Goal: Complete application form: Complete application form

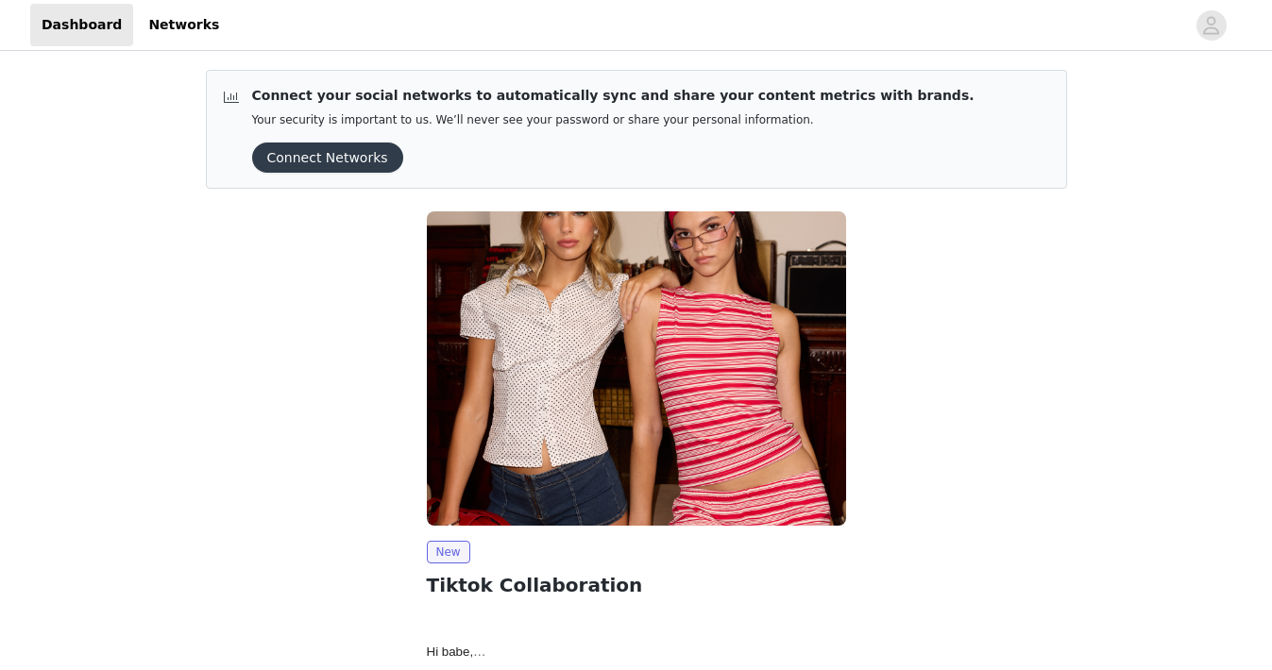
scroll to position [130, 0]
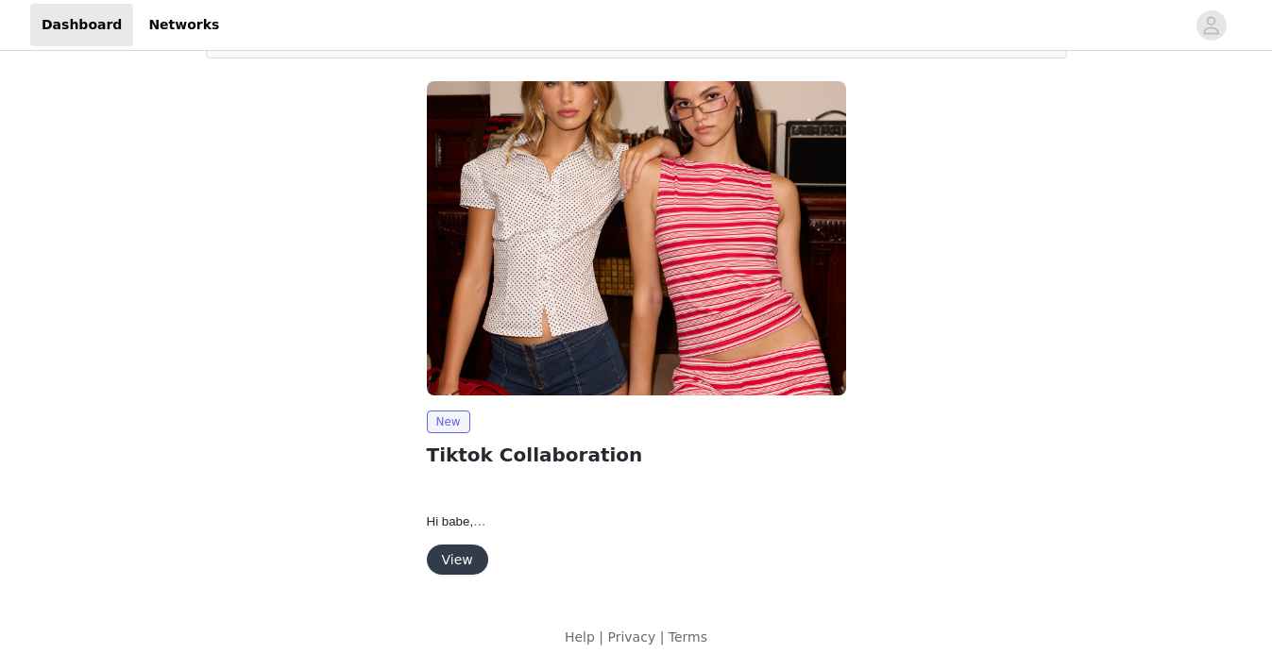
click at [476, 560] on button "View" at bounding box center [457, 560] width 61 height 30
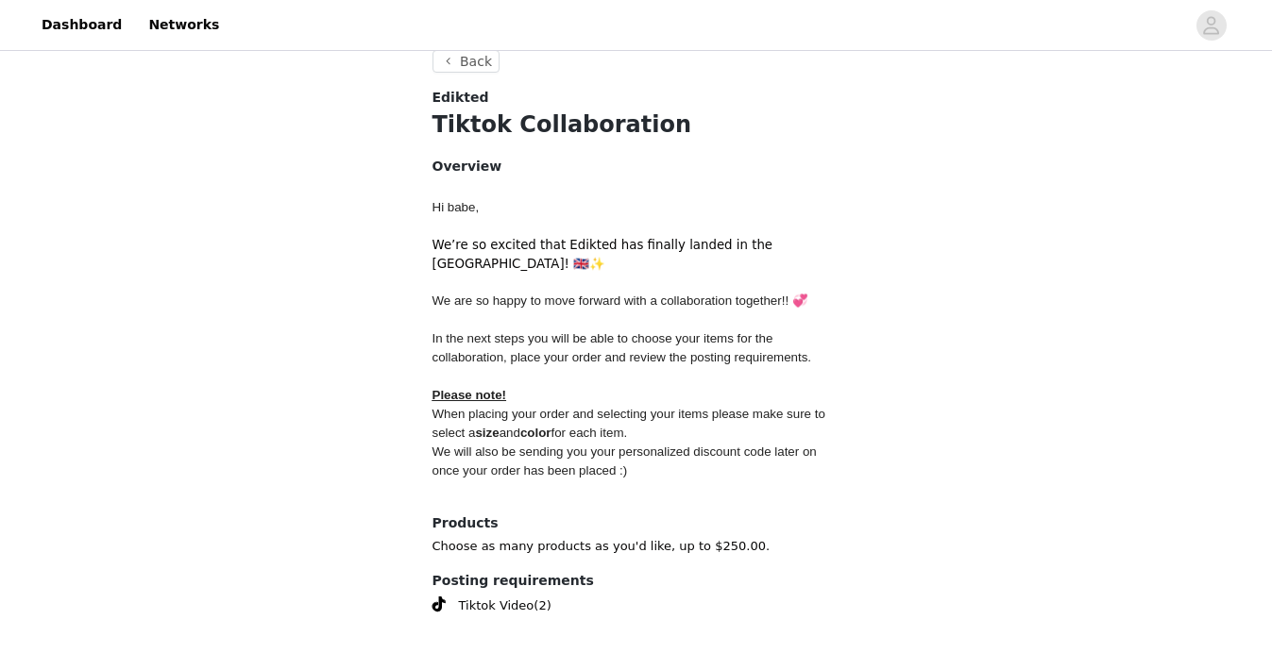
scroll to position [756, 0]
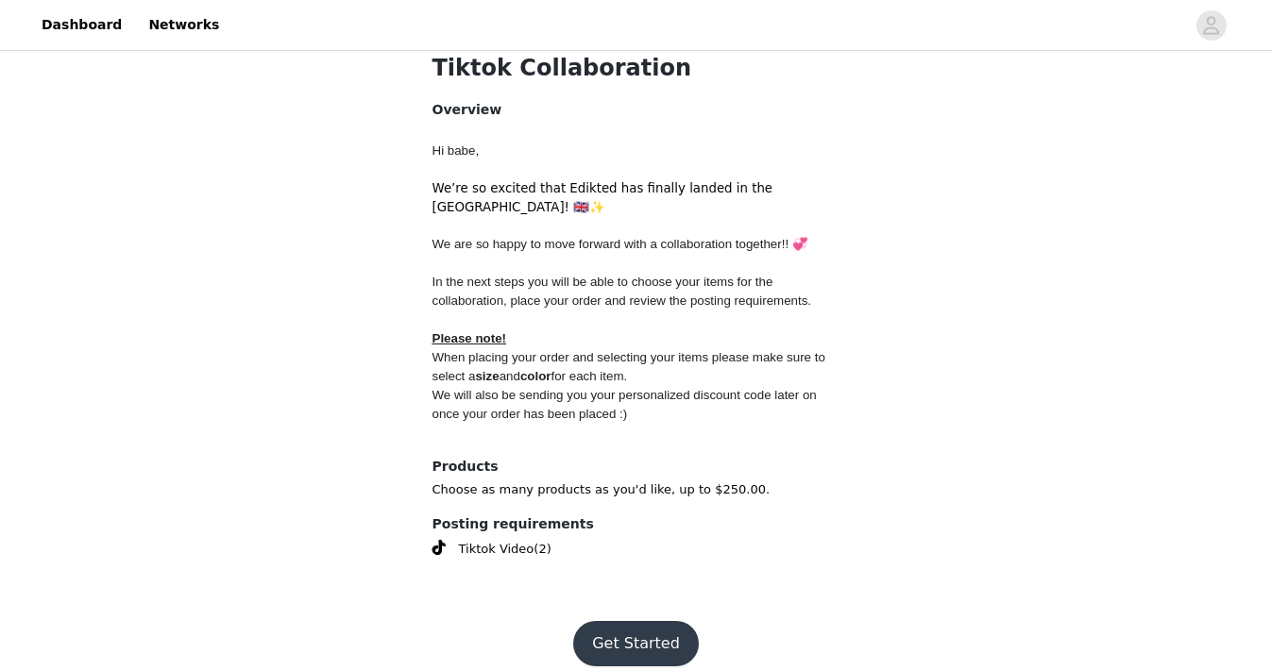
click at [601, 621] on button "Get Started" at bounding box center [636, 643] width 126 height 45
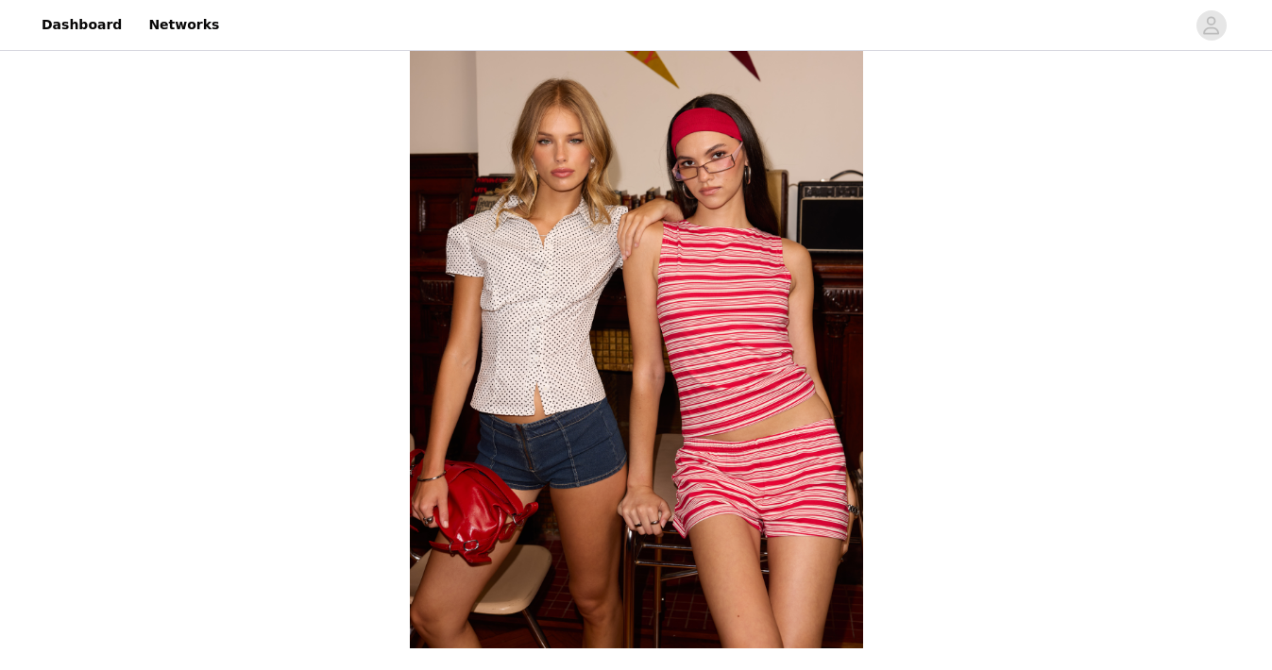
scroll to position [756, 0]
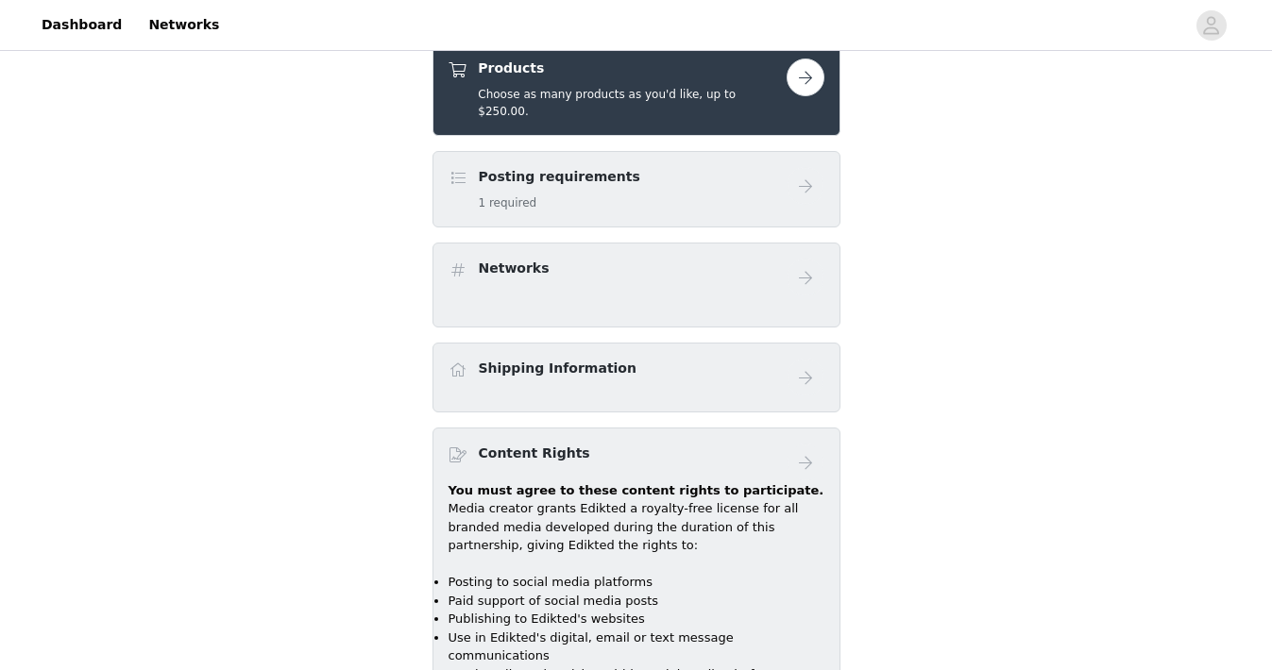
click at [805, 84] on button "button" at bounding box center [806, 78] width 38 height 38
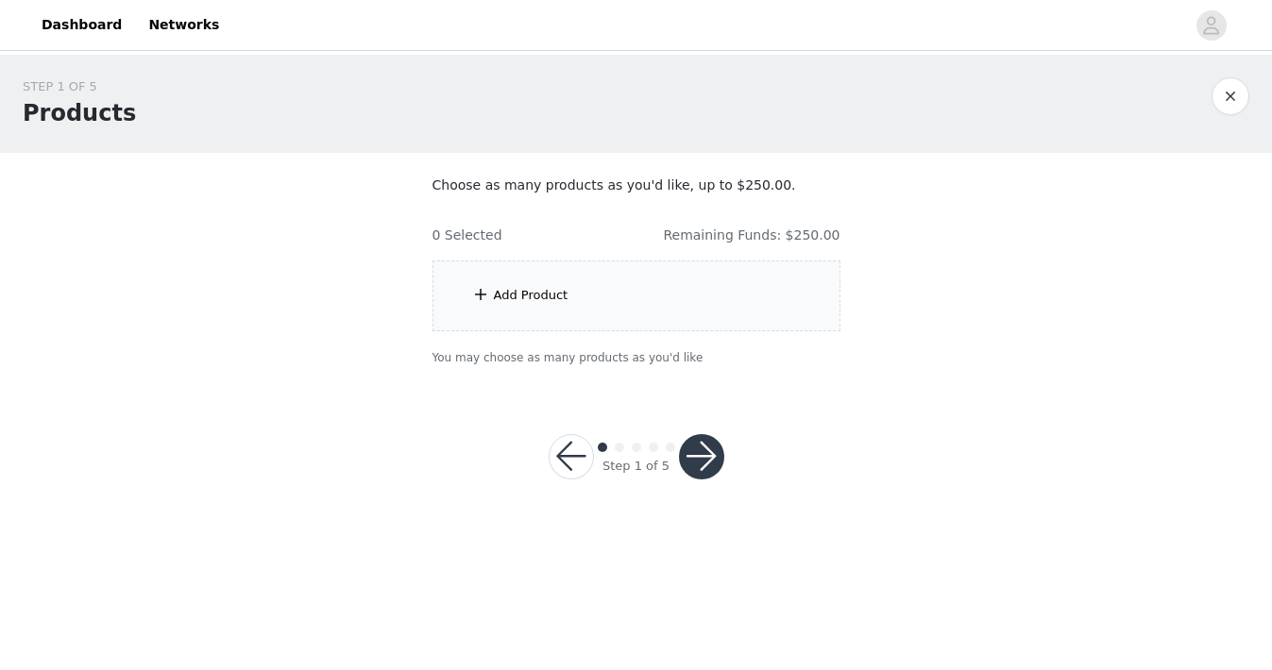
click at [724, 267] on div "Add Product" at bounding box center [636, 296] width 408 height 71
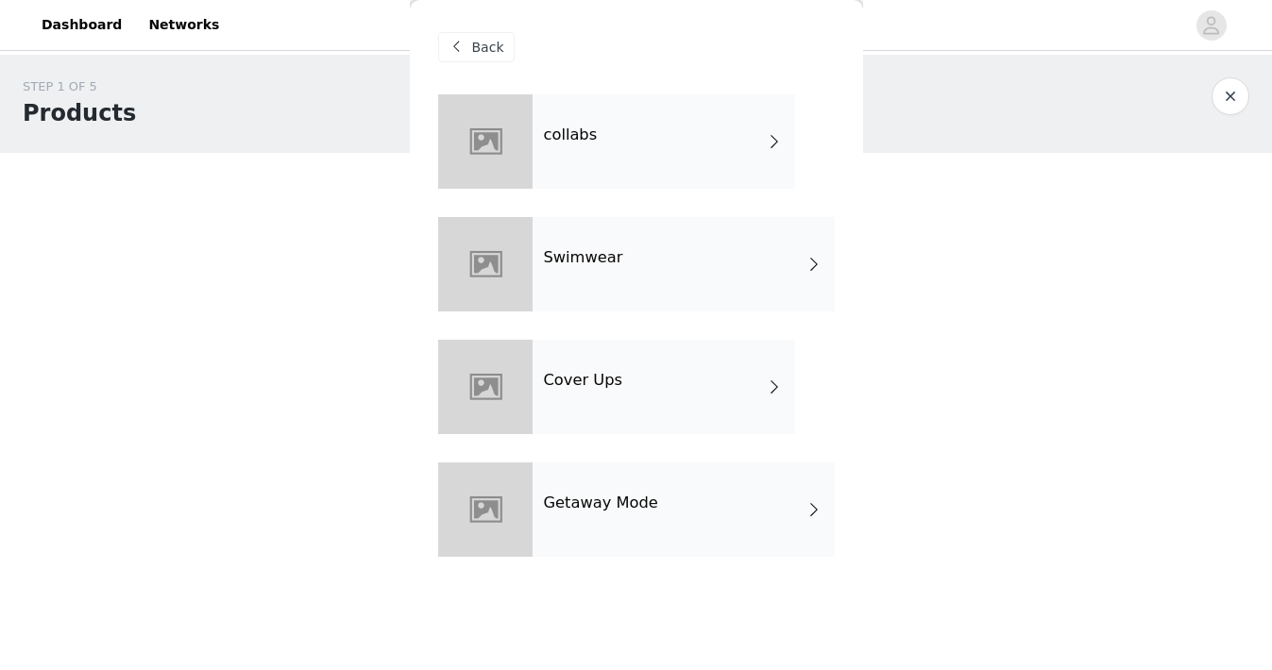
click at [708, 166] on div "collabs" at bounding box center [664, 141] width 263 height 94
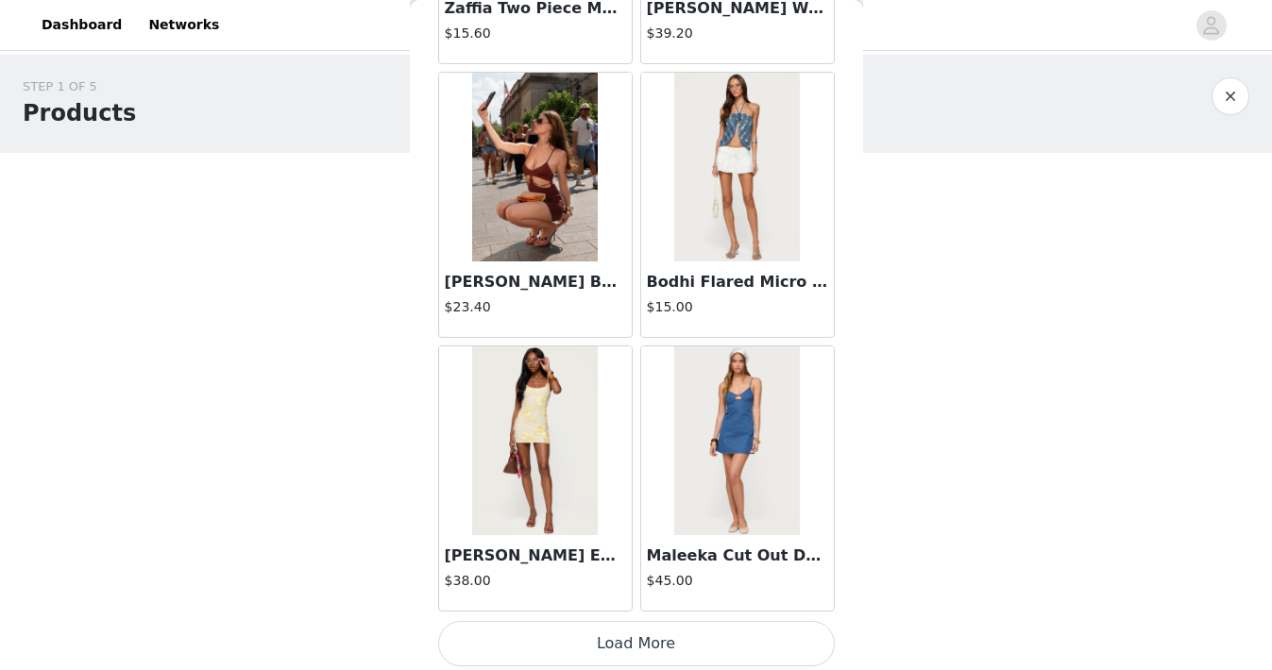
scroll to position [2219, 0]
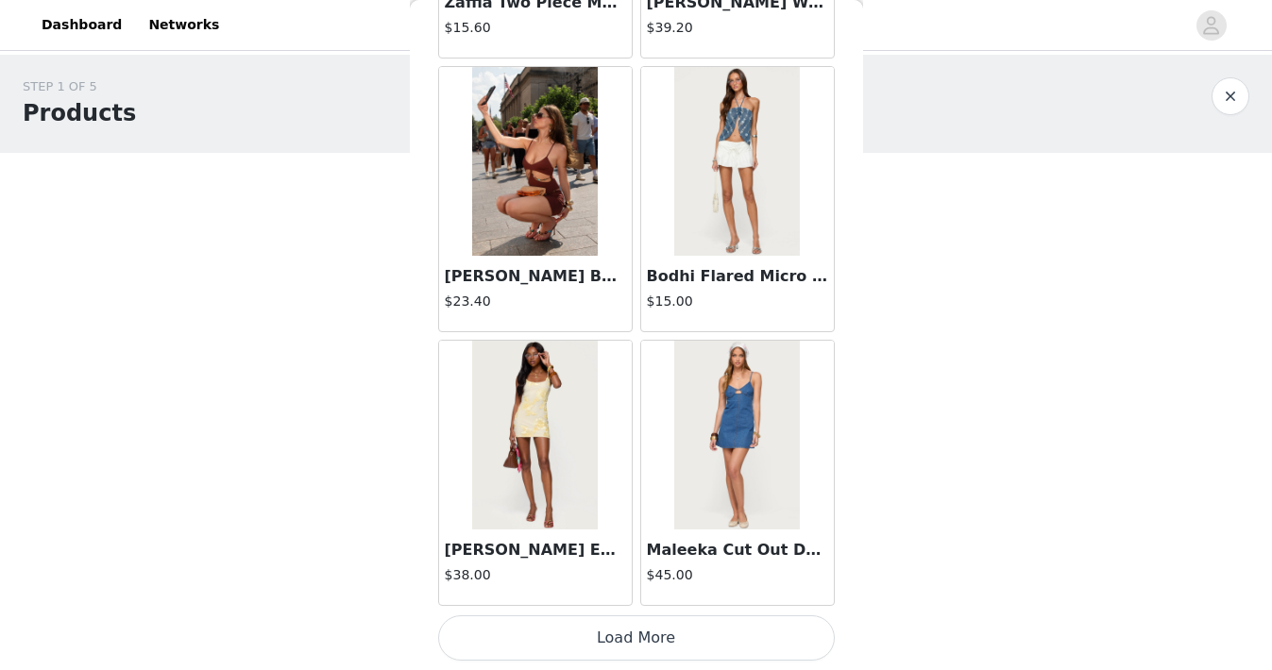
click at [616, 629] on button "Load More" at bounding box center [636, 638] width 397 height 45
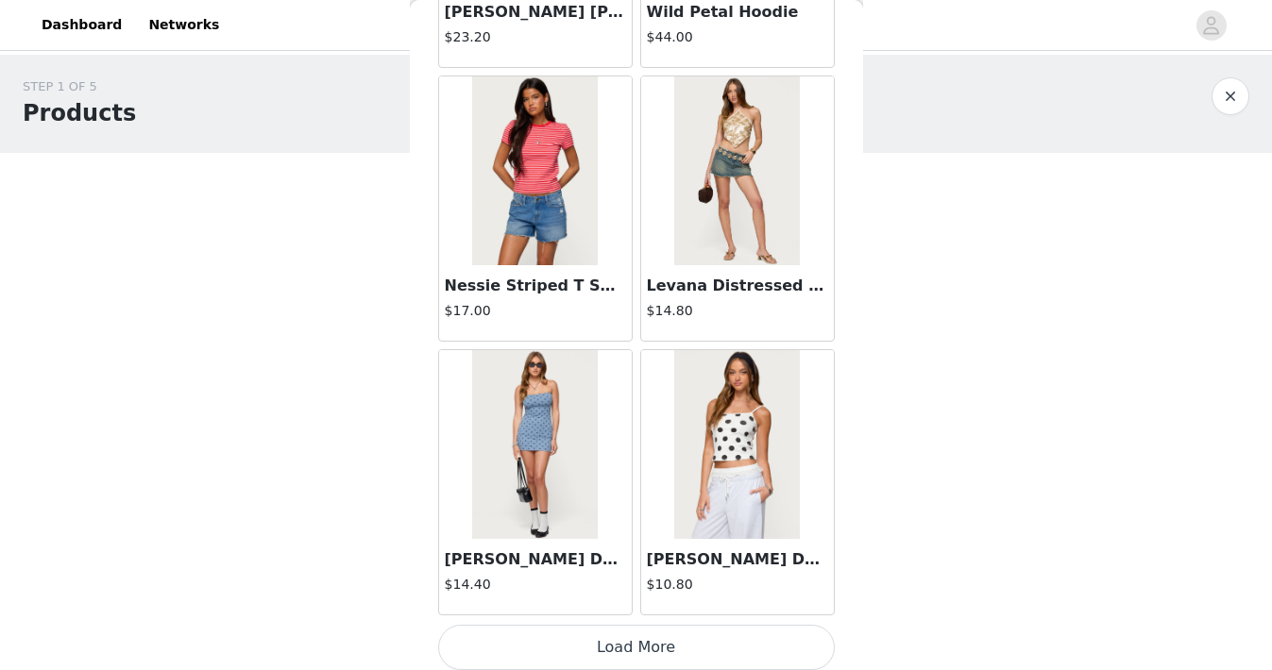
scroll to position [4958, 0]
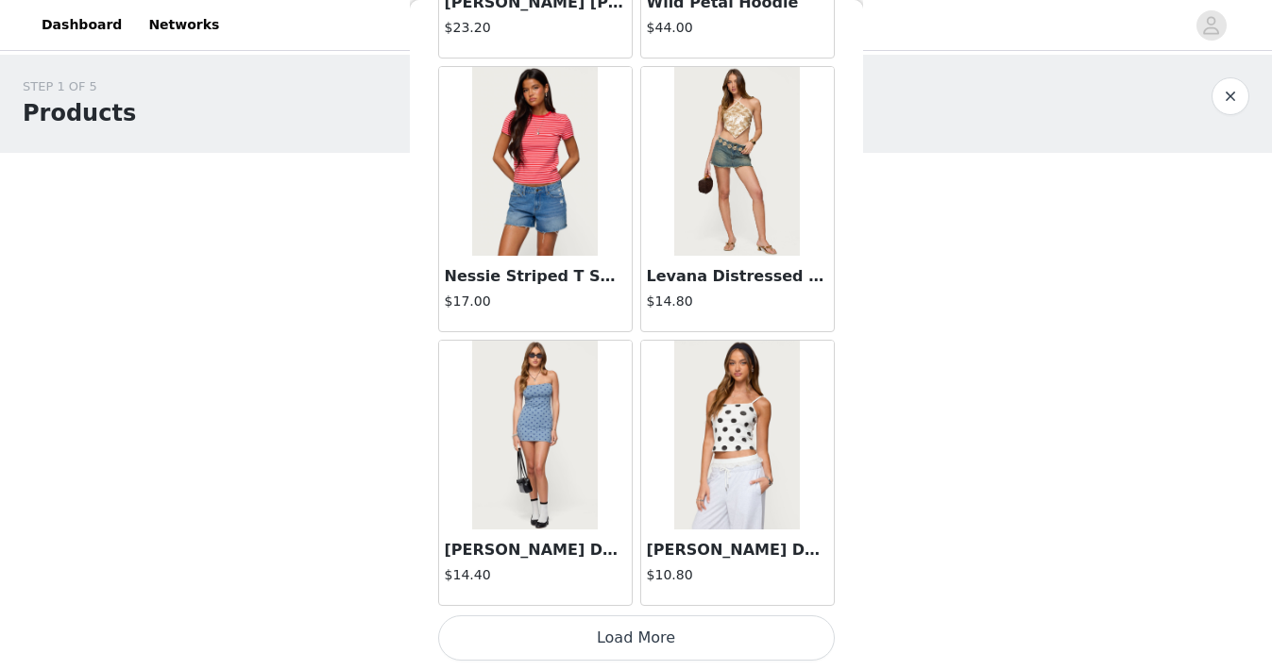
click at [616, 627] on button "Load More" at bounding box center [636, 638] width 397 height 45
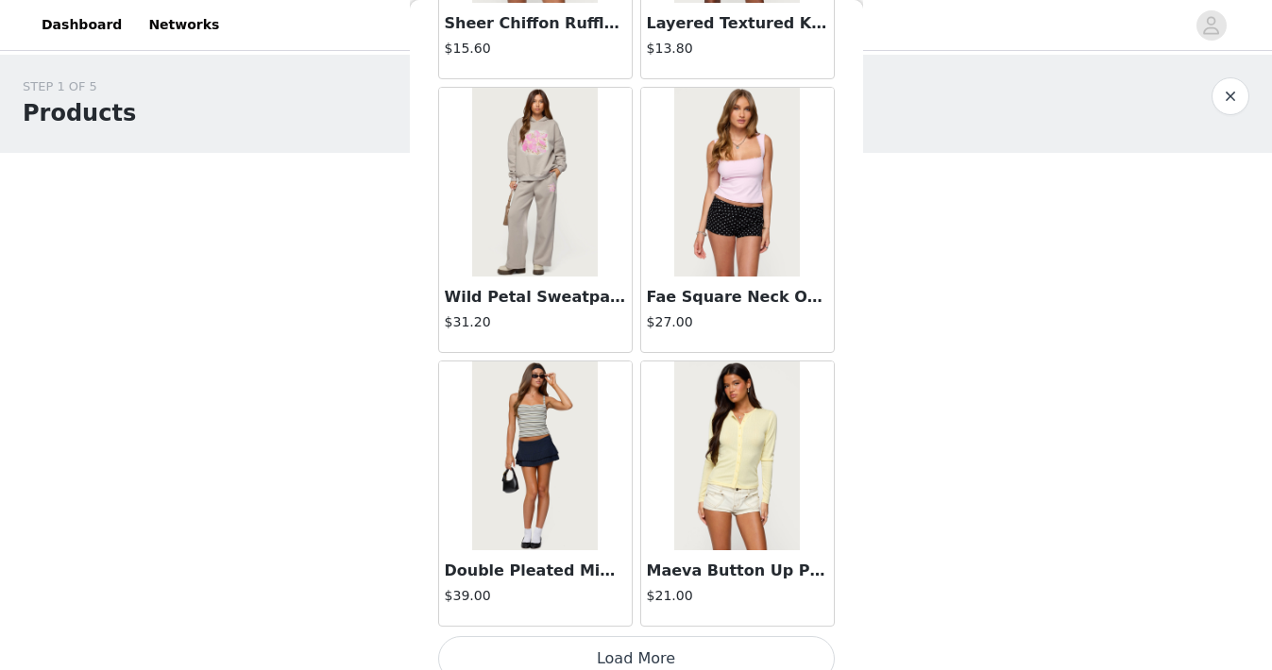
scroll to position [7696, 0]
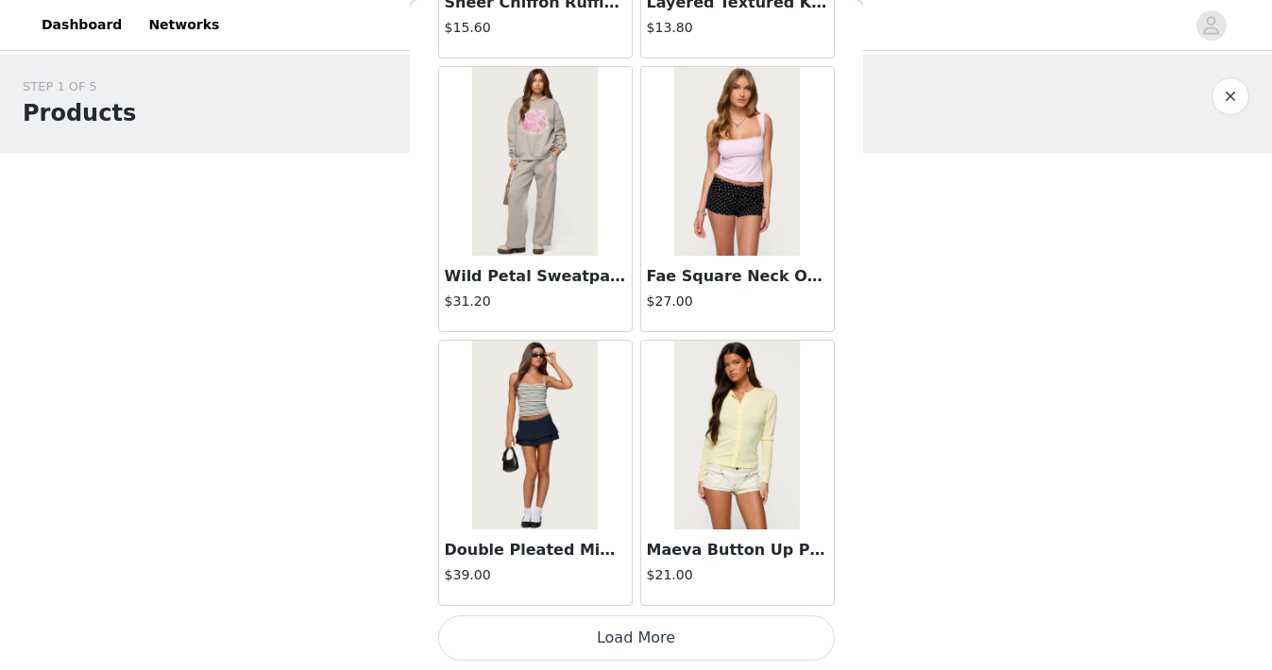
click at [616, 627] on button "Load More" at bounding box center [636, 638] width 397 height 45
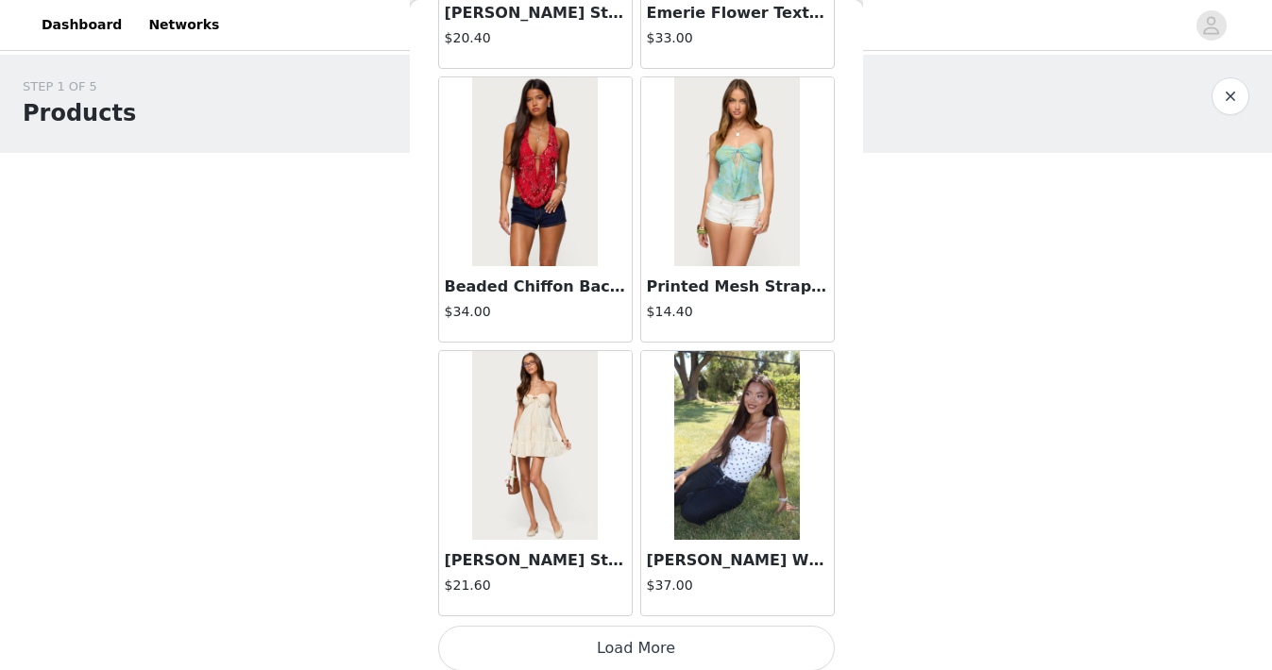
scroll to position [10435, 0]
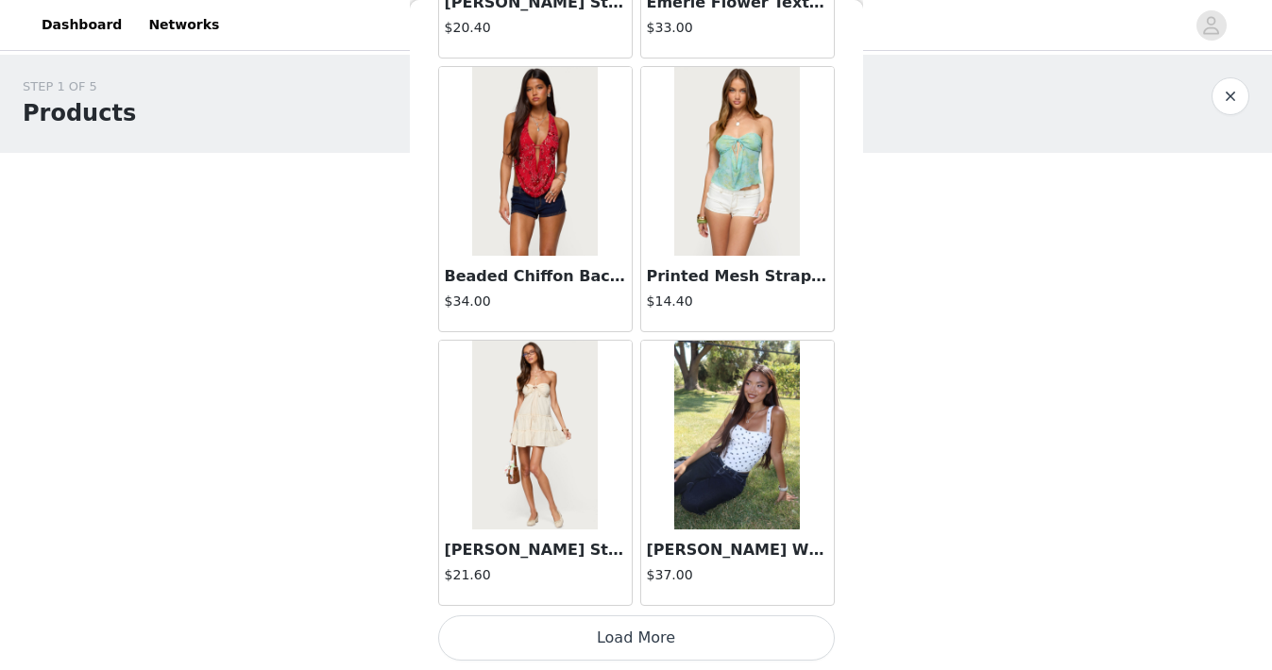
click at [616, 627] on button "Load More" at bounding box center [636, 638] width 397 height 45
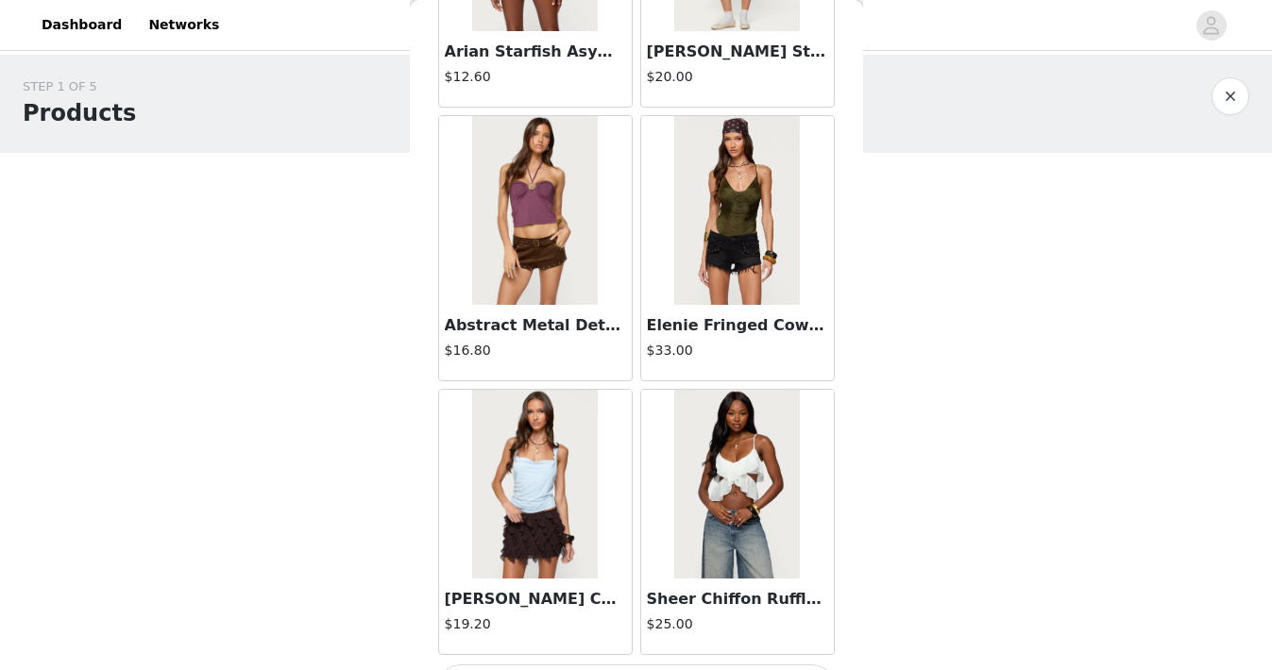
scroll to position [13173, 0]
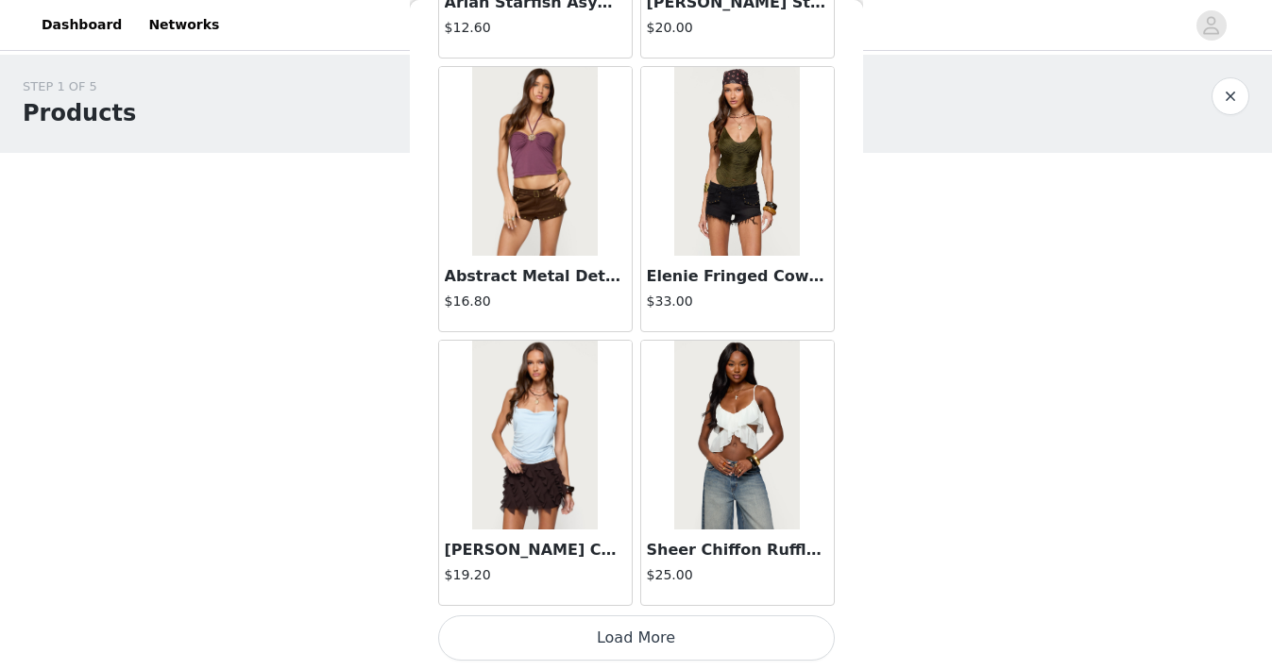
click at [616, 627] on button "Load More" at bounding box center [636, 638] width 397 height 45
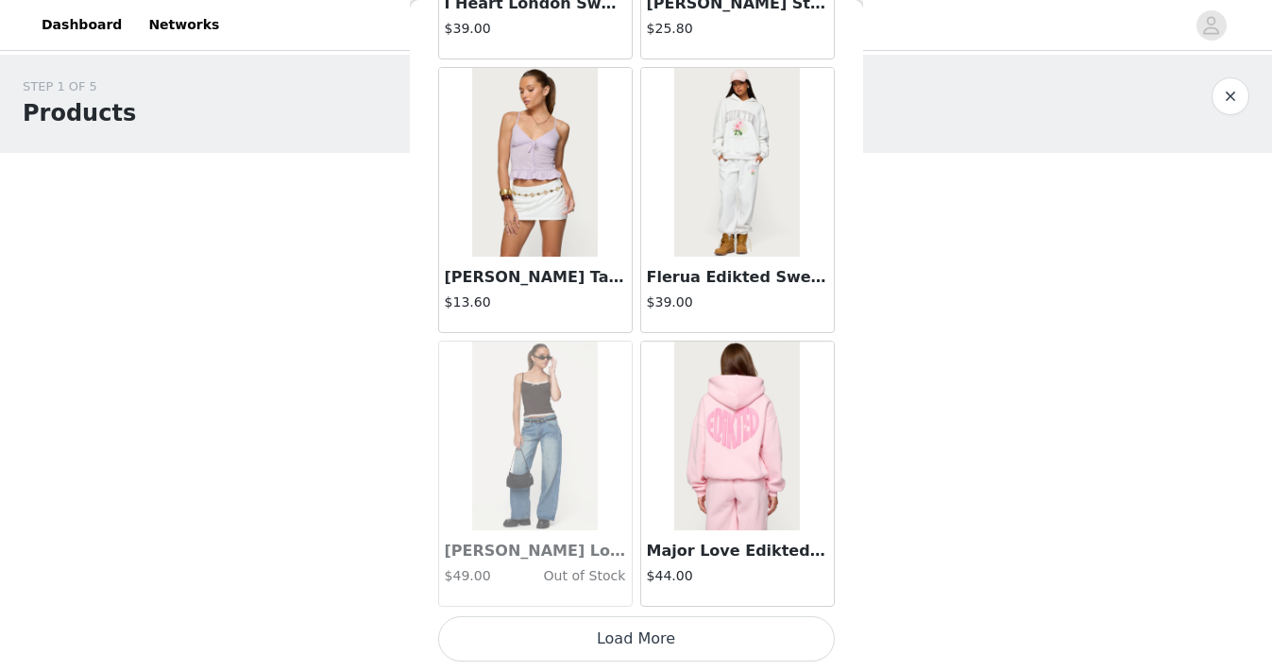
scroll to position [15912, 0]
click at [616, 627] on button "Load More" at bounding box center [636, 638] width 397 height 45
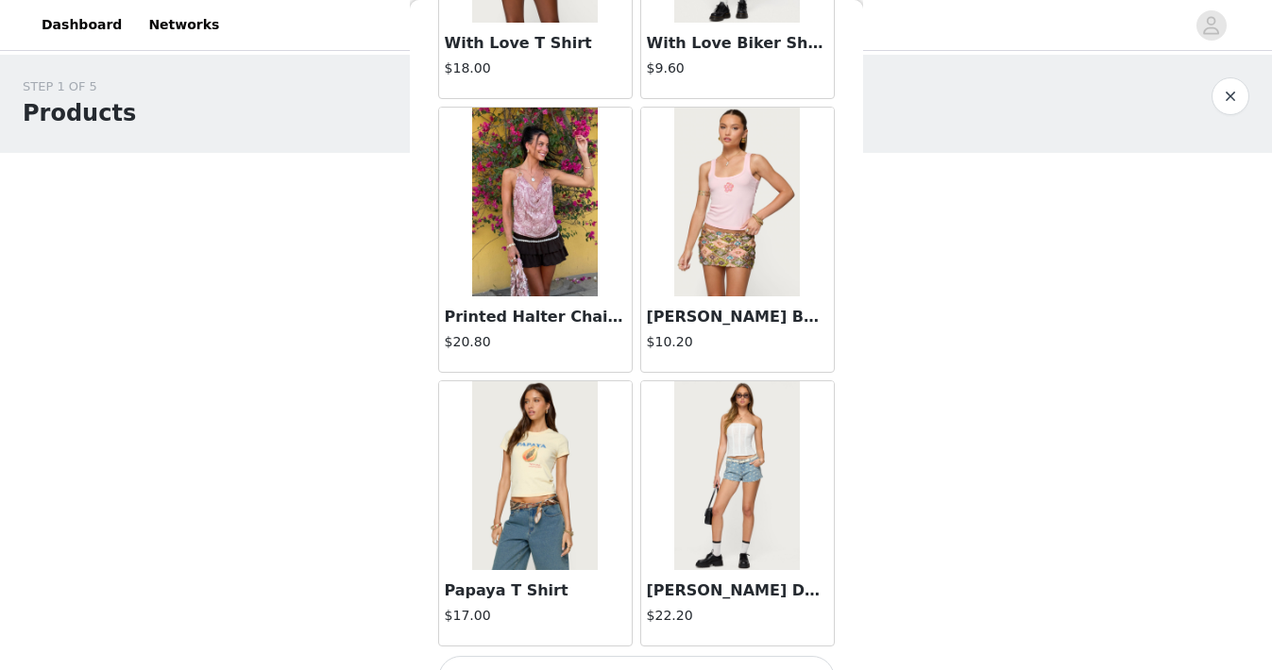
scroll to position [18650, 0]
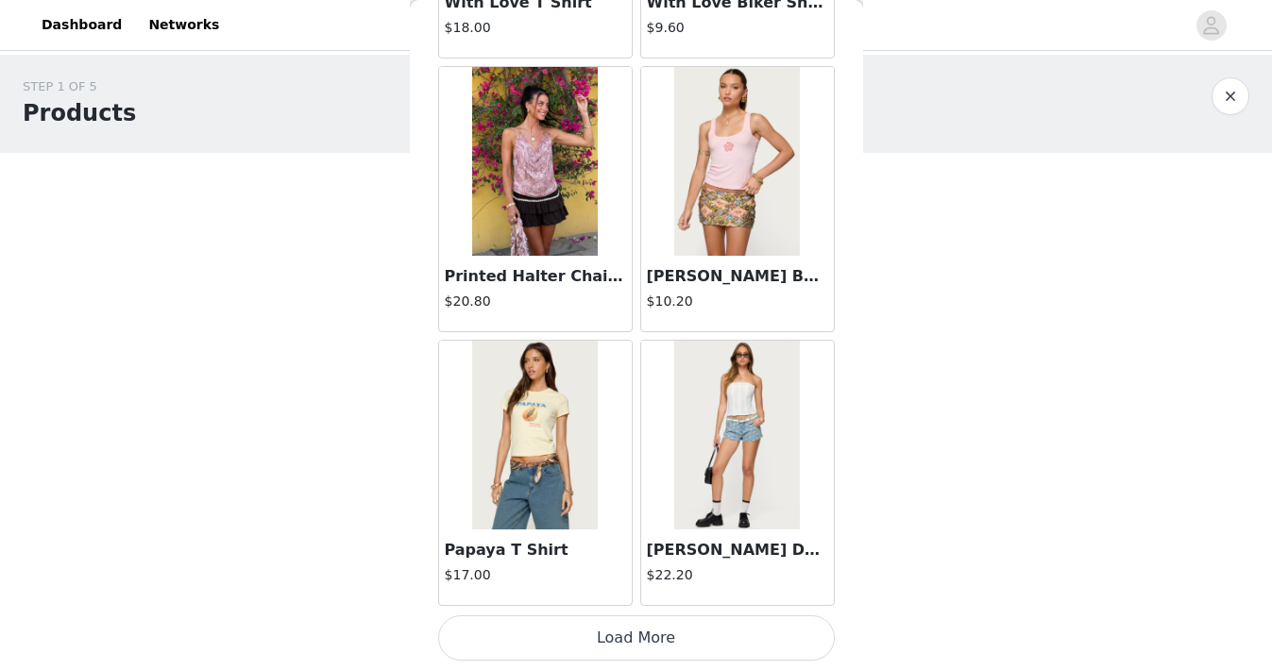
click at [616, 627] on button "Load More" at bounding box center [636, 638] width 397 height 45
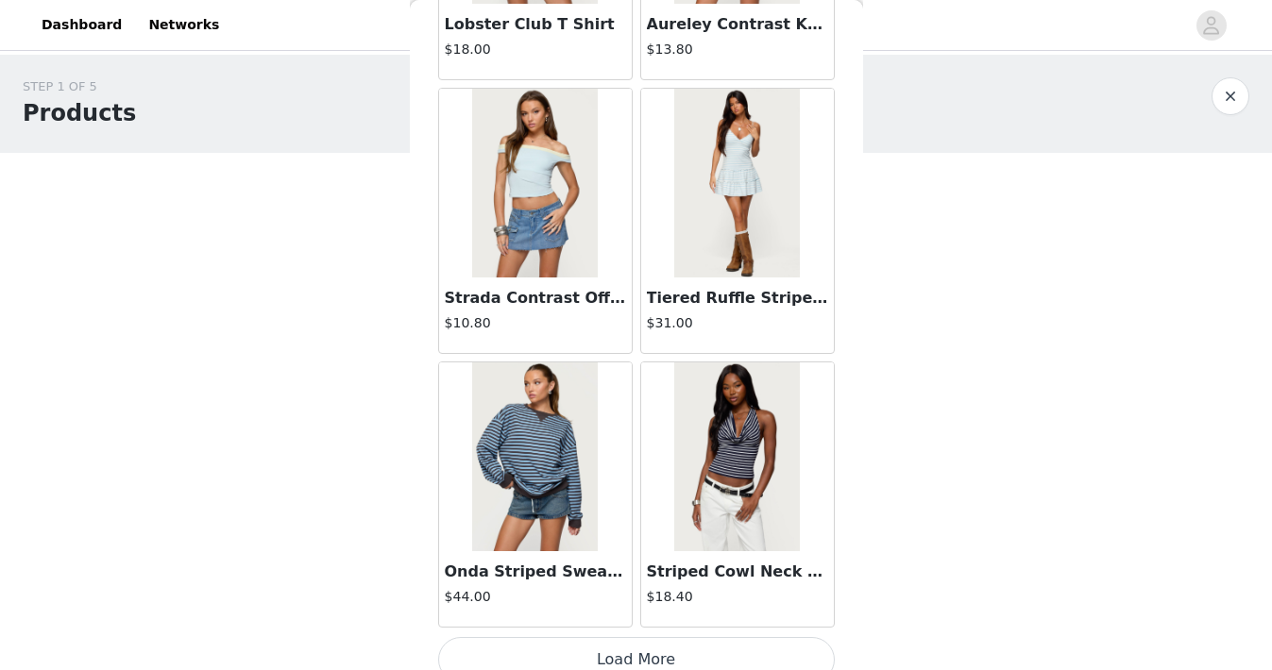
scroll to position [21389, 0]
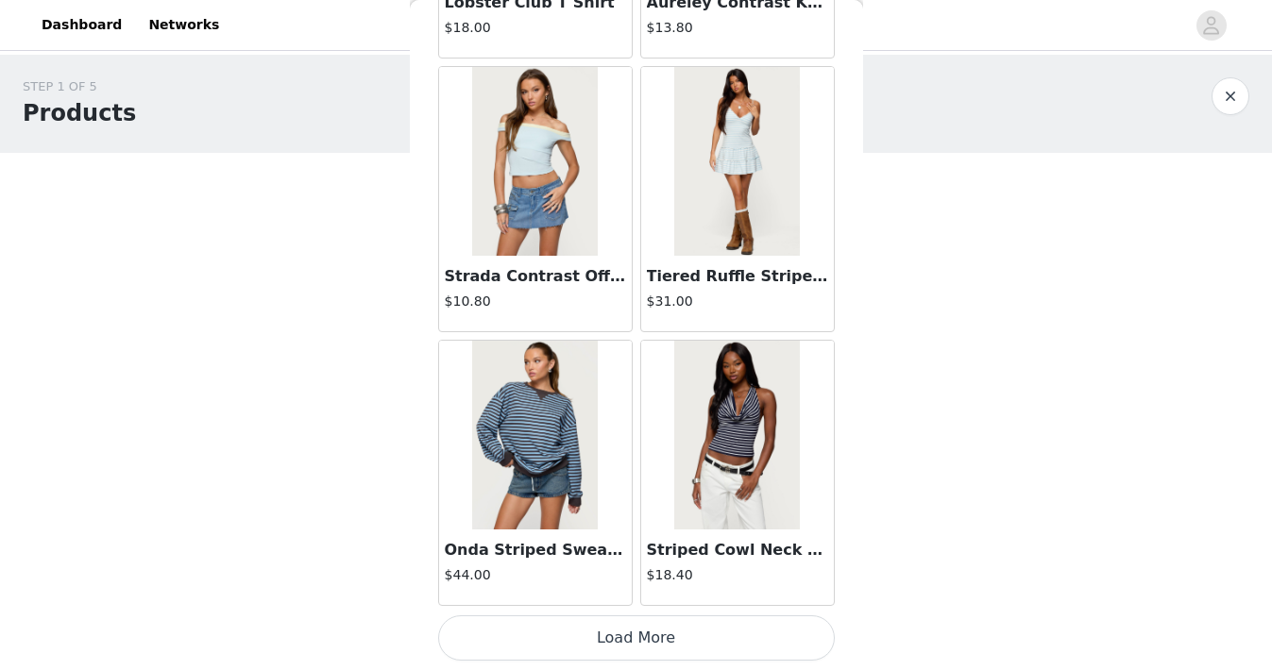
click at [616, 627] on button "Load More" at bounding box center [636, 638] width 397 height 45
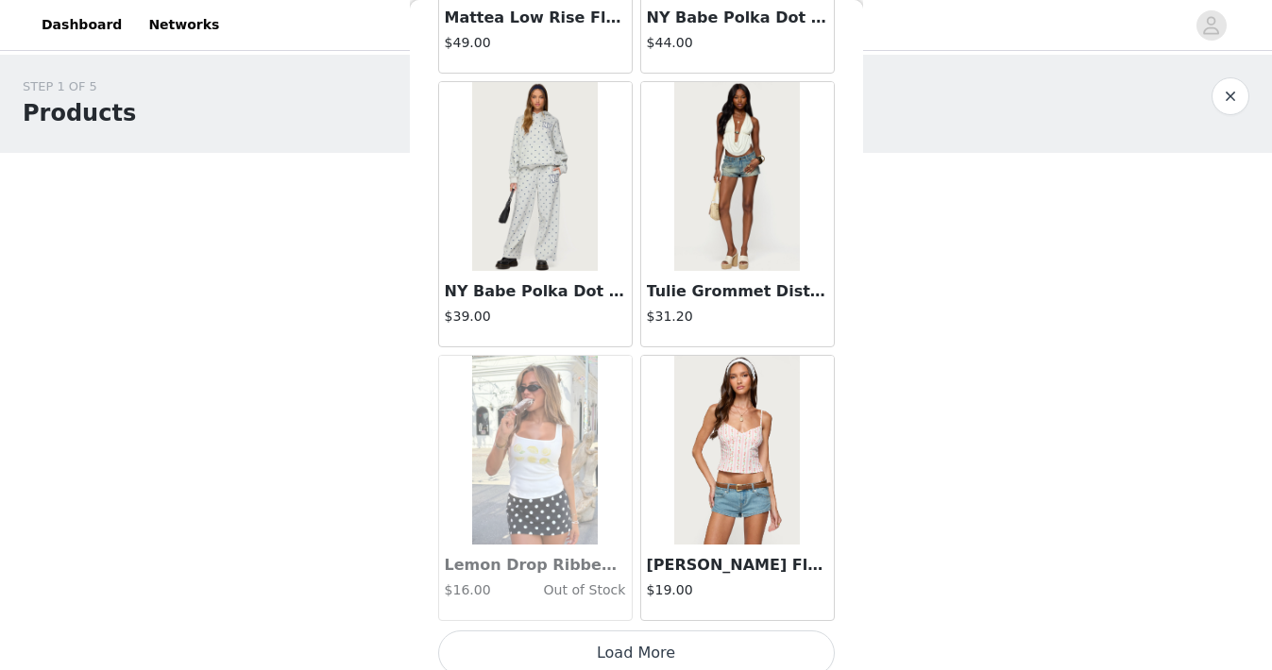
scroll to position [24127, 0]
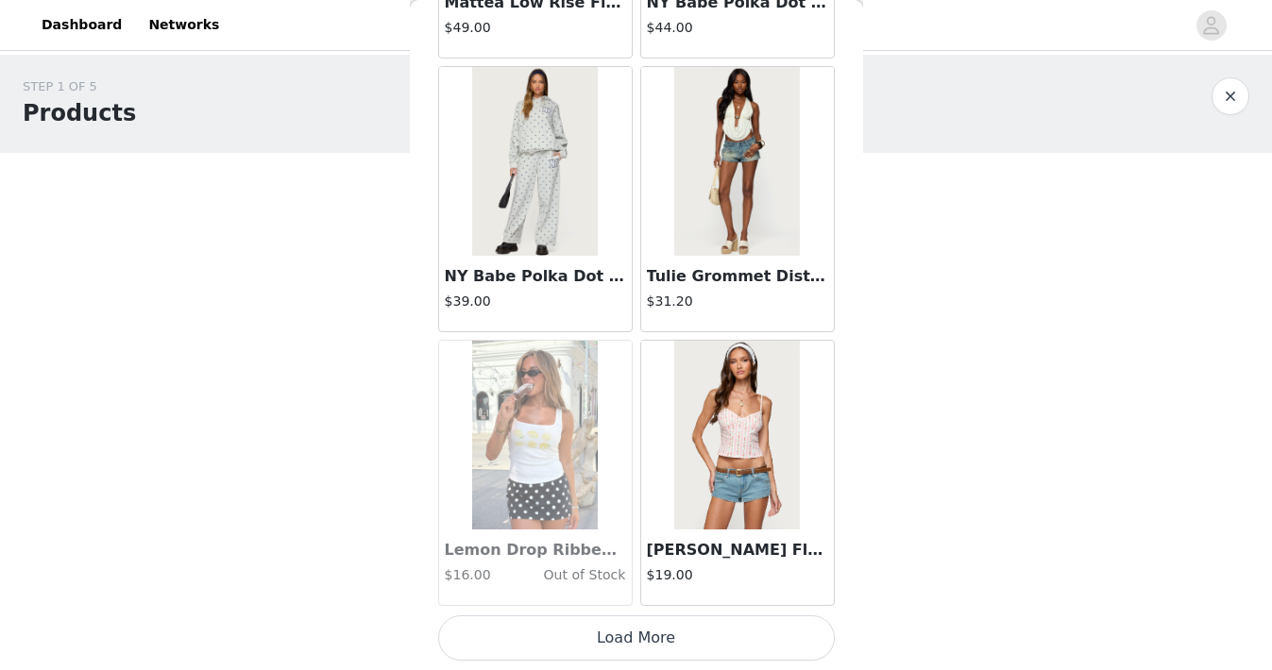
click at [616, 627] on button "Load More" at bounding box center [636, 638] width 397 height 45
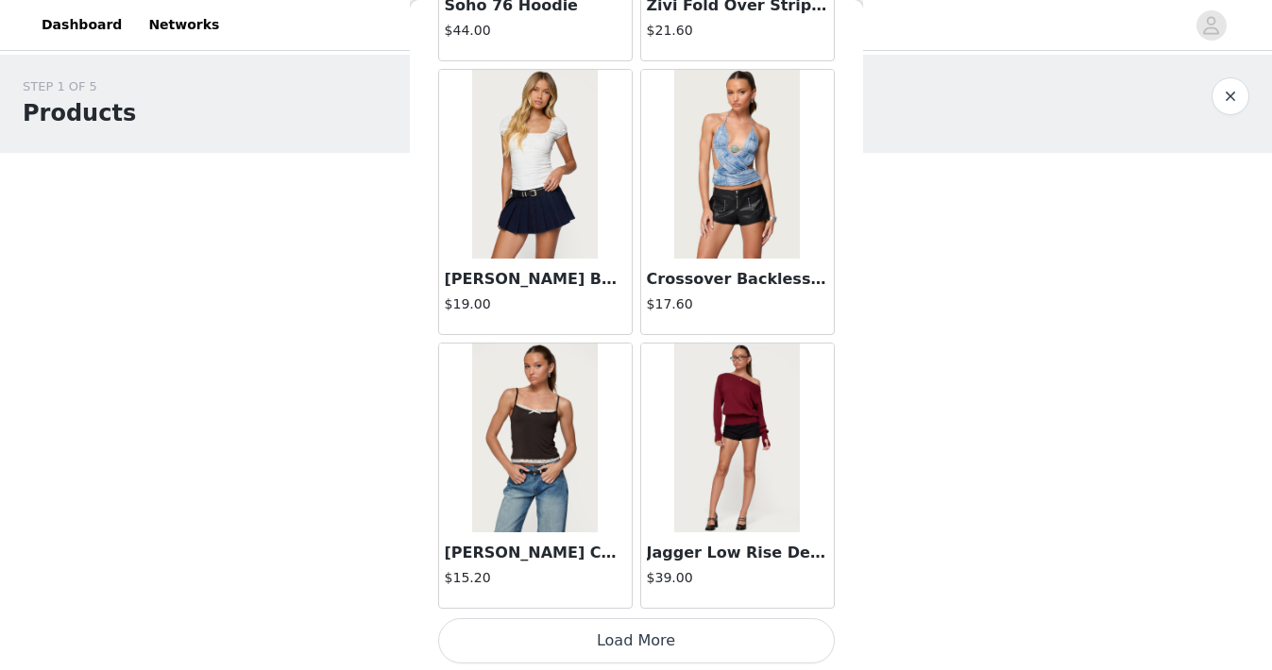
scroll to position [26866, 0]
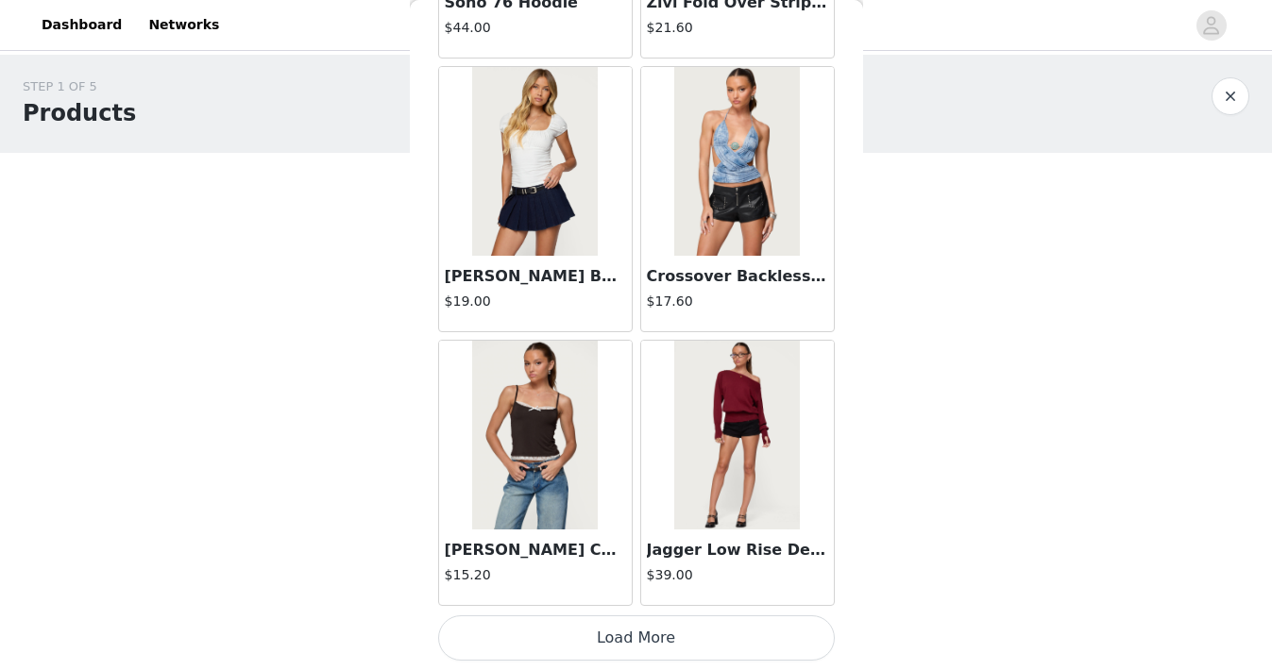
click at [616, 627] on button "Load More" at bounding box center [636, 638] width 397 height 45
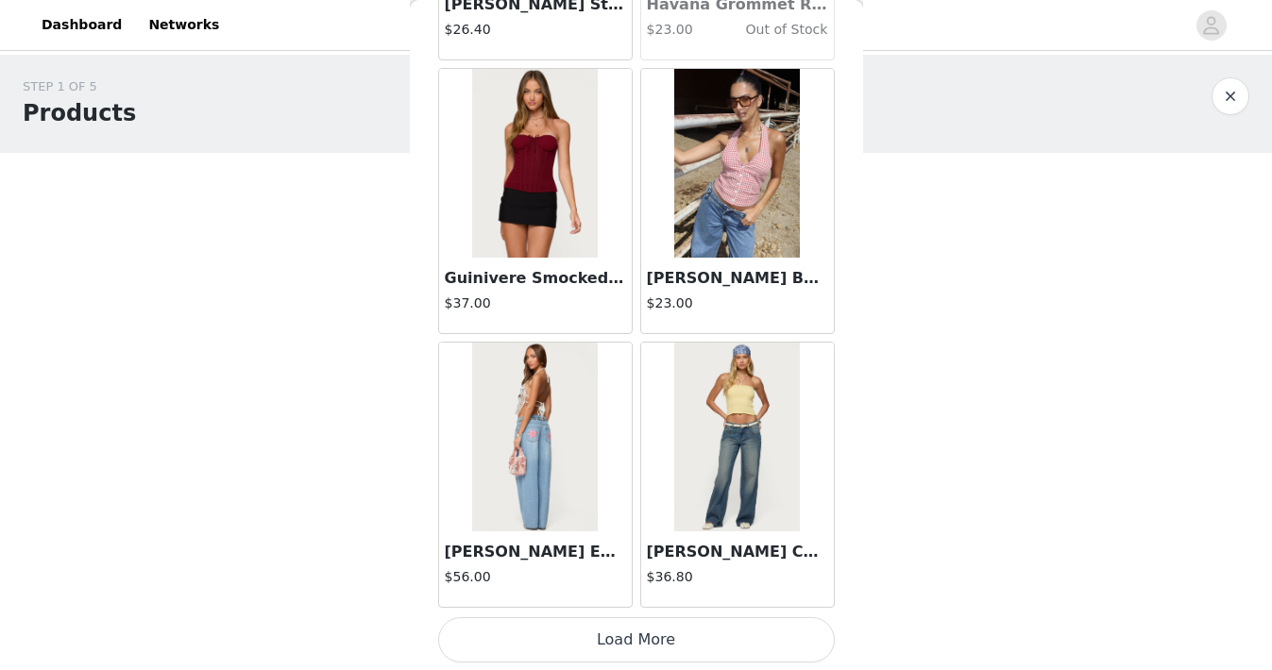
scroll to position [29604, 0]
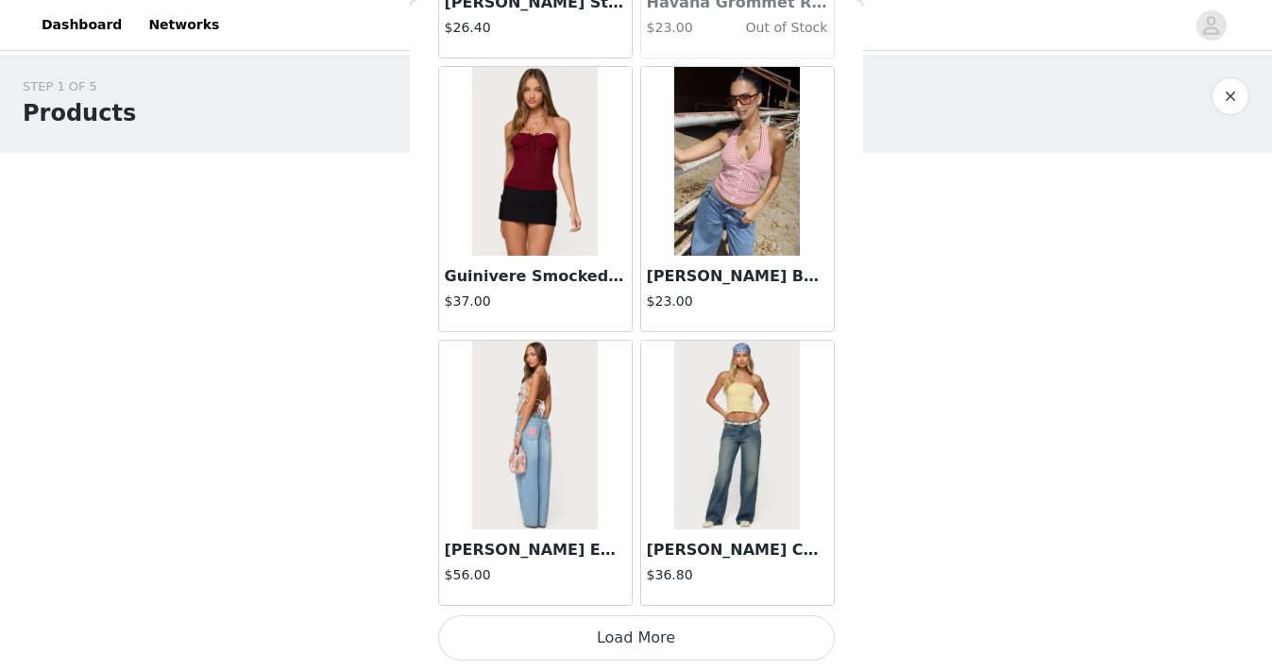
click at [616, 627] on button "Load More" at bounding box center [636, 638] width 397 height 45
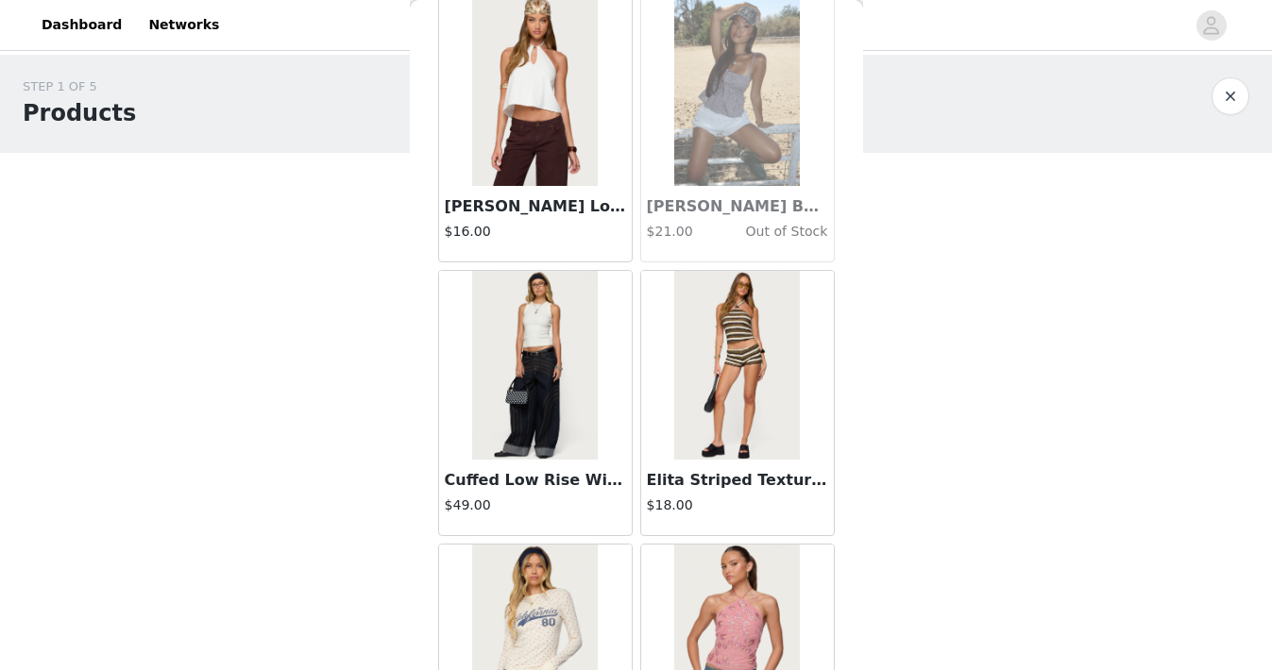
scroll to position [30775, 0]
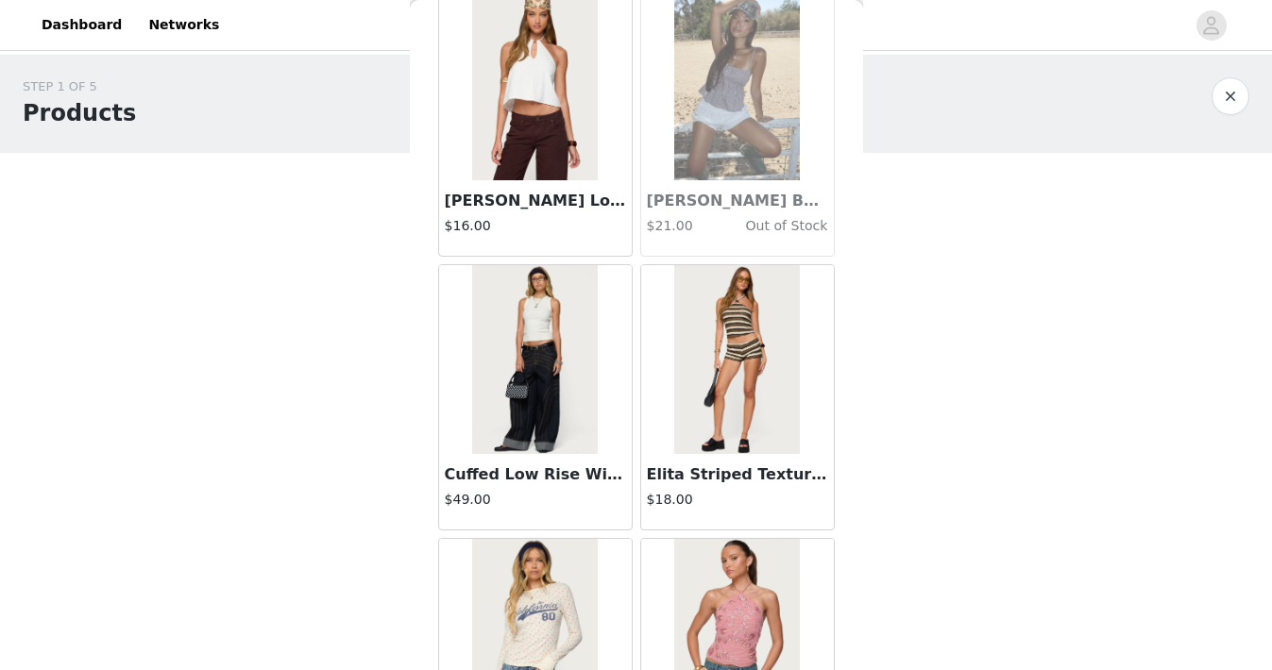
click at [732, 417] on img at bounding box center [737, 359] width 126 height 189
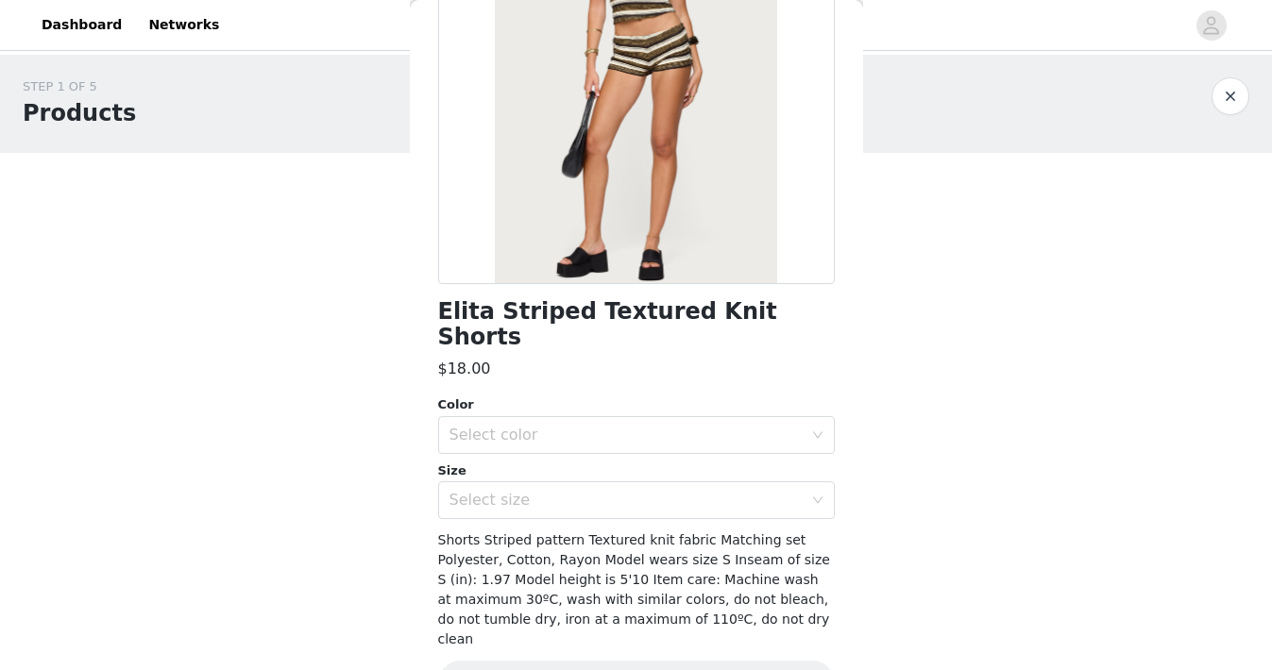
scroll to position [248, 0]
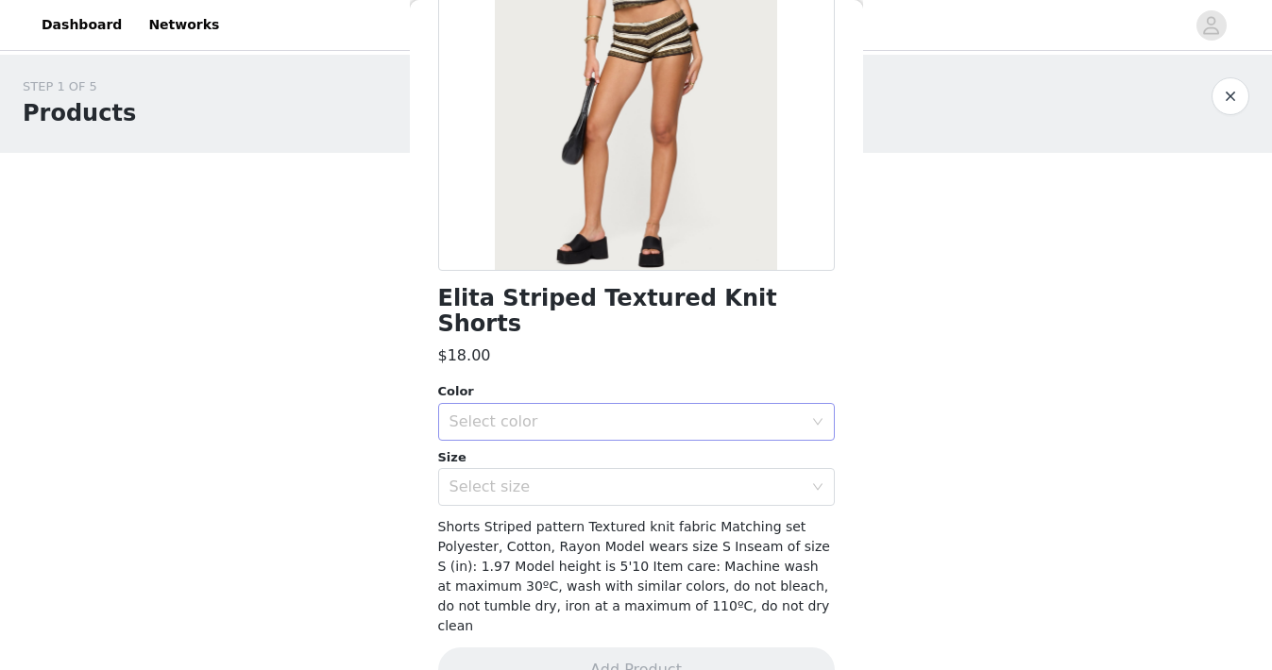
click at [784, 413] on div "Select color" at bounding box center [625, 422] width 353 height 19
click at [724, 446] on li "MIX" at bounding box center [636, 438] width 397 height 30
click at [724, 478] on div "Select size" at bounding box center [625, 487] width 353 height 19
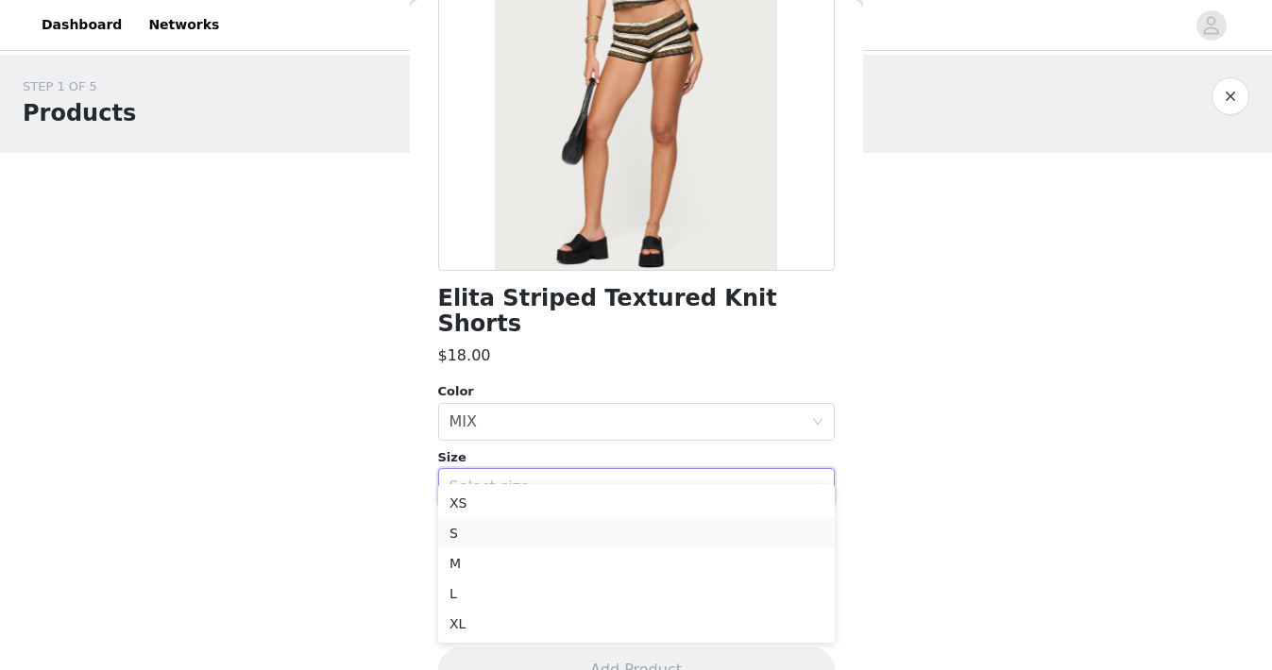
click at [665, 528] on li "S" at bounding box center [636, 533] width 397 height 30
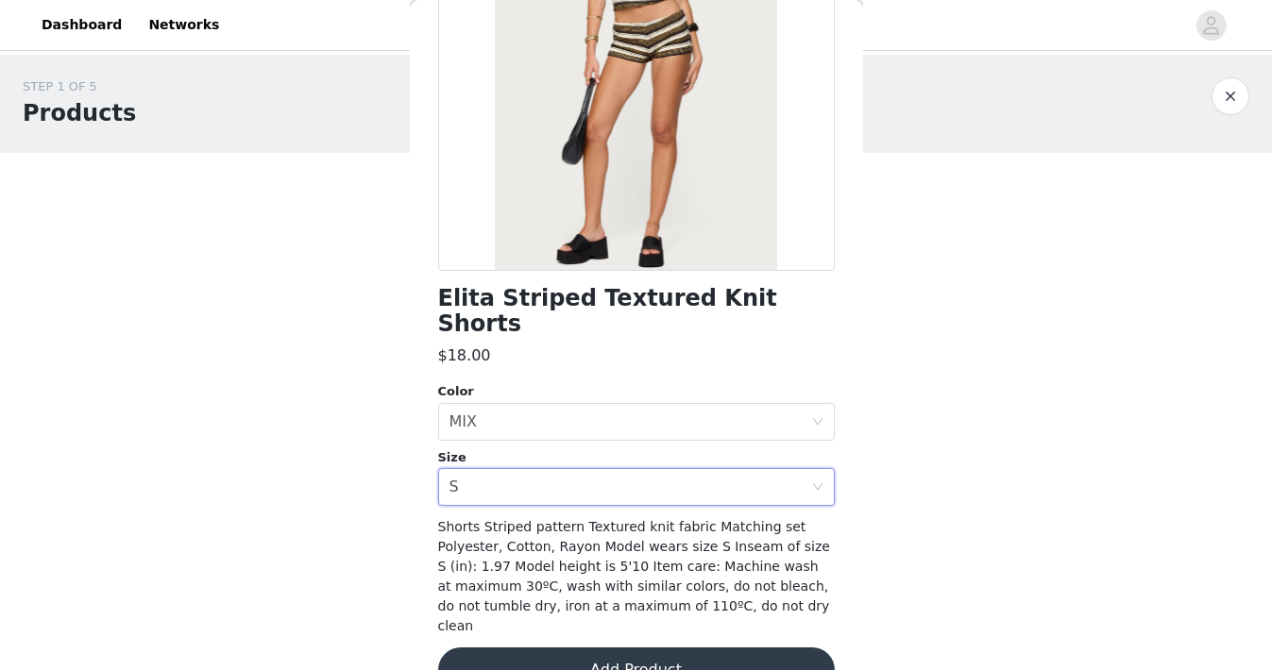
click at [675, 648] on button "Add Product" at bounding box center [636, 670] width 397 height 45
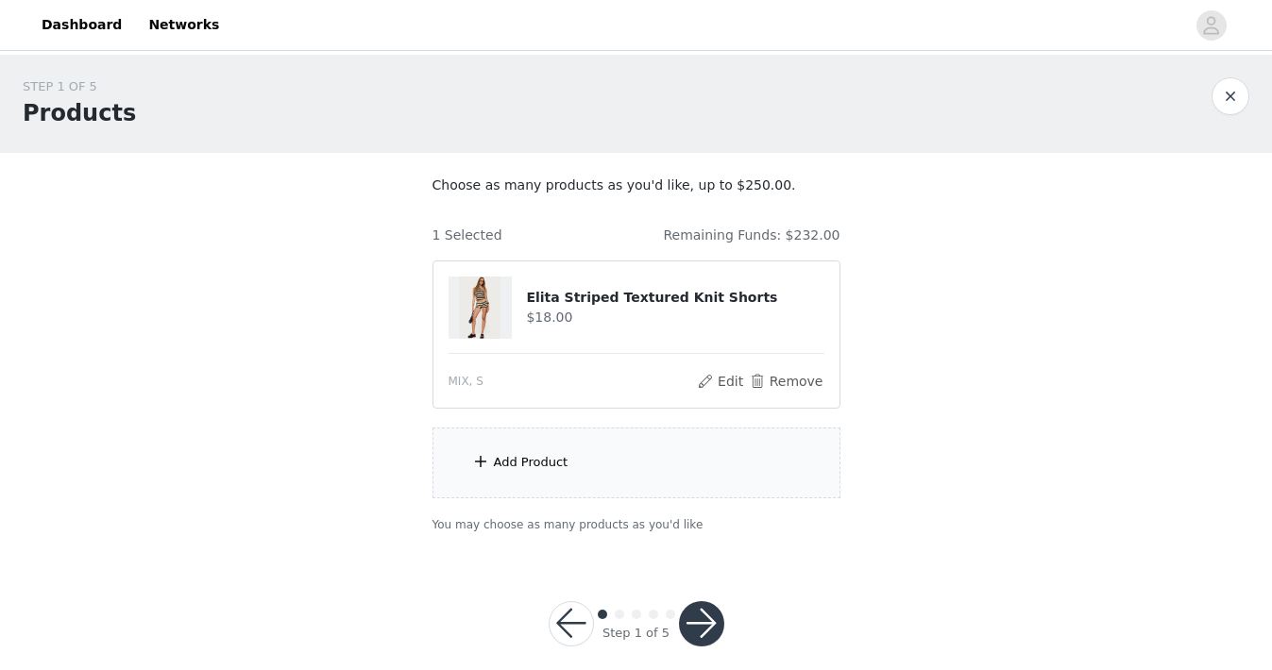
click at [667, 481] on div "Add Product" at bounding box center [636, 463] width 408 height 71
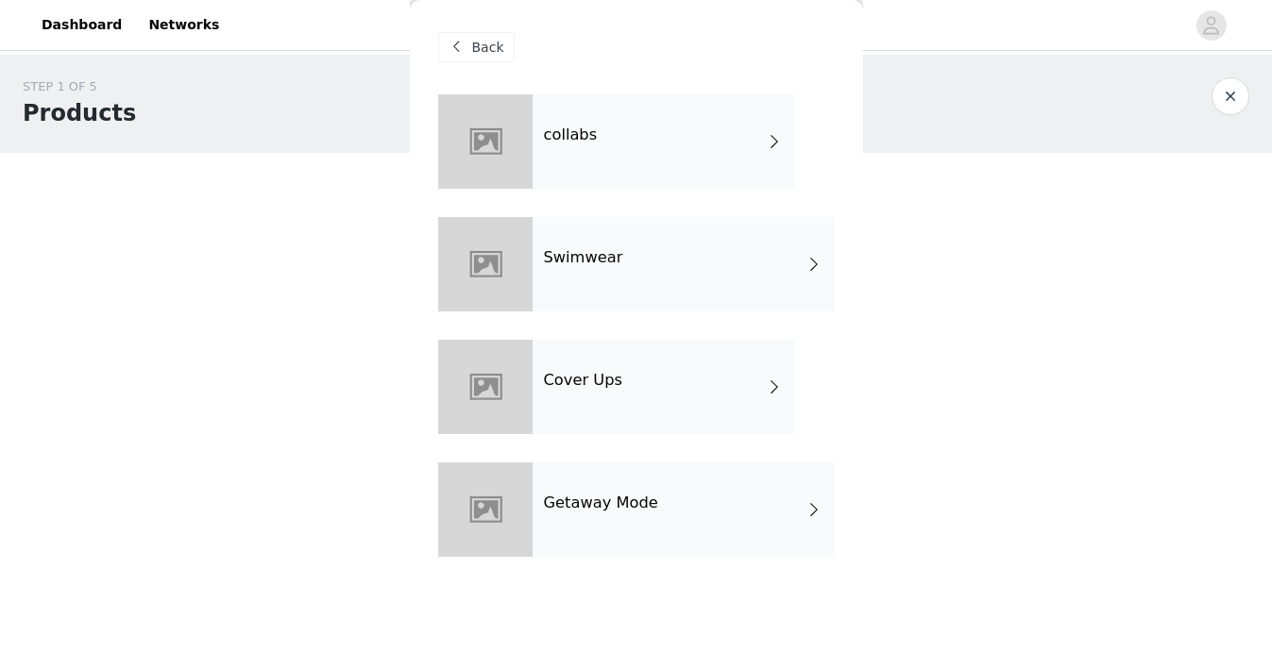
click at [662, 516] on div "Getaway Mode" at bounding box center [684, 510] width 302 height 94
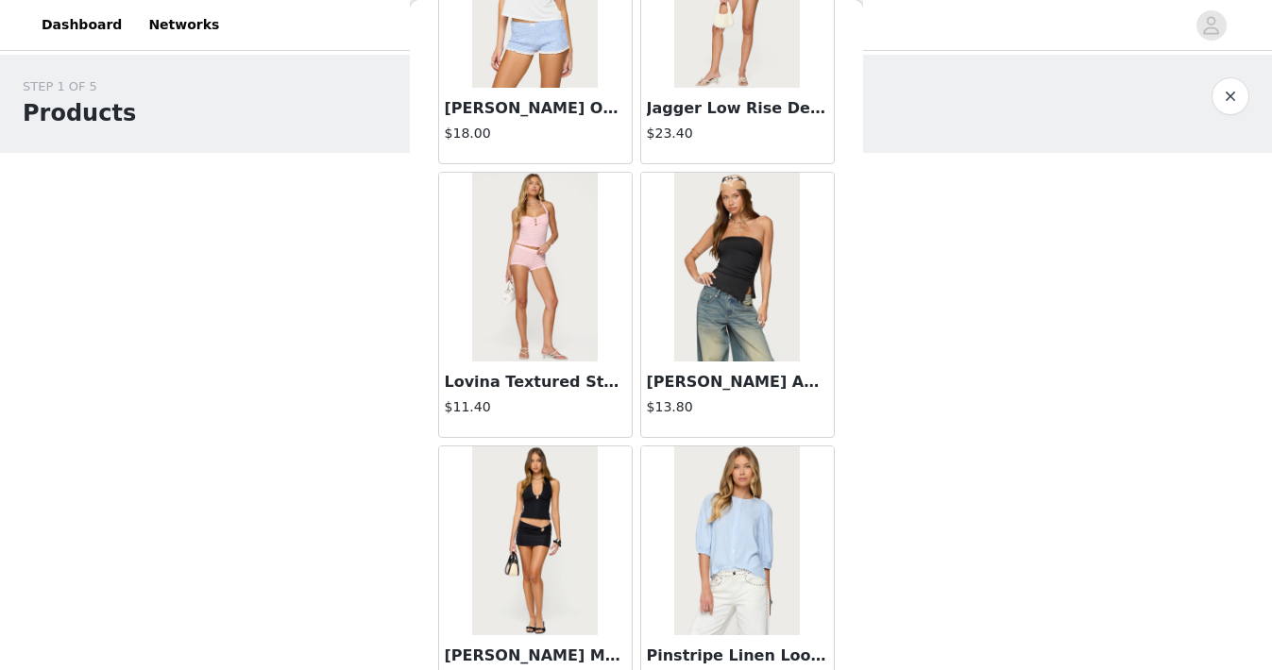
scroll to position [2219, 0]
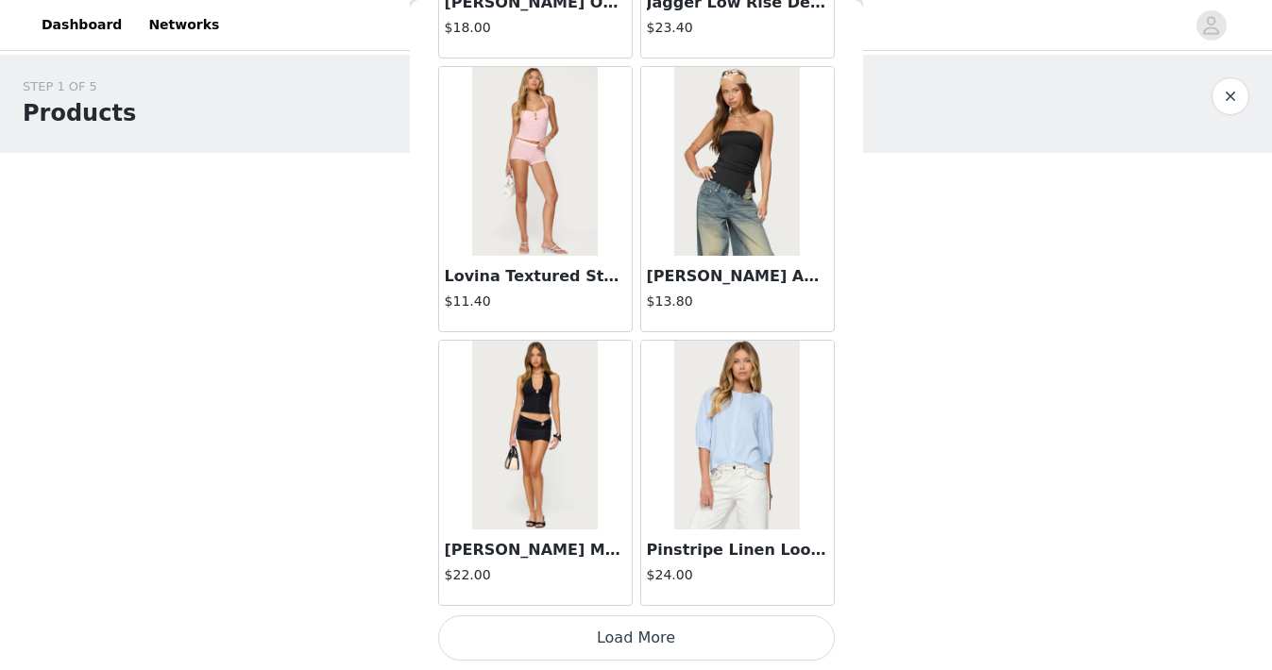
click at [648, 641] on button "Load More" at bounding box center [636, 638] width 397 height 45
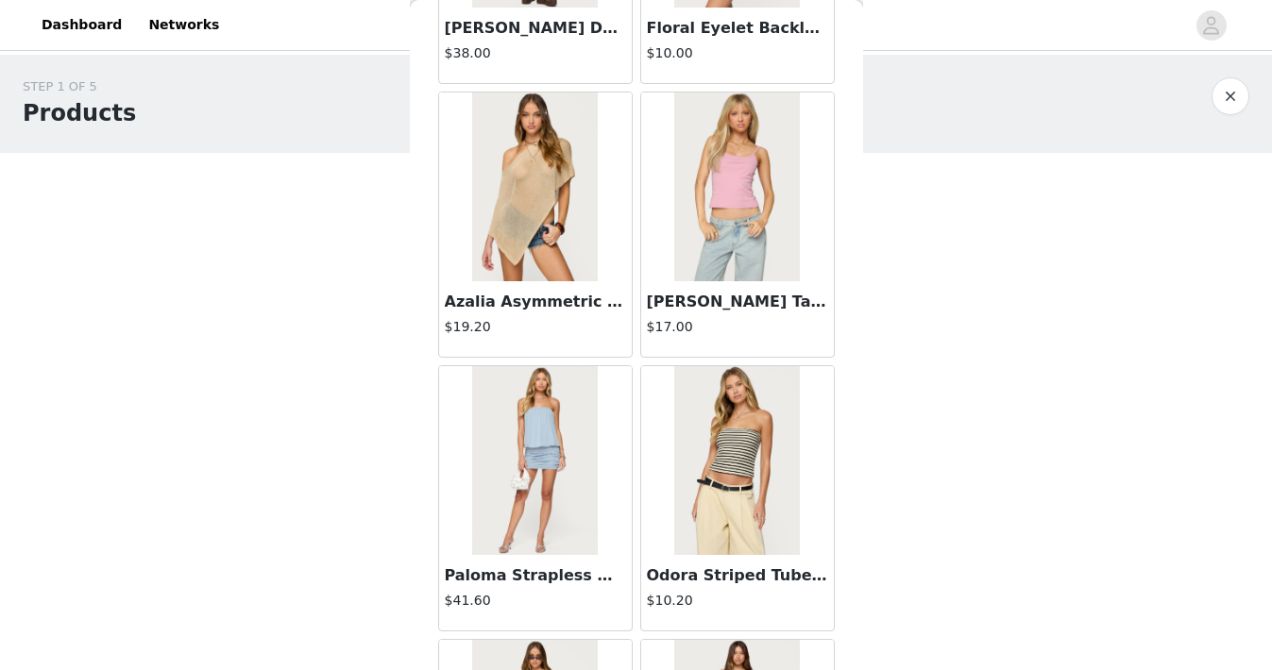
scroll to position [3564, 0]
click at [572, 266] on img at bounding box center [535, 186] width 126 height 189
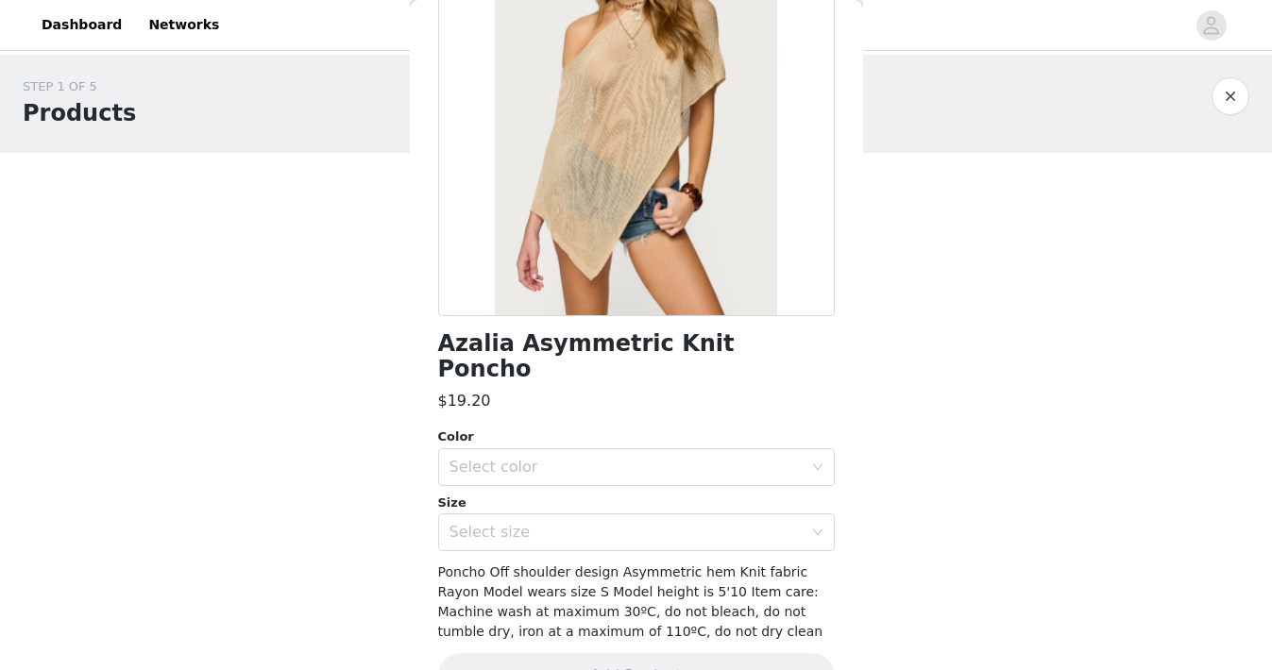
scroll to position [216, 0]
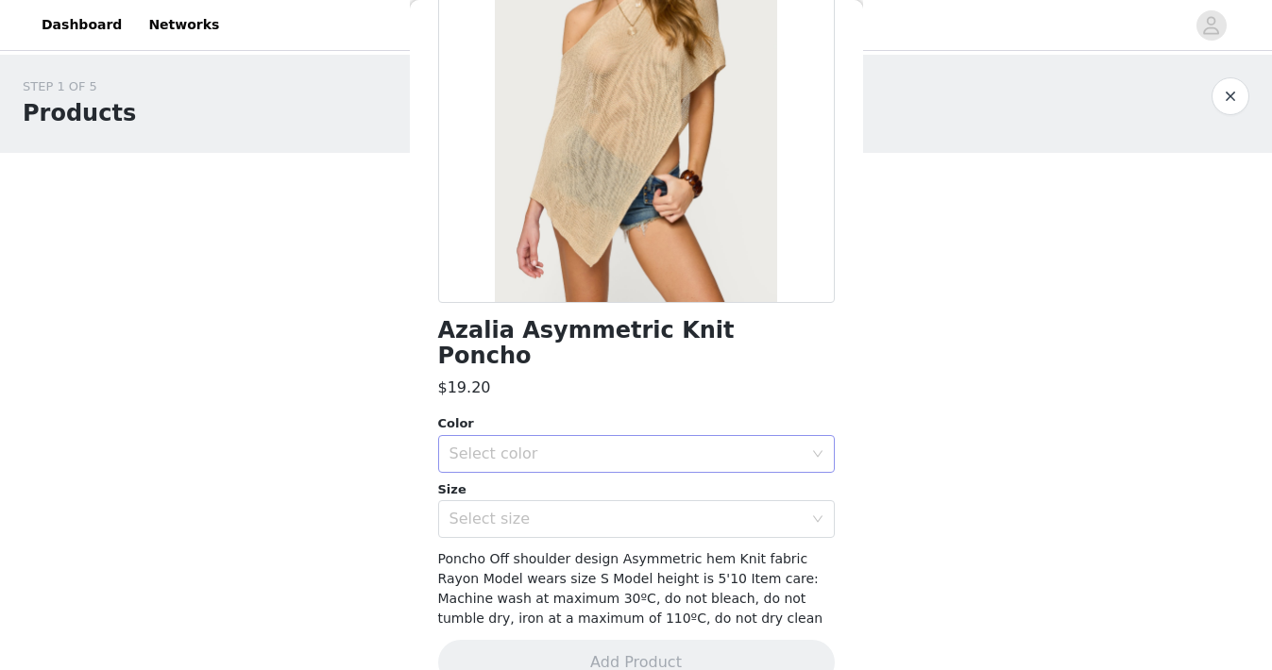
click at [669, 445] on div "Select color" at bounding box center [625, 454] width 353 height 19
click at [647, 476] on li "BEIGE" at bounding box center [636, 470] width 397 height 30
click at [647, 501] on div "Select size" at bounding box center [630, 519] width 362 height 36
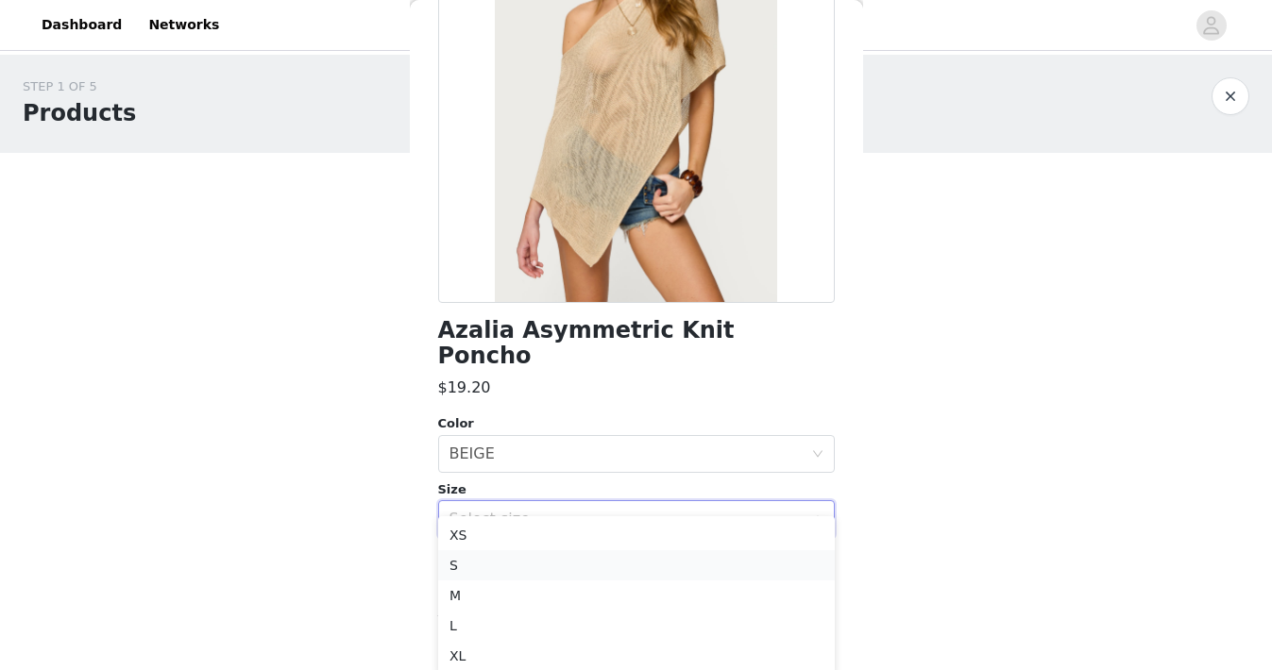
click at [613, 553] on li "S" at bounding box center [636, 566] width 397 height 30
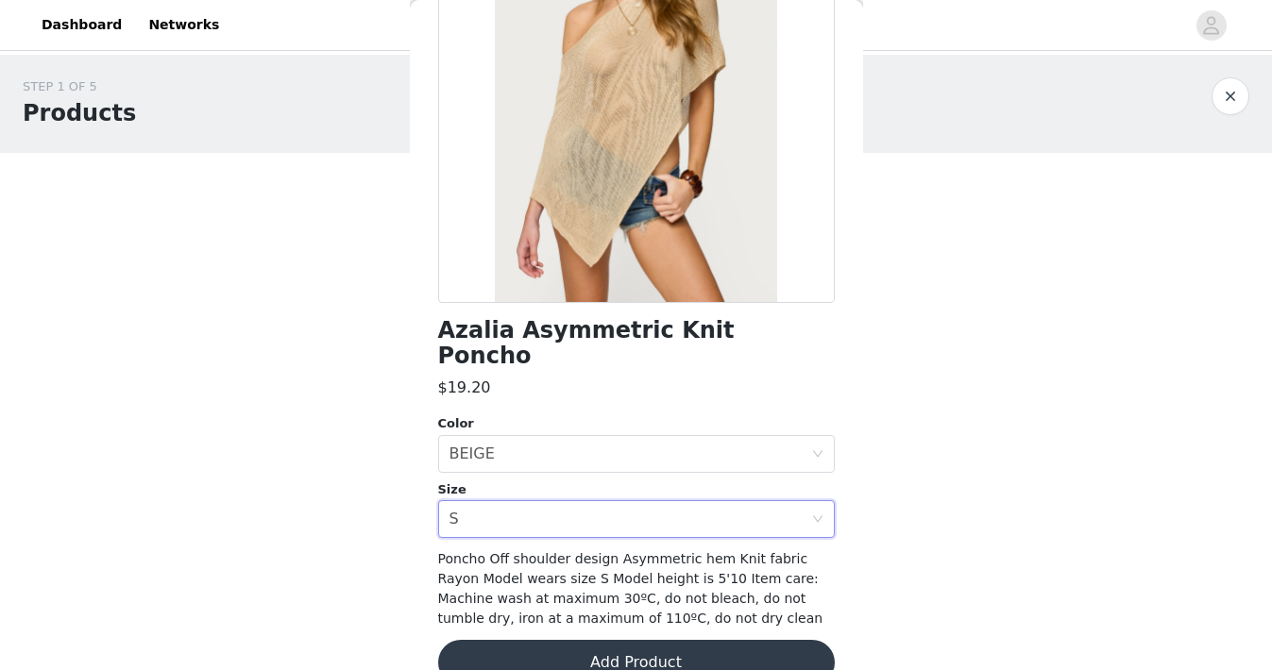
click at [617, 640] on button "Add Product" at bounding box center [636, 662] width 397 height 45
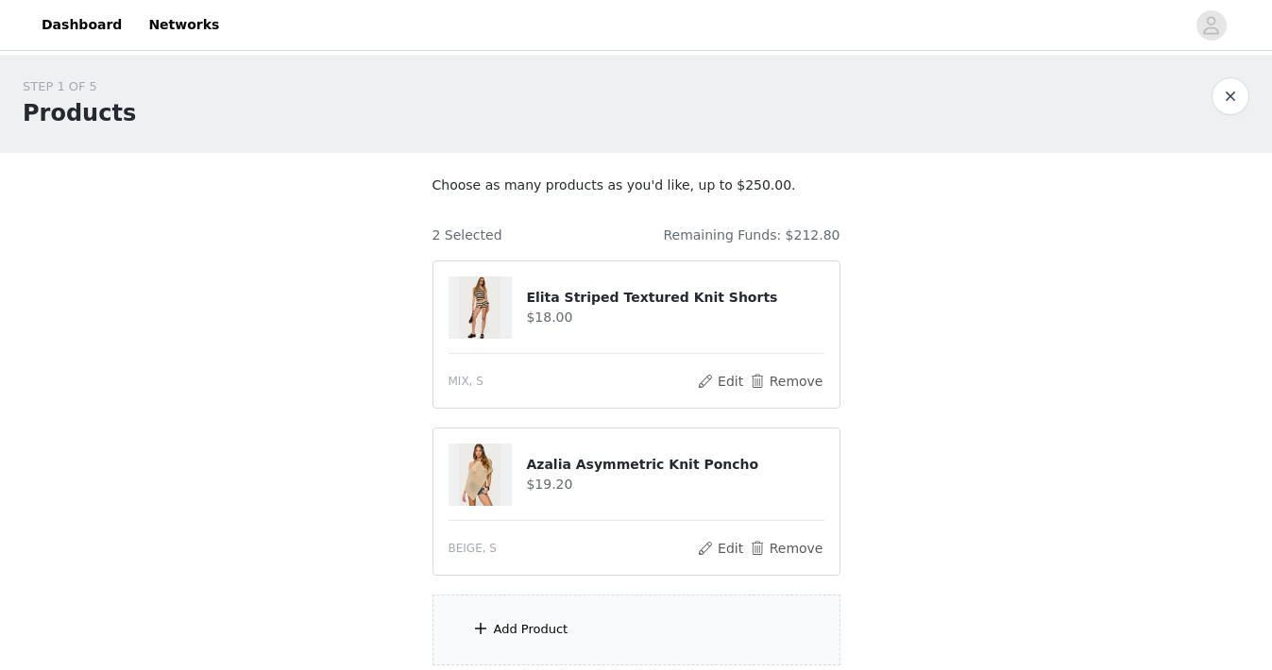
click at [613, 640] on div "Add Product" at bounding box center [636, 630] width 408 height 71
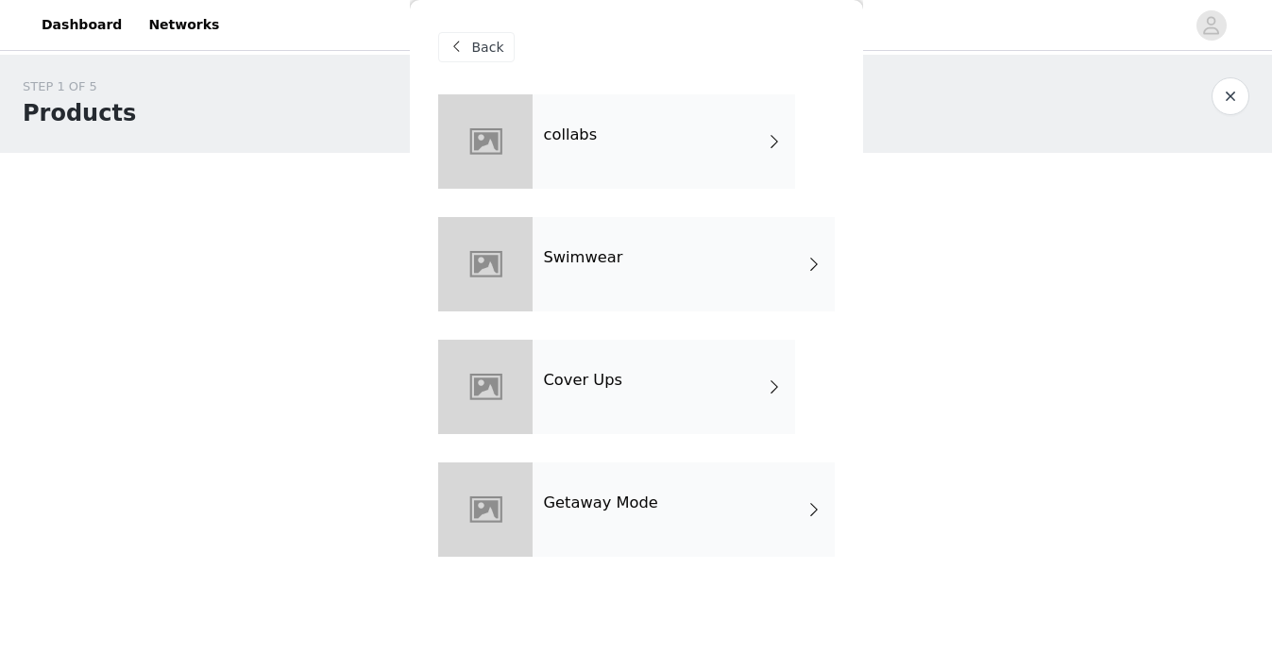
click at [662, 492] on div "Getaway Mode" at bounding box center [684, 510] width 302 height 94
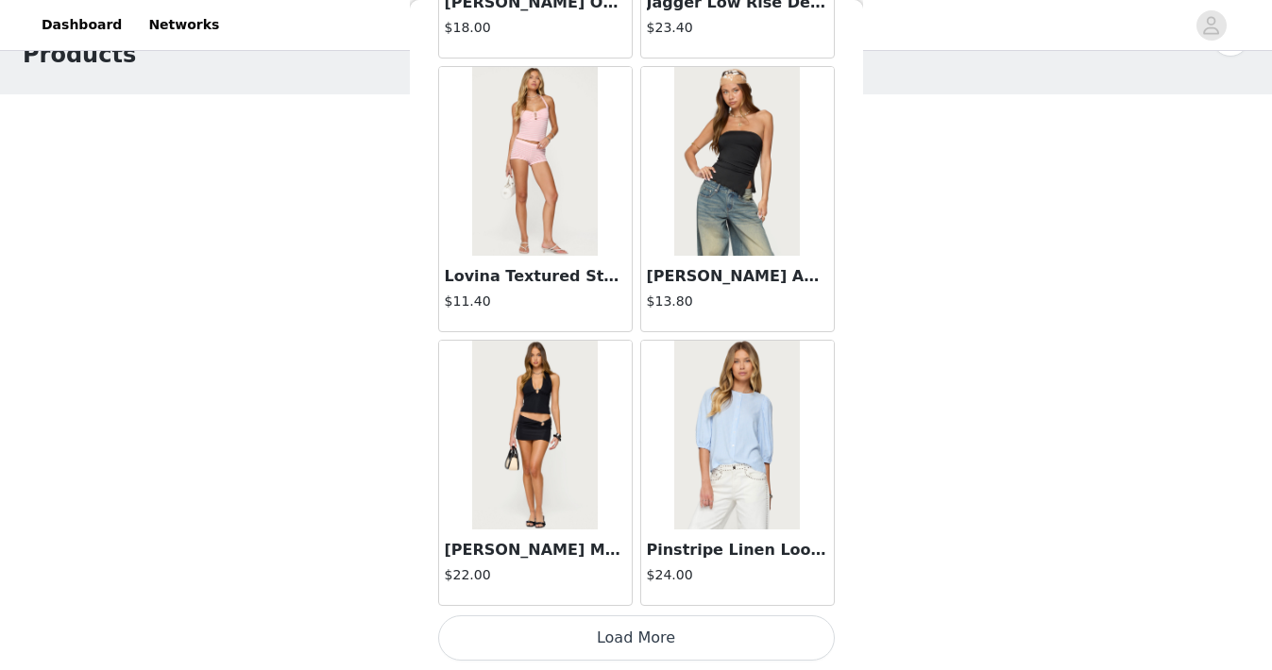
scroll to position [120, 0]
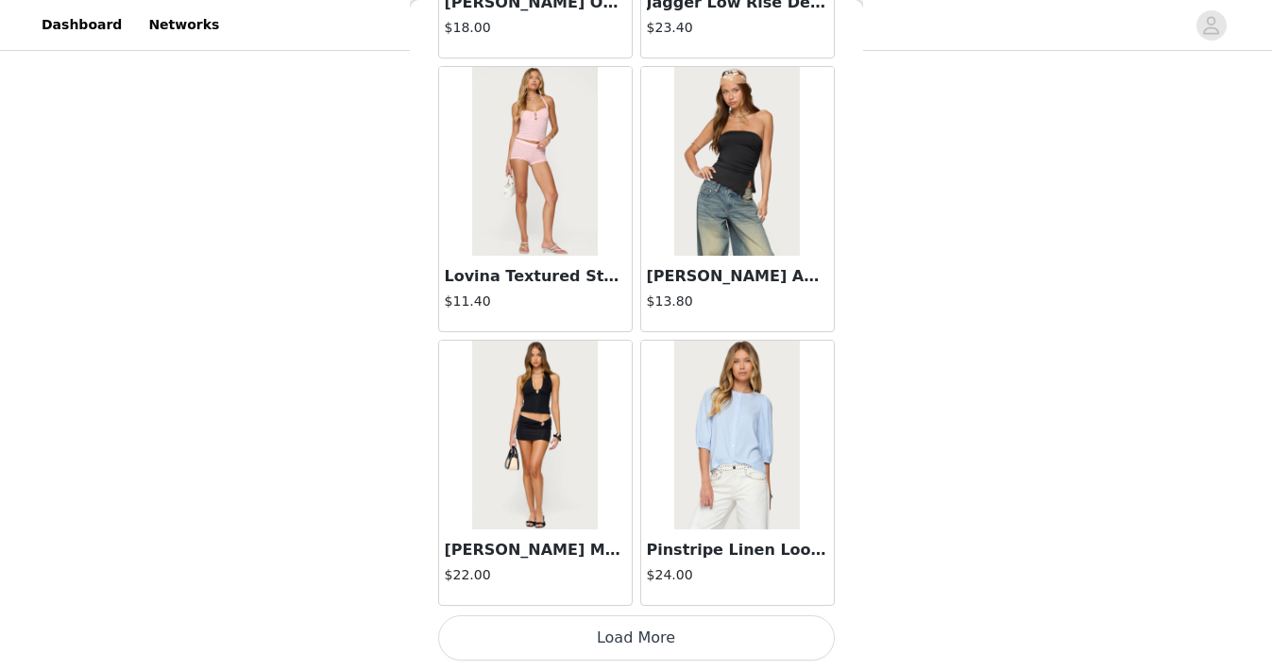
click at [679, 643] on button "Load More" at bounding box center [636, 638] width 397 height 45
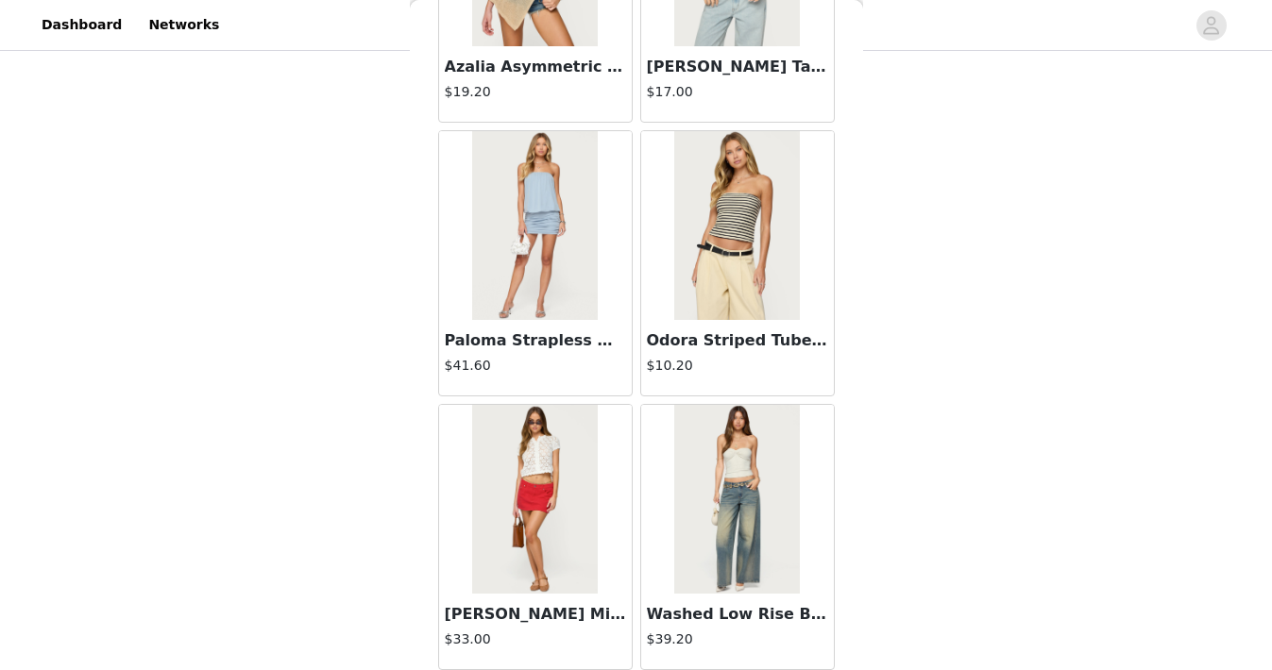
scroll to position [3800, 0]
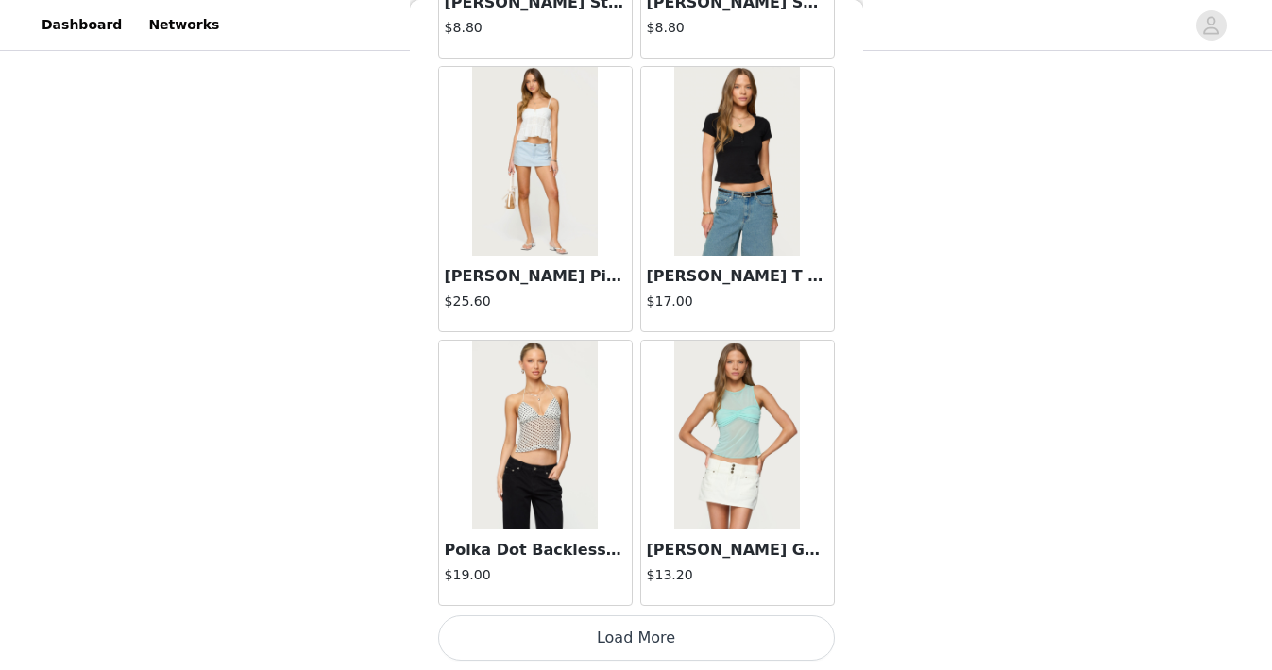
click at [679, 643] on button "Load More" at bounding box center [636, 638] width 397 height 45
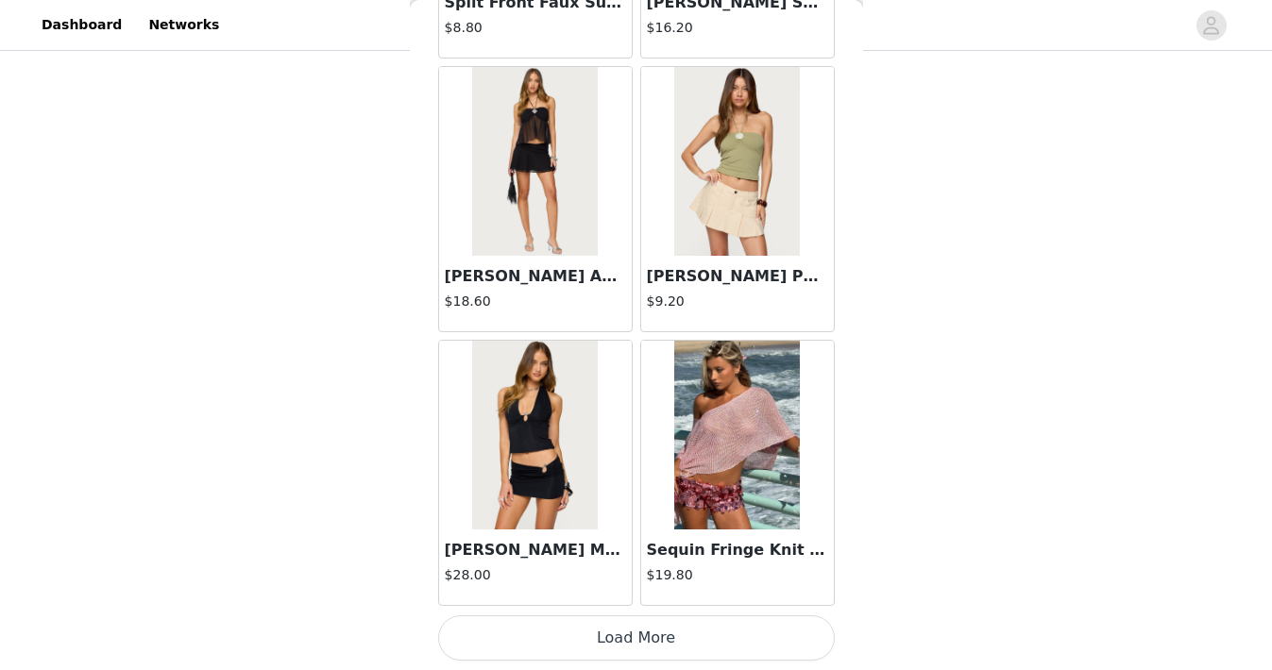
scroll to position [175, 0]
click at [721, 503] on img at bounding box center [737, 435] width 126 height 189
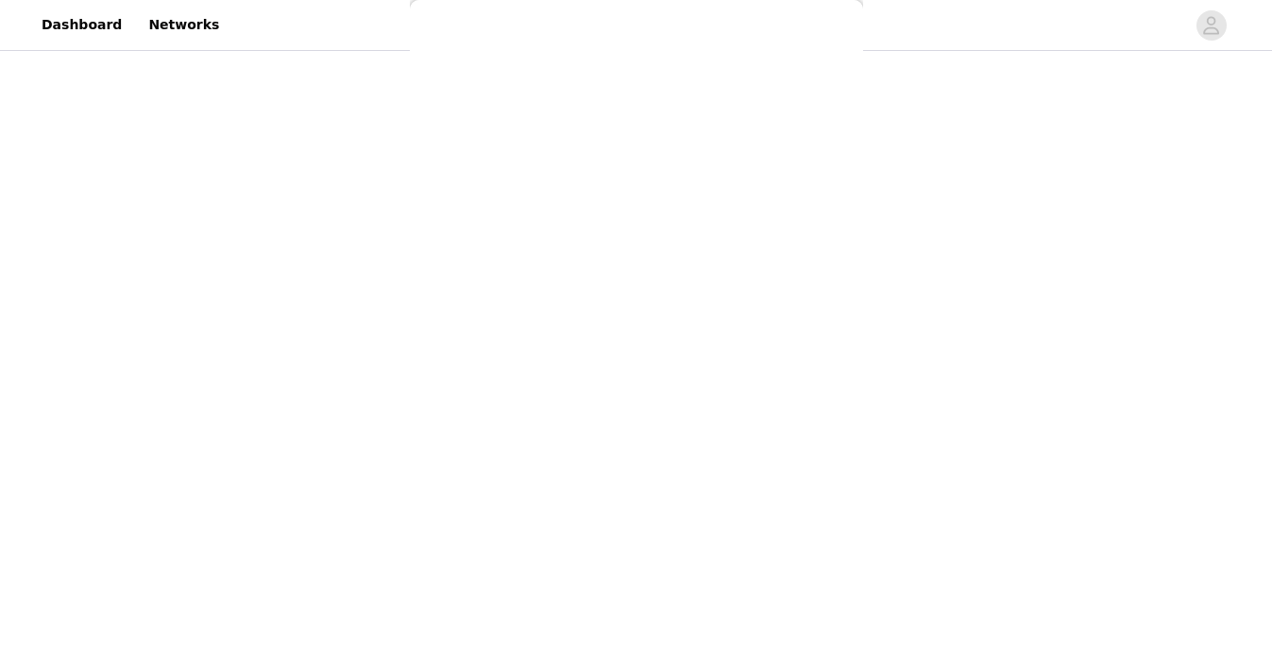
scroll to position [0, 0]
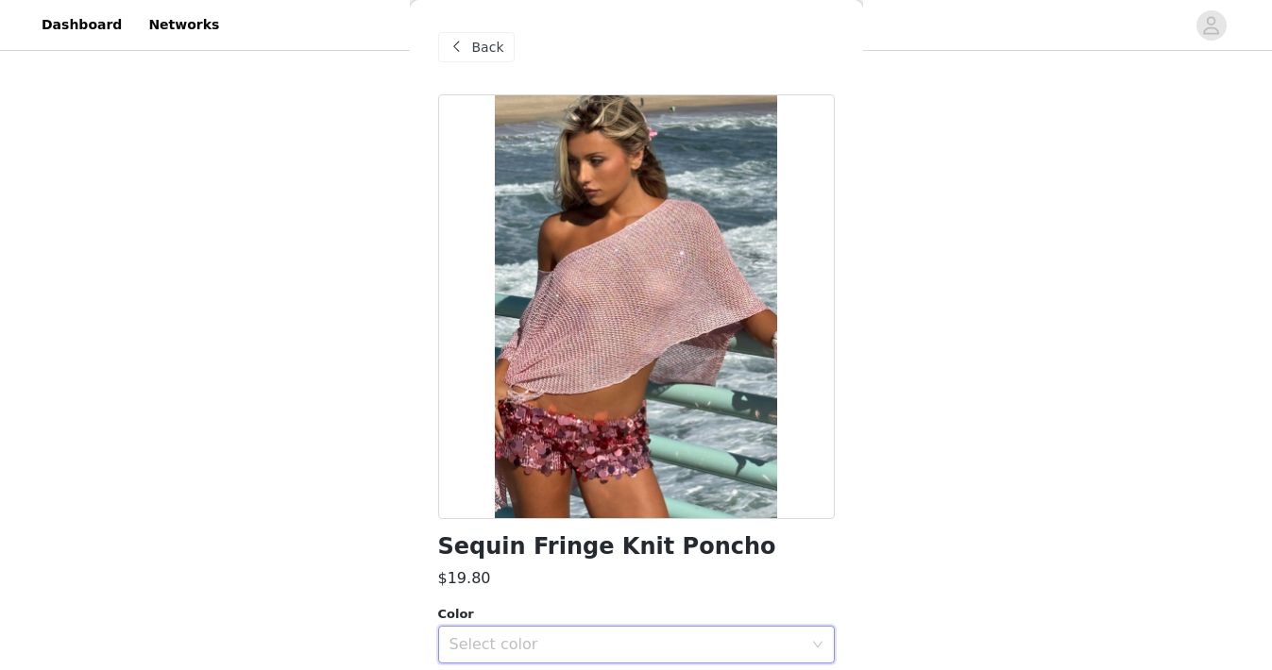
click at [667, 630] on div "Select color" at bounding box center [630, 645] width 362 height 36
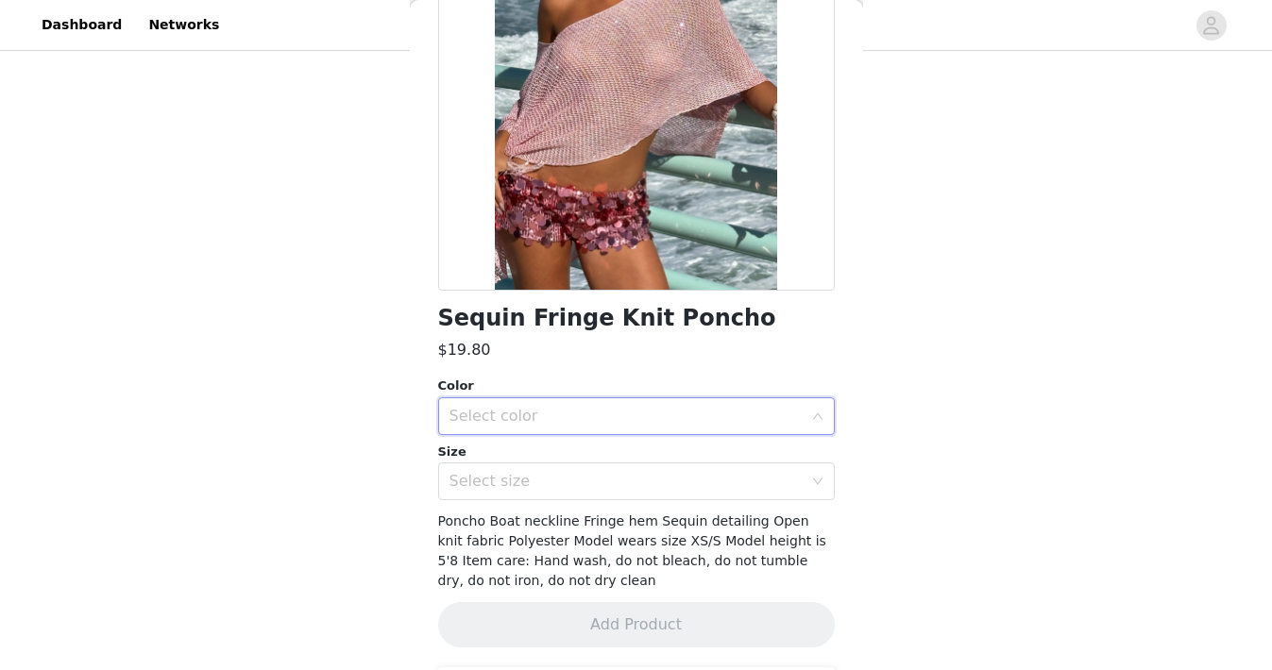
click at [763, 402] on div "Select color" at bounding box center [630, 416] width 362 height 36
click at [780, 392] on div "Color" at bounding box center [636, 386] width 397 height 19
click at [779, 407] on div "Select color" at bounding box center [625, 416] width 353 height 19
click at [767, 449] on li "PINK" at bounding box center [636, 458] width 397 height 30
click at [766, 464] on div "Select size" at bounding box center [630, 482] width 362 height 36
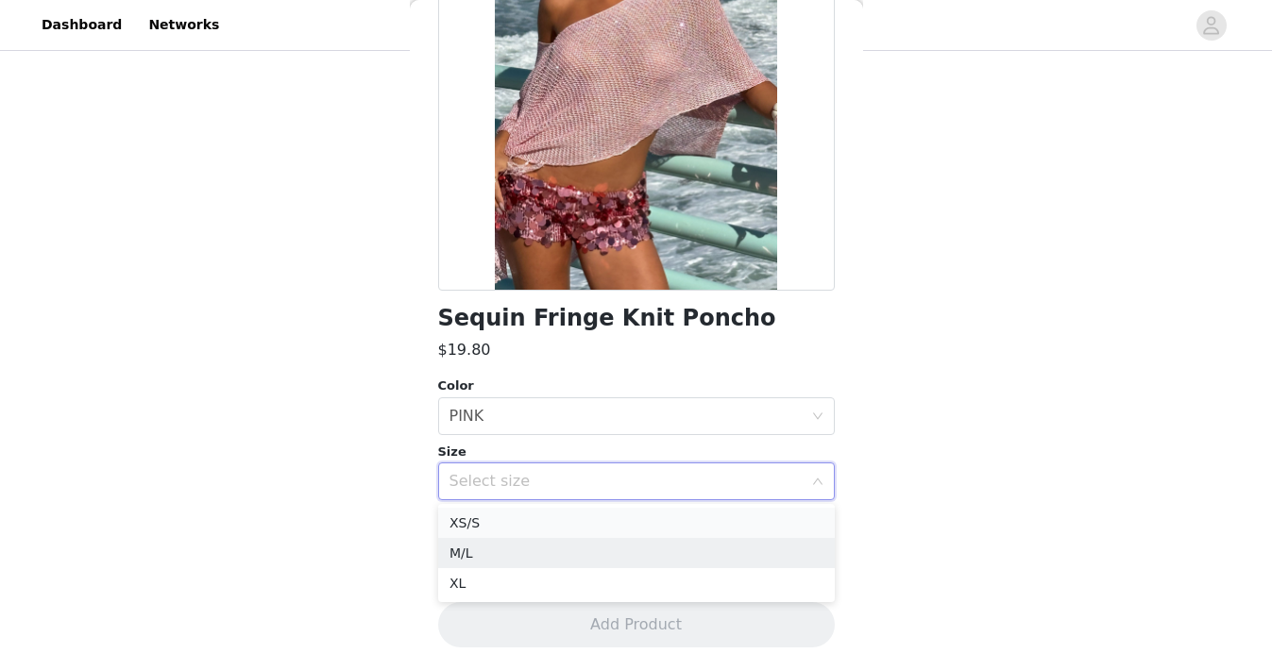
click at [717, 533] on li "XS/S" at bounding box center [636, 523] width 397 height 30
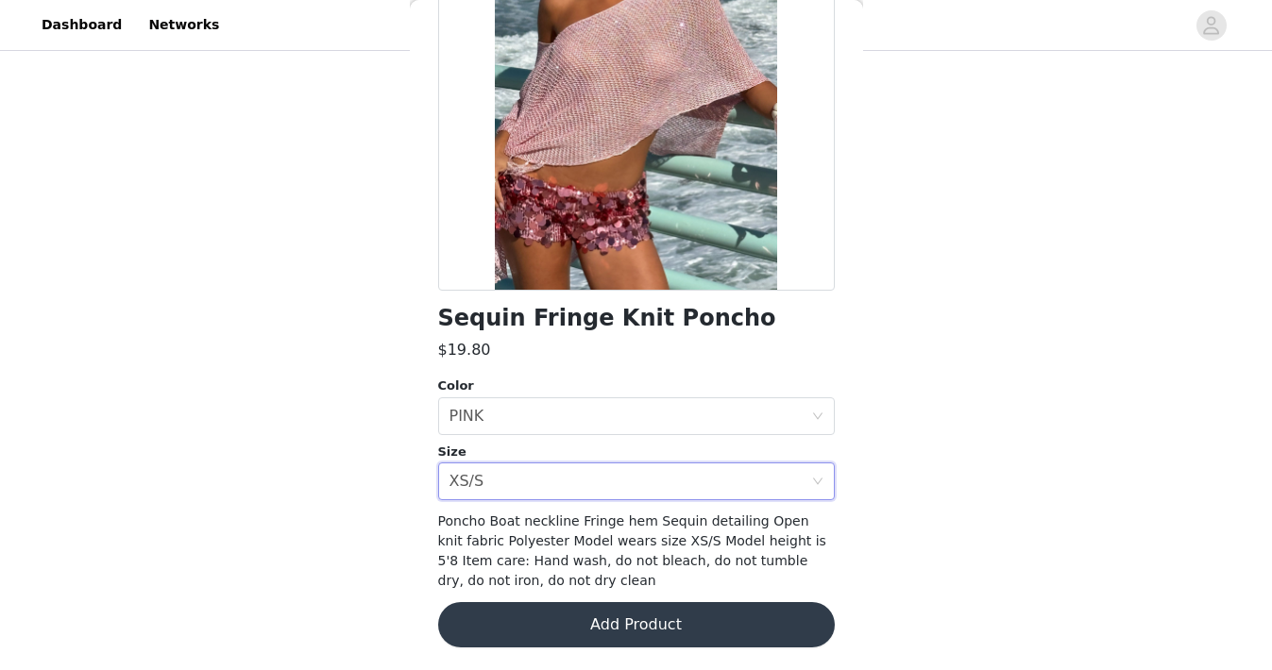
click at [713, 629] on button "Add Product" at bounding box center [636, 624] width 397 height 45
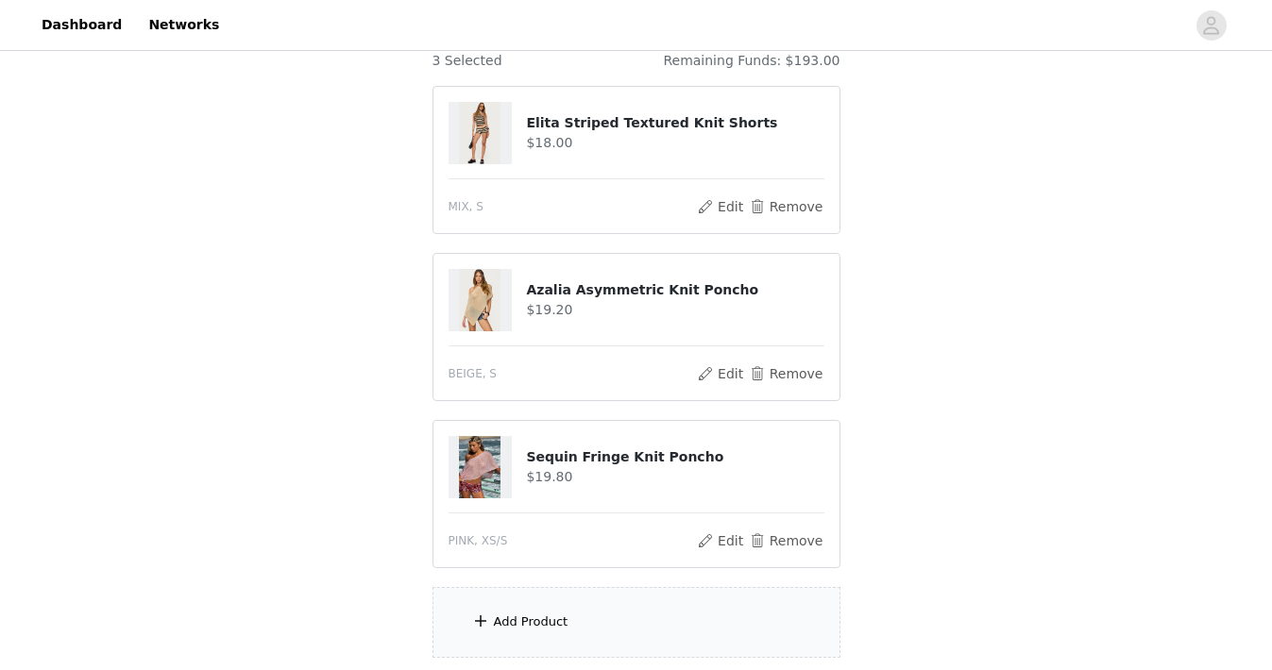
click at [705, 612] on div "Add Product" at bounding box center [636, 622] width 408 height 71
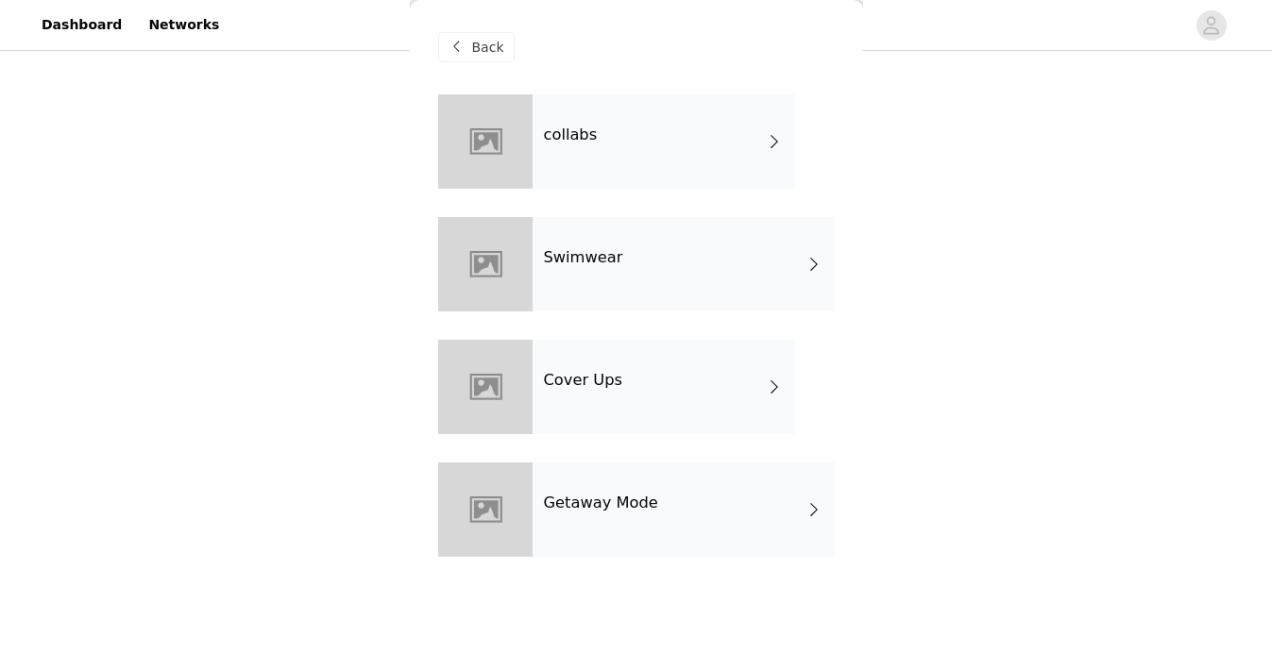
click at [691, 524] on div "Getaway Mode" at bounding box center [684, 510] width 302 height 94
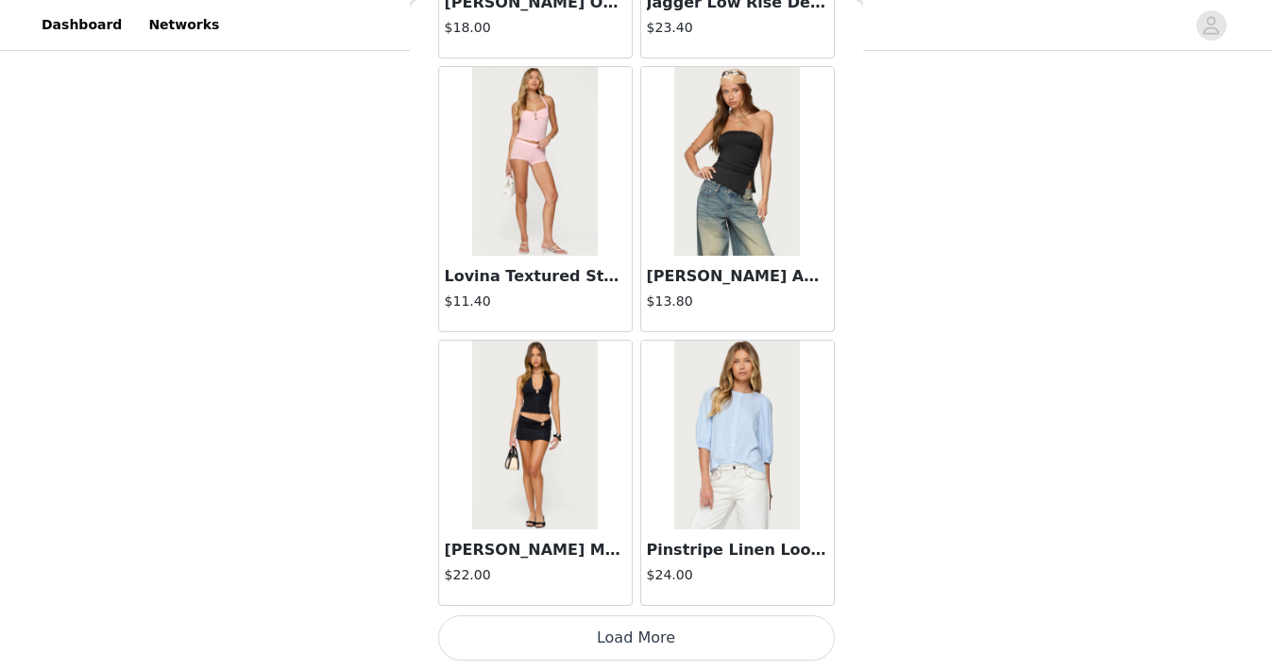
click at [677, 633] on button "Load More" at bounding box center [636, 638] width 397 height 45
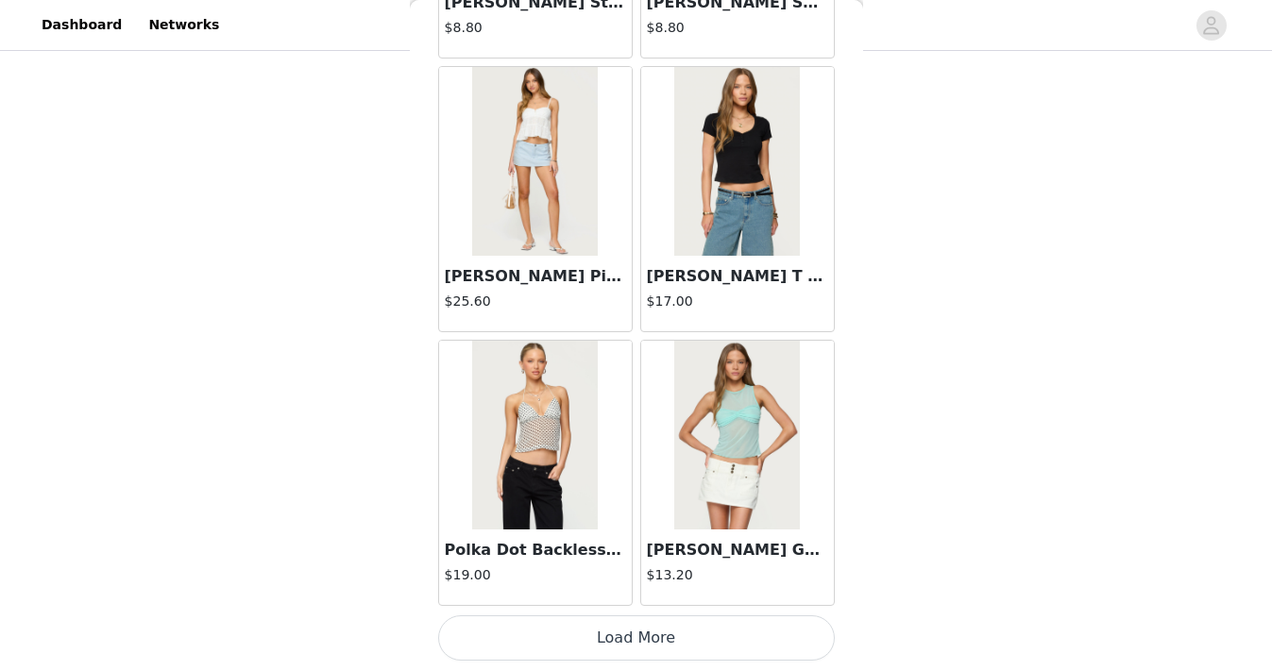
click at [678, 631] on button "Load More" at bounding box center [636, 638] width 397 height 45
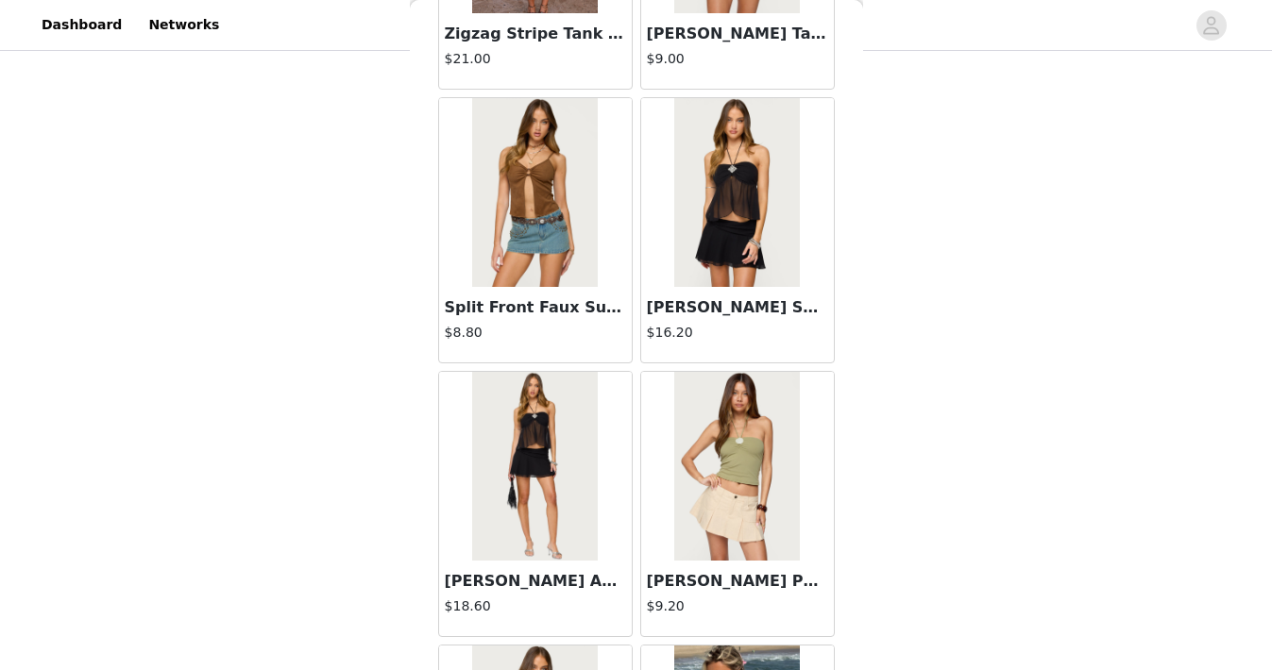
scroll to position [7696, 0]
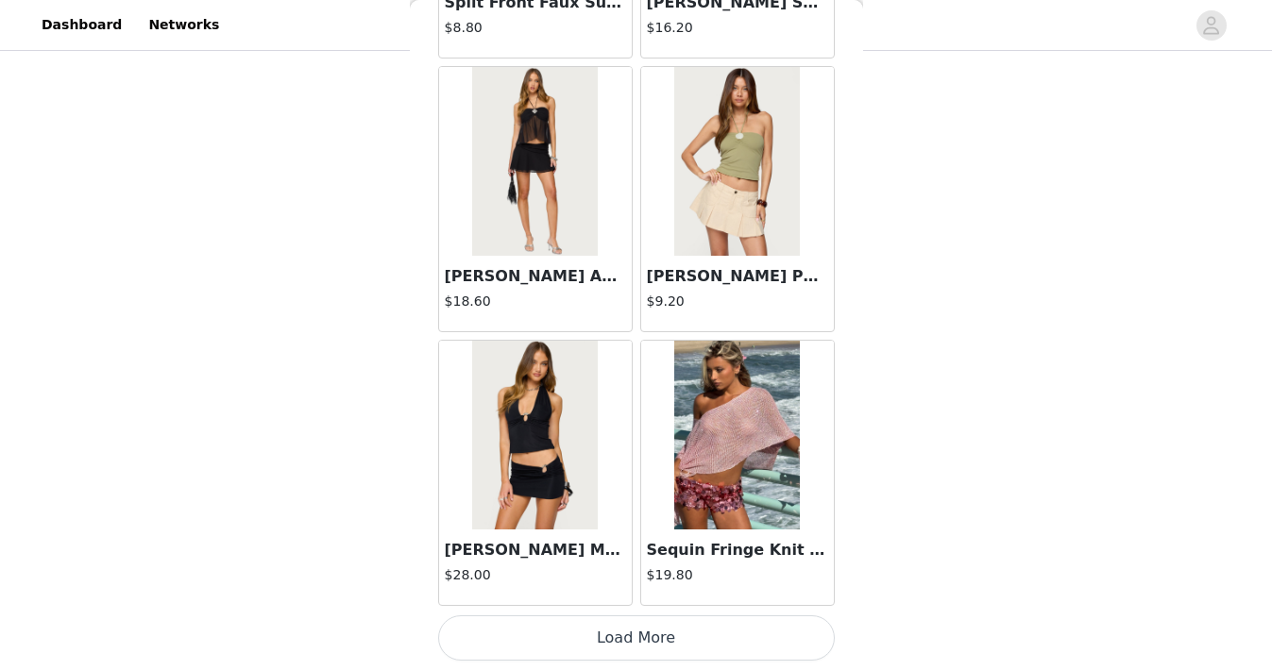
click at [678, 631] on button "Load More" at bounding box center [636, 638] width 397 height 45
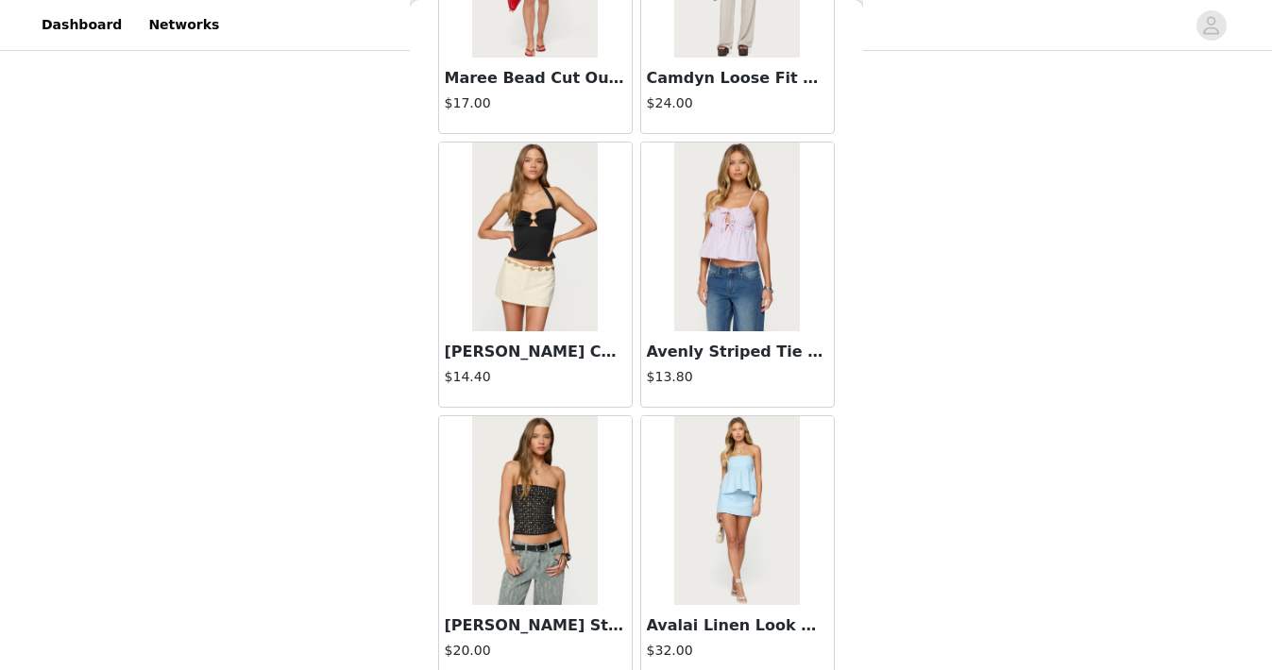
scroll to position [10435, 0]
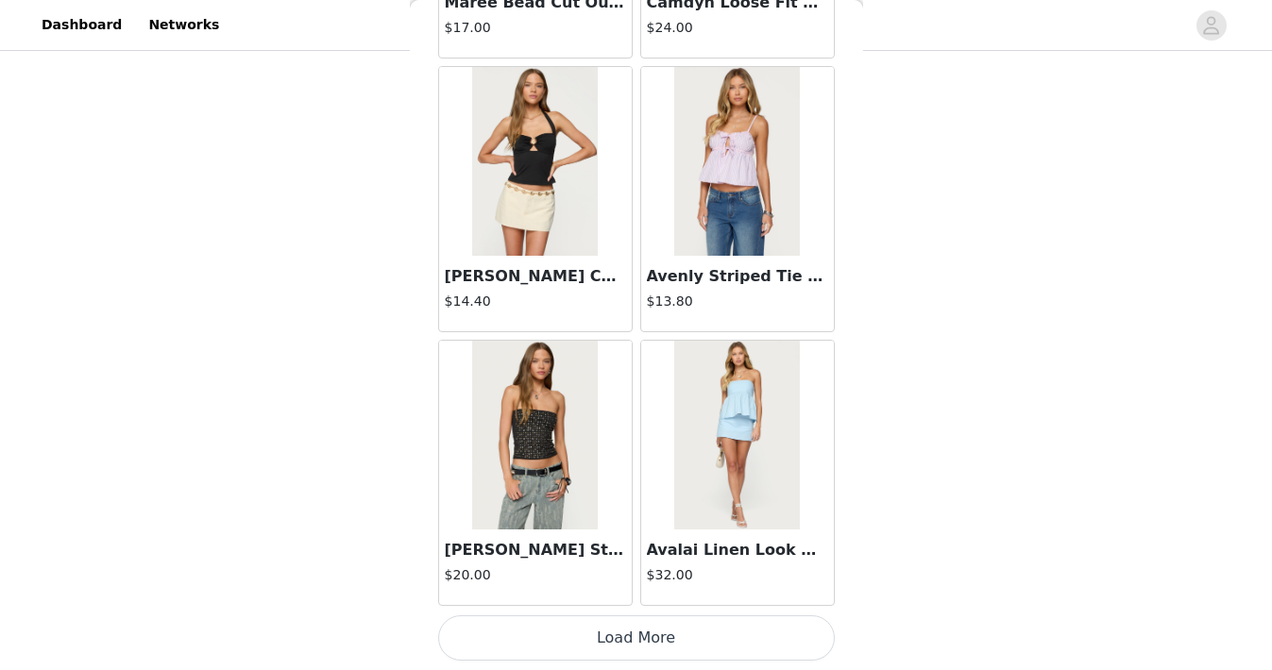
click at [675, 648] on button "Load More" at bounding box center [636, 638] width 397 height 45
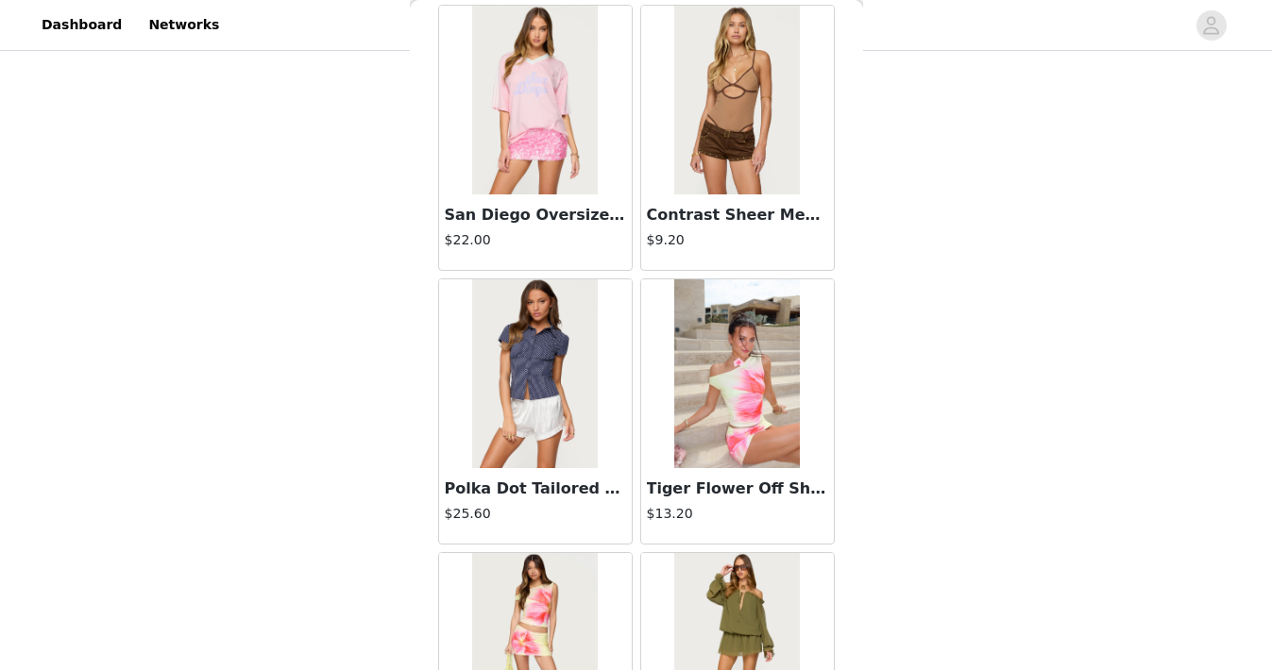
scroll to position [13173, 0]
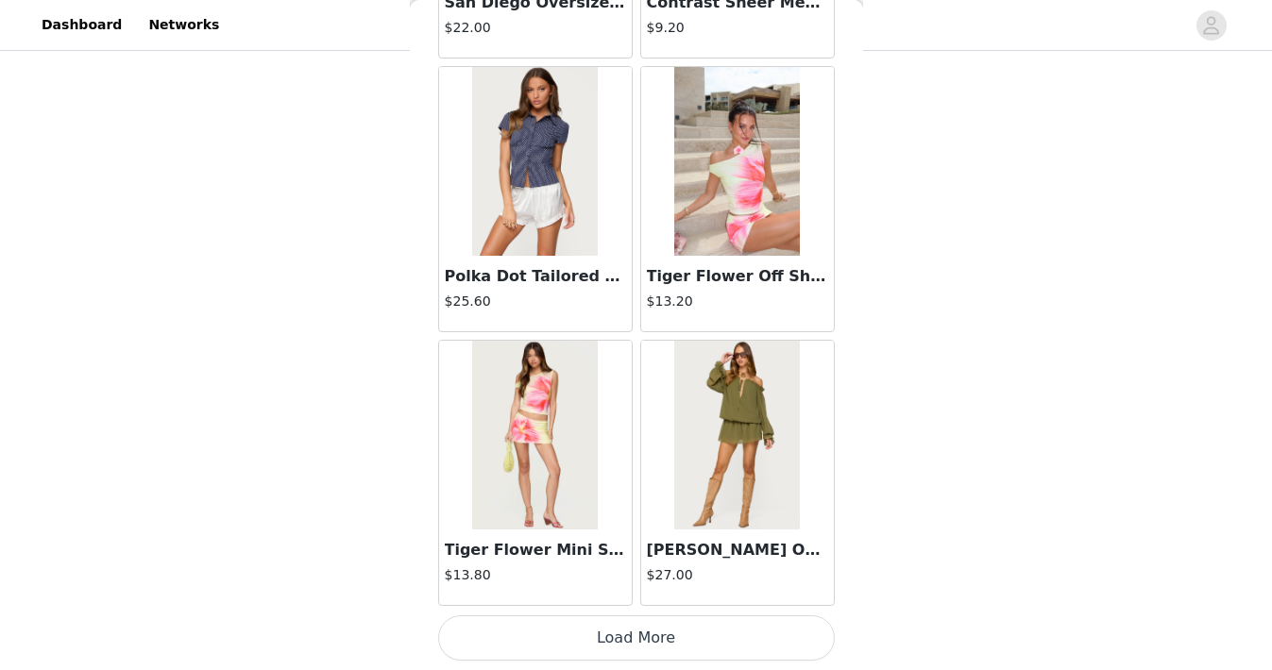
click at [675, 648] on button "Load More" at bounding box center [636, 638] width 397 height 45
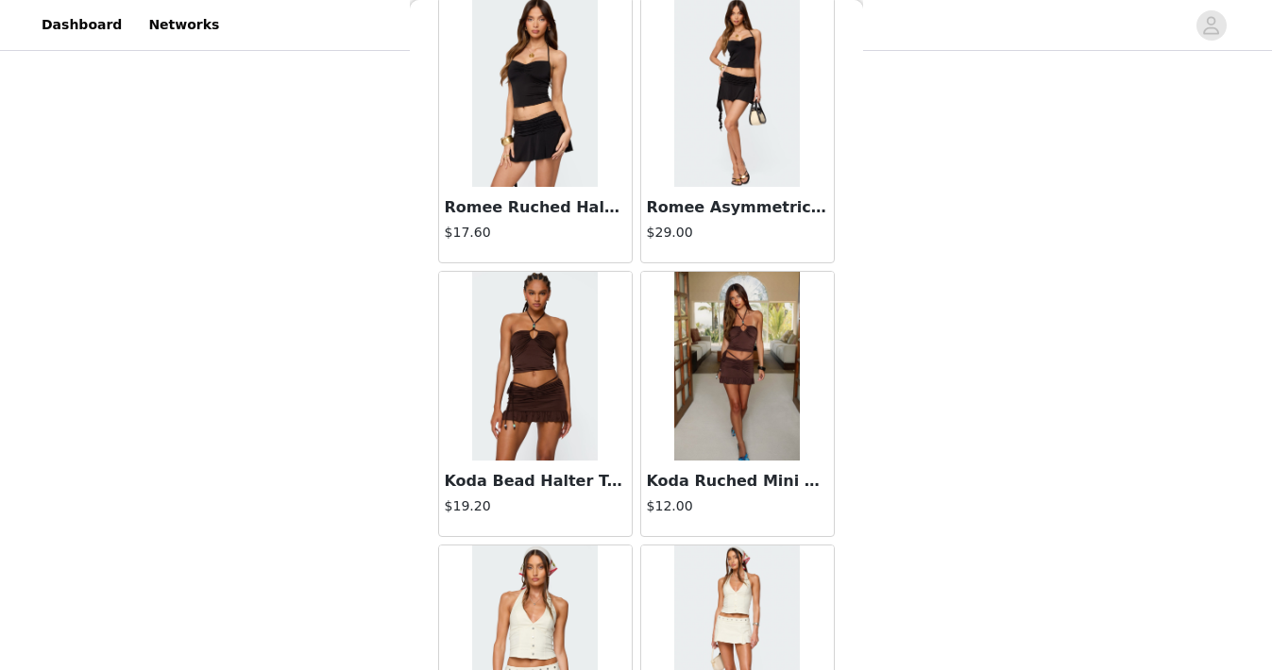
scroll to position [0, 0]
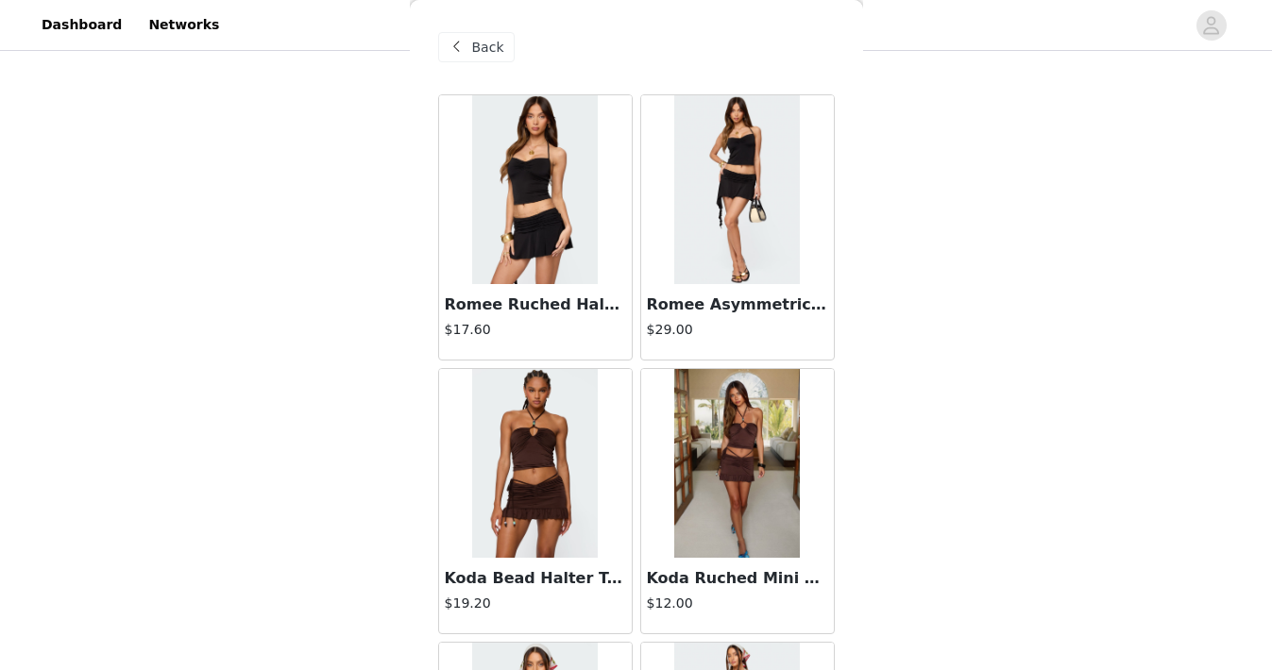
click at [509, 58] on div "Back" at bounding box center [476, 47] width 76 height 30
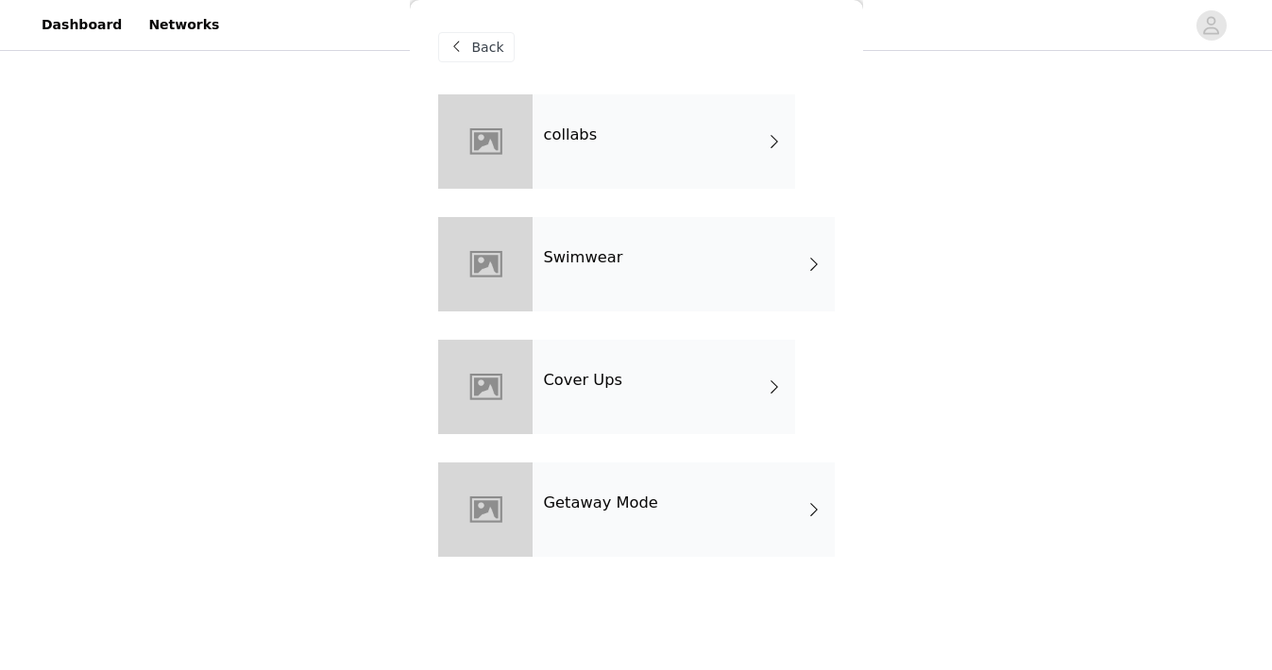
click at [582, 401] on div "Cover Ups" at bounding box center [664, 387] width 263 height 94
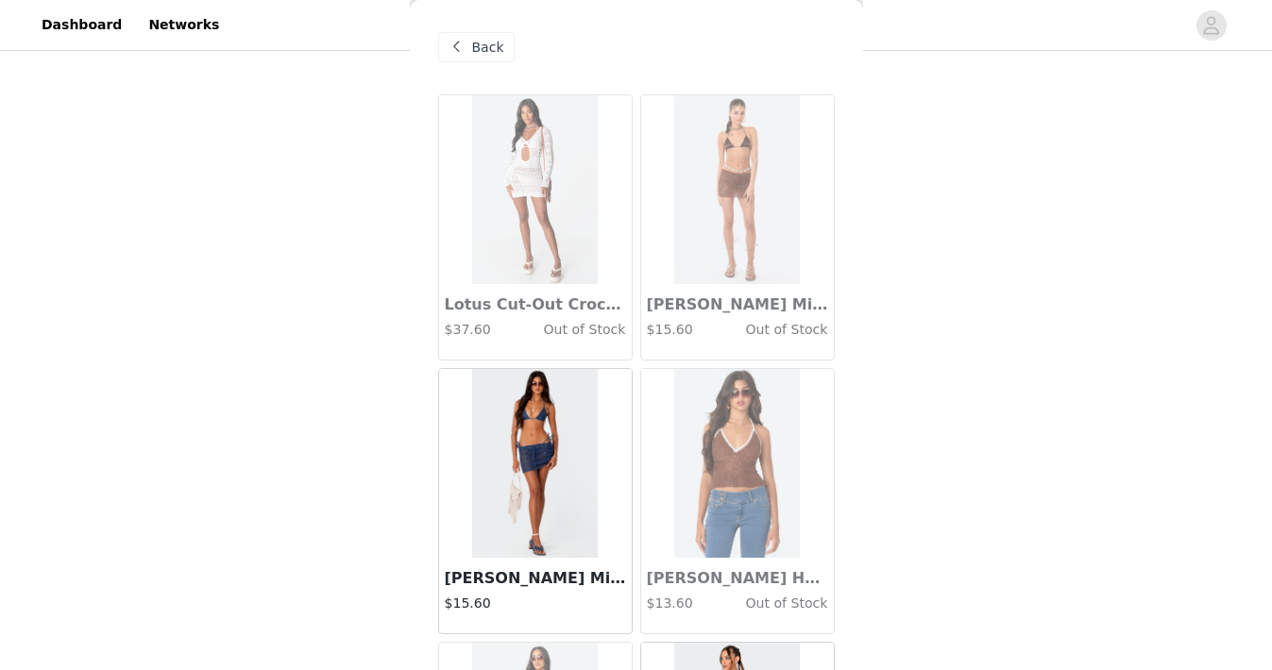
click at [498, 46] on span "Back" at bounding box center [488, 48] width 32 height 20
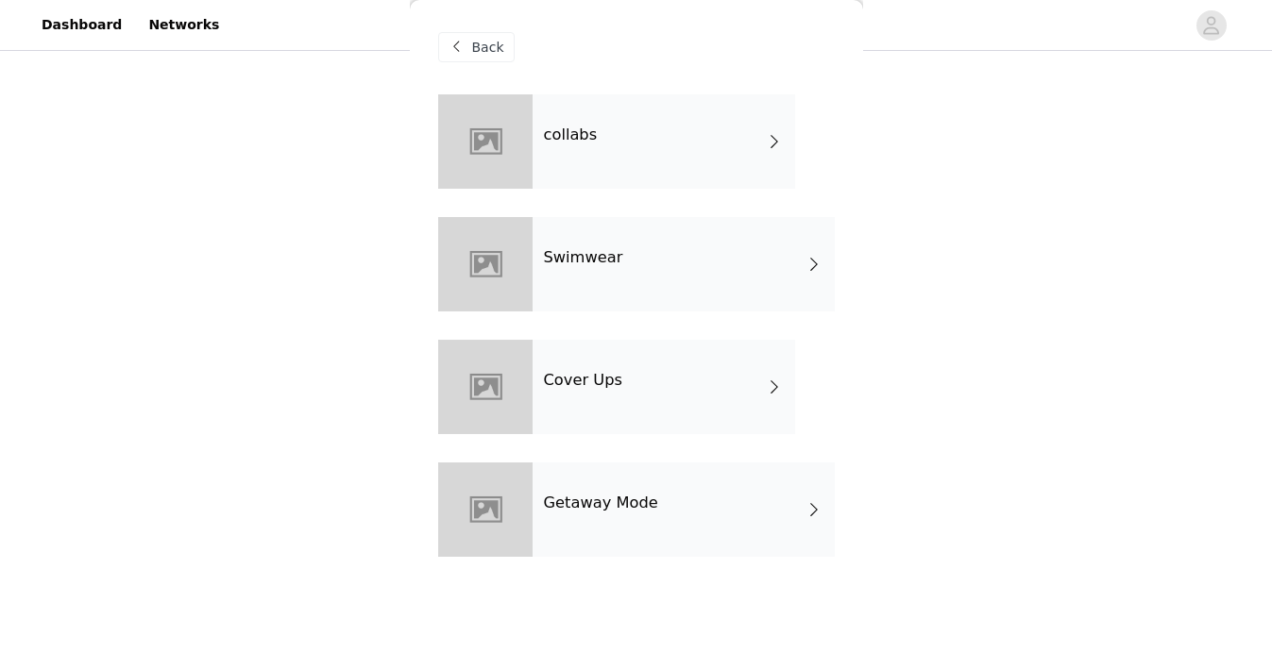
click at [567, 259] on h4 "Swimwear" at bounding box center [583, 257] width 79 height 17
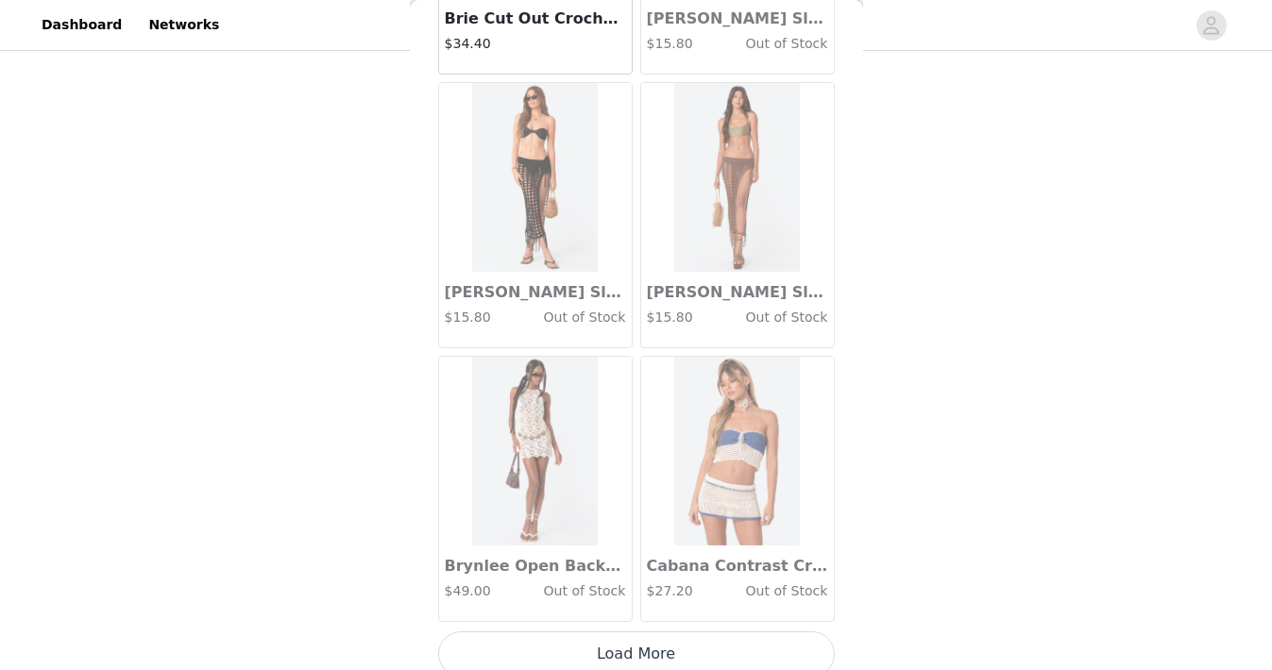
scroll to position [2219, 0]
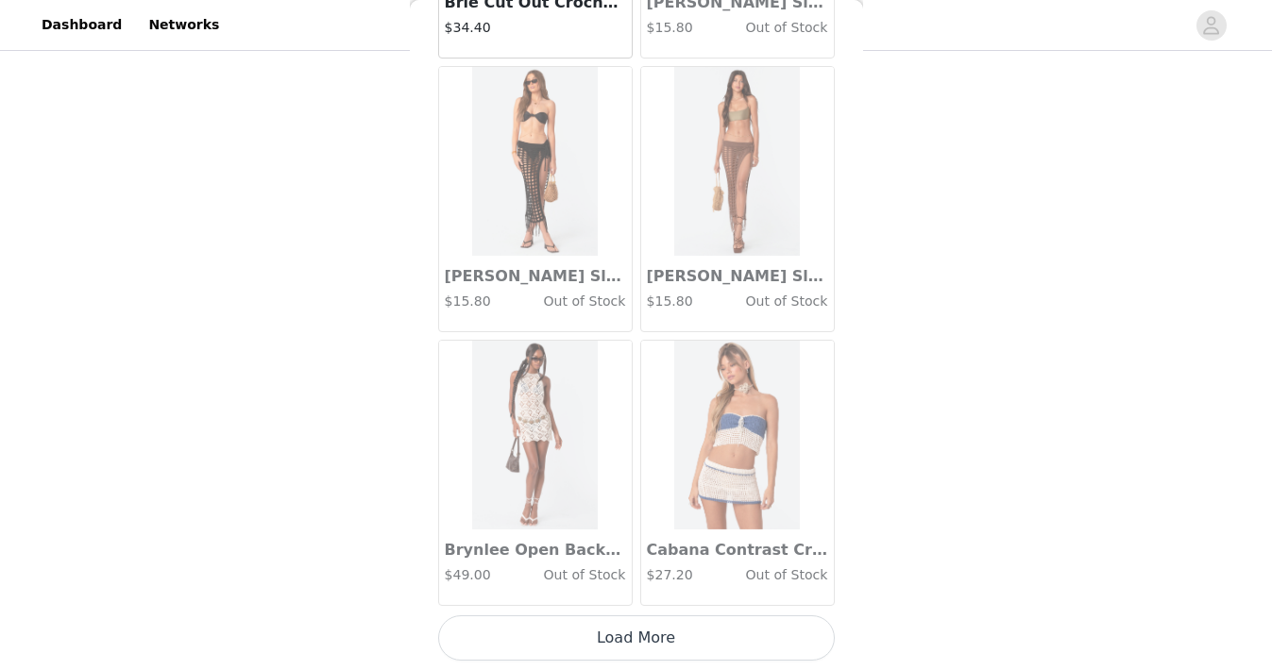
click at [593, 639] on button "Load More" at bounding box center [636, 638] width 397 height 45
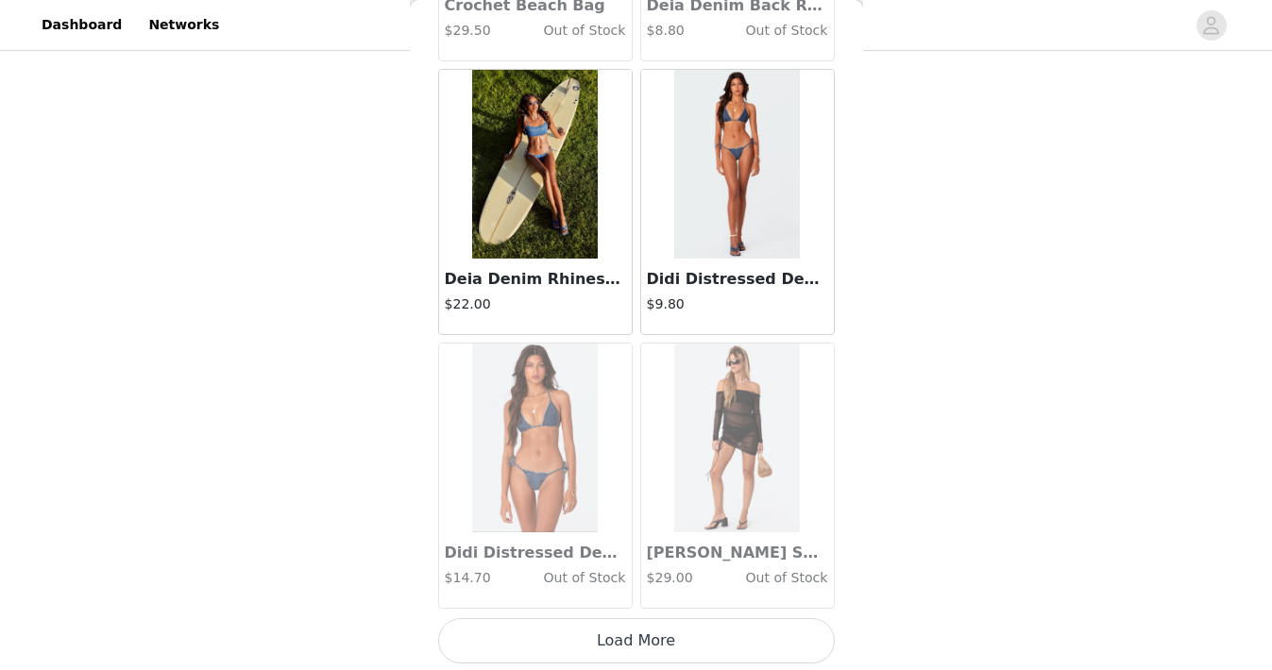
scroll to position [4958, 0]
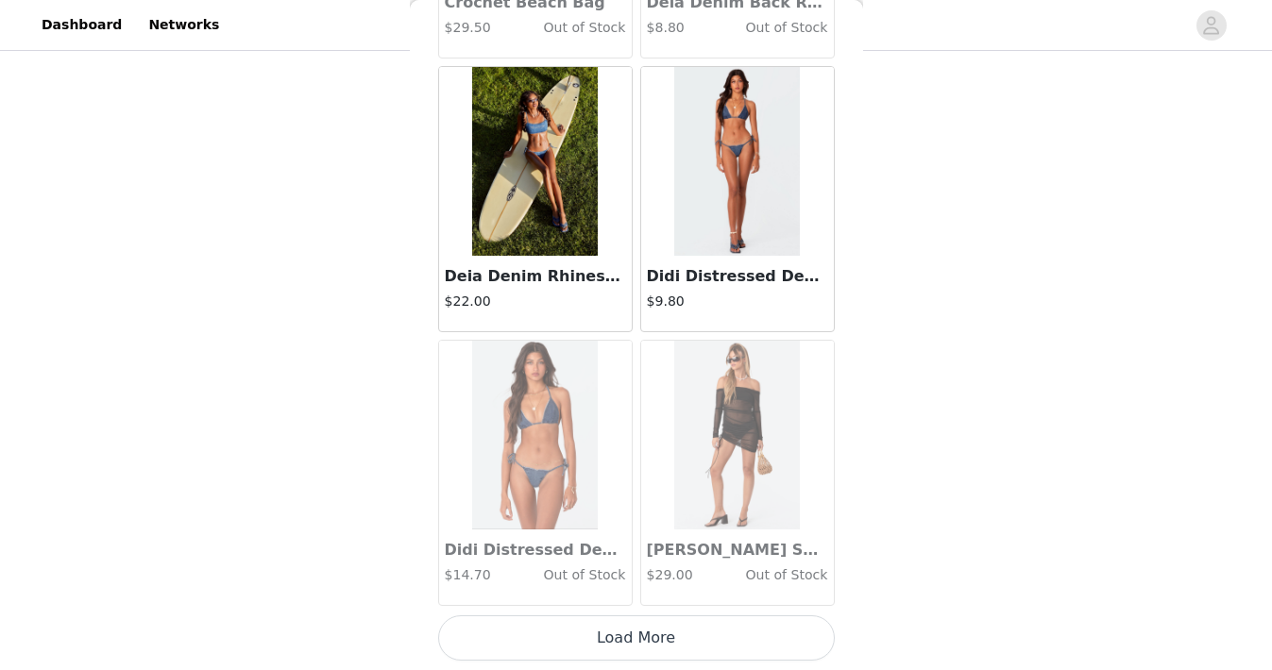
click at [594, 656] on button "Load More" at bounding box center [636, 638] width 397 height 45
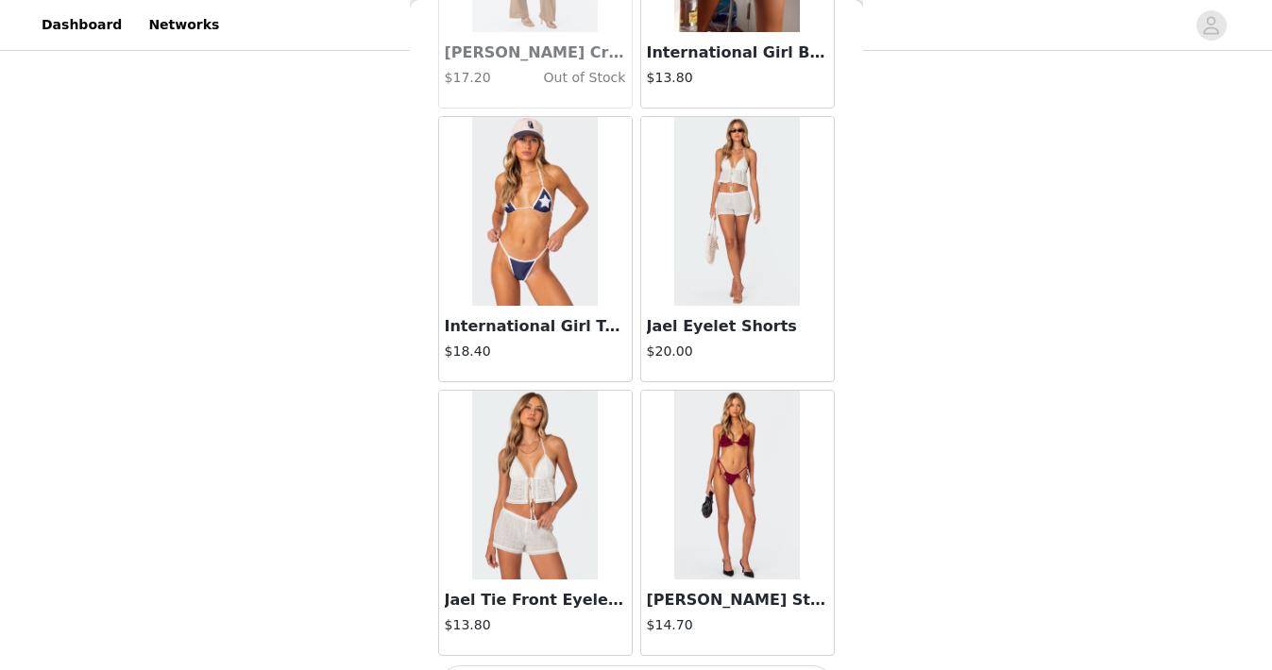
scroll to position [7696, 0]
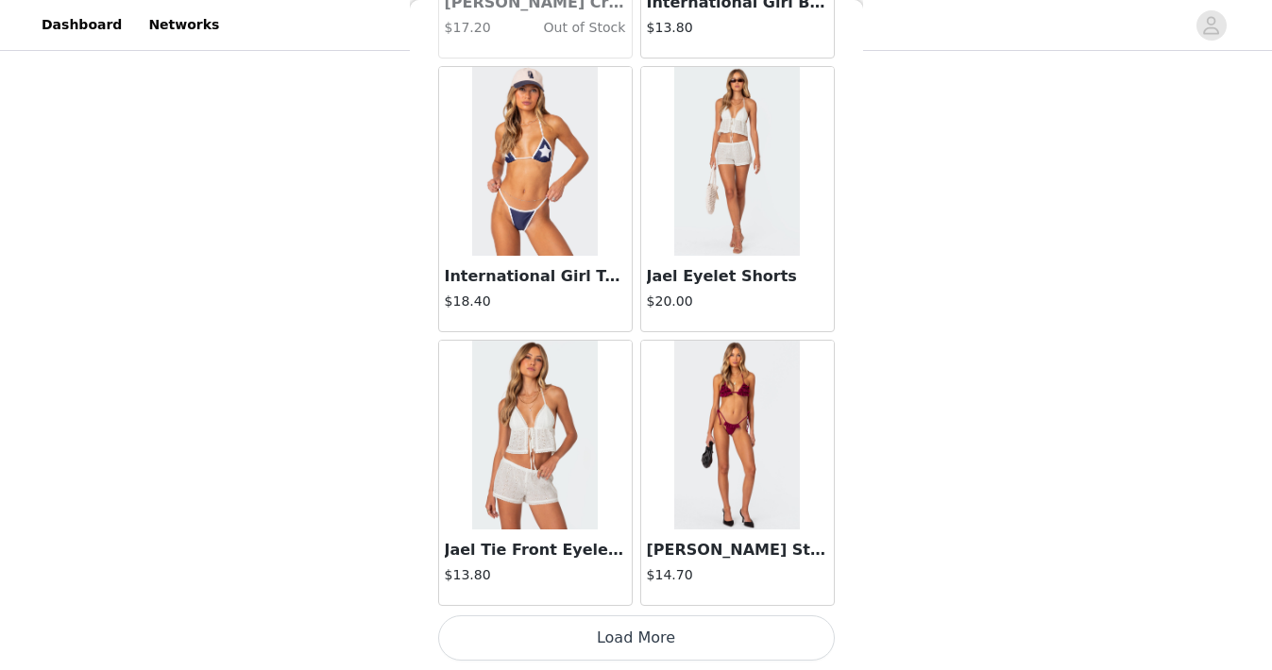
click at [600, 651] on button "Load More" at bounding box center [636, 638] width 397 height 45
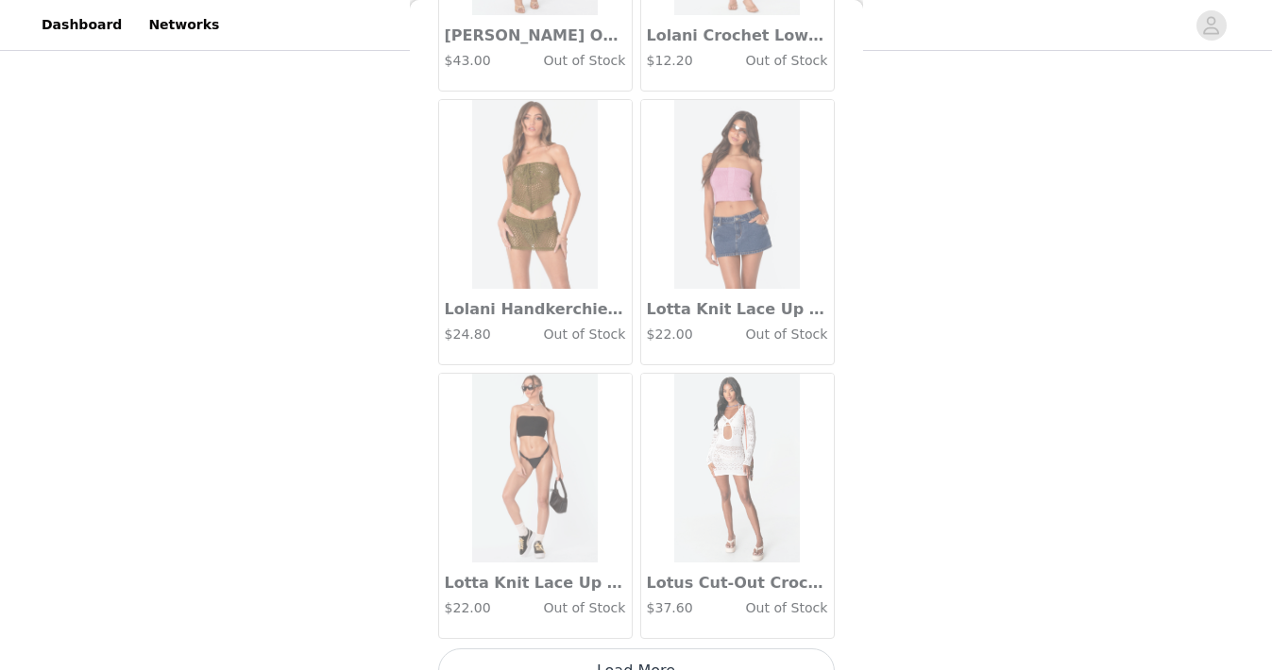
scroll to position [10435, 0]
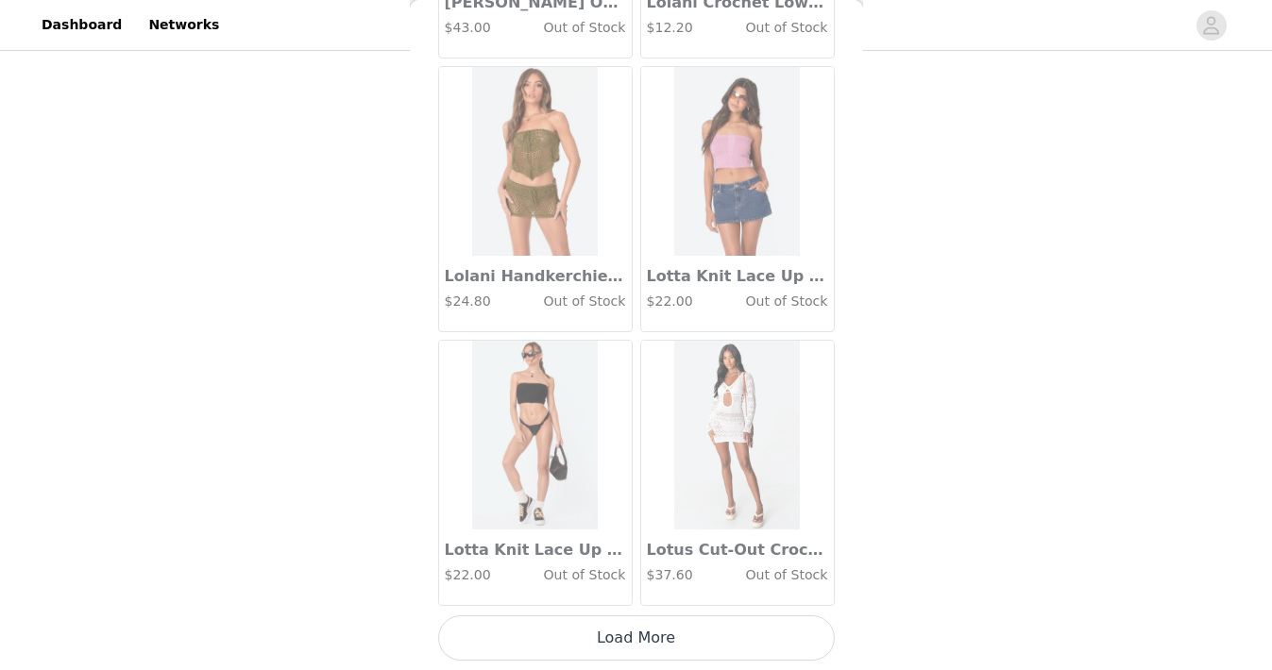
click at [599, 650] on button "Load More" at bounding box center [636, 638] width 397 height 45
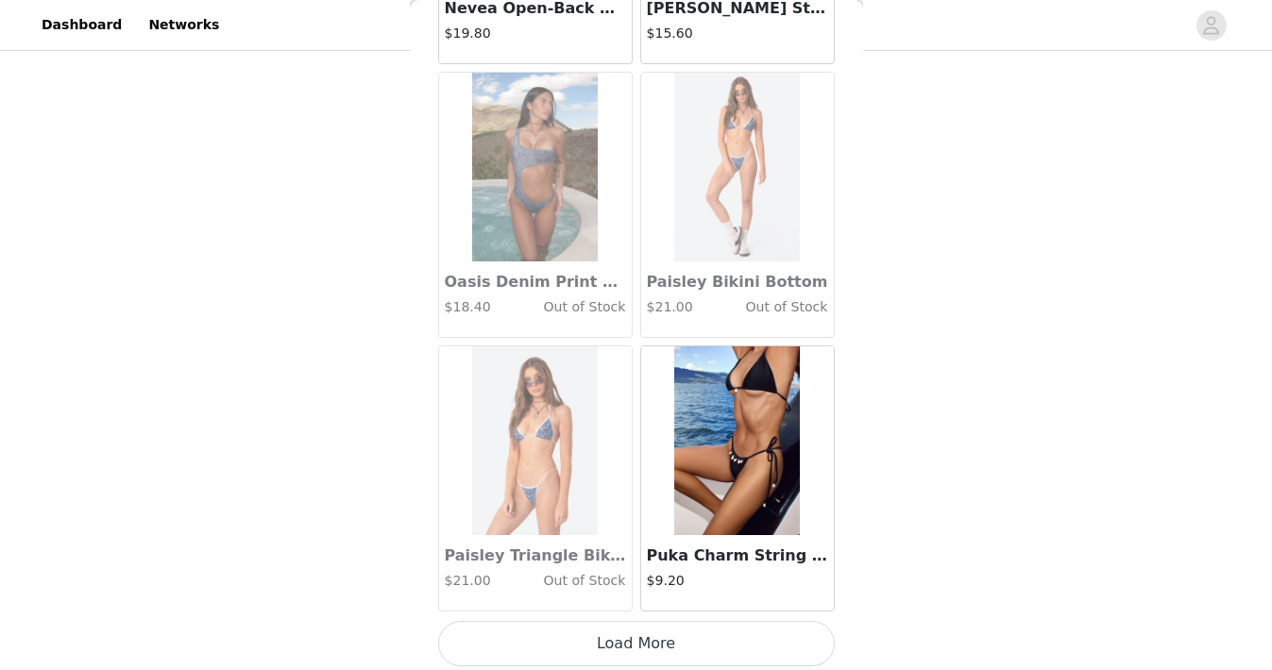
scroll to position [13173, 0]
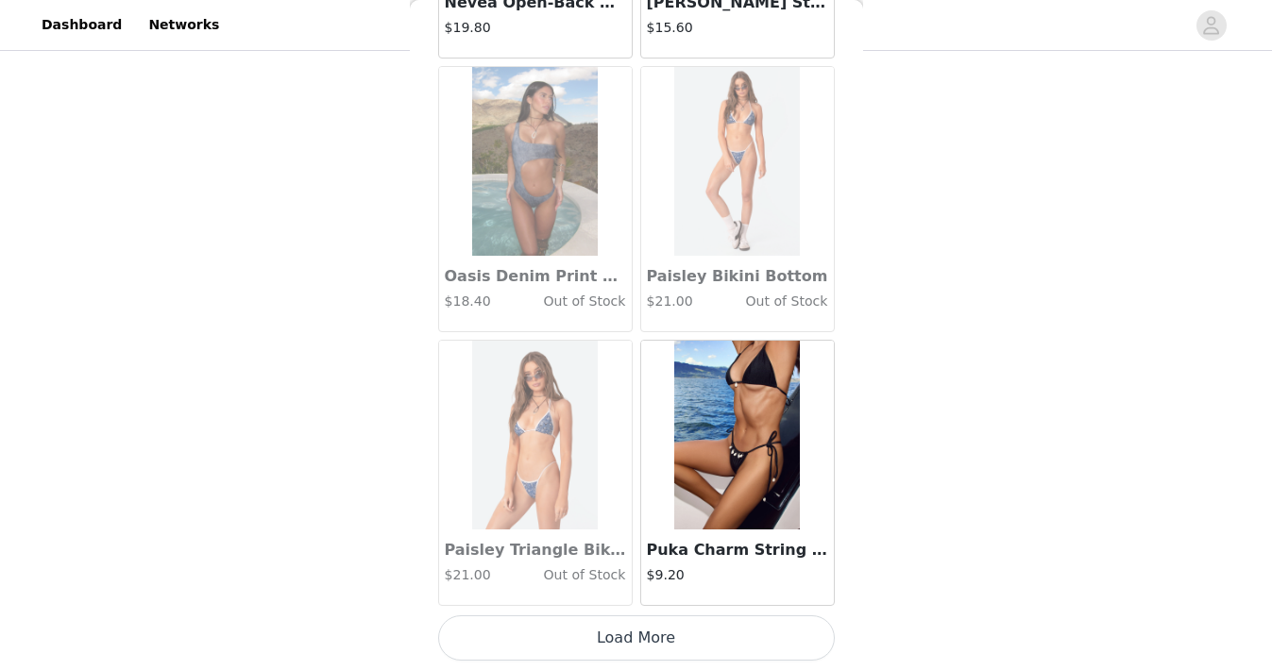
click at [619, 632] on button "Load More" at bounding box center [636, 638] width 397 height 45
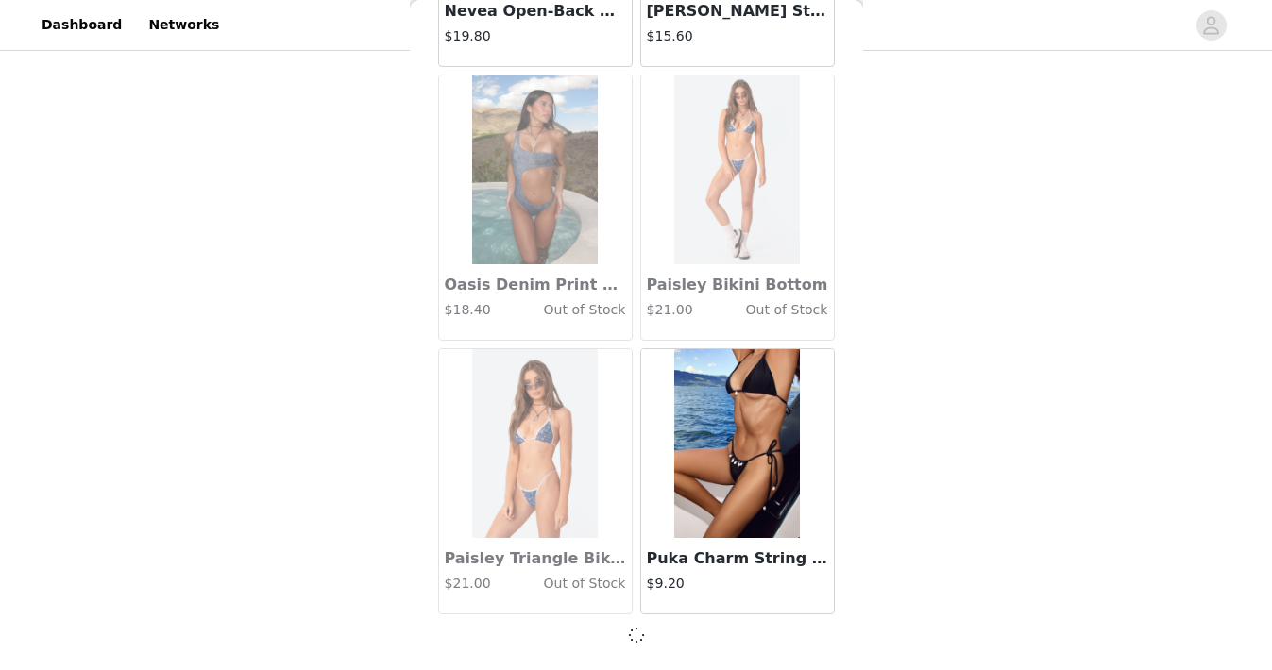
scroll to position [13165, 0]
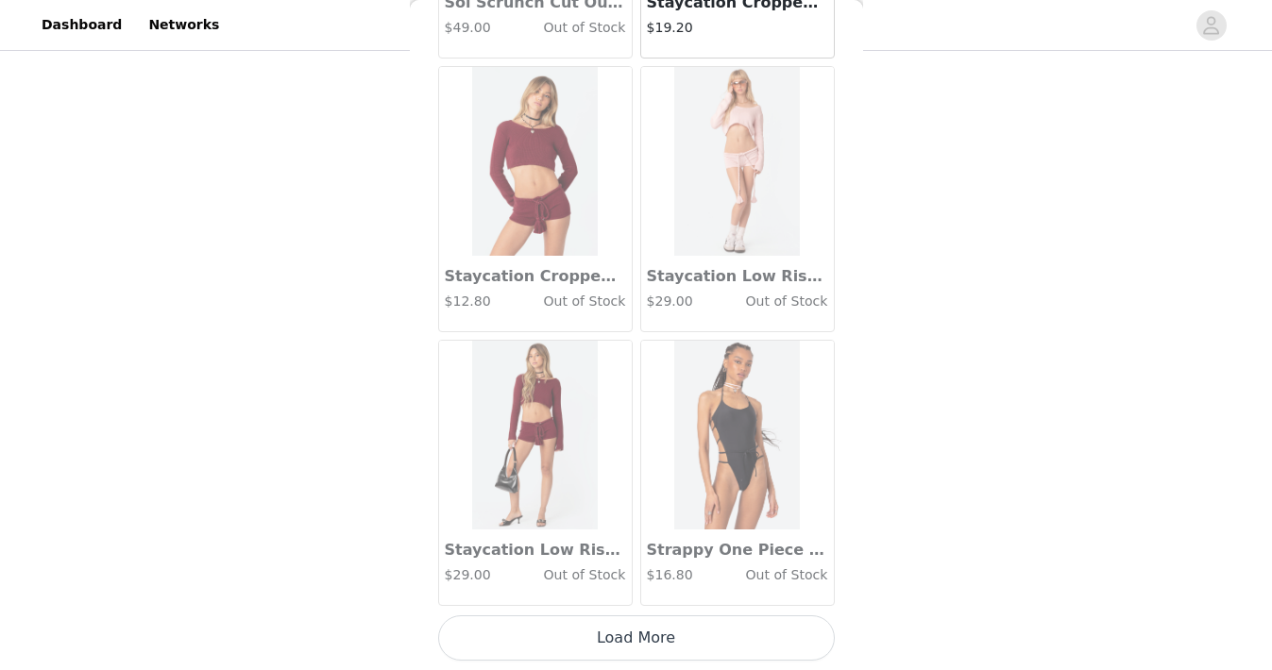
click at [615, 637] on button "Load More" at bounding box center [636, 638] width 397 height 45
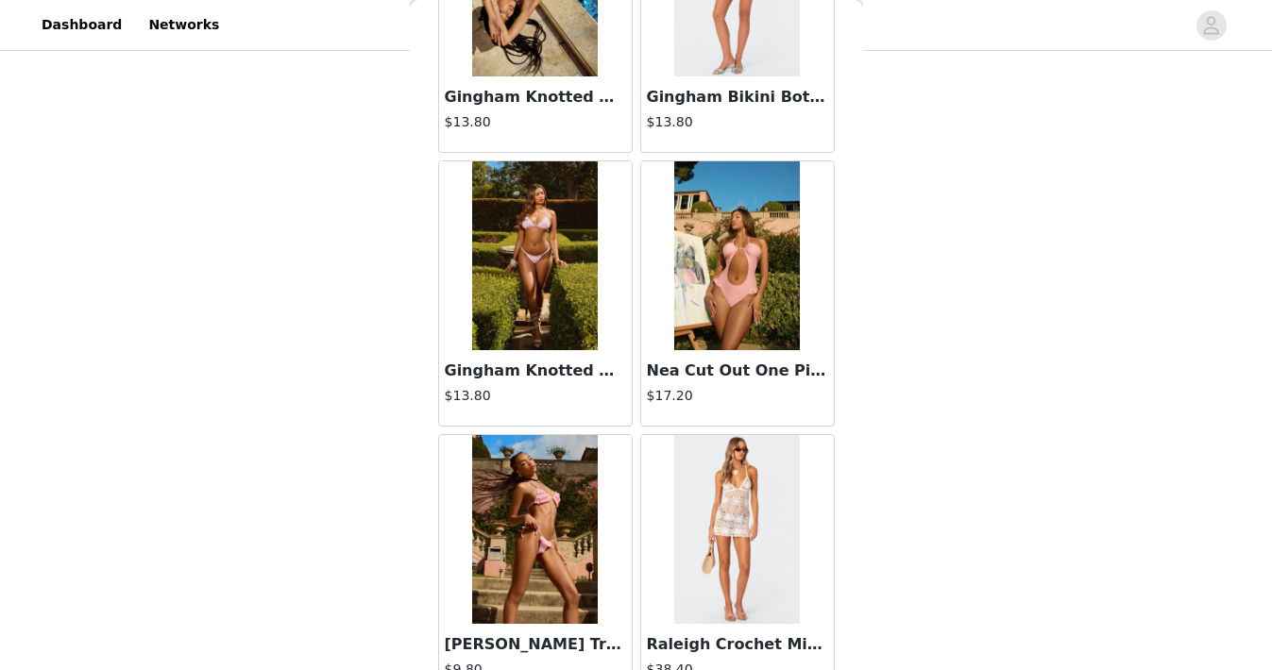
scroll to position [18650, 0]
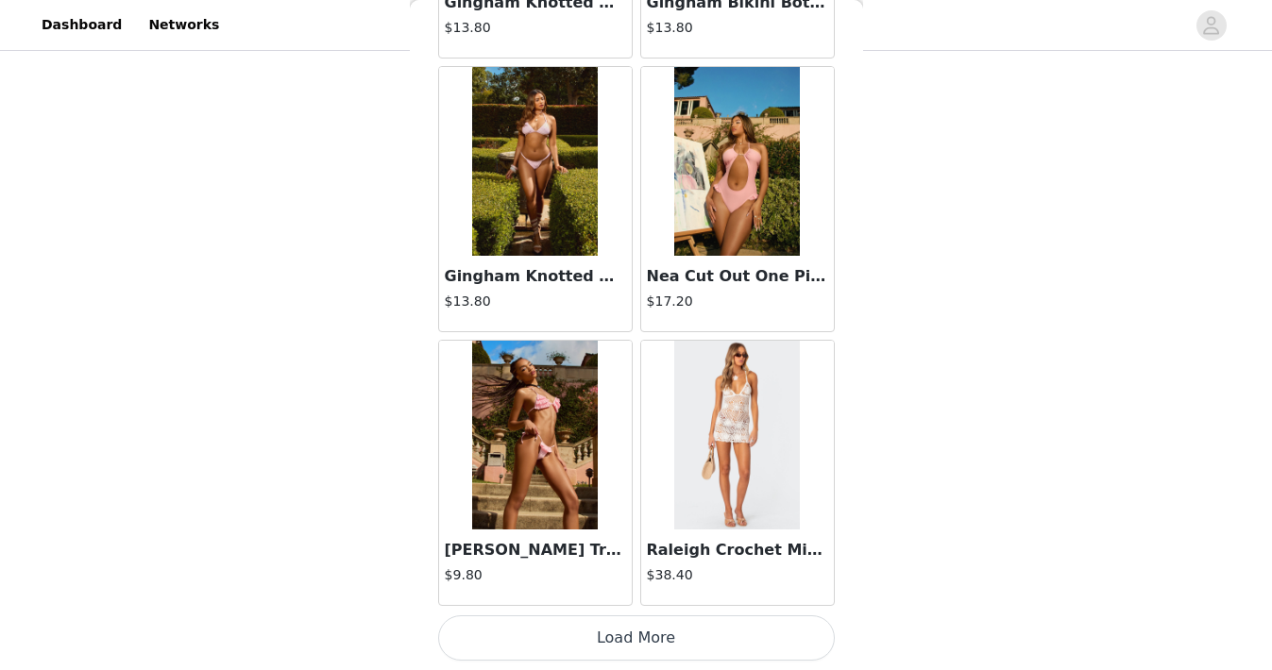
click at [615, 637] on button "Load More" at bounding box center [636, 638] width 397 height 45
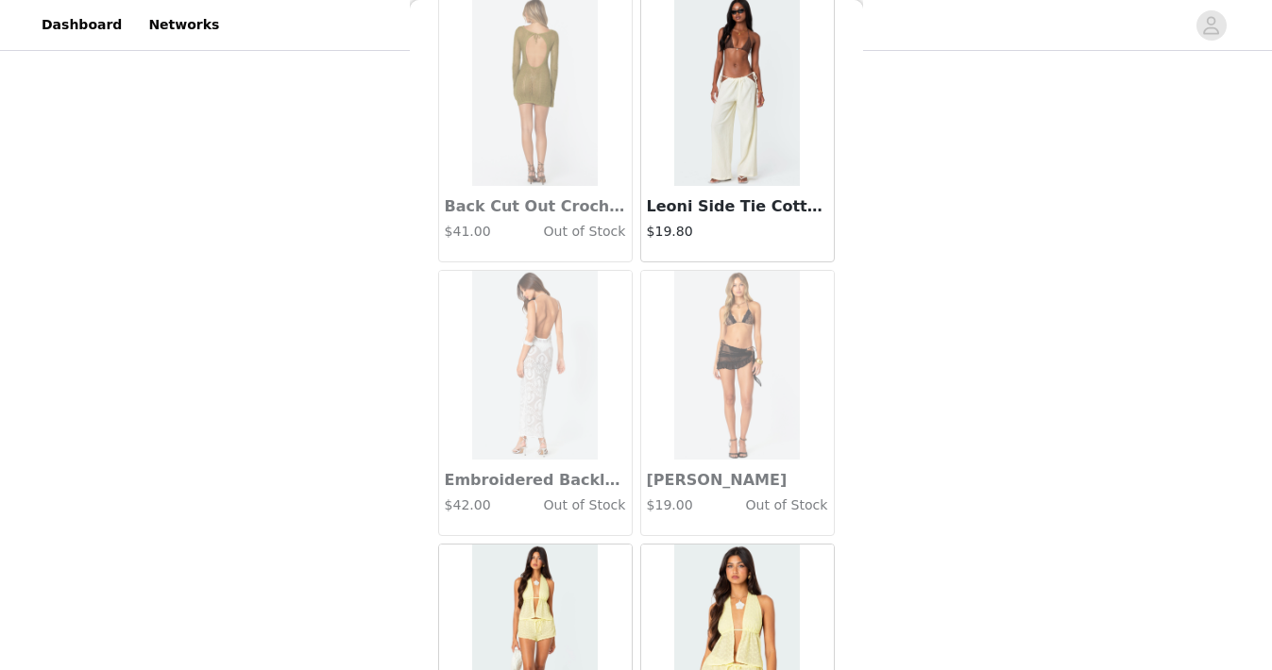
scroll to position [21389, 0]
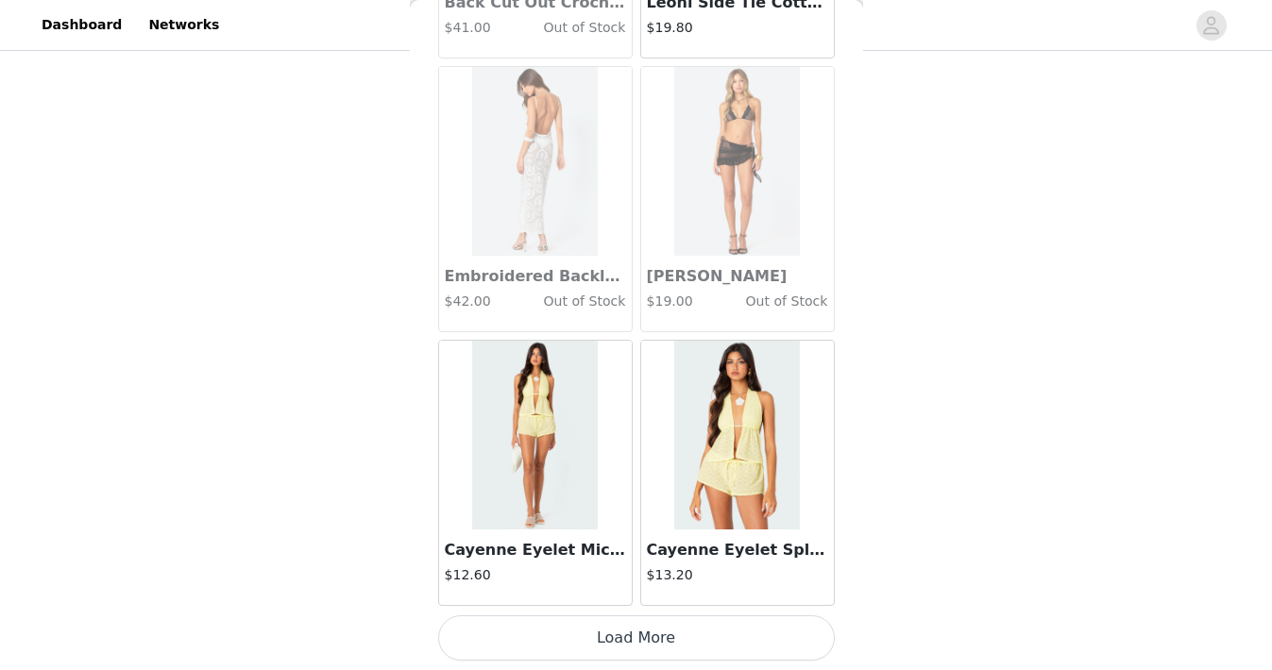
click at [615, 637] on button "Load More" at bounding box center [636, 638] width 397 height 45
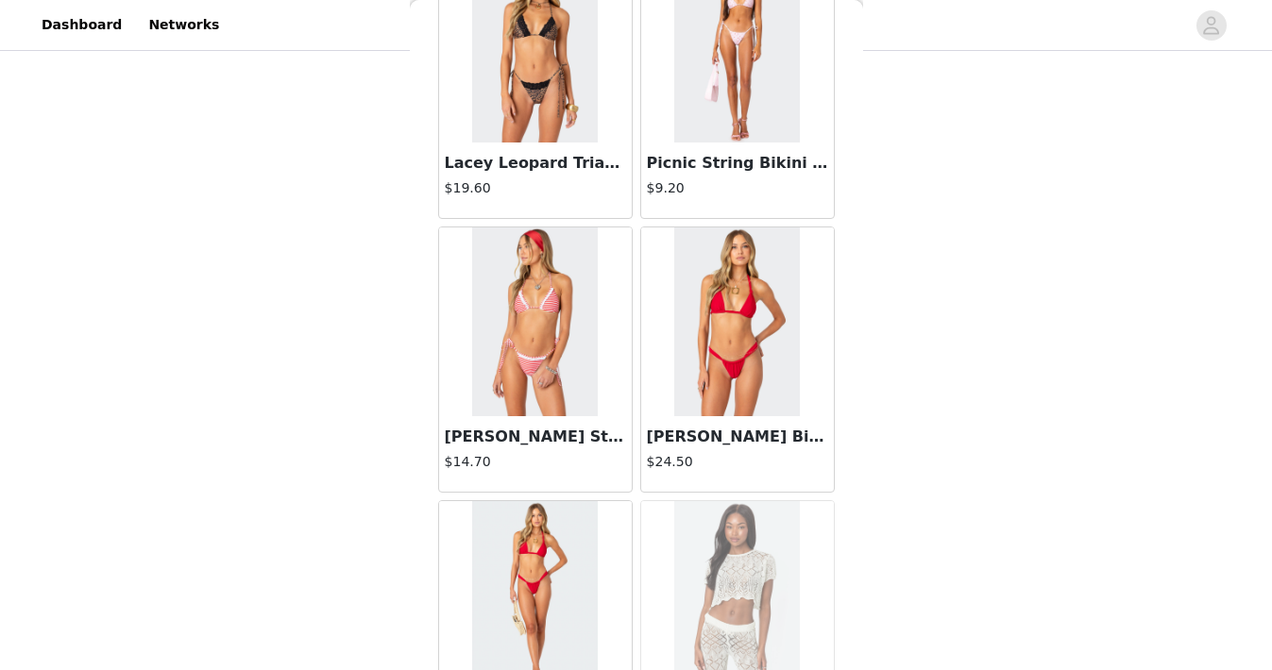
scroll to position [24127, 0]
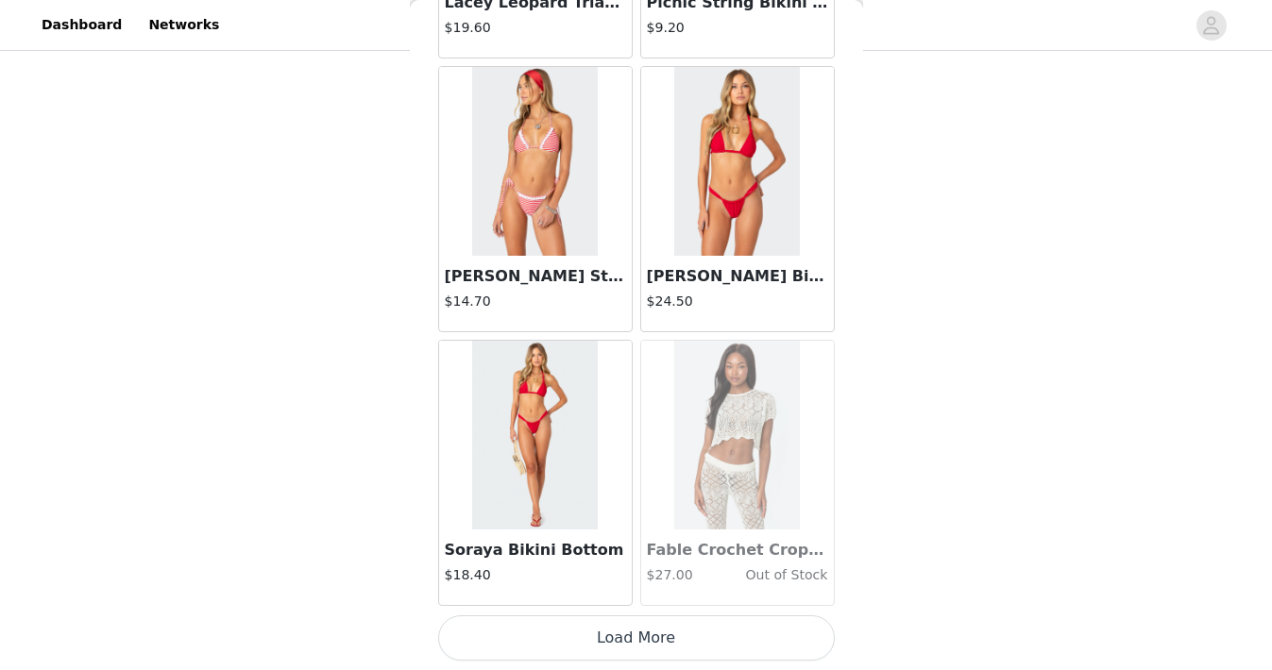
click at [615, 637] on button "Load More" at bounding box center [636, 638] width 397 height 45
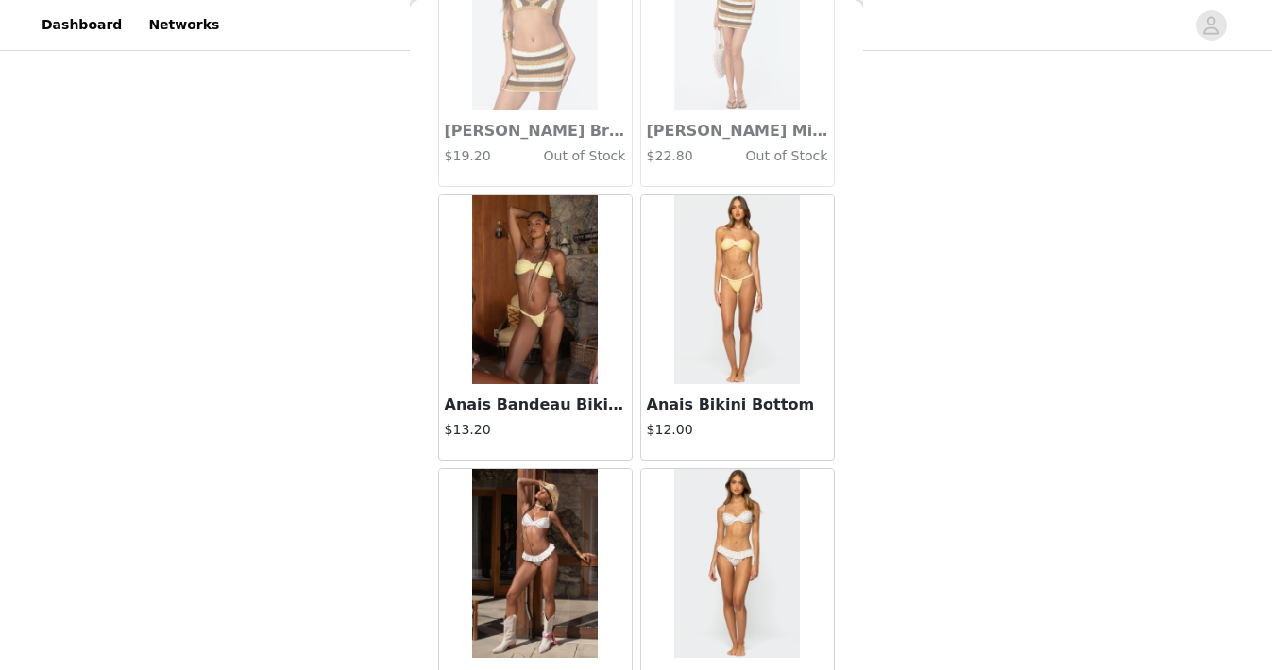
scroll to position [25121, 0]
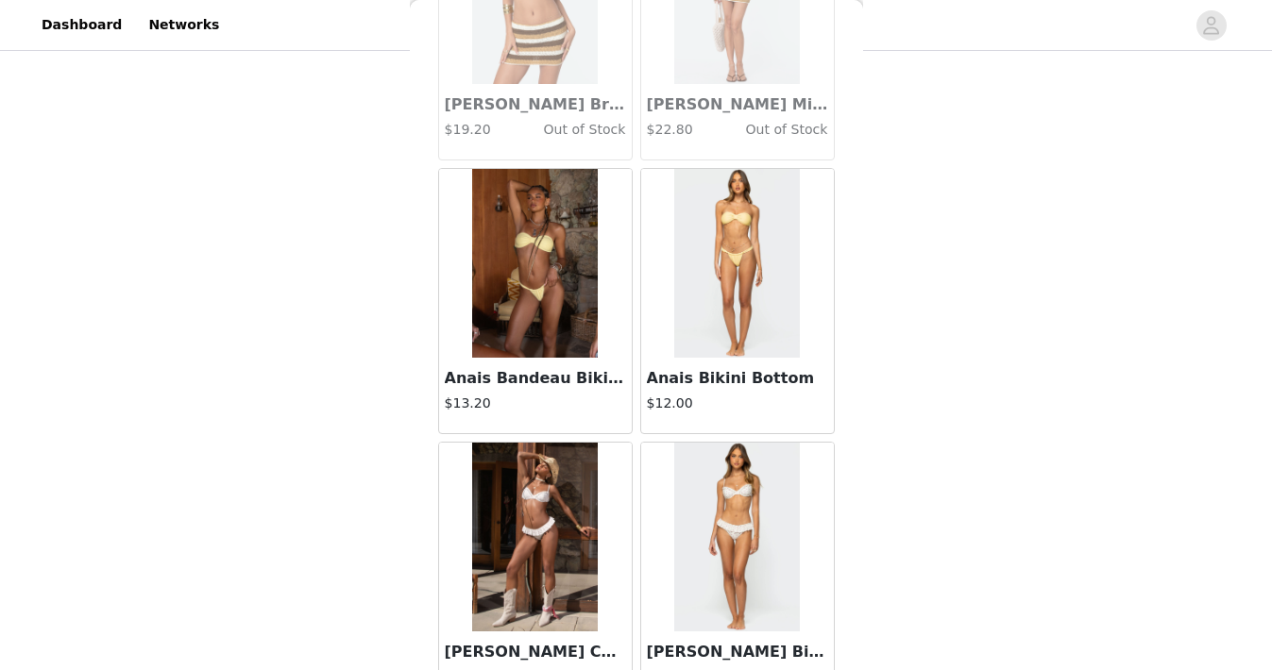
click at [520, 325] on img at bounding box center [535, 263] width 126 height 189
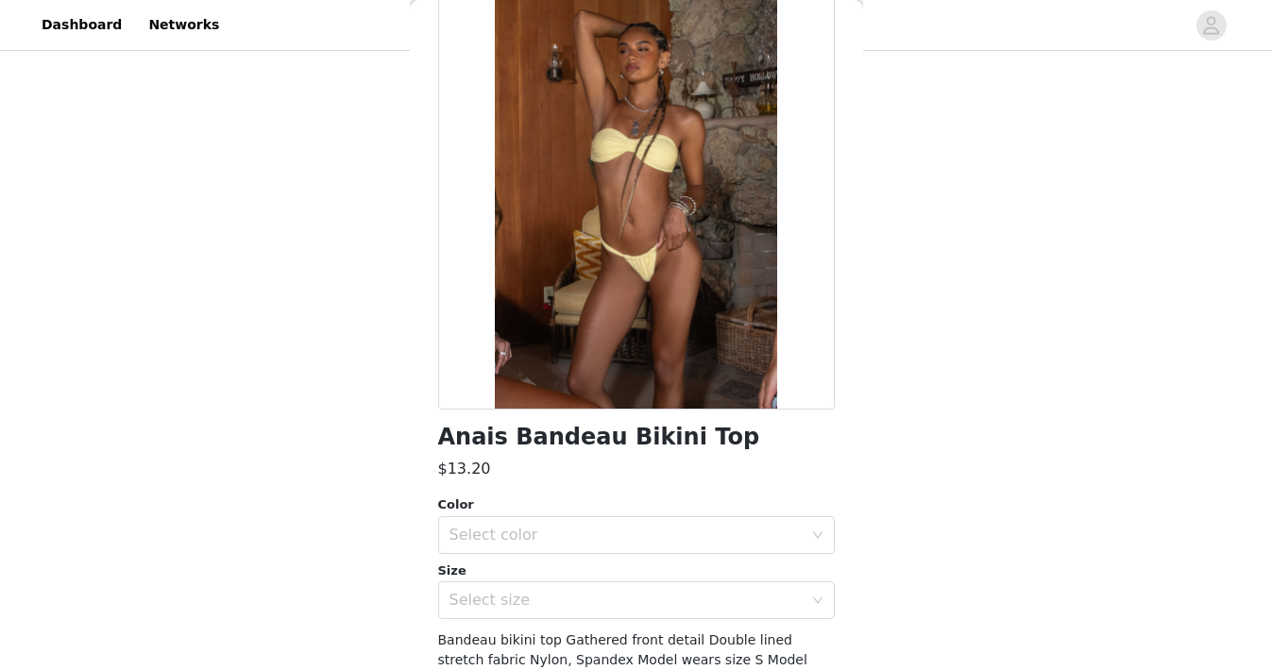
scroll to position [229, 0]
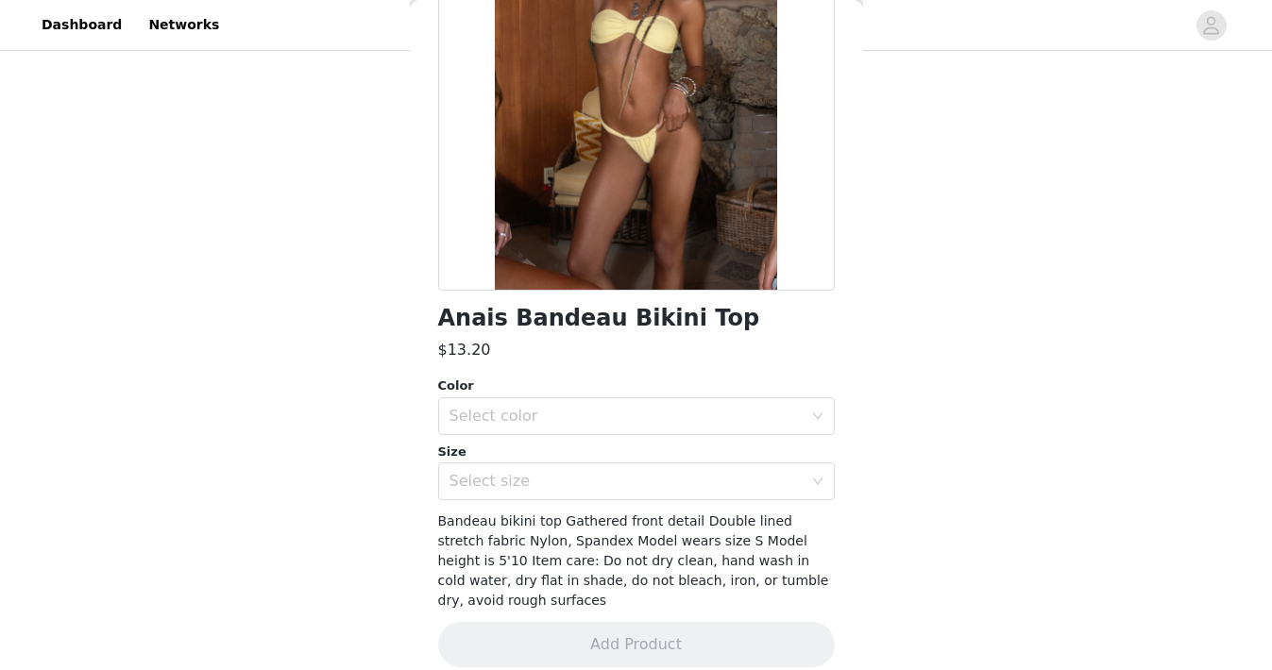
click at [678, 437] on div "Color Select color Size Select size" at bounding box center [636, 439] width 397 height 124
click at [678, 428] on div "Select color" at bounding box center [630, 416] width 362 height 36
click at [679, 468] on li "YELLOW" at bounding box center [636, 458] width 397 height 30
click at [679, 479] on div "Select size" at bounding box center [625, 481] width 353 height 19
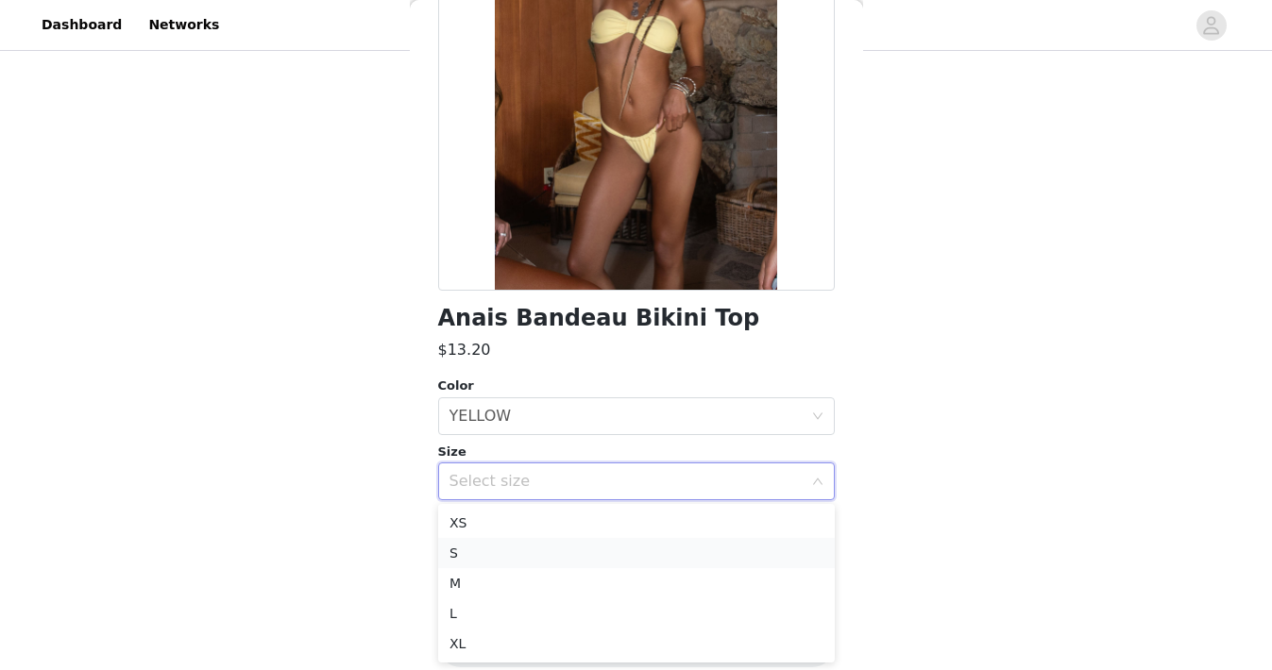
click at [659, 554] on li "S" at bounding box center [636, 553] width 397 height 30
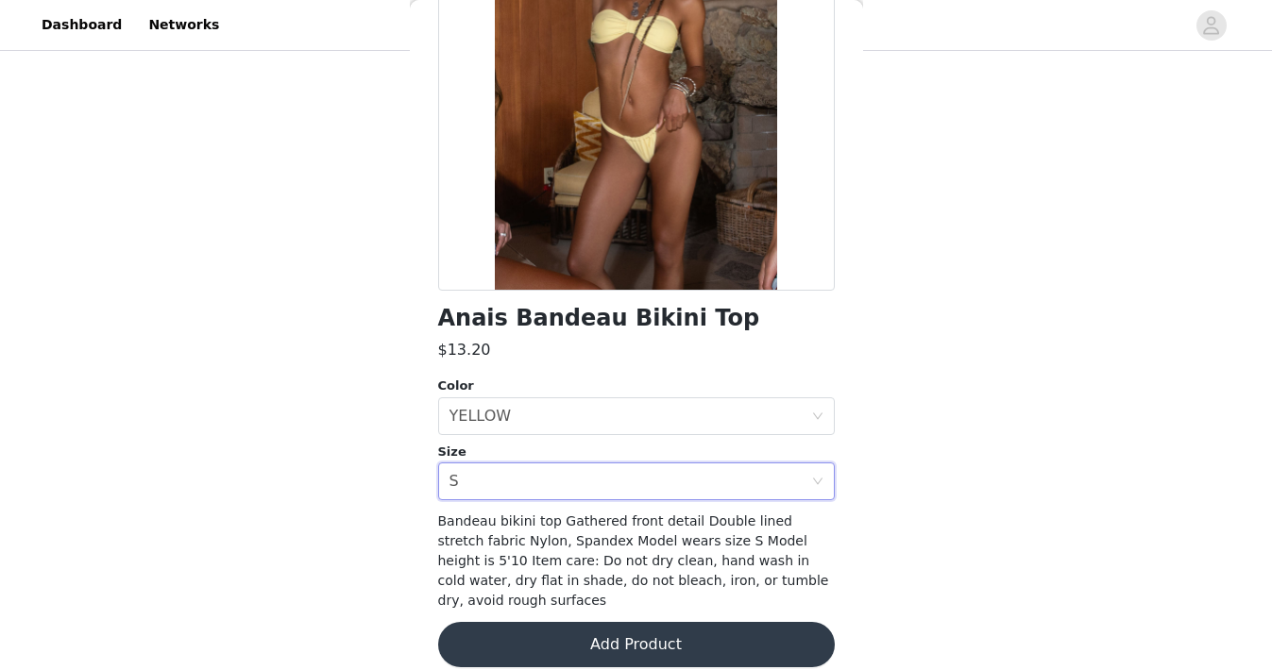
click at [671, 622] on button "Add Product" at bounding box center [636, 644] width 397 height 45
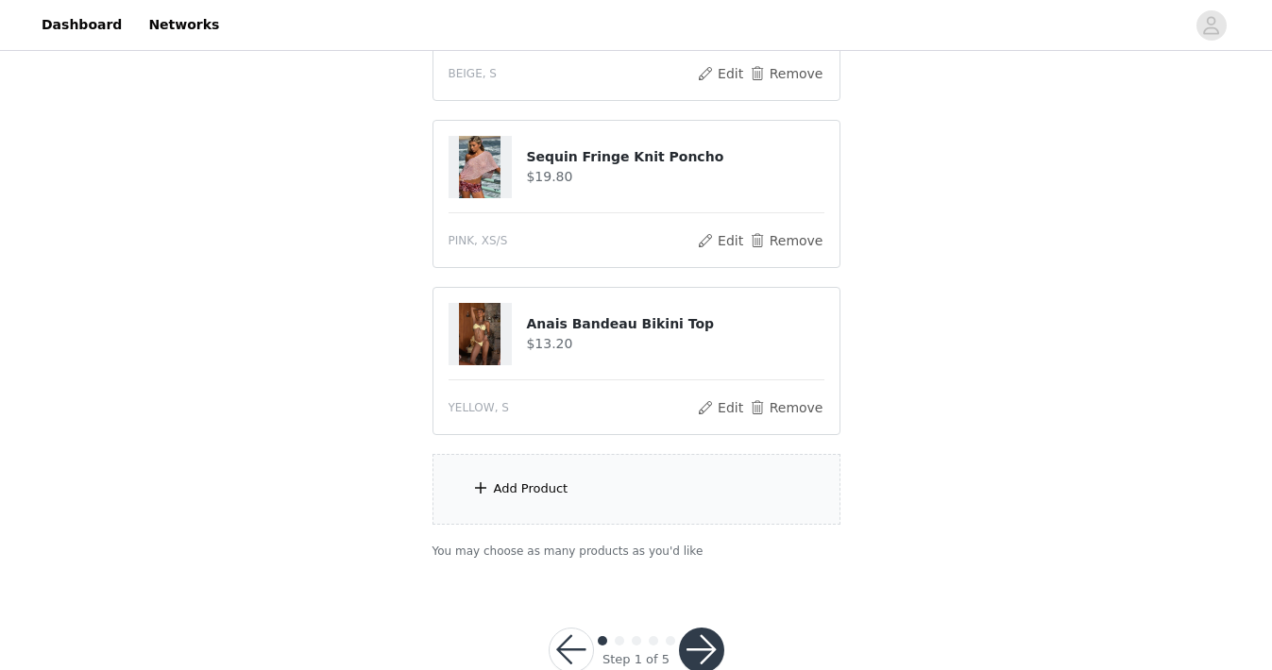
scroll to position [523, 0]
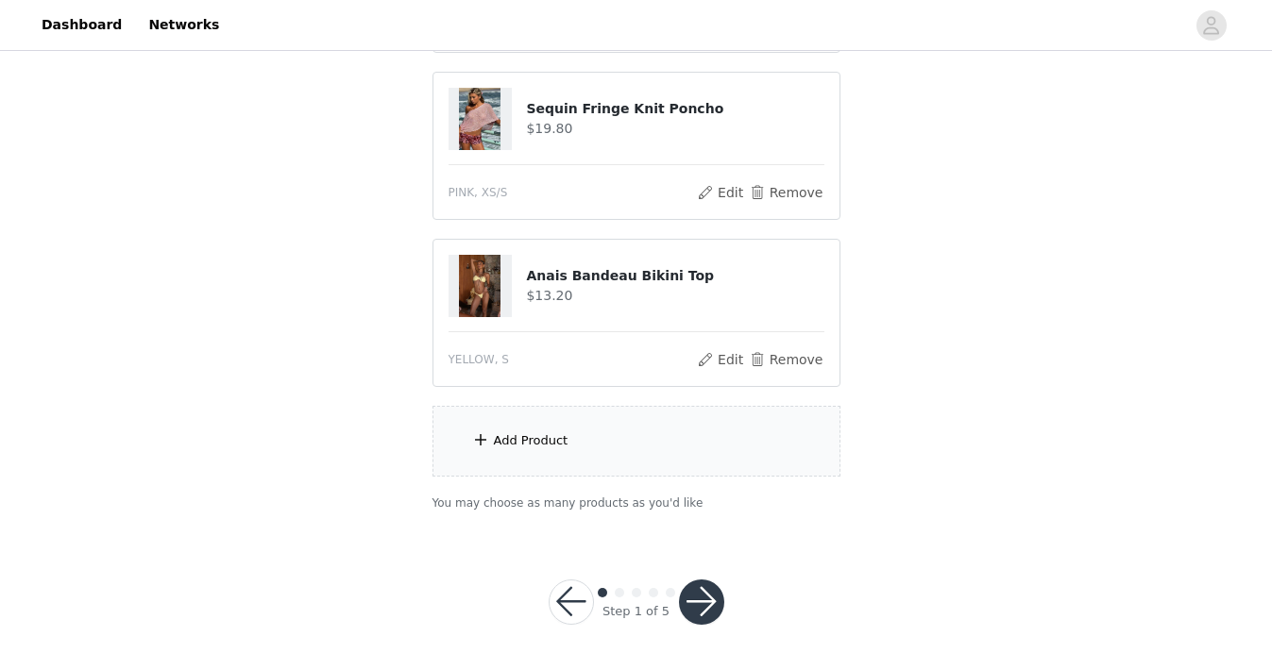
click at [683, 451] on div "Add Product" at bounding box center [636, 441] width 408 height 71
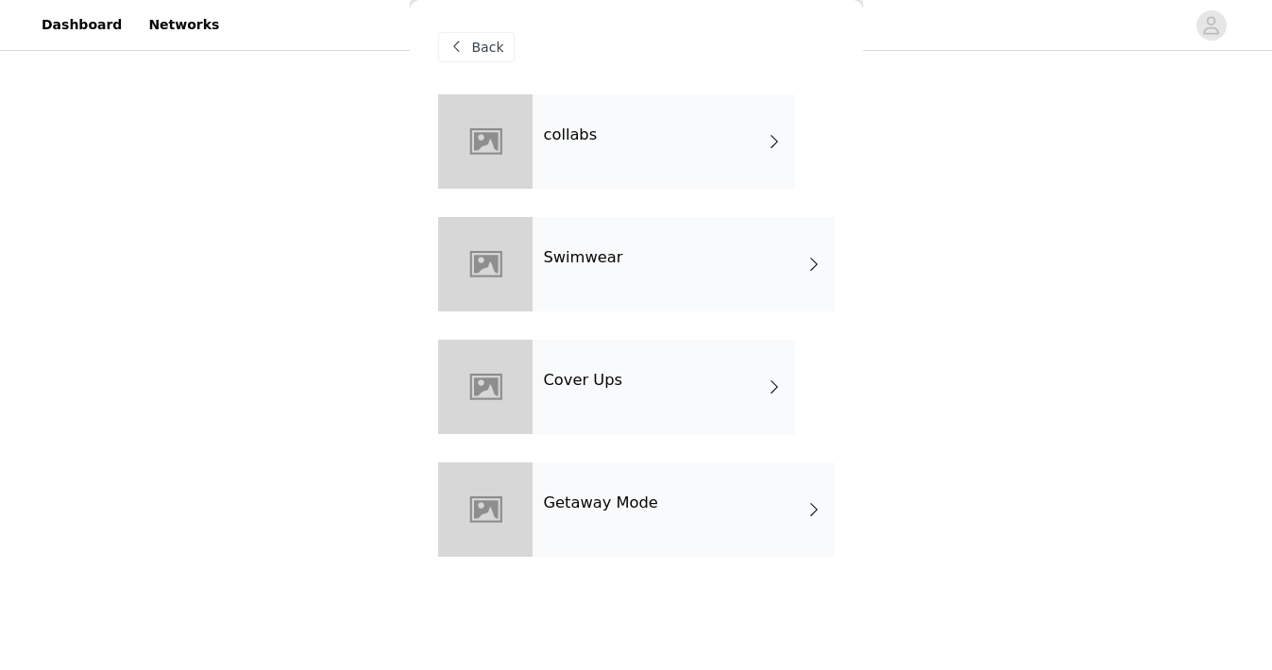
click at [679, 266] on div "Swimwear" at bounding box center [684, 264] width 302 height 94
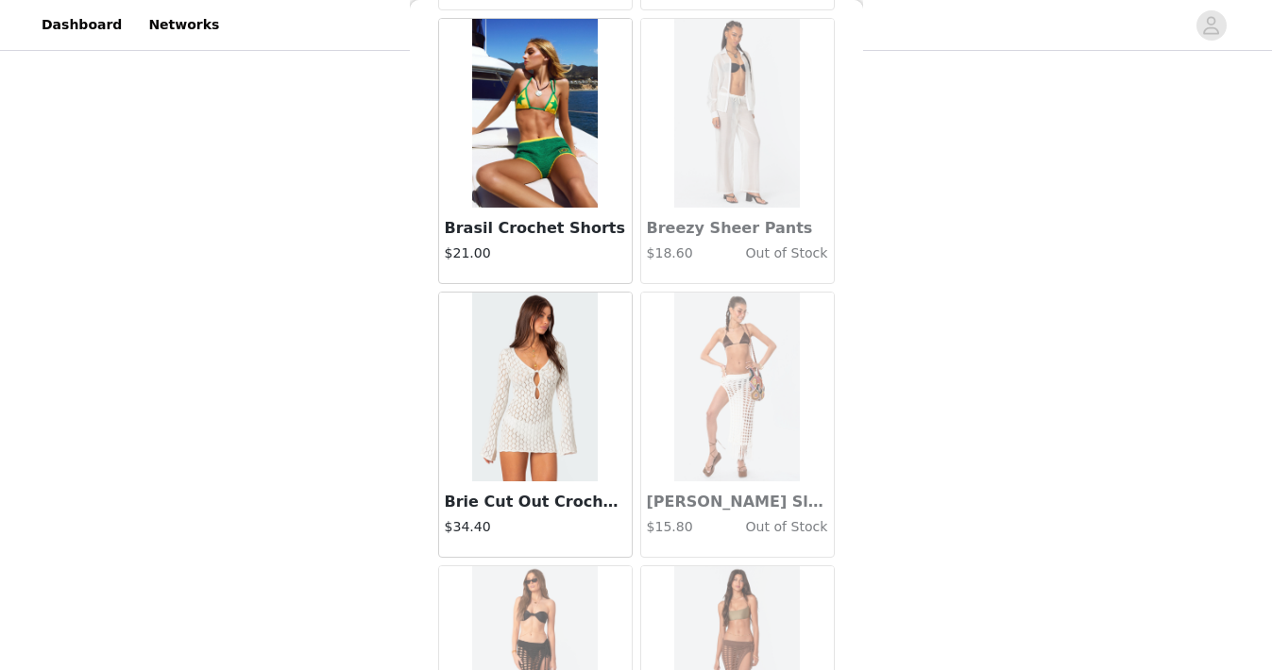
scroll to position [2219, 0]
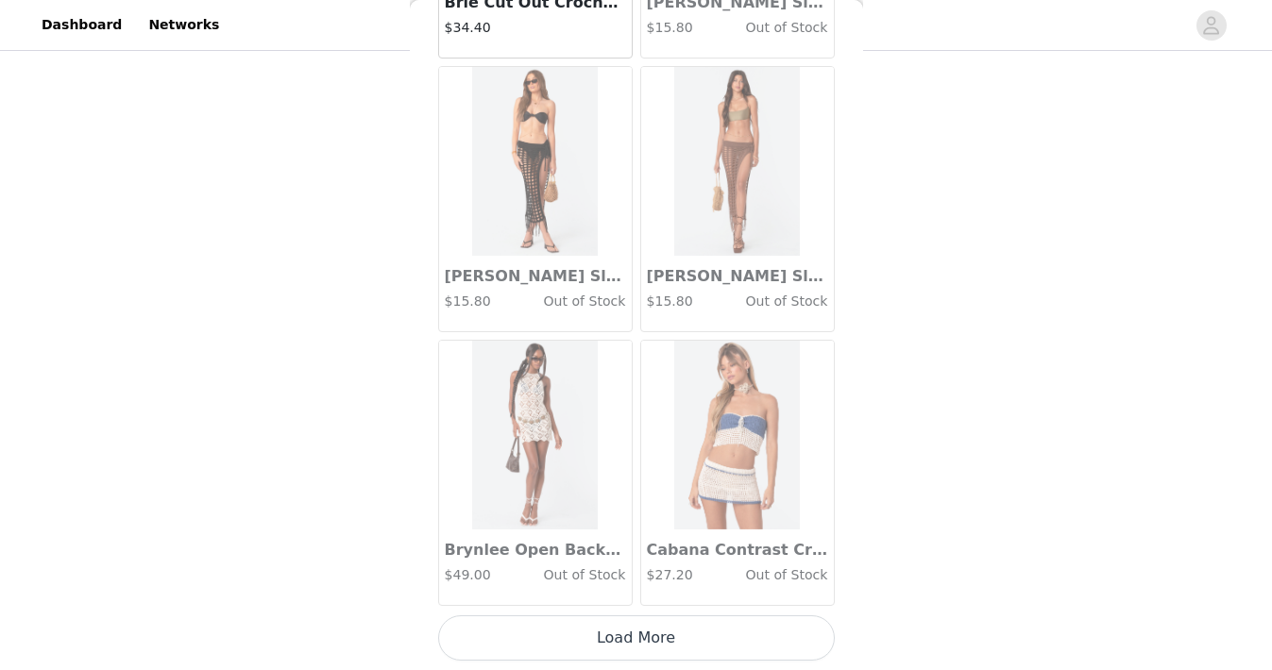
click at [610, 641] on button "Load More" at bounding box center [636, 638] width 397 height 45
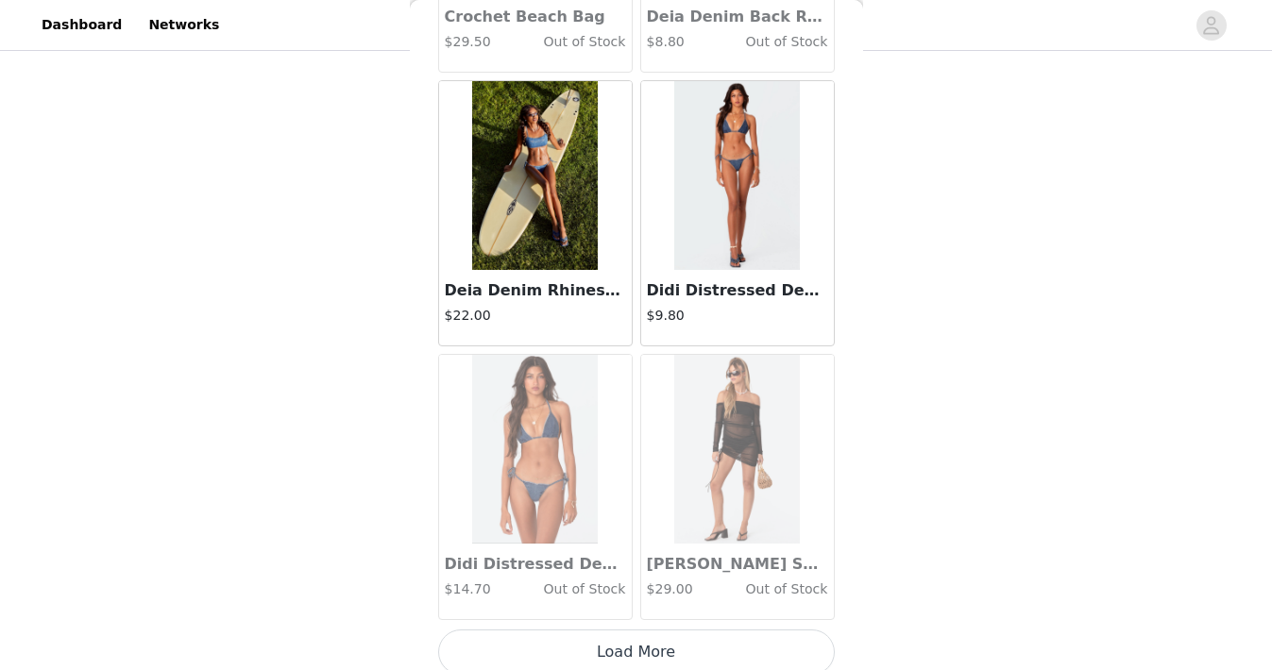
scroll to position [4958, 0]
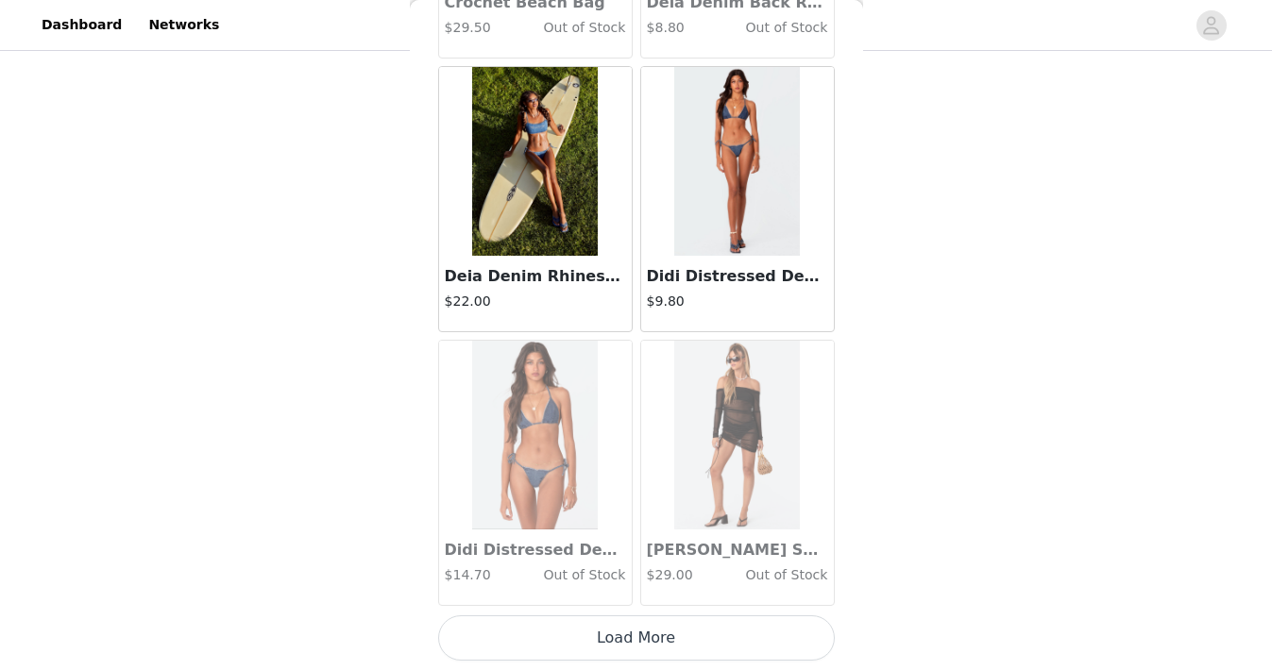
click at [610, 641] on button "Load More" at bounding box center [636, 638] width 397 height 45
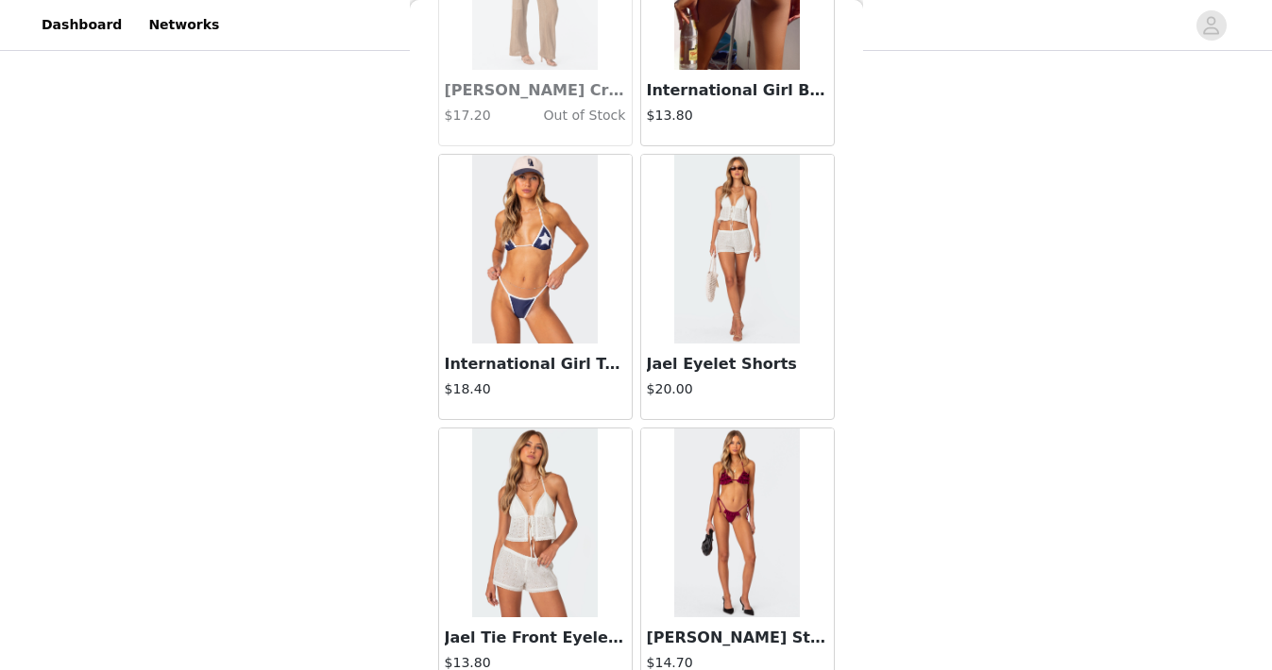
scroll to position [7696, 0]
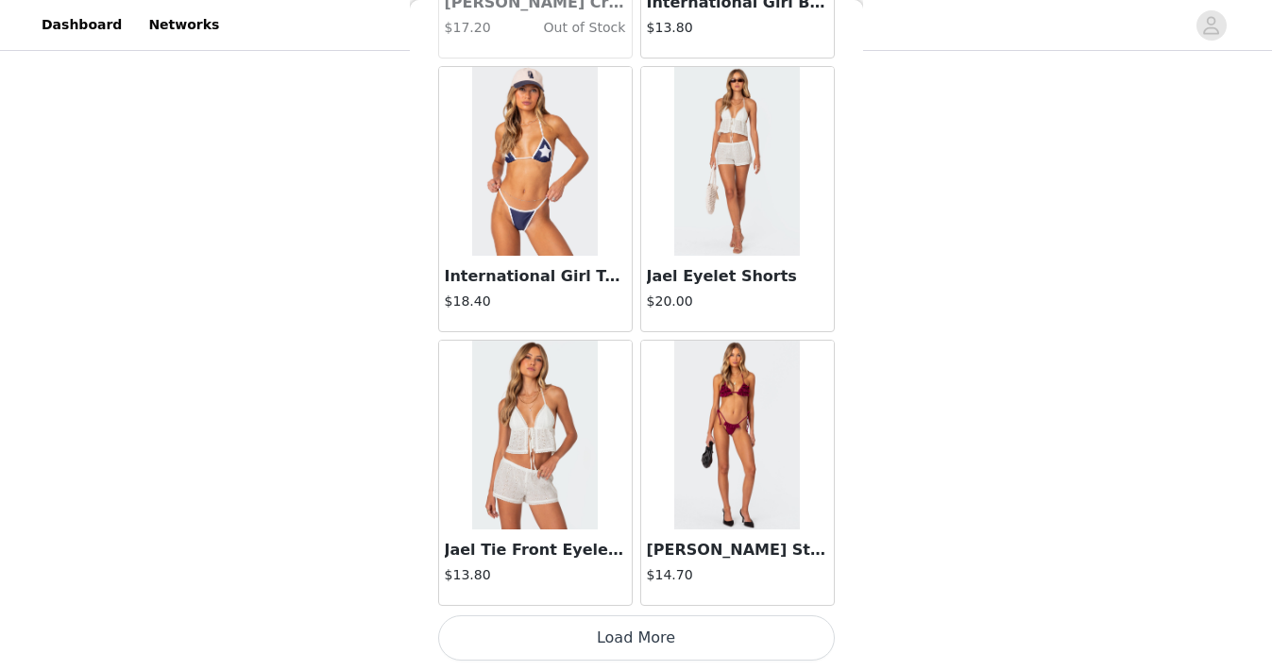
click at [610, 641] on button "Load More" at bounding box center [636, 638] width 397 height 45
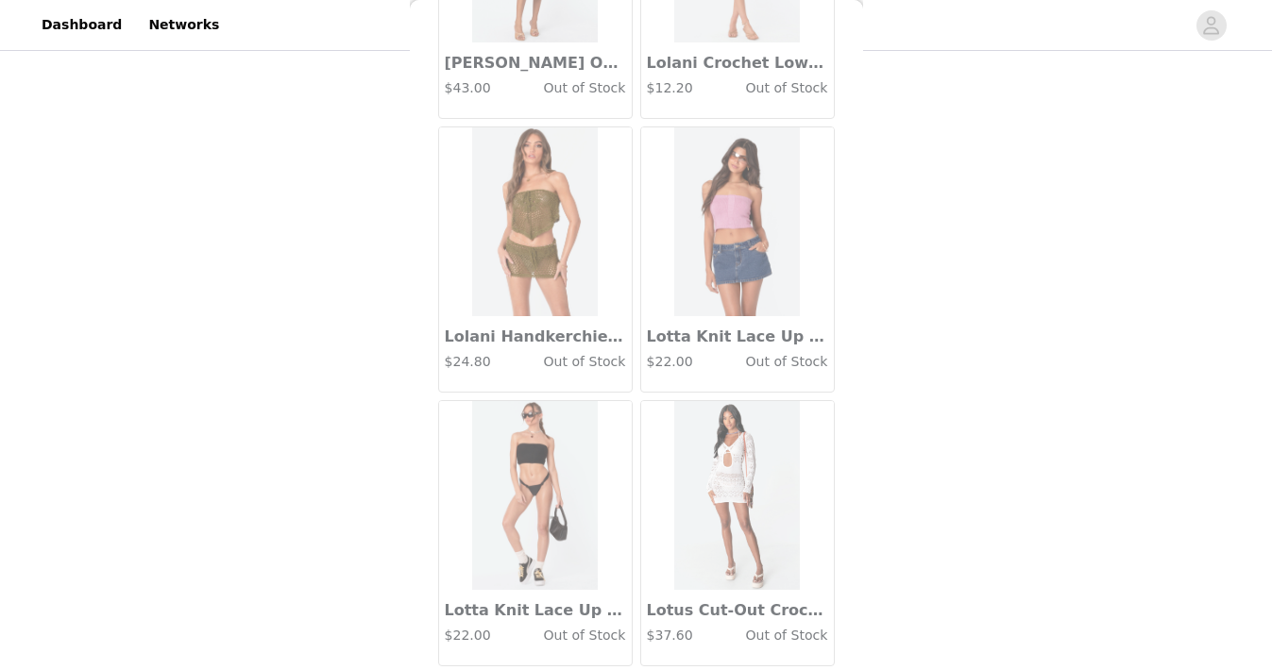
scroll to position [10435, 0]
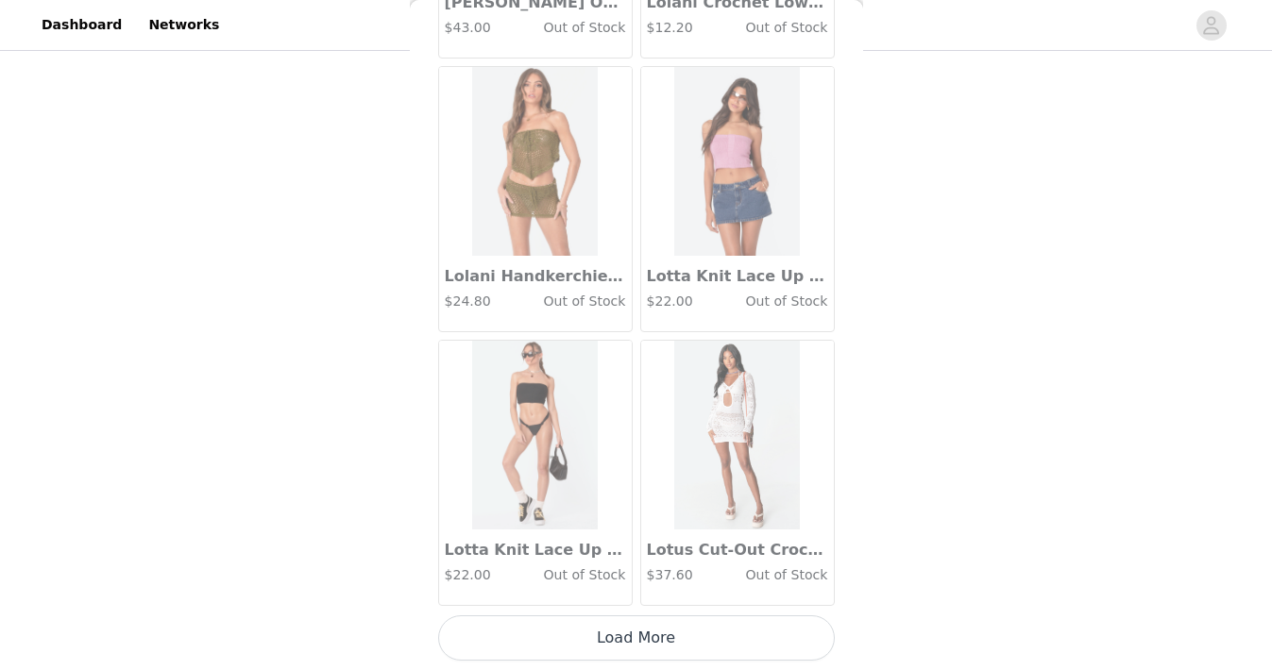
click at [610, 641] on button "Load More" at bounding box center [636, 638] width 397 height 45
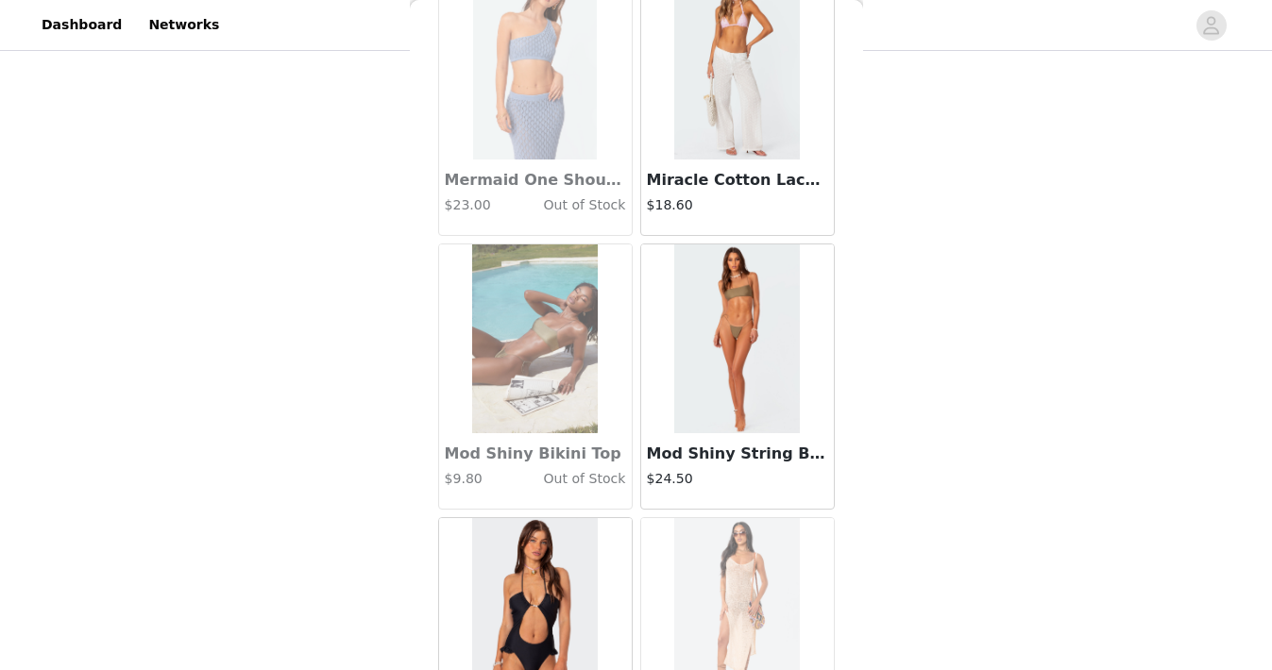
scroll to position [13173, 0]
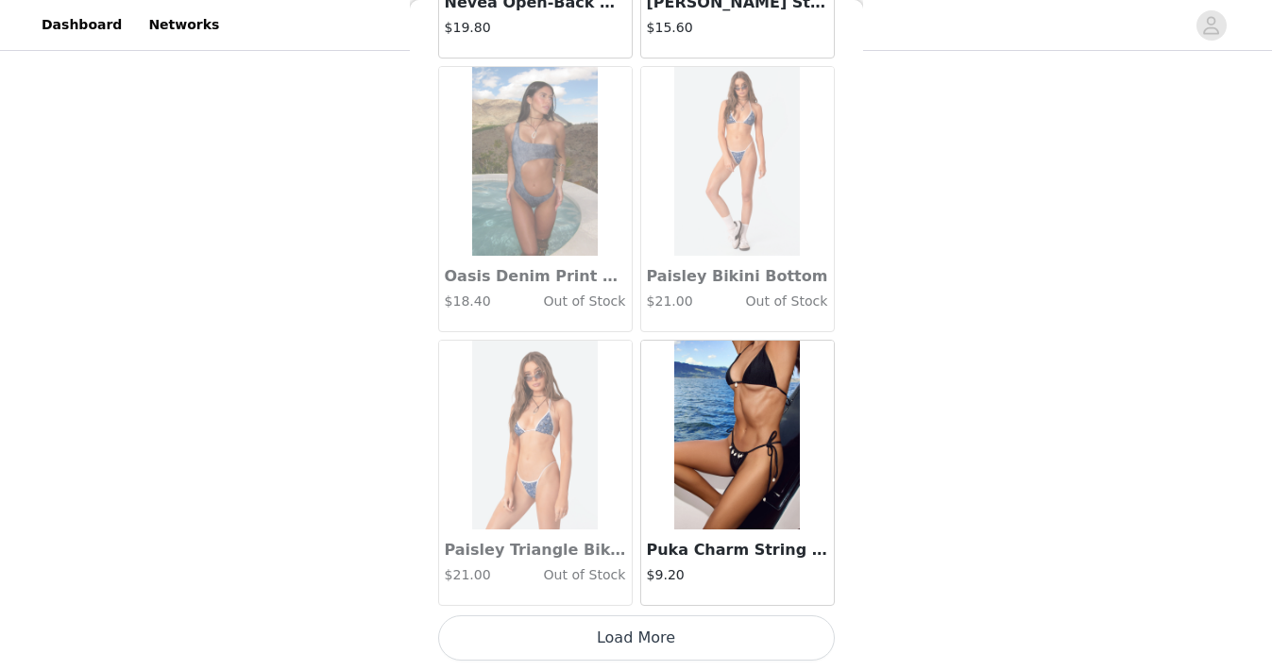
click at [610, 641] on button "Load More" at bounding box center [636, 638] width 397 height 45
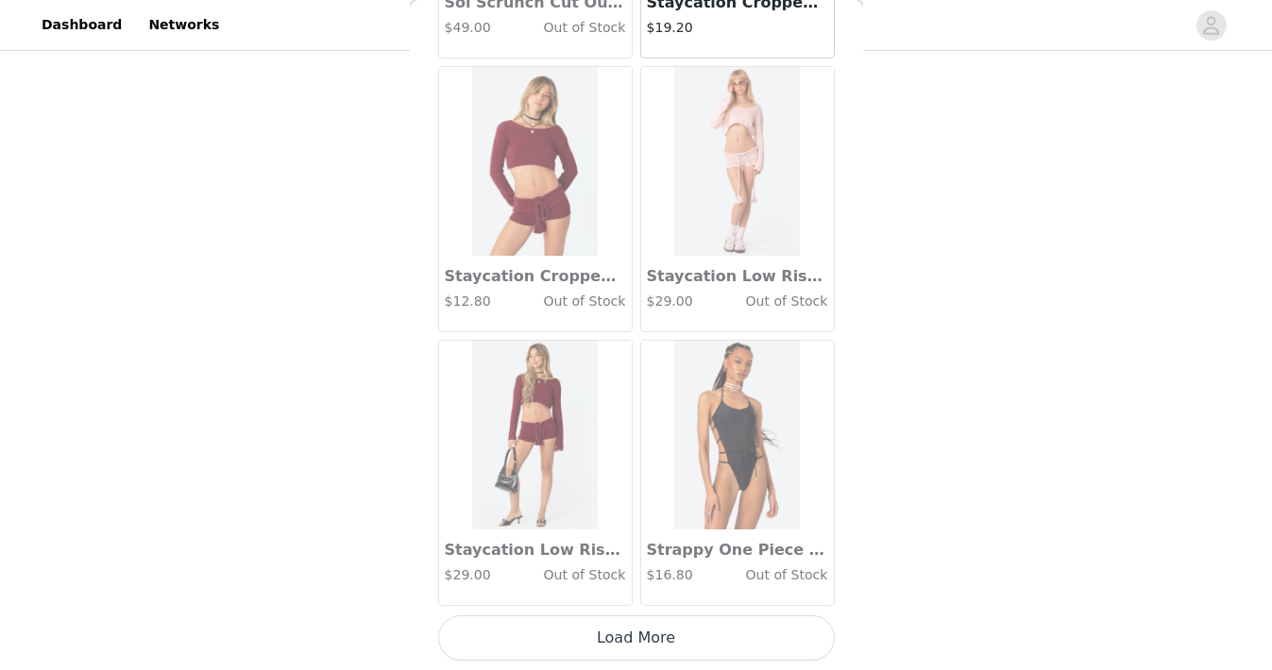
click at [610, 641] on button "Load More" at bounding box center [636, 638] width 397 height 45
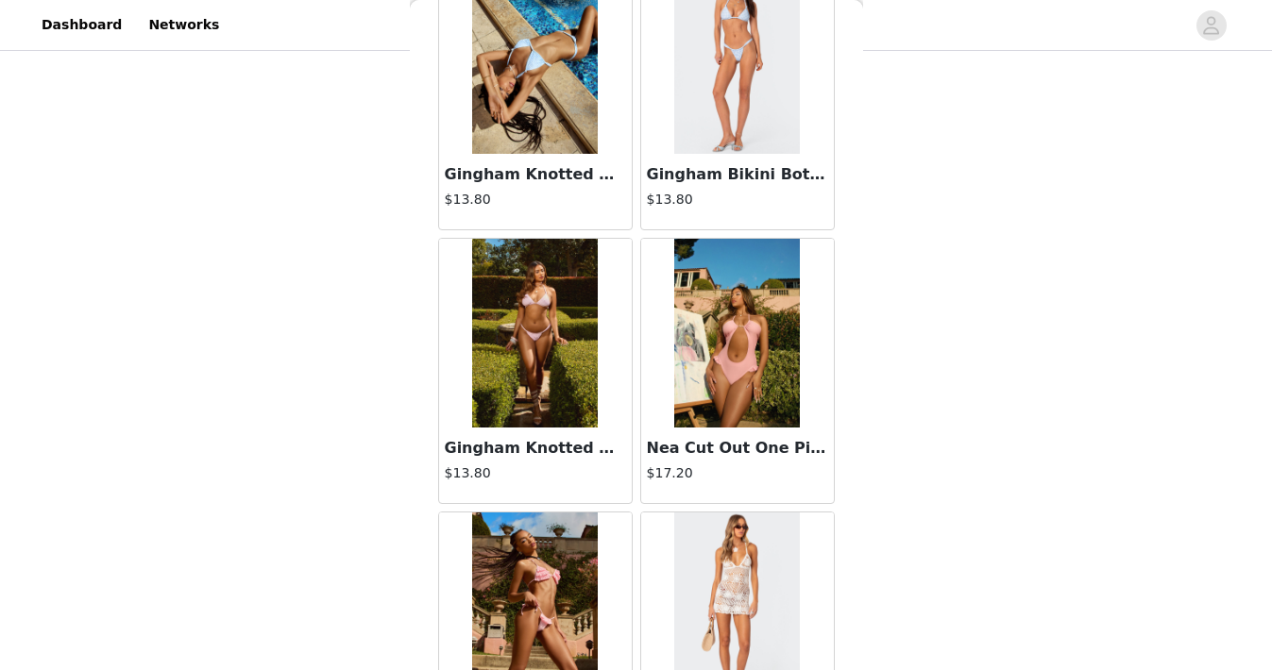
scroll to position [18650, 0]
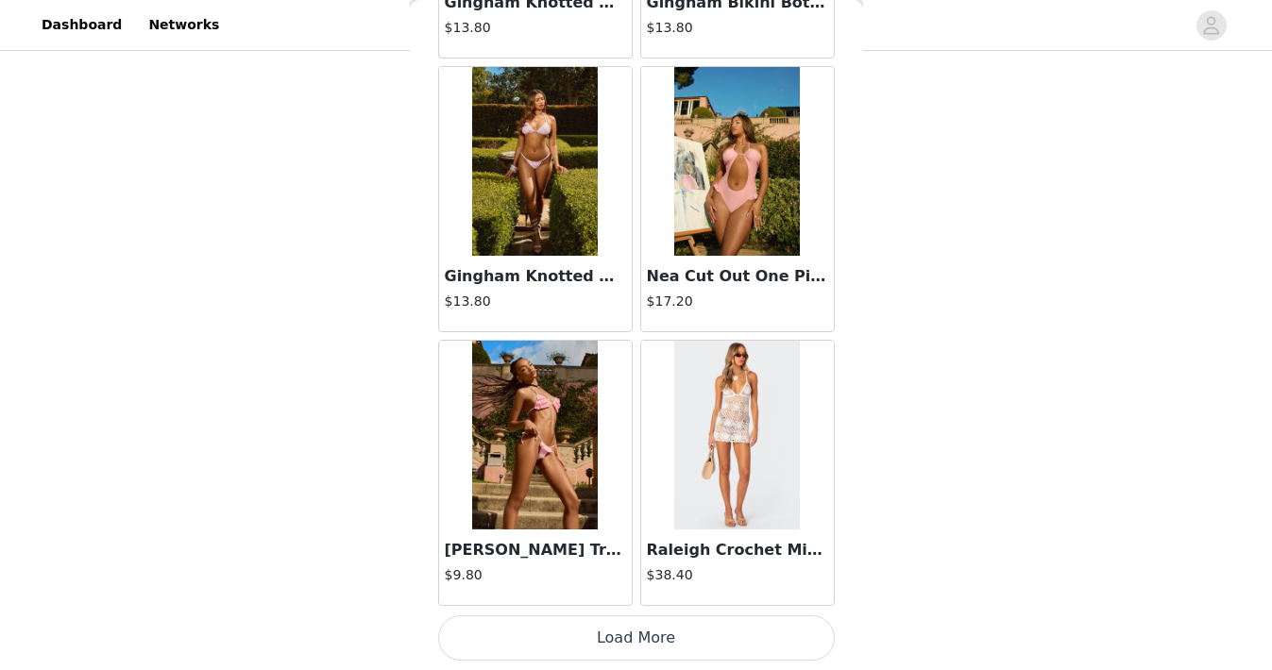
click at [610, 641] on button "Load More" at bounding box center [636, 638] width 397 height 45
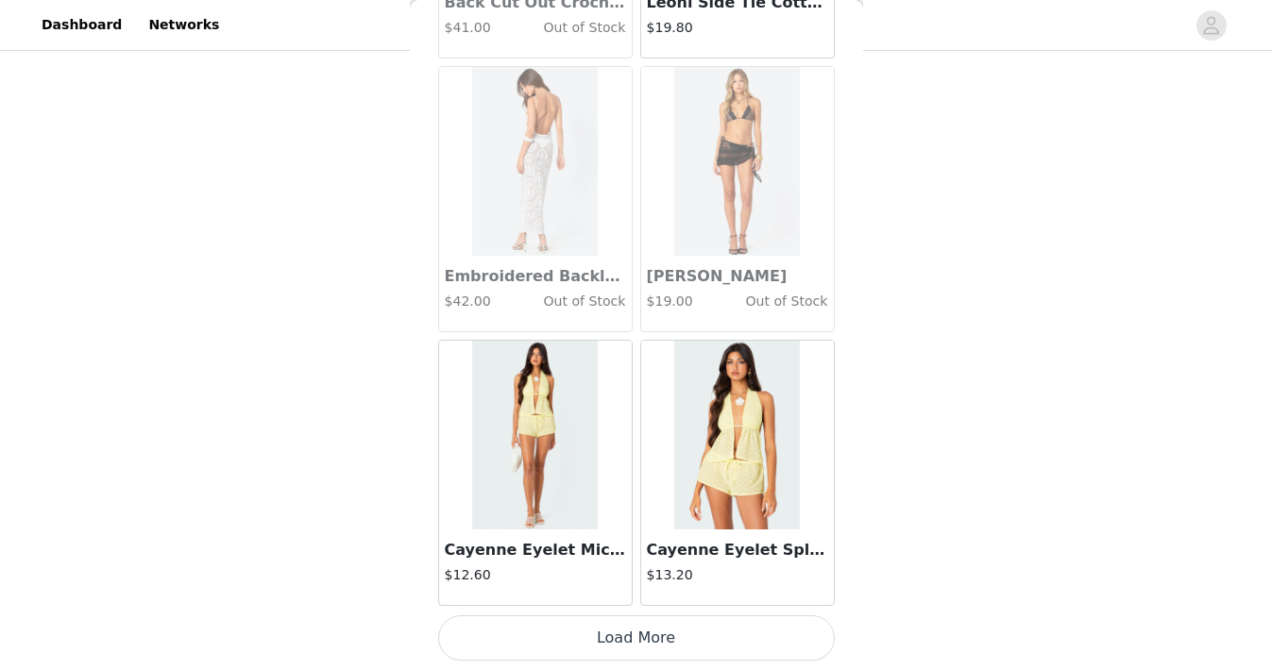
click at [610, 641] on button "Load More" at bounding box center [636, 638] width 397 height 45
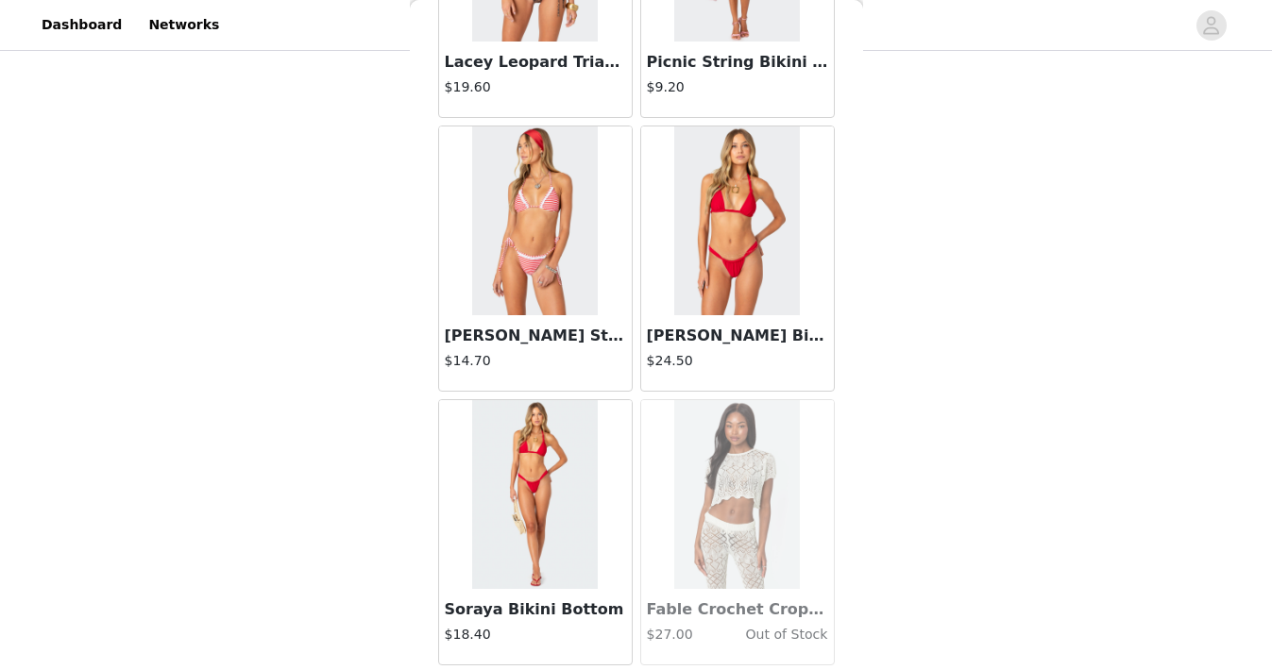
scroll to position [24127, 0]
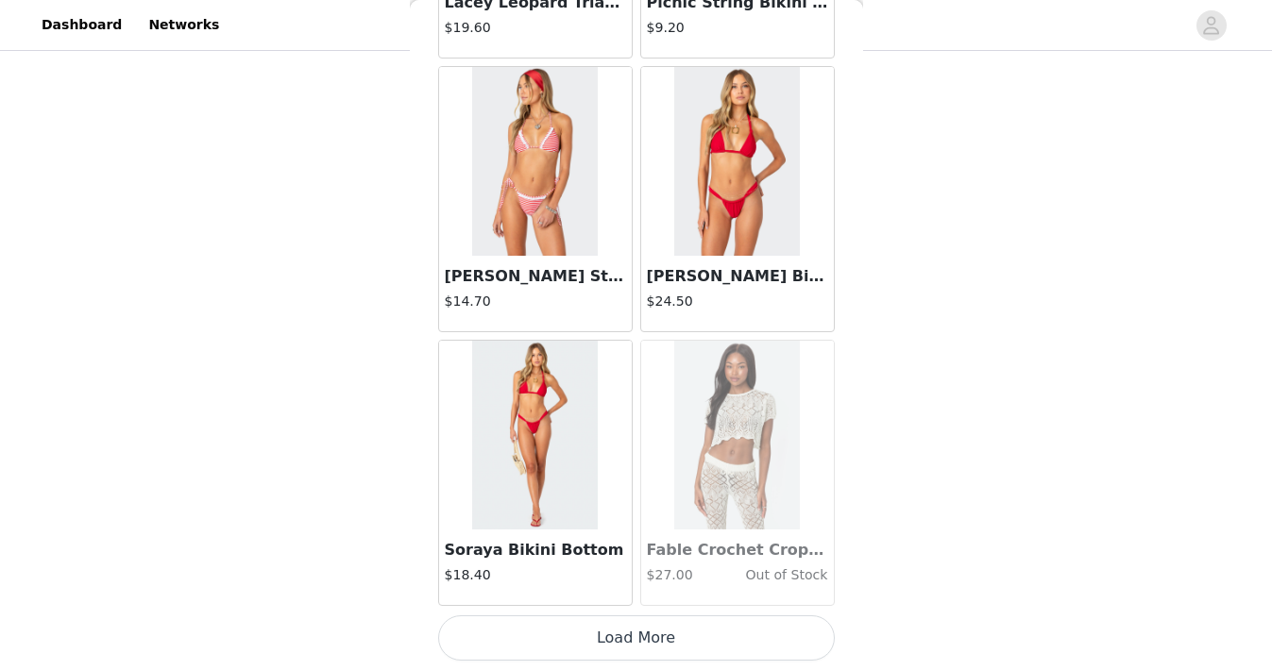
click at [610, 641] on button "Load More" at bounding box center [636, 638] width 397 height 45
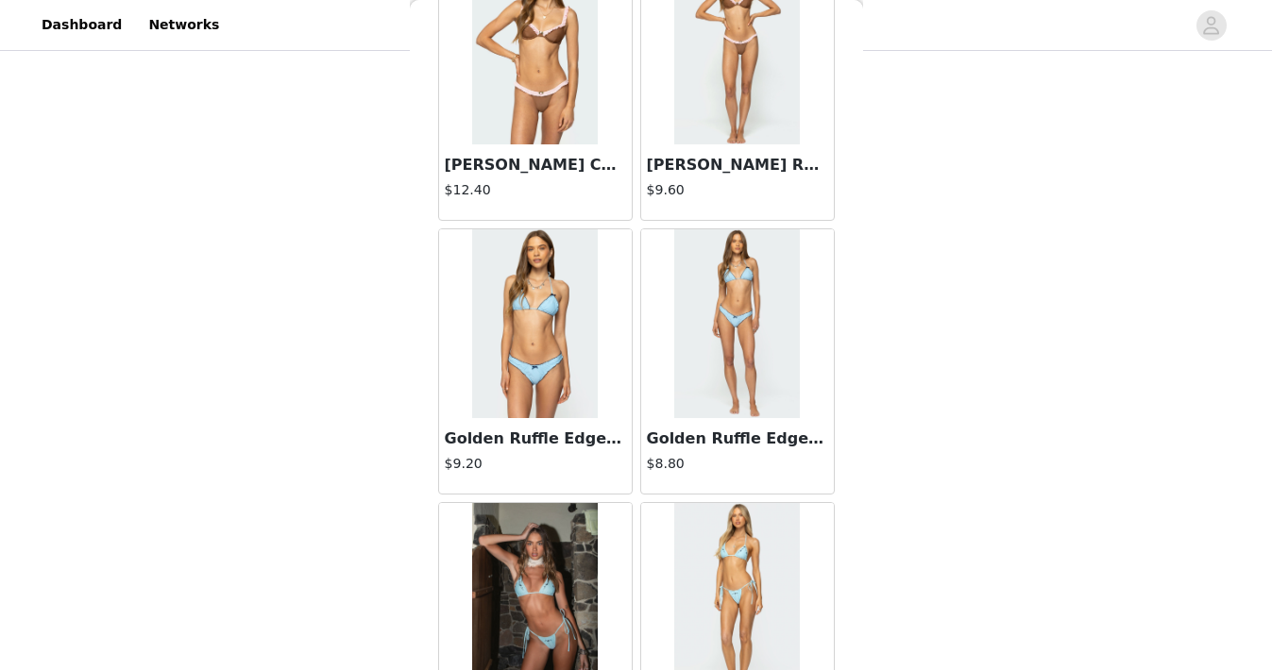
scroll to position [26866, 0]
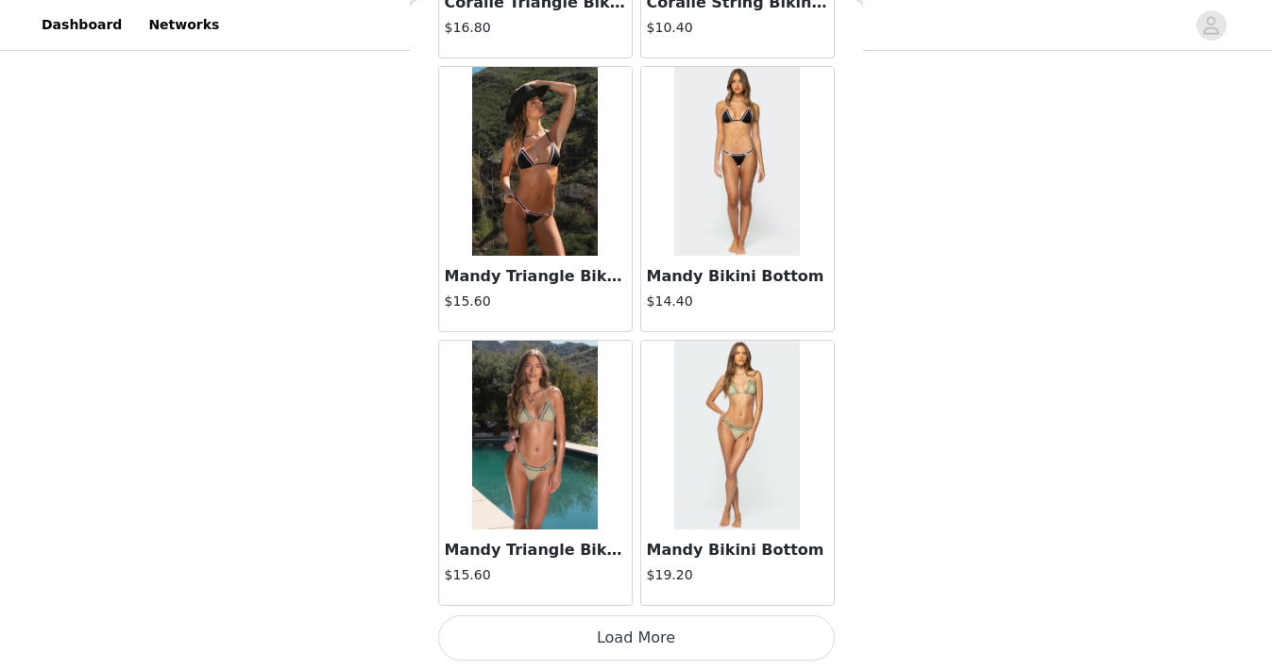
click at [607, 638] on button "Load More" at bounding box center [636, 638] width 397 height 45
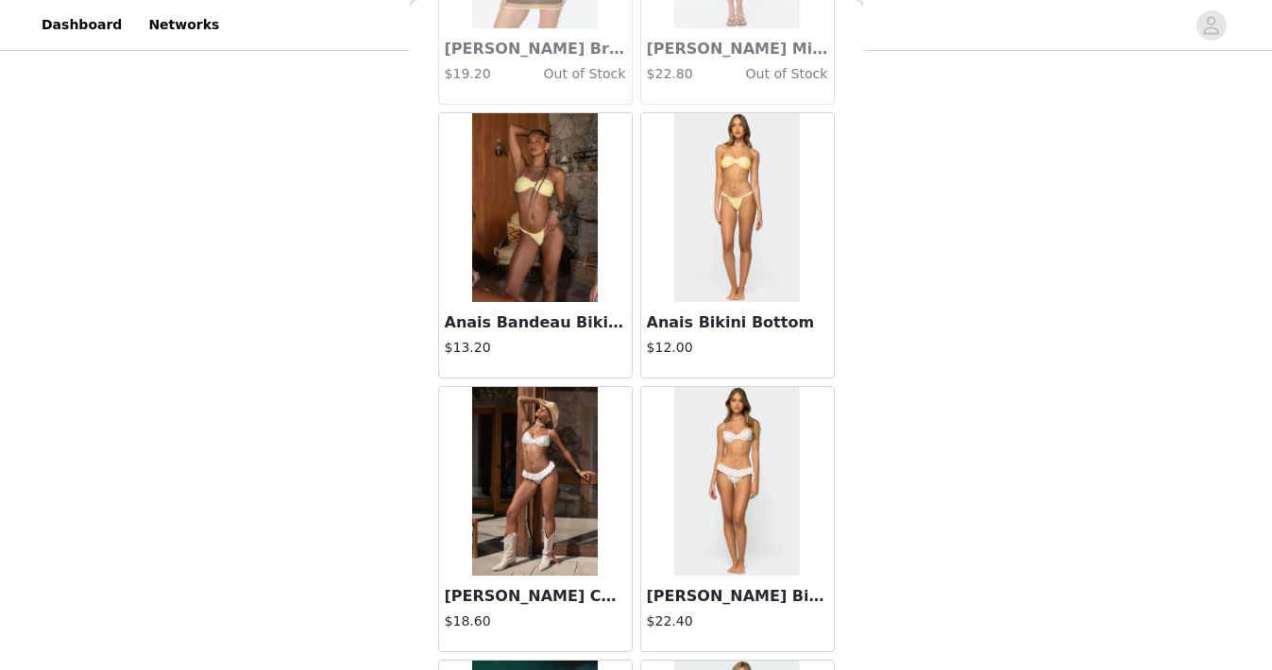
scroll to position [25173, 0]
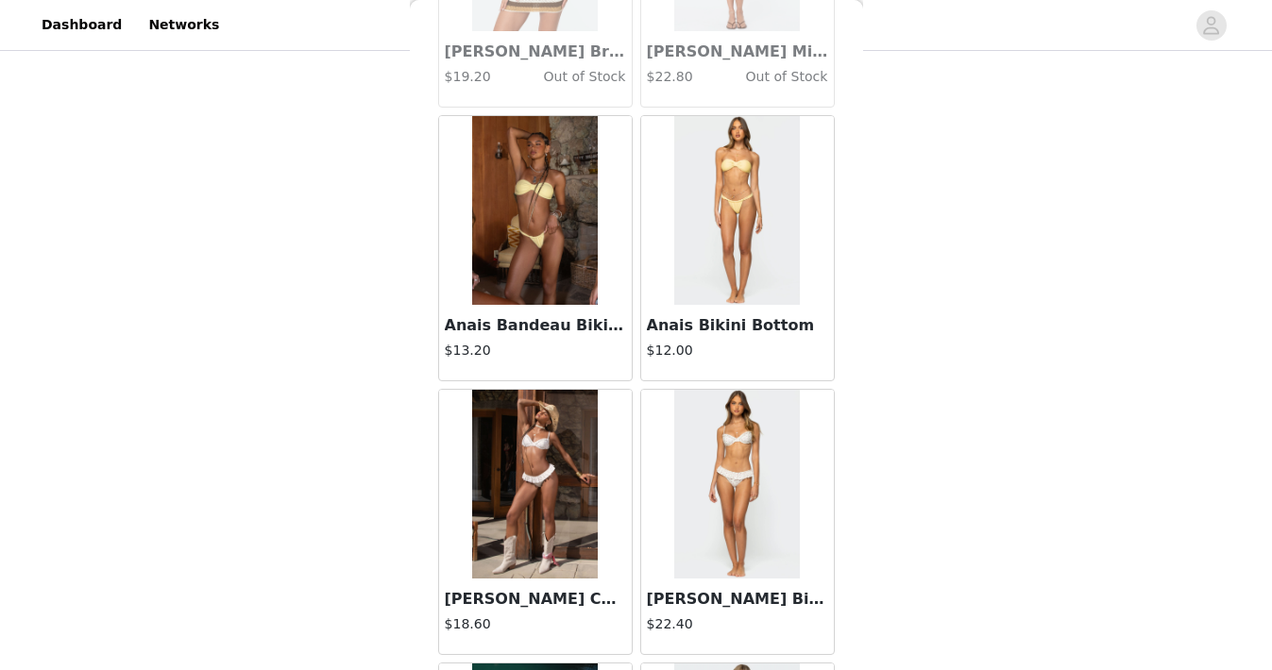
click at [731, 275] on img at bounding box center [737, 210] width 126 height 189
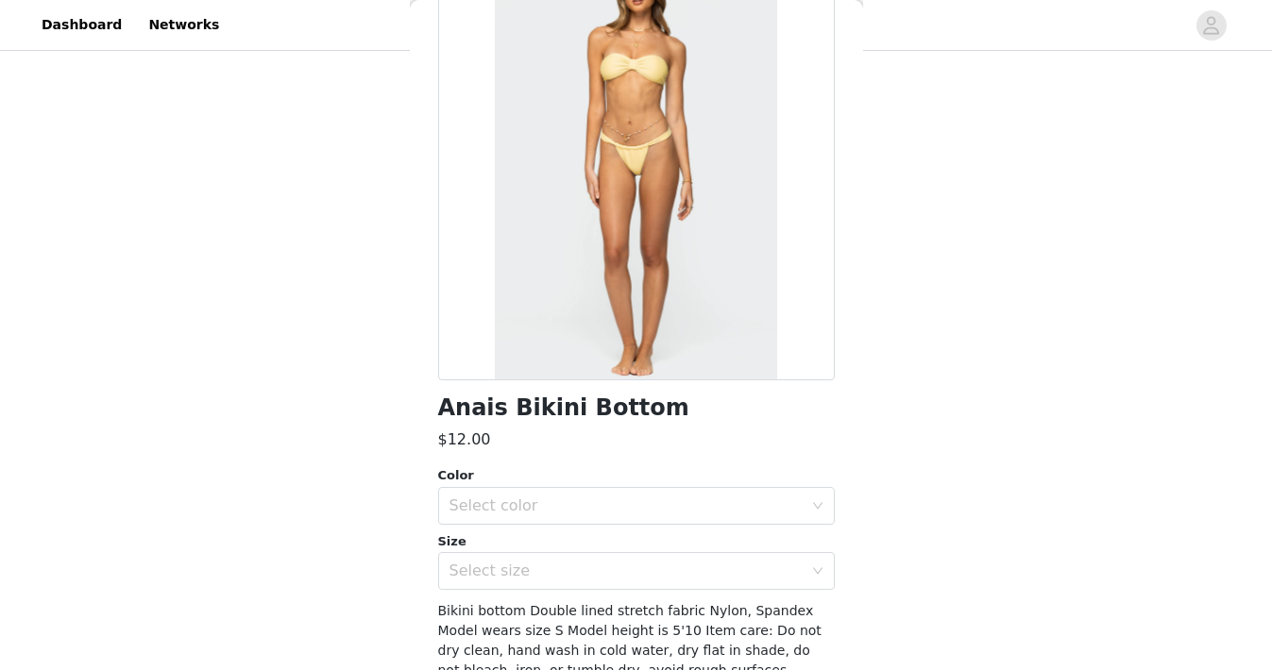
scroll to position [229, 0]
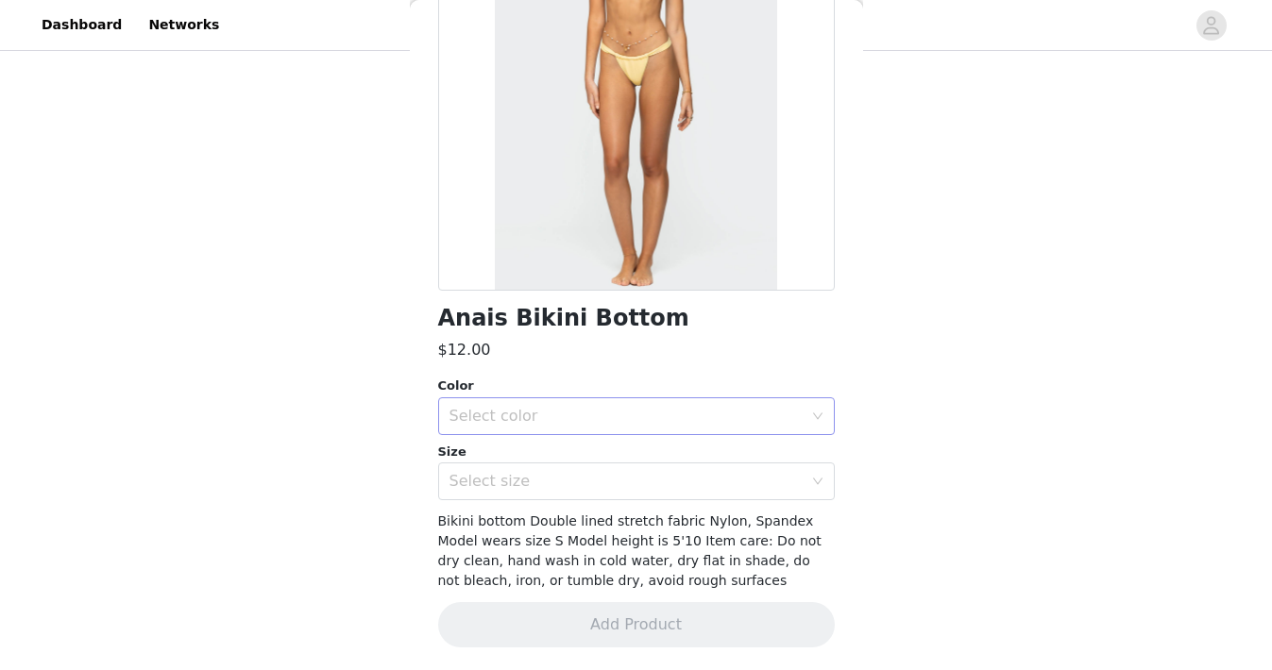
click at [676, 412] on div "Select color" at bounding box center [625, 416] width 353 height 19
click at [668, 450] on li "YELLOW" at bounding box center [636, 458] width 397 height 30
click at [665, 478] on div "Select size" at bounding box center [625, 481] width 353 height 19
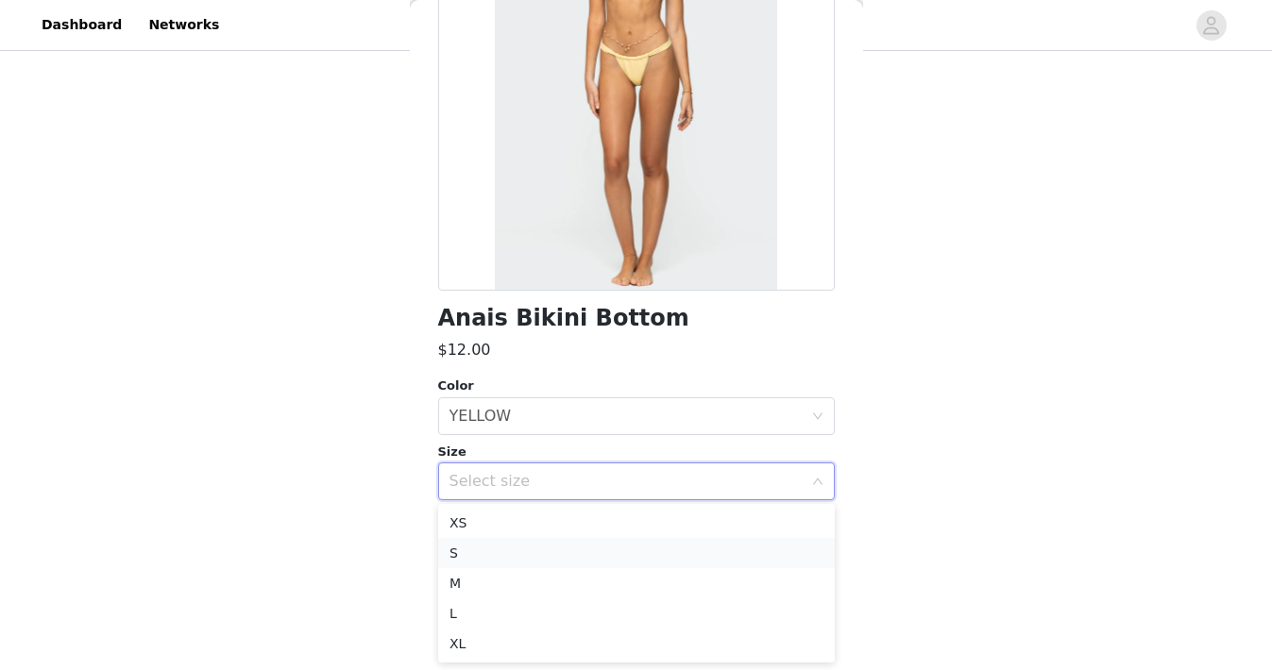
click at [640, 553] on li "S" at bounding box center [636, 553] width 397 height 30
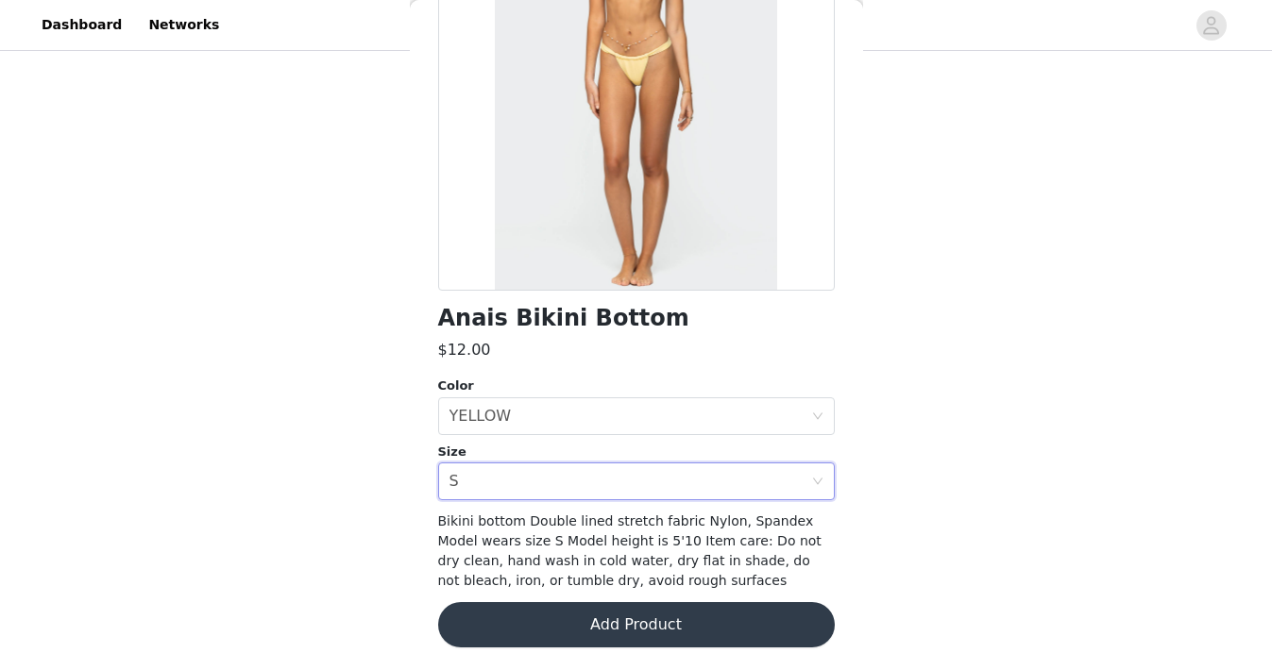
click at [648, 592] on div "Anais Bikini Bottom $12.00 Color Select color YELLOW Size Select size S Bikini …" at bounding box center [636, 268] width 397 height 805
click at [648, 619] on button "Add Product" at bounding box center [636, 624] width 397 height 45
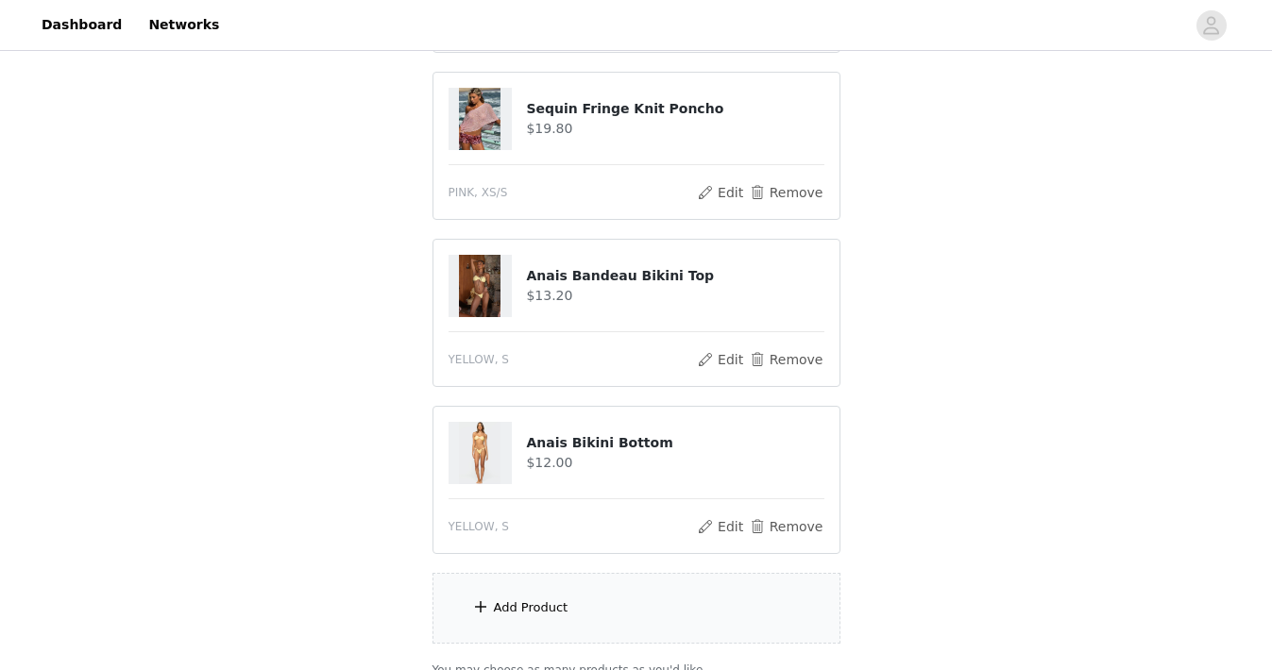
click at [648, 619] on div "Add Product" at bounding box center [636, 608] width 408 height 71
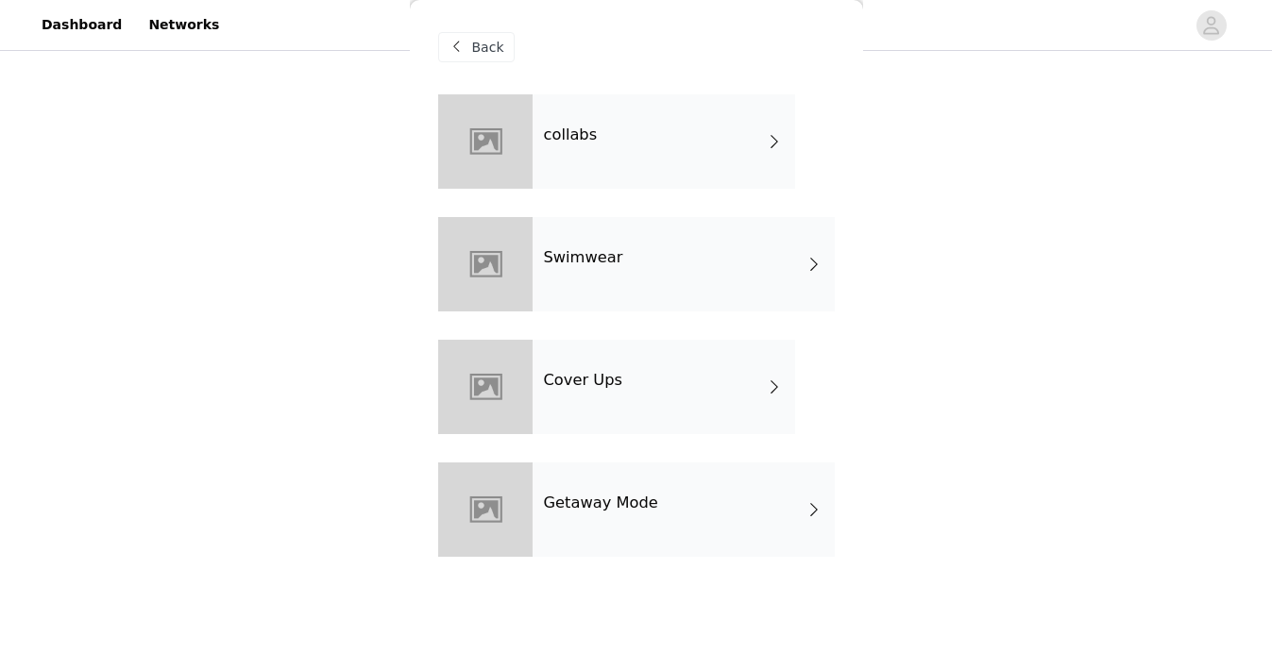
click at [704, 158] on div "collabs" at bounding box center [664, 141] width 263 height 94
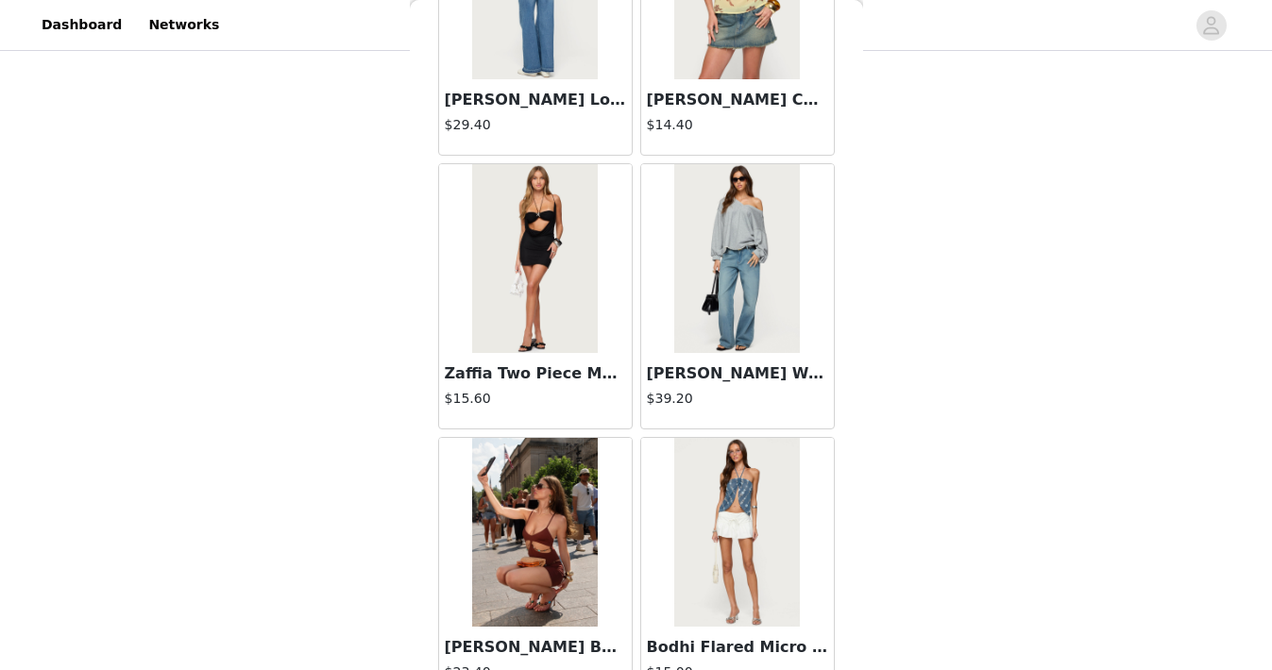
scroll to position [2219, 0]
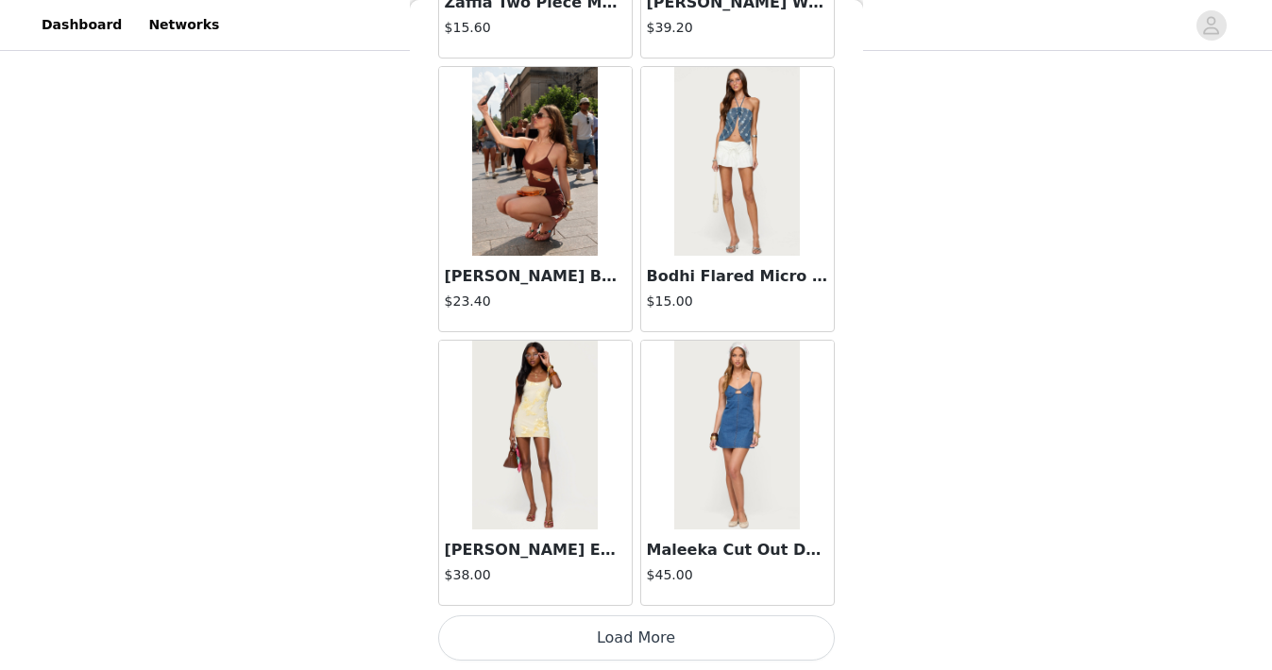
click at [657, 620] on button "Load More" at bounding box center [636, 638] width 397 height 45
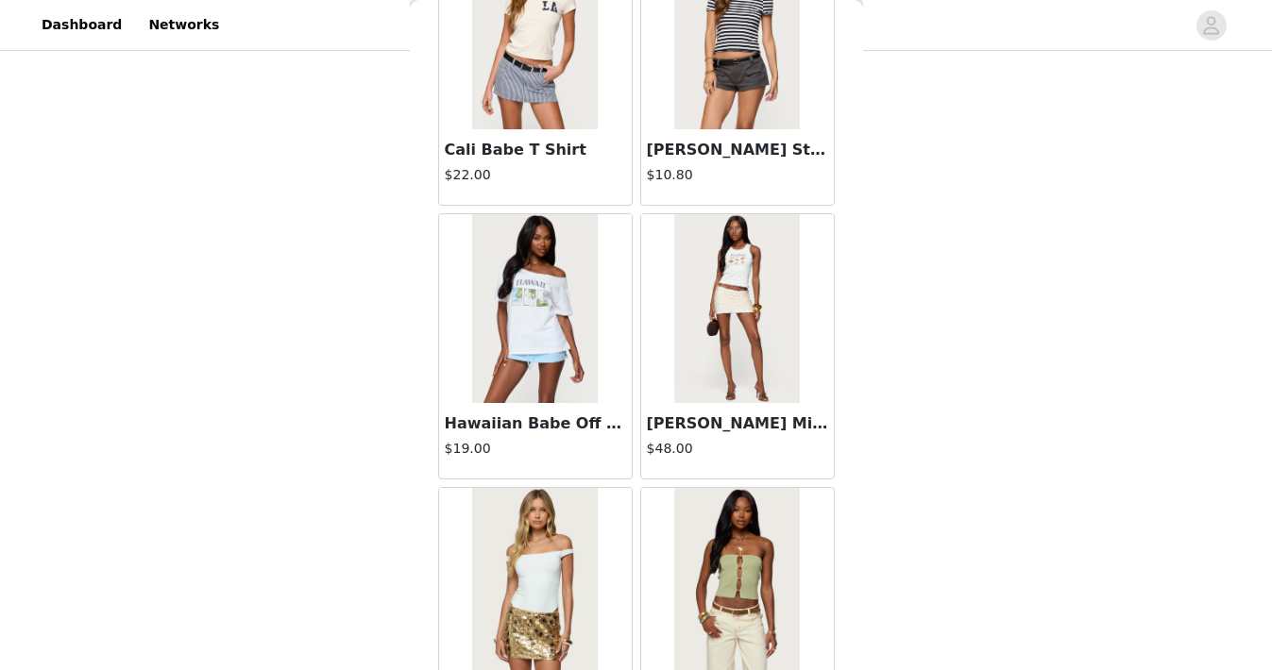
scroll to position [4958, 0]
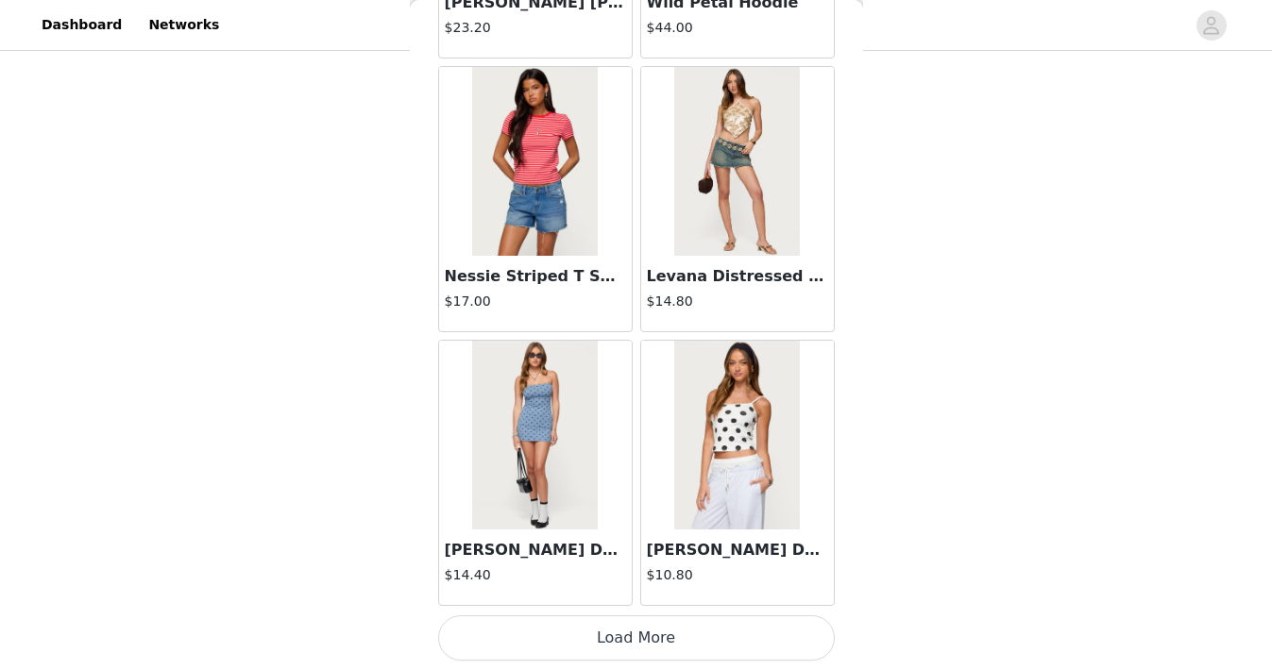
click at [670, 627] on button "Load More" at bounding box center [636, 638] width 397 height 45
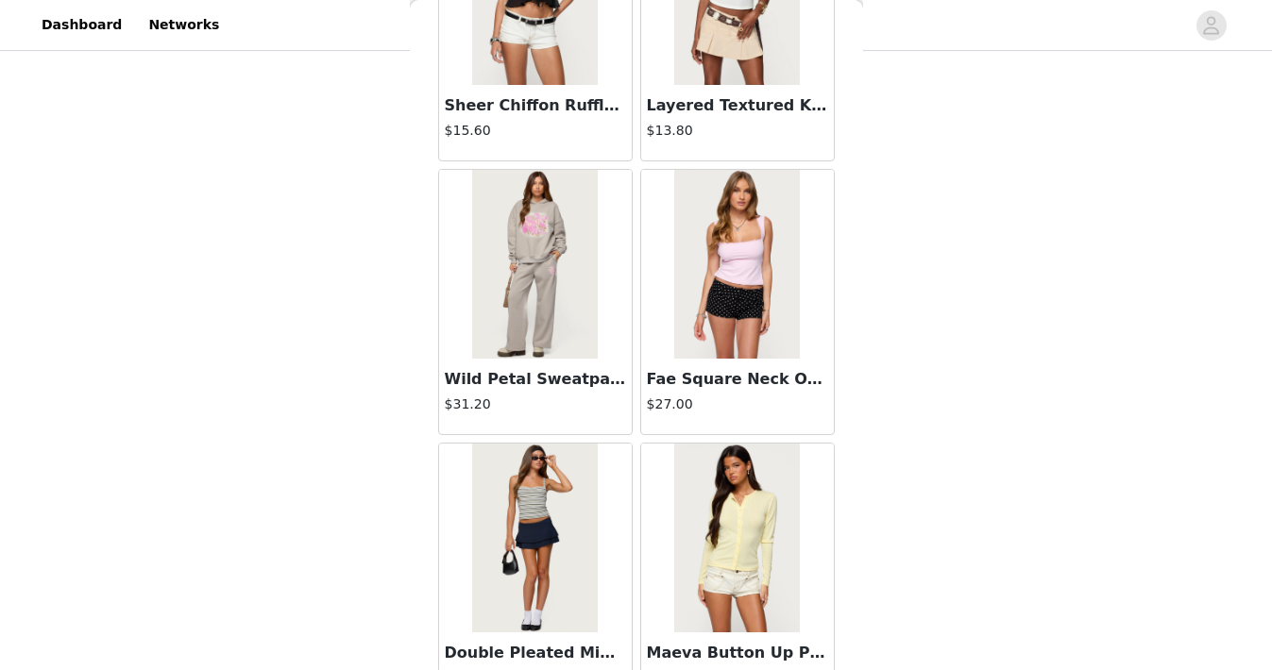
scroll to position [7696, 0]
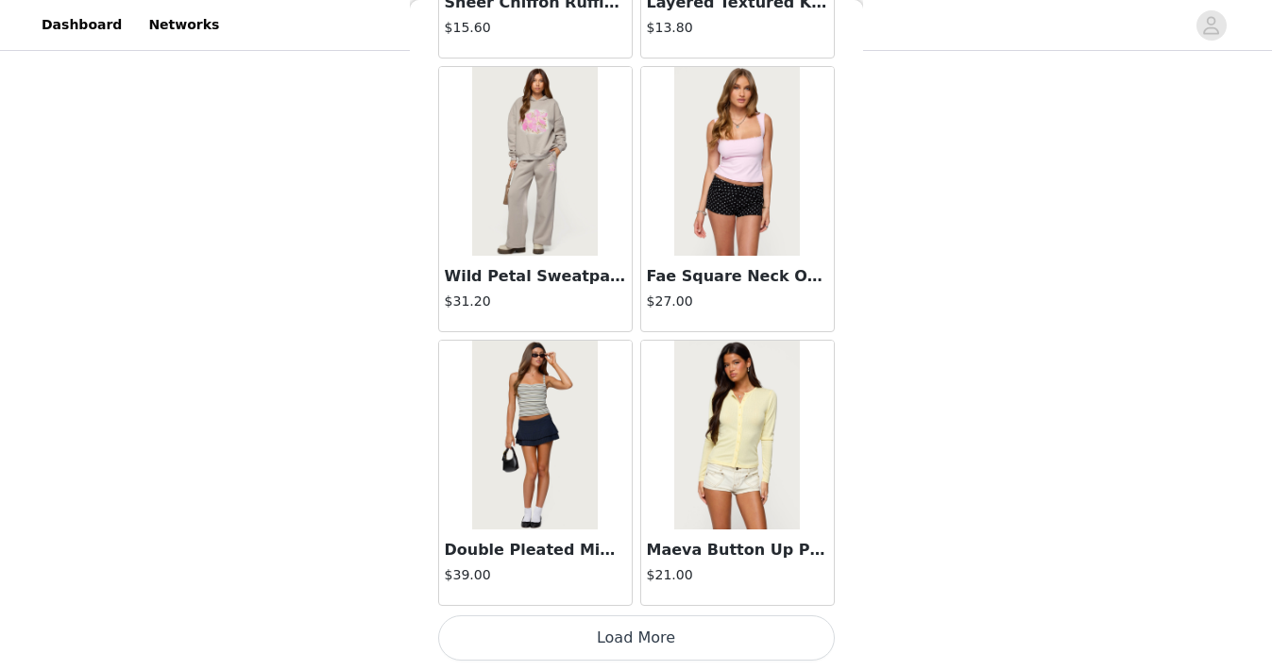
click at [670, 626] on button "Load More" at bounding box center [636, 638] width 397 height 45
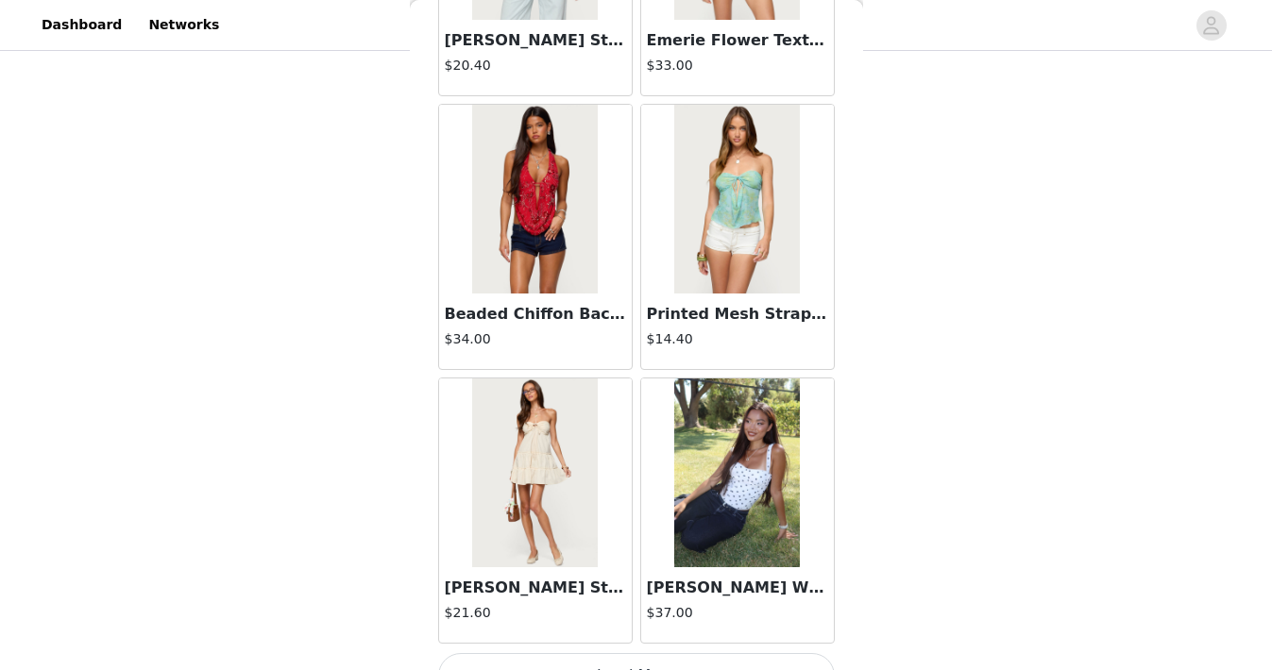
scroll to position [10435, 0]
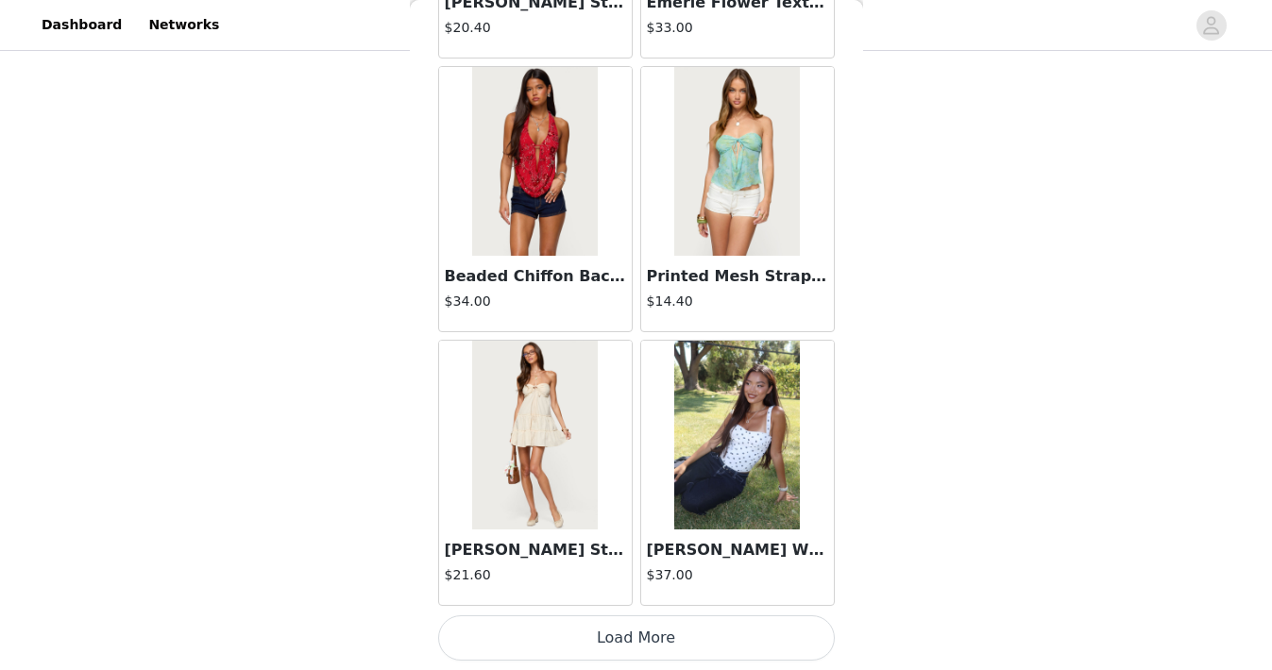
click at [670, 647] on button "Load More" at bounding box center [636, 638] width 397 height 45
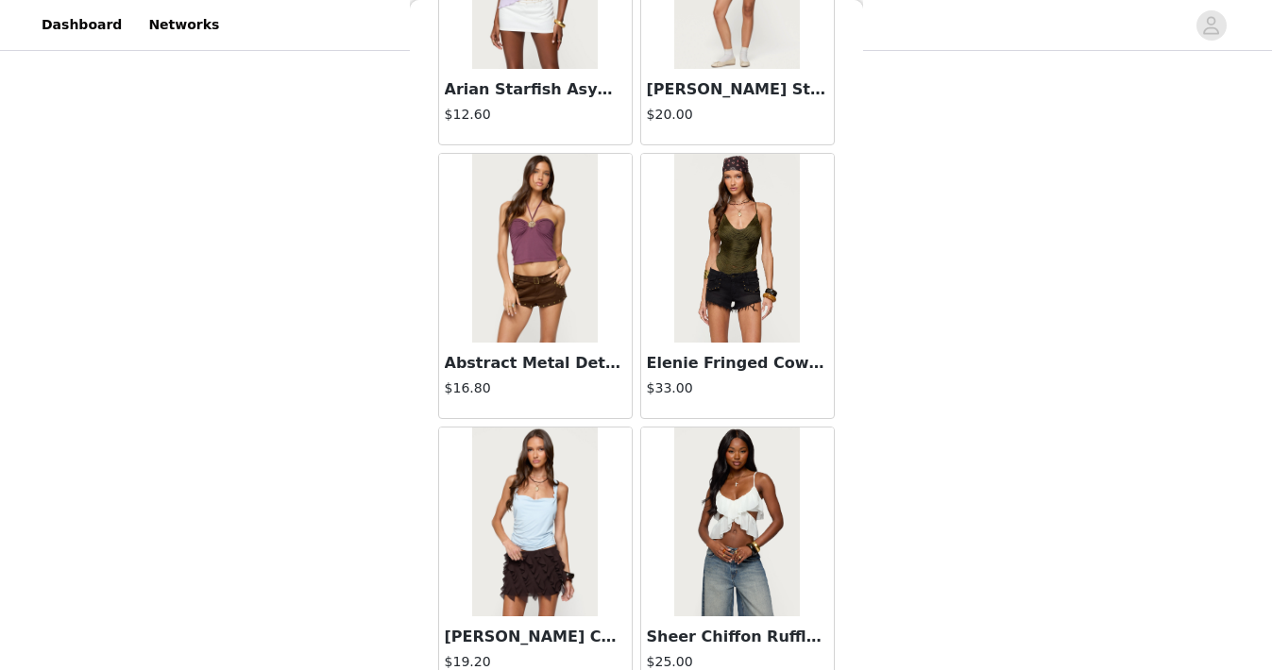
scroll to position [13173, 0]
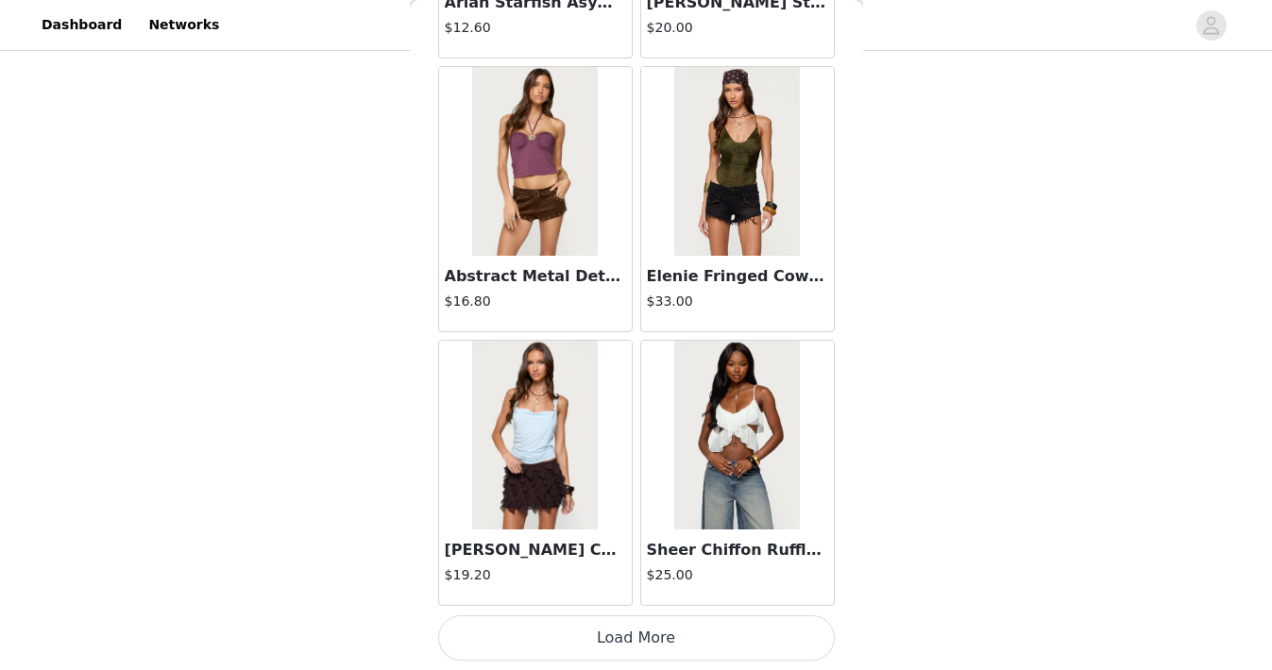
click at [670, 647] on button "Load More" at bounding box center [636, 638] width 397 height 45
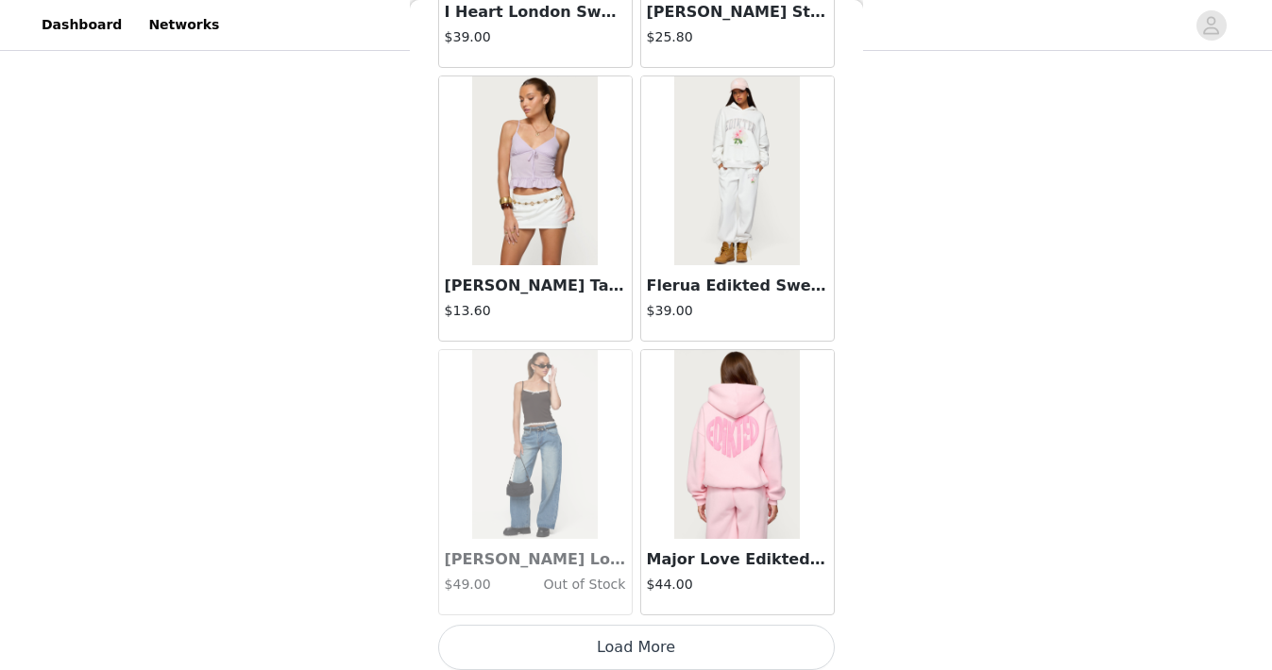
scroll to position [15912, 0]
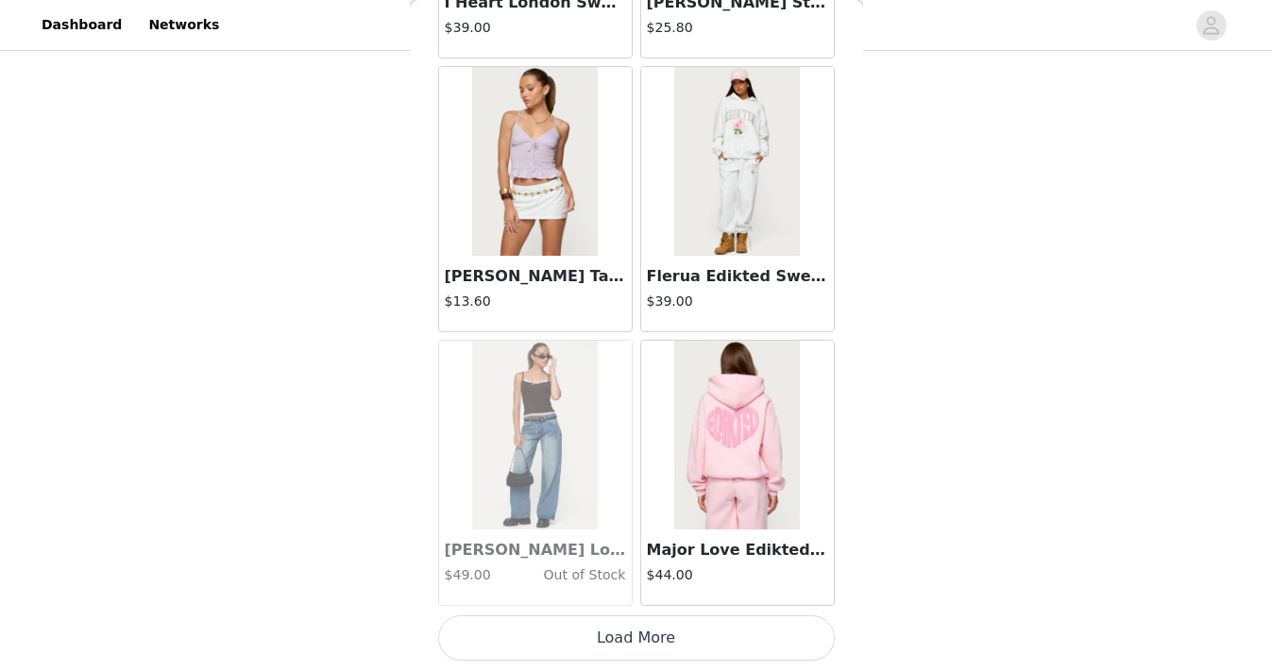
click at [670, 648] on button "Load More" at bounding box center [636, 638] width 397 height 45
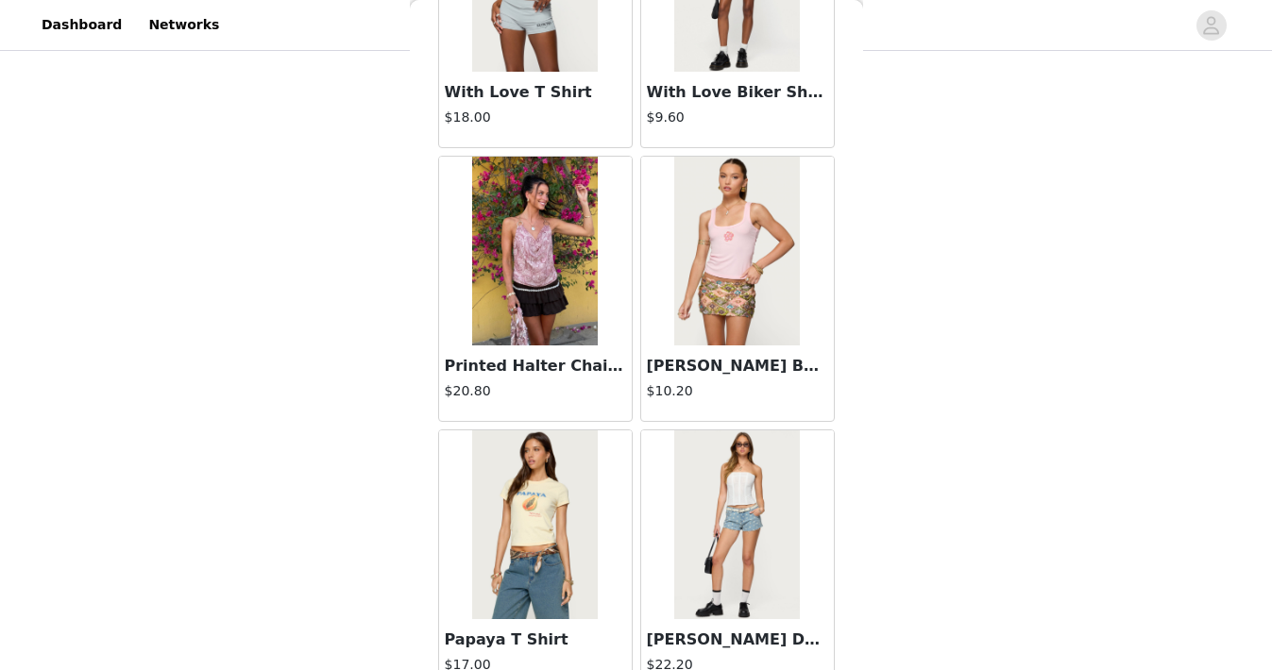
scroll to position [18650, 0]
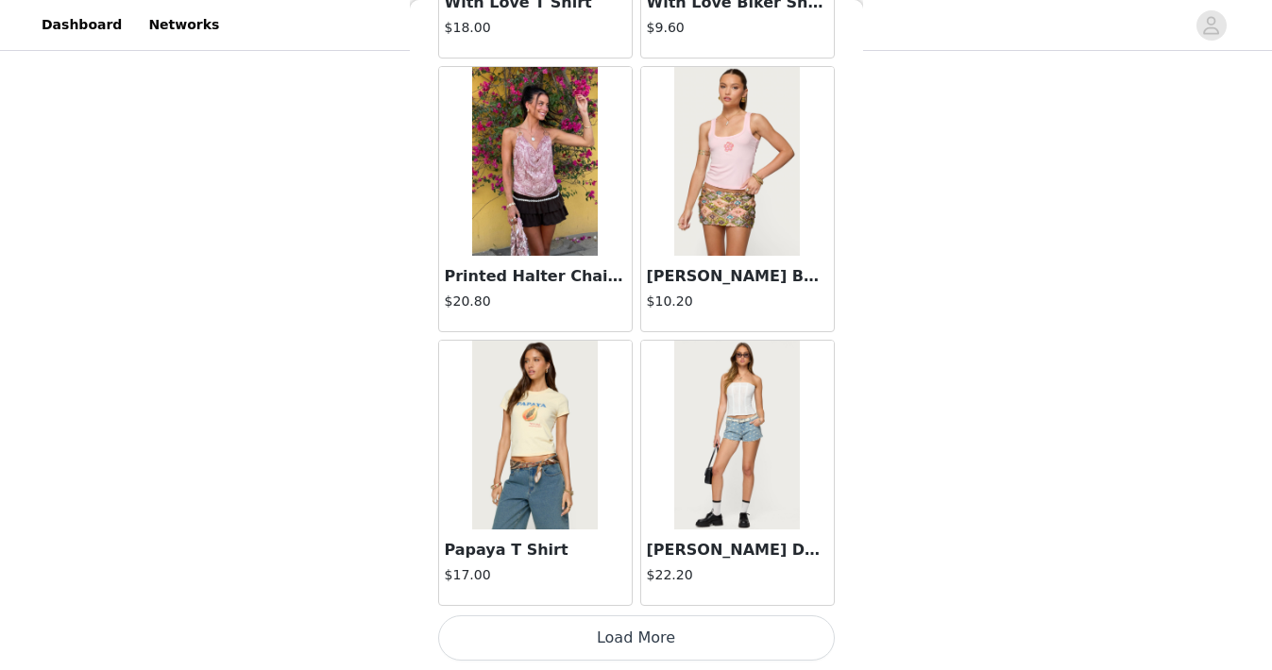
click at [670, 648] on button "Load More" at bounding box center [636, 638] width 397 height 45
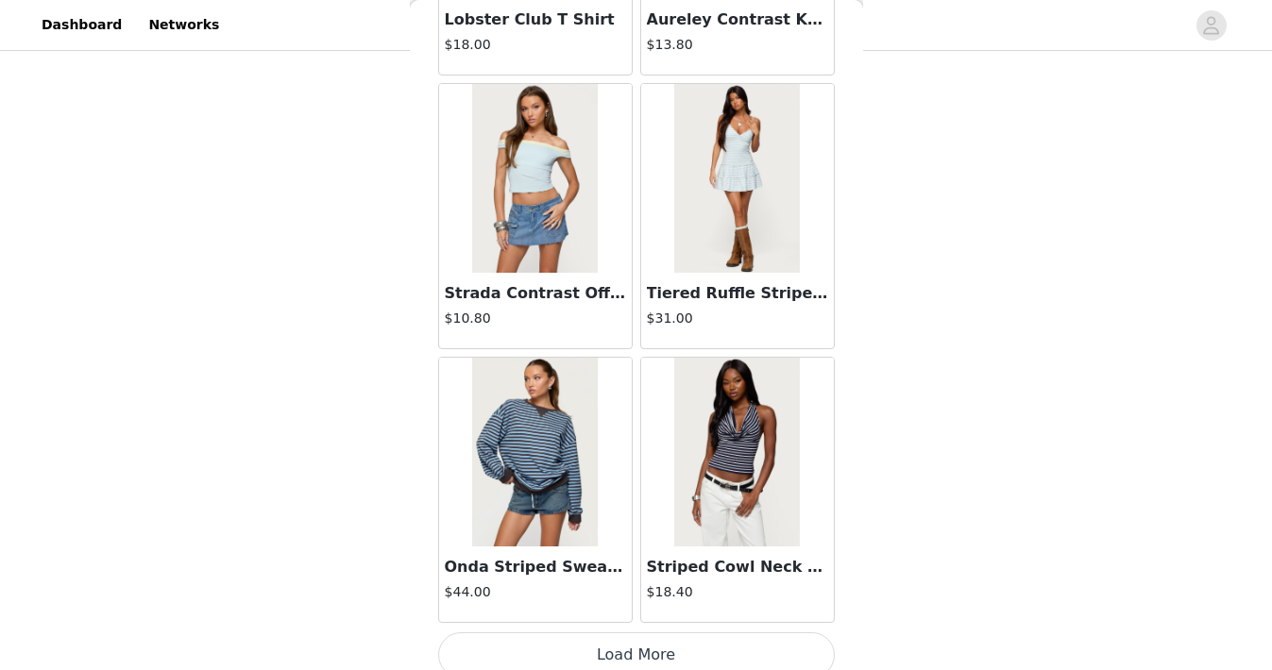
scroll to position [21389, 0]
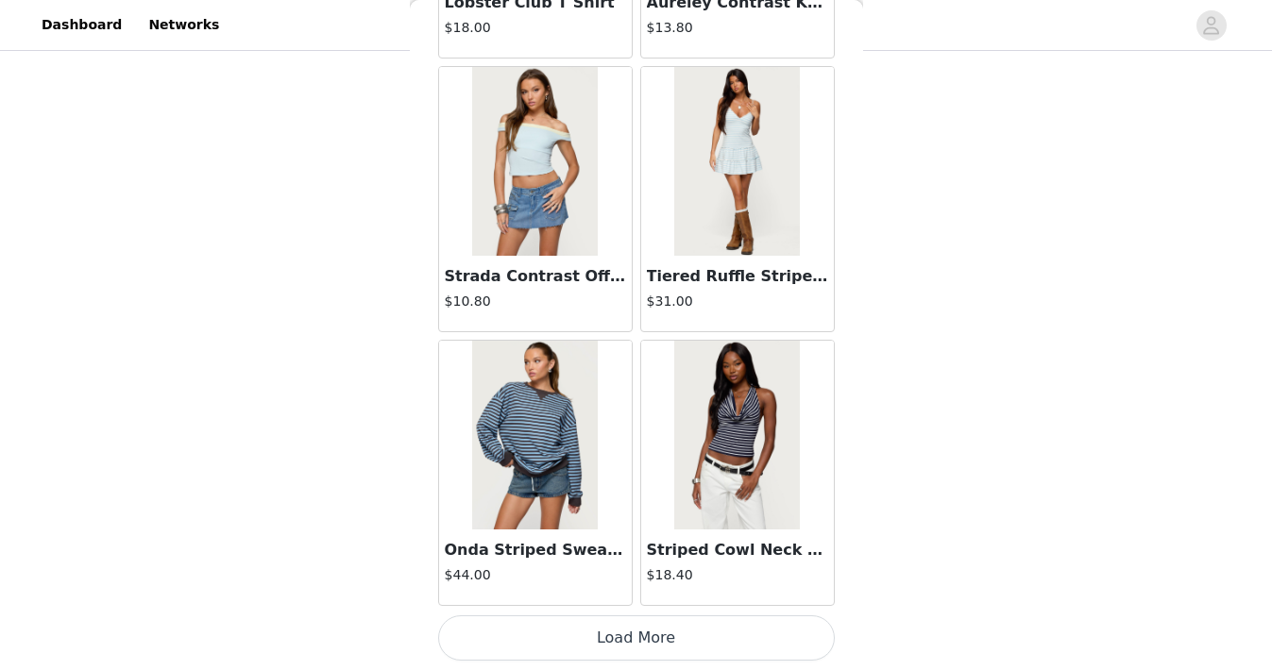
click at [670, 647] on button "Load More" at bounding box center [636, 638] width 397 height 45
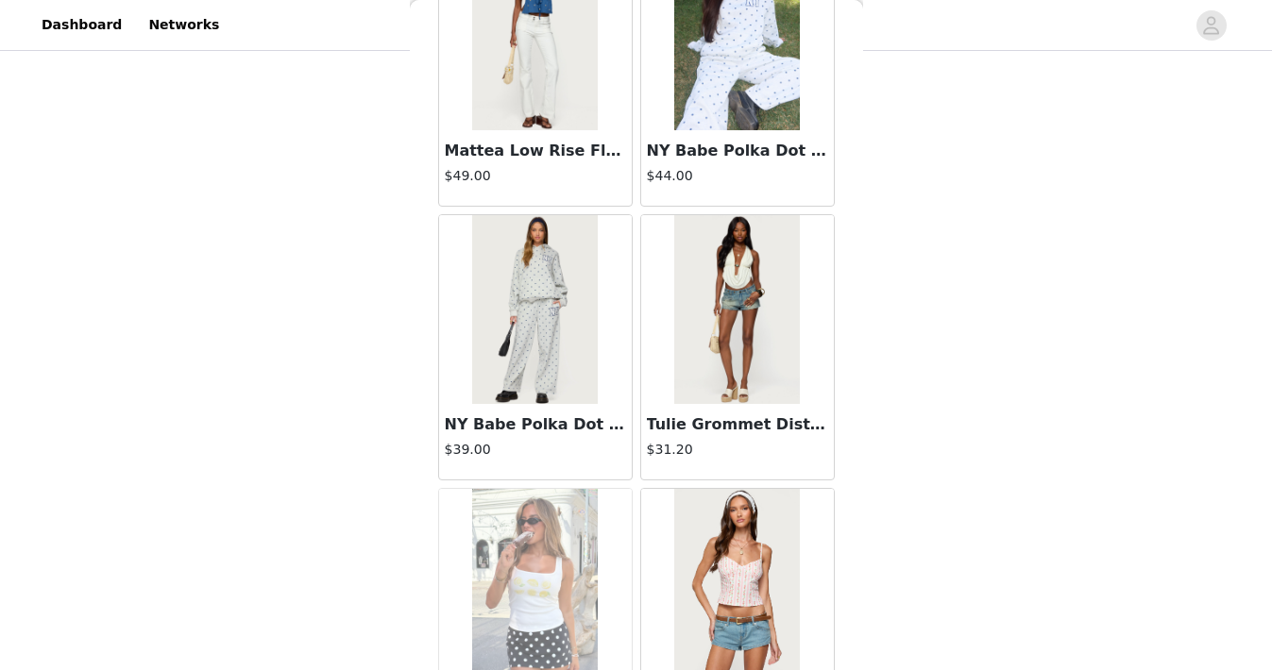
scroll to position [24127, 0]
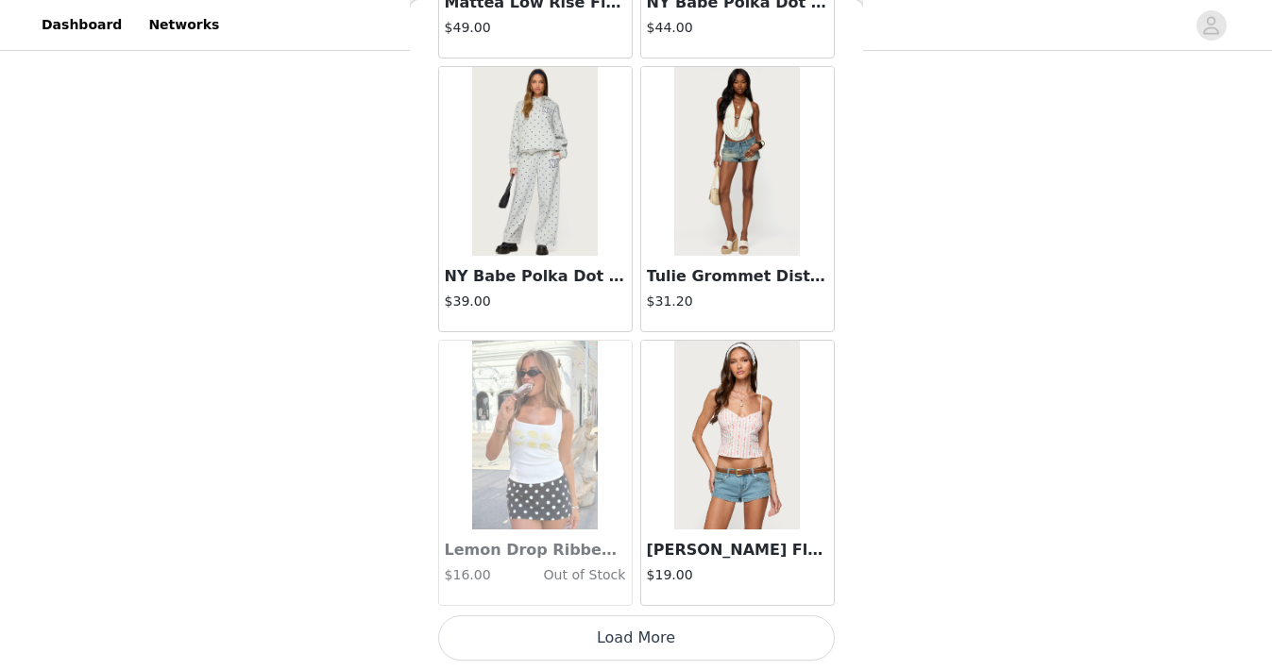
click at [670, 647] on button "Load More" at bounding box center [636, 638] width 397 height 45
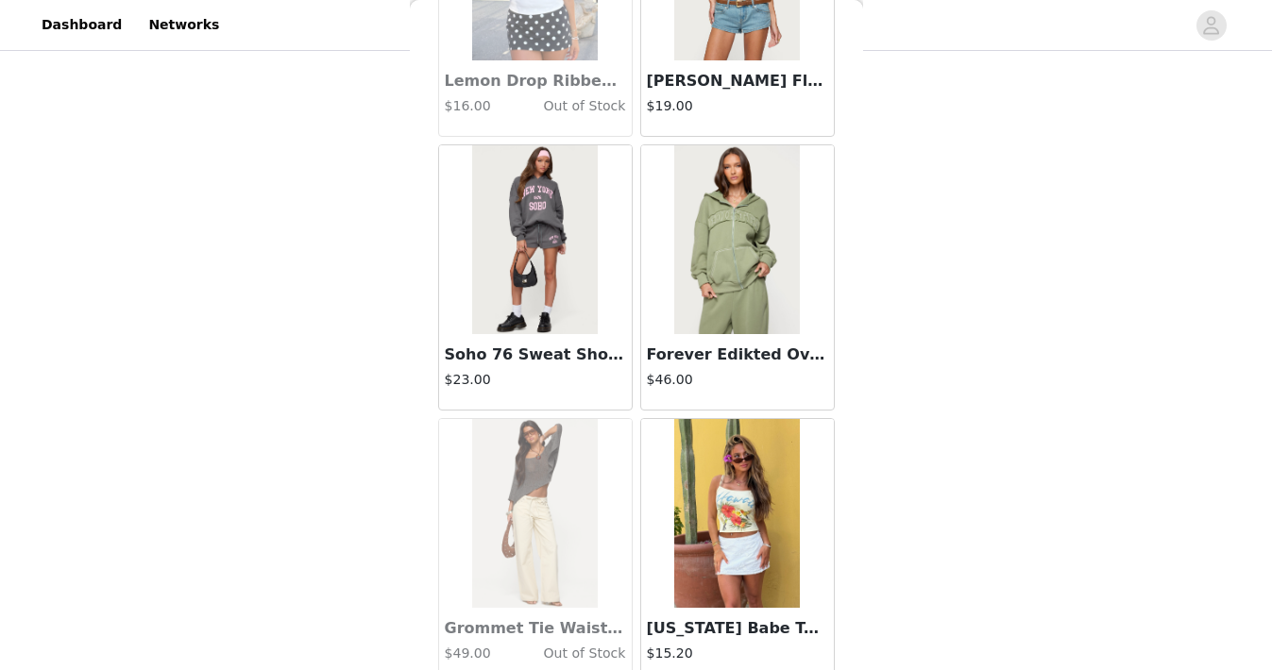
scroll to position [24813, 0]
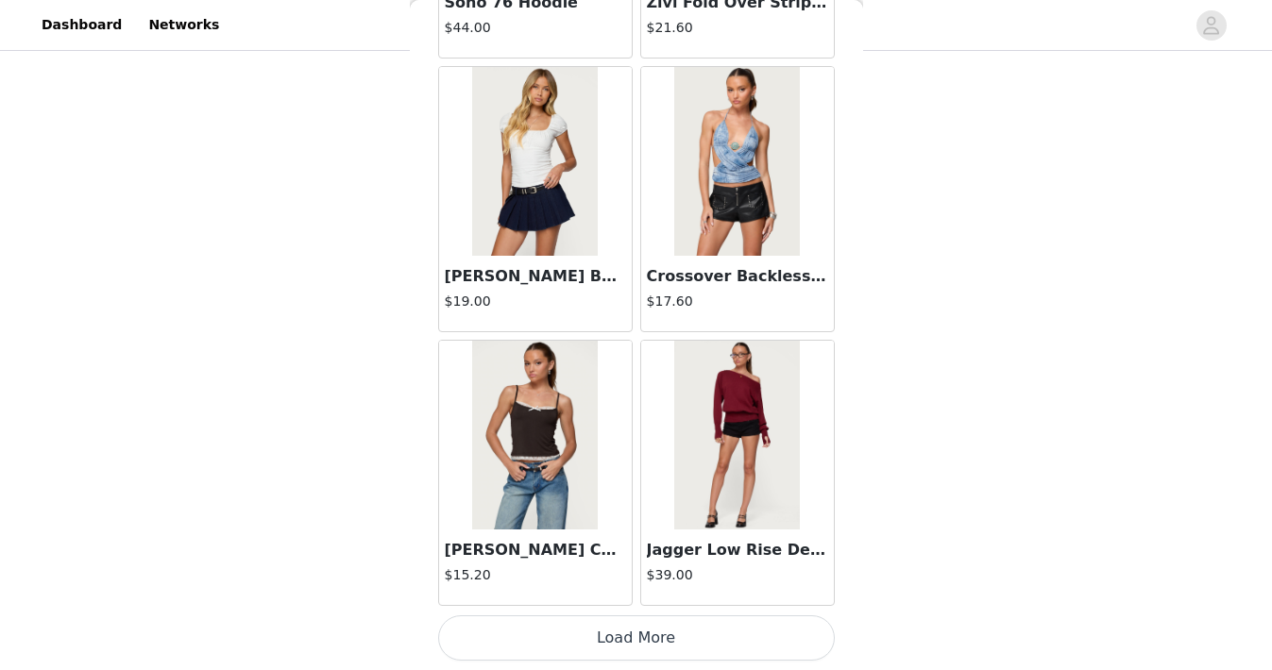
click at [670, 647] on button "Load More" at bounding box center [636, 638] width 397 height 45
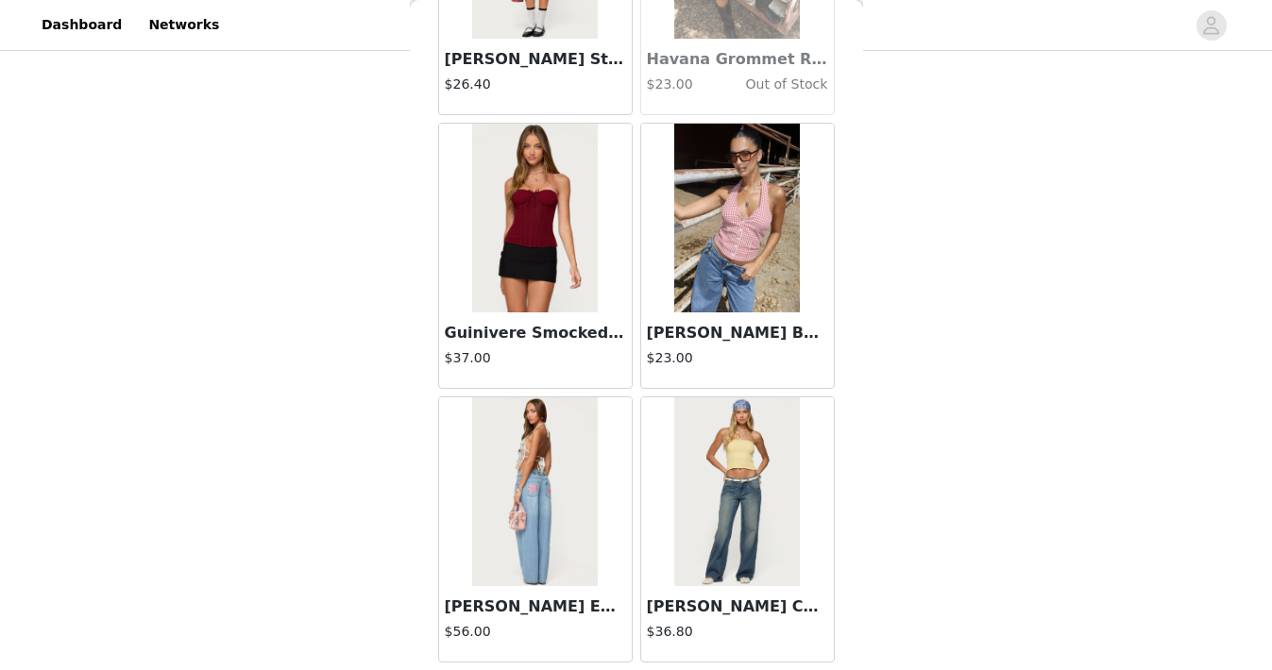
scroll to position [29604, 0]
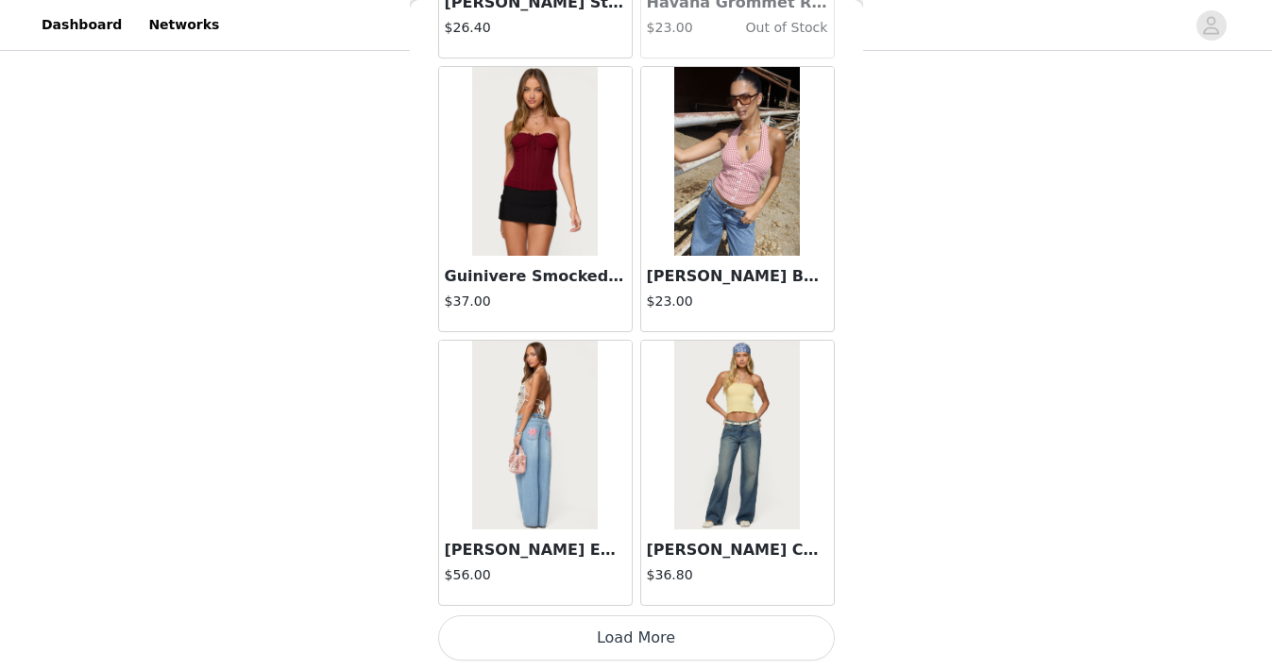
click at [678, 621] on button "Load More" at bounding box center [636, 638] width 397 height 45
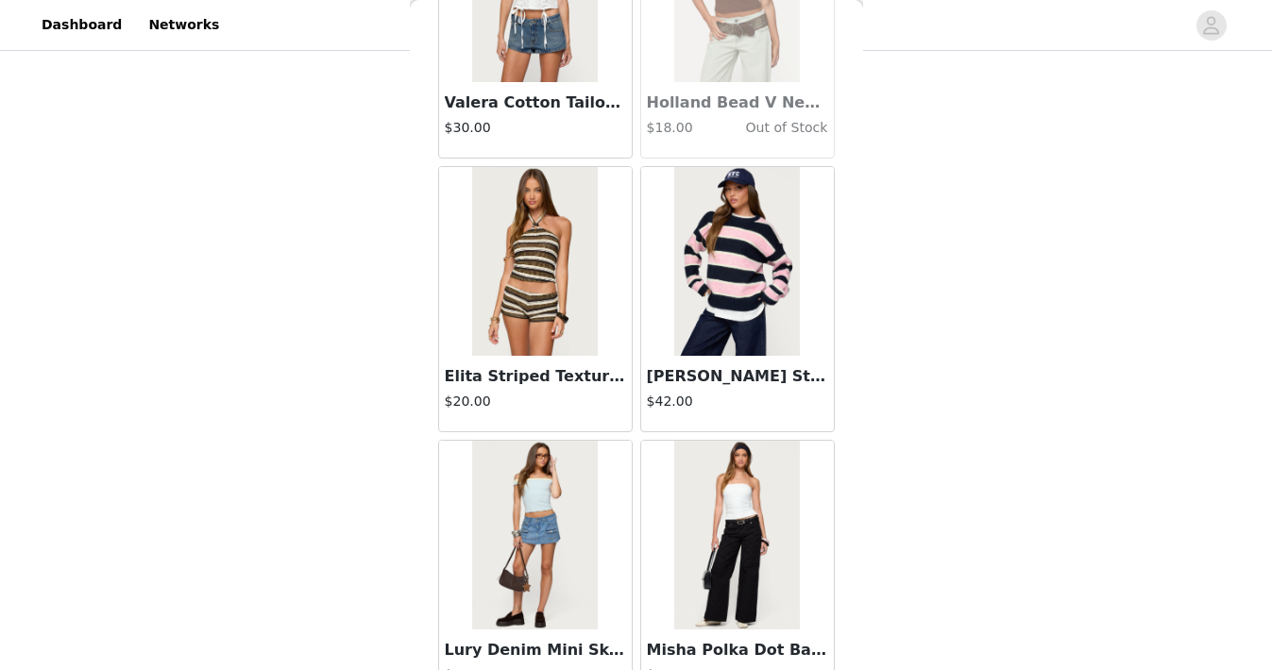
scroll to position [32245, 0]
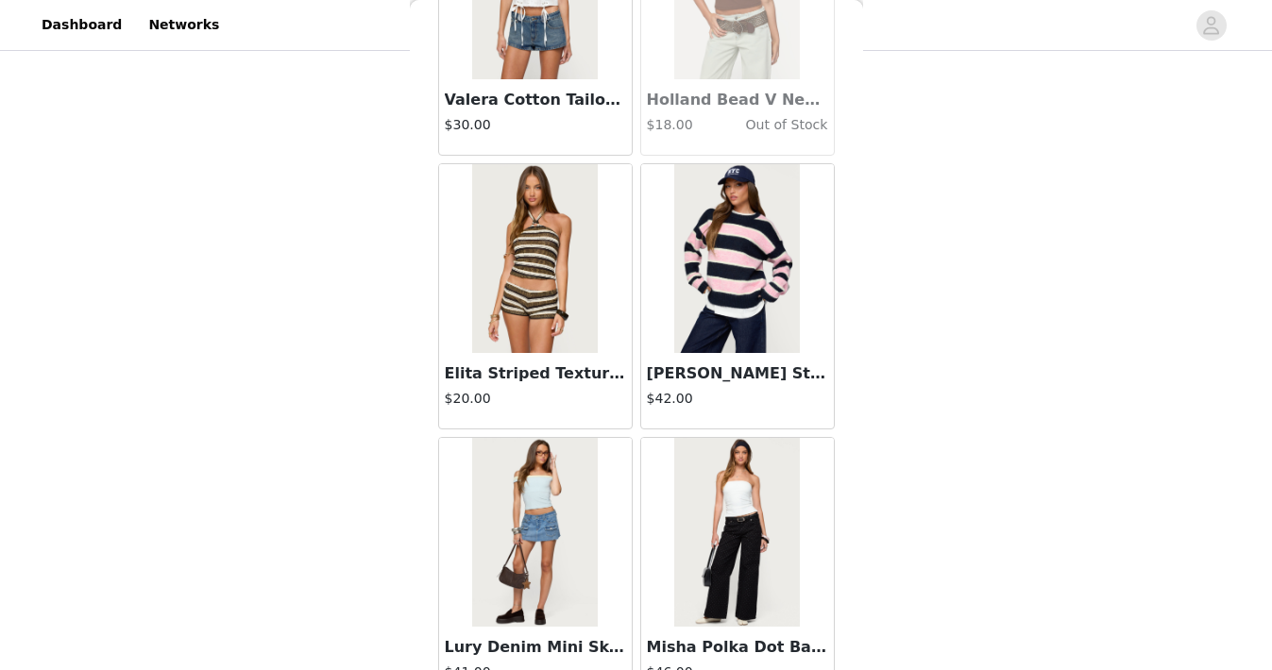
click at [566, 322] on img at bounding box center [535, 258] width 126 height 189
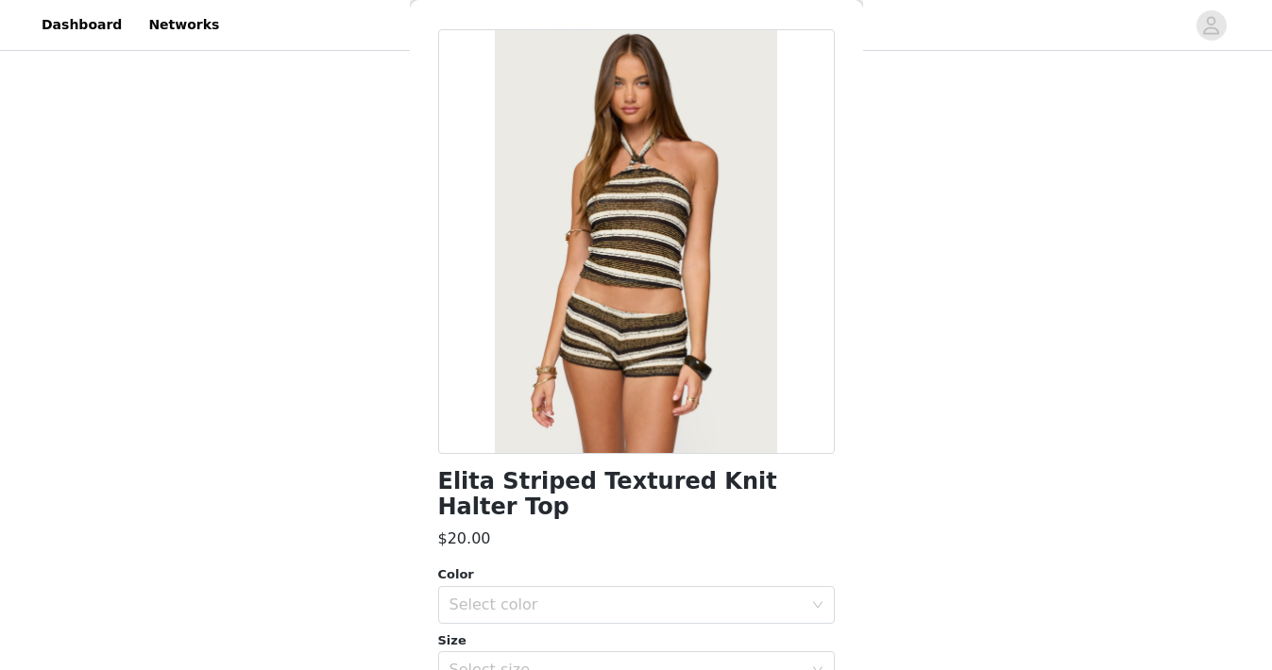
scroll to position [82, 0]
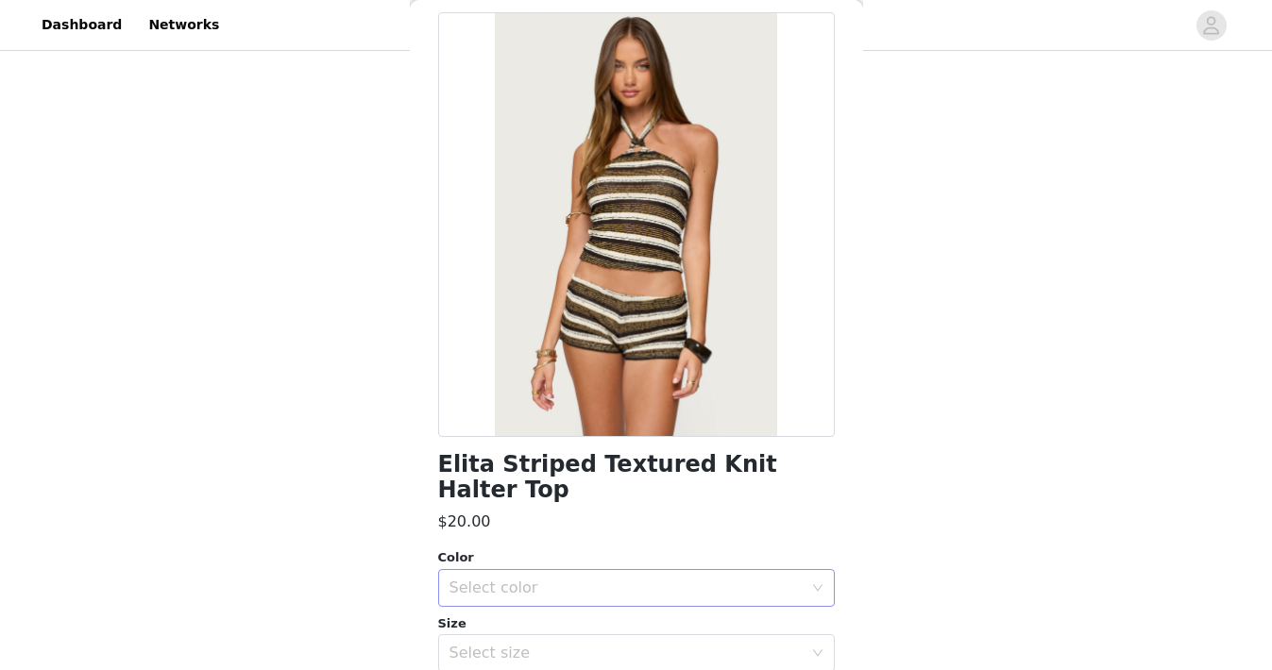
click at [580, 579] on div "Select color" at bounding box center [625, 588] width 353 height 19
click at [568, 615] on li "MIX" at bounding box center [636, 604] width 397 height 30
click at [568, 644] on div "Select size" at bounding box center [625, 653] width 353 height 19
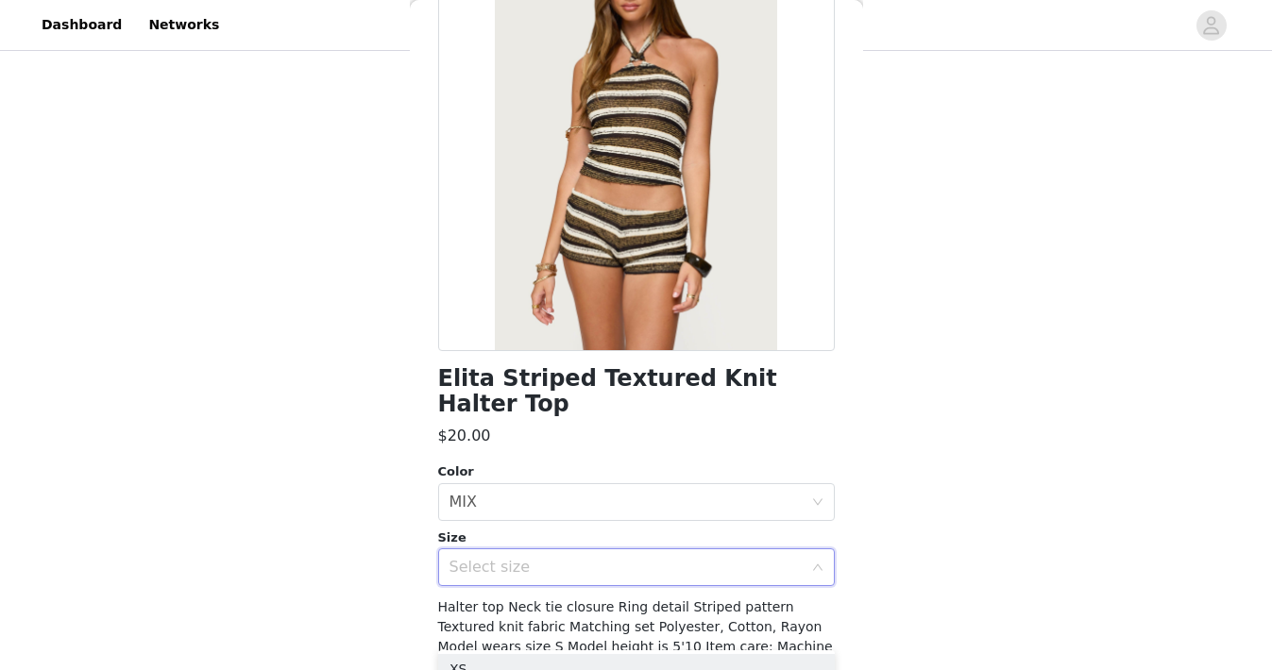
scroll to position [199, 0]
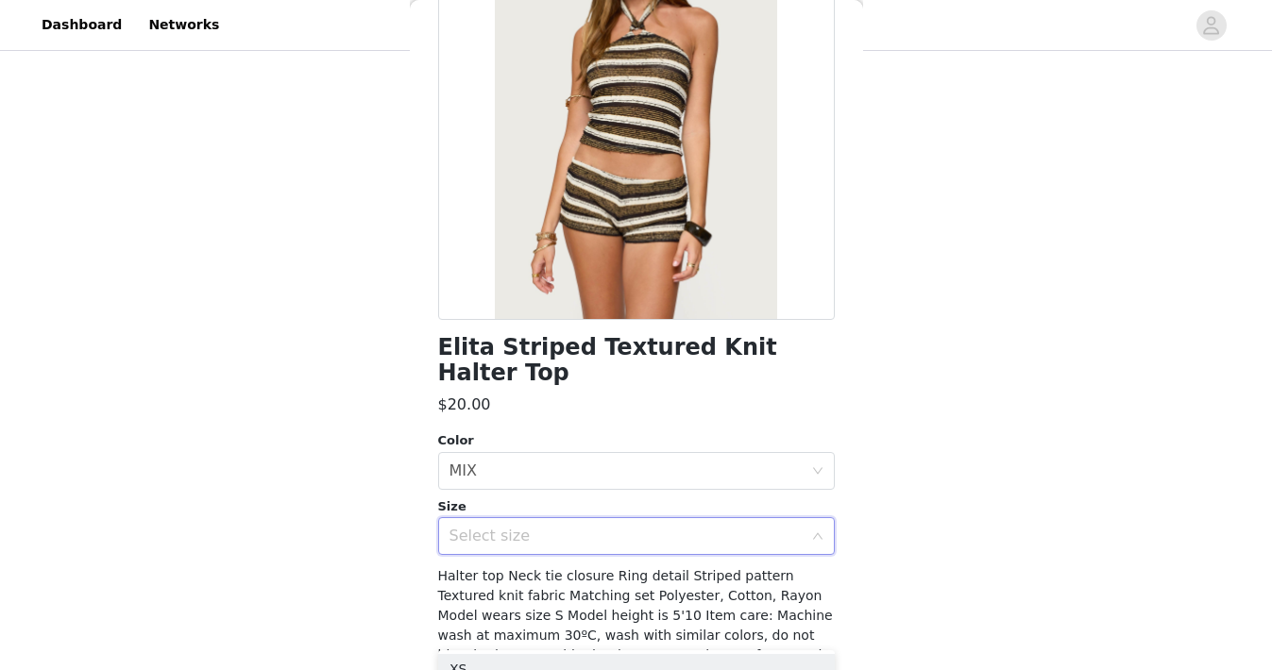
click at [572, 527] on div "Select size" at bounding box center [625, 536] width 353 height 19
click at [562, 520] on div "Select size" at bounding box center [630, 536] width 362 height 36
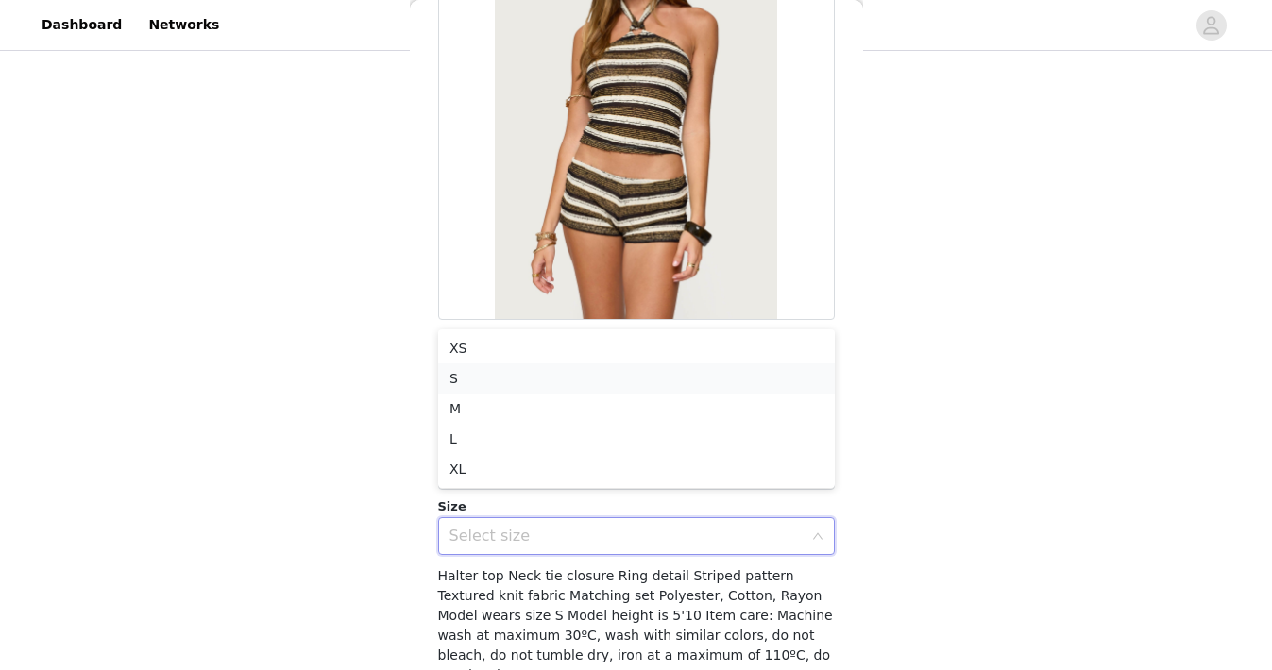
click at [564, 378] on li "S" at bounding box center [636, 379] width 397 height 30
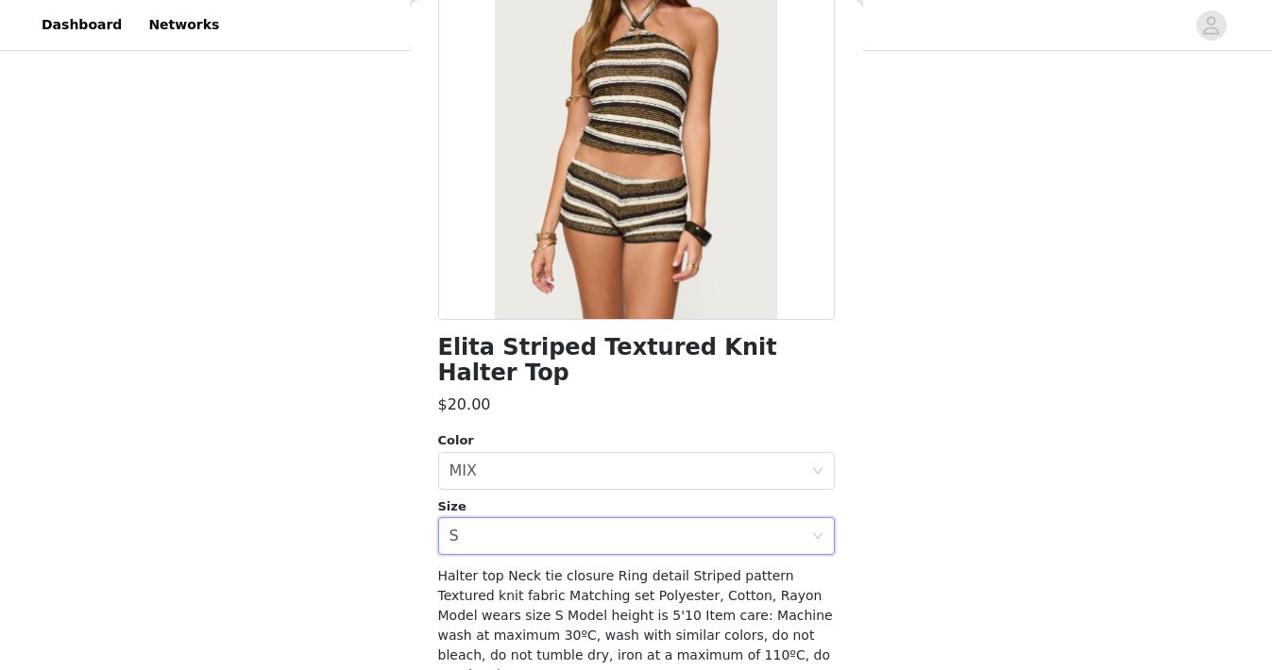
scroll to position [248, 0]
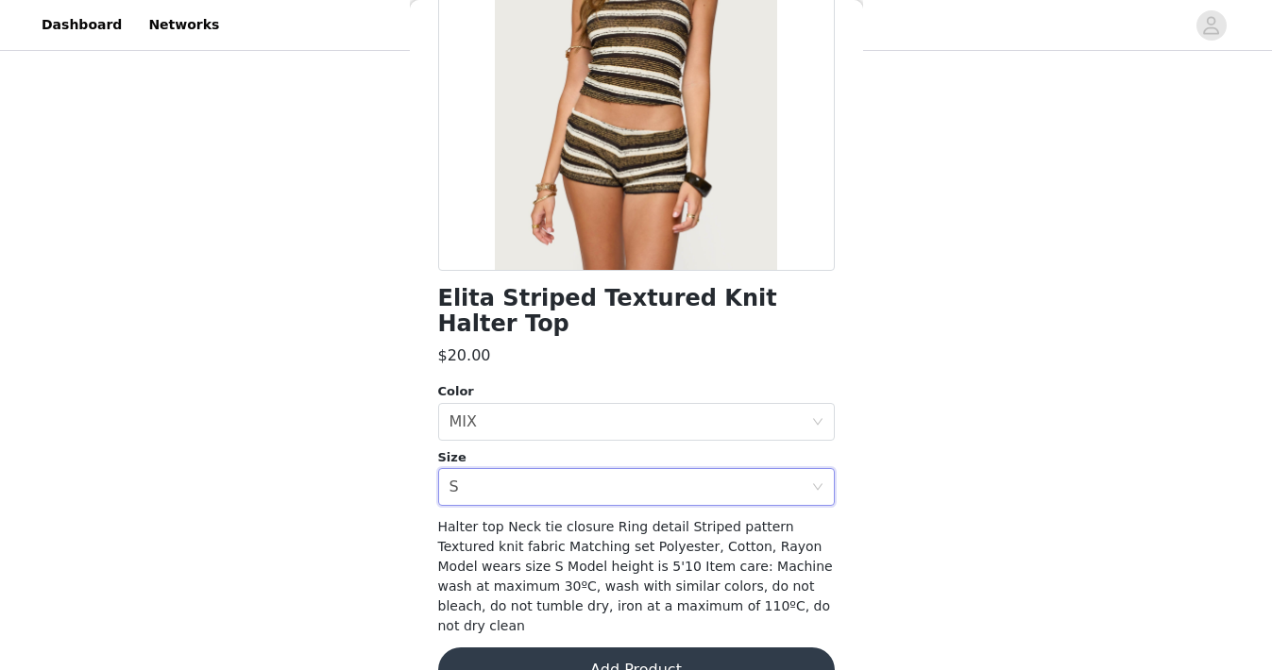
click at [701, 648] on button "Add Product" at bounding box center [636, 670] width 397 height 45
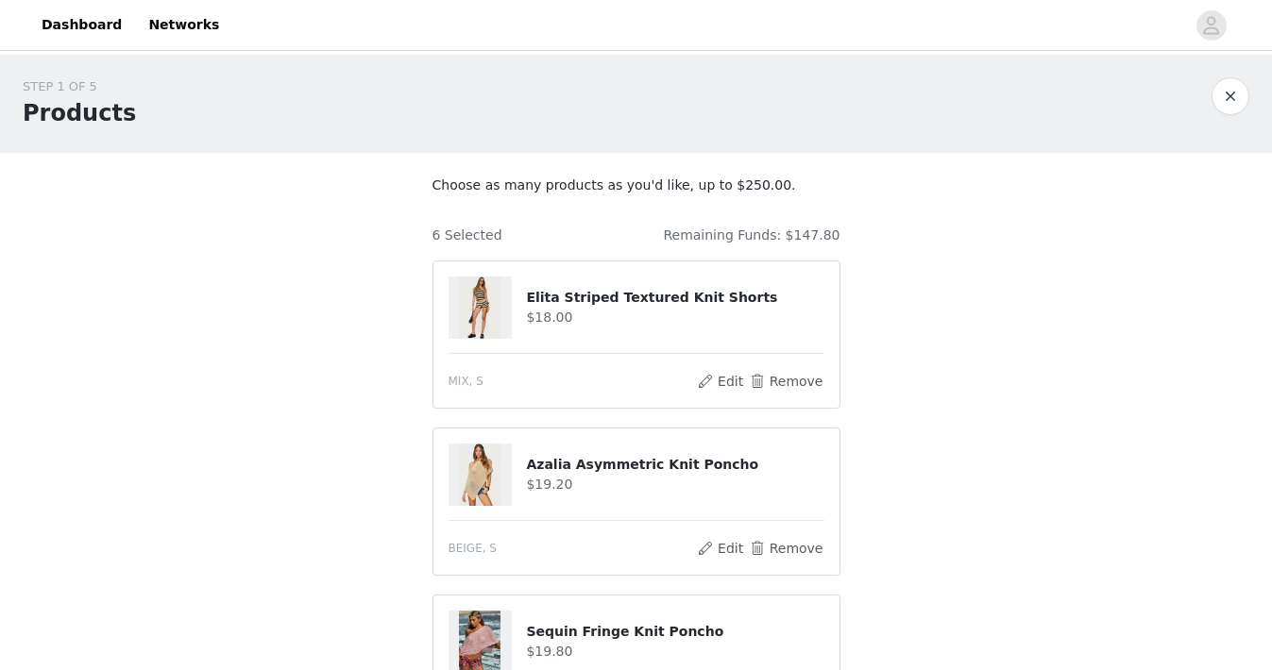
scroll to position [857, 0]
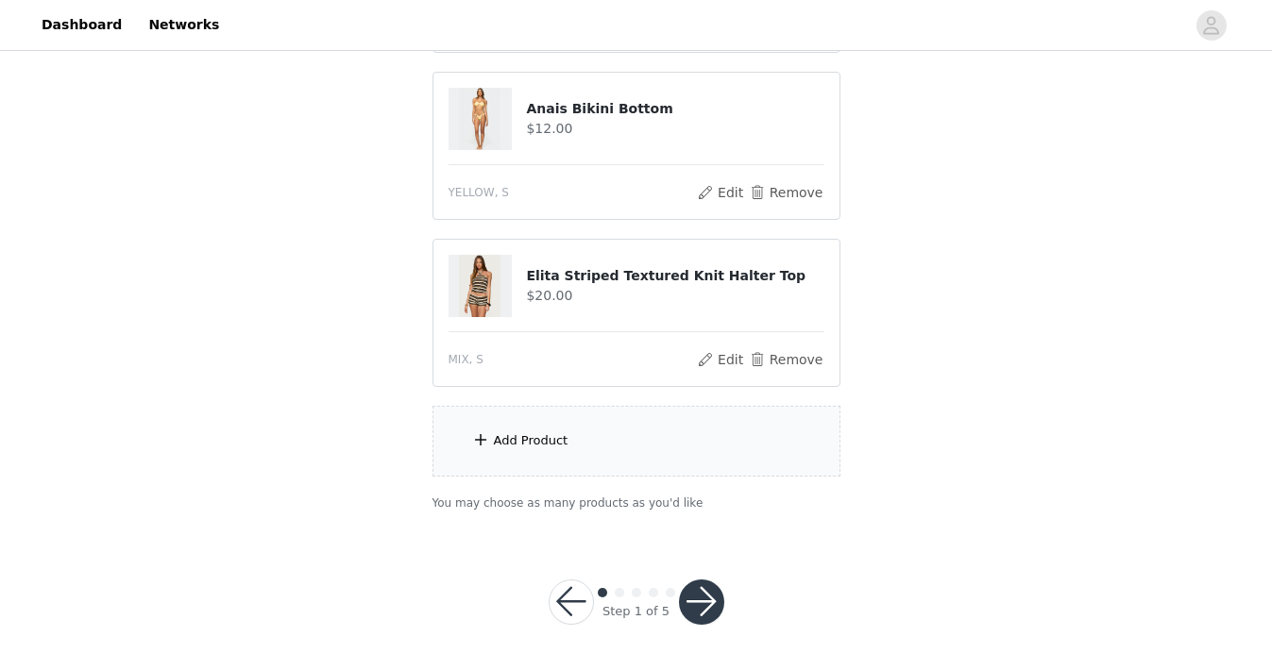
click at [655, 434] on div "Add Product" at bounding box center [636, 441] width 408 height 71
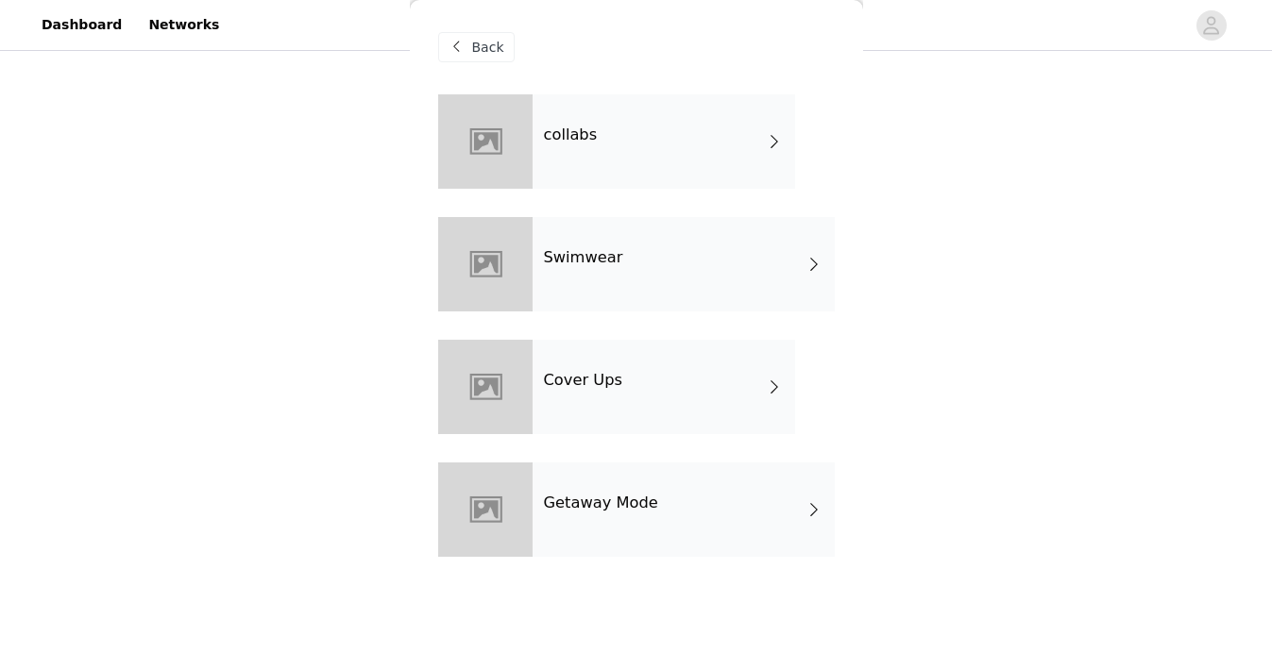
click at [678, 115] on div "collabs" at bounding box center [664, 141] width 263 height 94
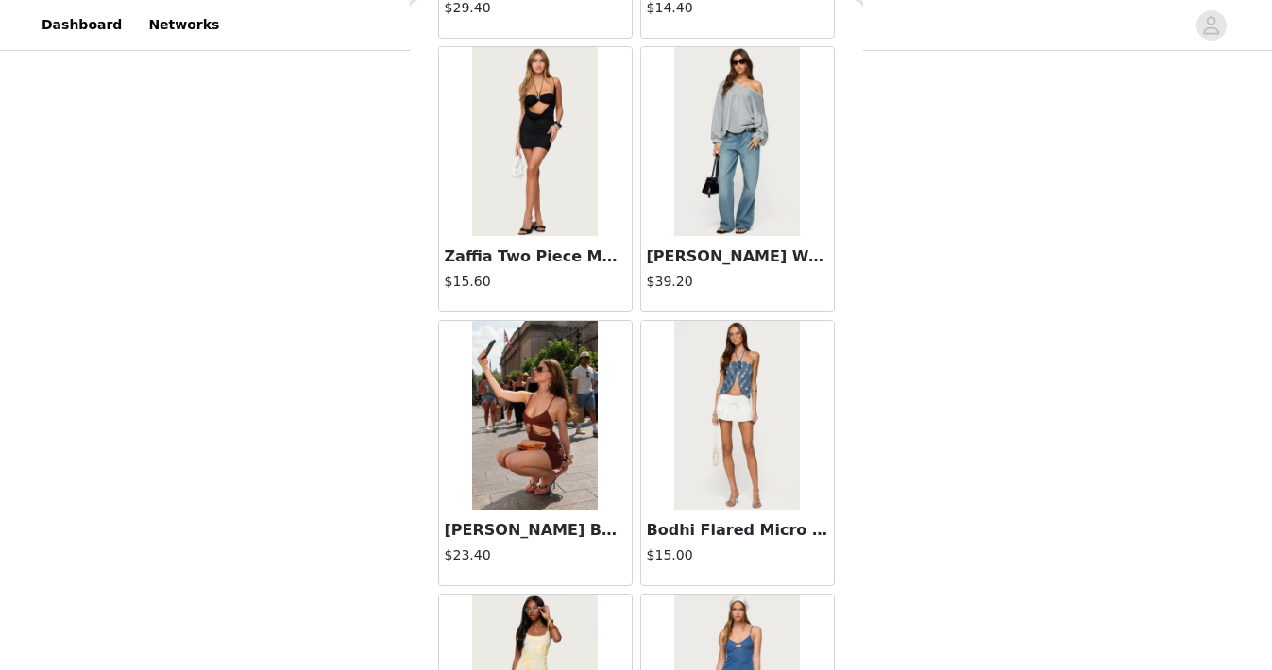
scroll to position [2219, 0]
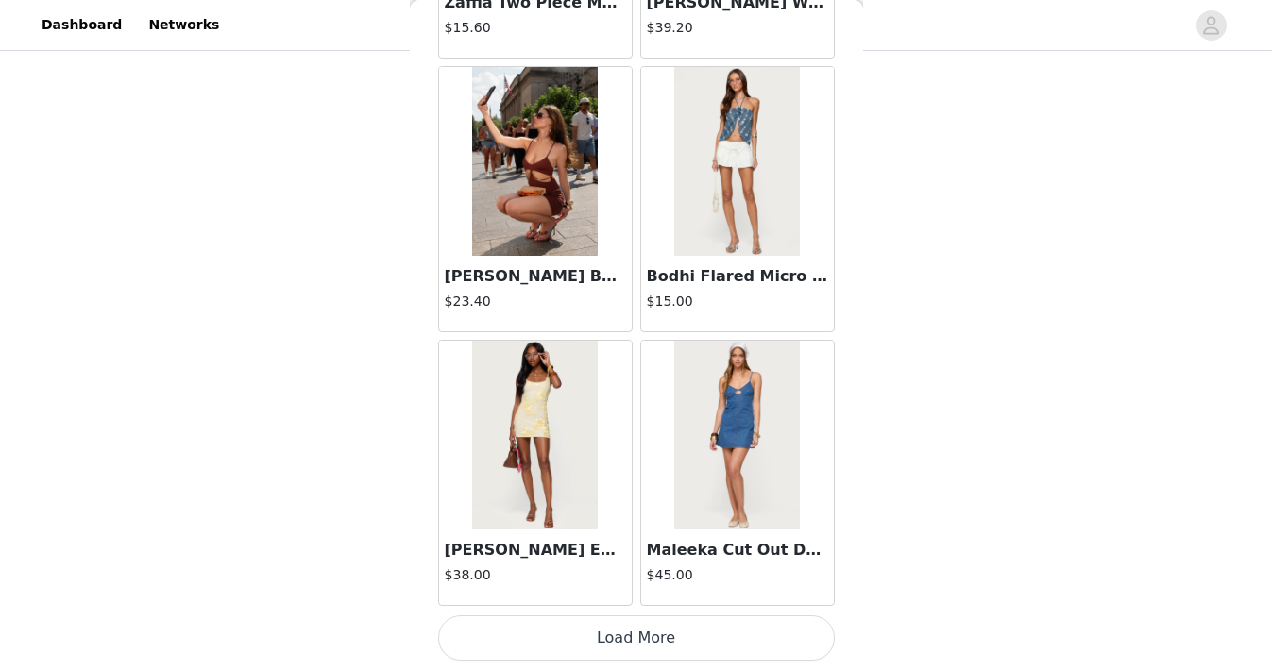
click at [590, 636] on button "Load More" at bounding box center [636, 638] width 397 height 45
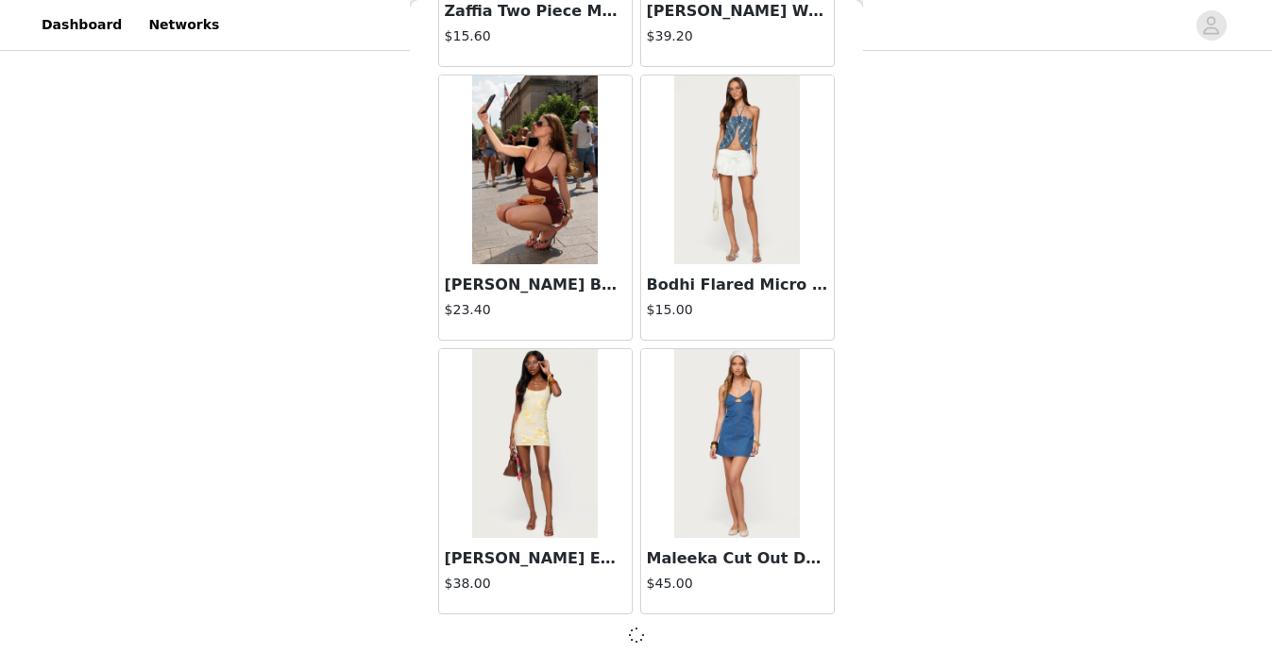
scroll to position [2211, 0]
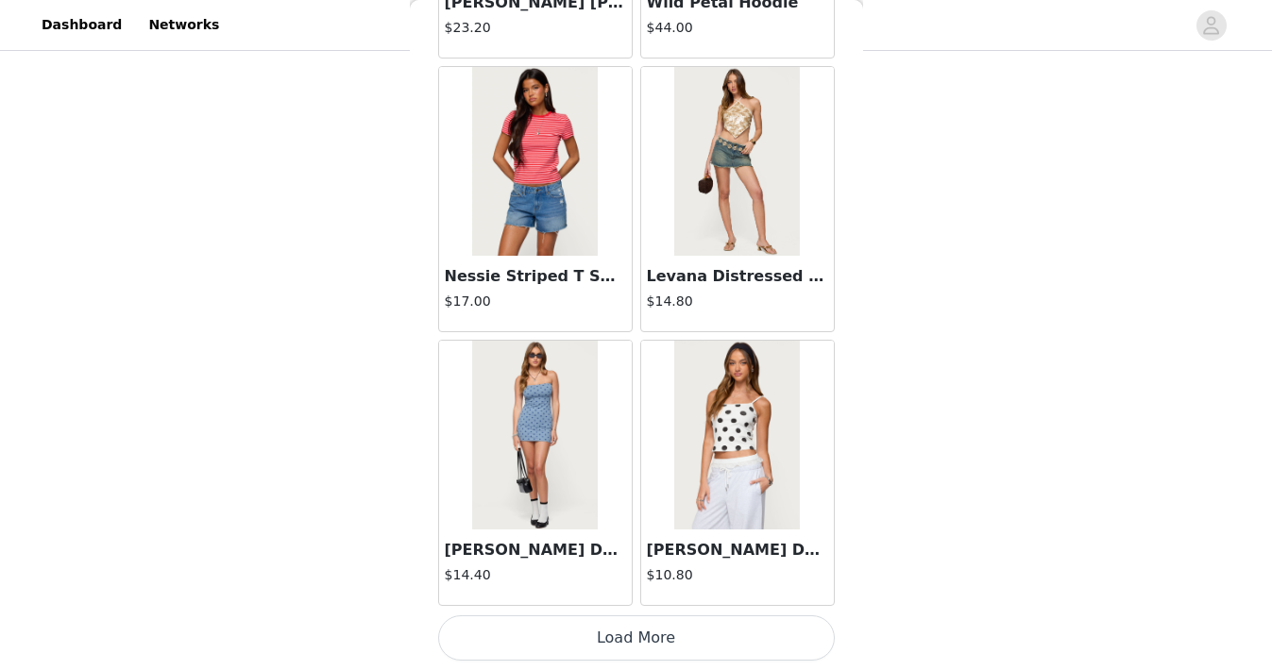
click at [590, 636] on button "Load More" at bounding box center [636, 638] width 397 height 45
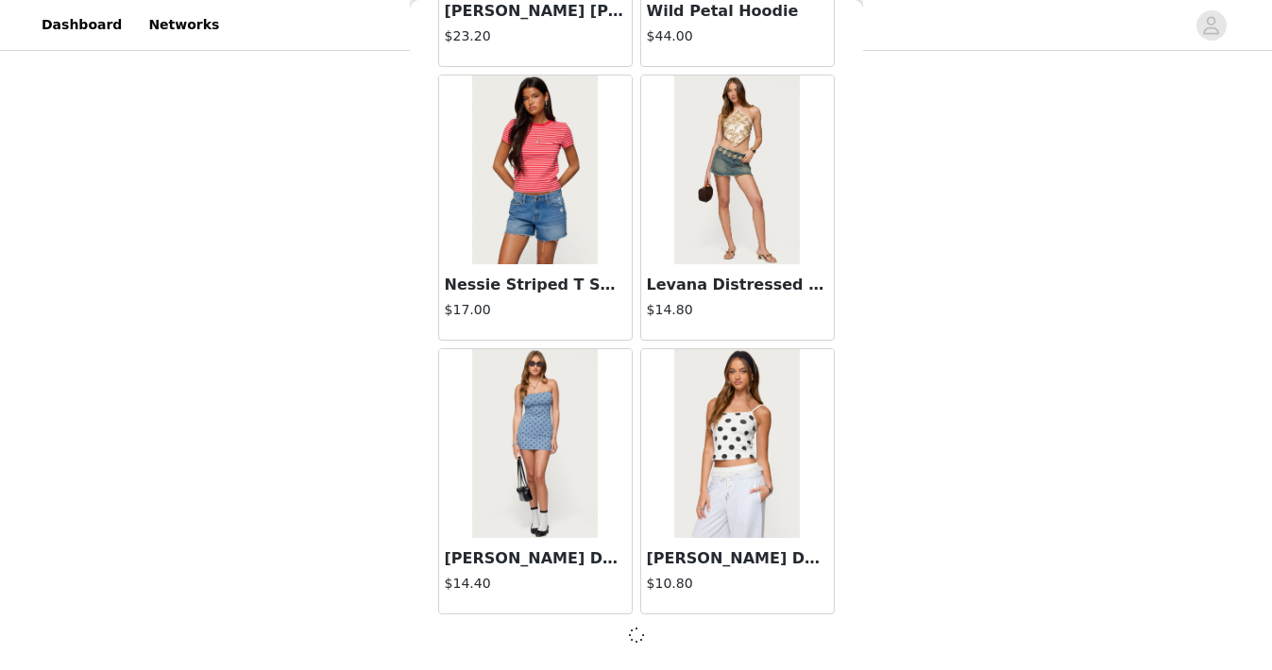
scroll to position [4949, 0]
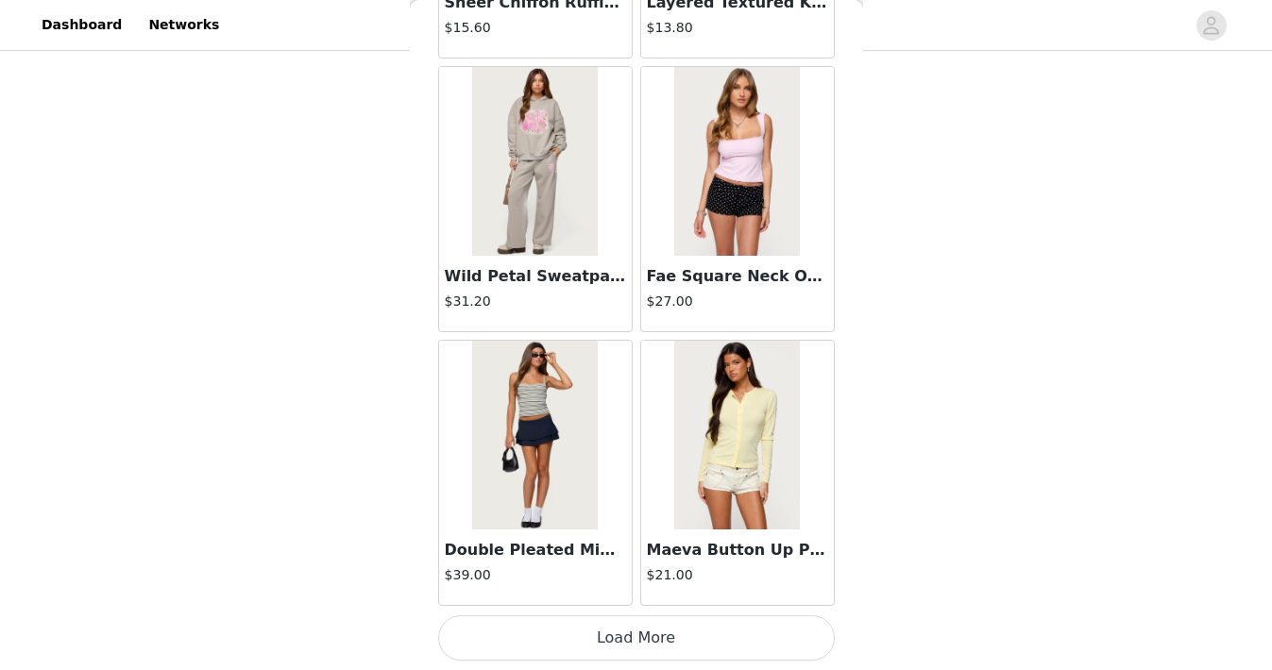
click at [590, 635] on button "Load More" at bounding box center [636, 638] width 397 height 45
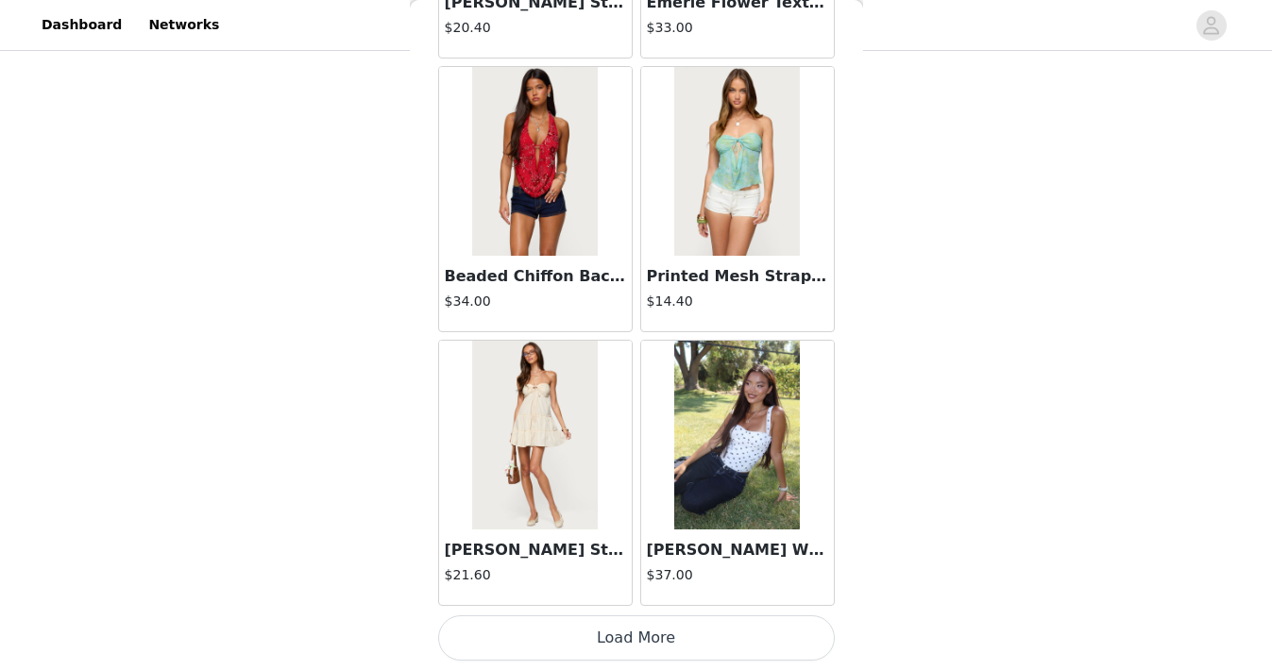
click at [590, 635] on button "Load More" at bounding box center [636, 638] width 397 height 45
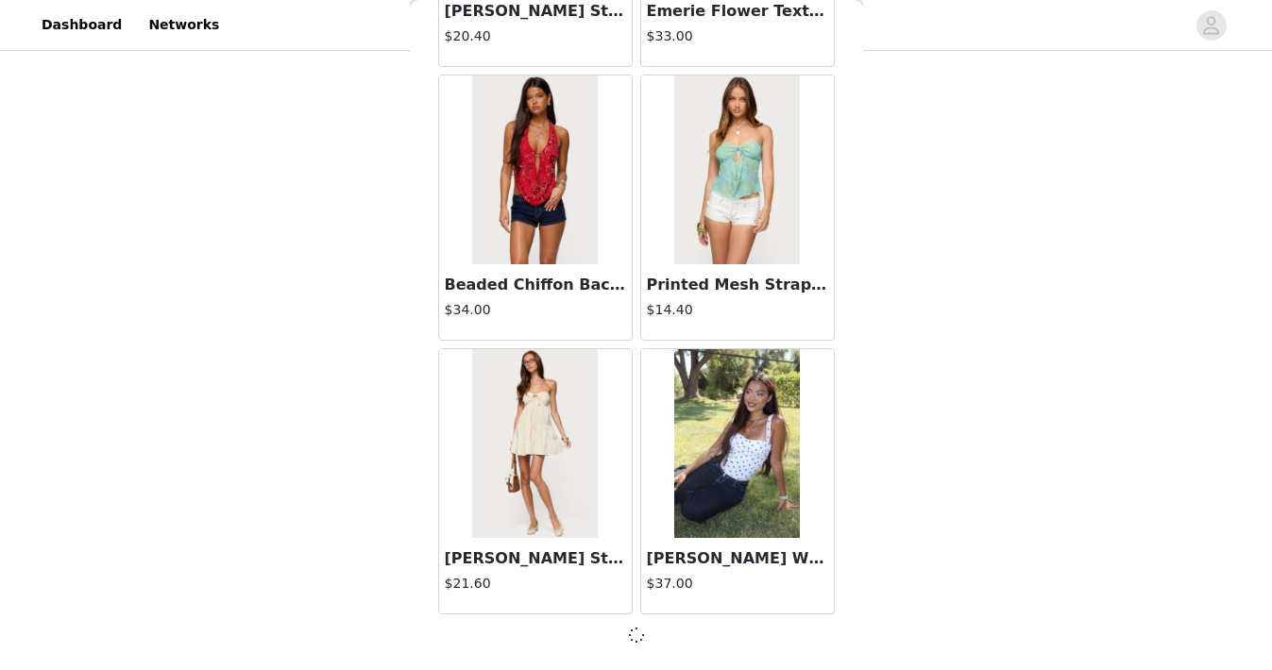
scroll to position [10426, 0]
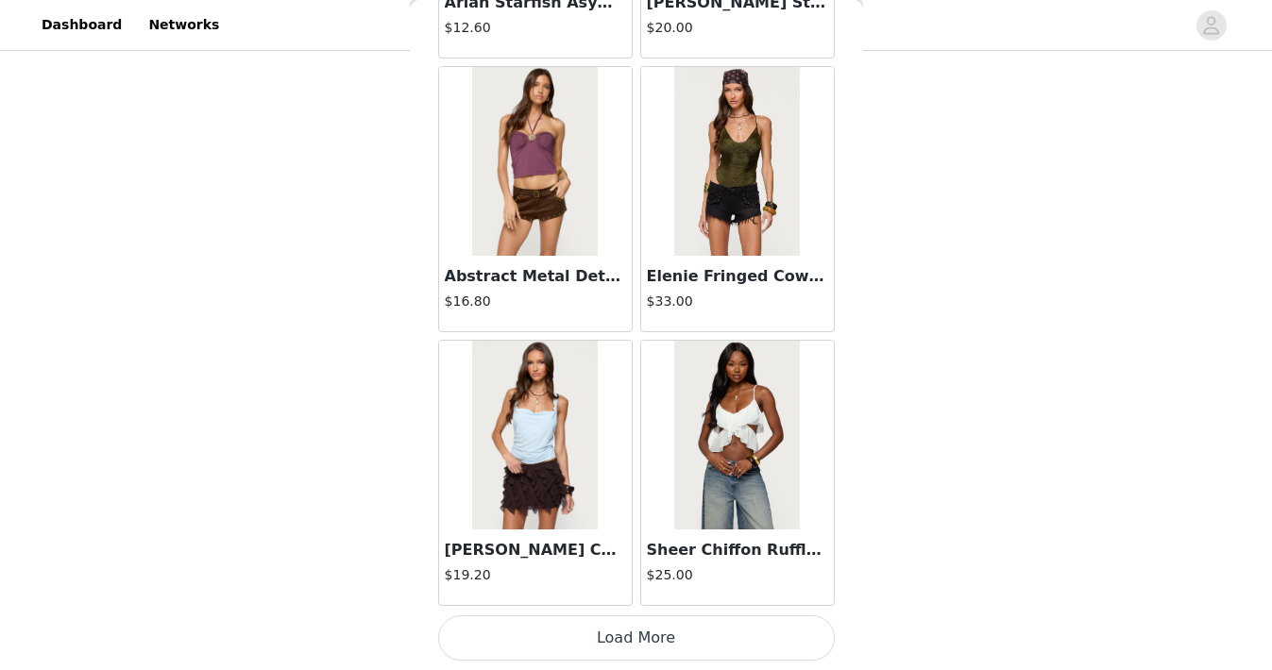
click at [590, 635] on button "Load More" at bounding box center [636, 638] width 397 height 45
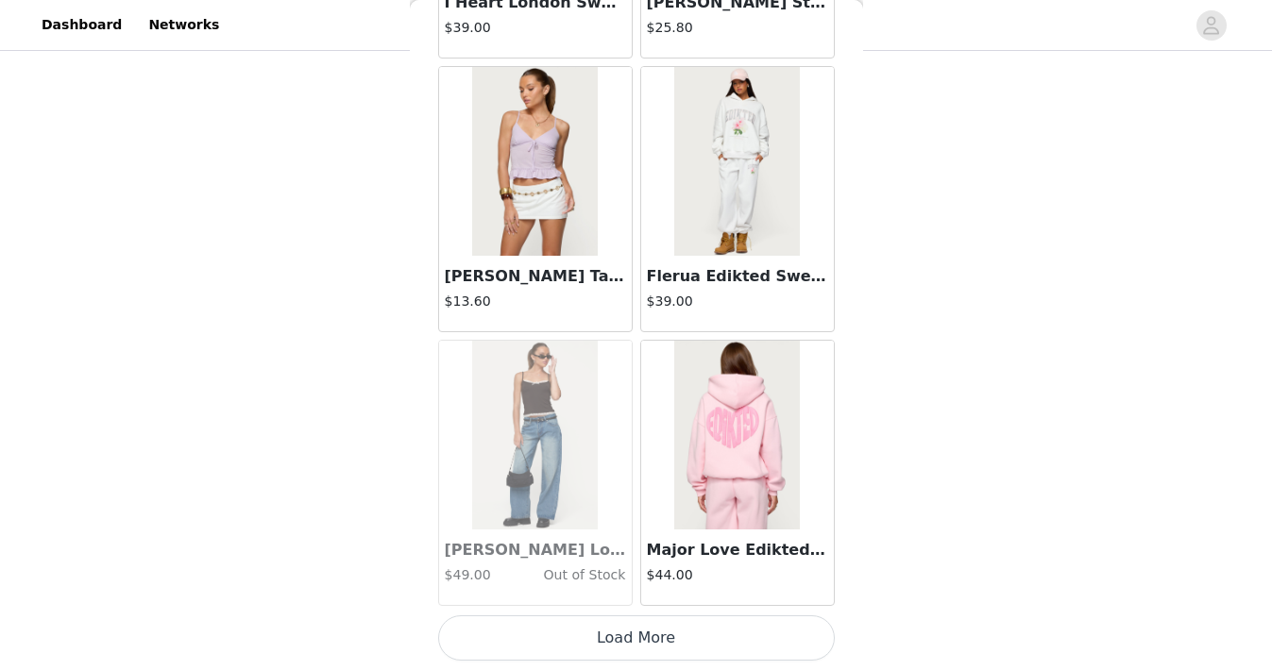
click at [590, 635] on button "Load More" at bounding box center [636, 638] width 397 height 45
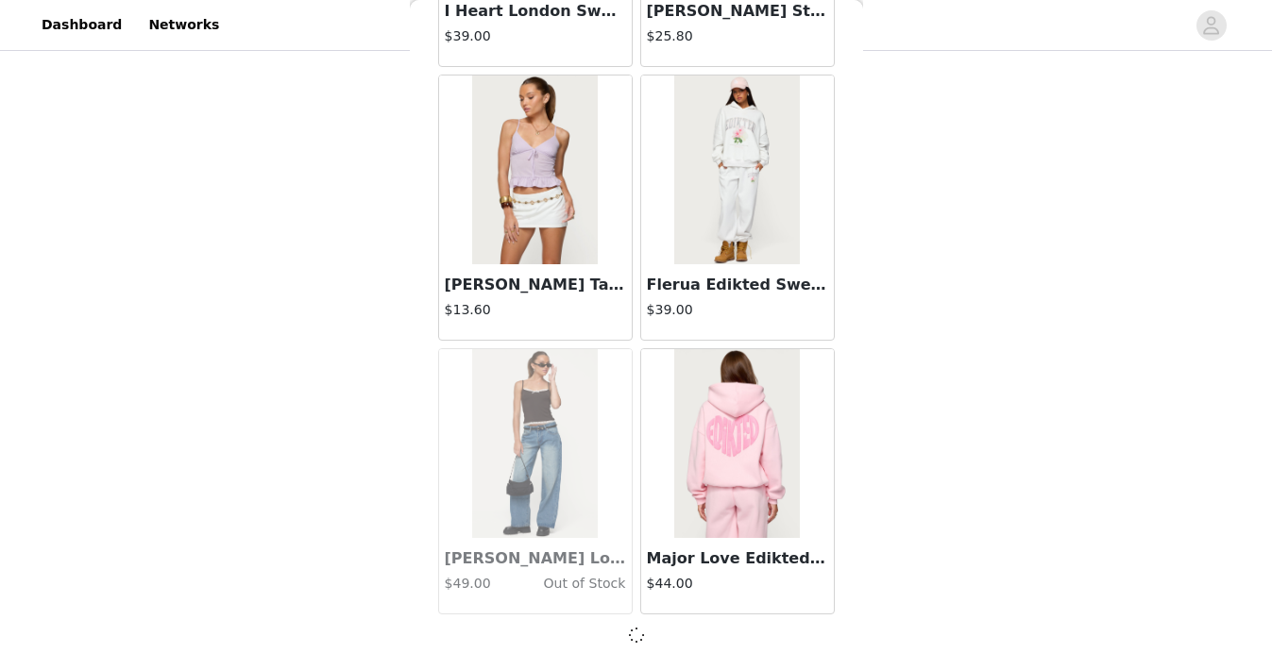
scroll to position [15903, 0]
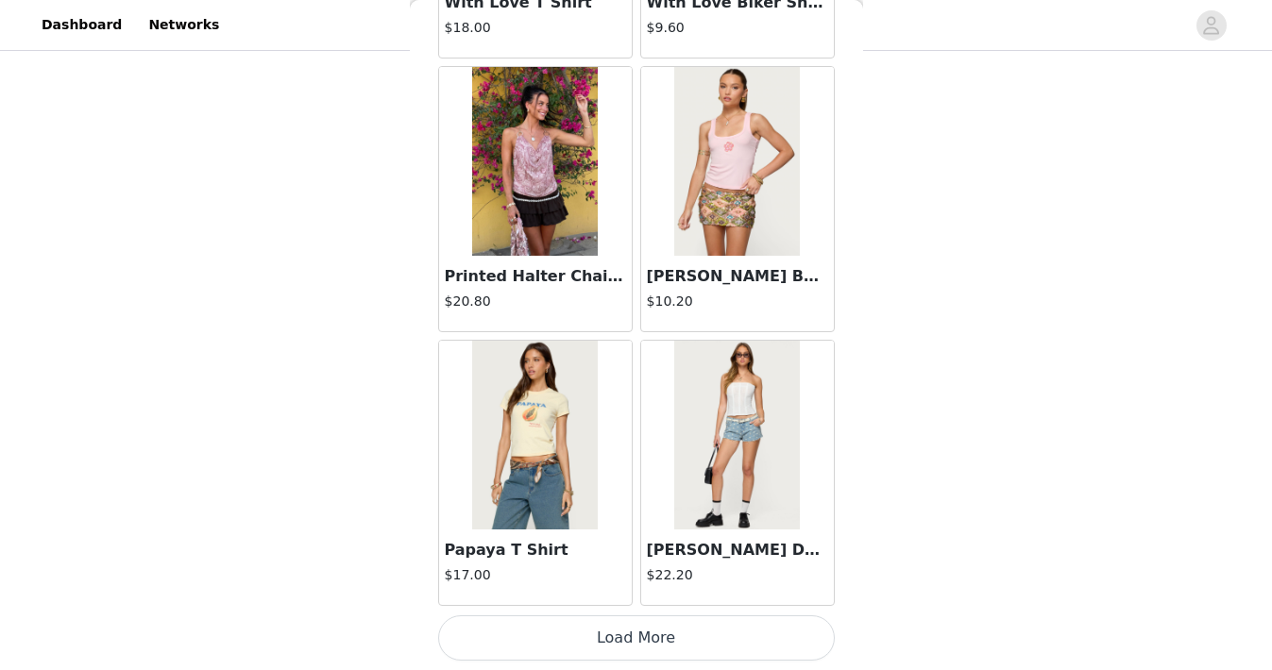
click at [590, 635] on button "Load More" at bounding box center [636, 638] width 397 height 45
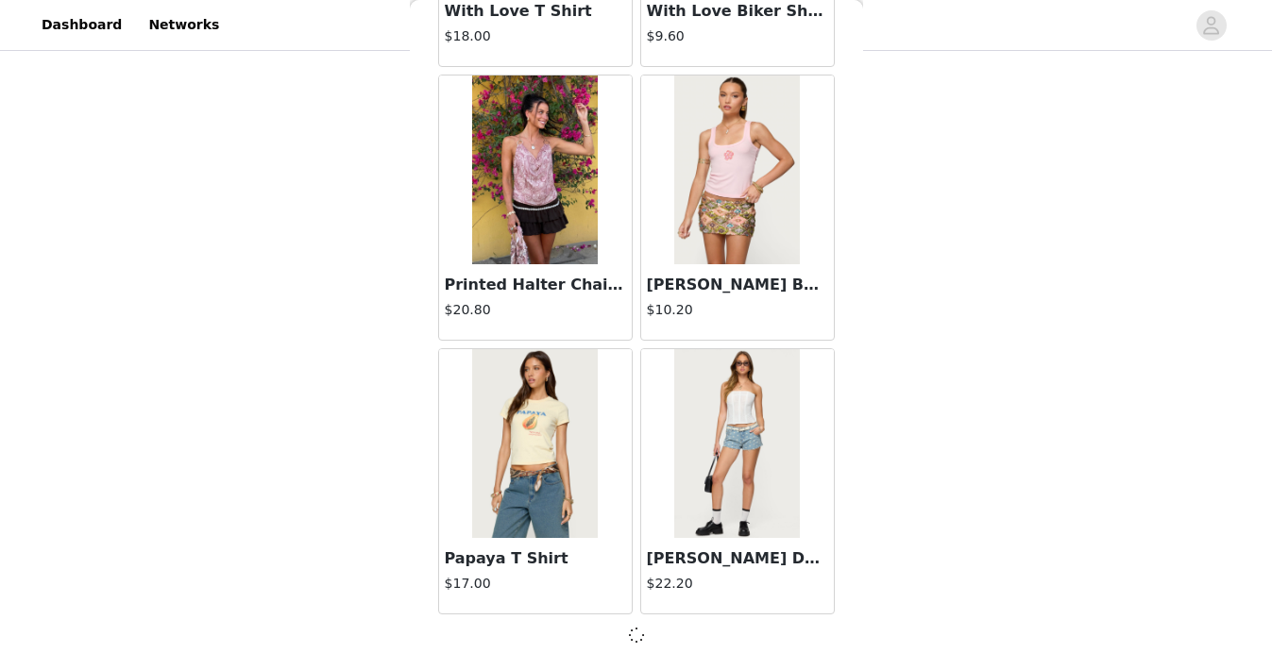
scroll to position [18642, 0]
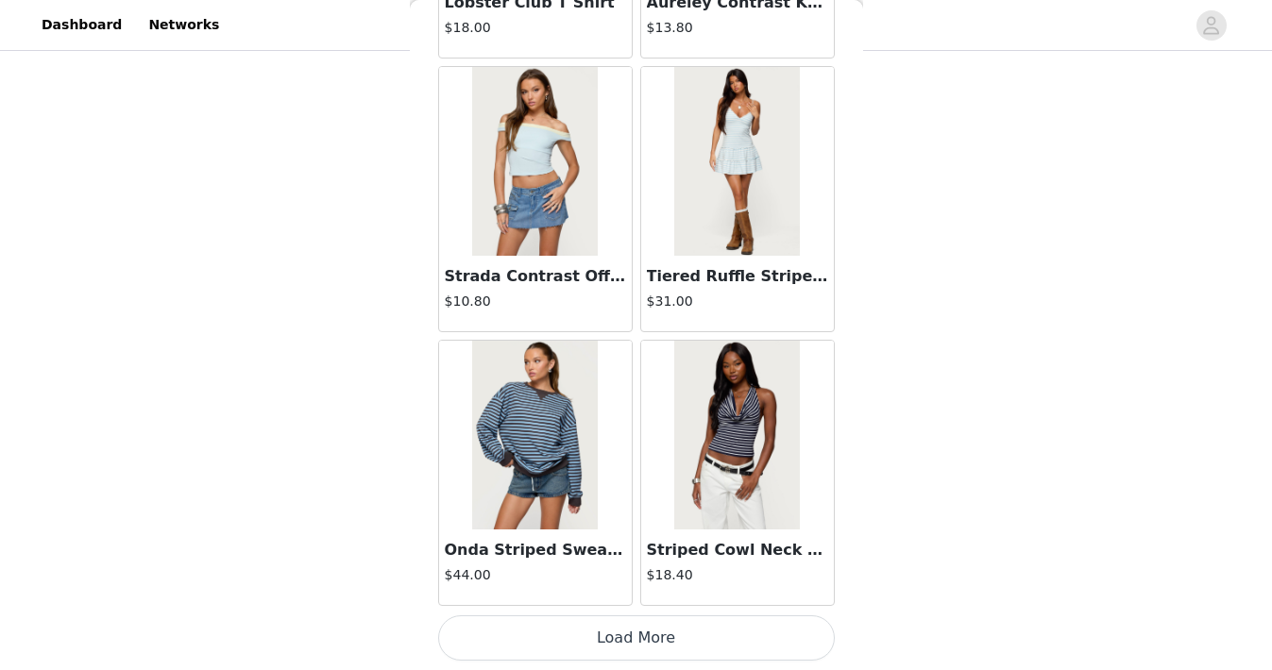
click at [590, 635] on button "Load More" at bounding box center [636, 638] width 397 height 45
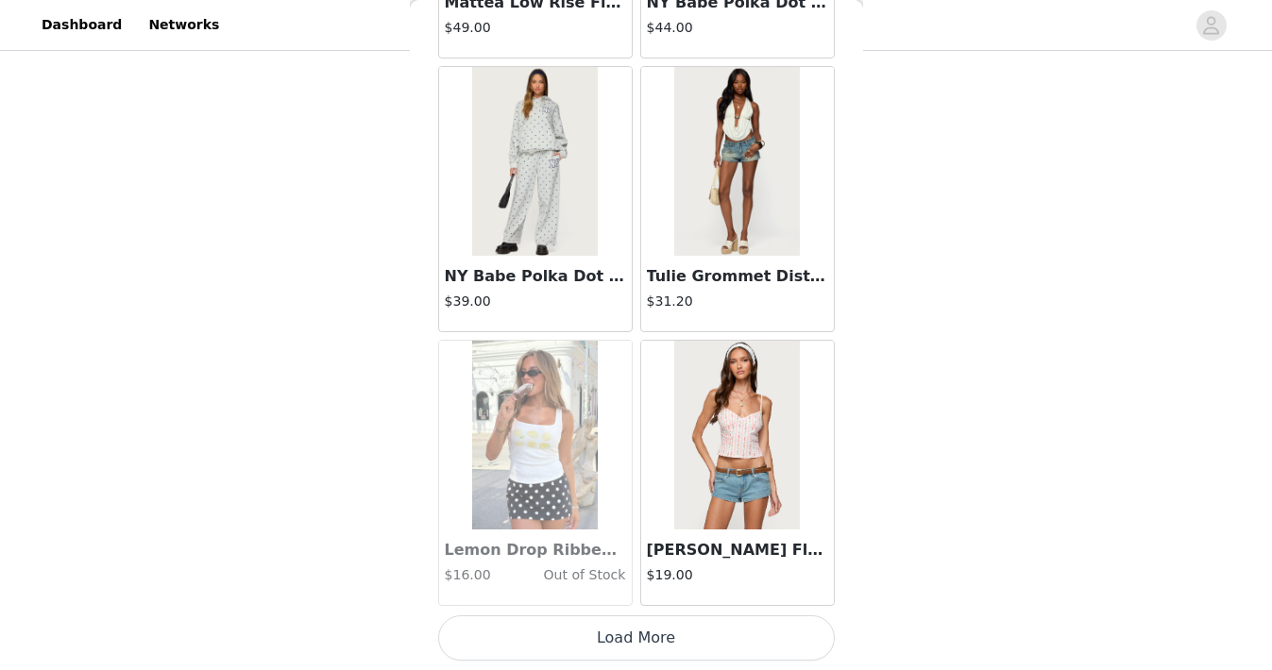
click at [590, 635] on button "Load More" at bounding box center [636, 638] width 397 height 45
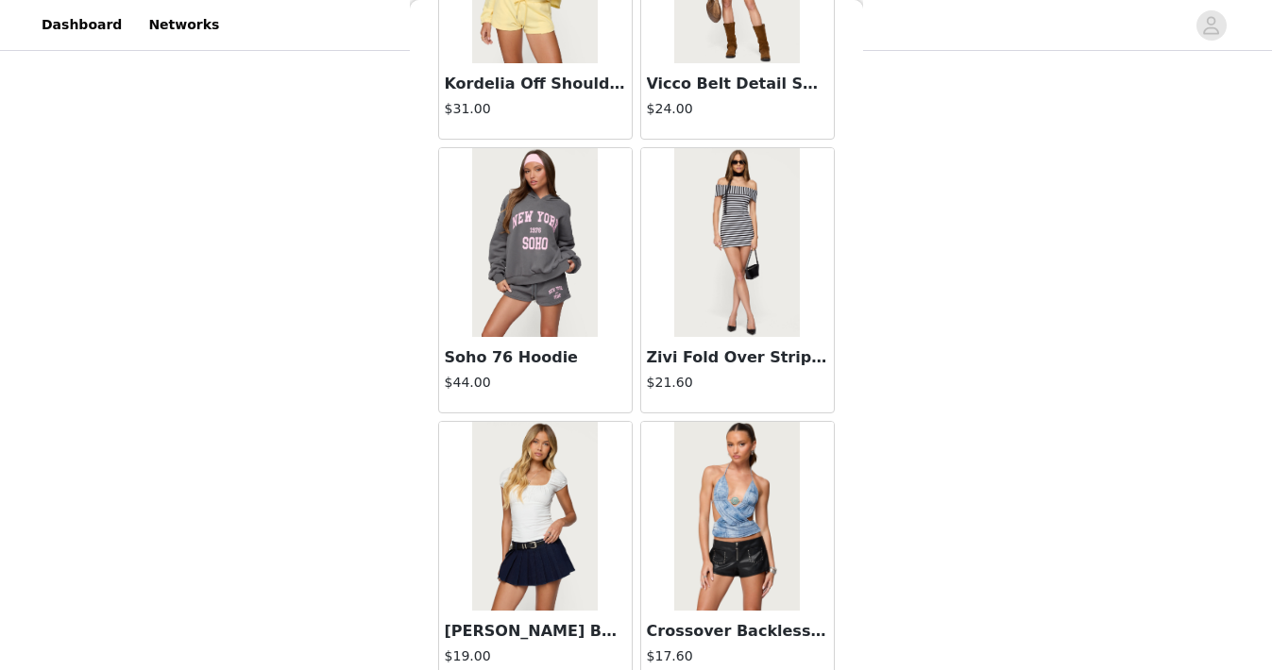
scroll to position [26866, 0]
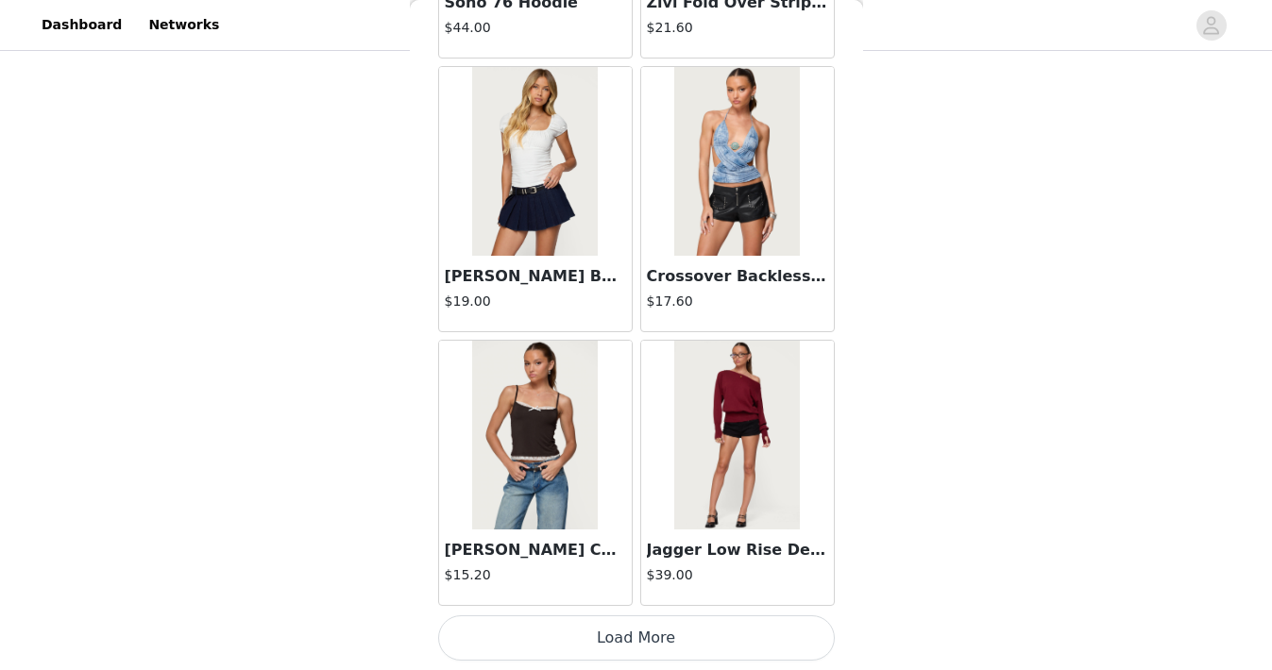
click at [590, 635] on button "Load More" at bounding box center [636, 638] width 397 height 45
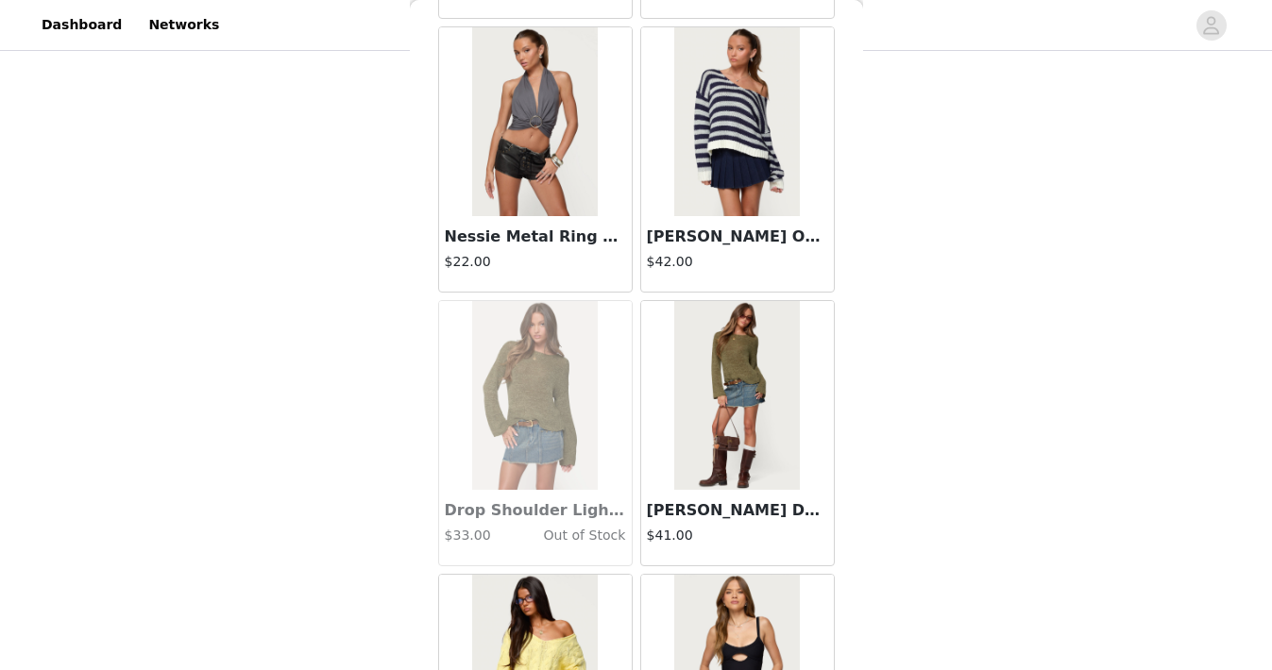
scroll to position [29604, 0]
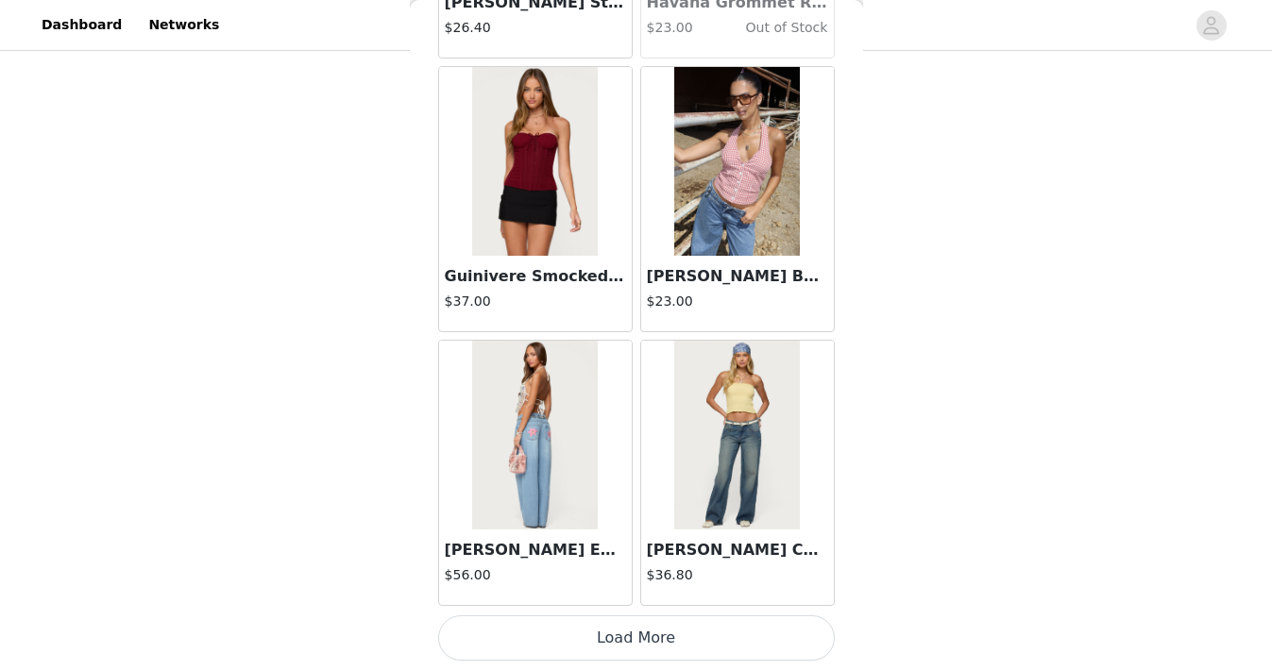
click at [590, 635] on button "Load More" at bounding box center [636, 638] width 397 height 45
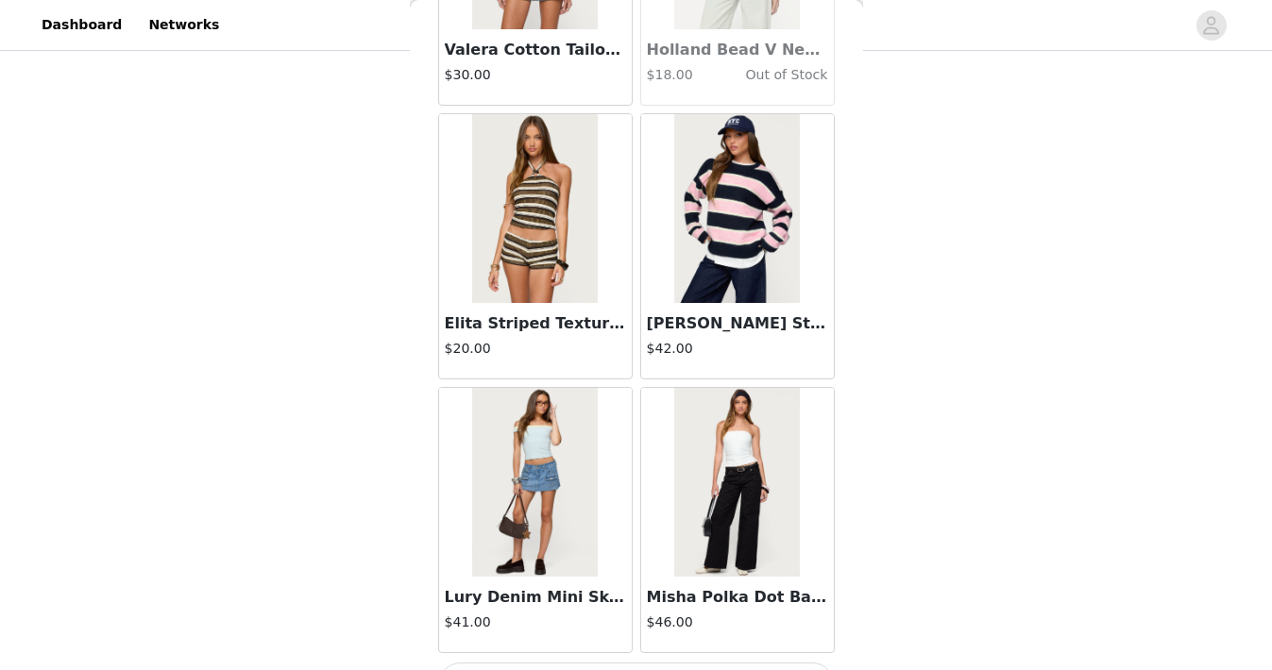
scroll to position [32343, 0]
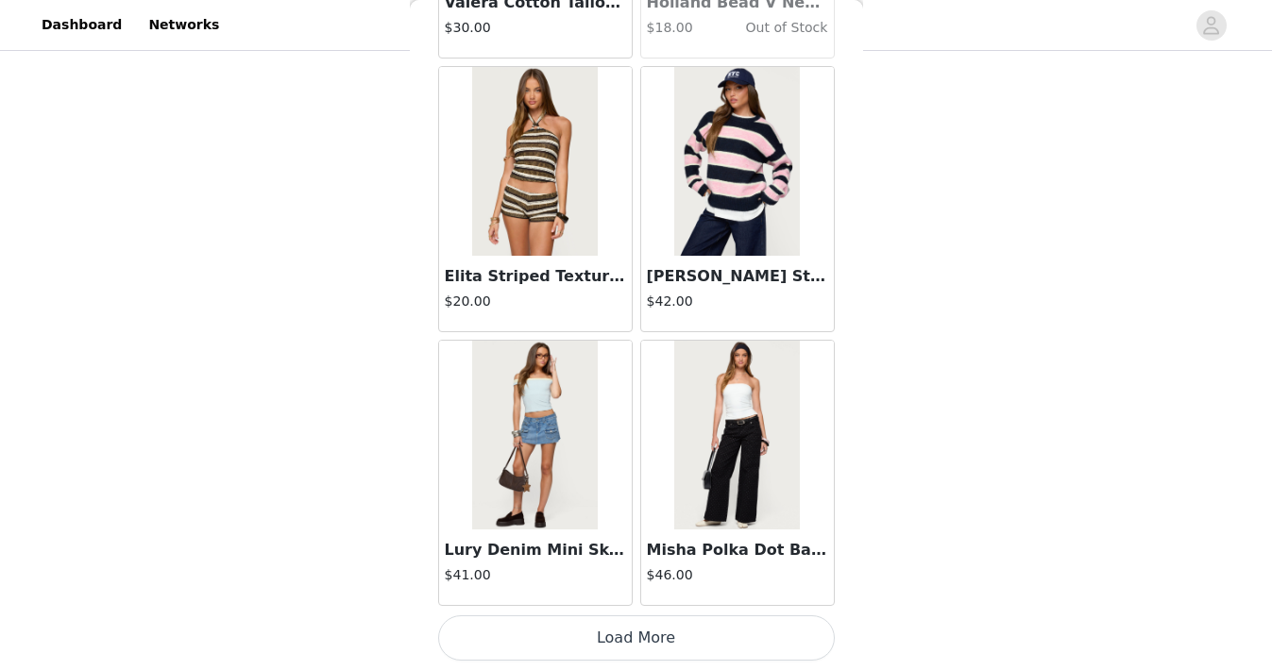
click at [590, 635] on button "Load More" at bounding box center [636, 638] width 397 height 45
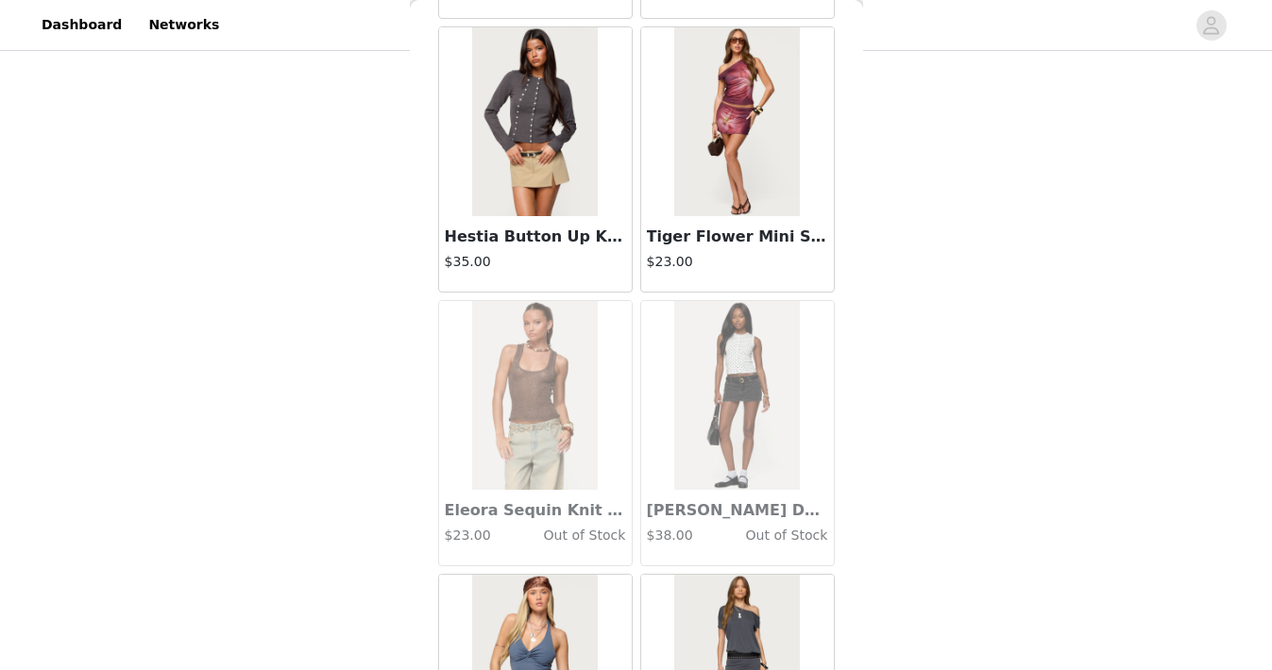
scroll to position [35081, 0]
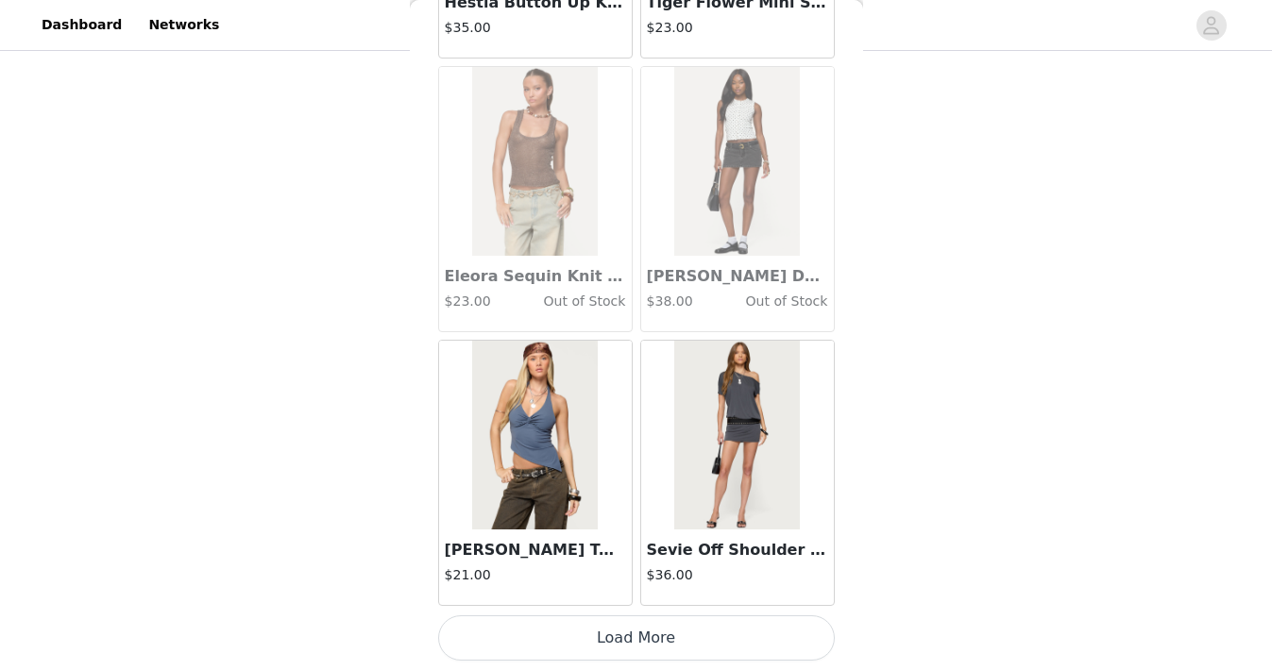
click at [590, 635] on button "Load More" at bounding box center [636, 638] width 397 height 45
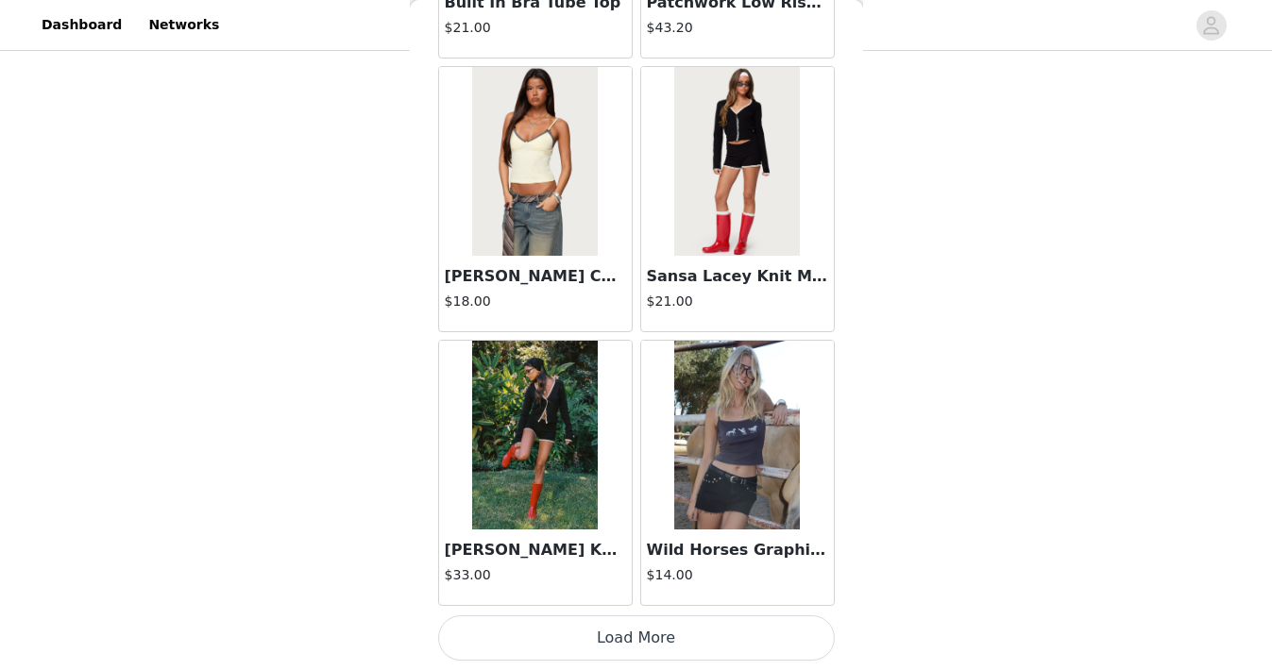
scroll to position [37820, 0]
click at [590, 634] on button "Load More" at bounding box center [636, 638] width 397 height 45
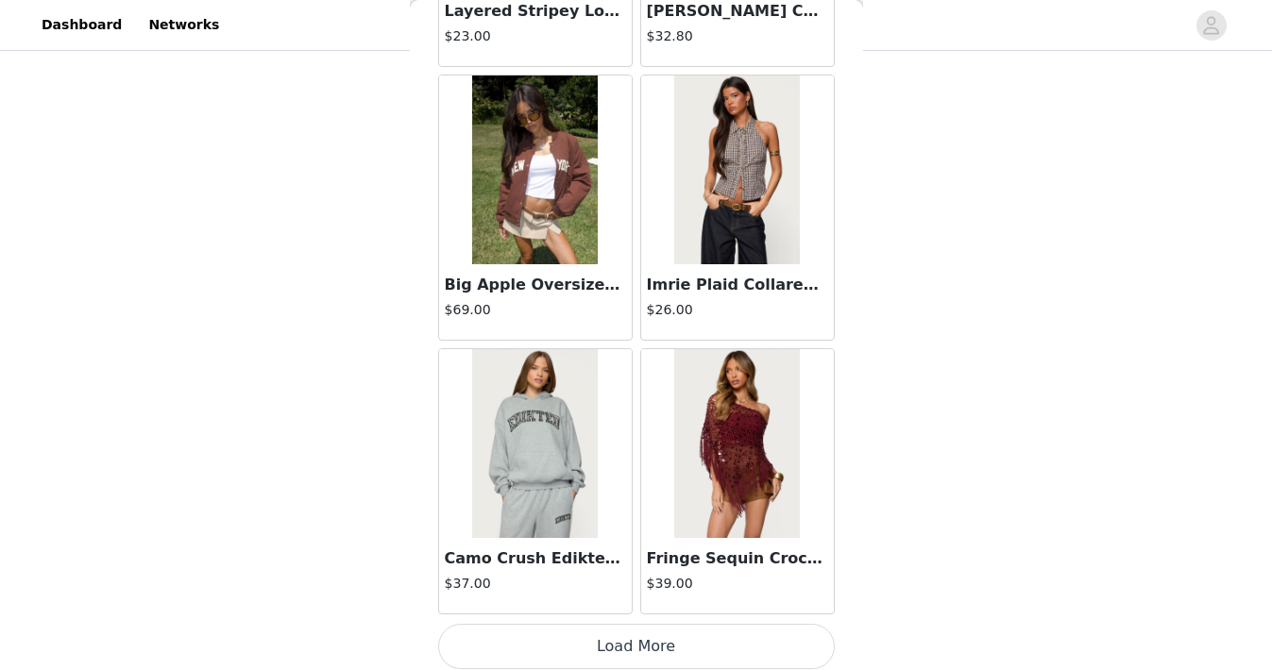
scroll to position [40558, 0]
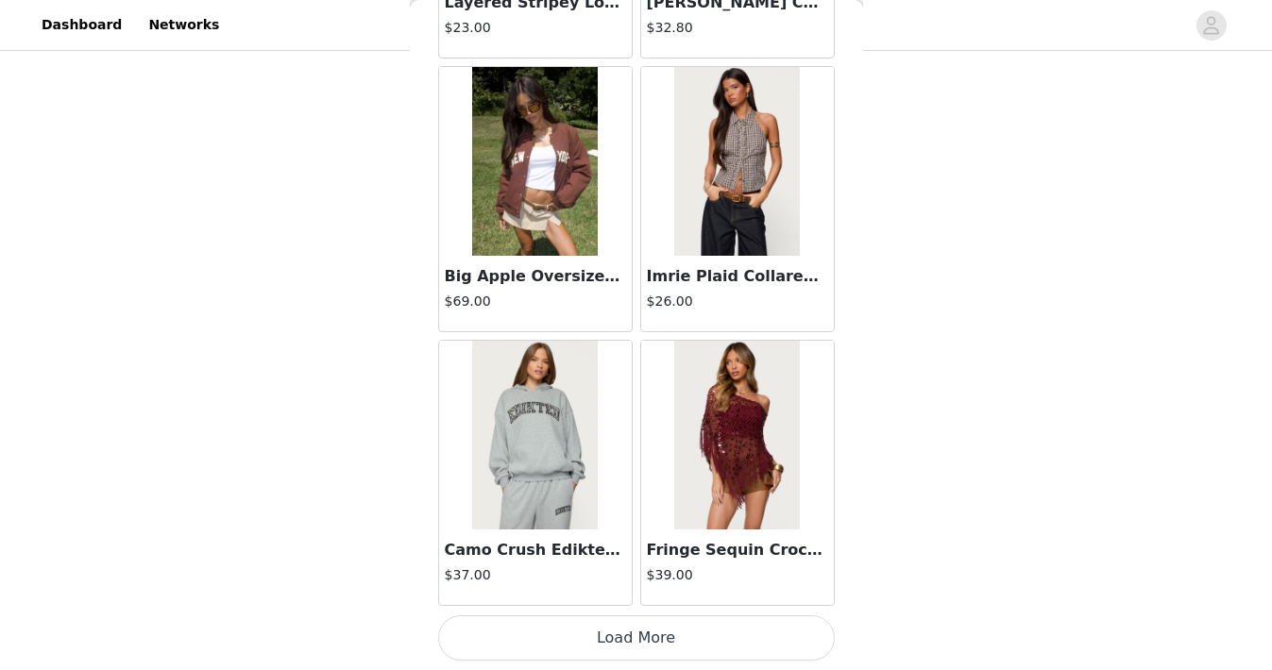
click at [590, 635] on button "Load More" at bounding box center [636, 638] width 397 height 45
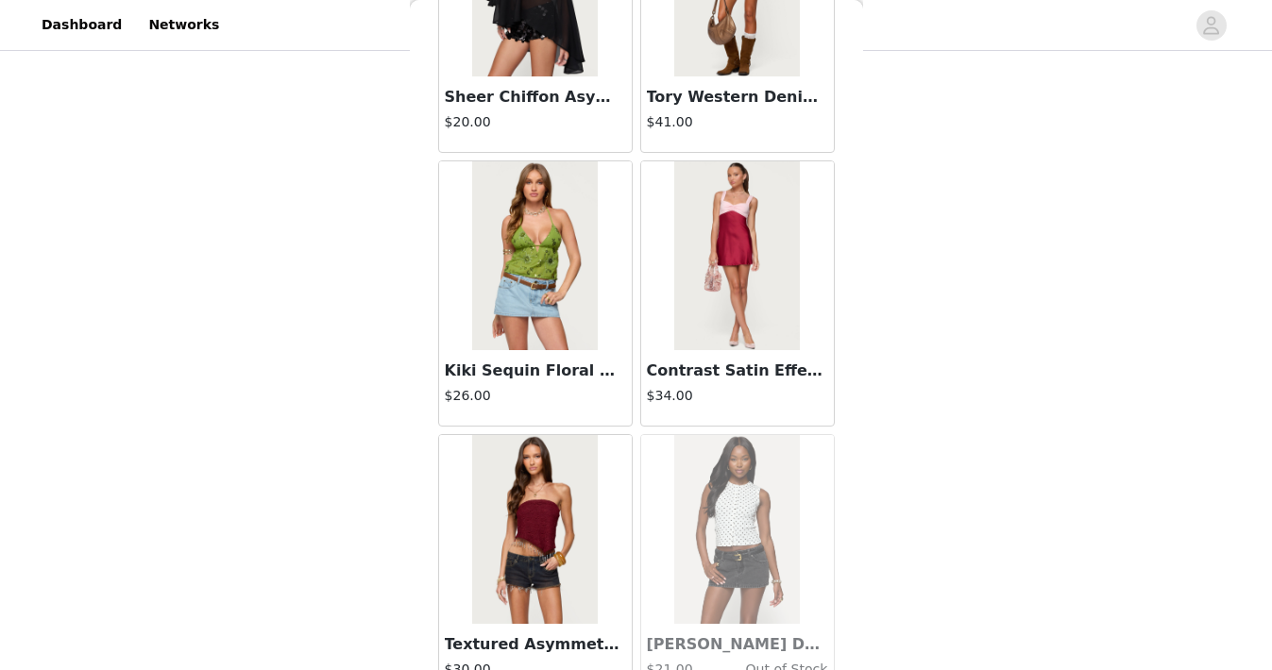
scroll to position [43297, 0]
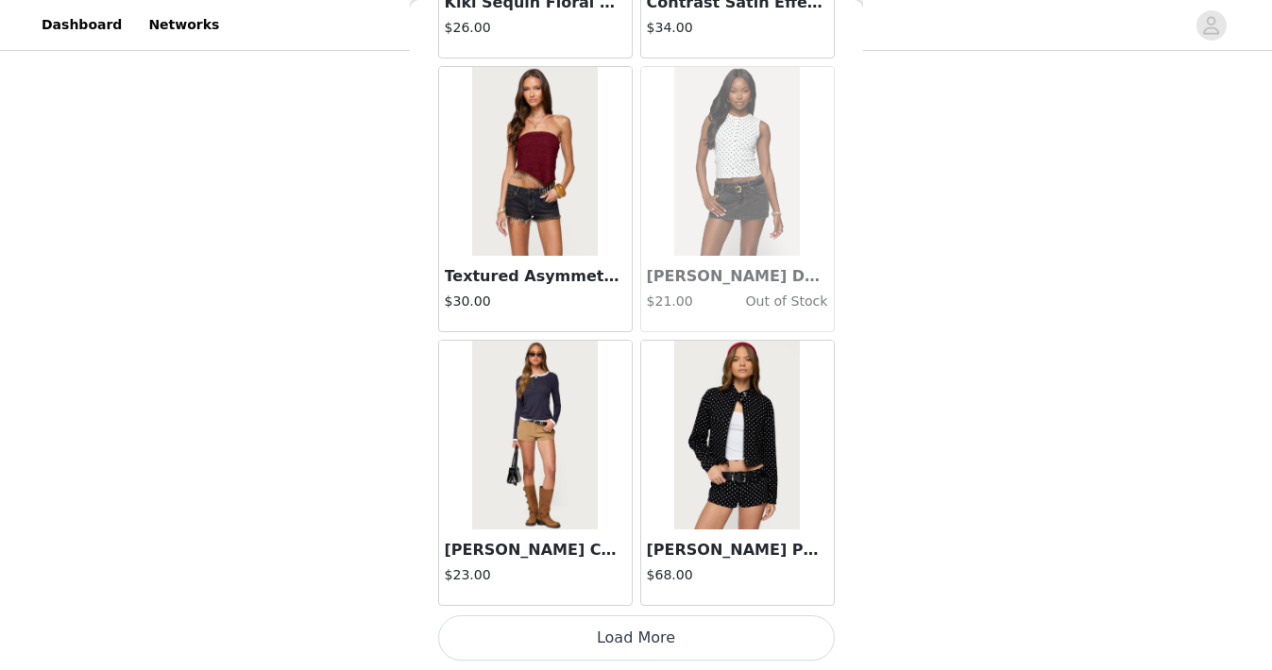
click at [590, 635] on button "Load More" at bounding box center [636, 638] width 397 height 45
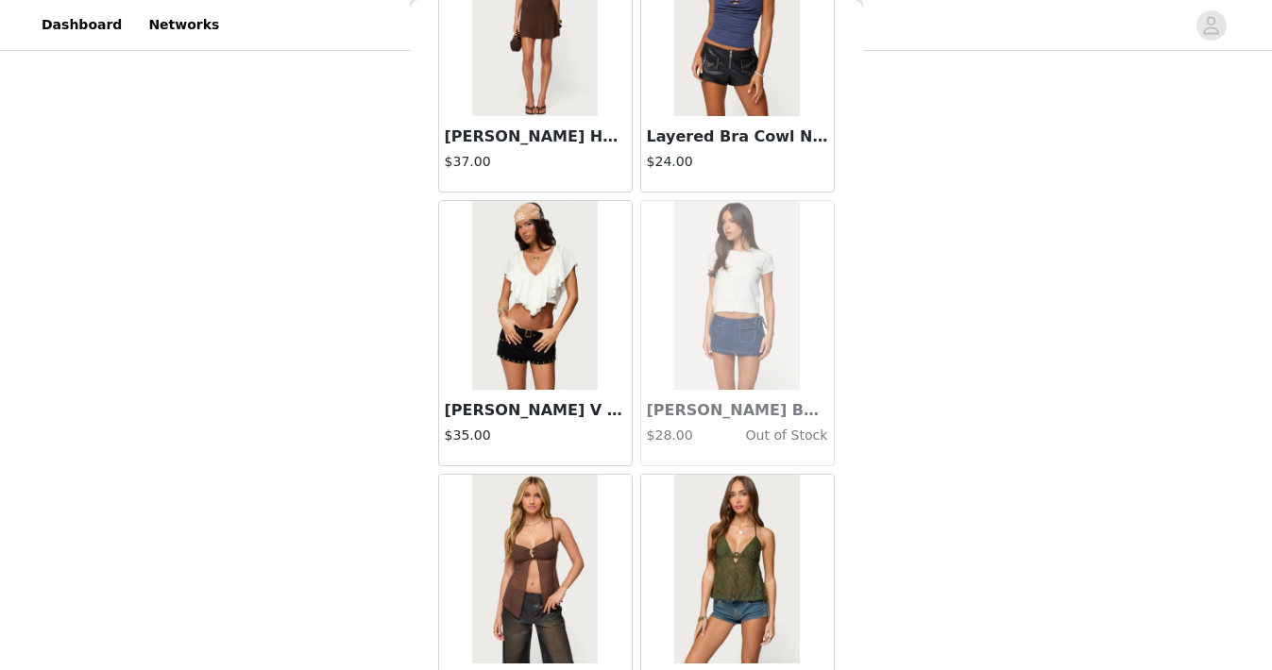
scroll to position [46035, 0]
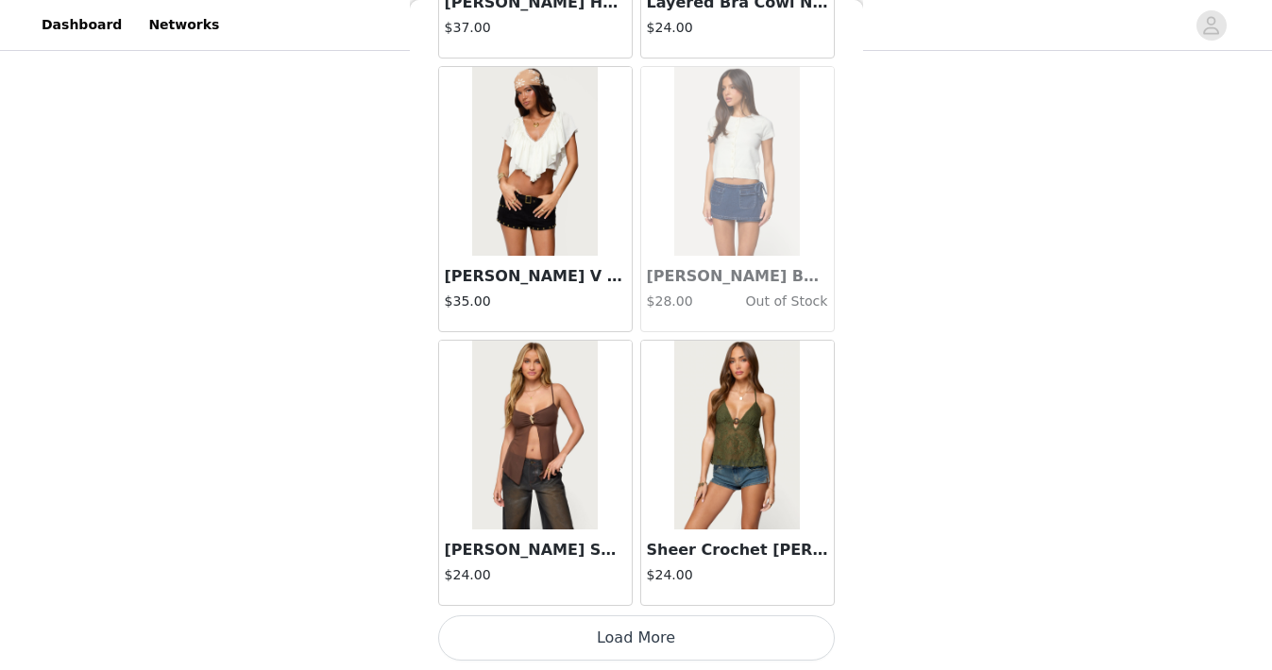
click at [590, 635] on button "Load More" at bounding box center [636, 638] width 397 height 45
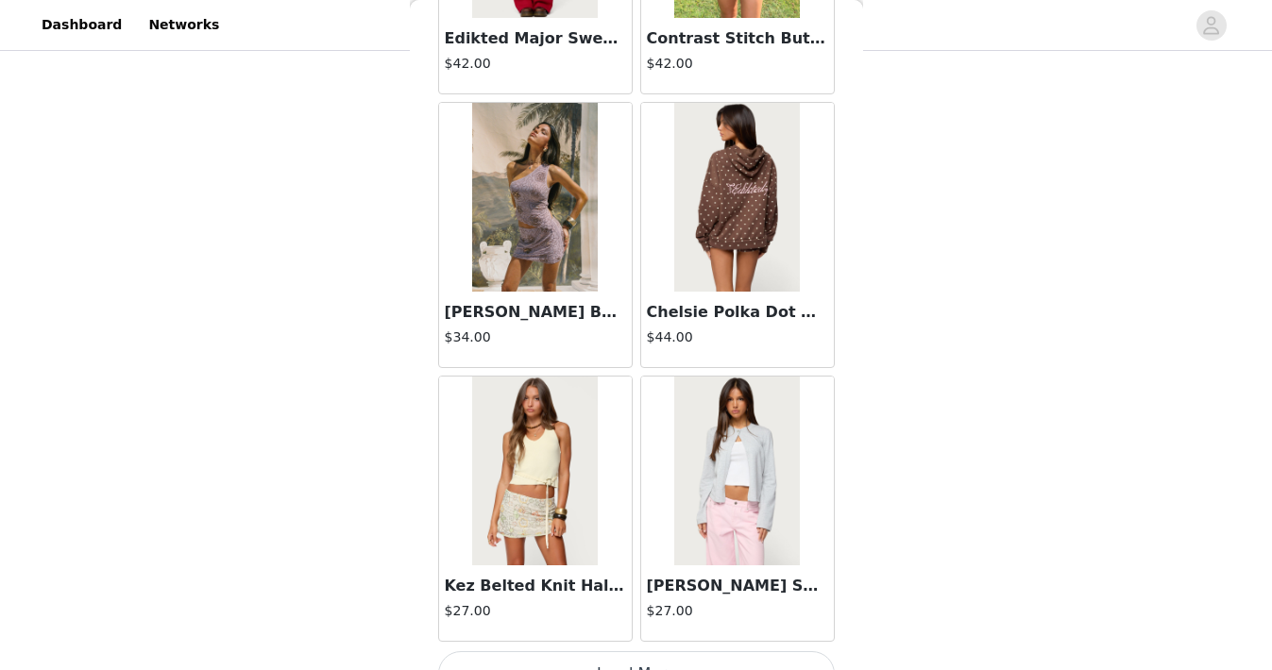
scroll to position [48774, 0]
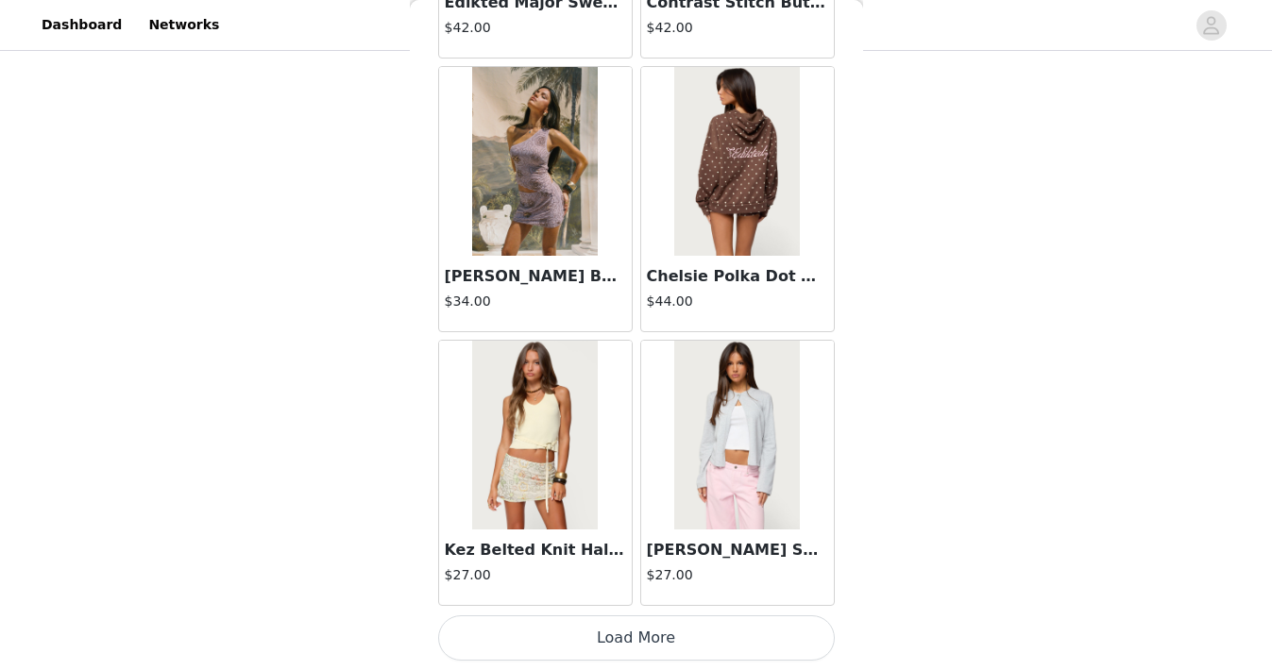
click at [590, 635] on button "Load More" at bounding box center [636, 638] width 397 height 45
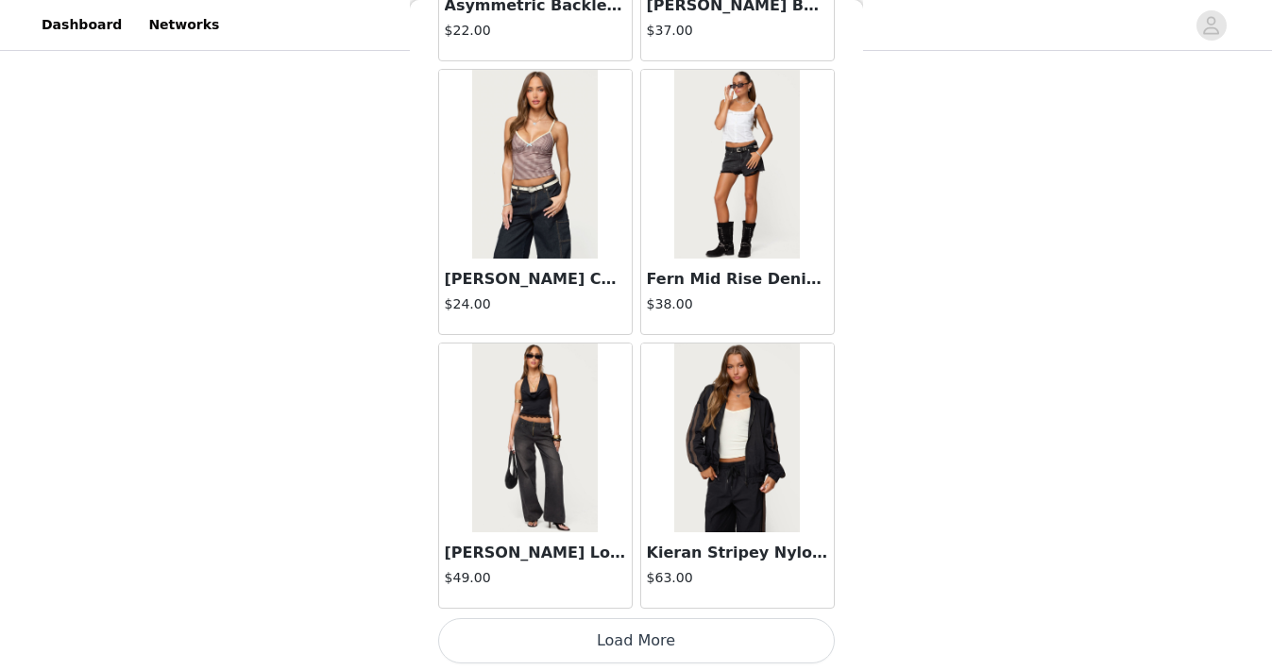
scroll to position [51512, 0]
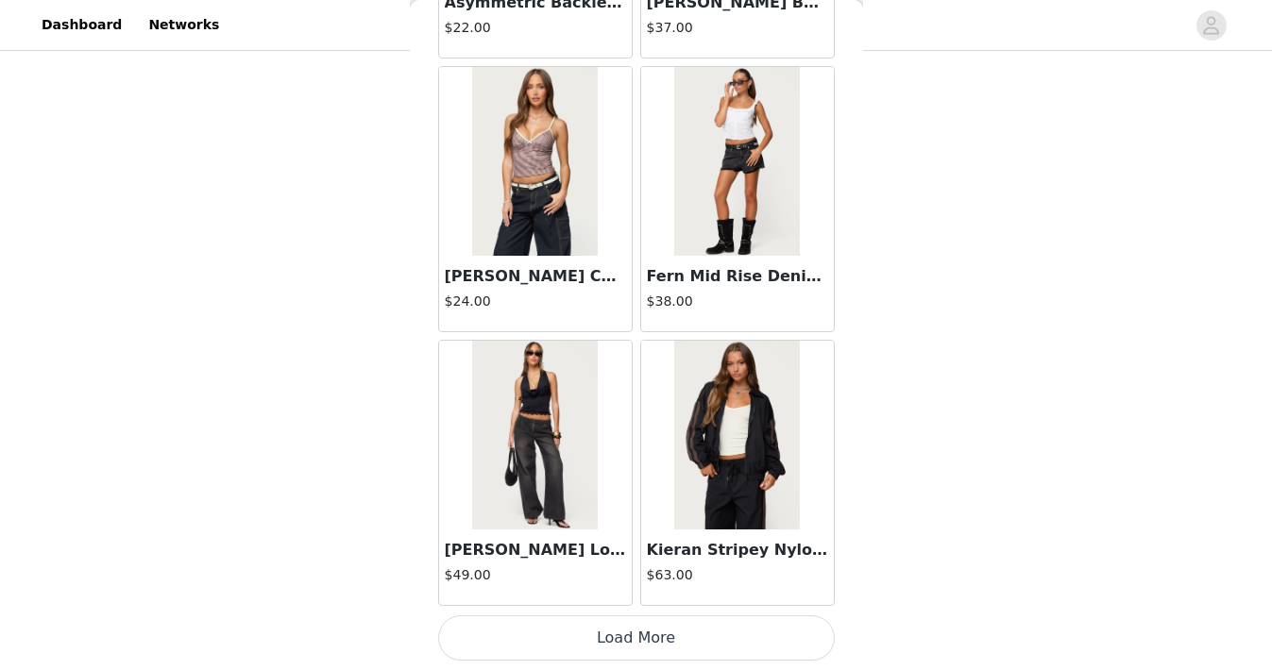
click at [704, 493] on img at bounding box center [737, 435] width 126 height 189
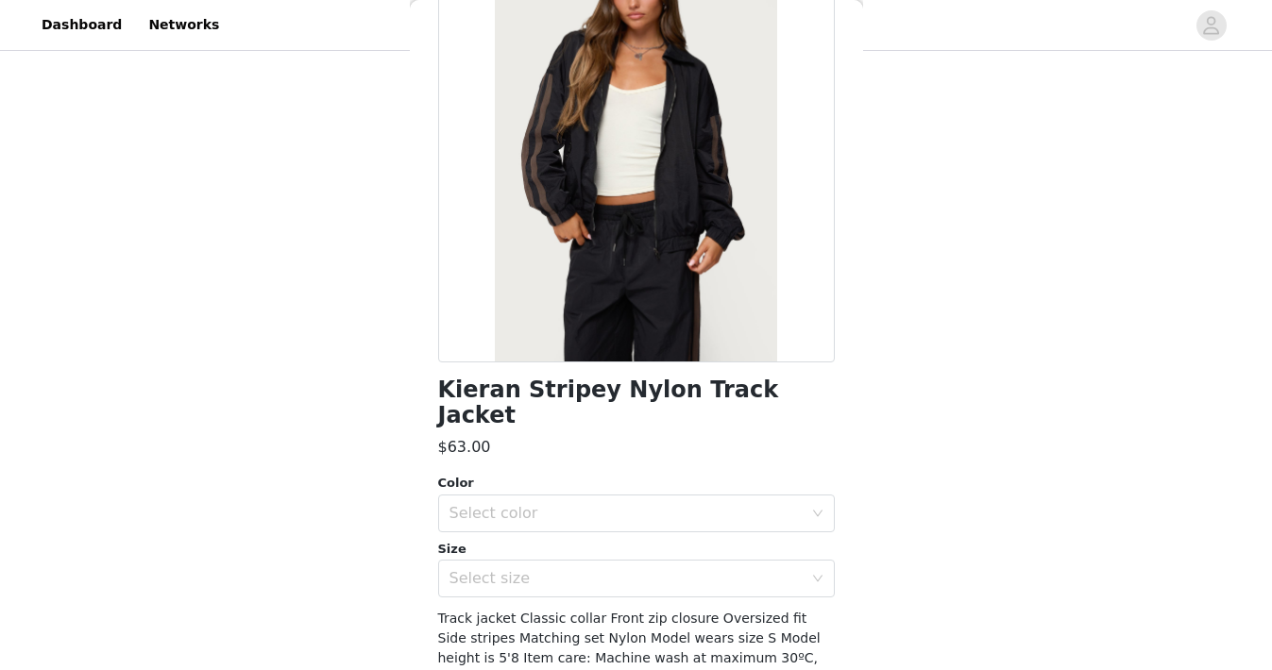
scroll to position [229, 0]
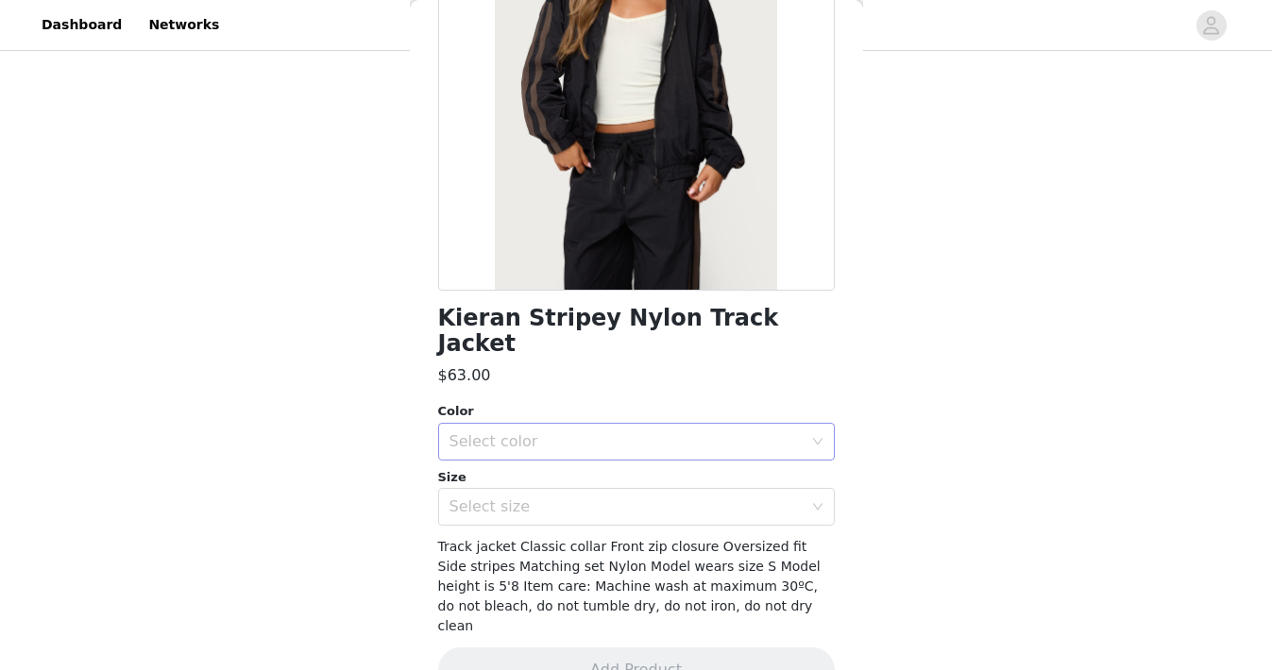
click at [658, 424] on div "Select color" at bounding box center [630, 442] width 362 height 36
click at [601, 458] on li "BLACK" at bounding box center [636, 458] width 397 height 30
click at [594, 498] on div "Select size" at bounding box center [625, 507] width 353 height 19
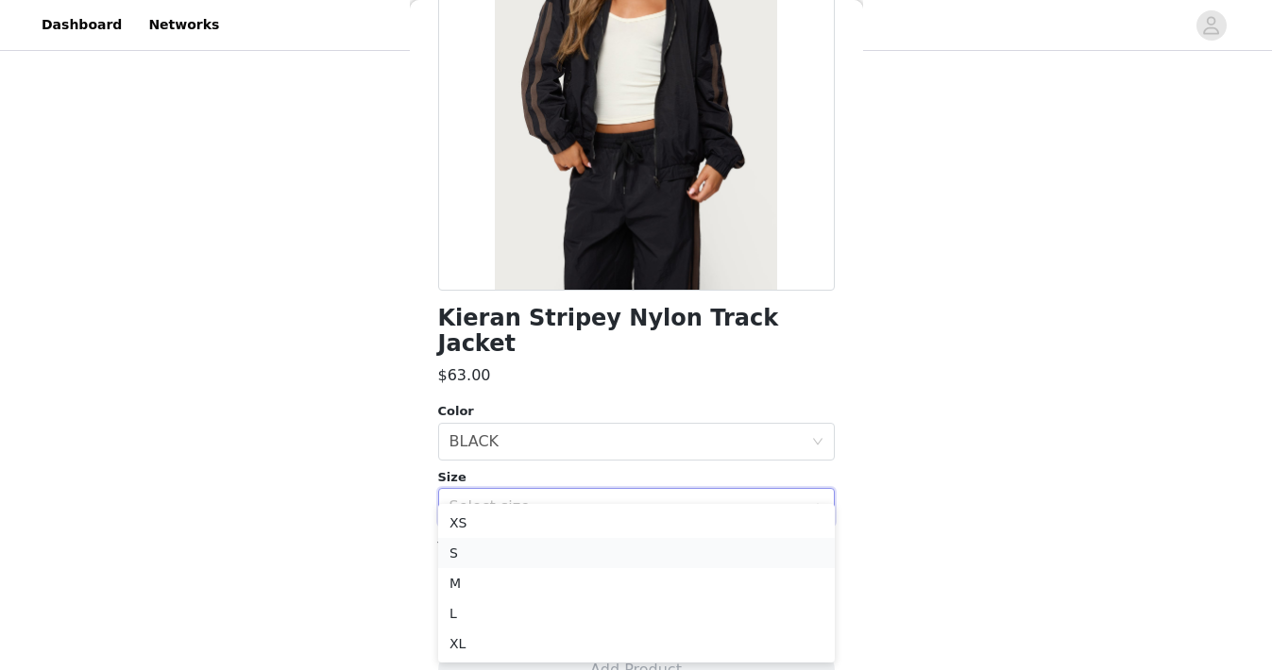
click at [576, 559] on li "S" at bounding box center [636, 553] width 397 height 30
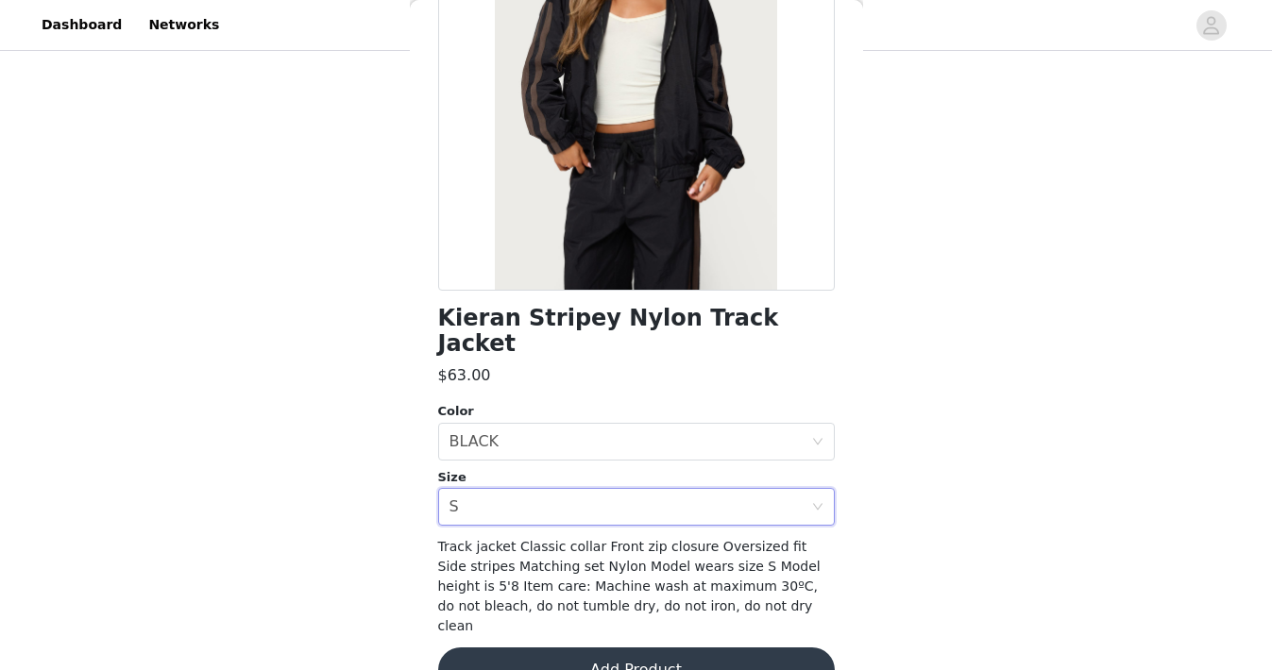
click at [623, 648] on button "Add Product" at bounding box center [636, 670] width 397 height 45
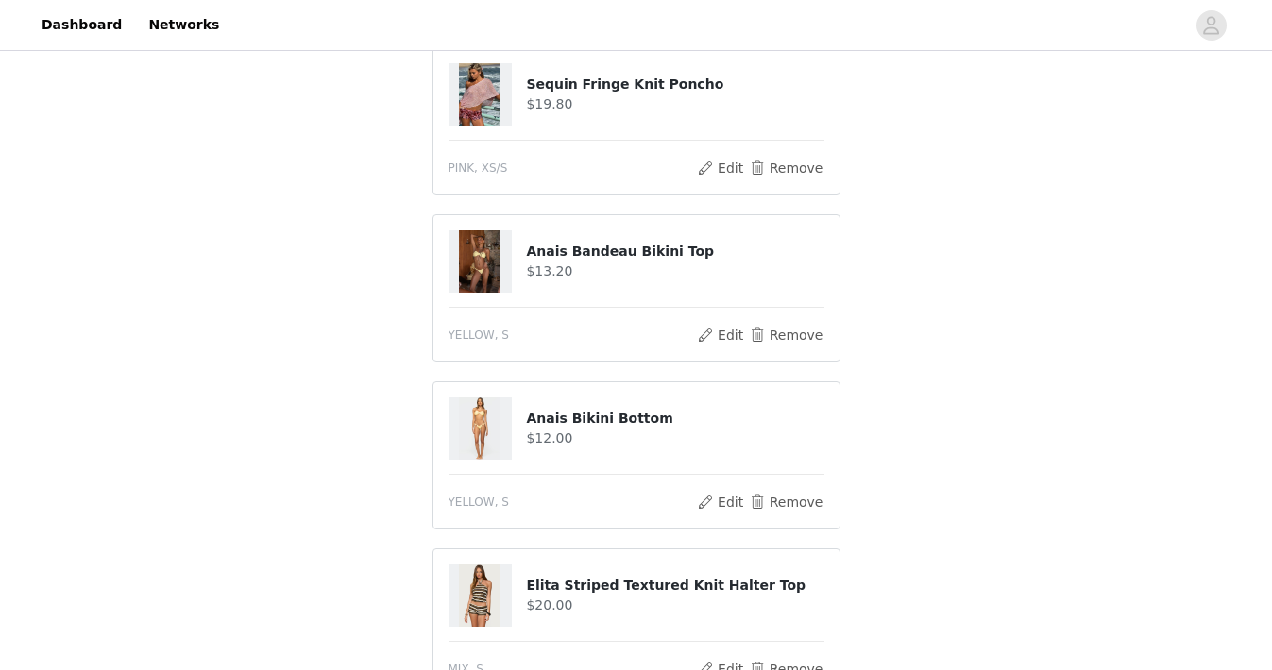
scroll to position [1025, 0]
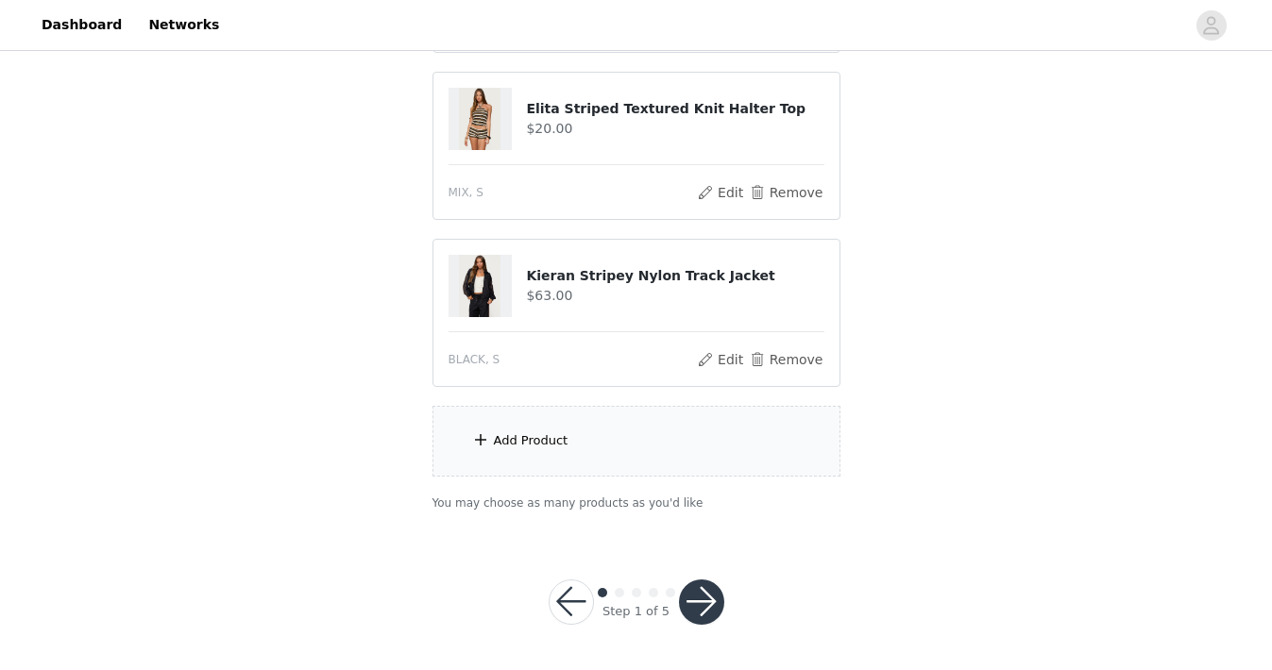
click at [640, 455] on div "Add Product" at bounding box center [636, 441] width 408 height 71
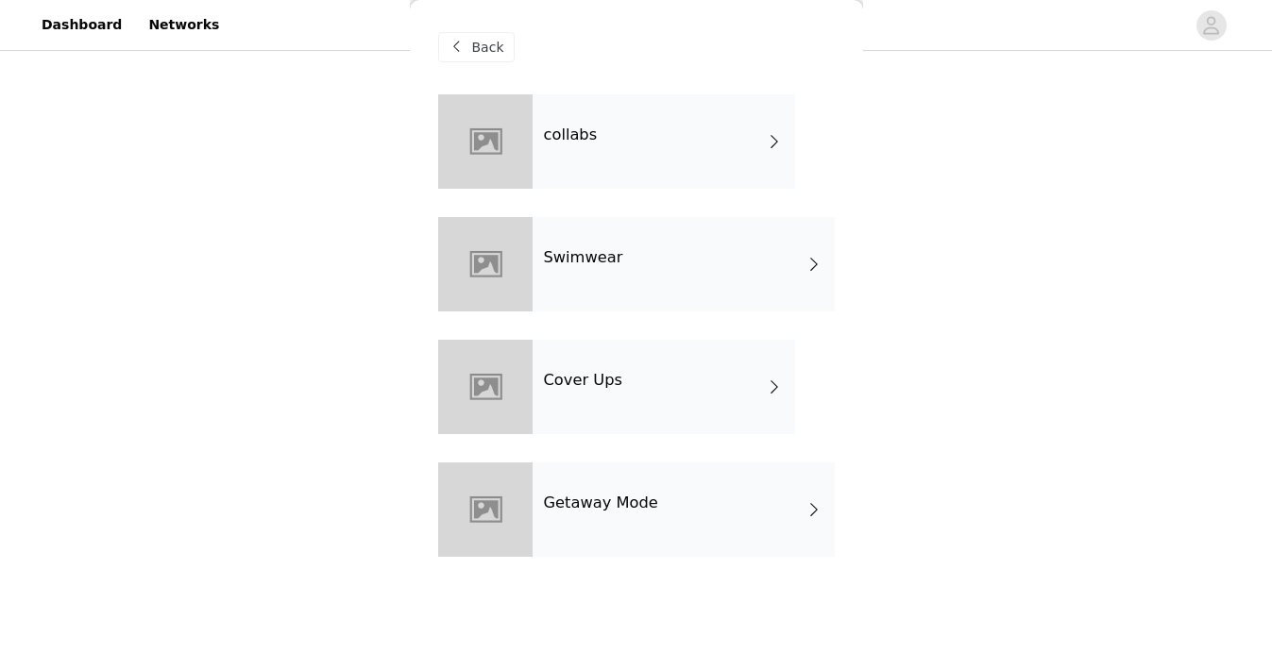
click at [727, 112] on div "collabs" at bounding box center [664, 141] width 263 height 94
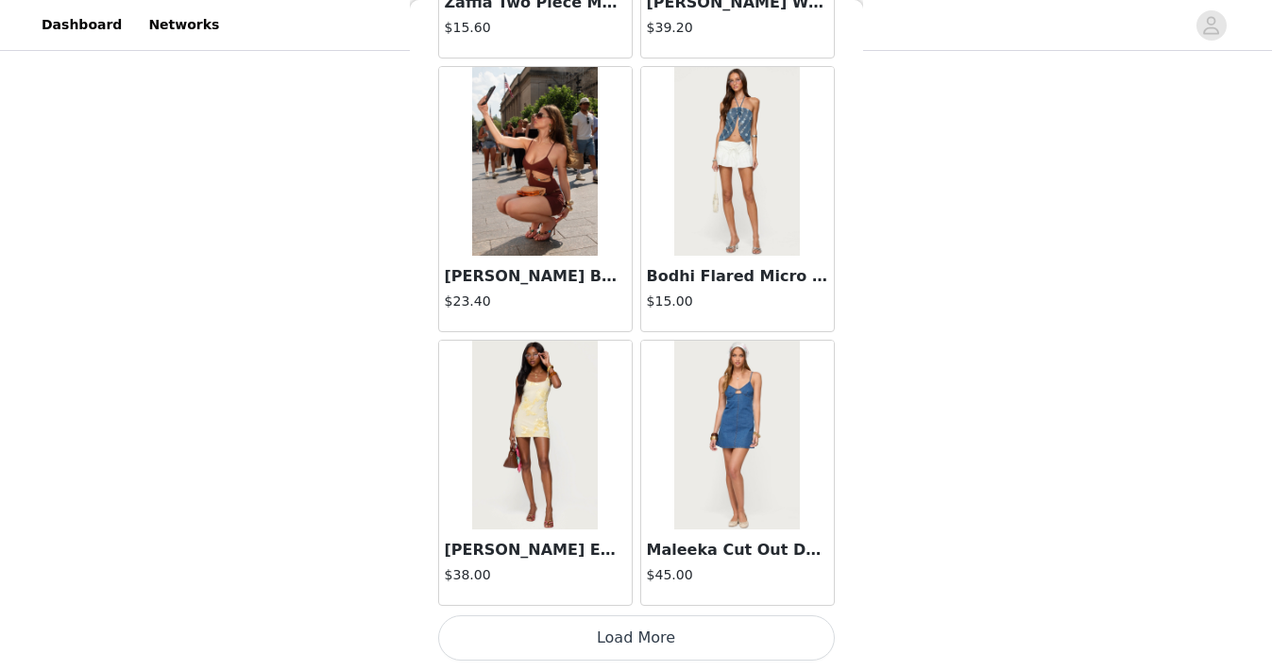
click at [628, 619] on button "Load More" at bounding box center [636, 638] width 397 height 45
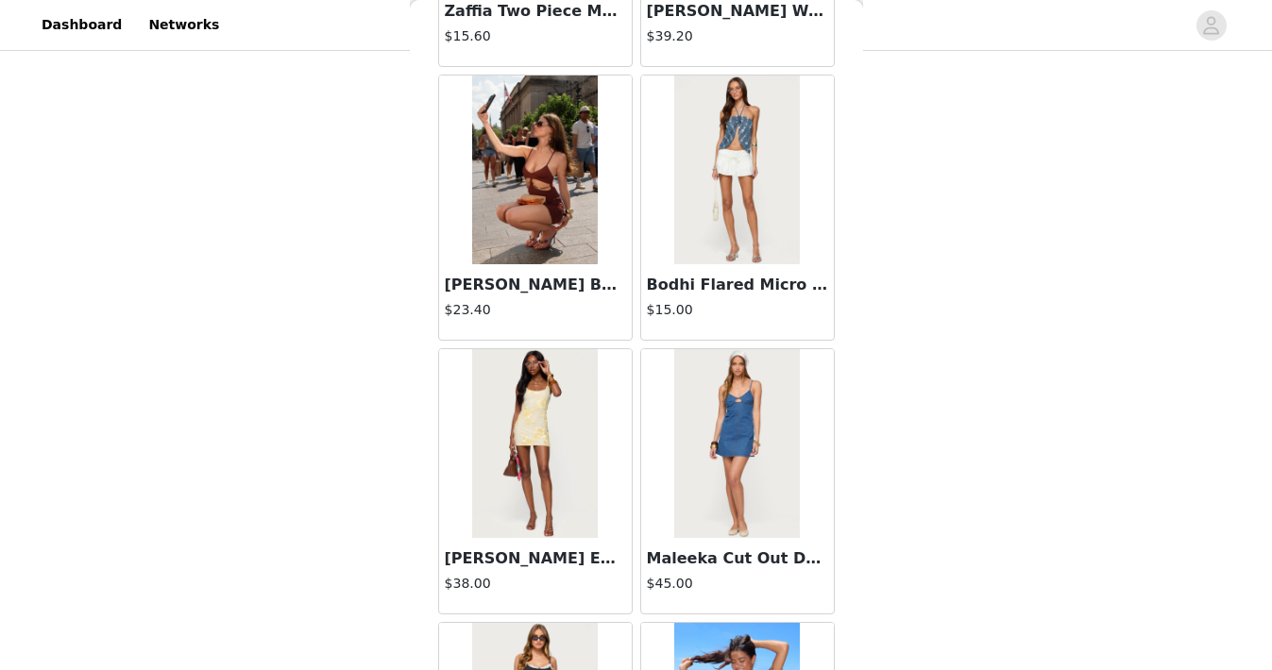
scroll to position [2219, 0]
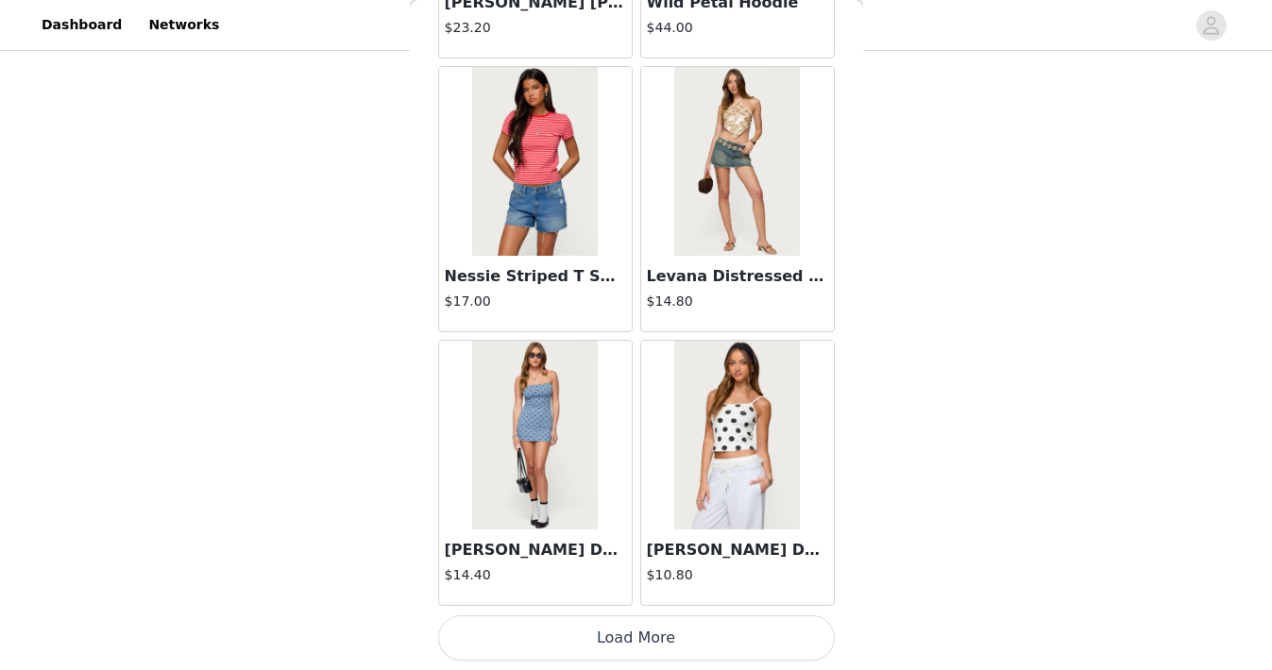
click at [628, 619] on button "Load More" at bounding box center [636, 638] width 397 height 45
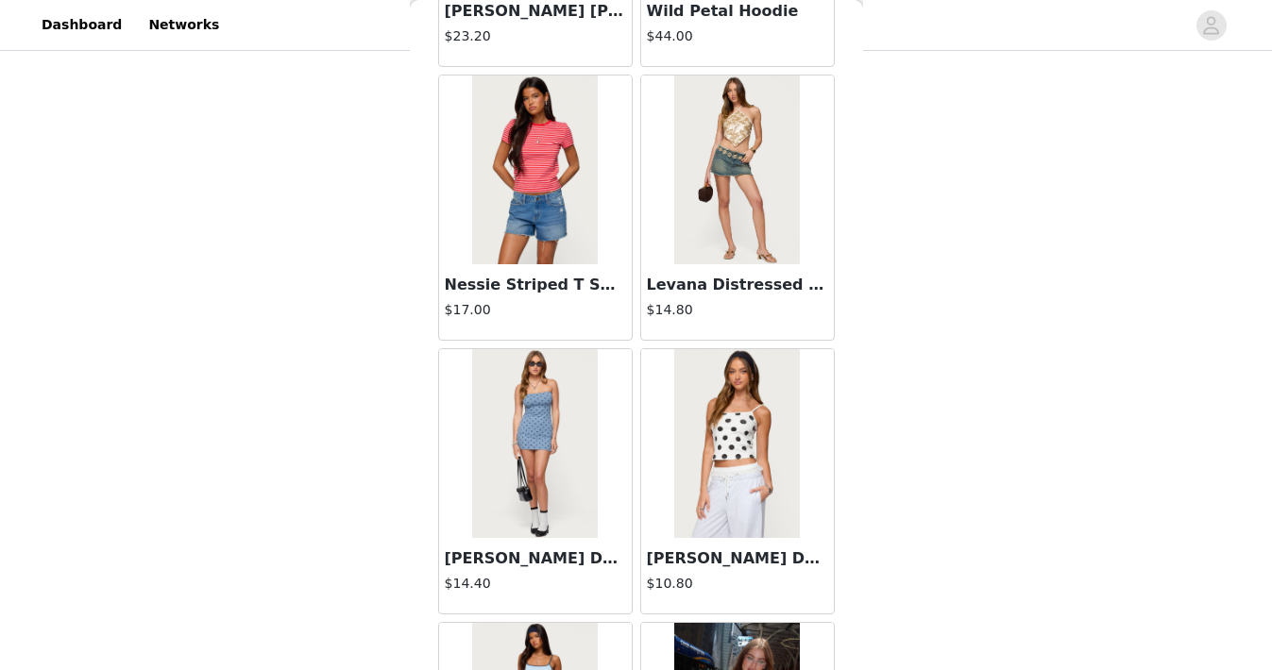
scroll to position [4958, 0]
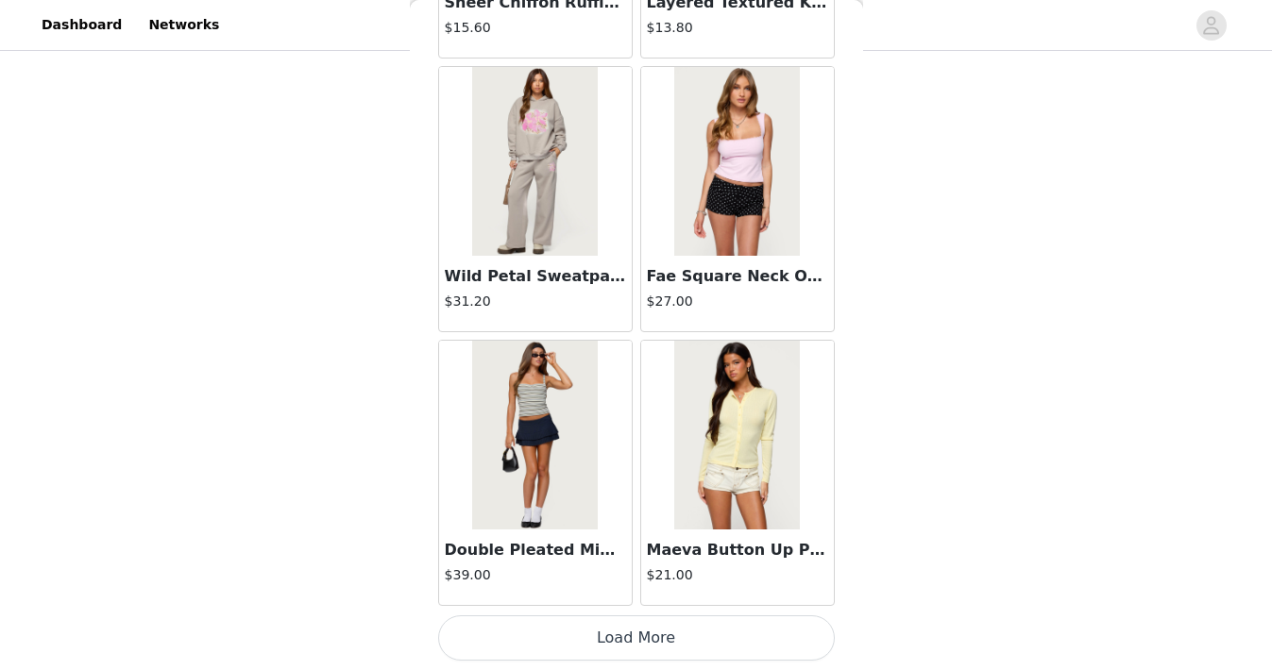
click at [628, 634] on button "Load More" at bounding box center [636, 638] width 397 height 45
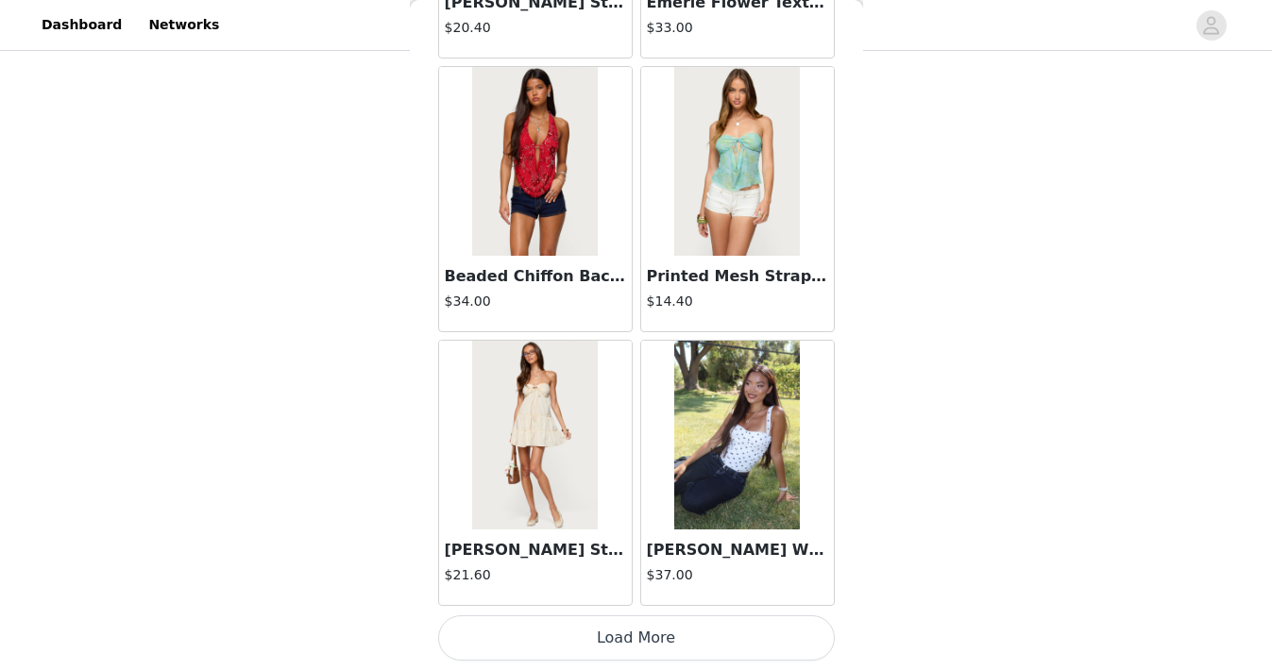
click at [628, 634] on button "Load More" at bounding box center [636, 638] width 397 height 45
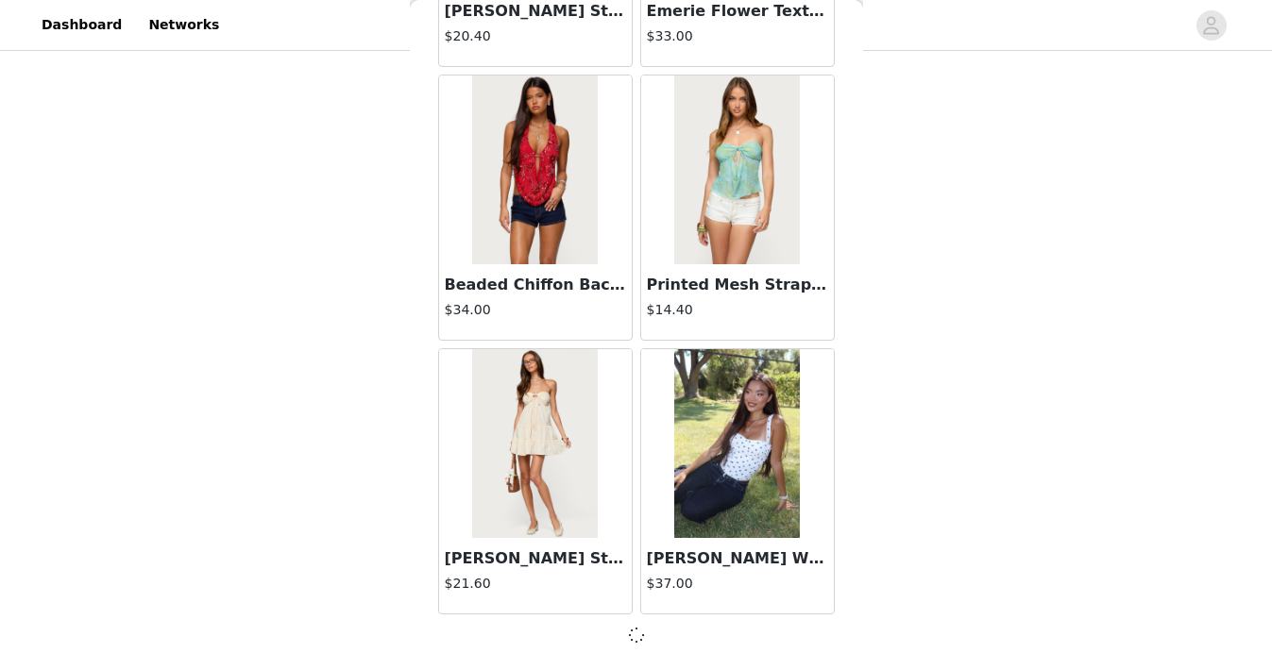
scroll to position [10426, 0]
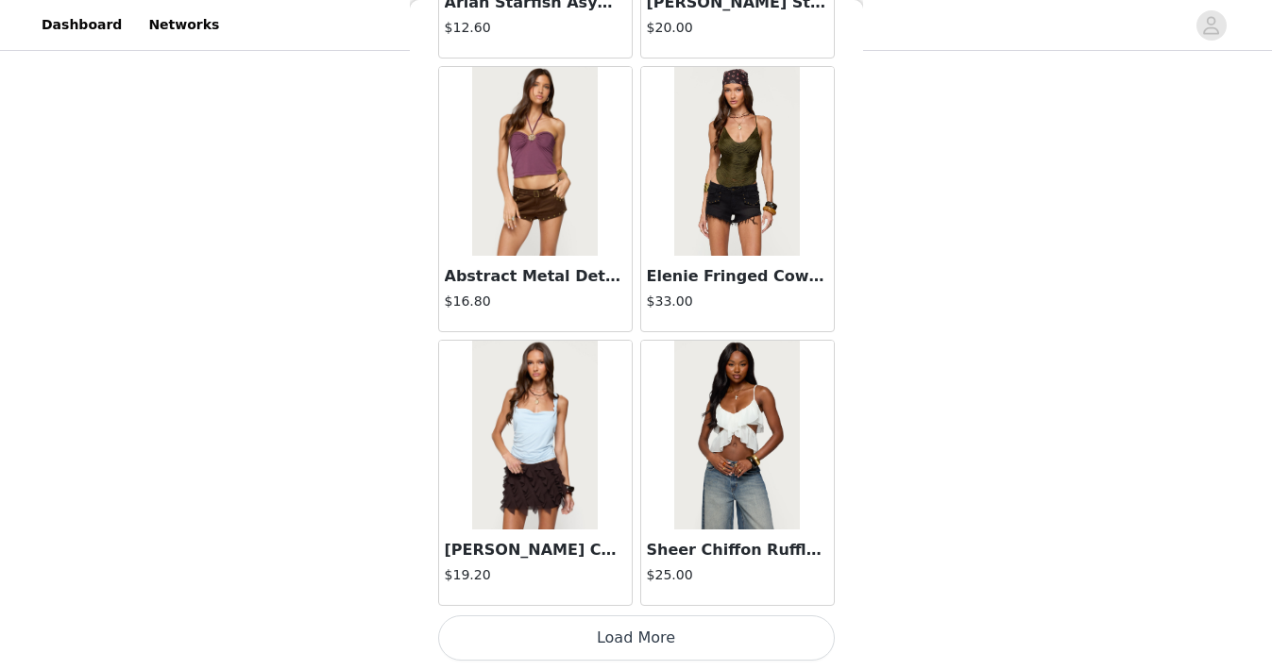
click at [632, 646] on button "Load More" at bounding box center [636, 638] width 397 height 45
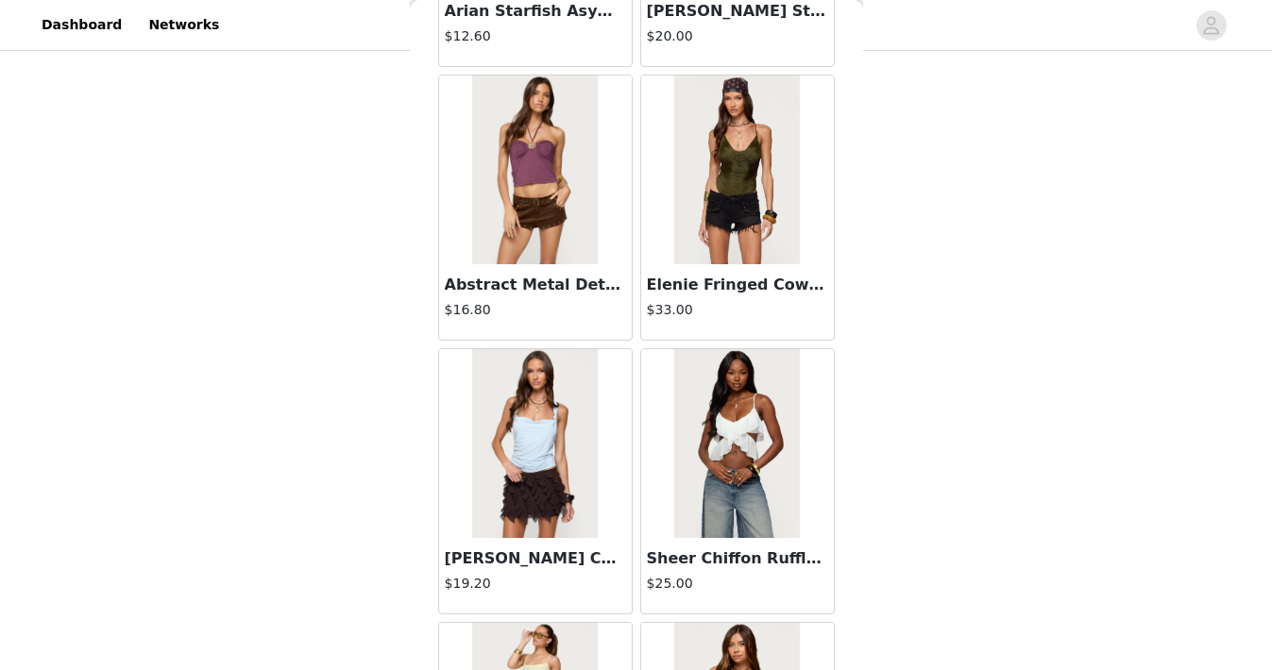
scroll to position [13173, 0]
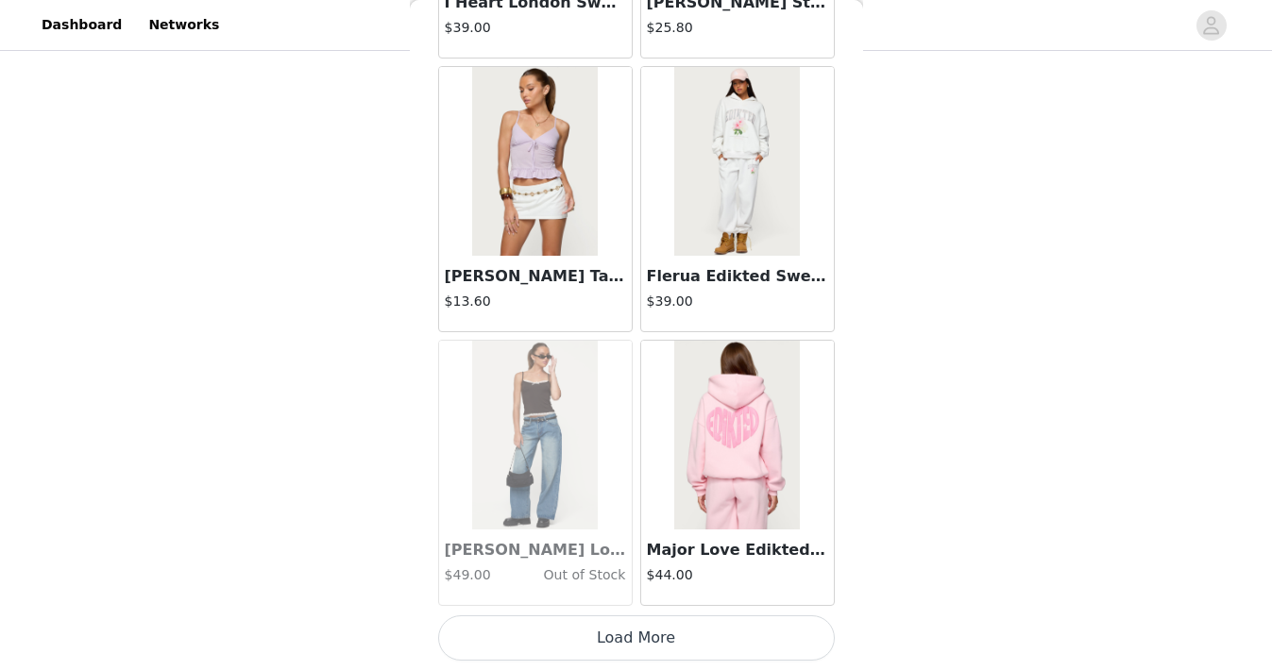
click at [632, 646] on button "Load More" at bounding box center [636, 638] width 397 height 45
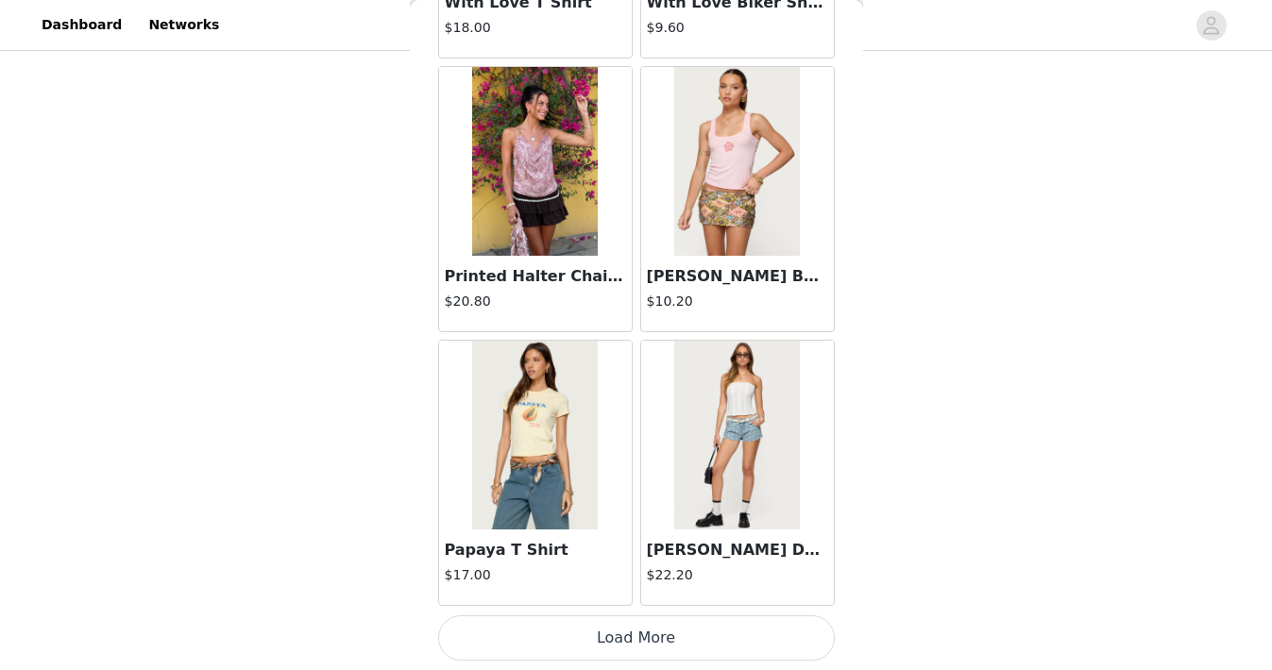
click at [632, 646] on button "Load More" at bounding box center [636, 638] width 397 height 45
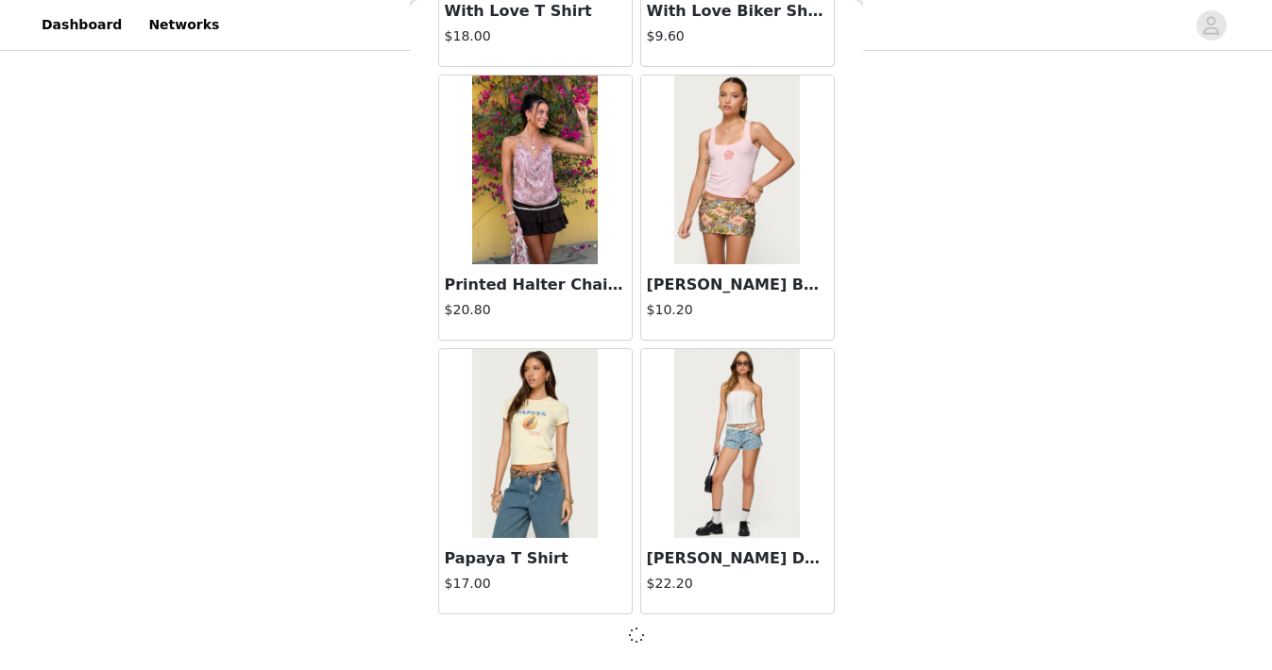
scroll to position [18642, 0]
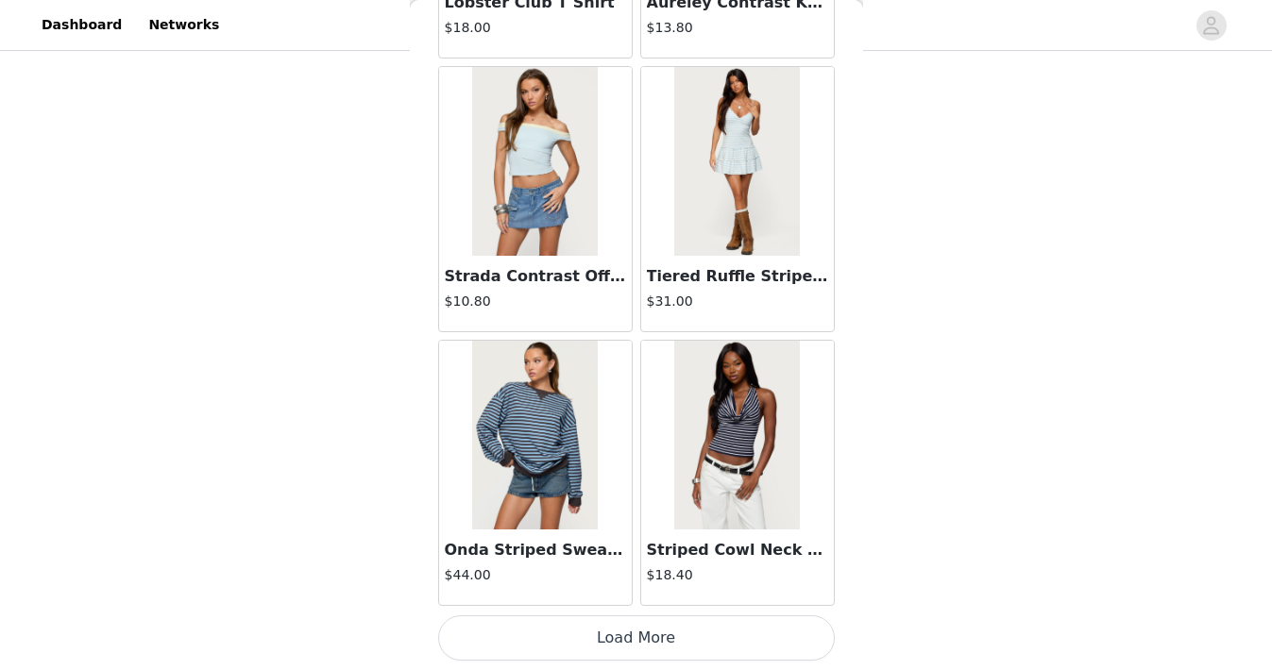
click at [632, 646] on button "Load More" at bounding box center [636, 638] width 397 height 45
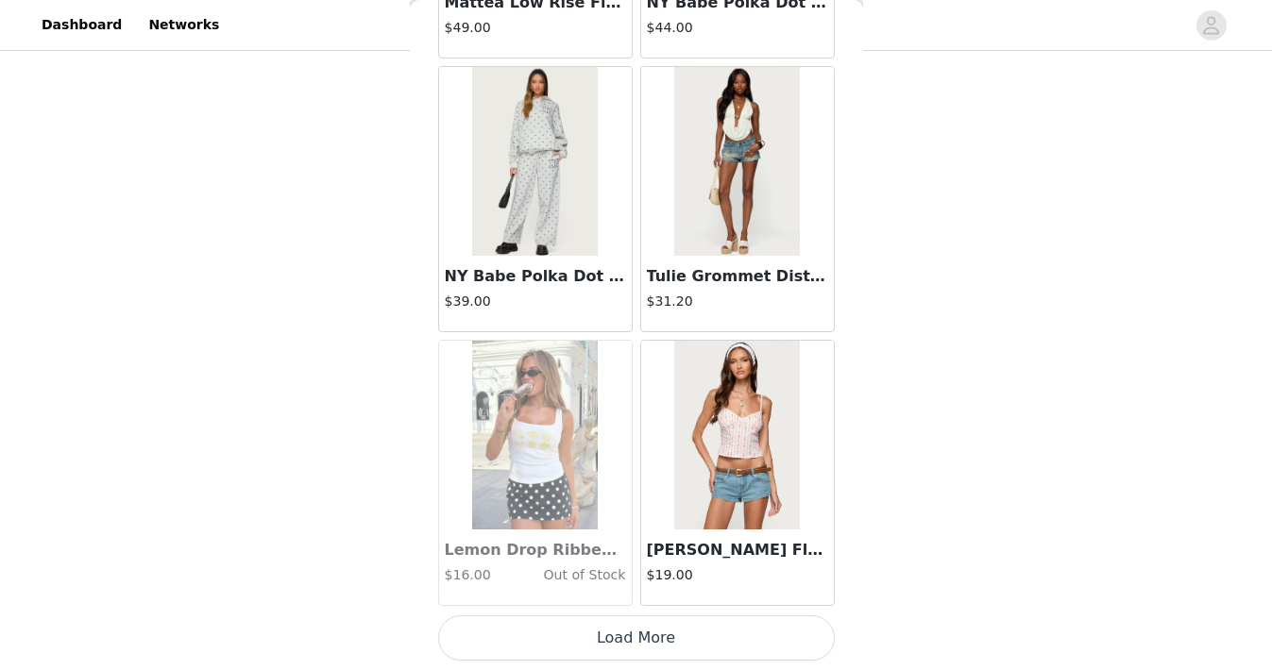
click at [632, 646] on button "Load More" at bounding box center [636, 638] width 397 height 45
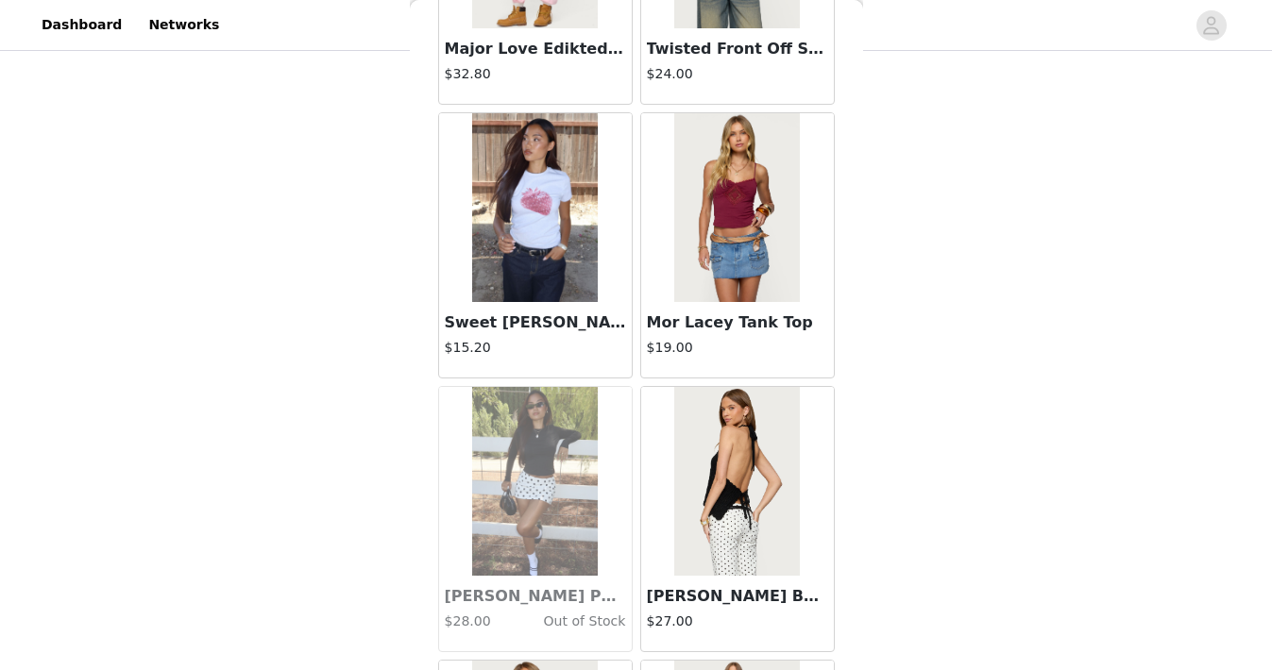
scroll to position [26866, 0]
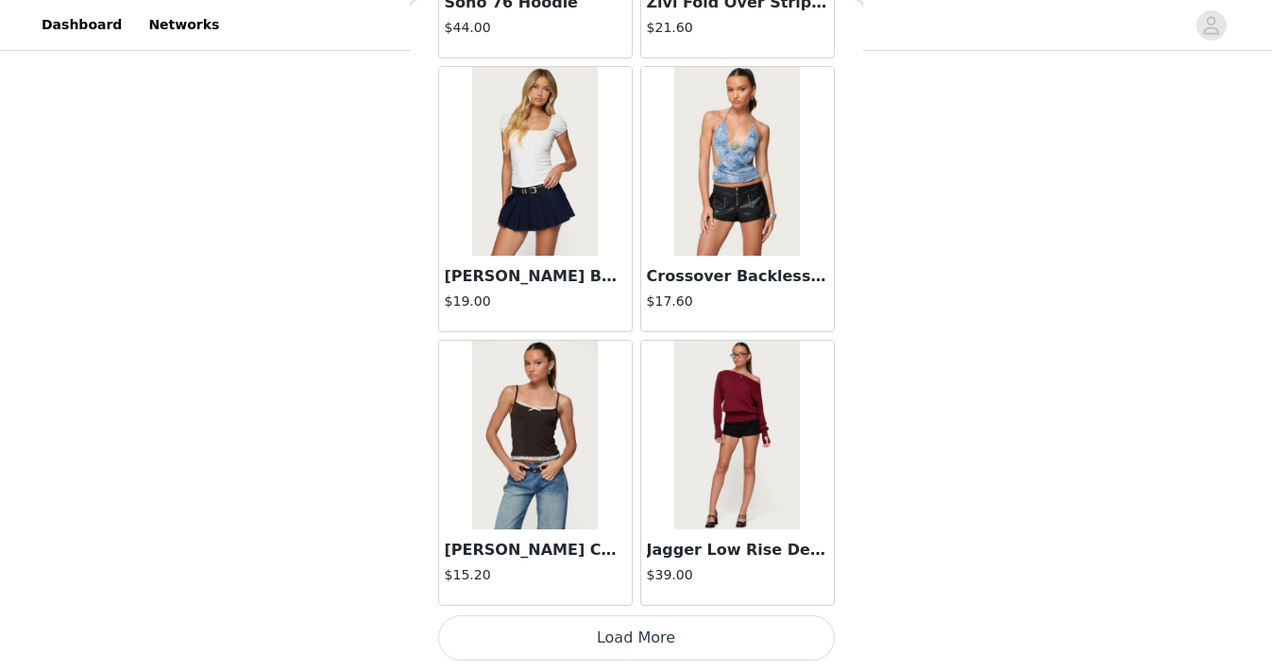
click at [632, 646] on button "Load More" at bounding box center [636, 638] width 397 height 45
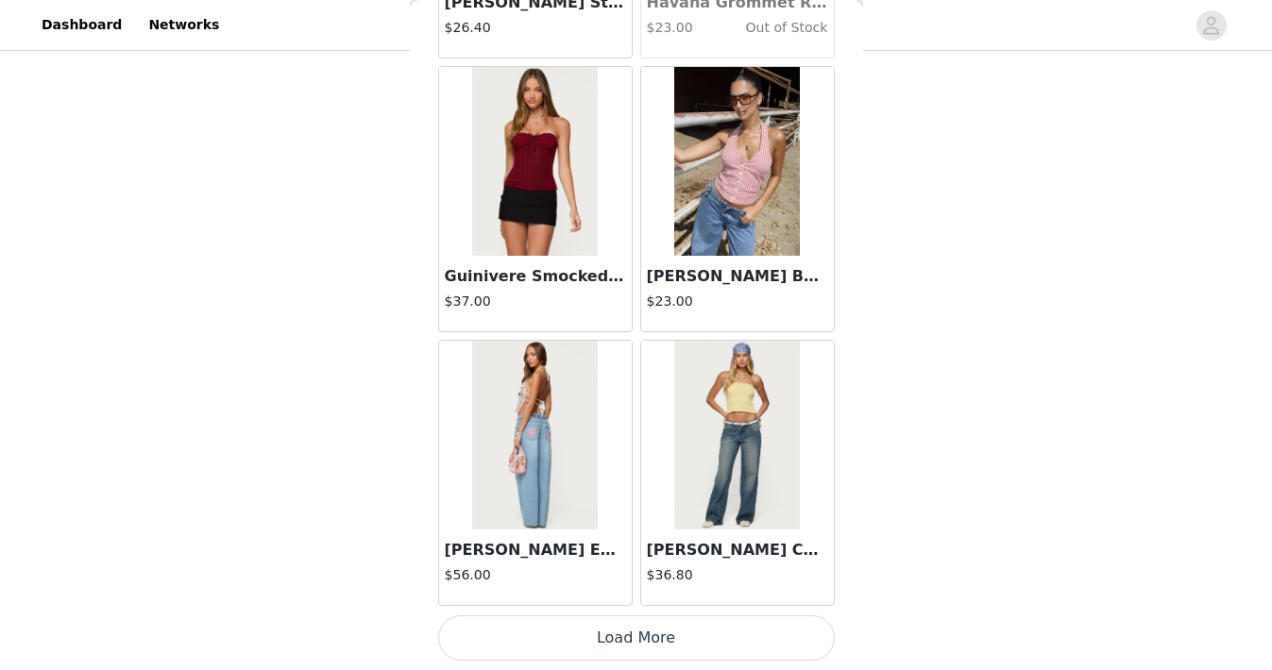
click at [632, 647] on button "Load More" at bounding box center [636, 638] width 397 height 45
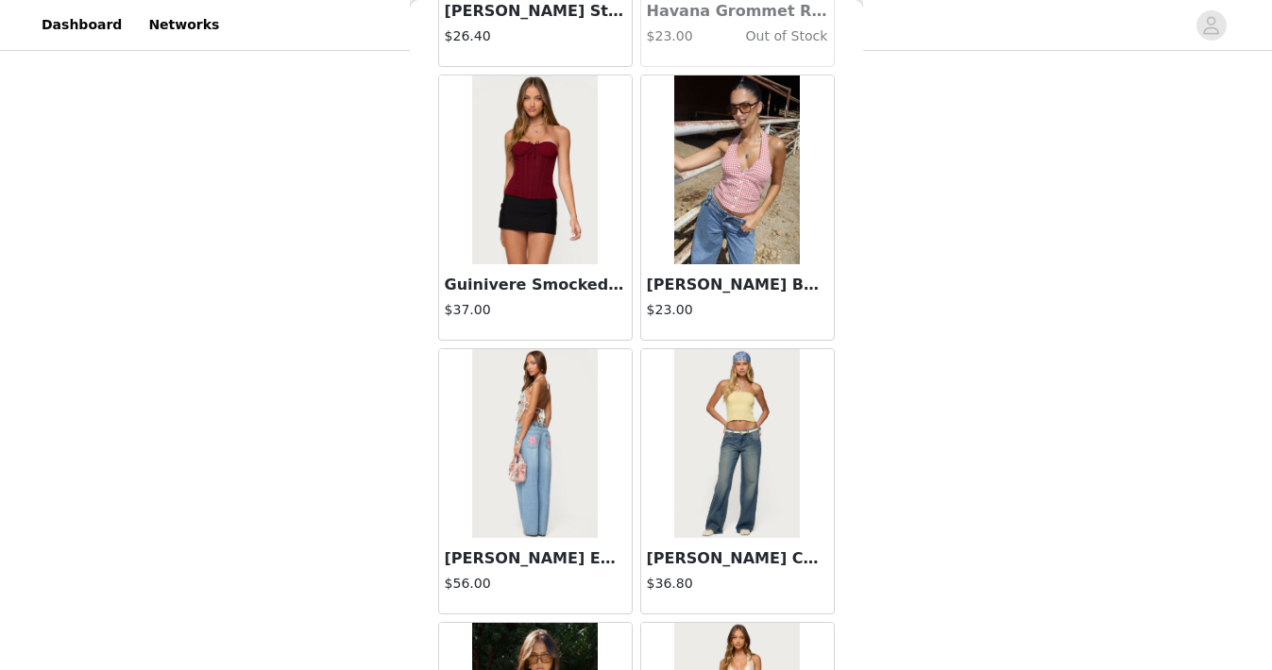
scroll to position [29604, 0]
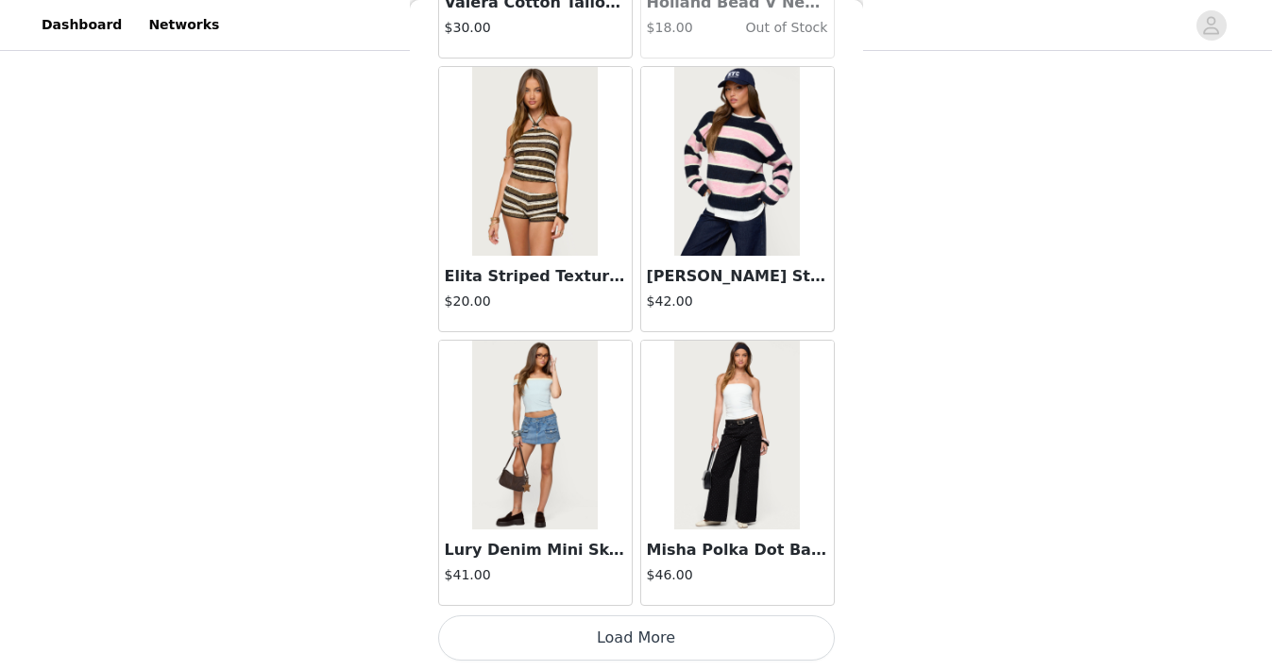
click at [632, 647] on button "Load More" at bounding box center [636, 638] width 397 height 45
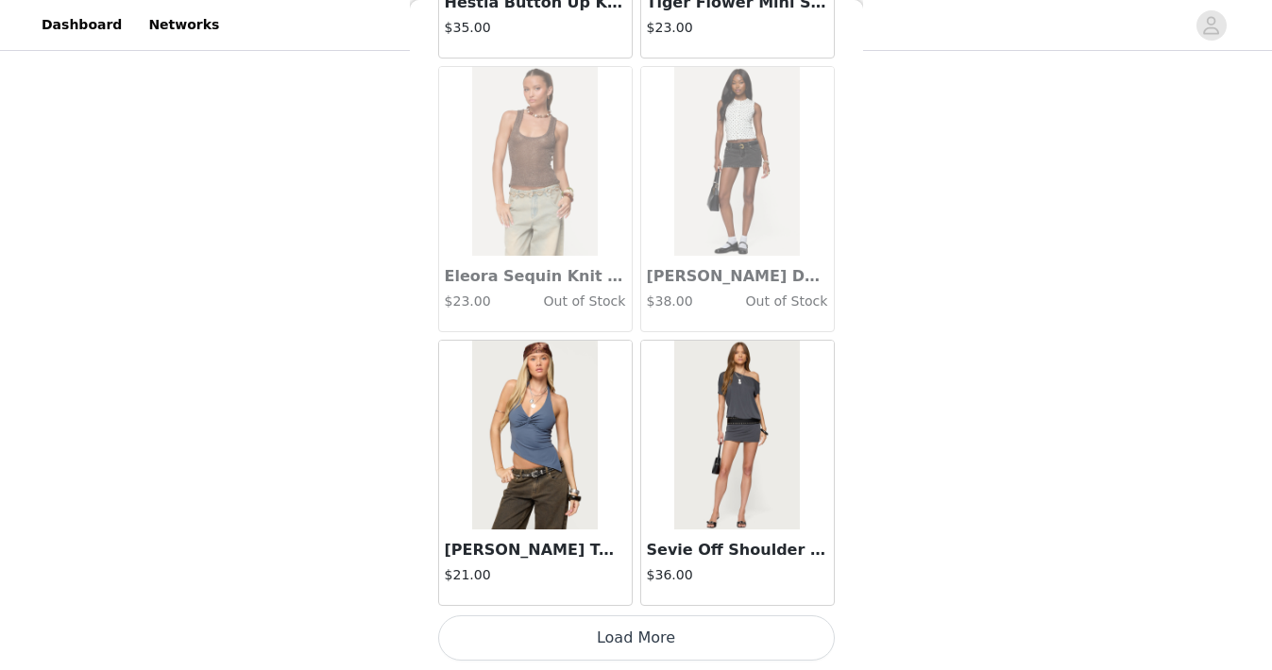
click at [632, 642] on button "Load More" at bounding box center [636, 638] width 397 height 45
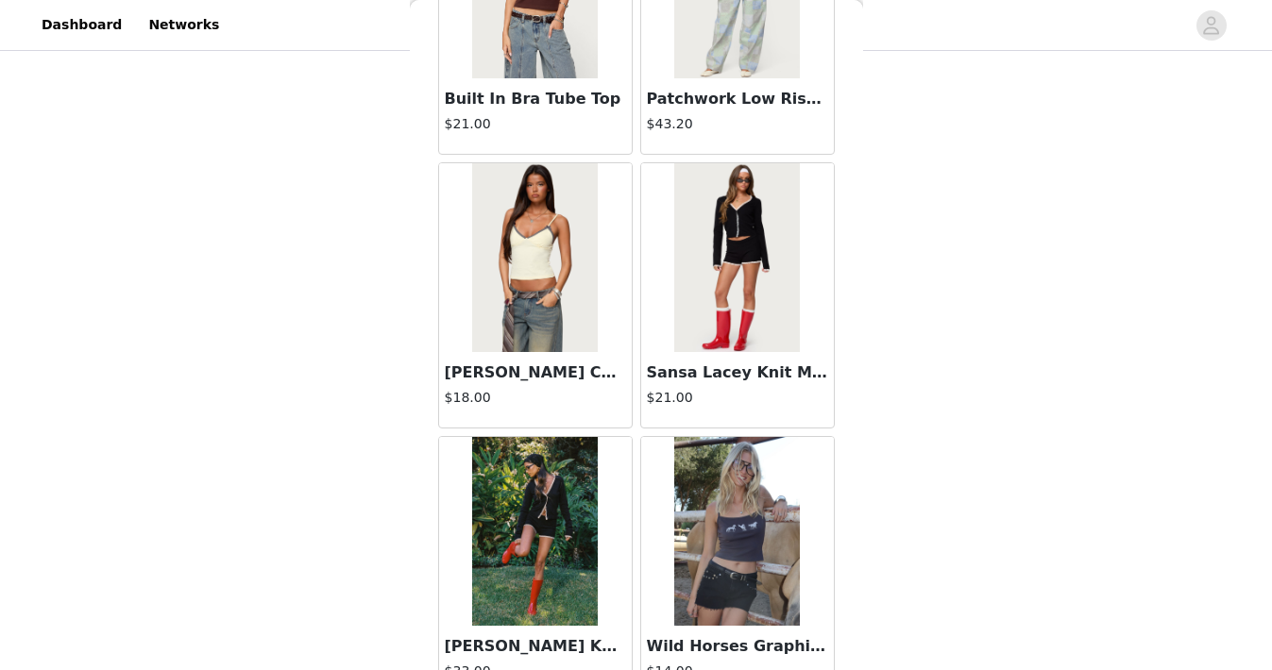
scroll to position [37820, 0]
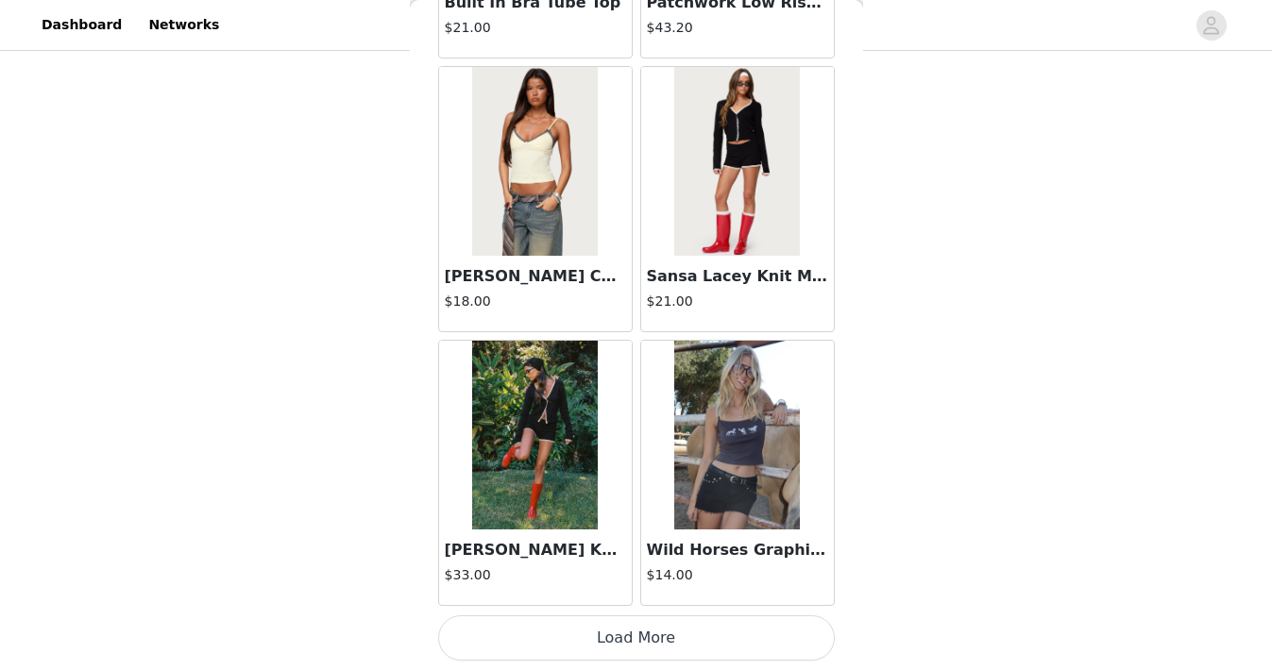
click at [635, 636] on button "Load More" at bounding box center [636, 638] width 397 height 45
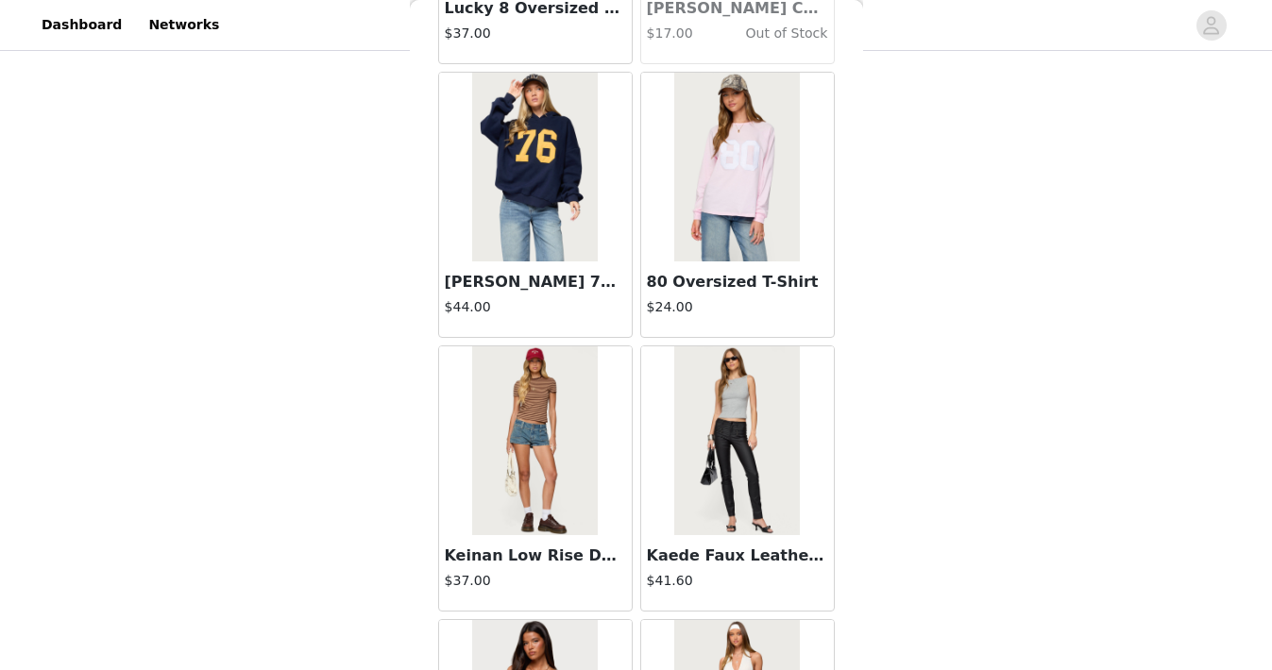
scroll to position [40558, 0]
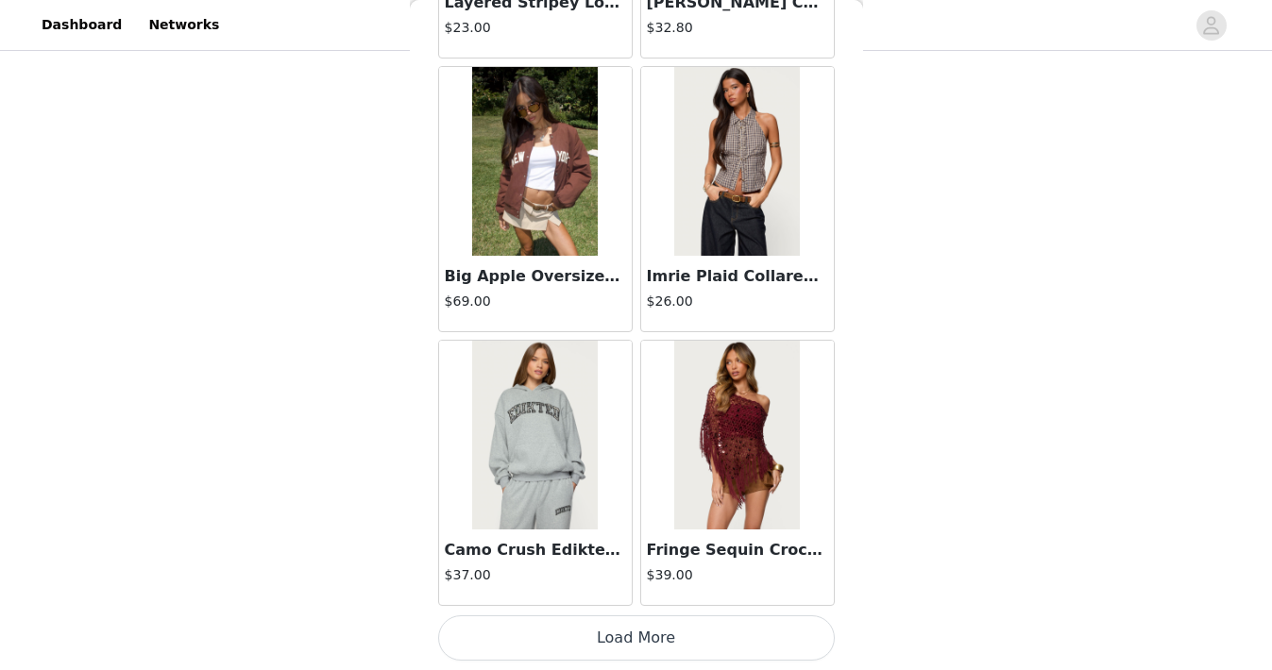
click at [635, 636] on button "Load More" at bounding box center [636, 638] width 397 height 45
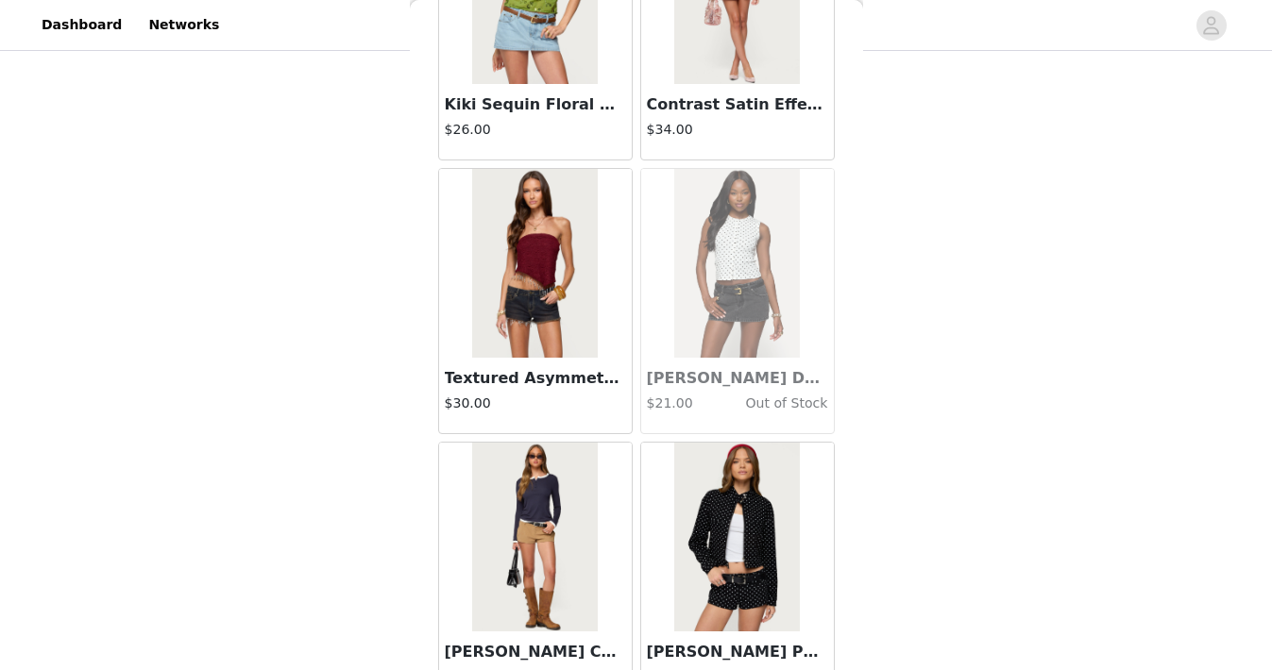
scroll to position [43297, 0]
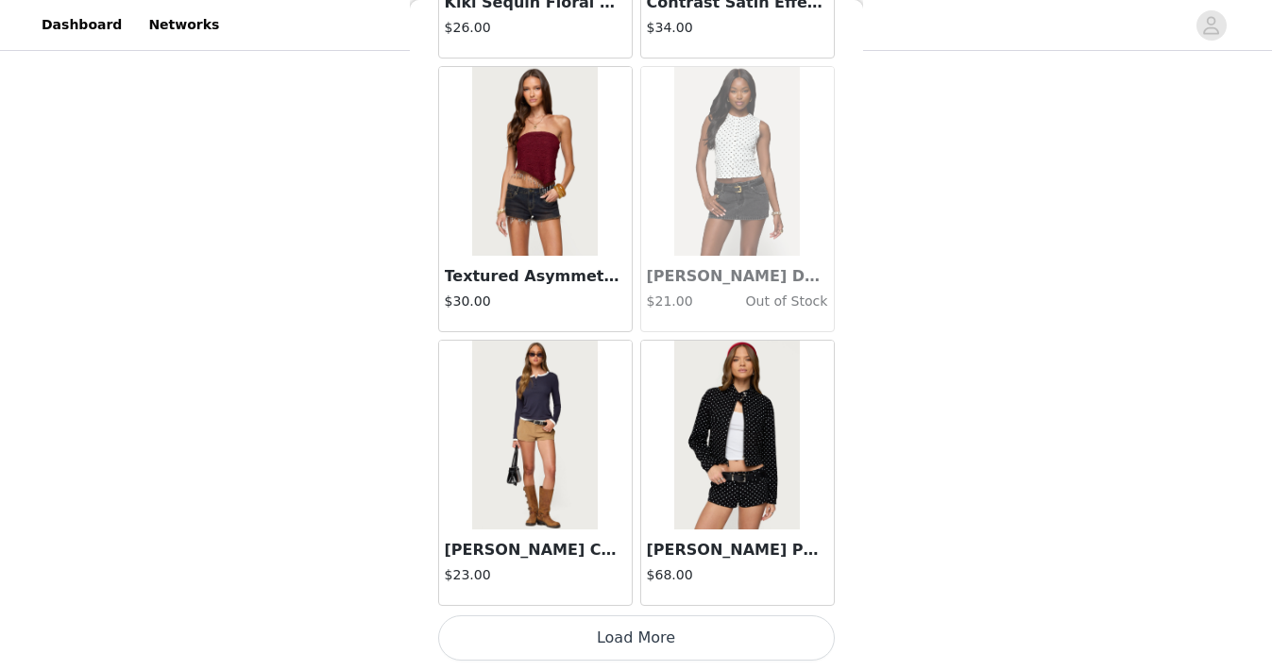
click at [635, 636] on button "Load More" at bounding box center [636, 638] width 397 height 45
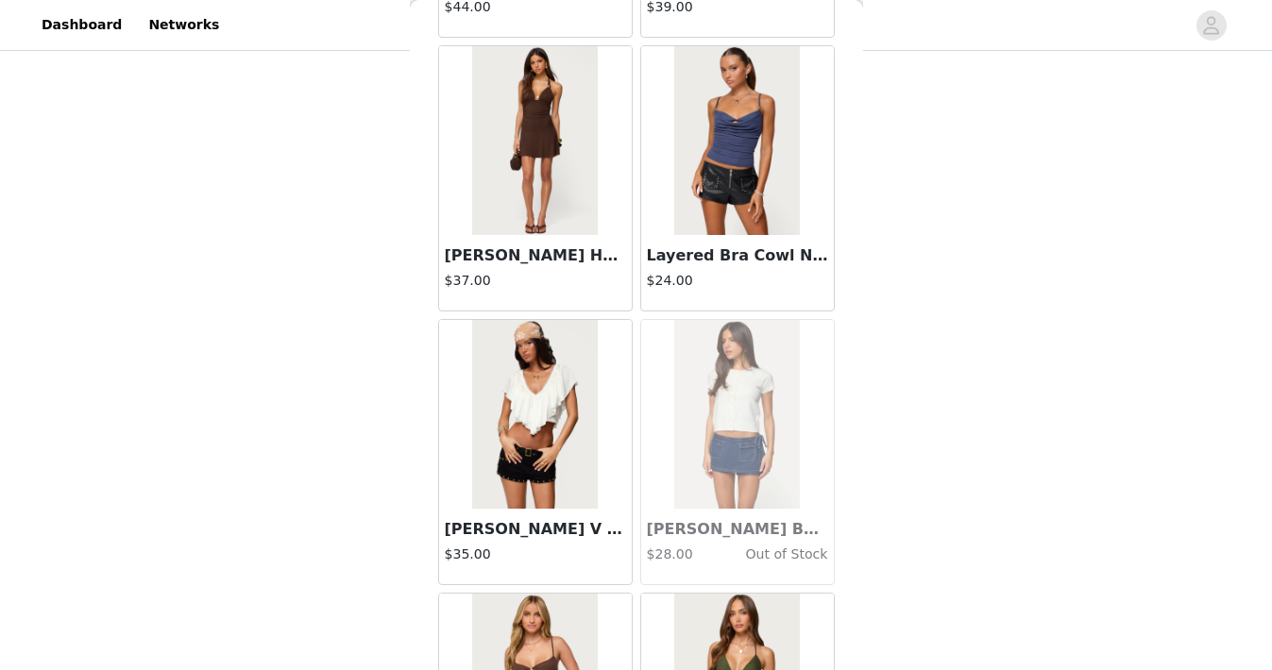
scroll to position [46035, 0]
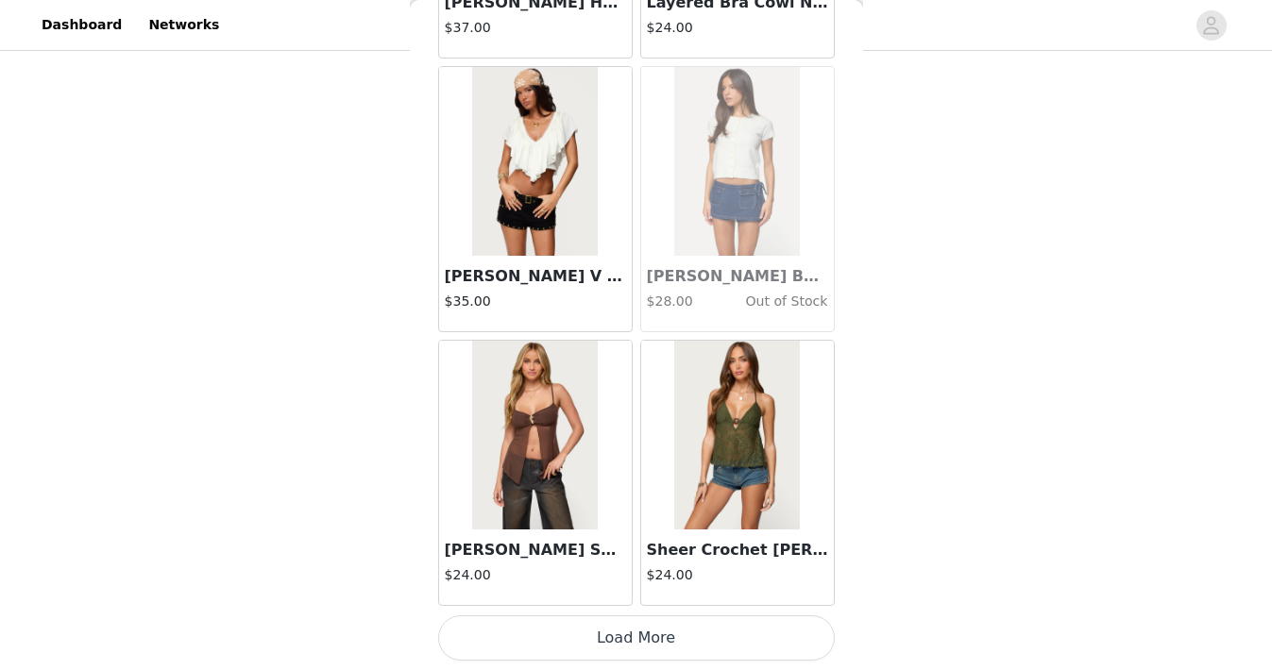
click at [635, 636] on button "Load More" at bounding box center [636, 638] width 397 height 45
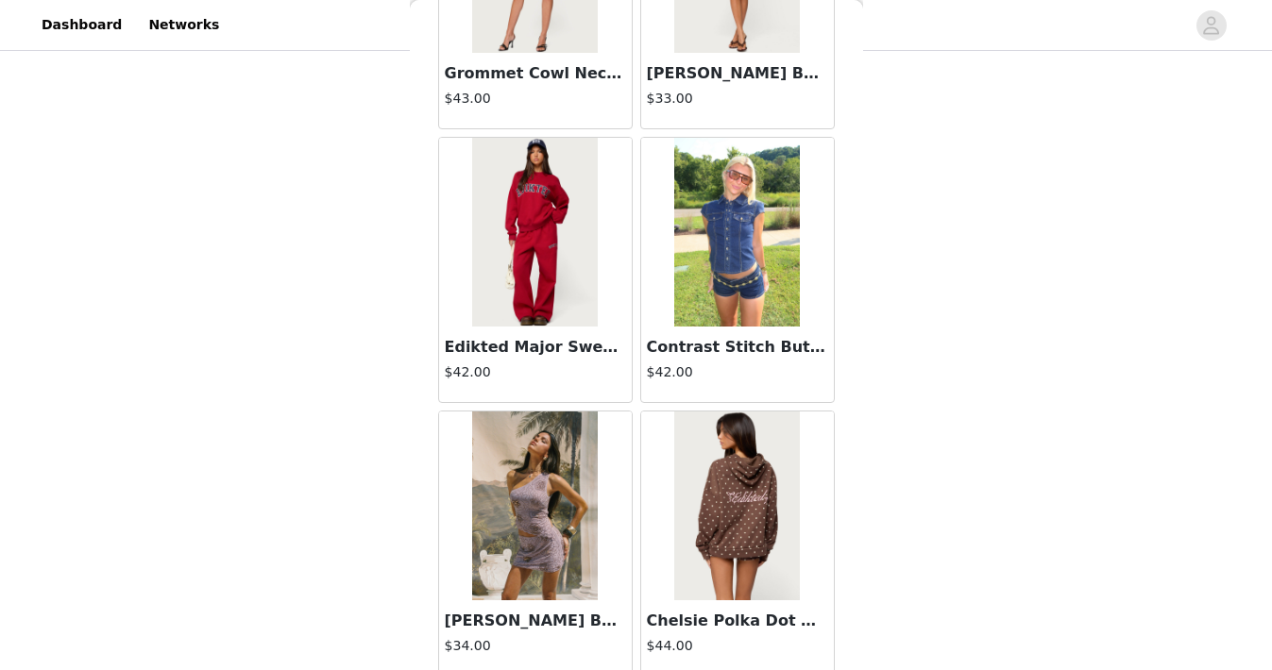
scroll to position [48774, 0]
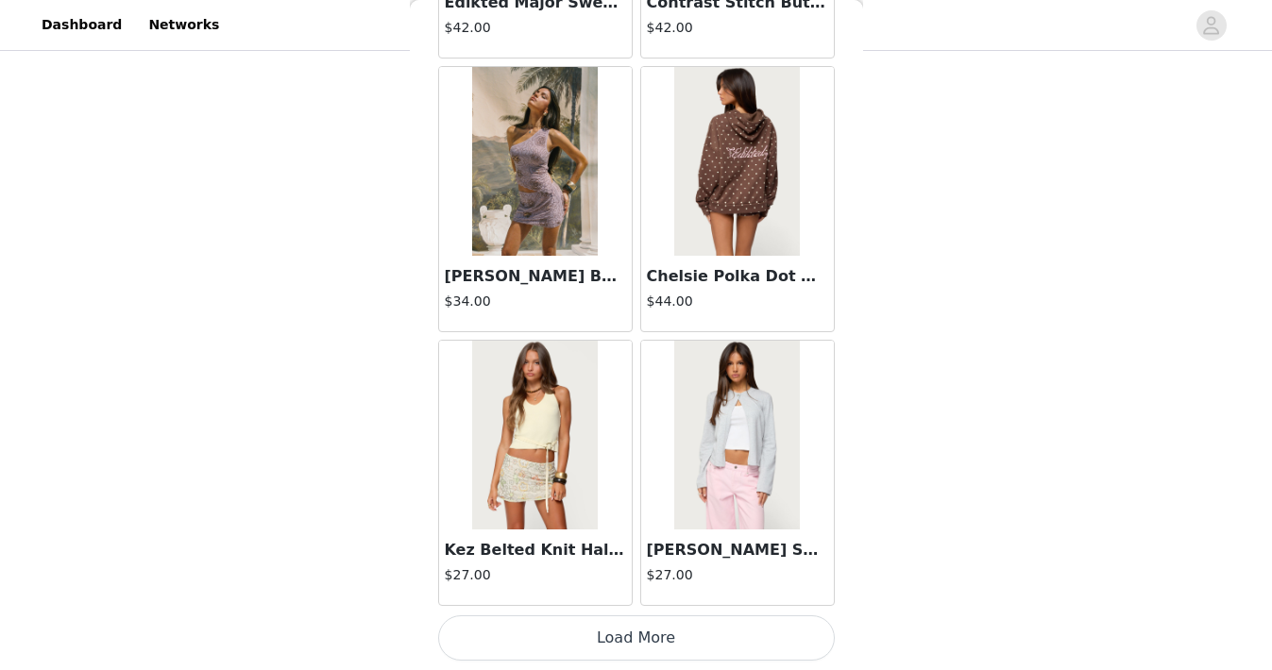
click at [635, 636] on button "Load More" at bounding box center [636, 638] width 397 height 45
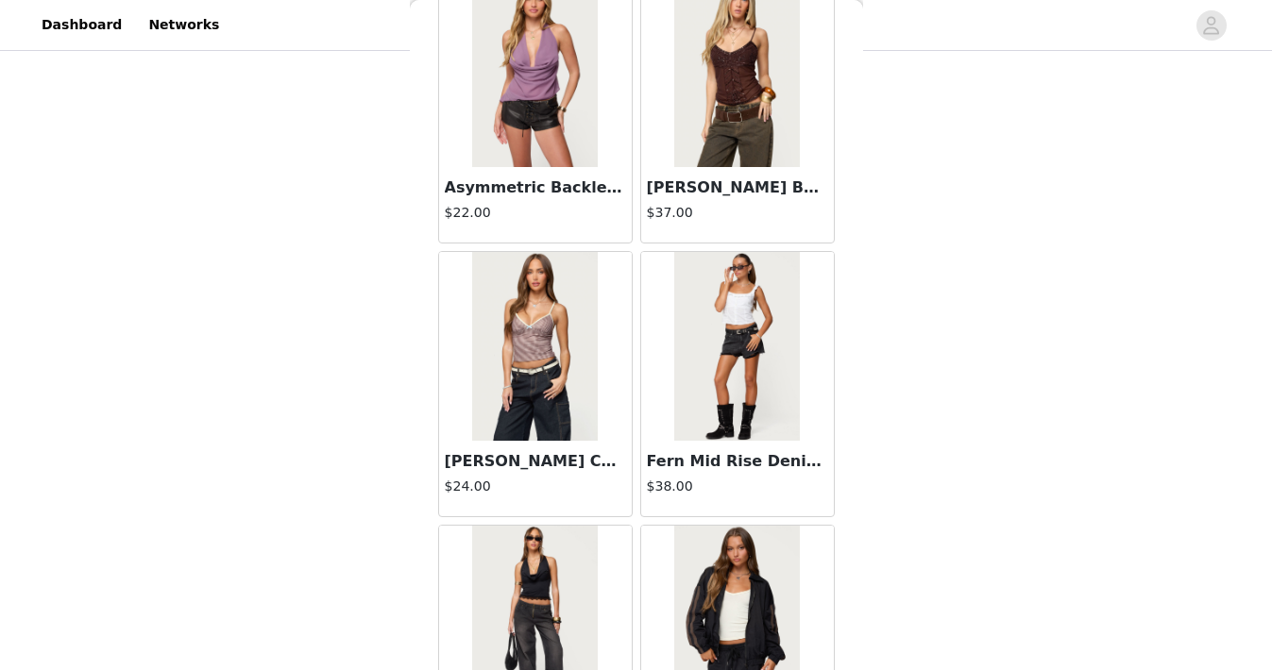
scroll to position [51512, 0]
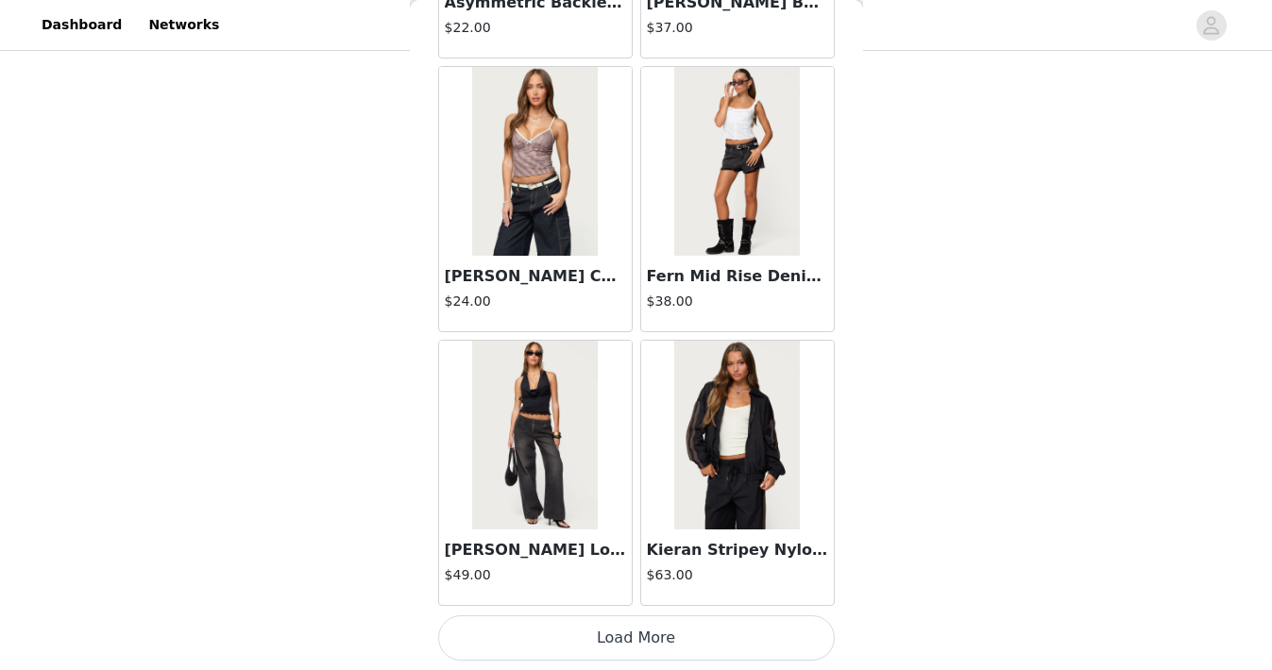
click at [635, 636] on button "Load More" at bounding box center [636, 638] width 397 height 45
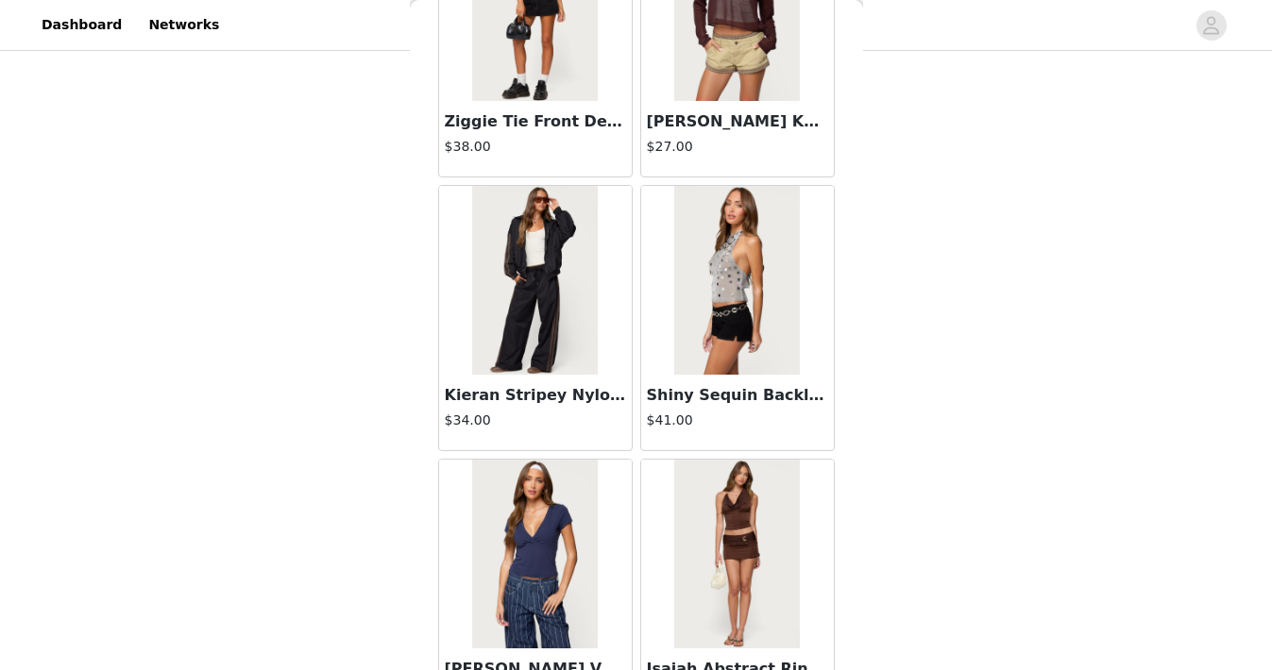
scroll to position [53037, 0]
click at [575, 300] on img at bounding box center [535, 279] width 126 height 189
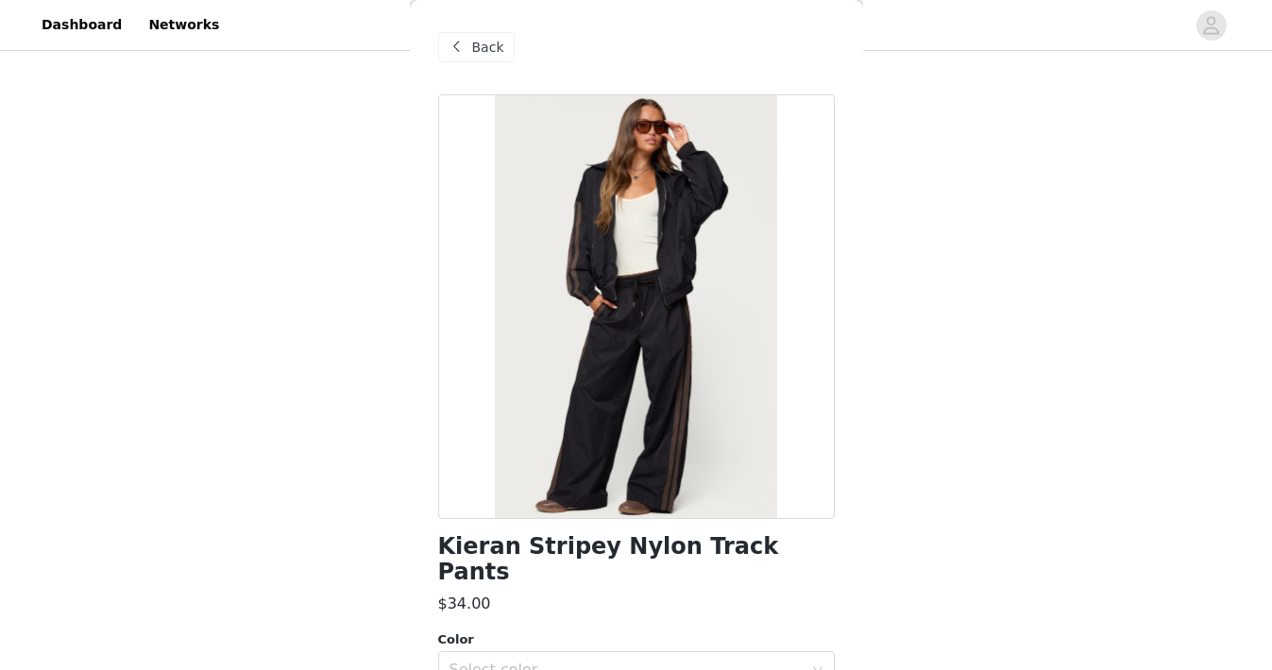
scroll to position [248, 0]
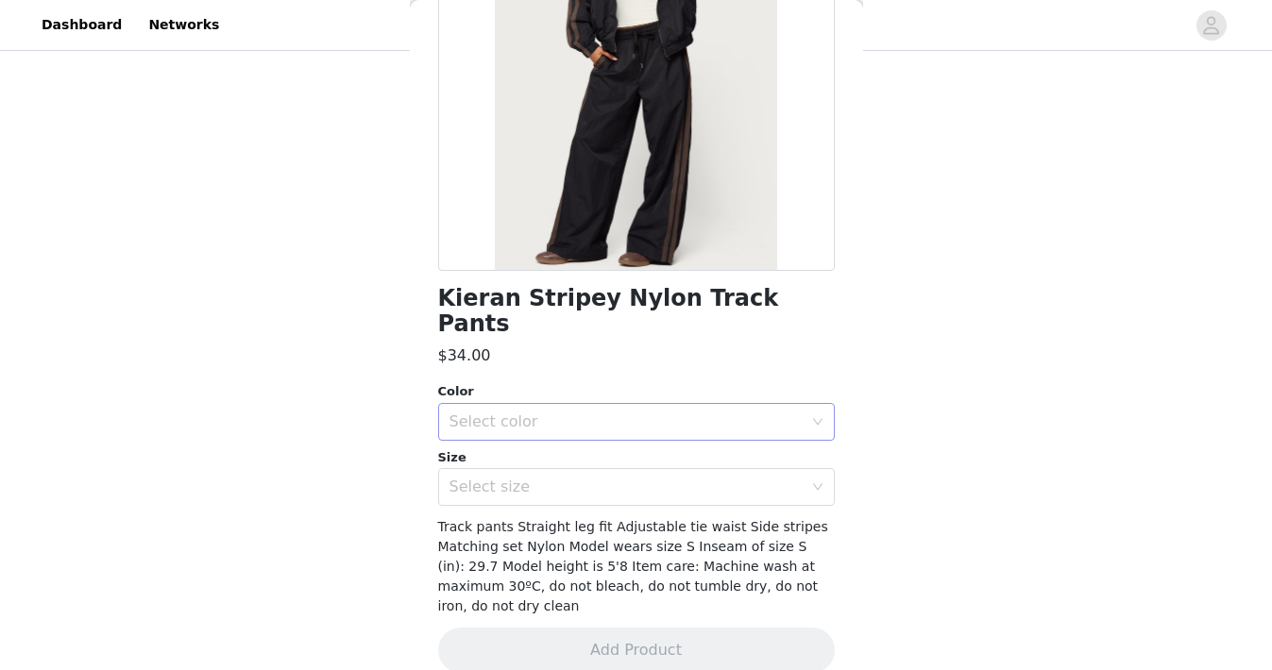
click at [618, 406] on div "Select color" at bounding box center [630, 422] width 362 height 36
click at [595, 454] on ul "BLACK" at bounding box center [636, 438] width 397 height 38
click at [588, 441] on li "BLACK" at bounding box center [636, 438] width 397 height 30
click at [588, 478] on div "Select size" at bounding box center [625, 487] width 353 height 19
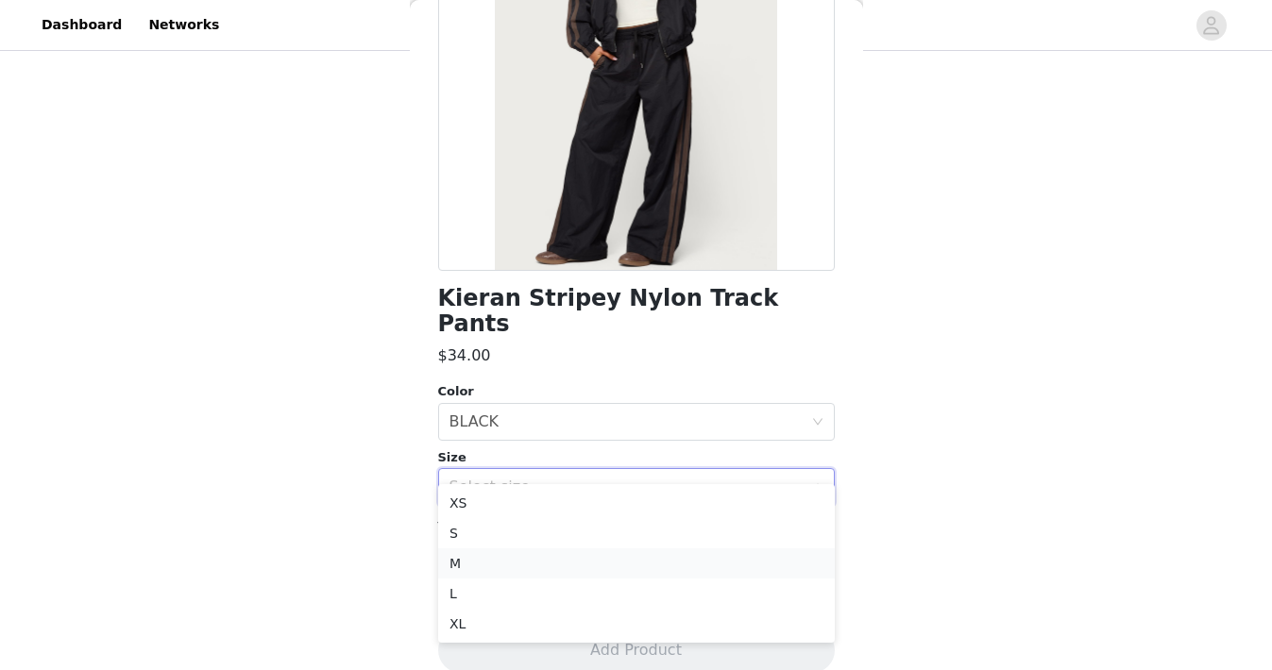
click at [543, 561] on li "M" at bounding box center [636, 564] width 397 height 30
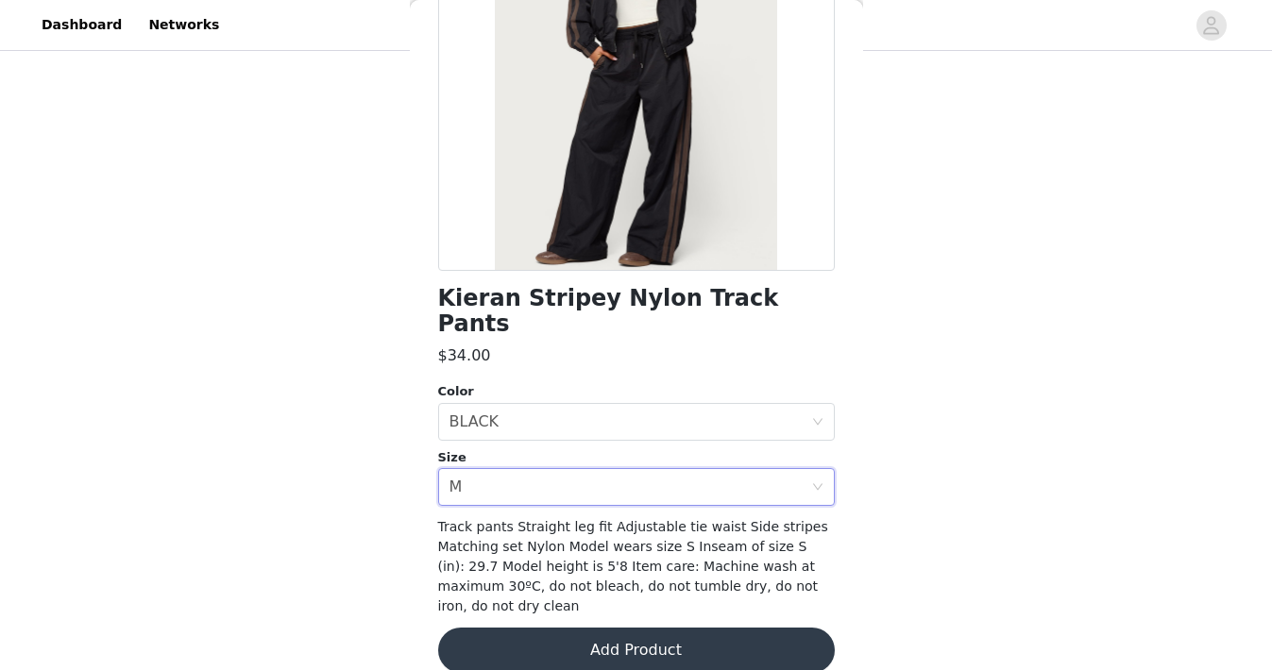
click at [557, 628] on button "Add Product" at bounding box center [636, 650] width 397 height 45
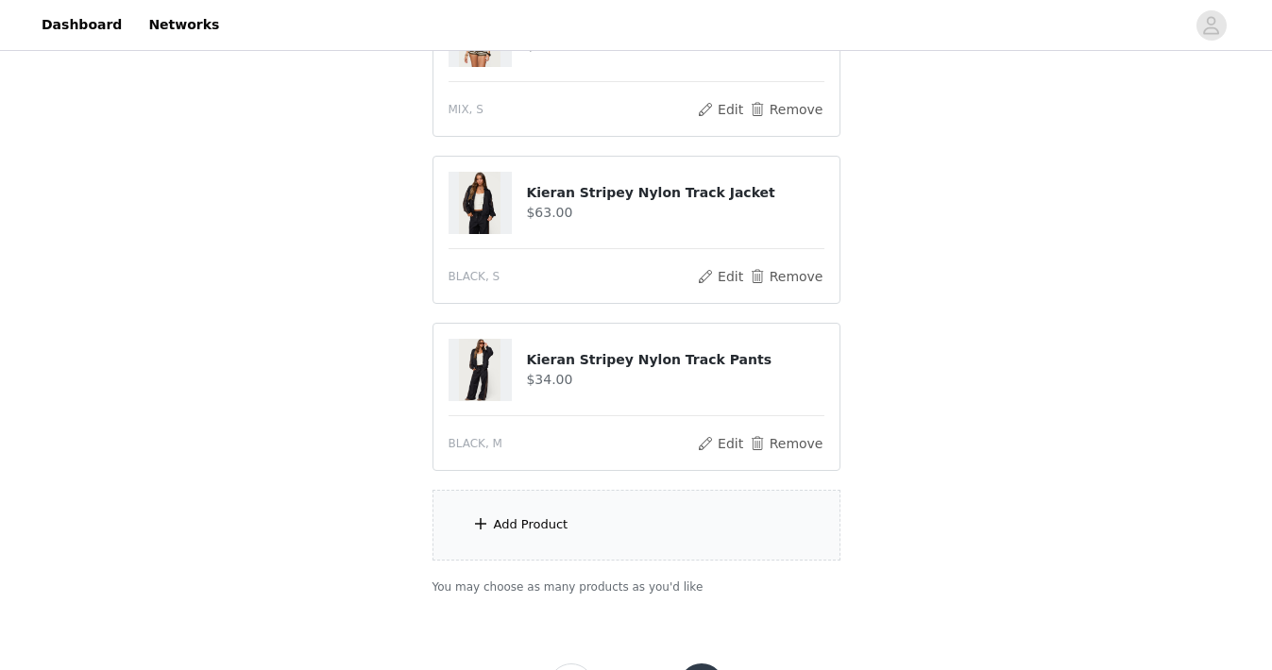
scroll to position [1123, 0]
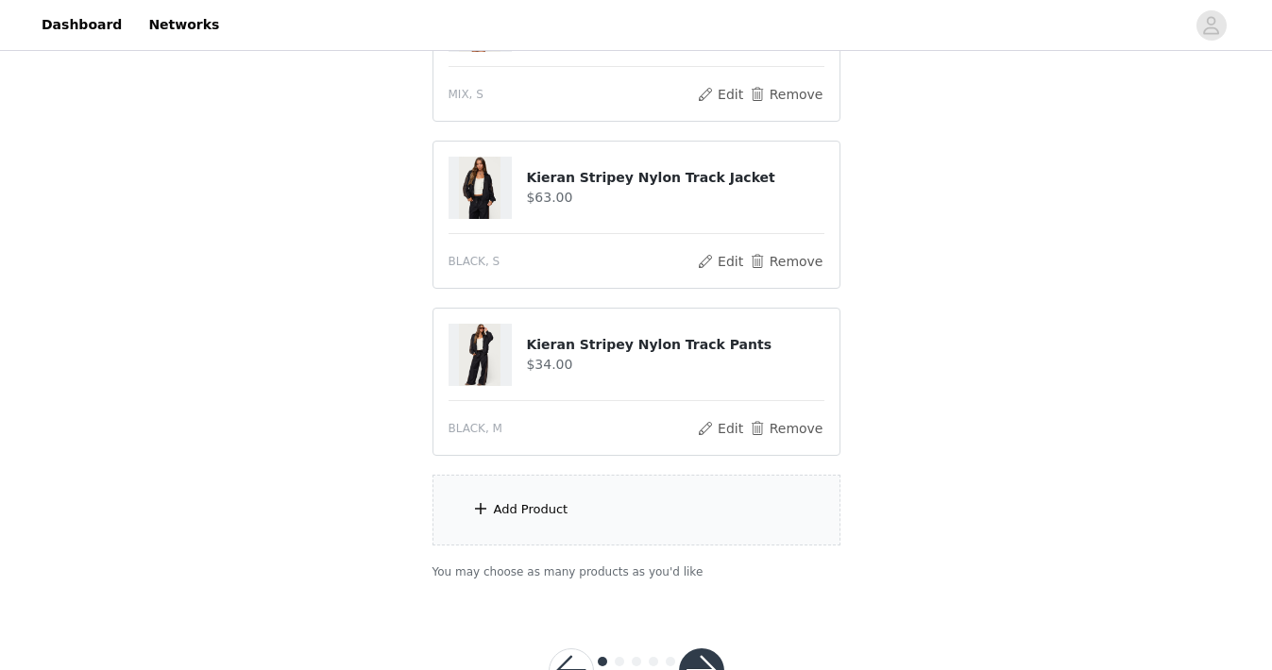
click at [560, 531] on div "Add Product" at bounding box center [636, 510] width 408 height 71
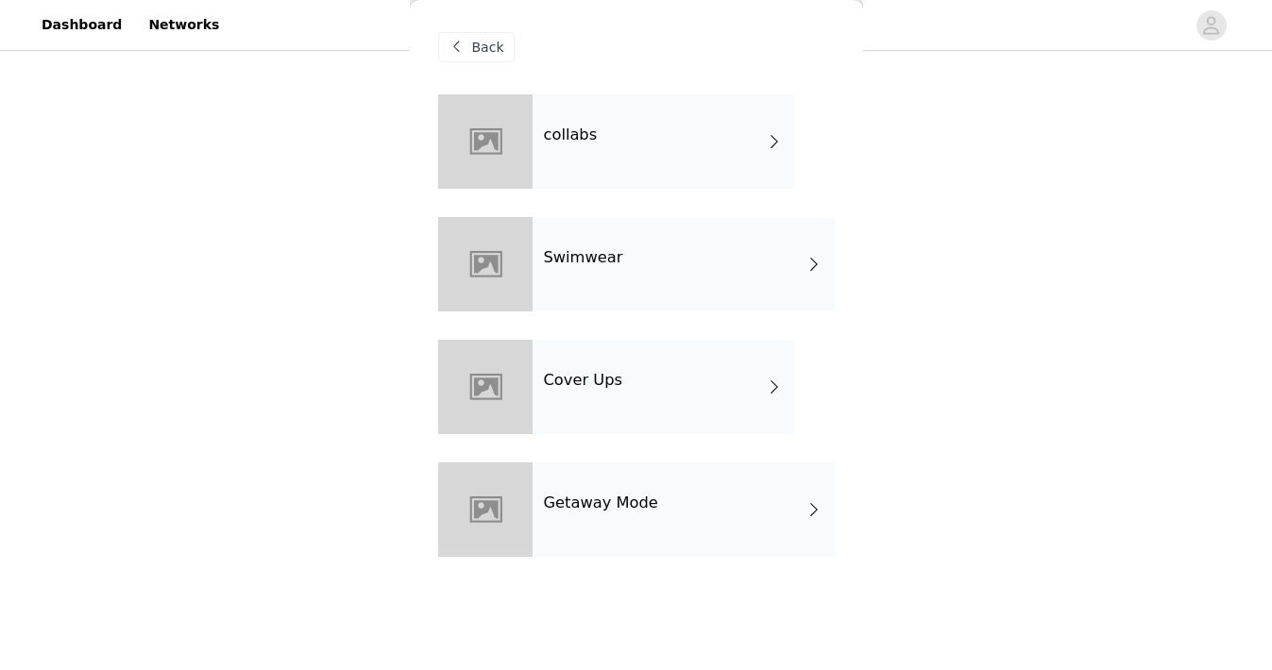
click at [686, 152] on div "collabs" at bounding box center [664, 141] width 263 height 94
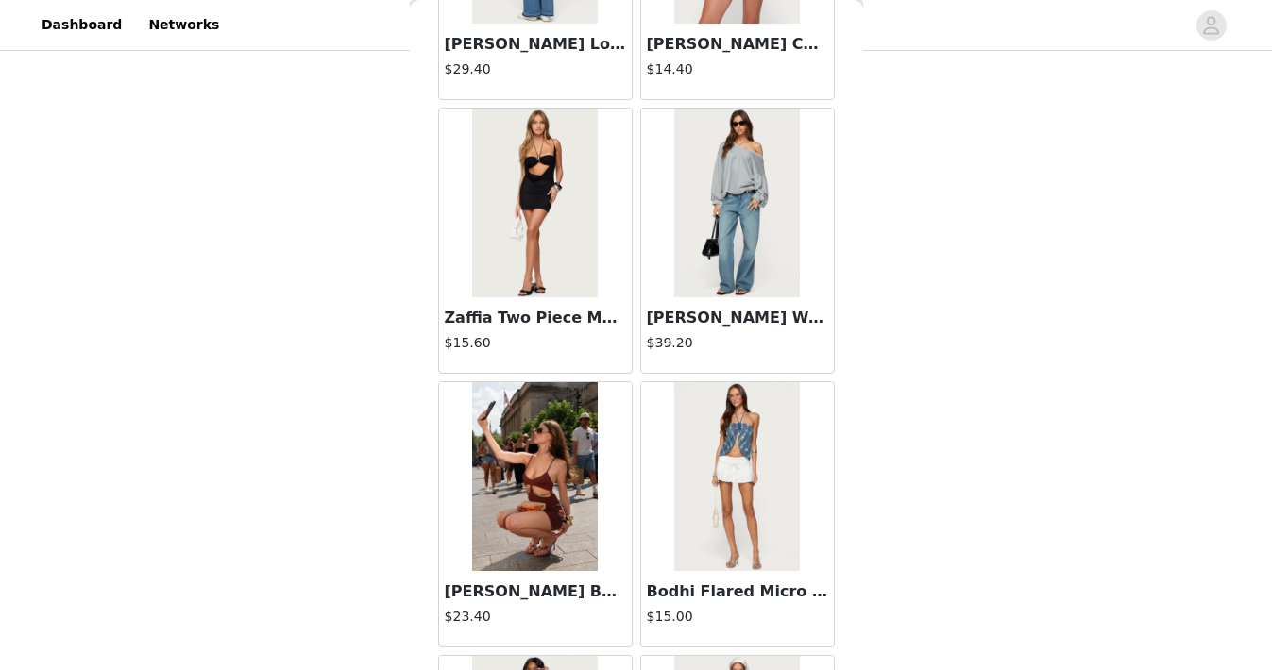
scroll to position [2219, 0]
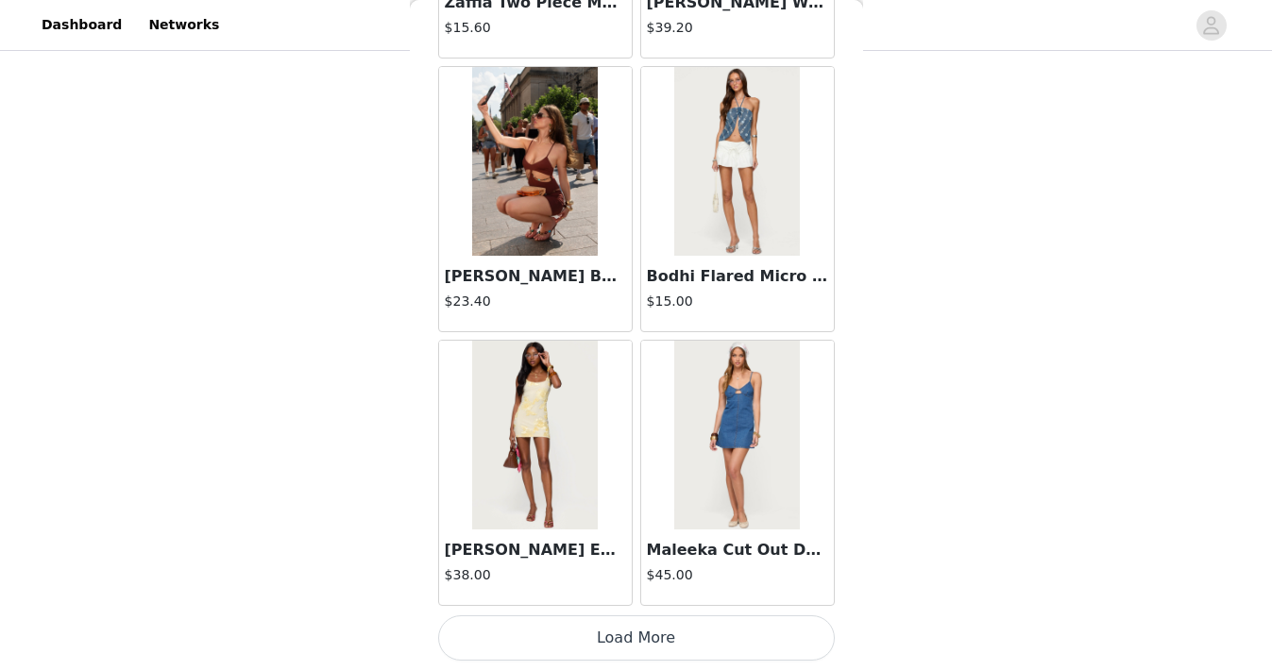
click at [646, 622] on button "Load More" at bounding box center [636, 638] width 397 height 45
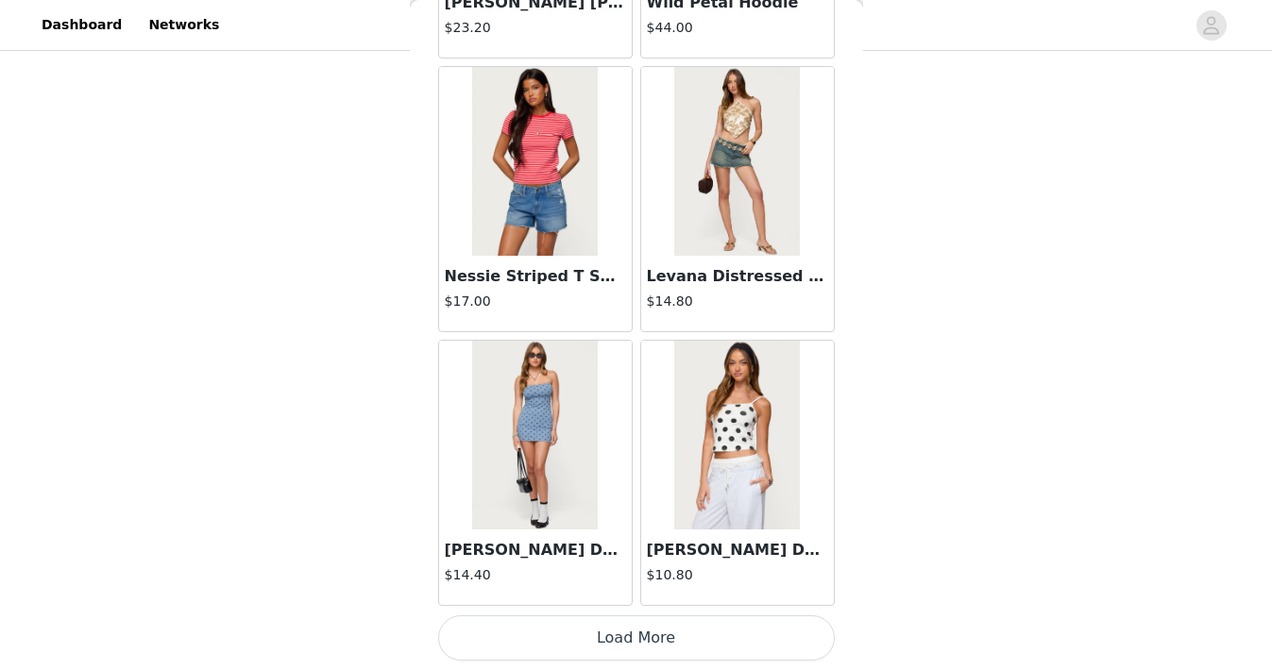
scroll to position [1192, 0]
click at [637, 643] on button "Load More" at bounding box center [636, 638] width 397 height 45
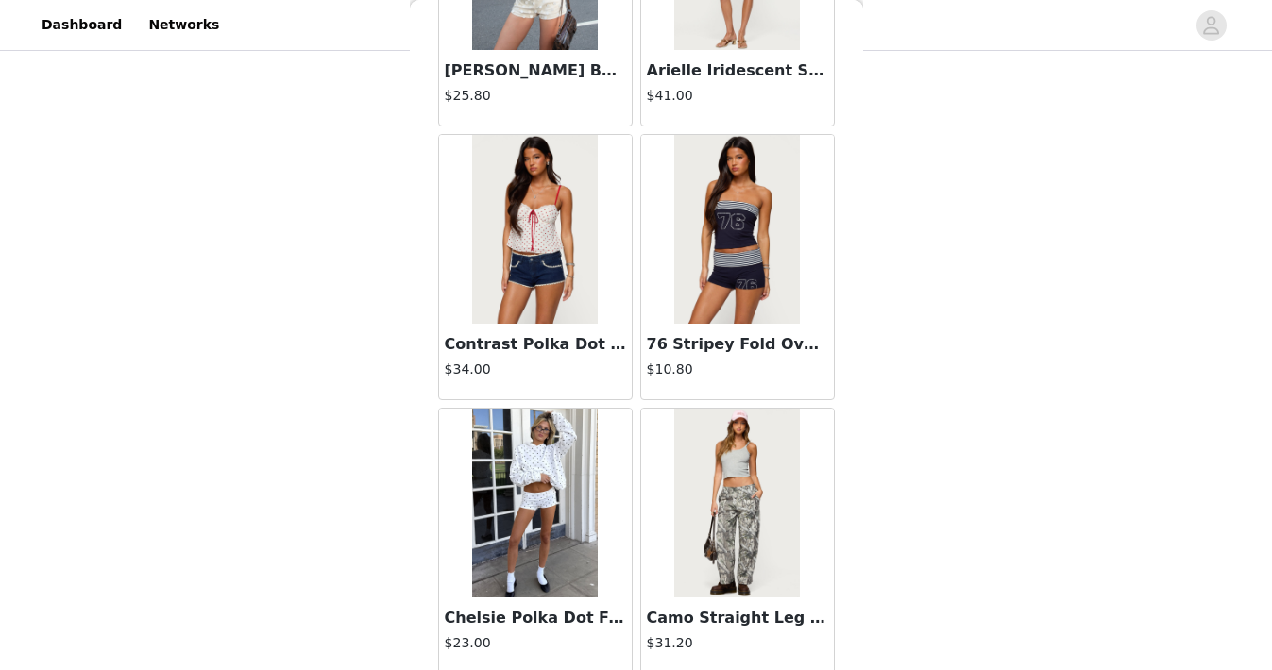
scroll to position [7696, 0]
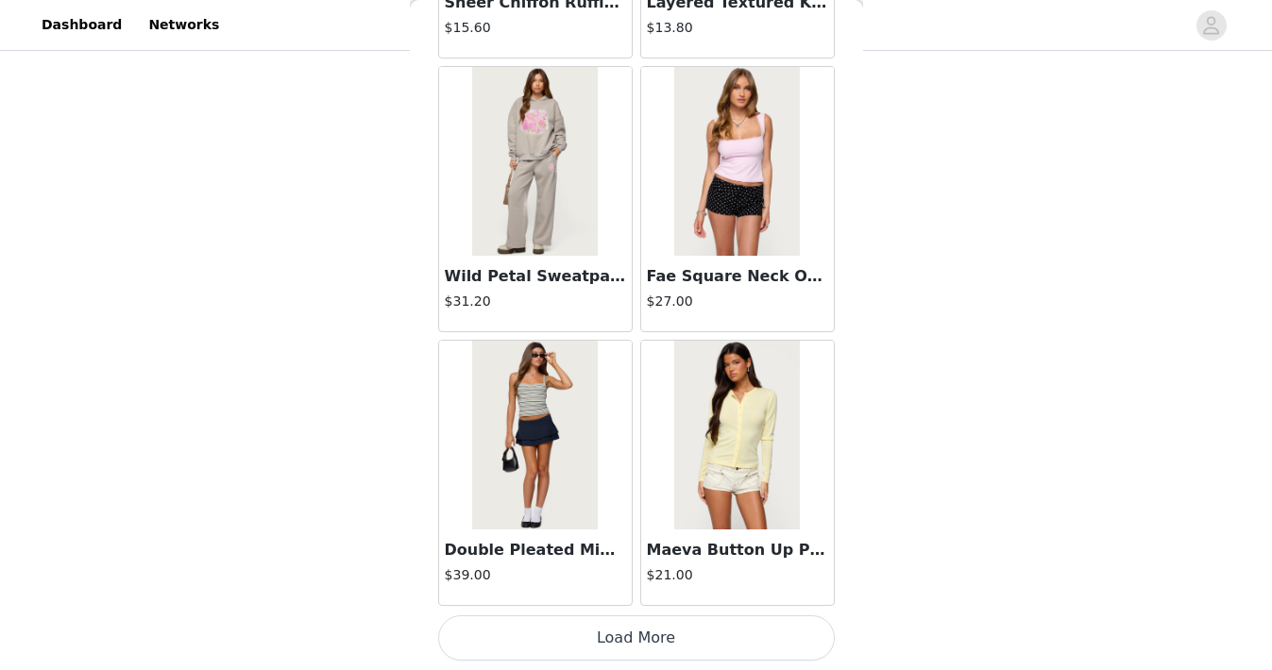
click at [637, 643] on button "Load More" at bounding box center [636, 638] width 397 height 45
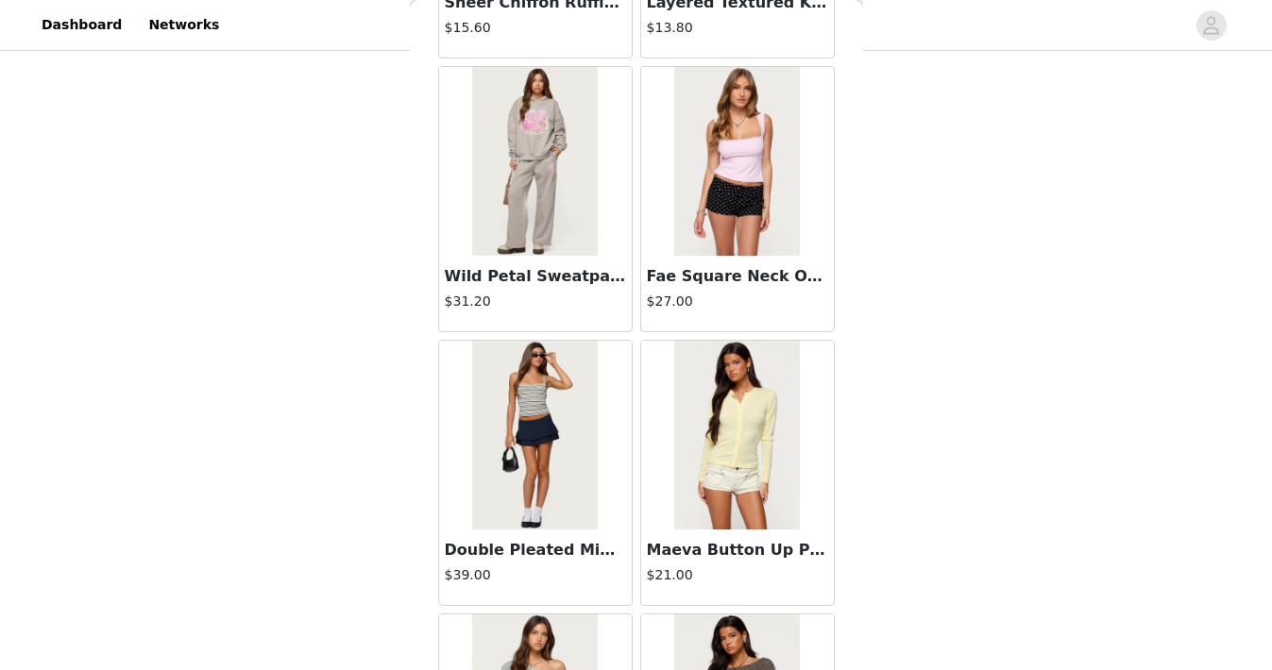
scroll to position [10435, 0]
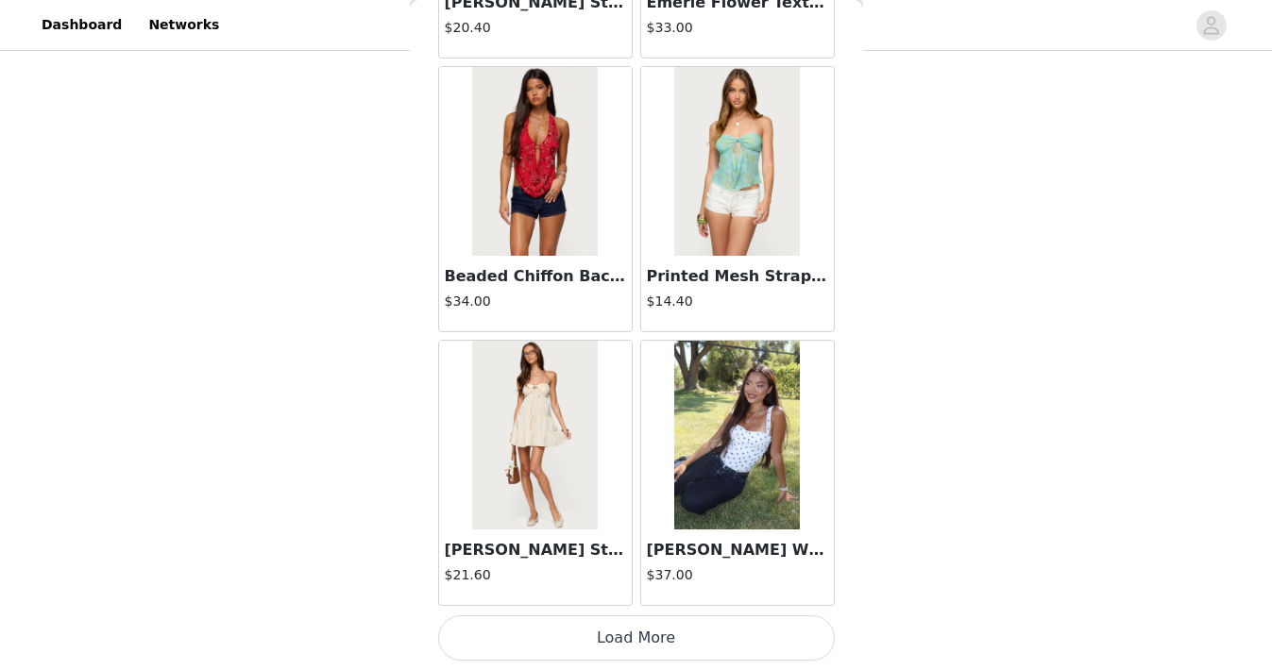
click at [637, 643] on button "Load More" at bounding box center [636, 638] width 397 height 45
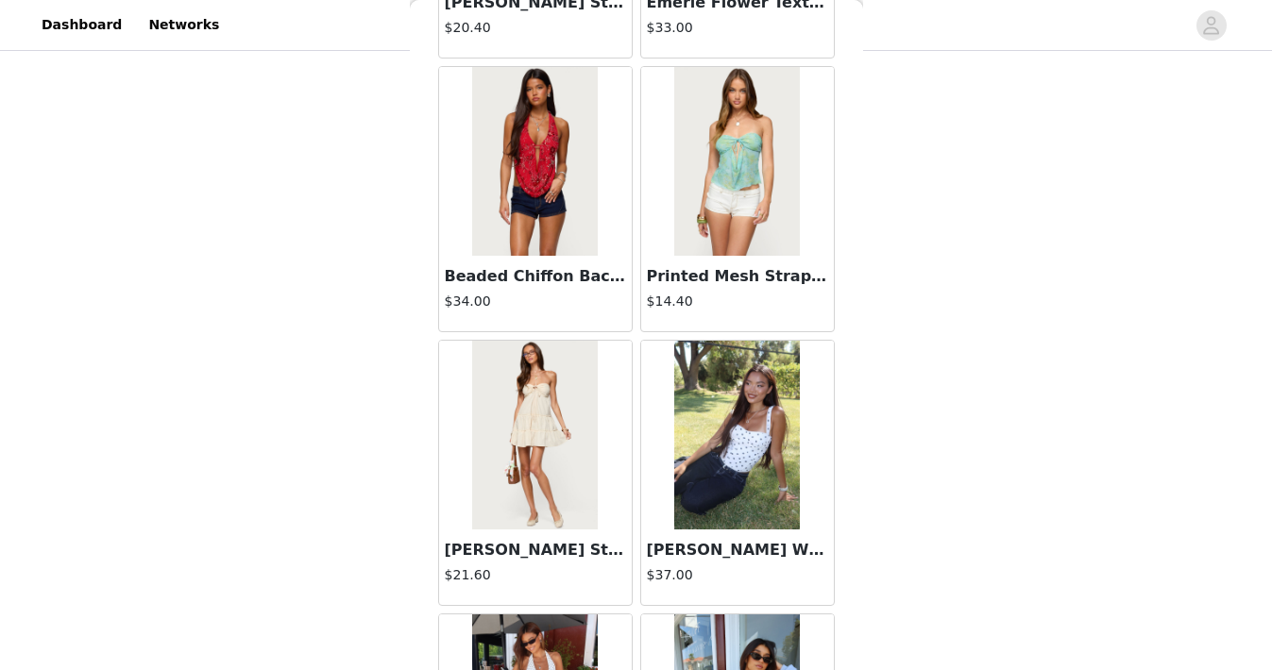
scroll to position [13173, 0]
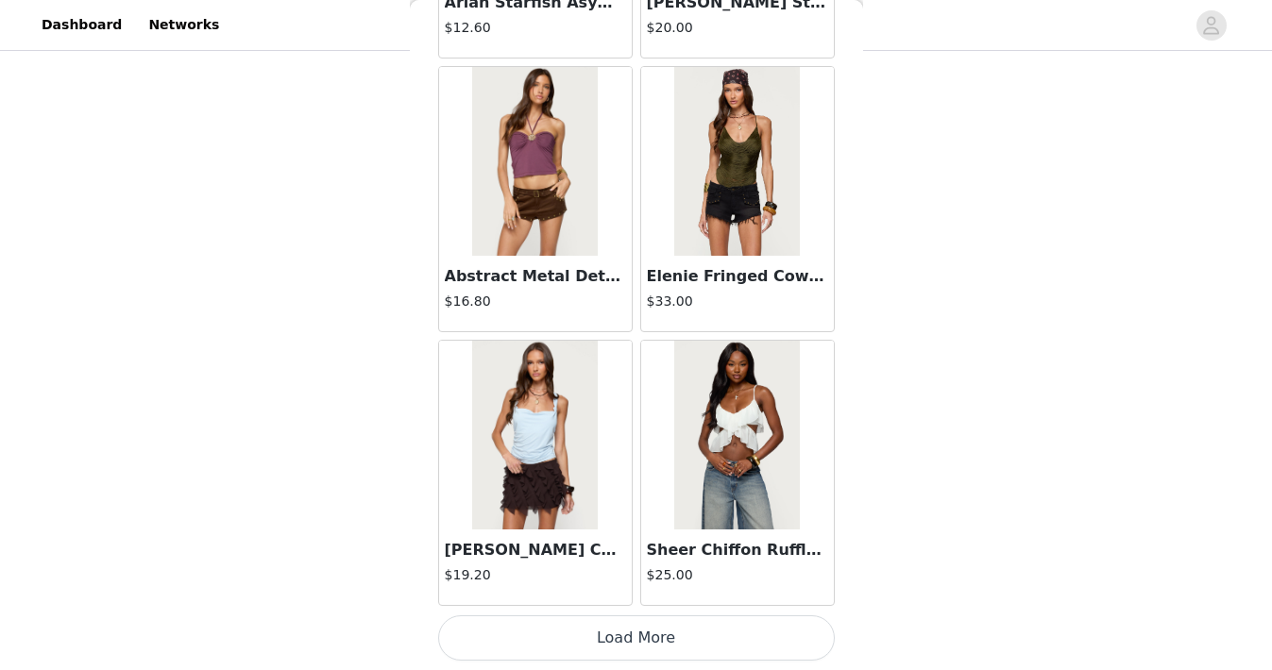
click at [637, 643] on button "Load More" at bounding box center [636, 638] width 397 height 45
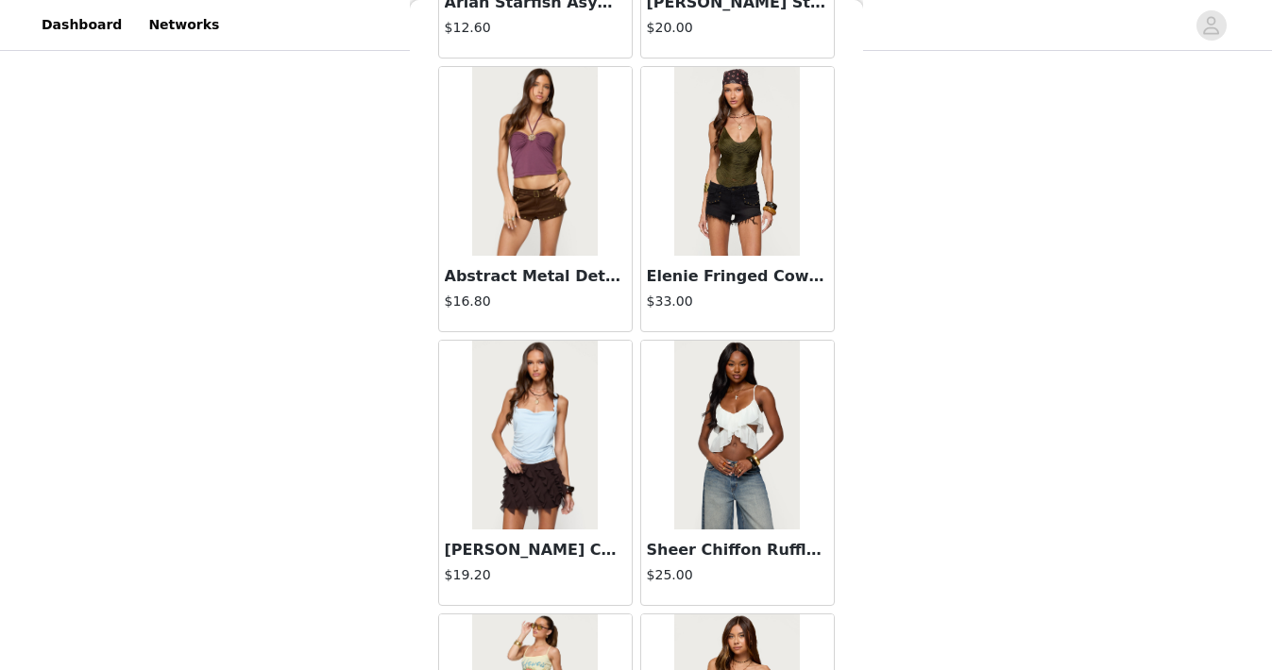
scroll to position [15912, 0]
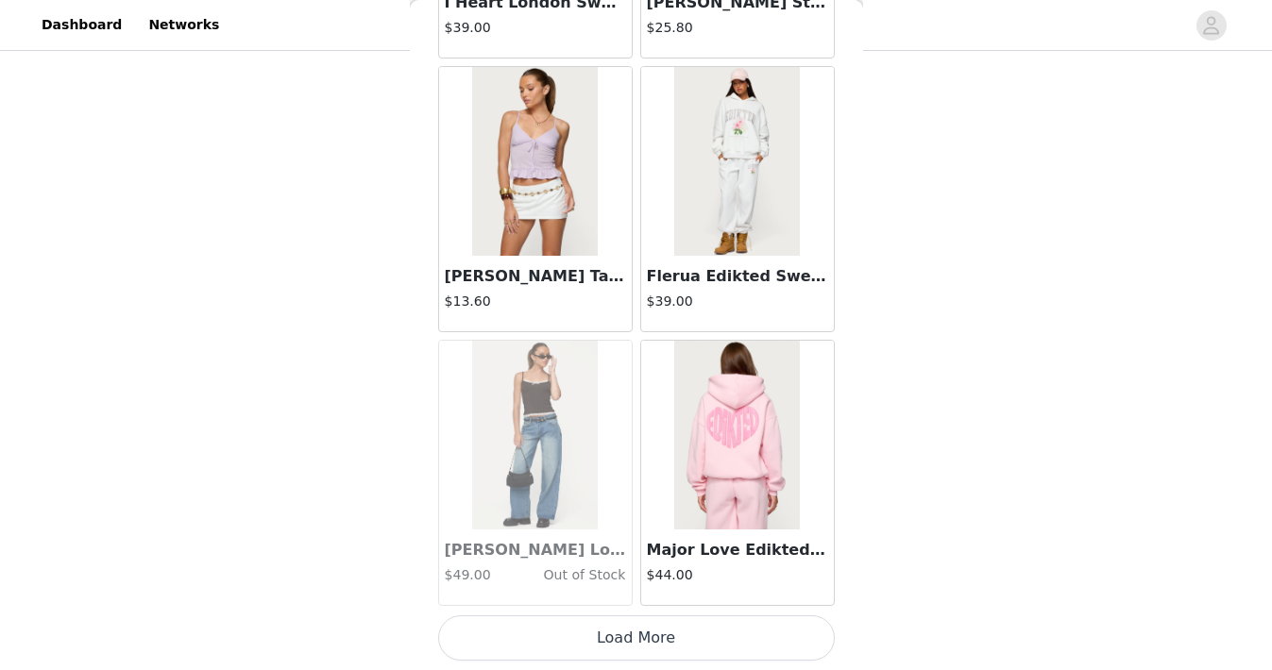
click at [637, 643] on button "Load More" at bounding box center [636, 638] width 397 height 45
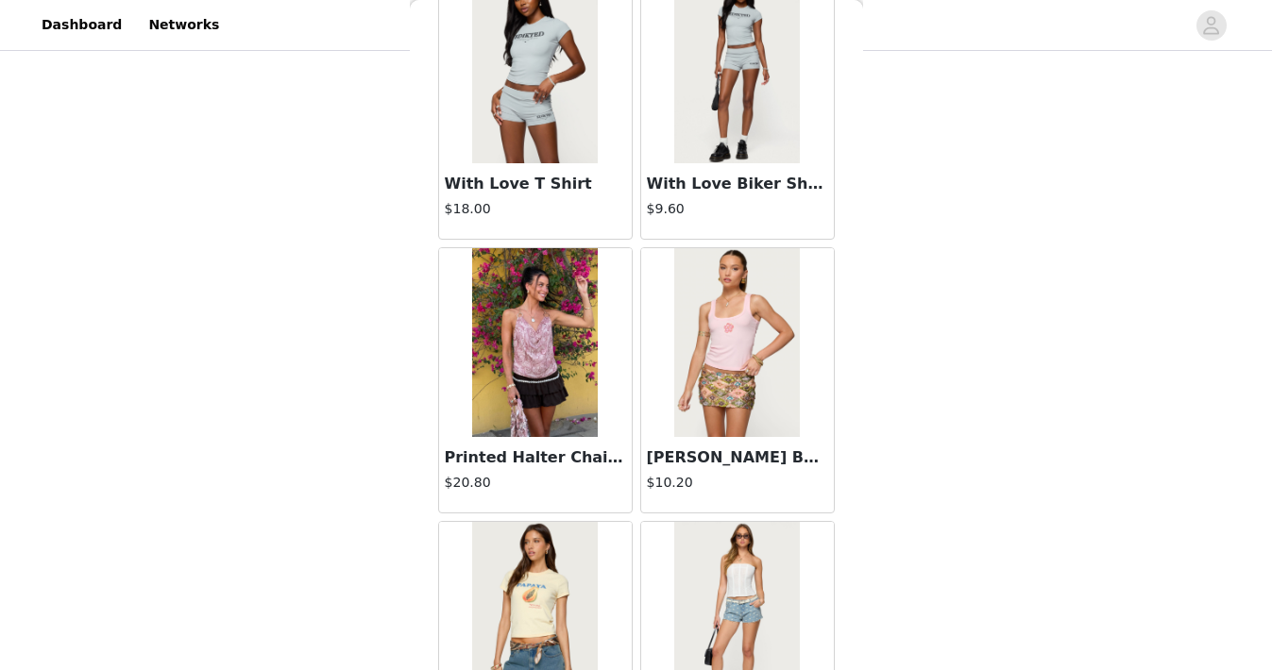
scroll to position [18650, 0]
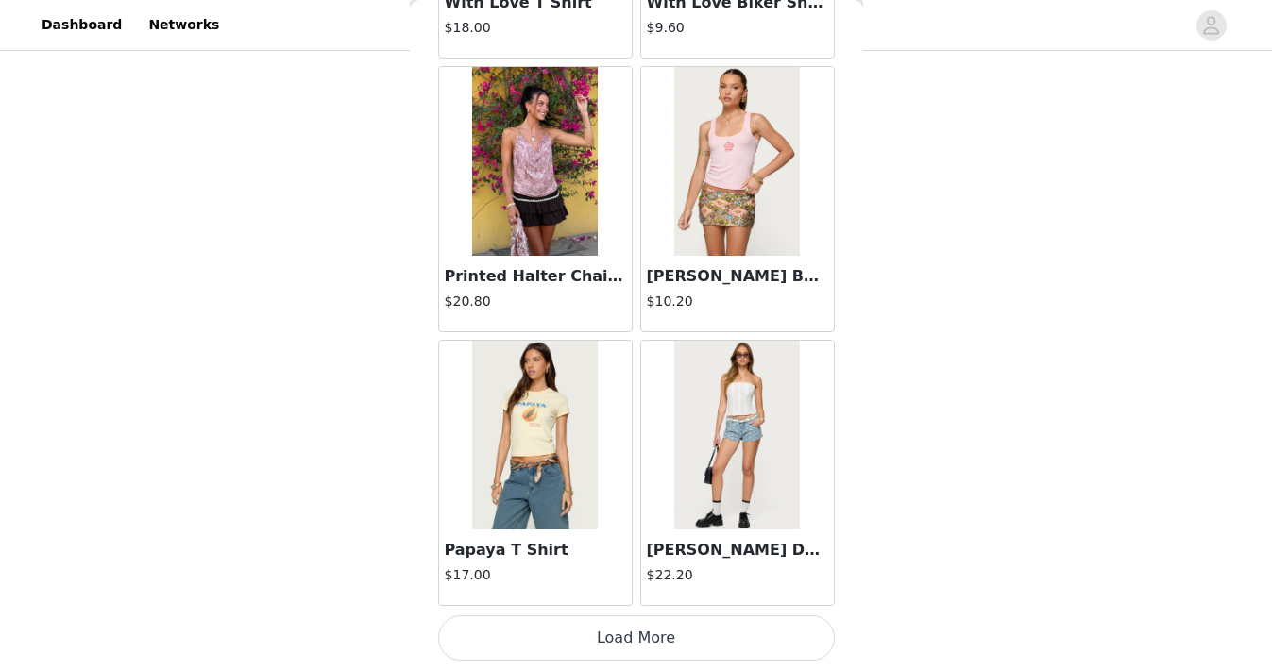
click at [637, 643] on button "Load More" at bounding box center [636, 638] width 397 height 45
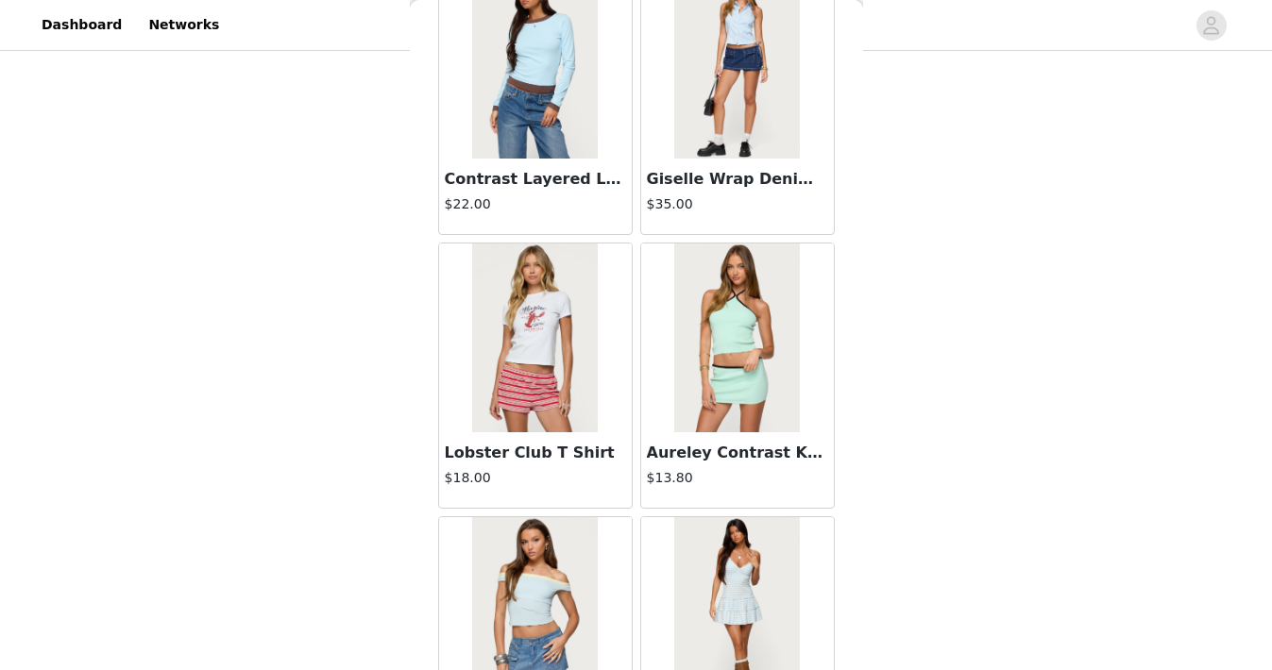
scroll to position [21389, 0]
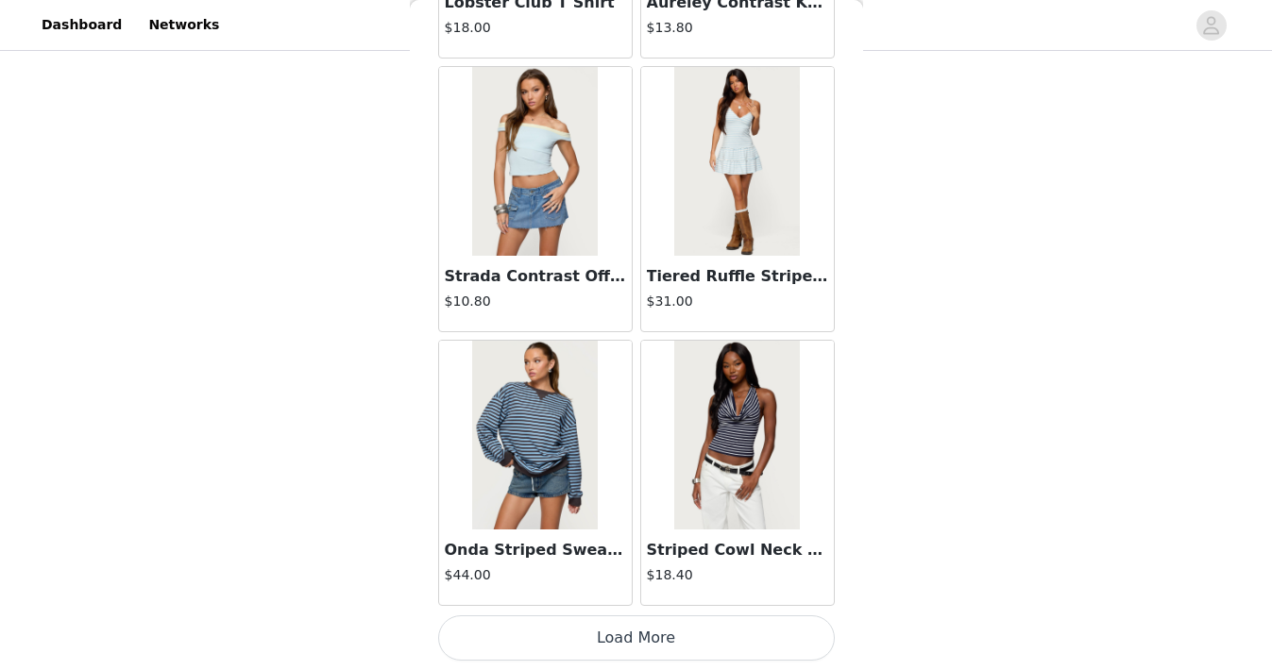
click at [637, 643] on button "Load More" at bounding box center [636, 638] width 397 height 45
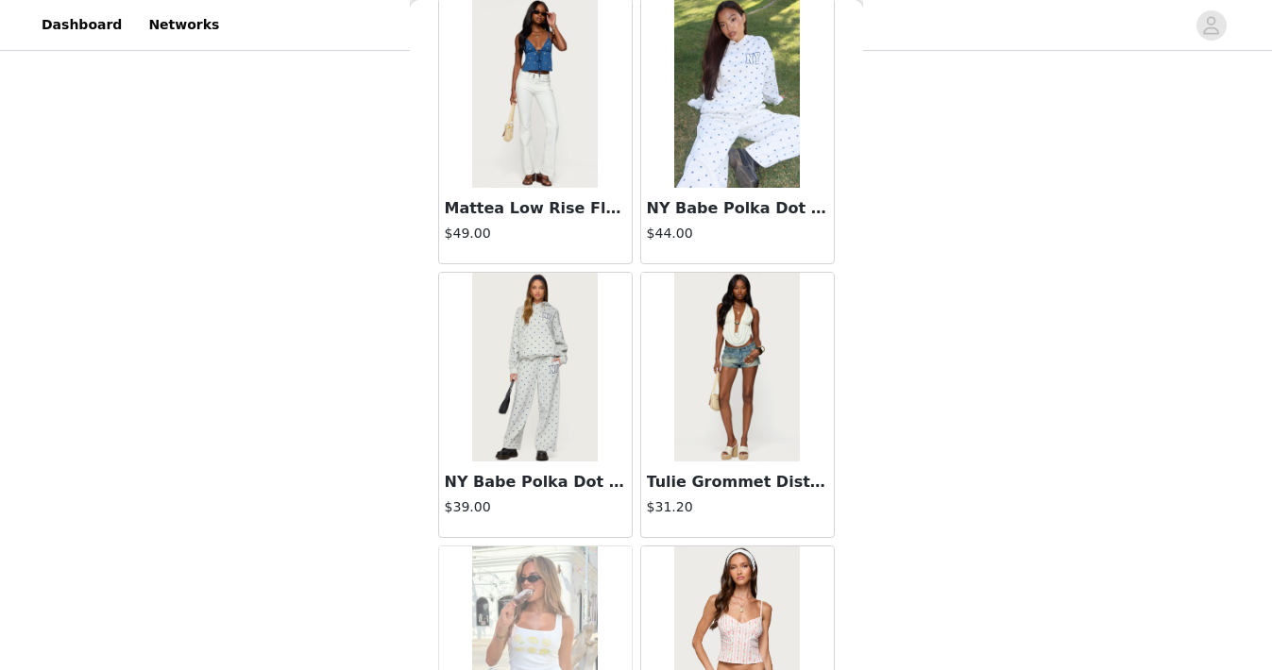
scroll to position [24127, 0]
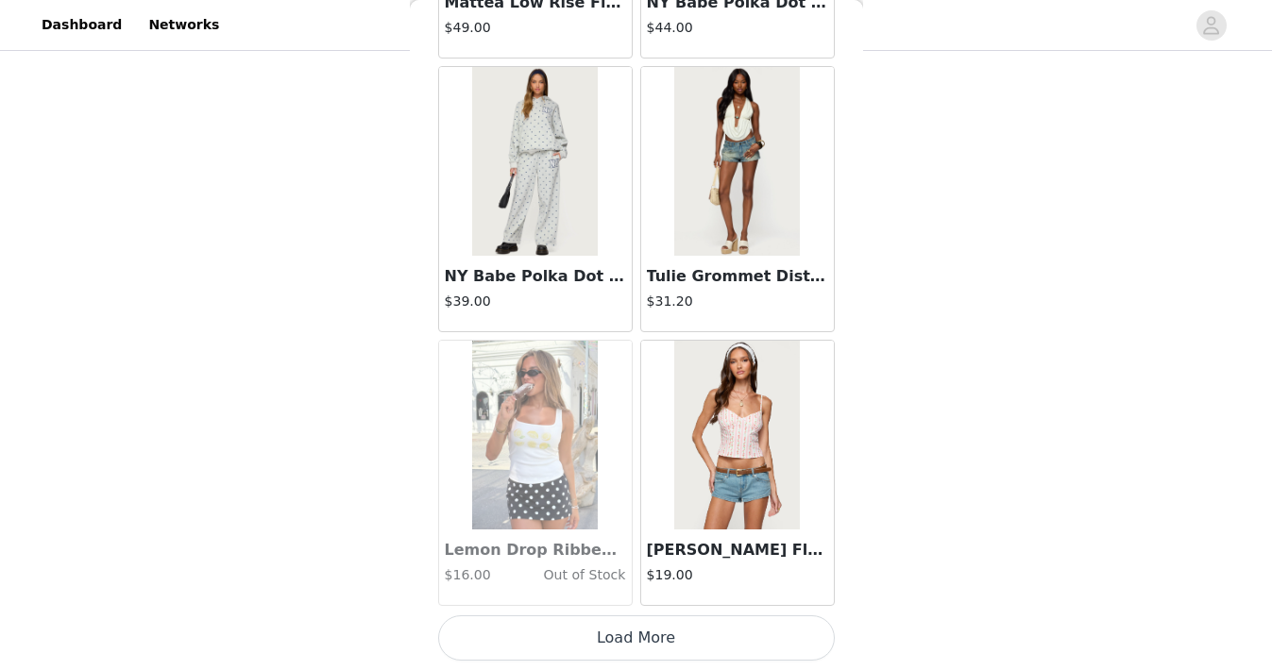
click at [637, 643] on button "Load More" at bounding box center [636, 638] width 397 height 45
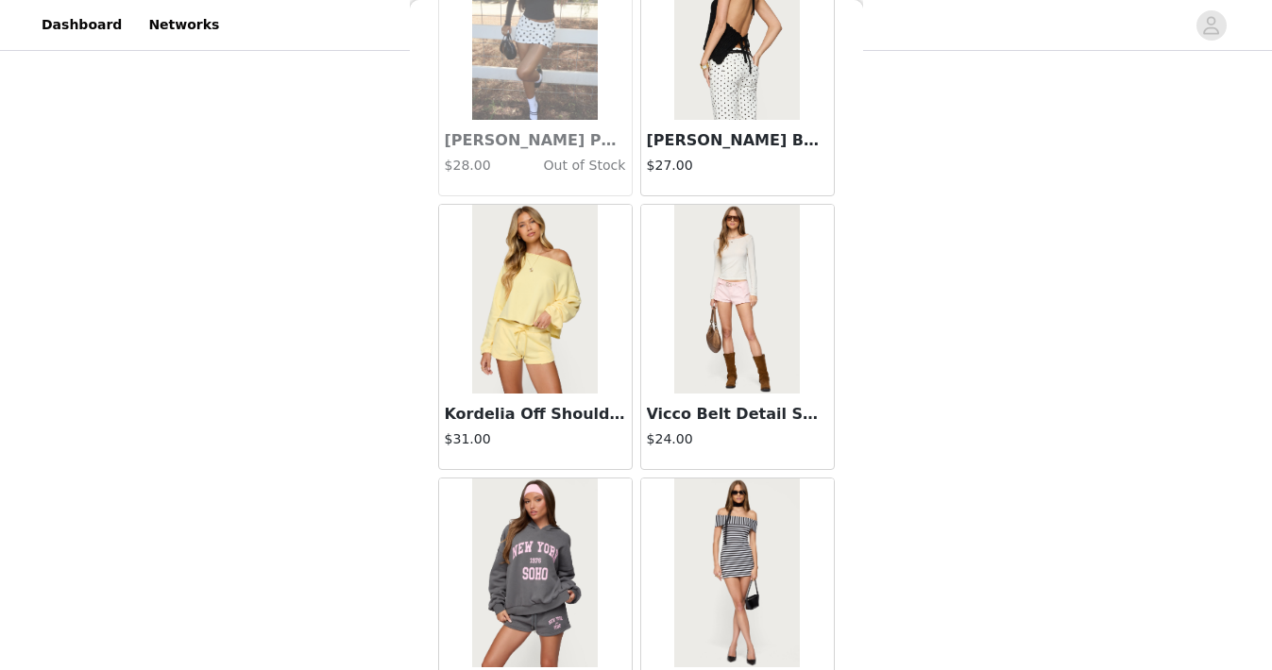
scroll to position [26866, 0]
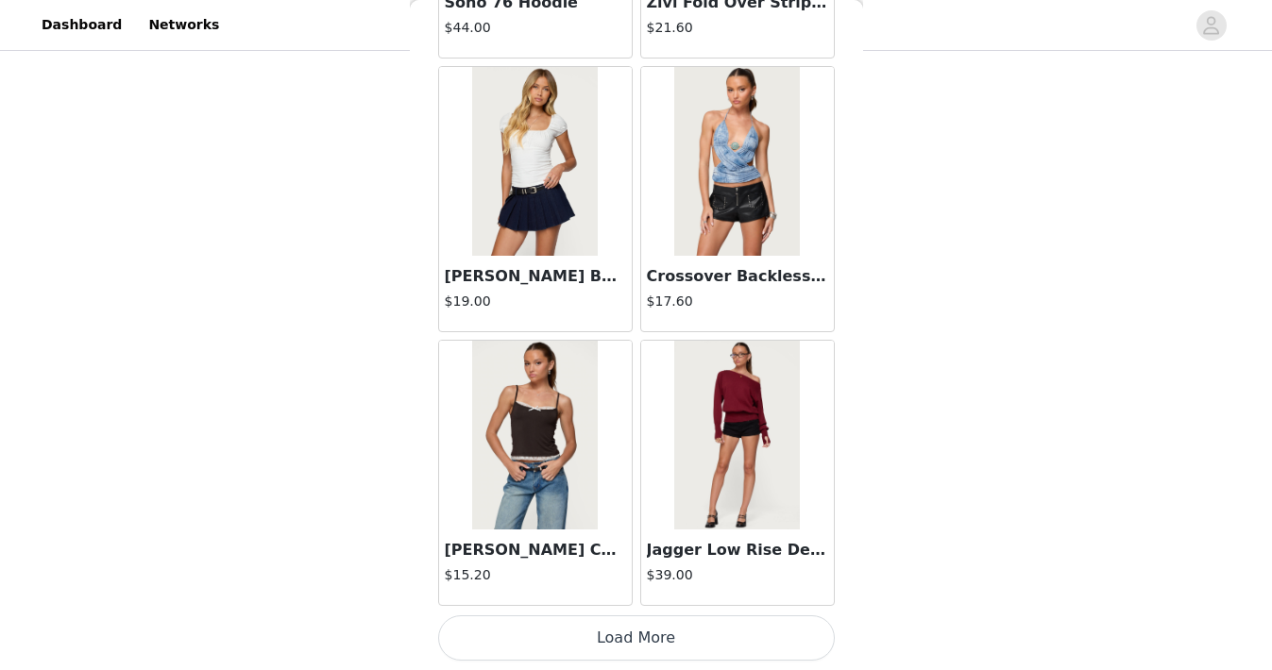
click at [637, 642] on button "Load More" at bounding box center [636, 638] width 397 height 45
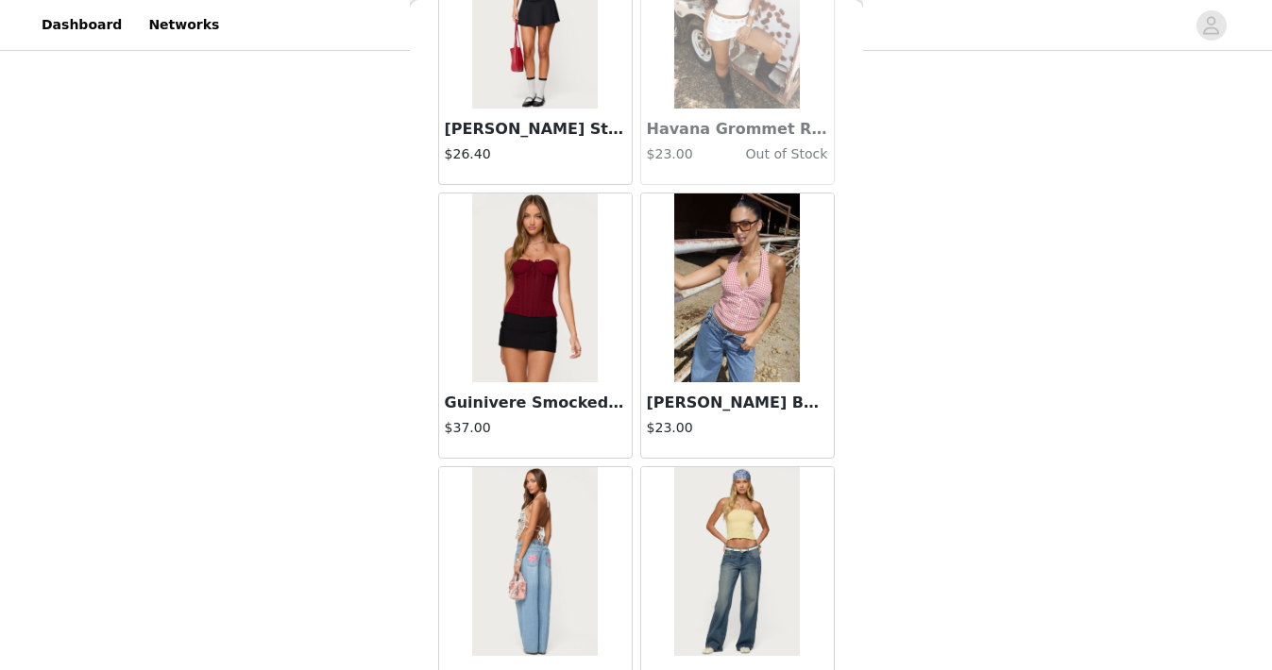
scroll to position [29604, 0]
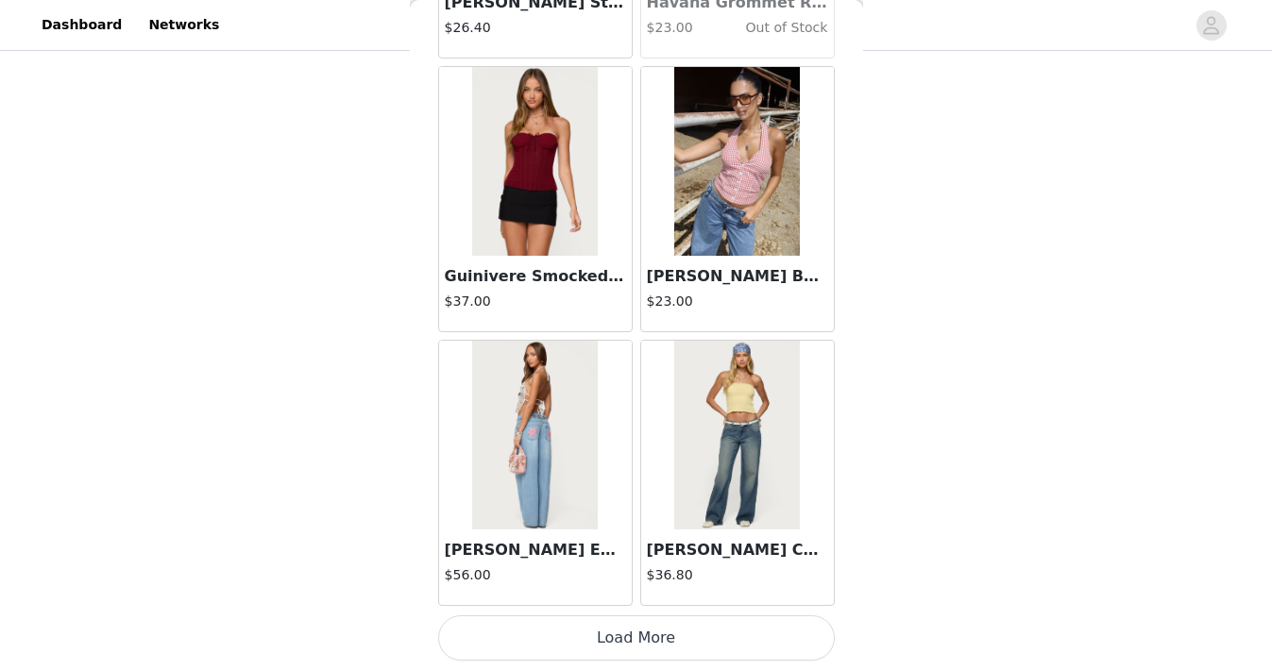
click at [637, 642] on button "Load More" at bounding box center [636, 638] width 397 height 45
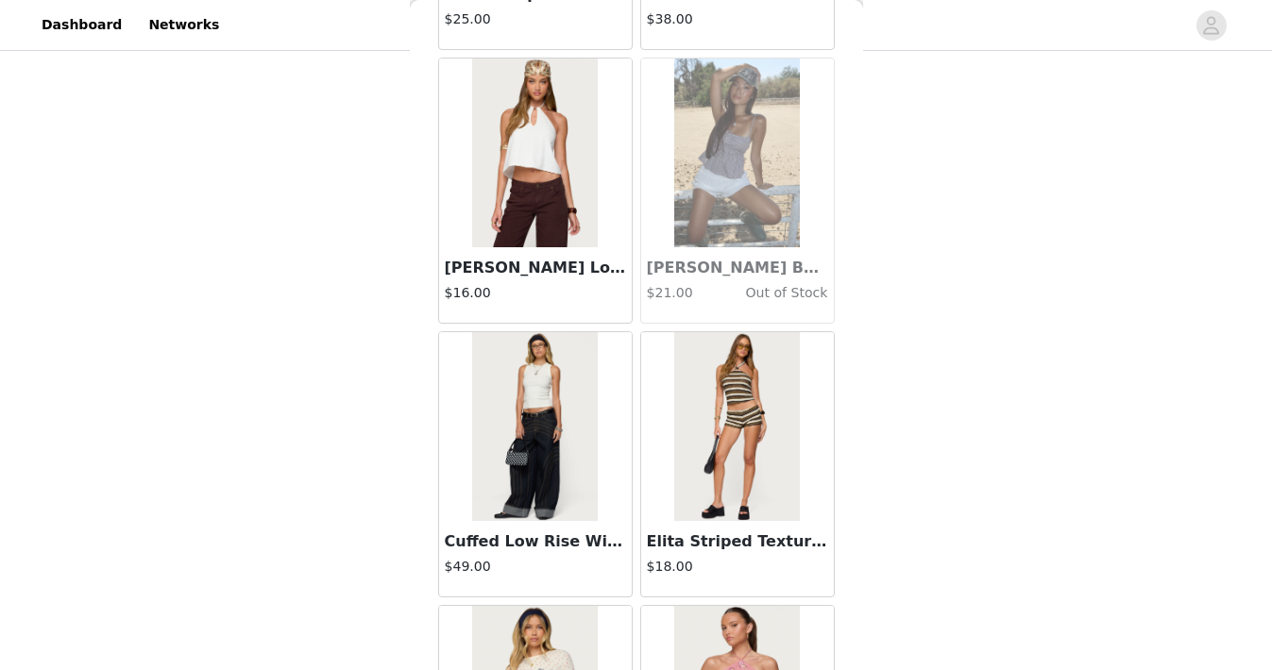
scroll to position [32343, 0]
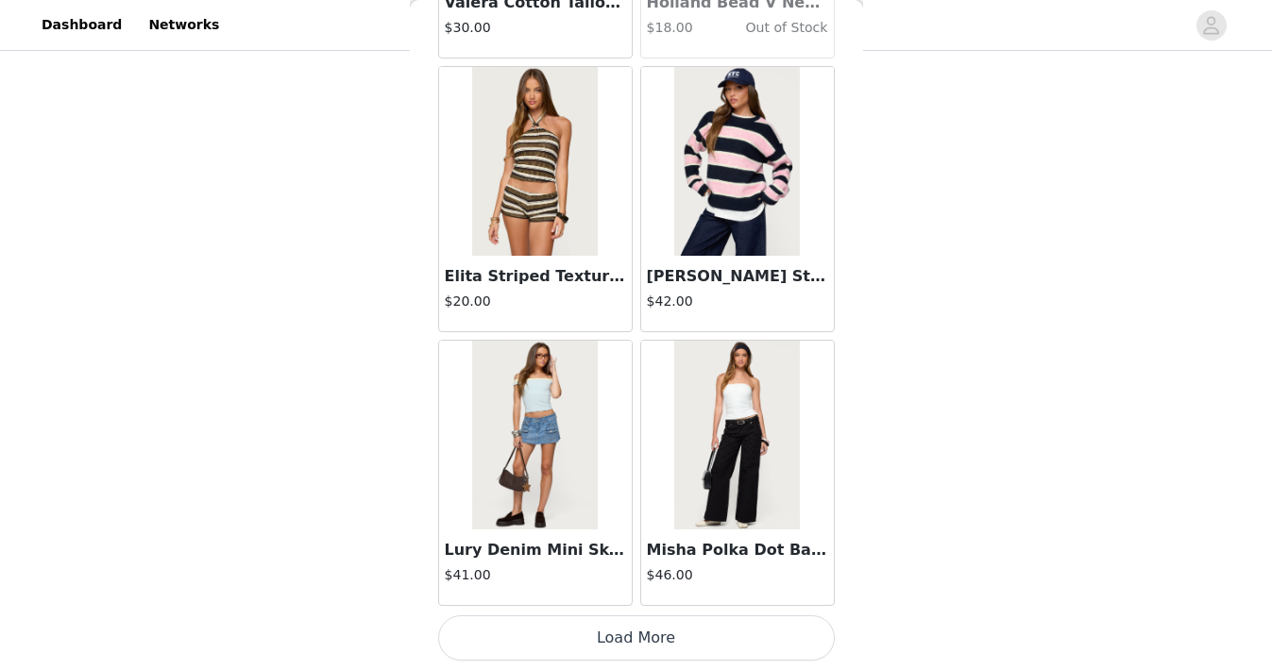
click at [637, 642] on button "Load More" at bounding box center [636, 638] width 397 height 45
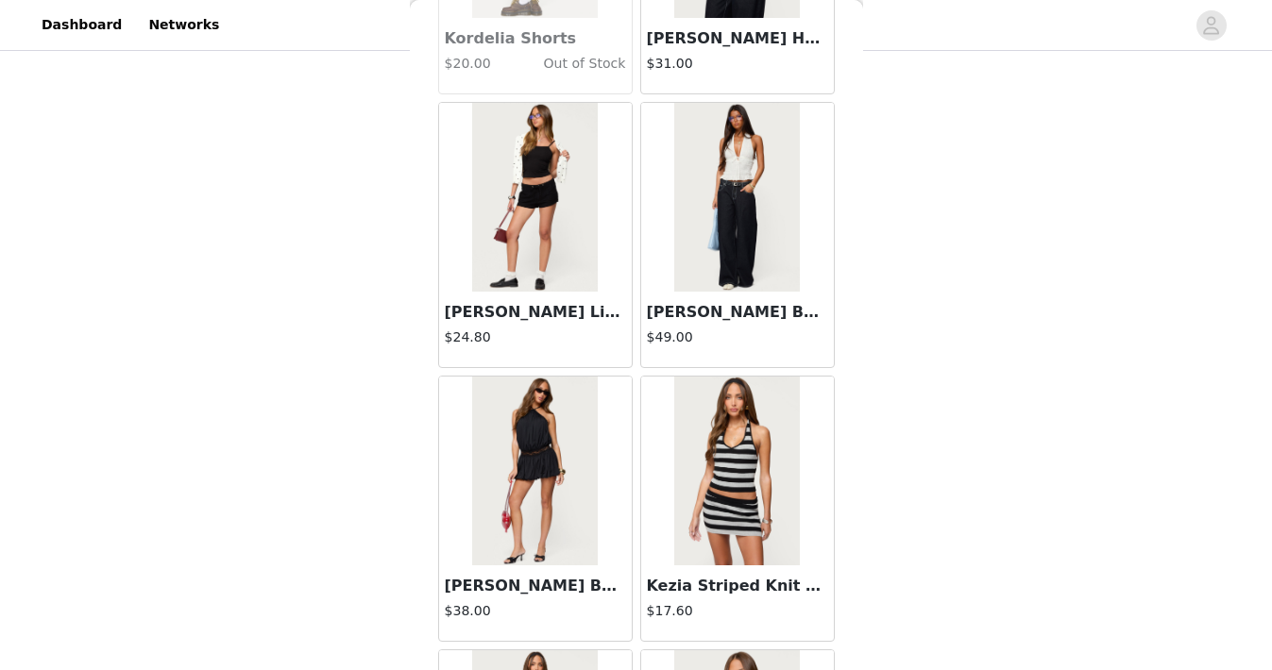
scroll to position [35081, 0]
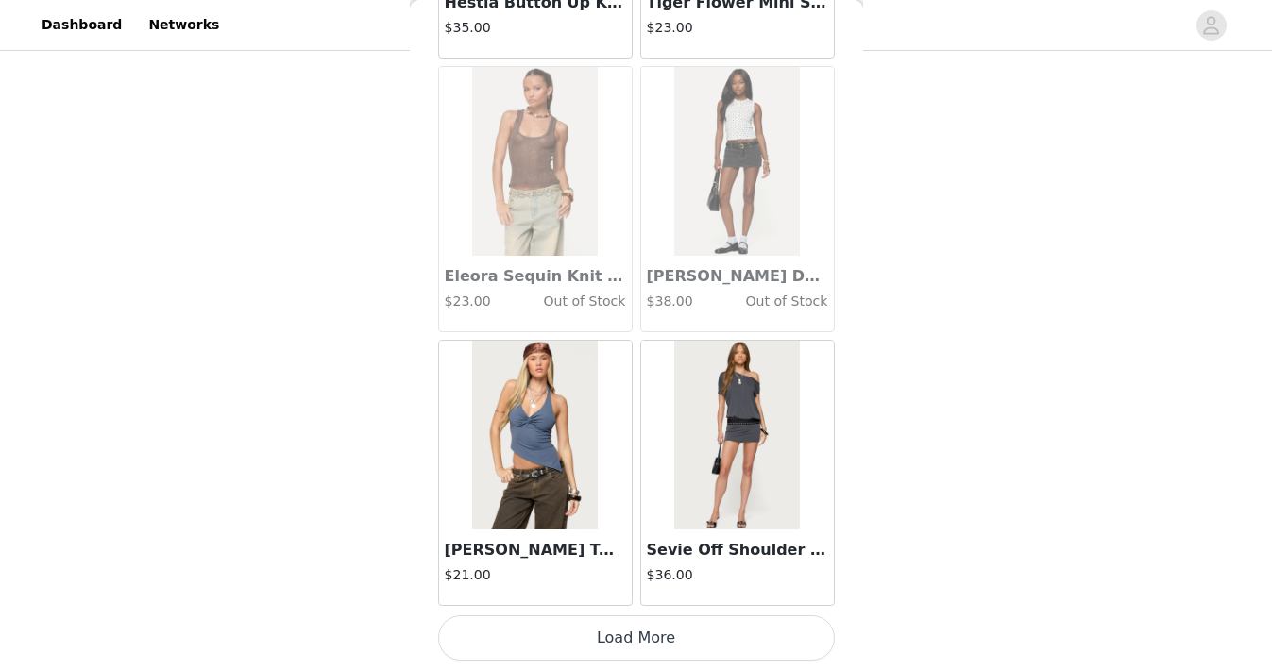
click at [637, 642] on button "Load More" at bounding box center [636, 638] width 397 height 45
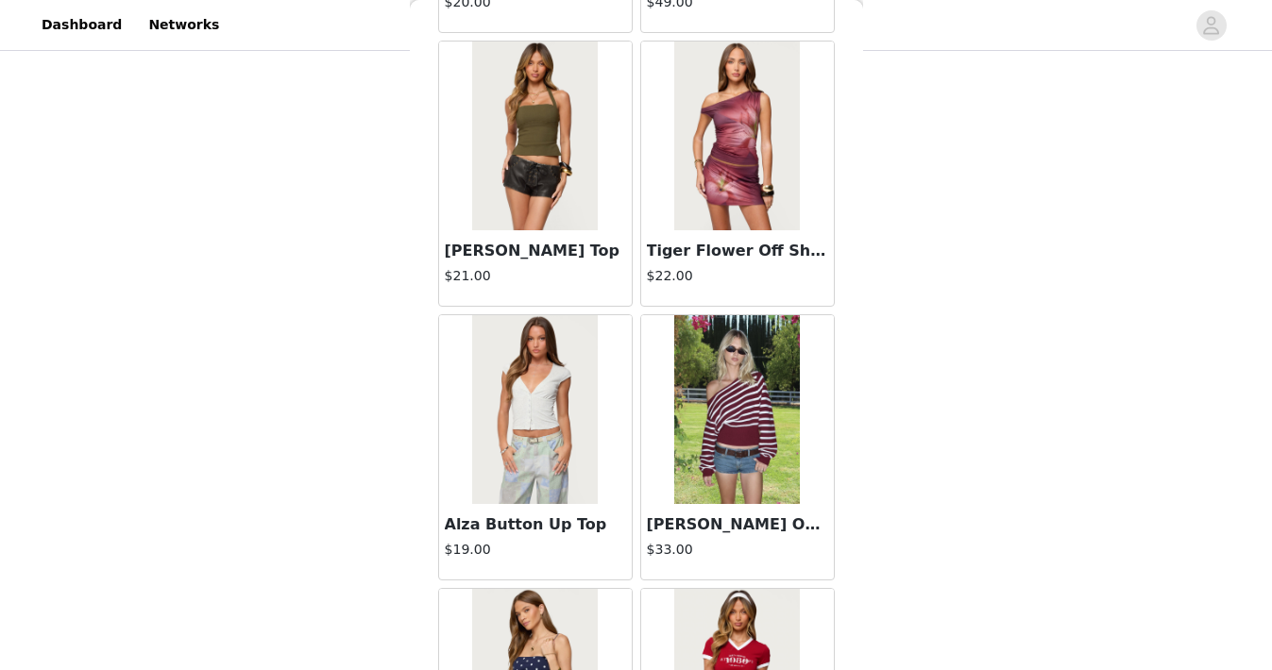
scroll to position [37820, 0]
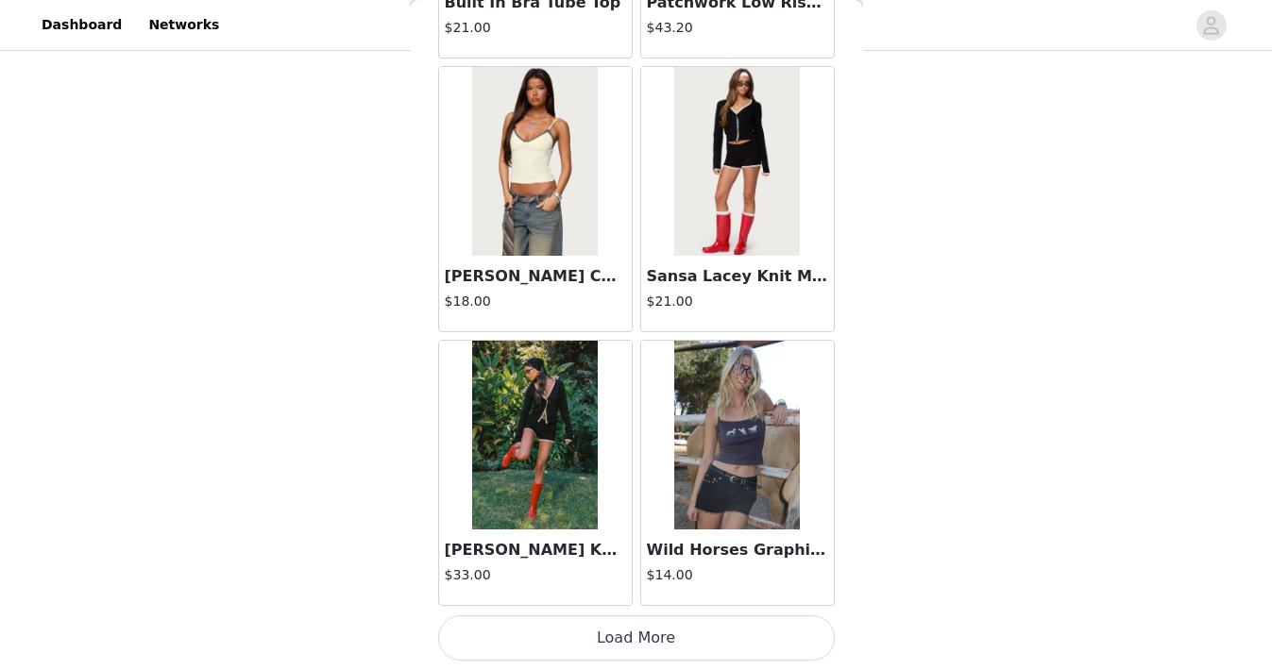
click at [637, 642] on button "Load More" at bounding box center [636, 638] width 397 height 45
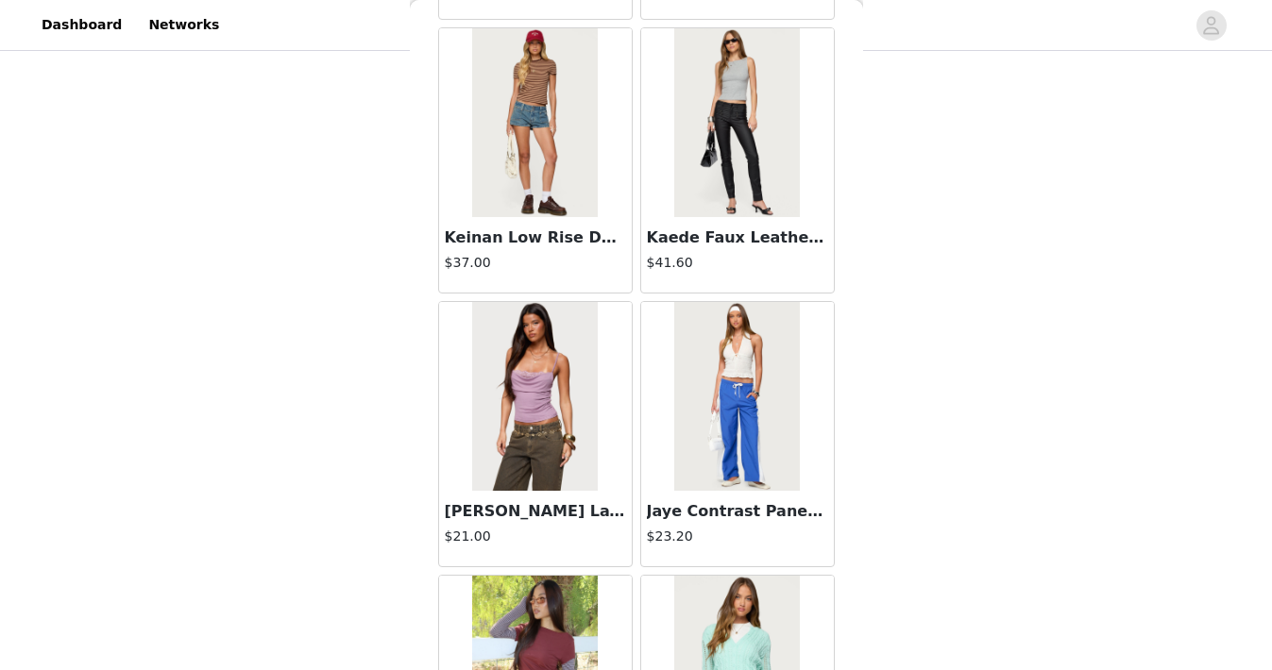
scroll to position [40558, 0]
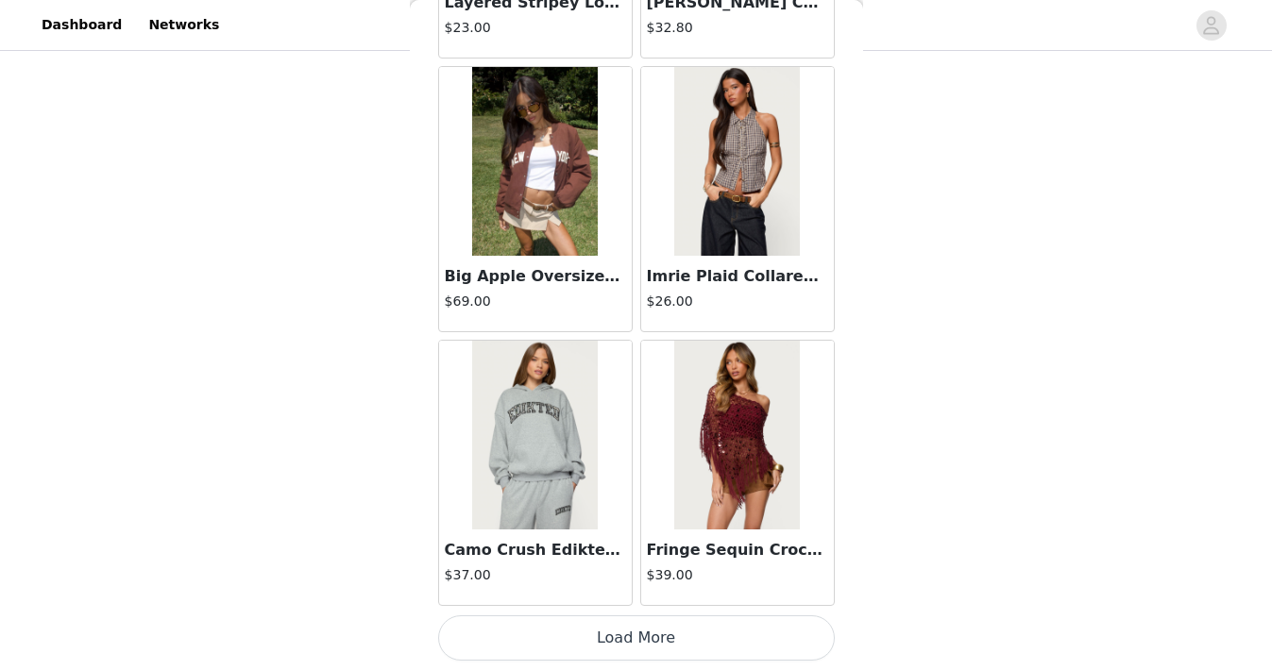
click at [637, 642] on button "Load More" at bounding box center [636, 638] width 397 height 45
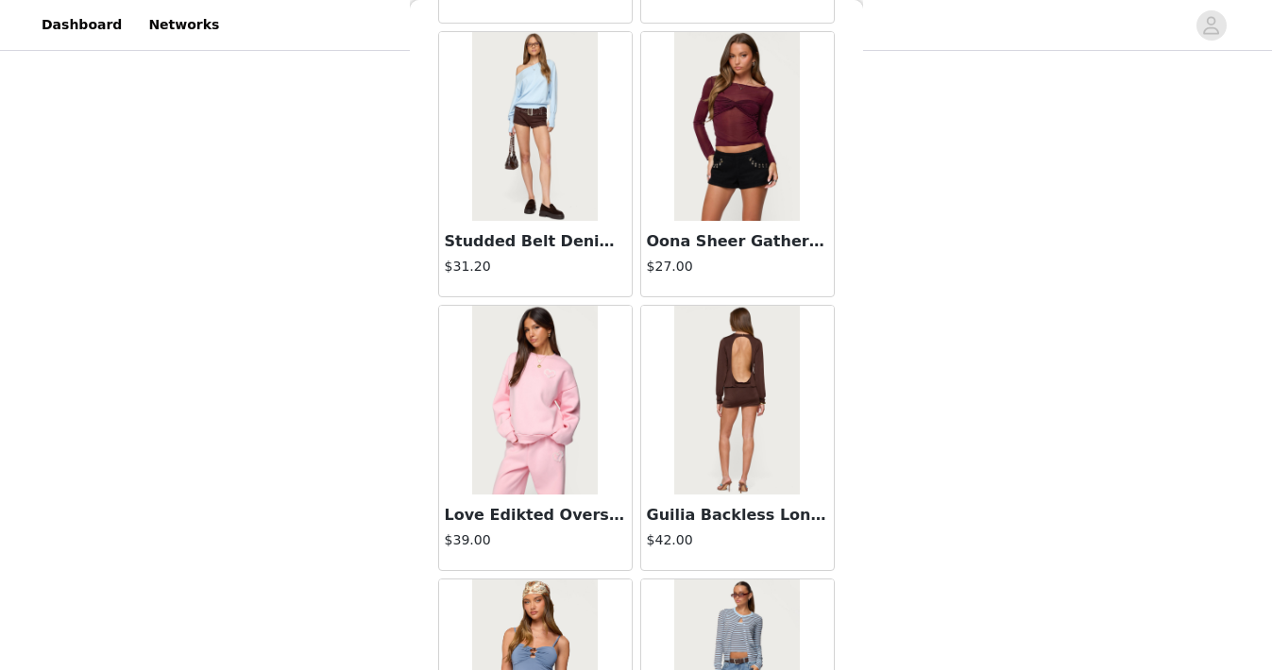
scroll to position [43297, 0]
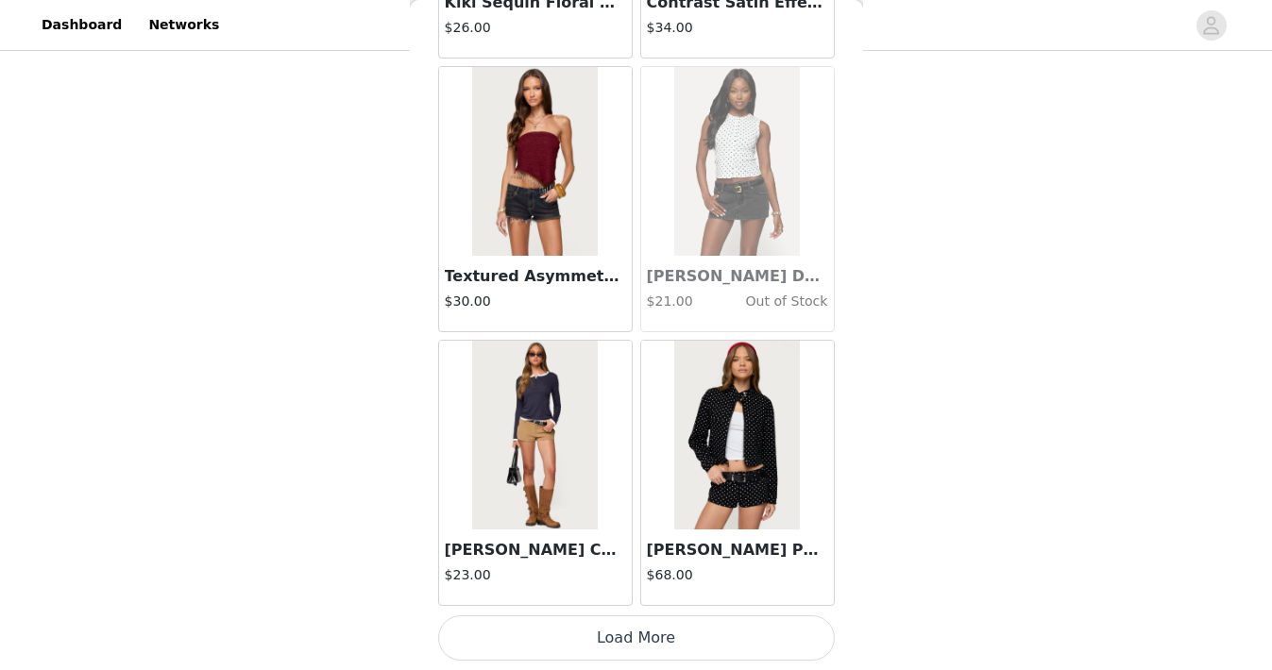
click at [637, 642] on button "Load More" at bounding box center [636, 638] width 397 height 45
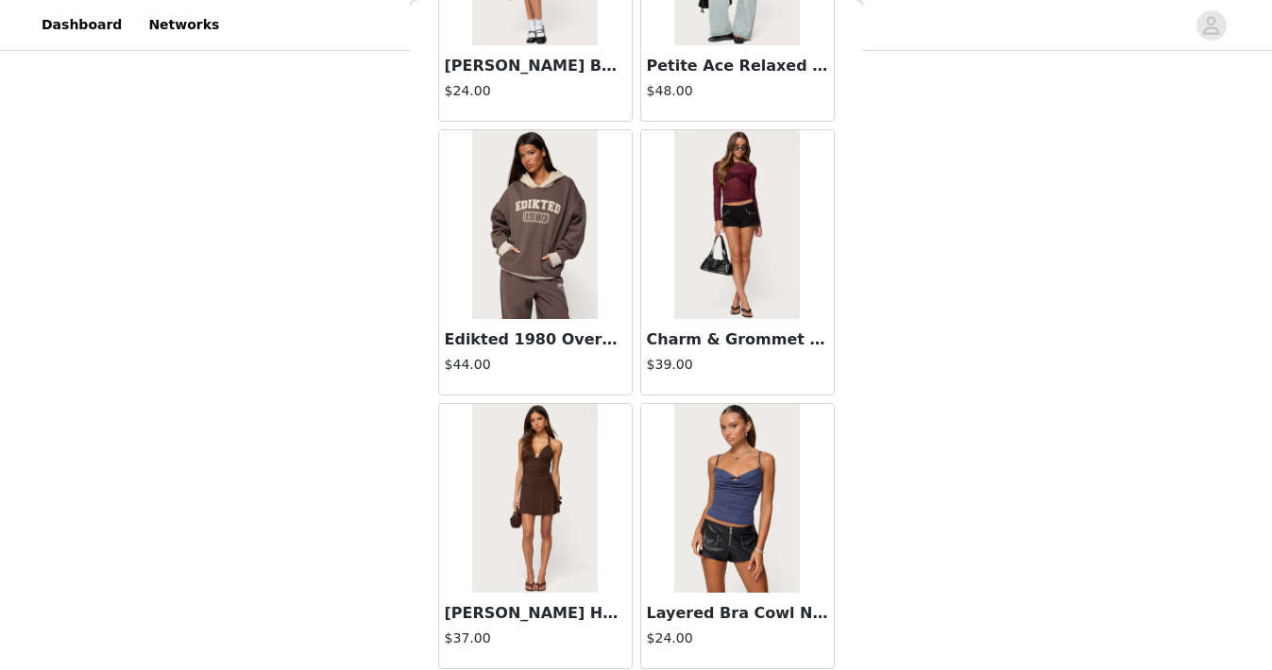
scroll to position [46035, 0]
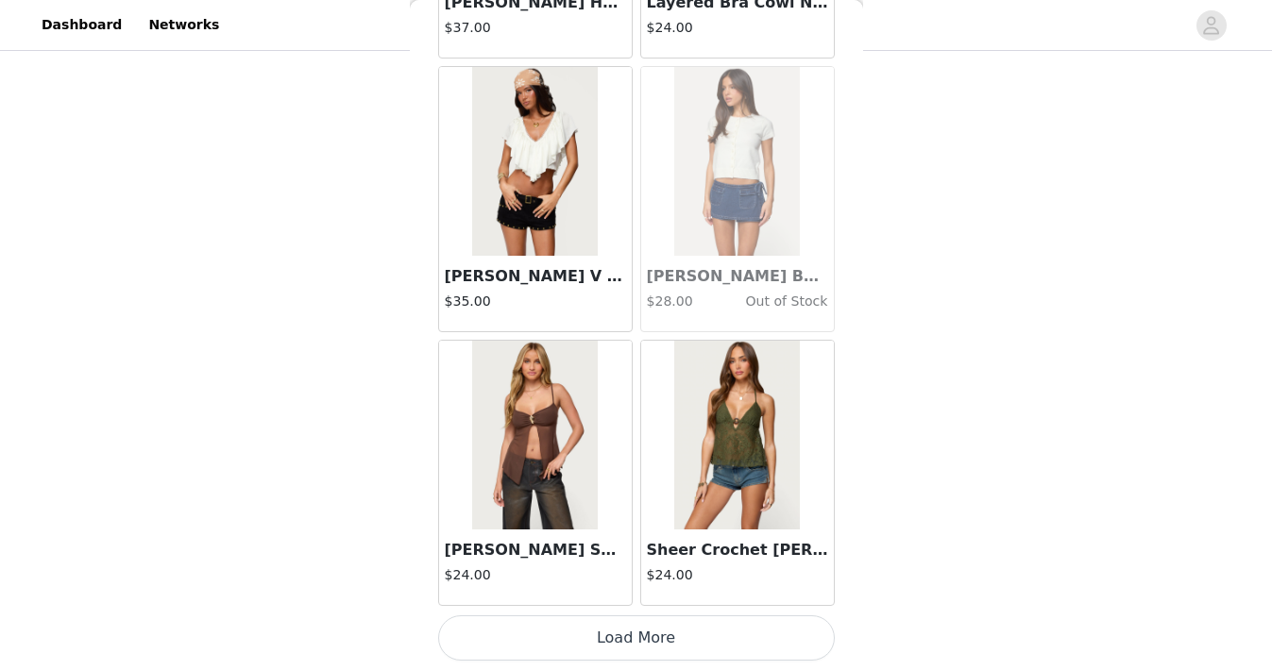
click at [637, 642] on button "Load More" at bounding box center [636, 638] width 397 height 45
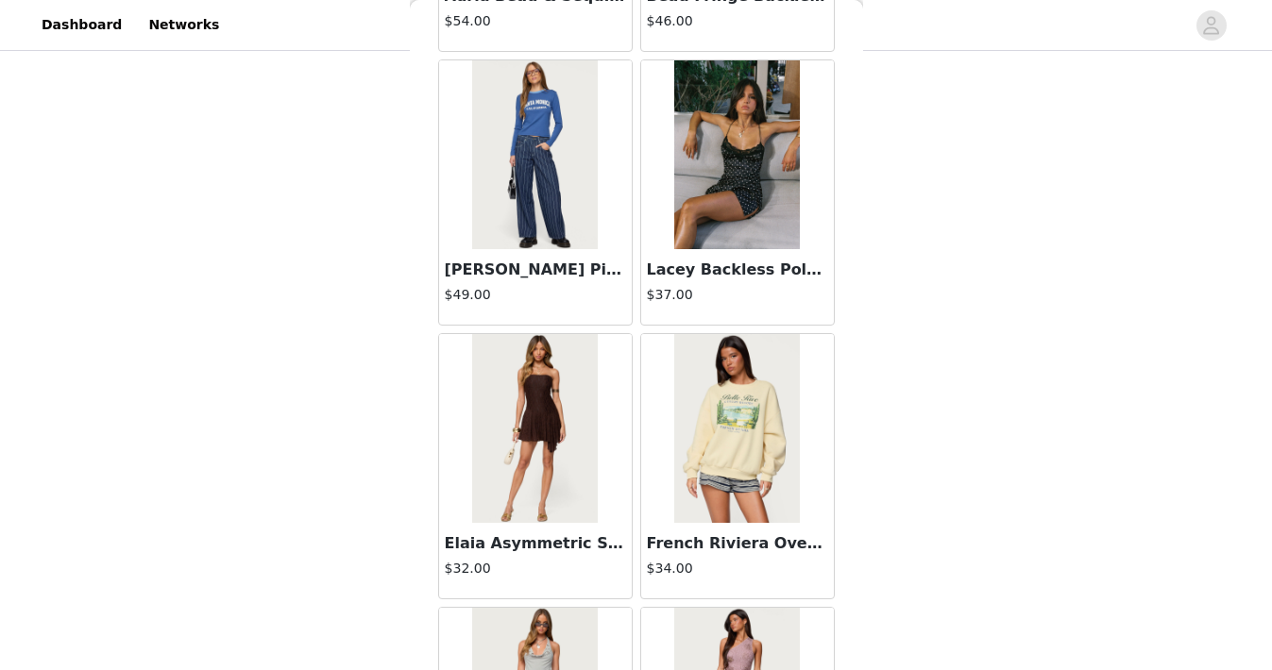
scroll to position [48774, 0]
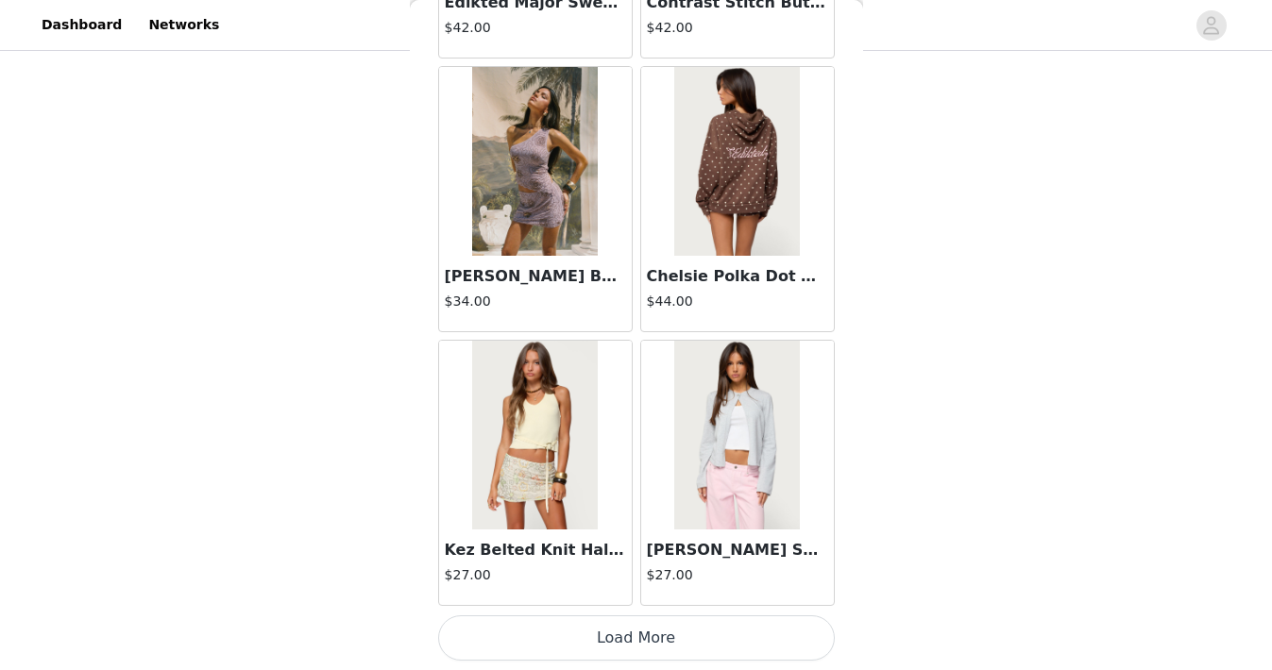
click at [637, 642] on button "Load More" at bounding box center [636, 638] width 397 height 45
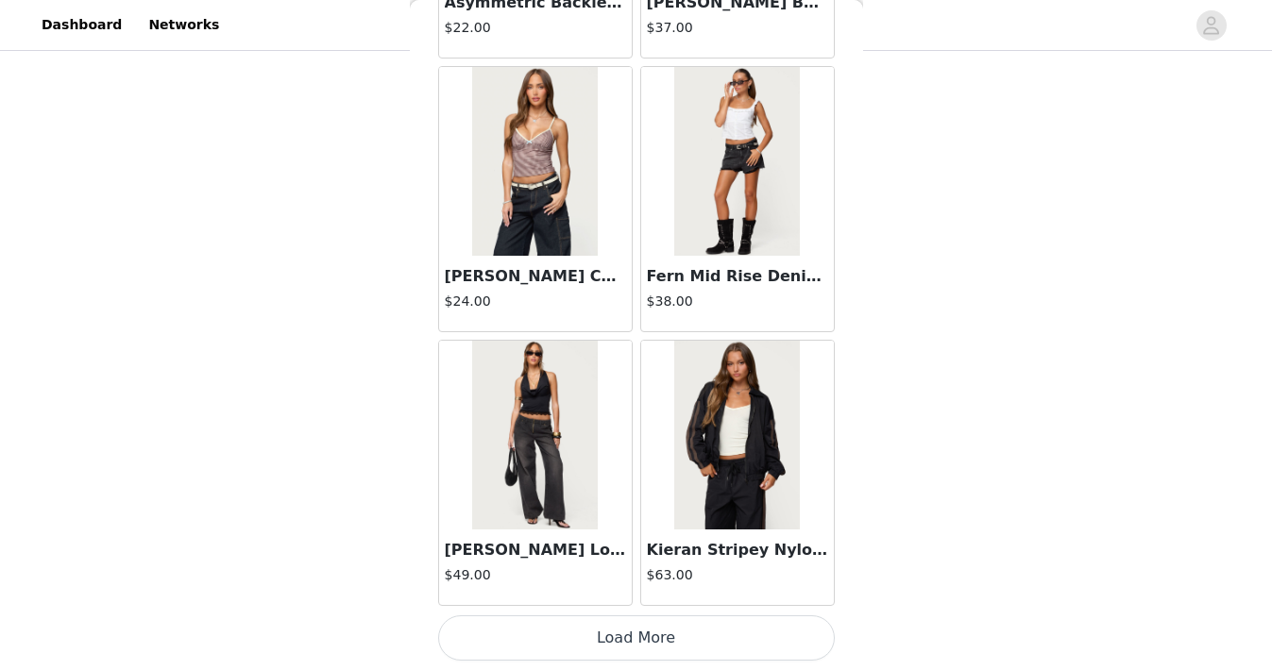
scroll to position [51512, 0]
click at [637, 642] on button "Load More" at bounding box center [636, 638] width 397 height 45
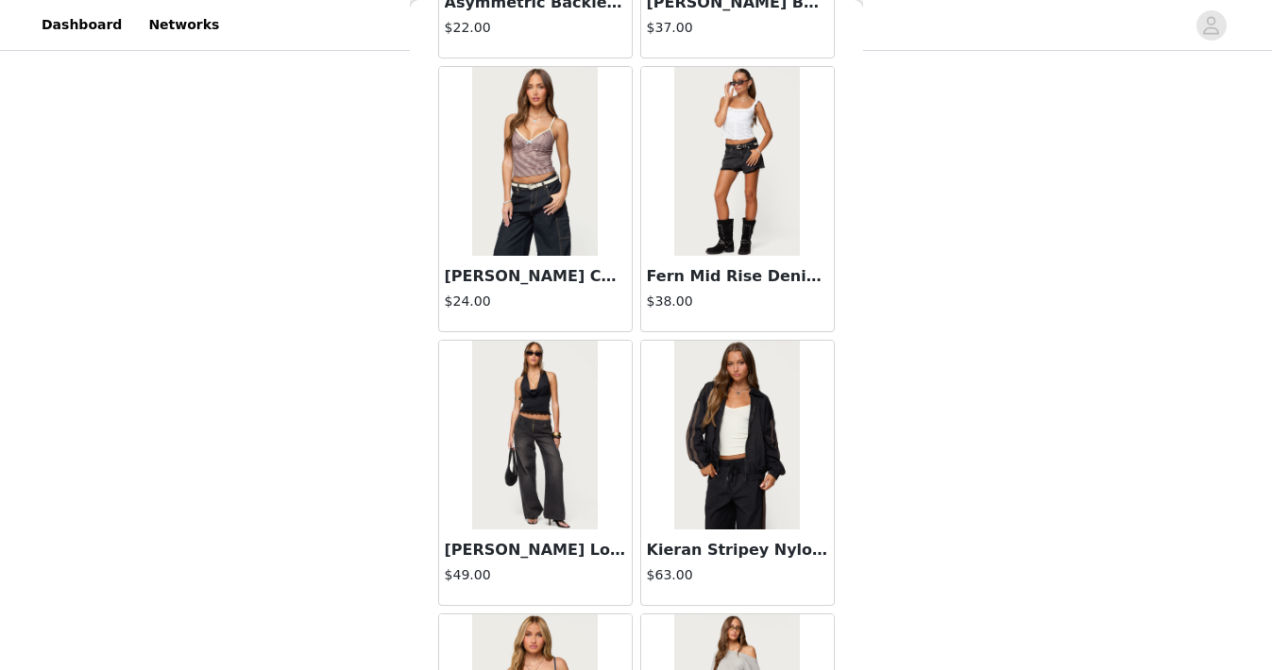
scroll to position [54251, 0]
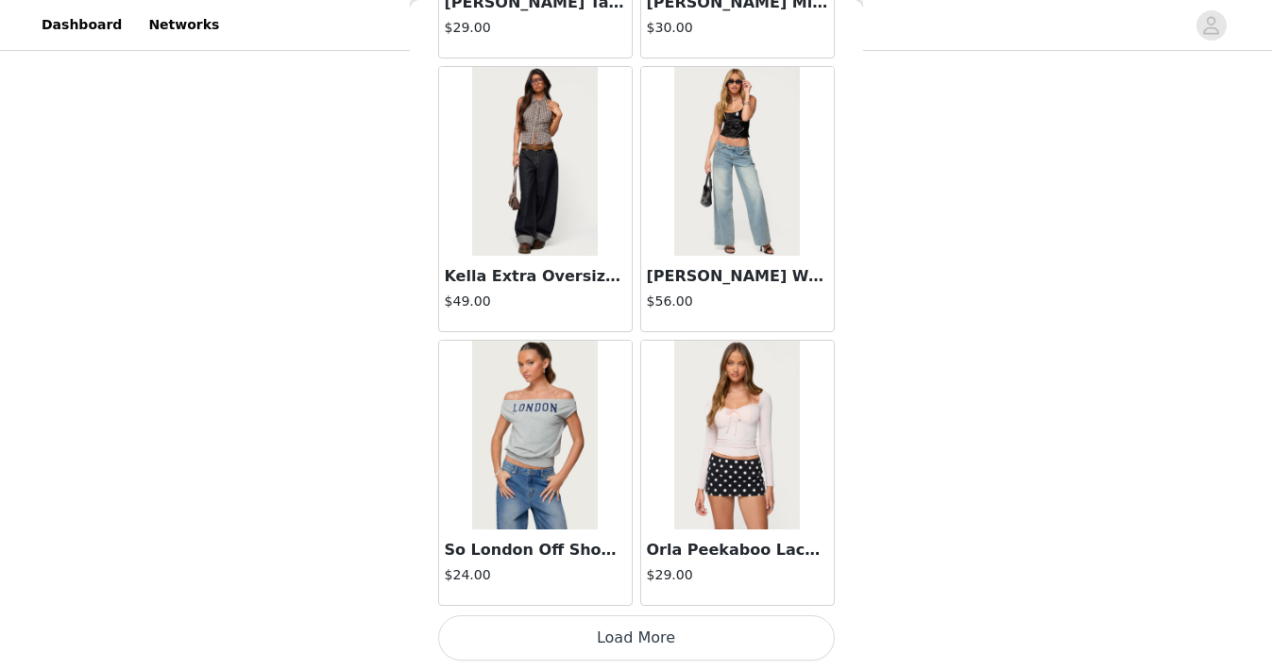
click at [637, 642] on button "Load More" at bounding box center [636, 638] width 397 height 45
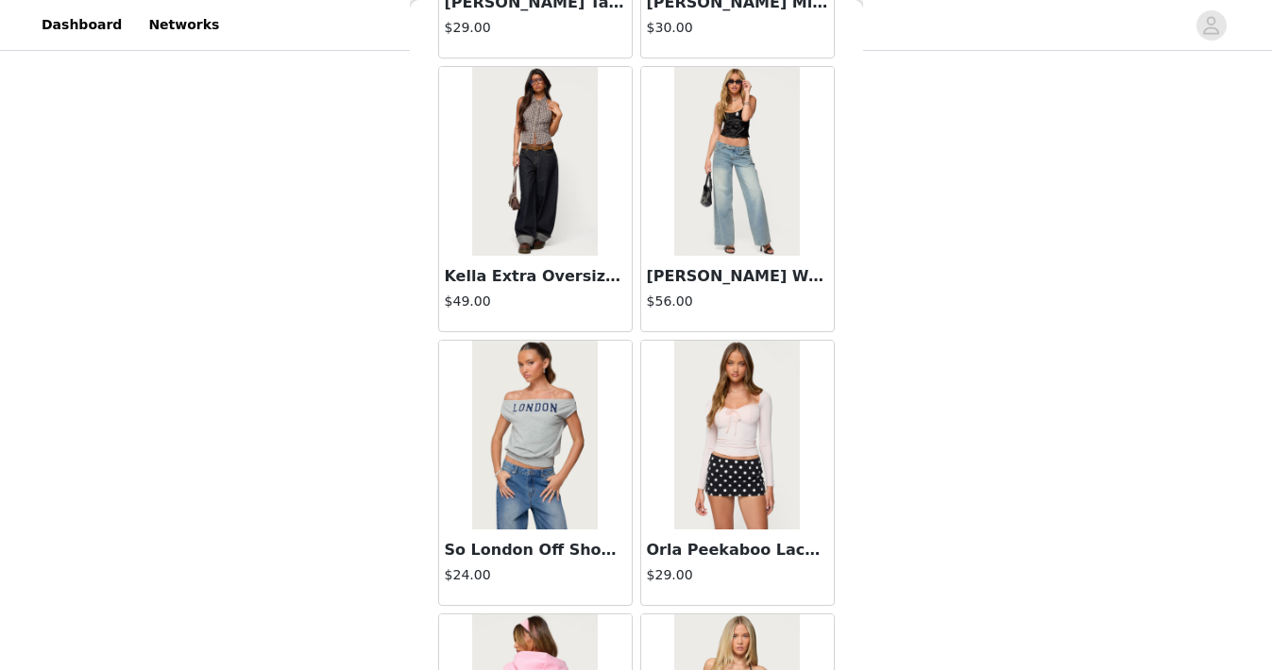
scroll to position [56989, 0]
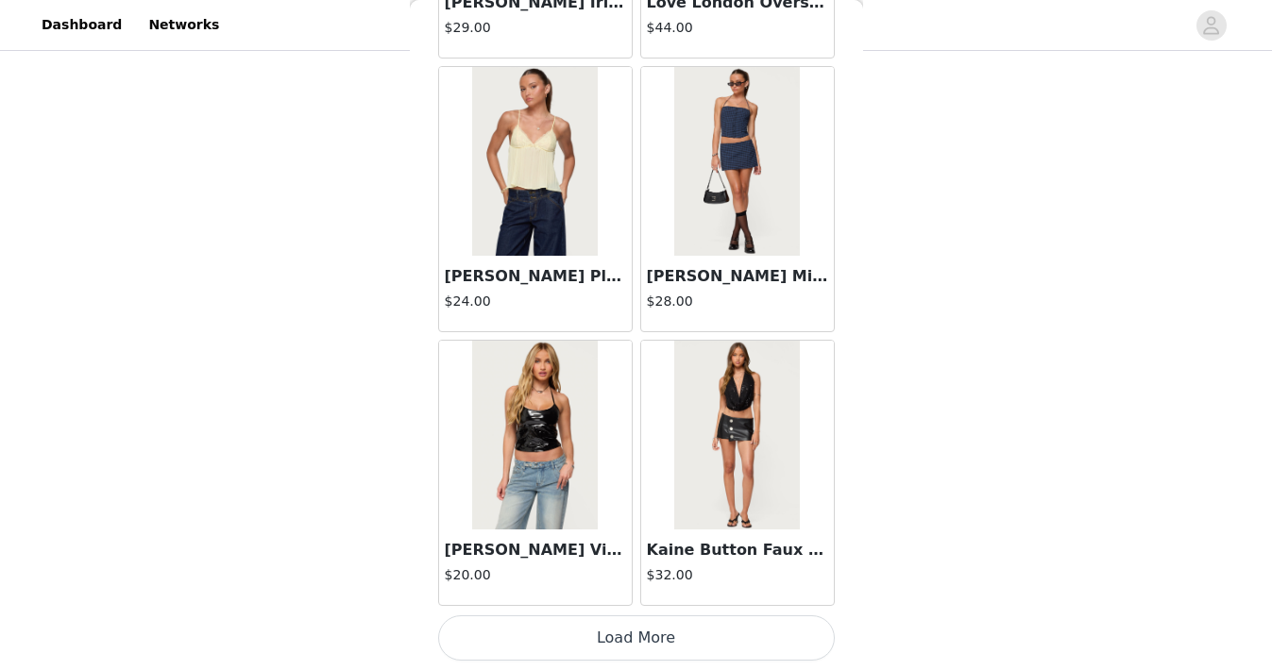
click at [637, 642] on button "Load More" at bounding box center [636, 638] width 397 height 45
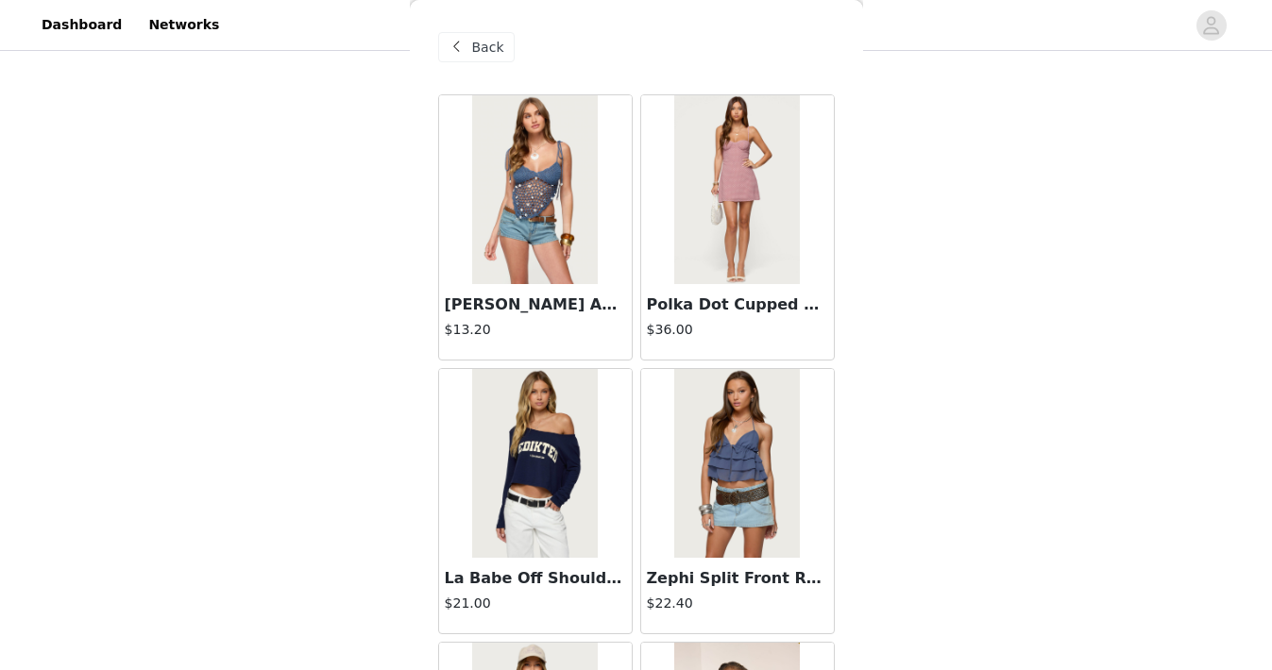
scroll to position [382, 0]
click at [487, 35] on div "Back" at bounding box center [476, 47] width 76 height 30
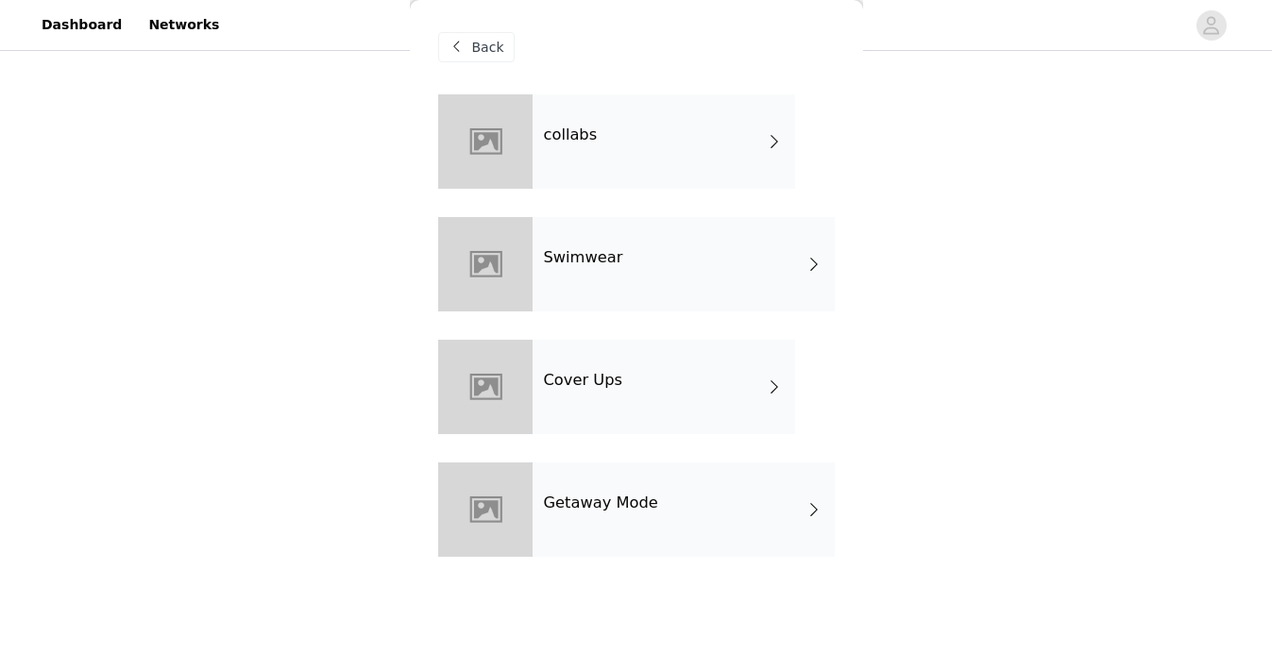
click at [579, 396] on div "Cover Ups" at bounding box center [664, 387] width 263 height 94
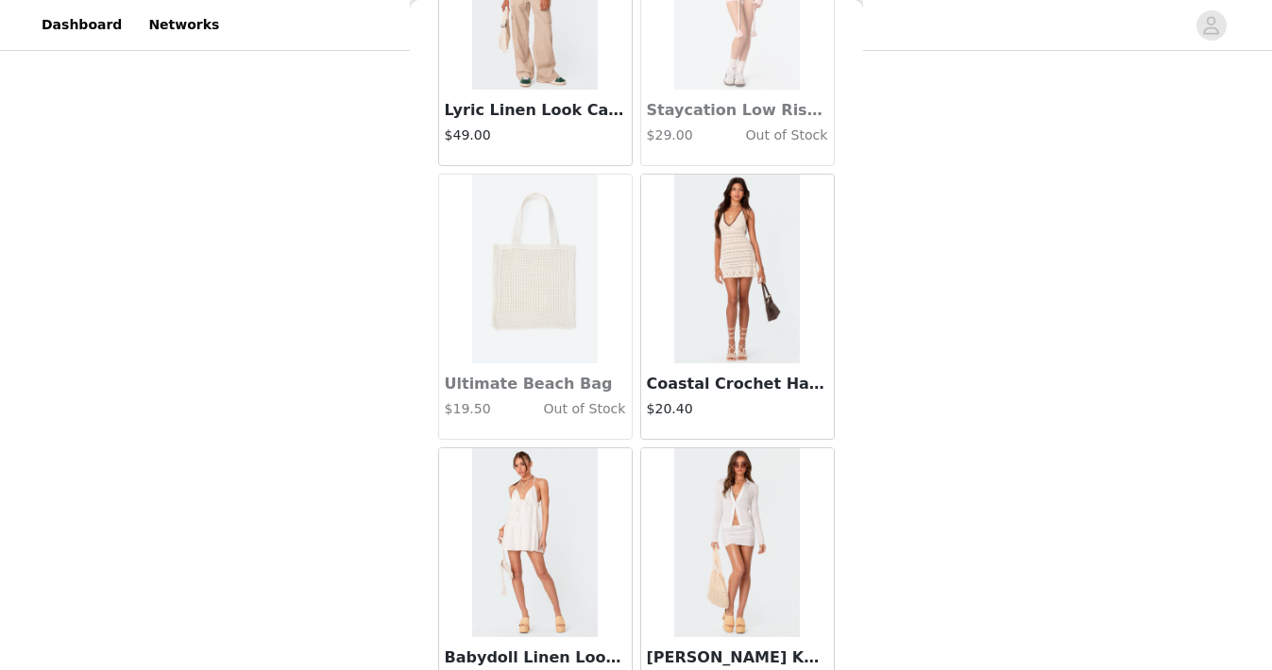
scroll to position [2219, 0]
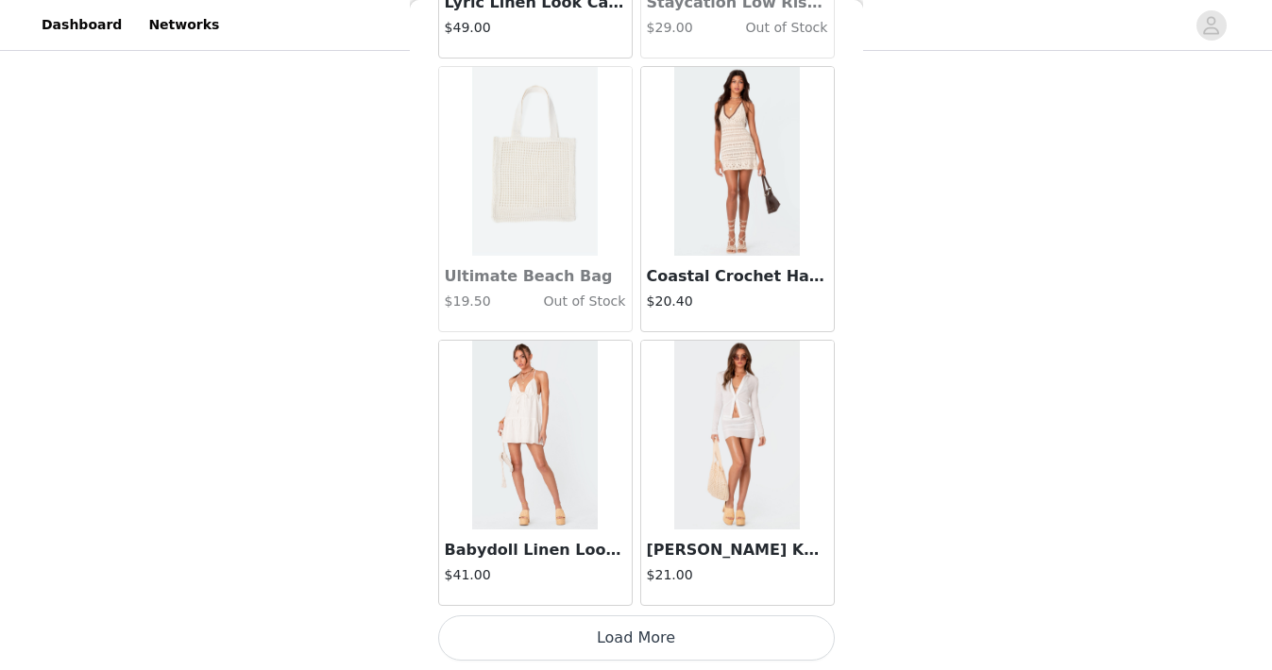
click at [607, 619] on button "Load More" at bounding box center [636, 638] width 397 height 45
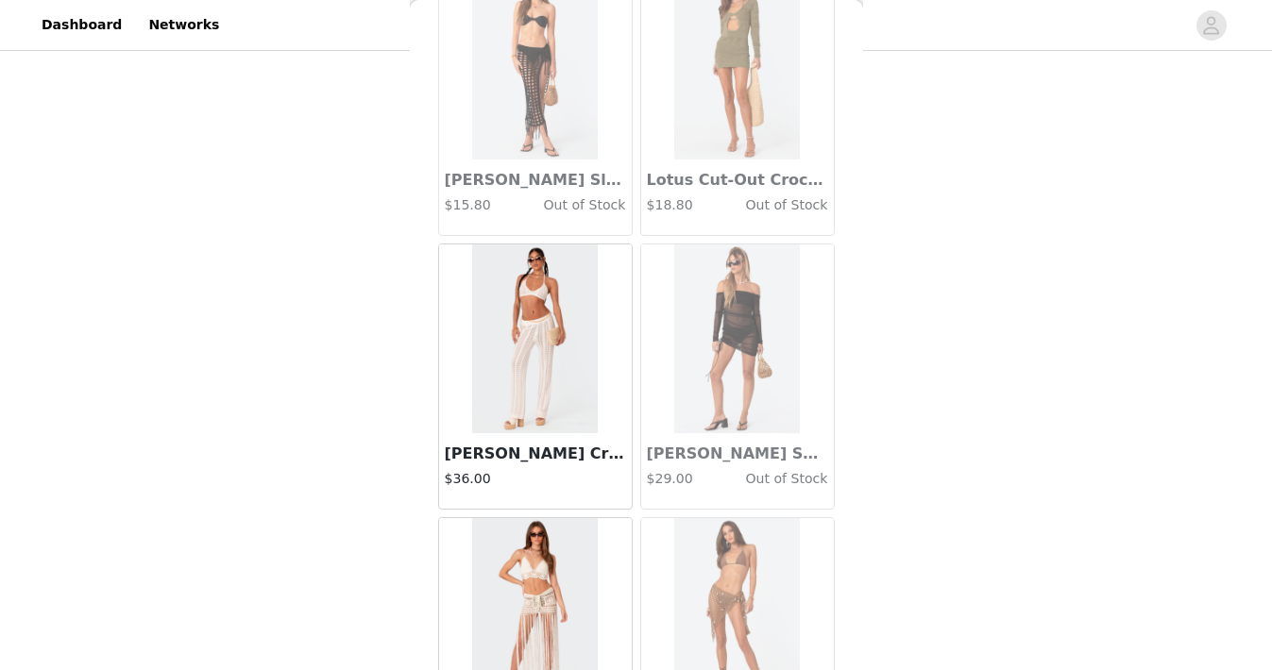
scroll to position [2864, 0]
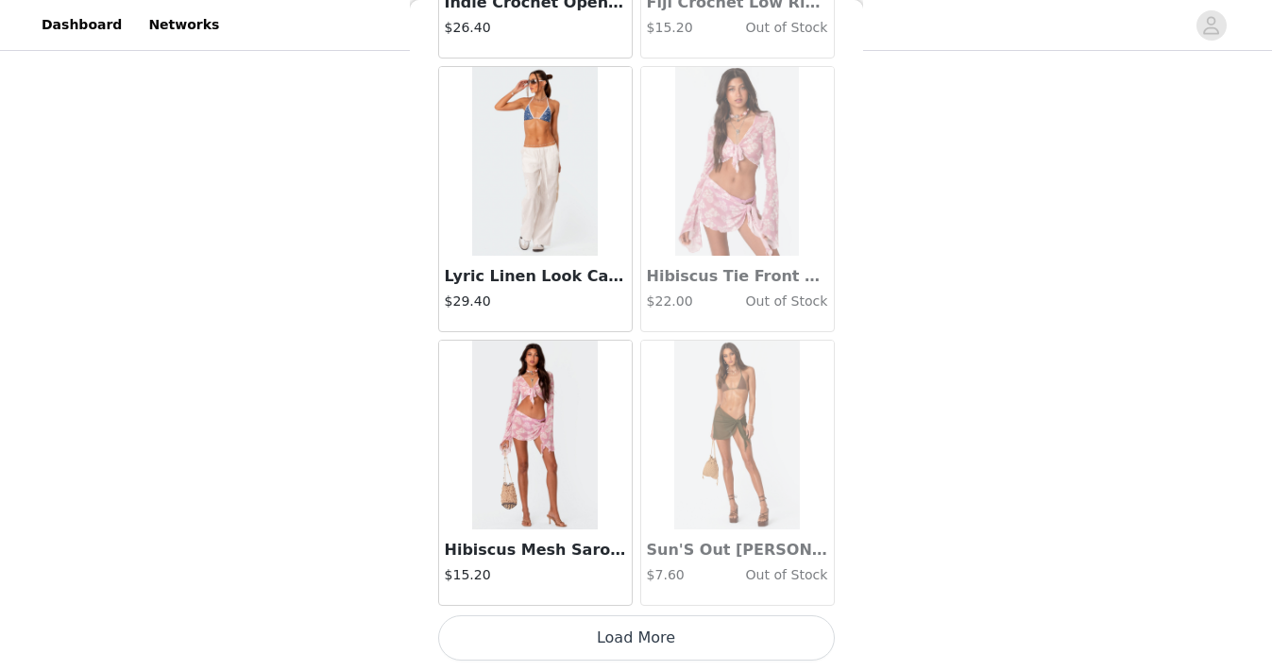
click at [612, 626] on button "Load More" at bounding box center [636, 638] width 397 height 45
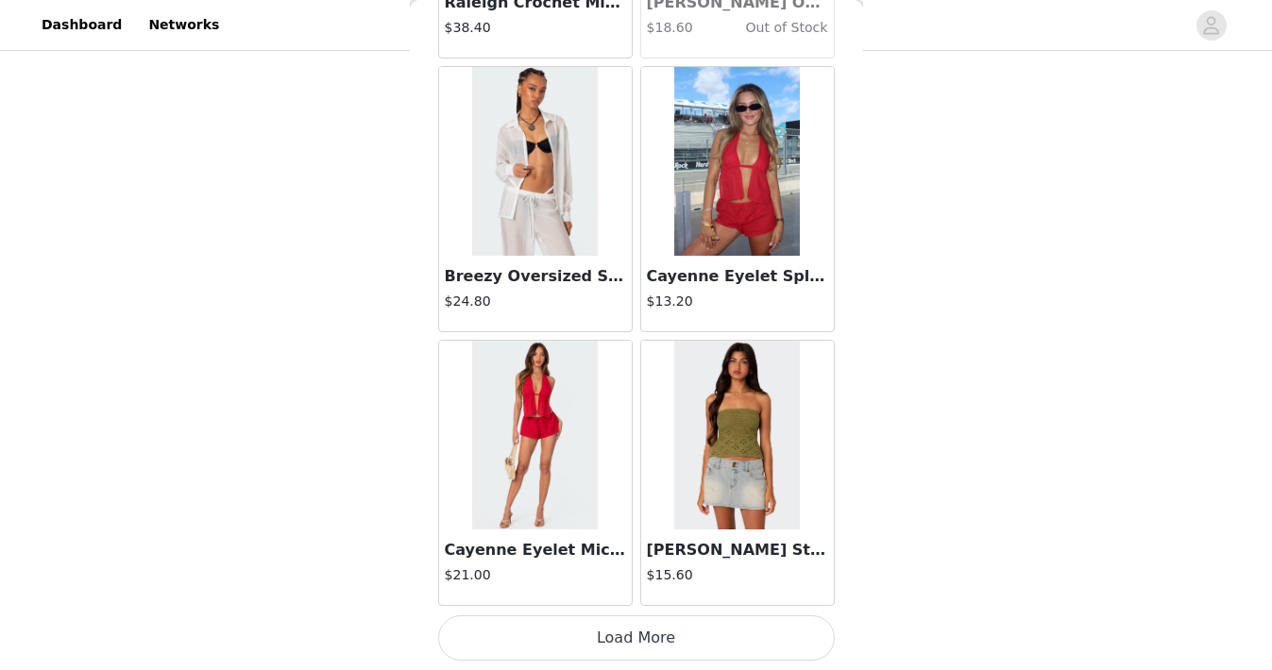
click at [612, 622] on button "Load More" at bounding box center [636, 638] width 397 height 45
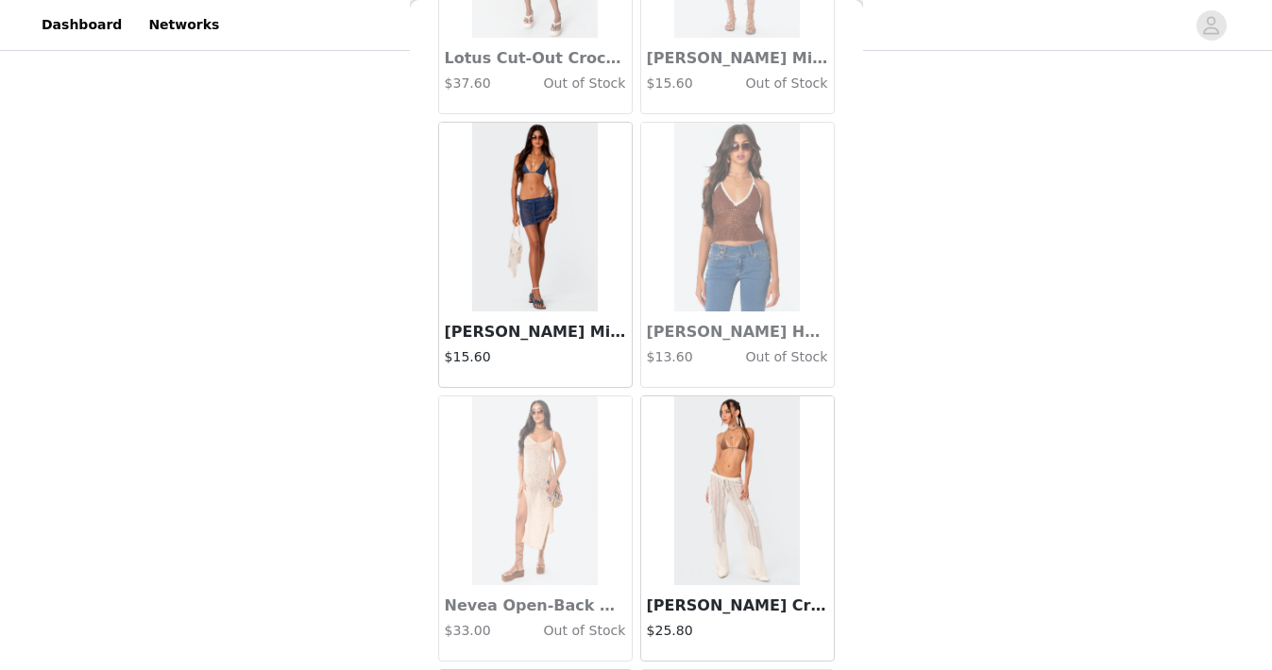
scroll to position [0, 0]
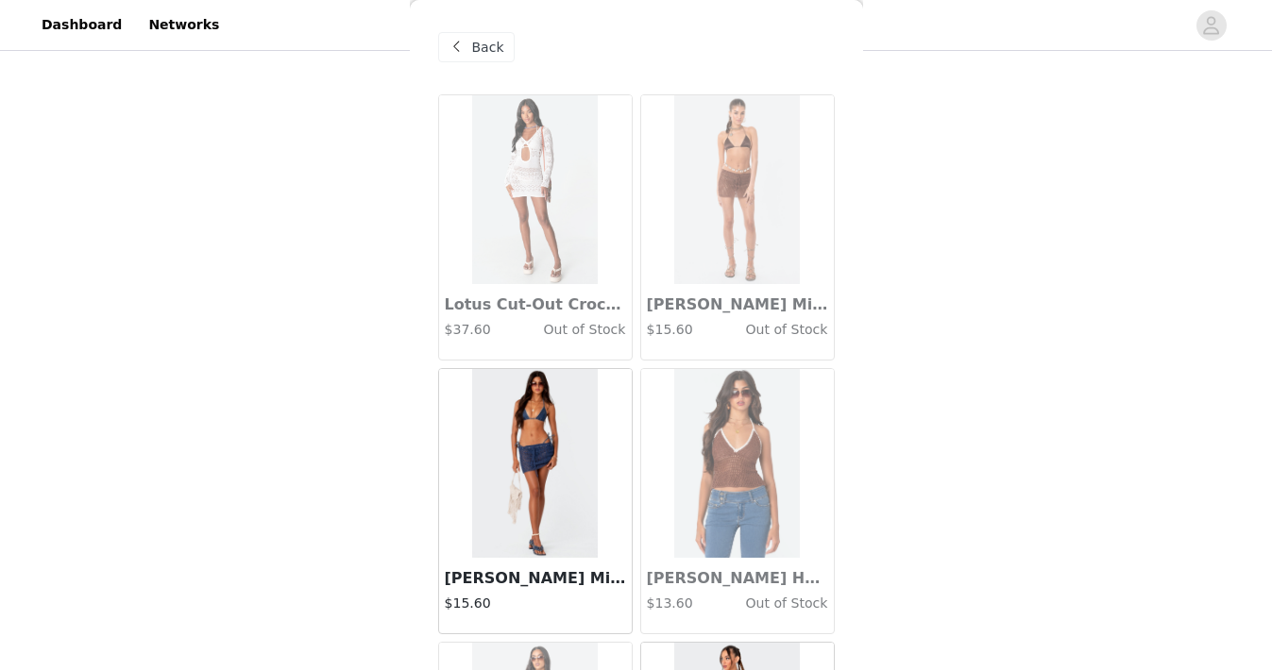
click at [515, 52] on div "Back" at bounding box center [636, 47] width 397 height 94
click at [495, 48] on span "Back" at bounding box center [488, 48] width 32 height 20
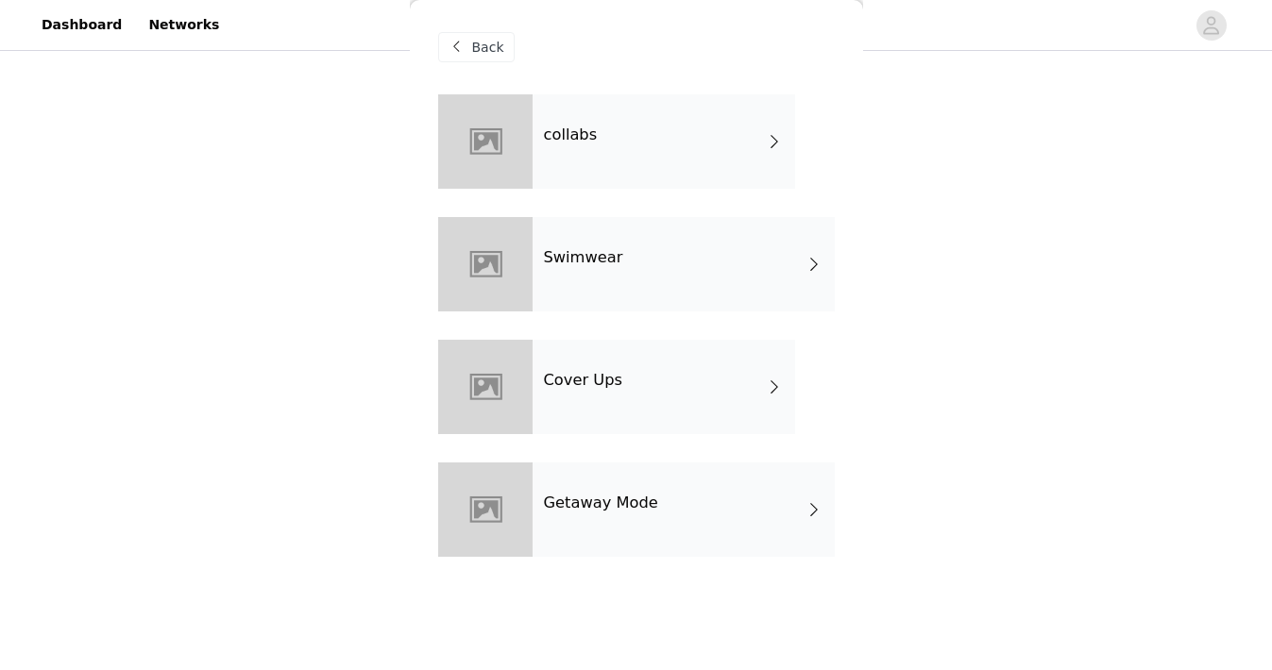
click at [571, 491] on div "Getaway Mode" at bounding box center [684, 510] width 302 height 94
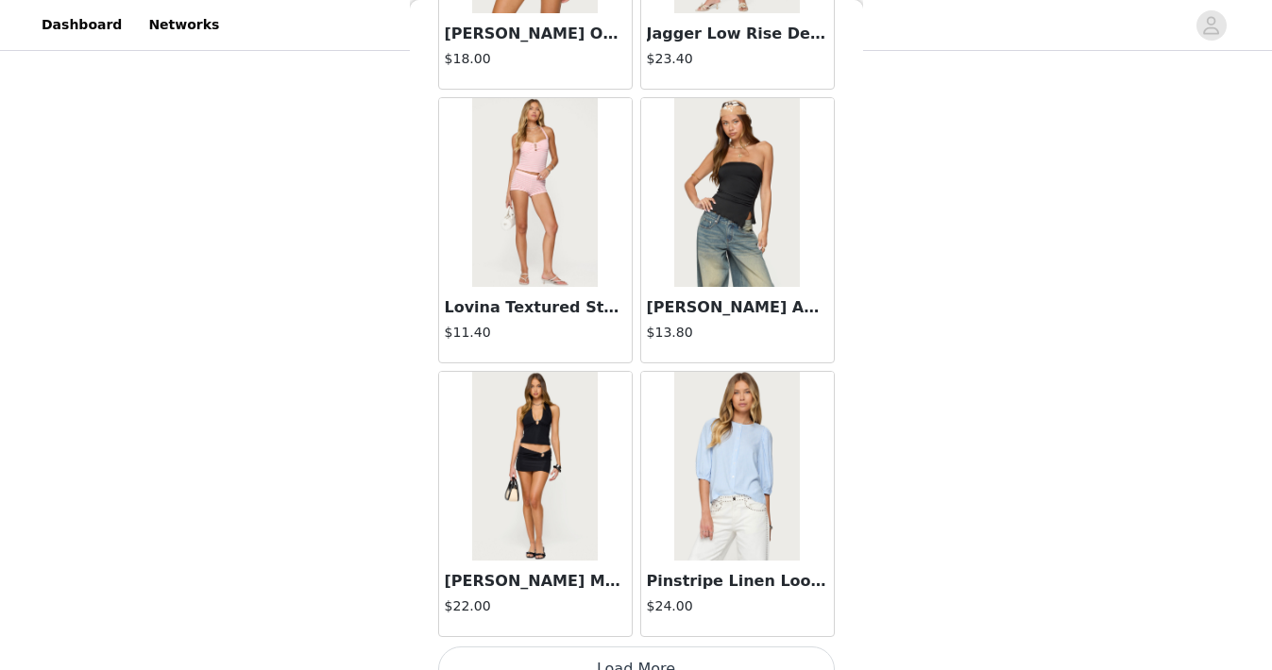
scroll to position [2219, 0]
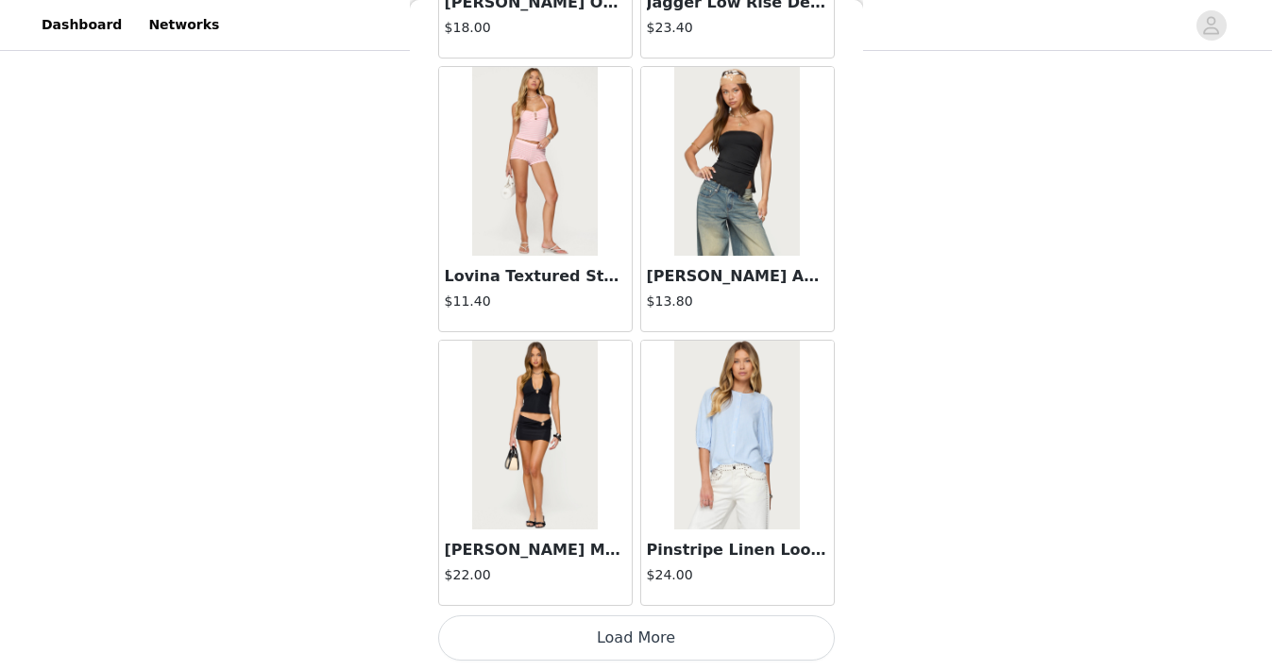
click at [630, 637] on button "Load More" at bounding box center [636, 638] width 397 height 45
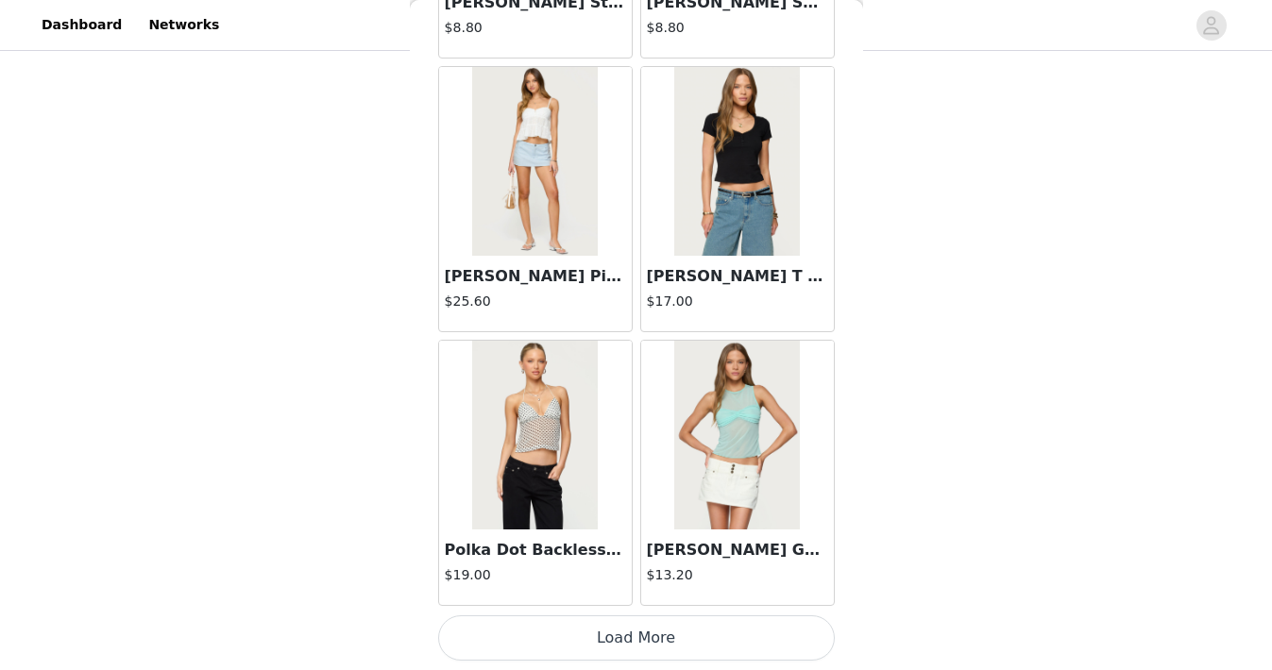
scroll to position [484, 0]
click at [634, 638] on button "Load More" at bounding box center [636, 638] width 397 height 45
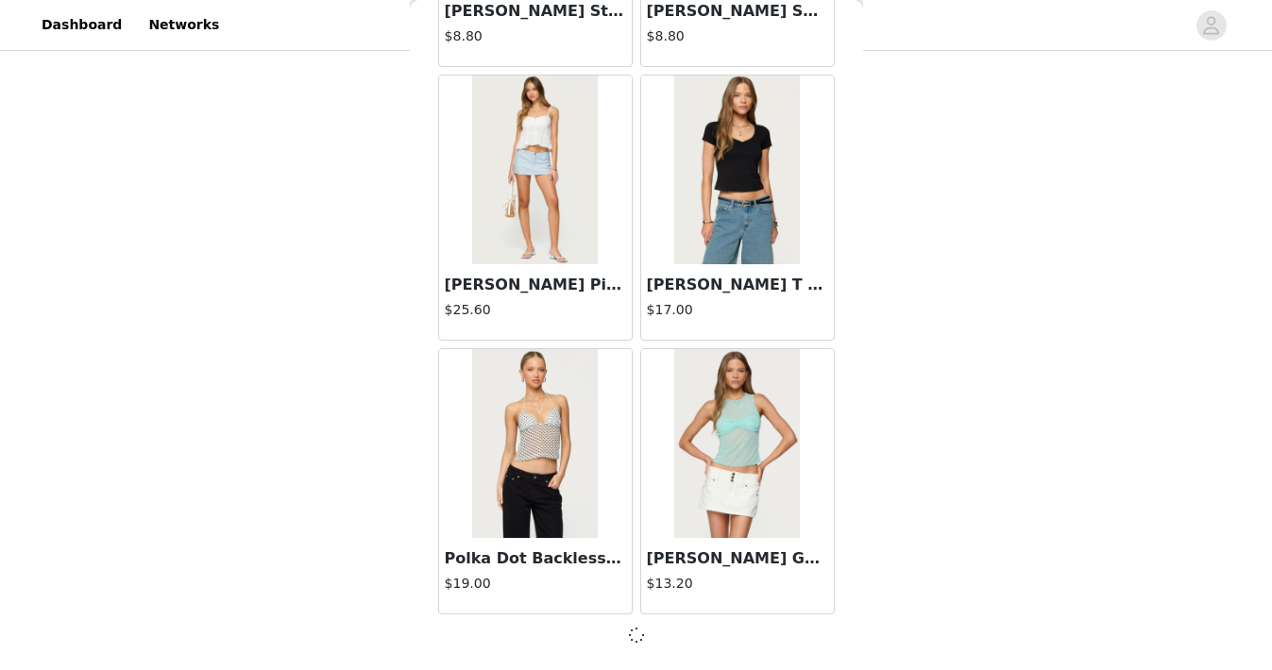
scroll to position [4949, 0]
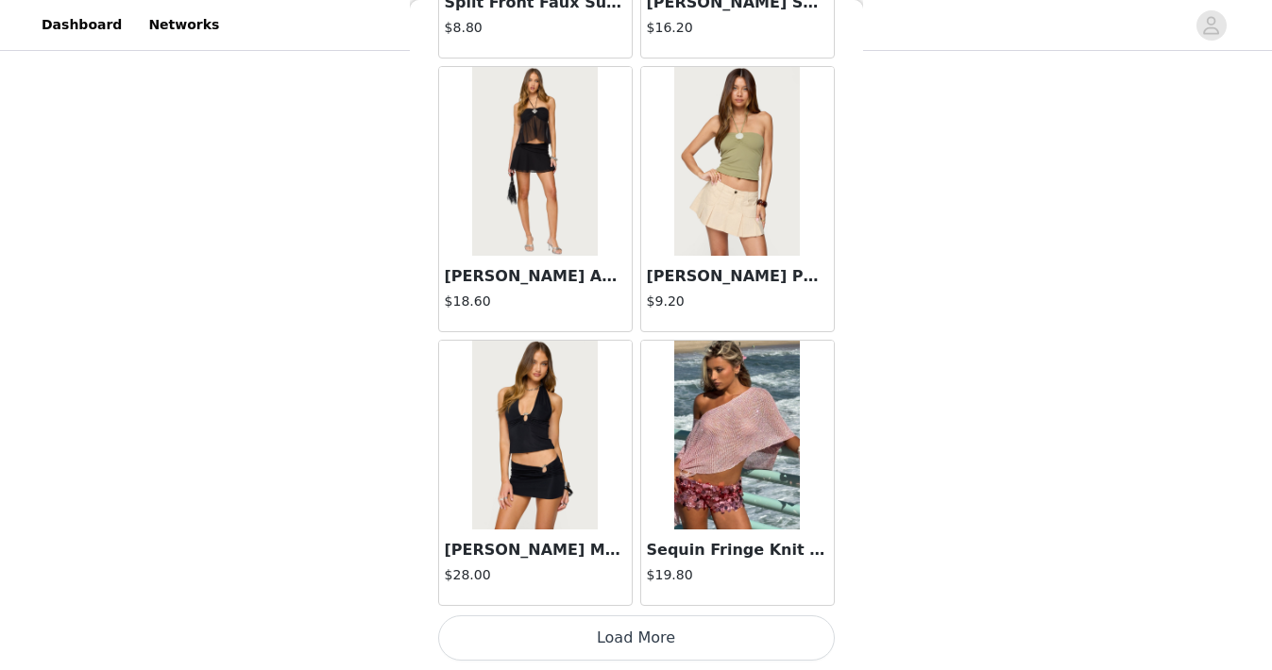
click at [634, 638] on button "Load More" at bounding box center [636, 638] width 397 height 45
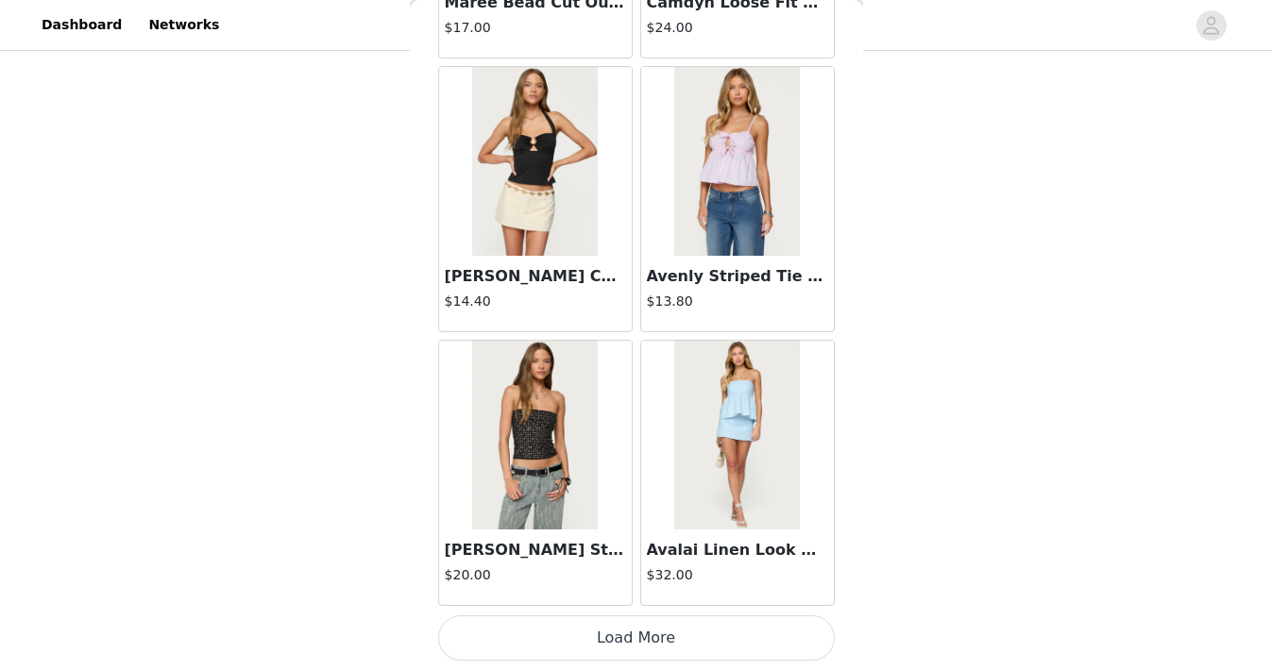
click at [634, 638] on button "Load More" at bounding box center [636, 638] width 397 height 45
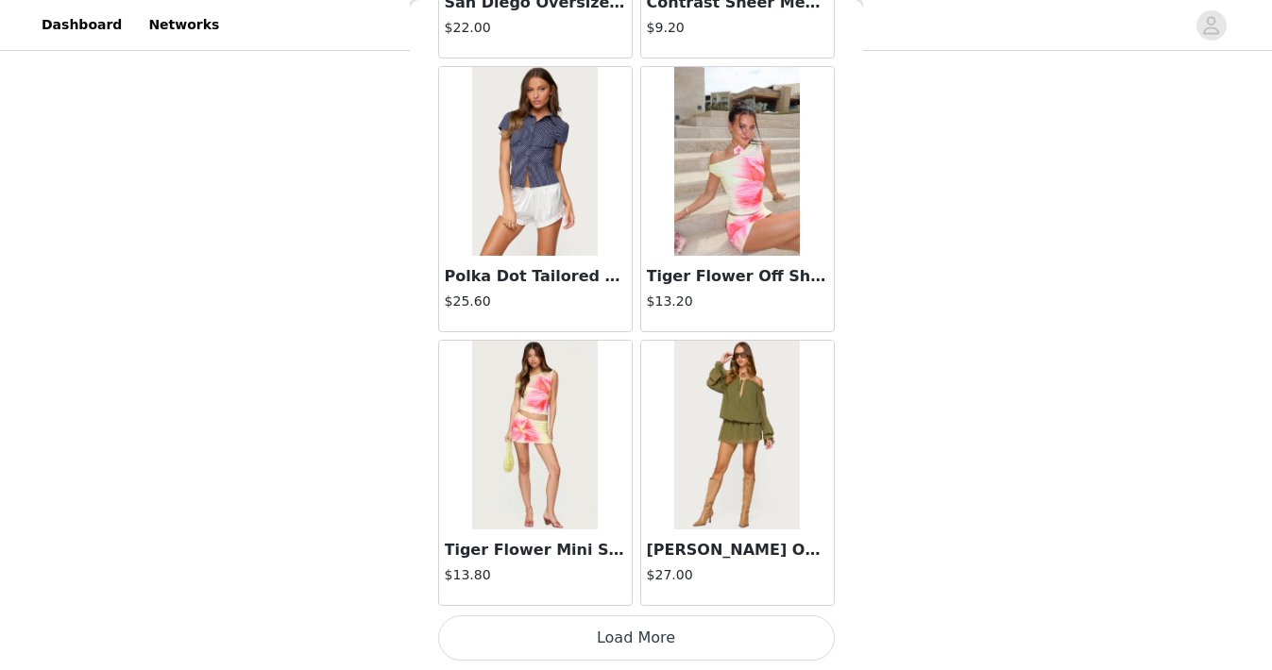
click at [634, 637] on button "Load More" at bounding box center [636, 638] width 397 height 45
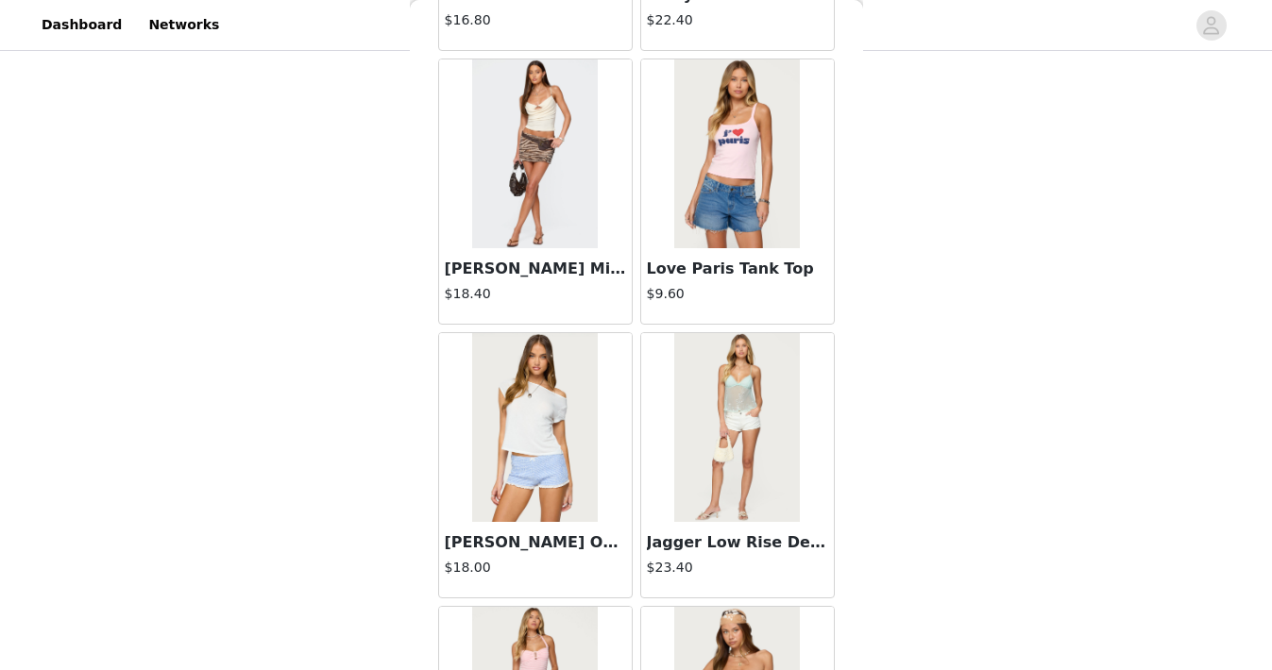
scroll to position [0, 0]
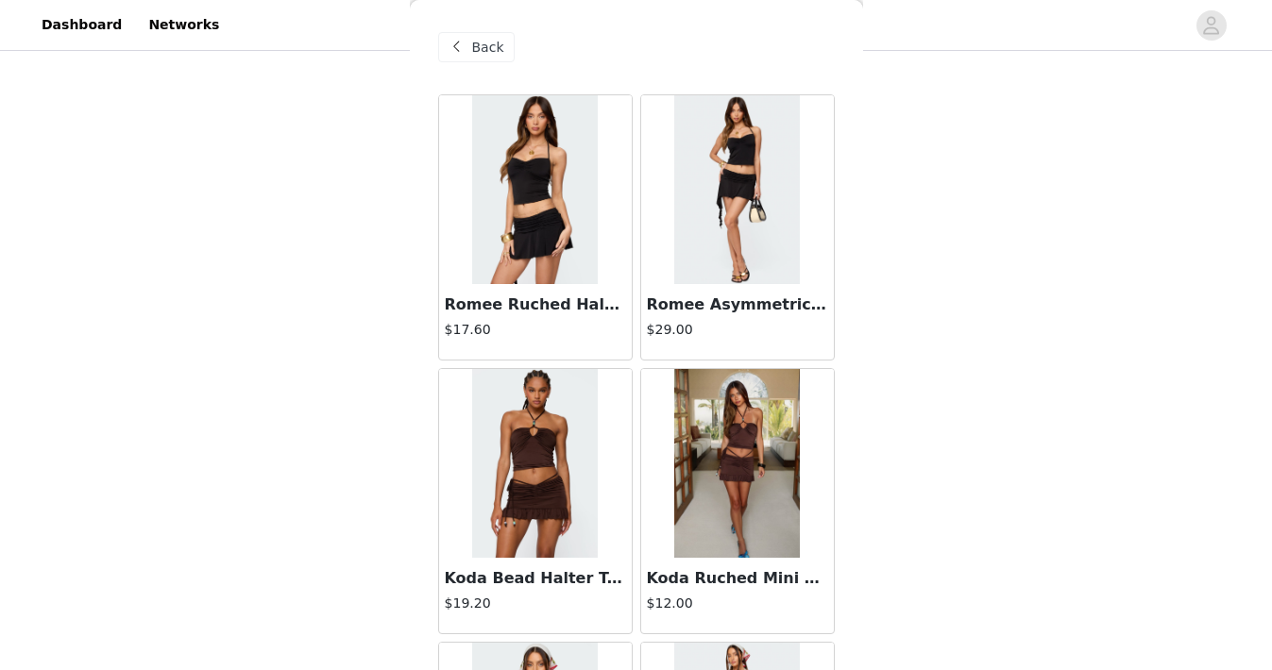
click at [466, 40] on span at bounding box center [457, 47] width 23 height 23
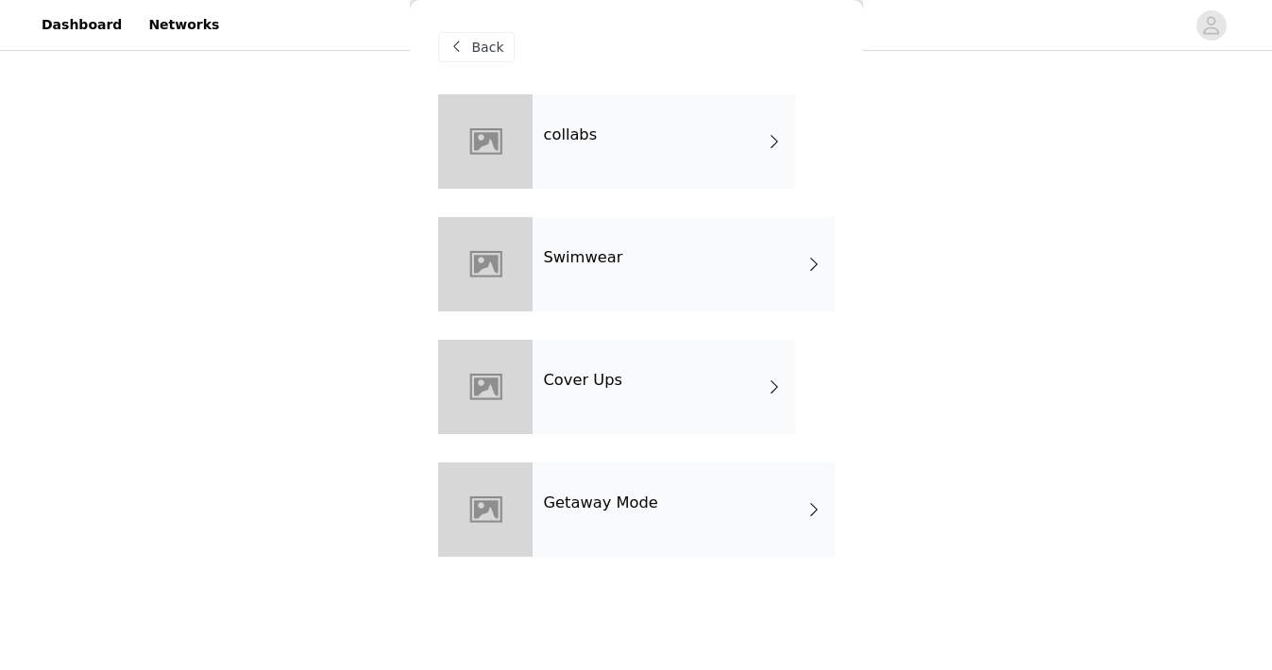
click at [471, 32] on div "Back" at bounding box center [476, 47] width 76 height 30
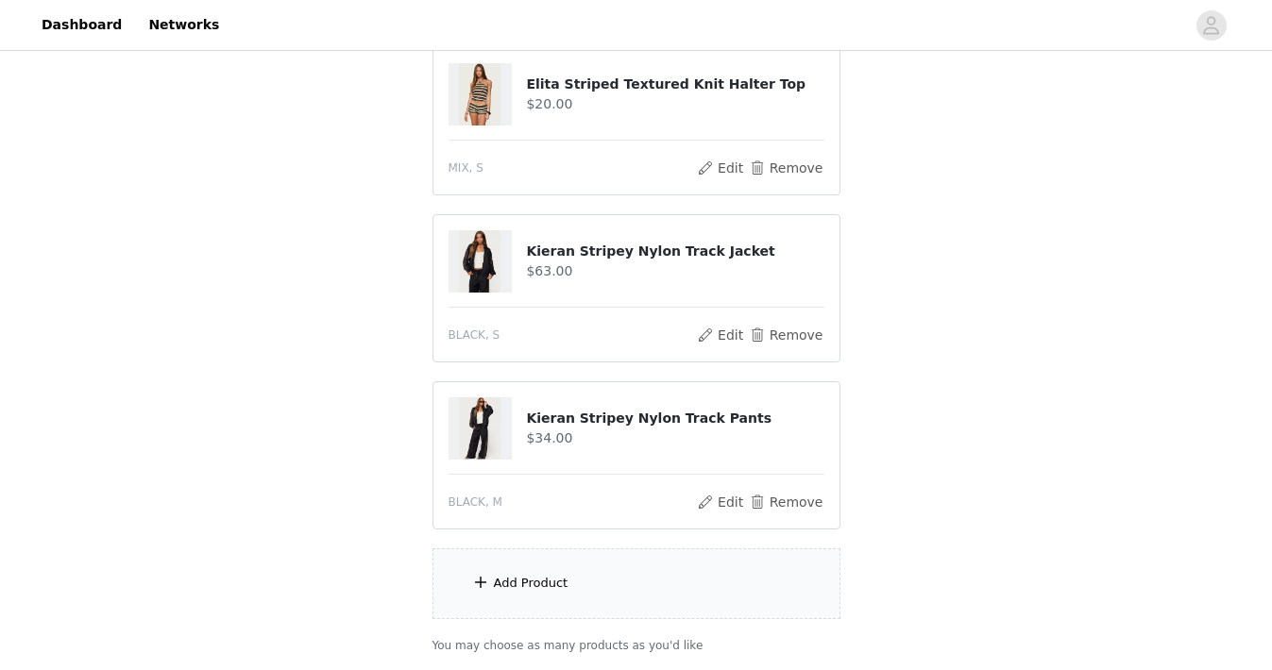
scroll to position [1192, 0]
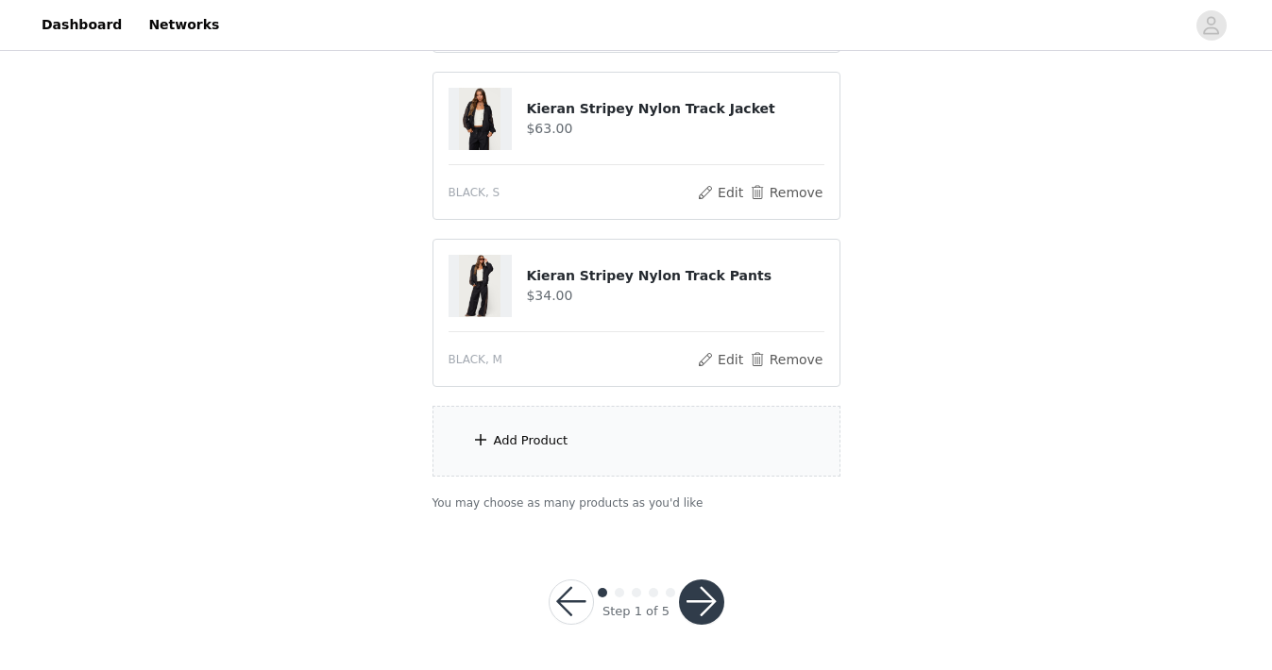
click at [550, 469] on div "Add Product" at bounding box center [636, 441] width 408 height 71
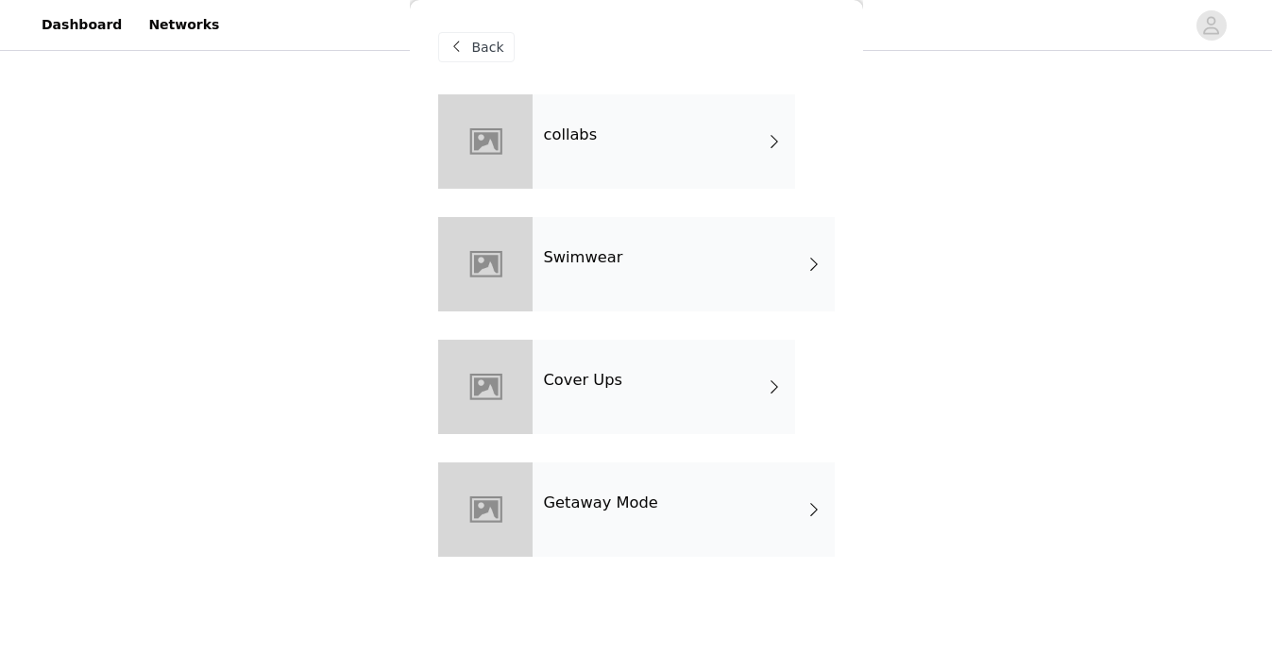
click at [497, 67] on div "Back" at bounding box center [636, 47] width 397 height 94
click at [494, 54] on span "Back" at bounding box center [488, 48] width 32 height 20
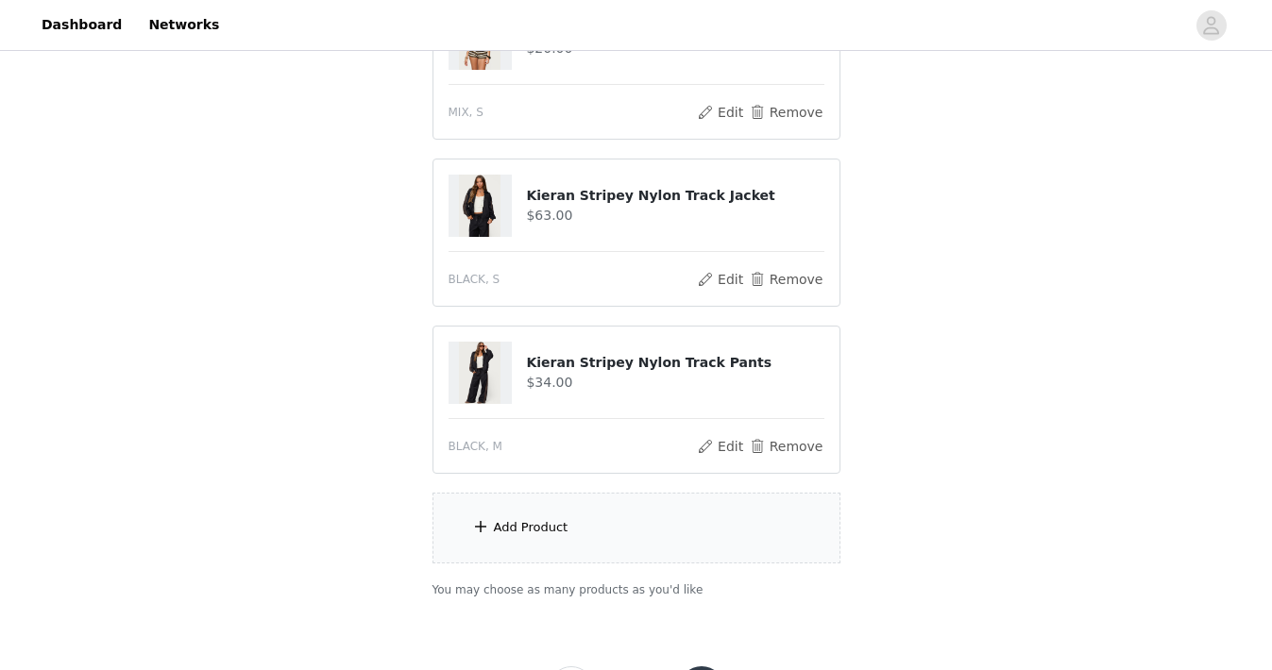
scroll to position [1107, 0]
click at [610, 539] on div "Add Product" at bounding box center [636, 526] width 408 height 71
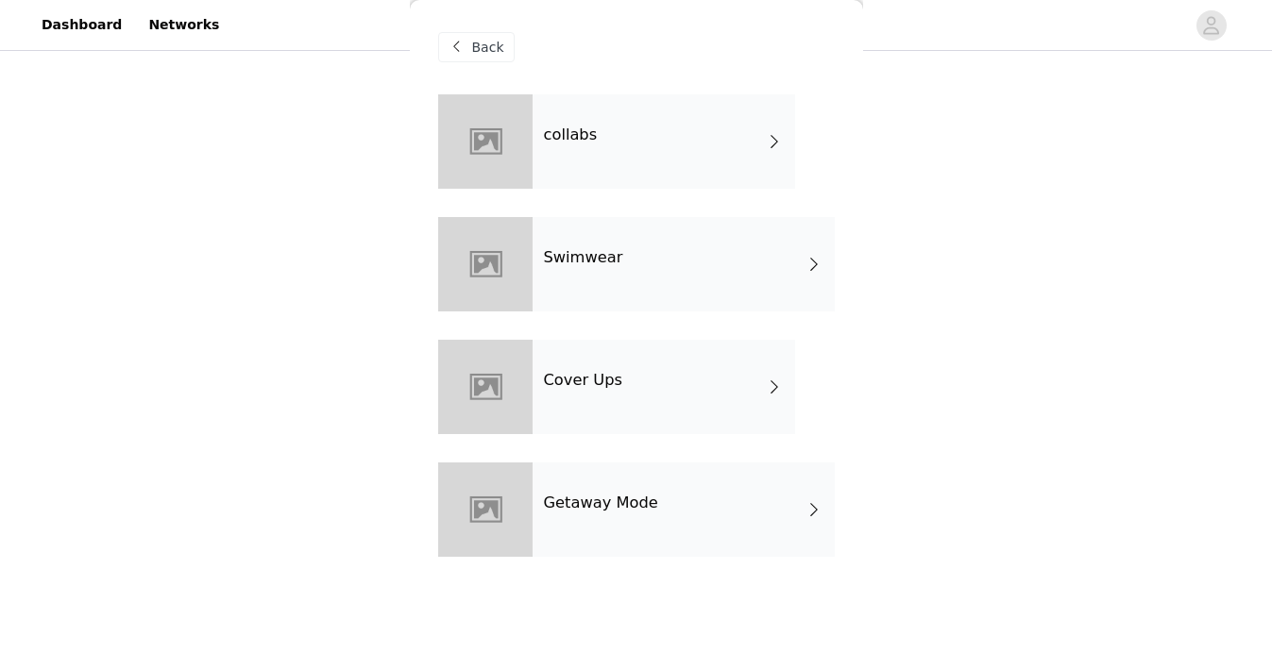
click at [692, 125] on div "collabs" at bounding box center [664, 141] width 263 height 94
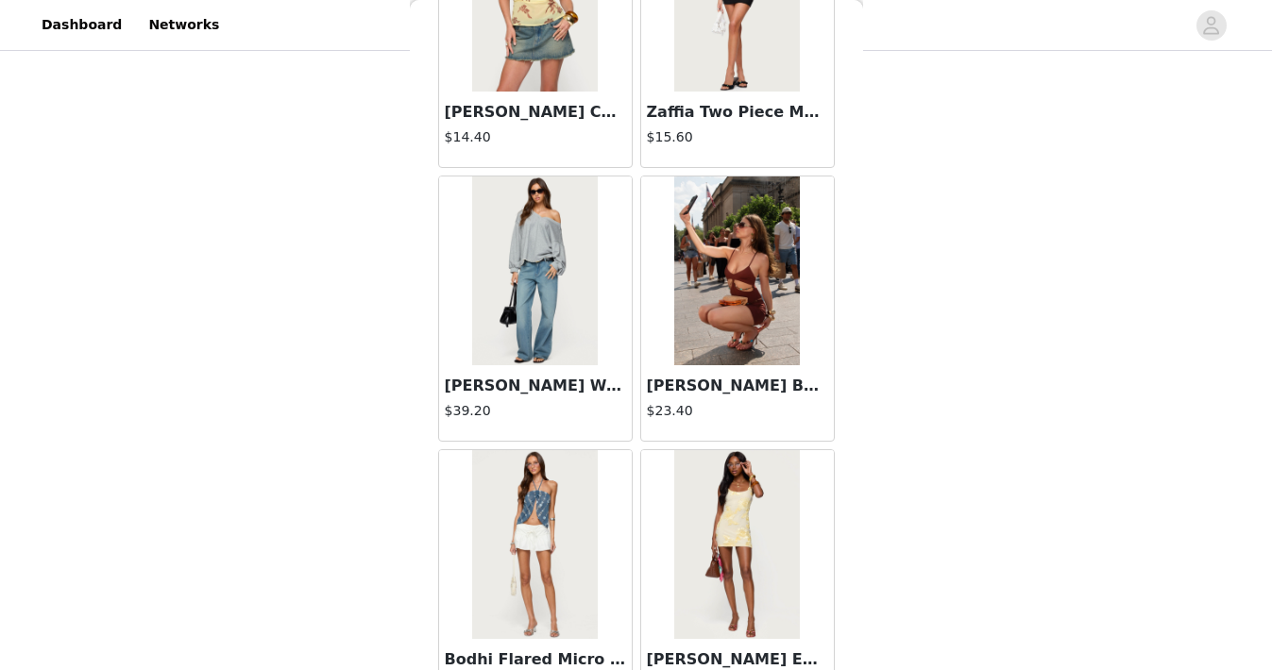
scroll to position [1838, 0]
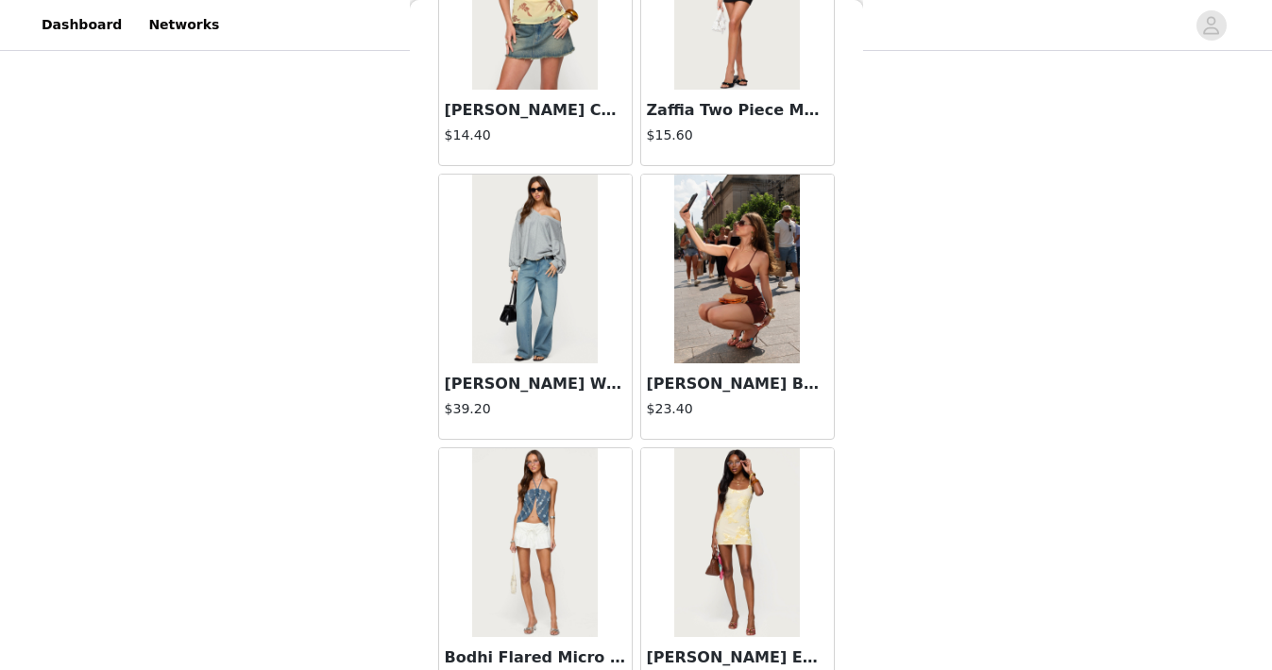
click at [670, 336] on div at bounding box center [737, 269] width 193 height 189
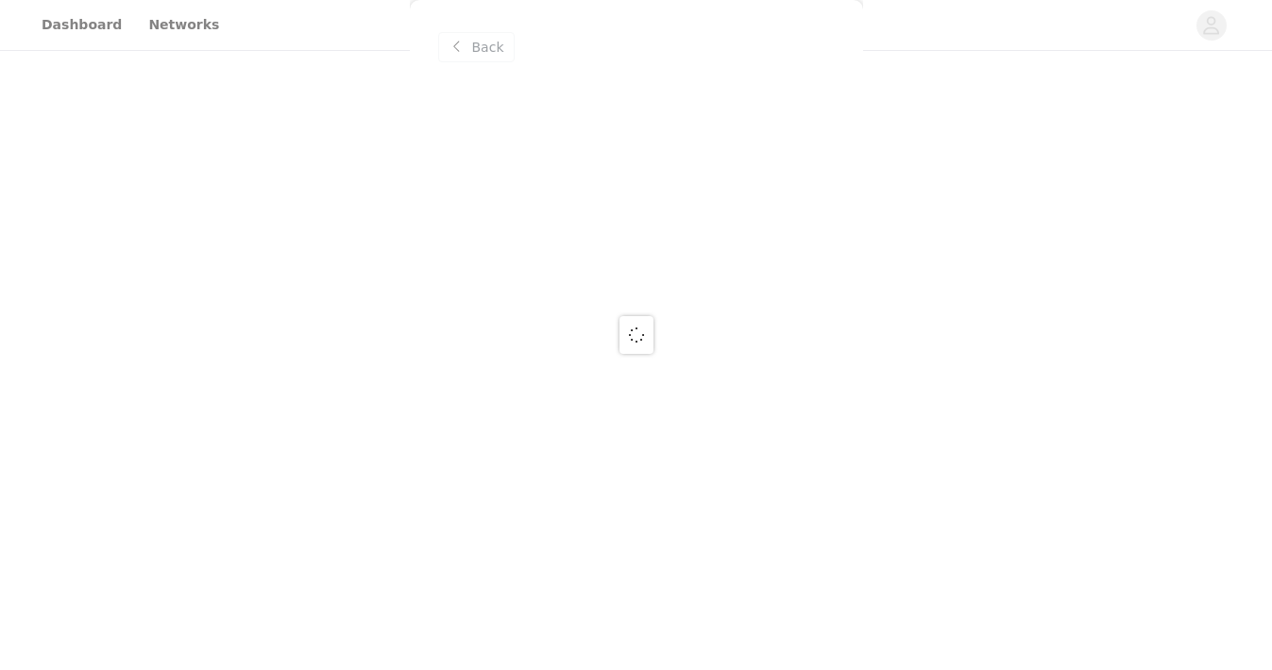
scroll to position [0, 0]
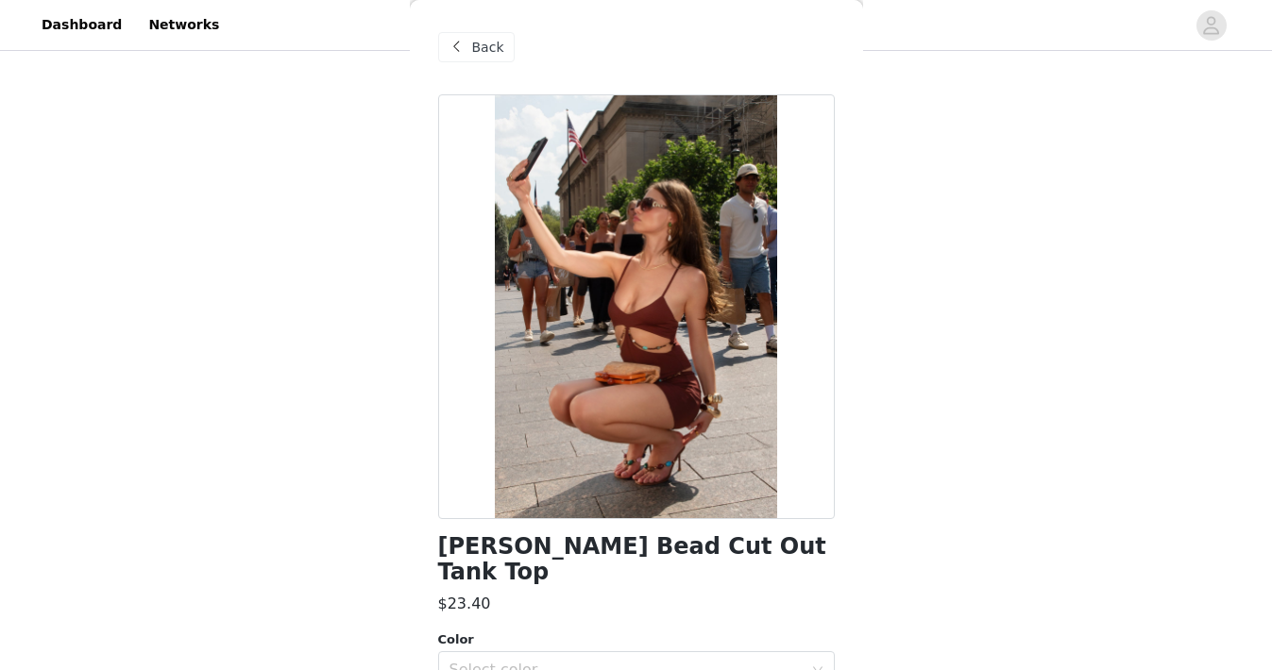
click at [496, 44] on span "Back" at bounding box center [488, 48] width 32 height 20
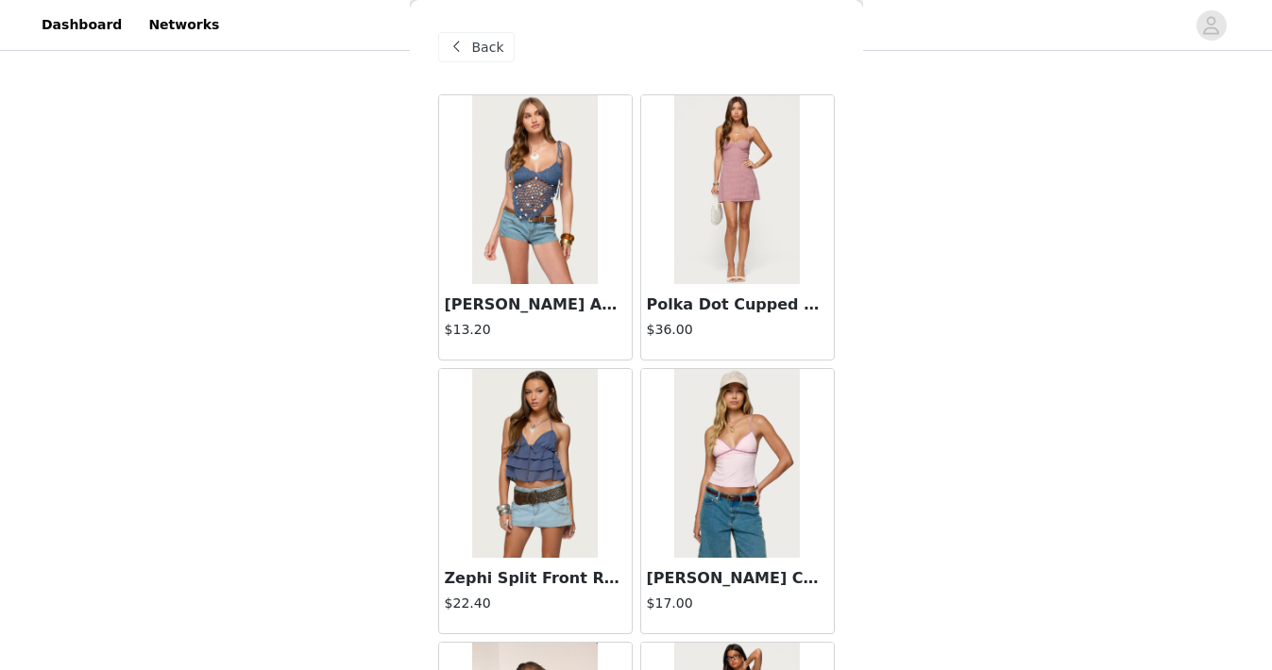
click at [496, 44] on span "Back" at bounding box center [488, 48] width 32 height 20
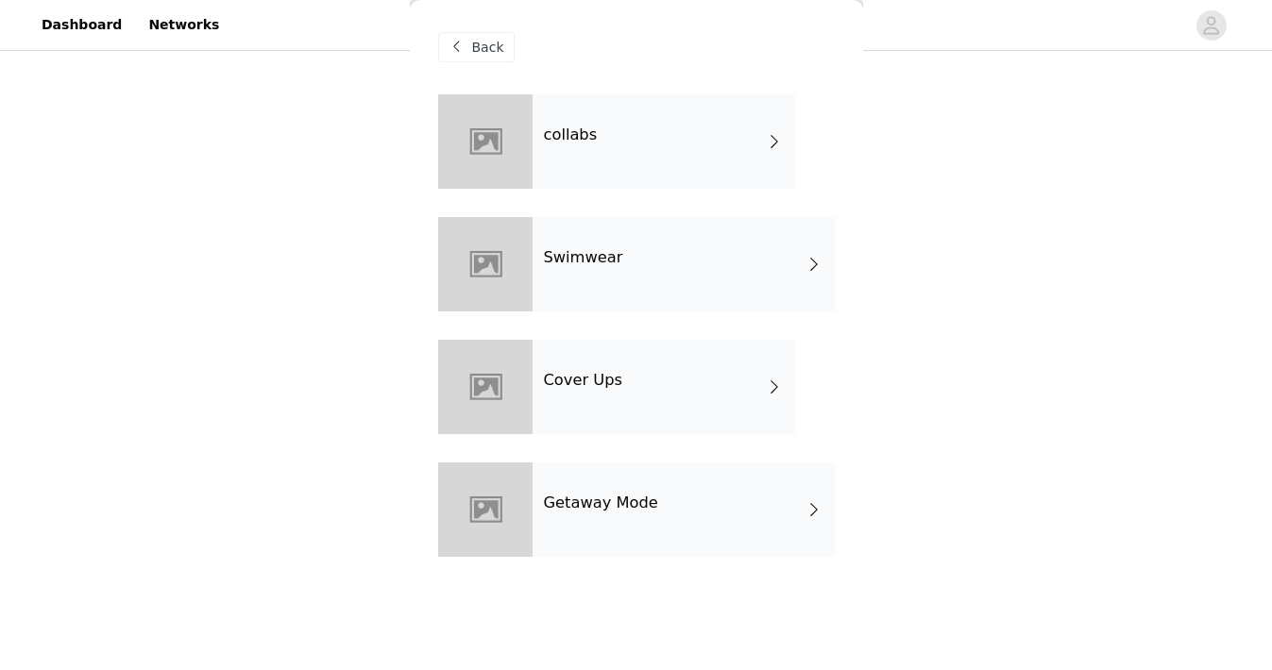
click at [497, 47] on span "Back" at bounding box center [488, 48] width 32 height 20
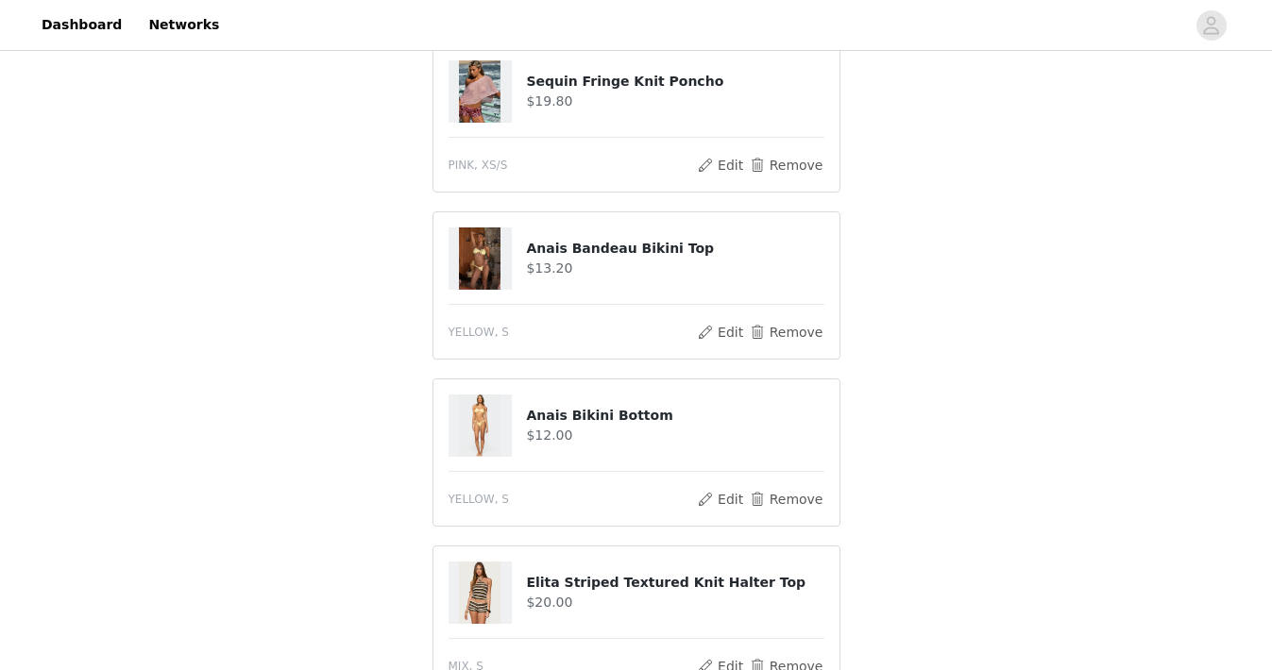
scroll to position [564, 0]
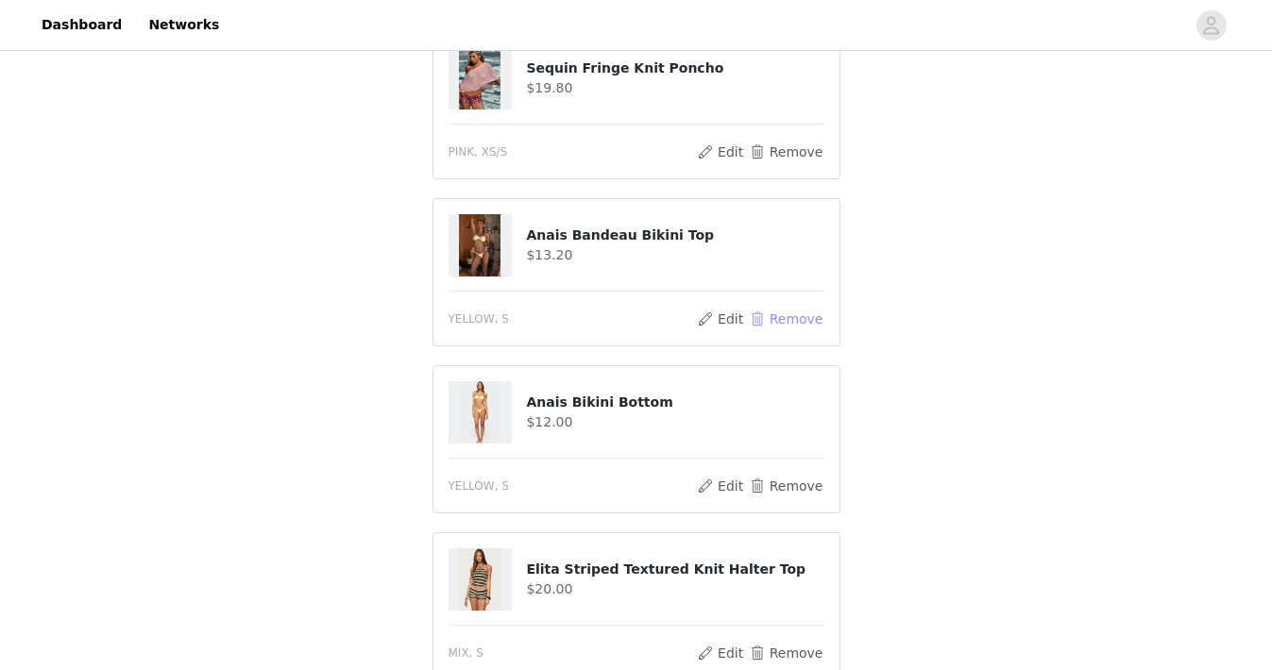
click at [775, 312] on button "Remove" at bounding box center [786, 319] width 76 height 23
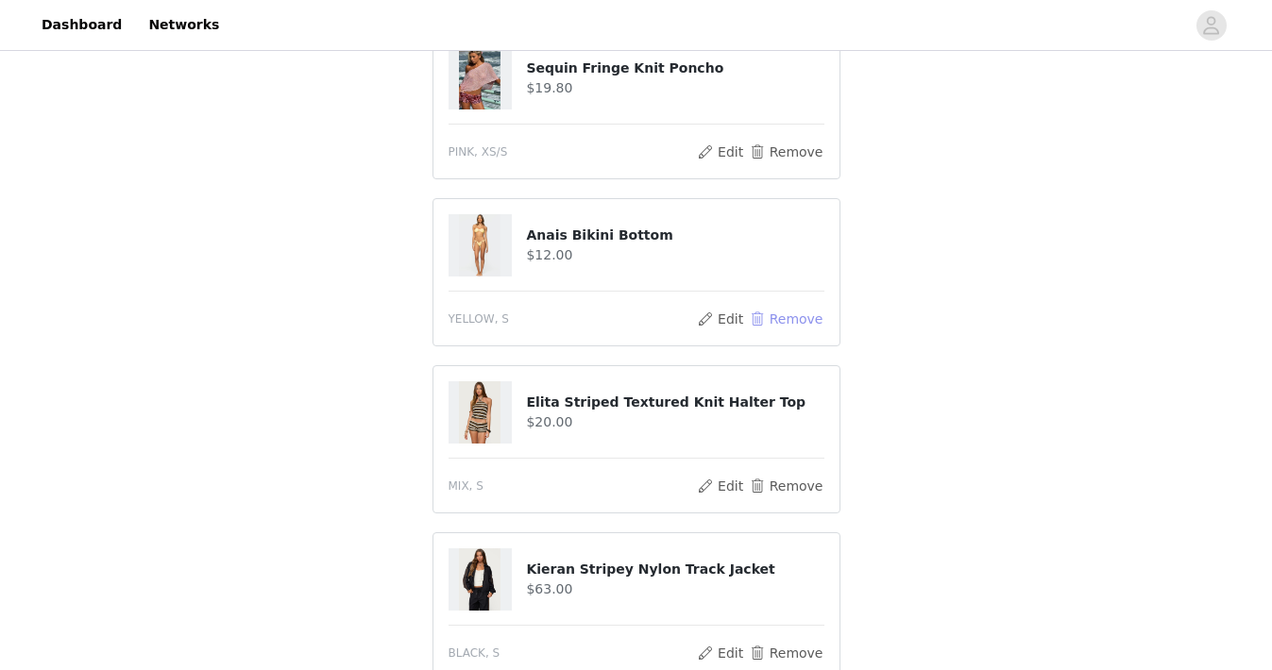
click at [775, 314] on button "Remove" at bounding box center [786, 319] width 76 height 23
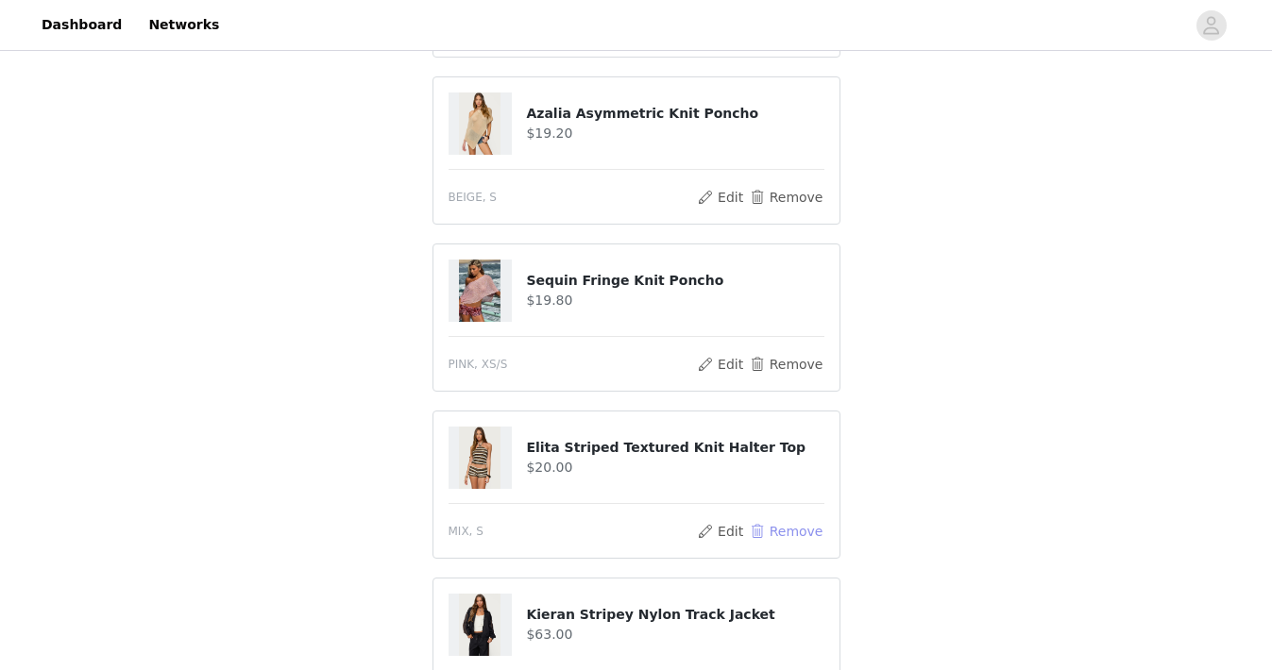
scroll to position [350, 0]
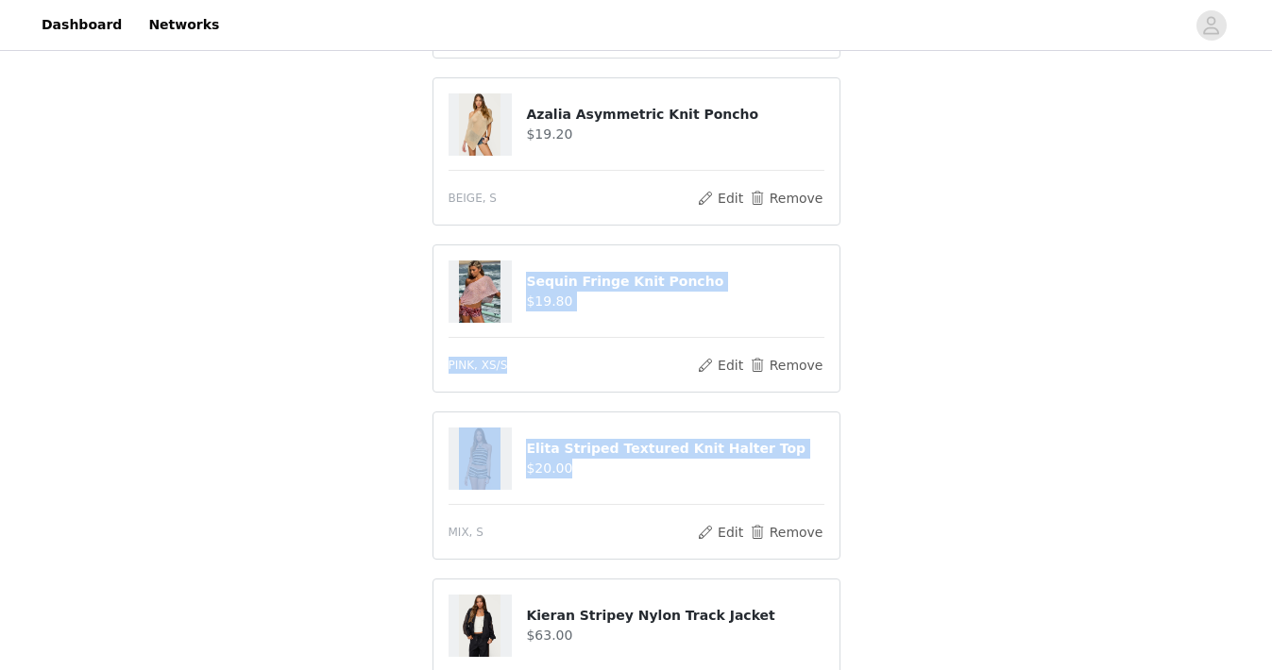
drag, startPoint x: 639, startPoint y: 502, endPoint x: 698, endPoint y: 271, distance: 238.6
click at [698, 271] on div "Elita Striped Textured Knit Shorts $18.00 MIX, S Edit Remove Azalia Asymmetric …" at bounding box center [636, 402] width 408 height 984
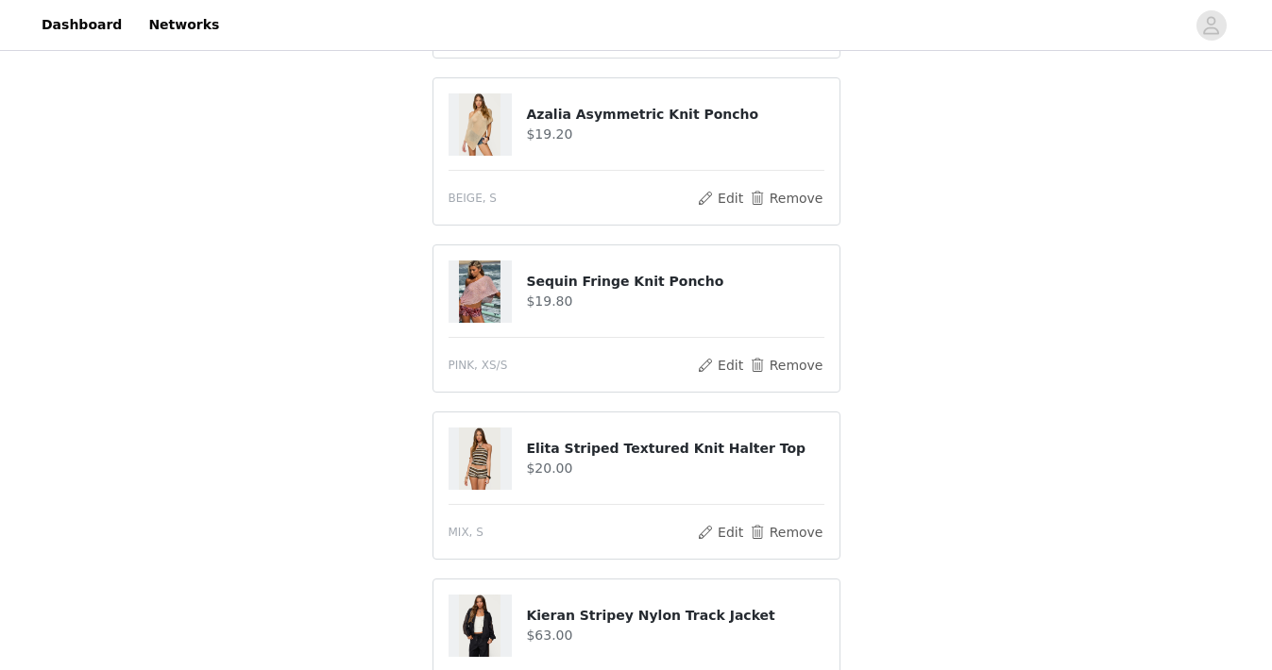
click at [897, 314] on div "STEP 1 OF 5 Products Choose as many products as you'd like, up to $250.00. 6 Se…" at bounding box center [636, 372] width 1272 height 1337
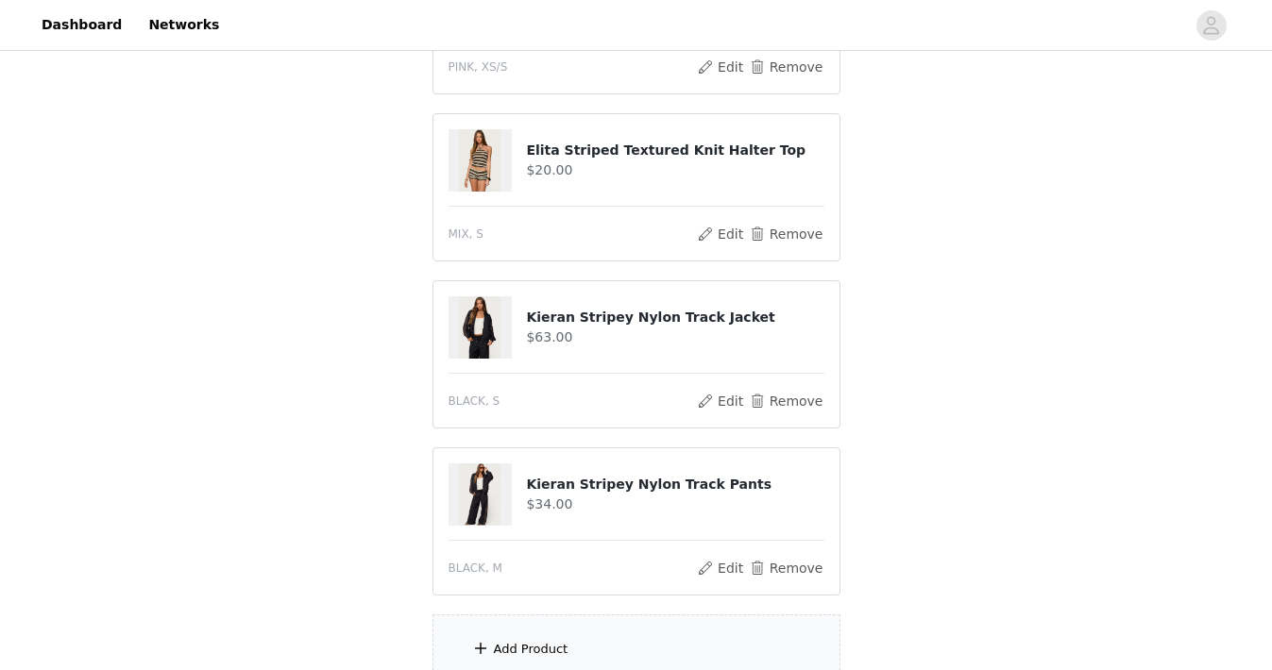
scroll to position [857, 0]
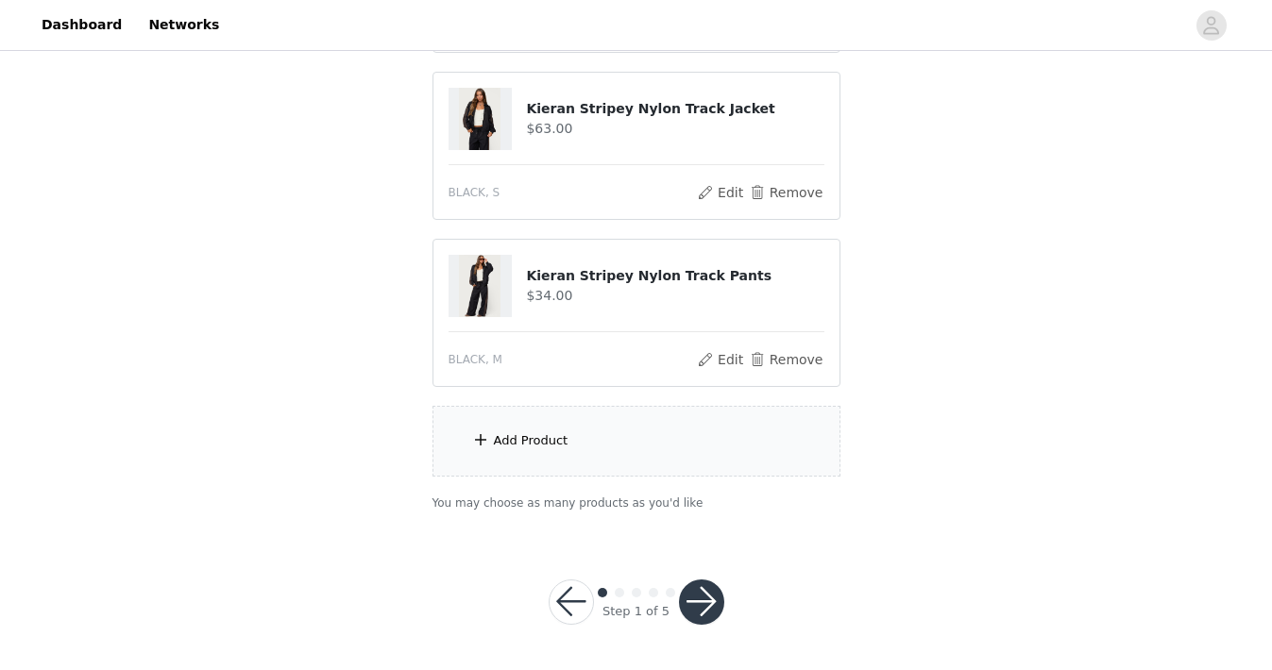
click at [769, 415] on div "Add Product" at bounding box center [636, 441] width 408 height 71
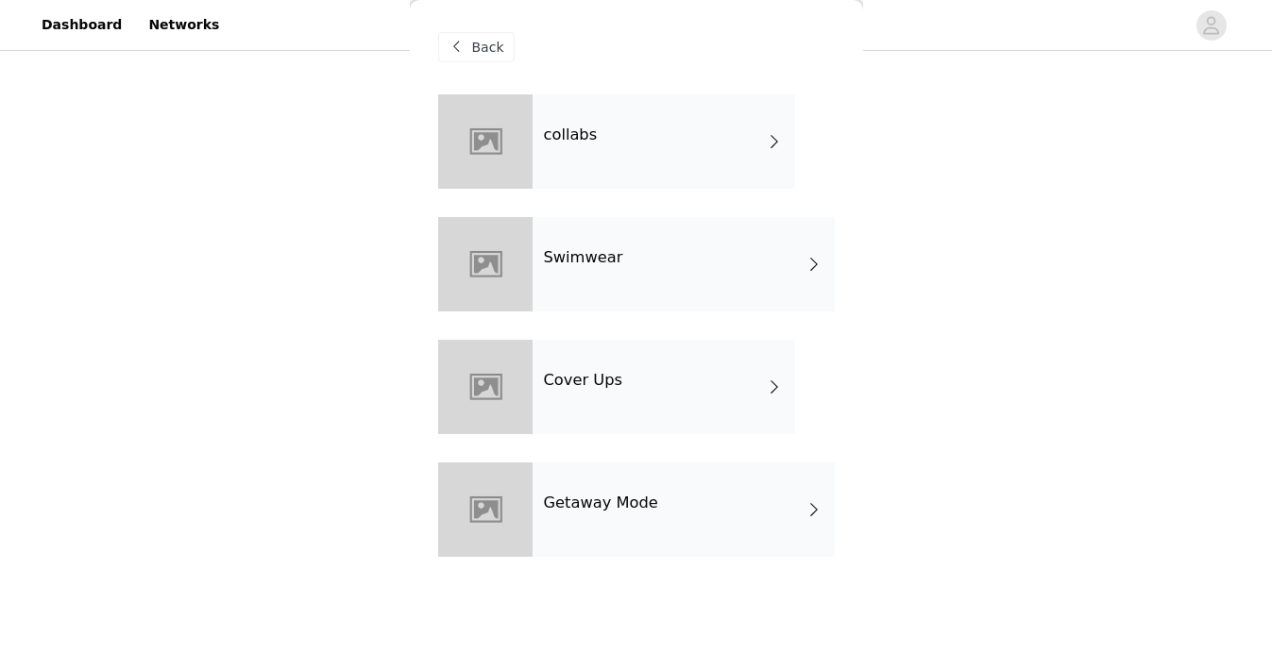
click at [723, 183] on div "collabs" at bounding box center [664, 141] width 263 height 94
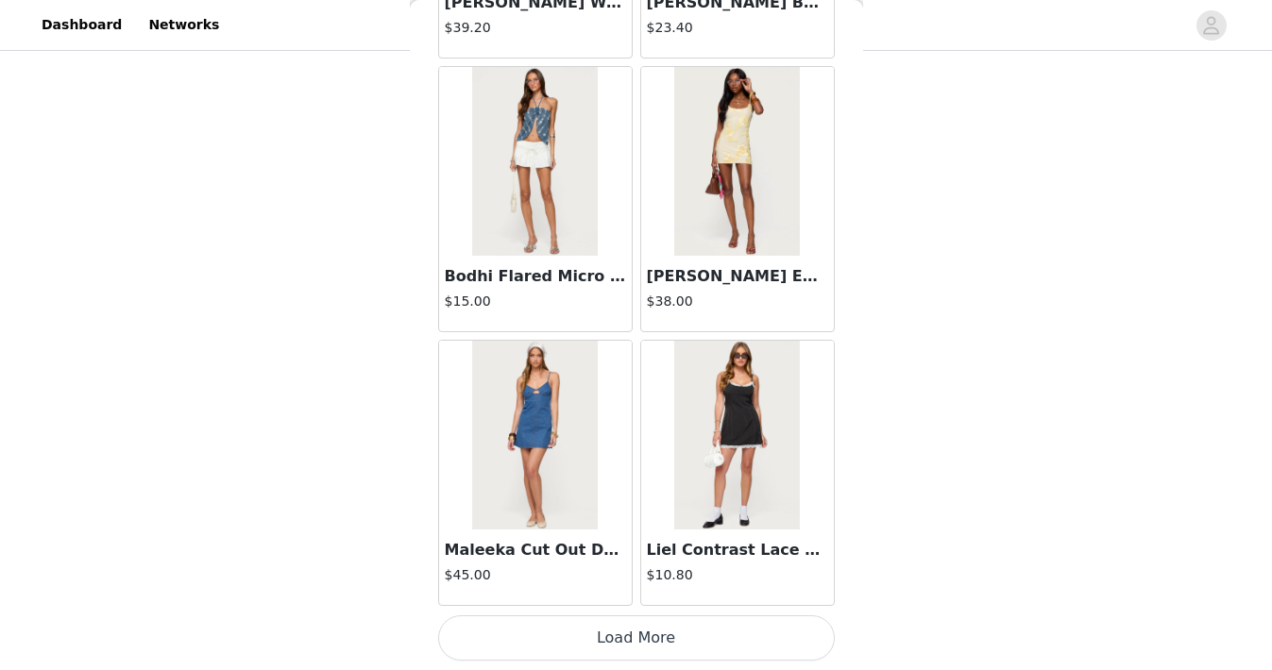
click at [624, 639] on button "Load More" at bounding box center [636, 638] width 397 height 45
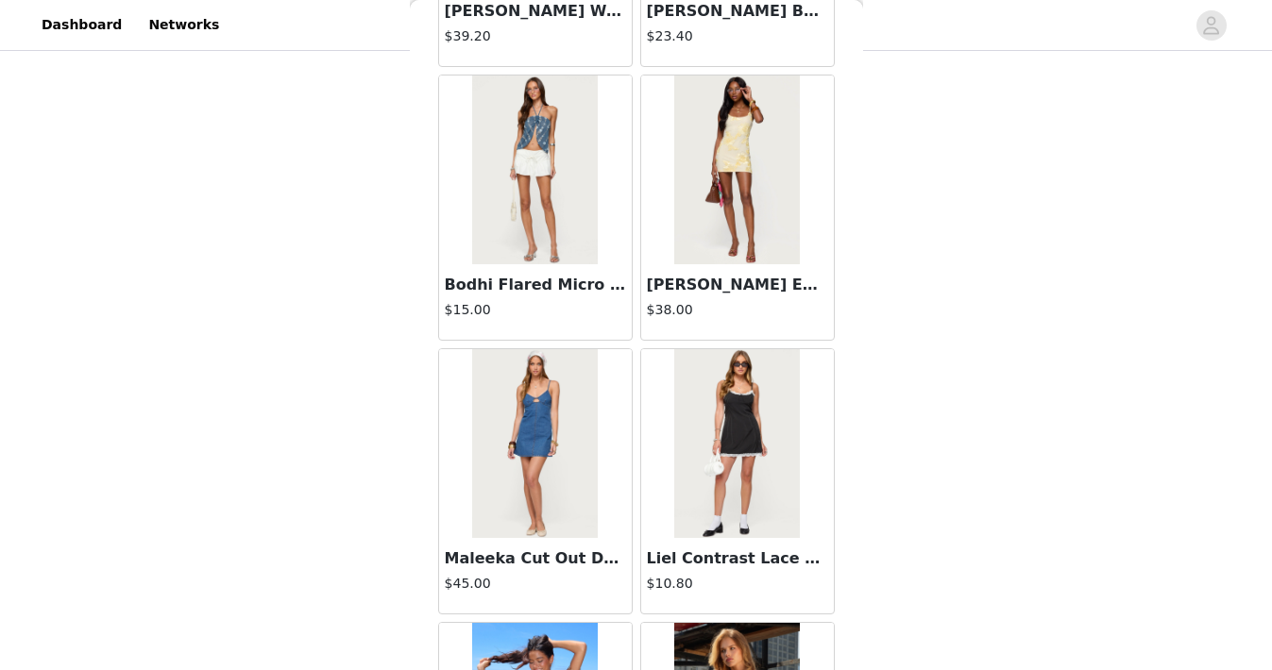
scroll to position [2219, 0]
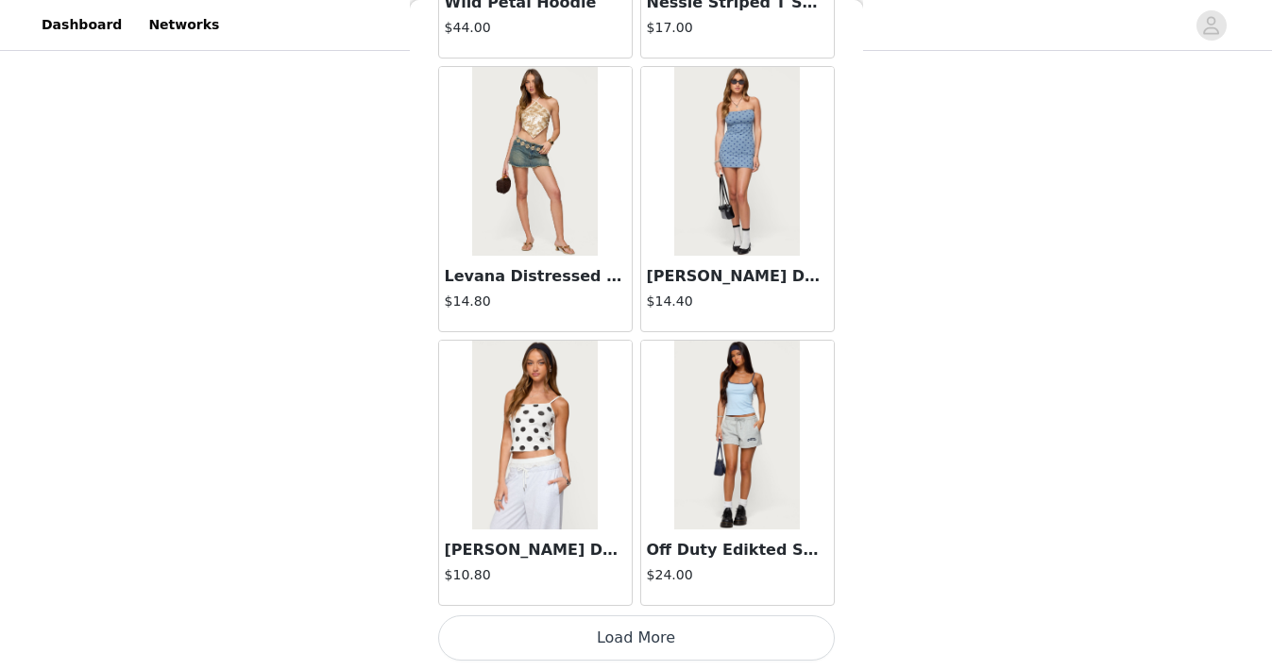
click at [624, 639] on button "Load More" at bounding box center [636, 638] width 397 height 45
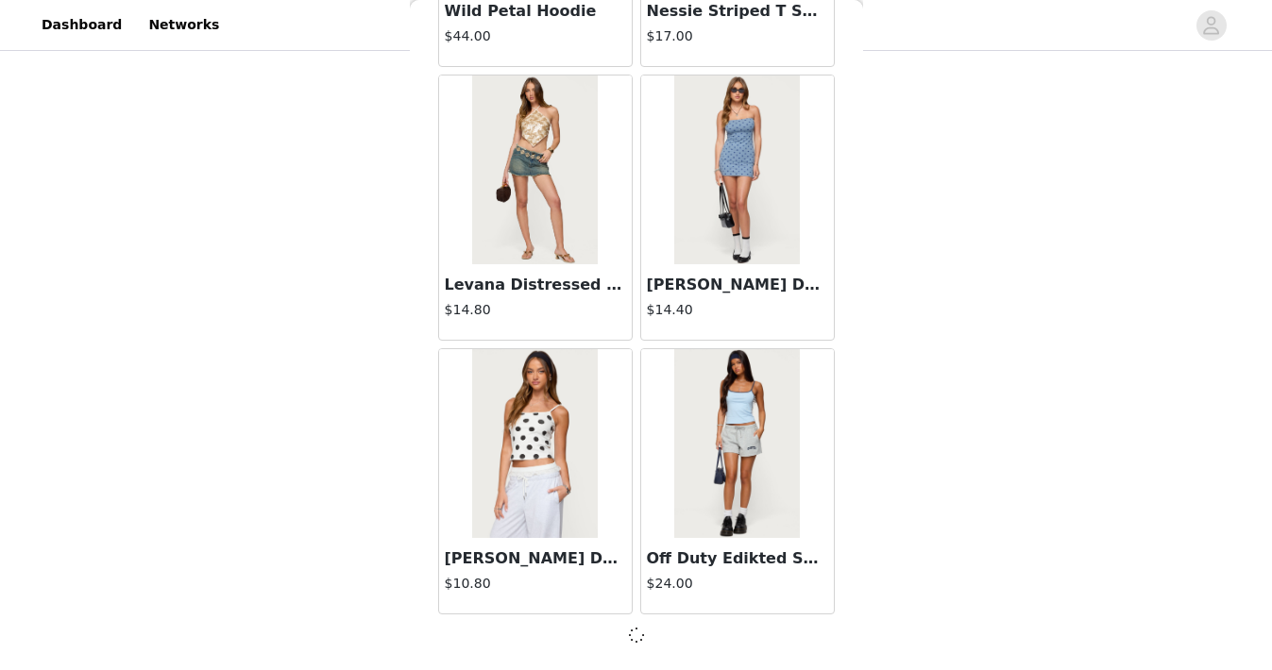
scroll to position [4949, 0]
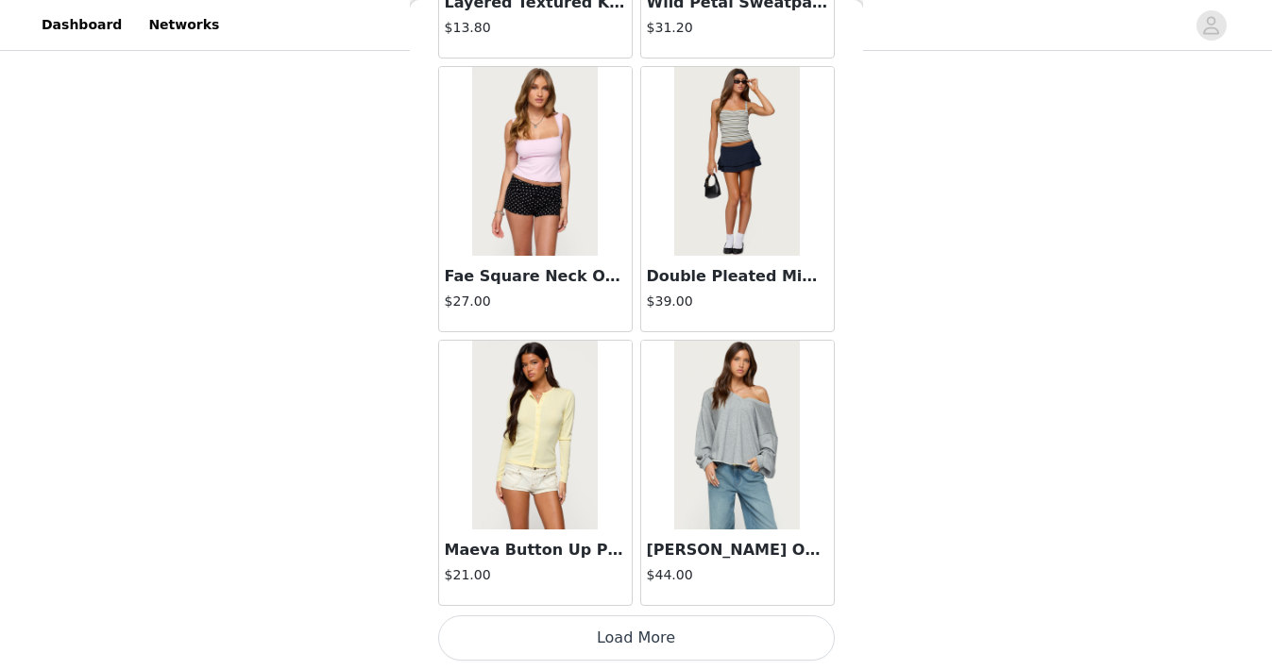
click at [624, 639] on button "Load More" at bounding box center [636, 638] width 397 height 45
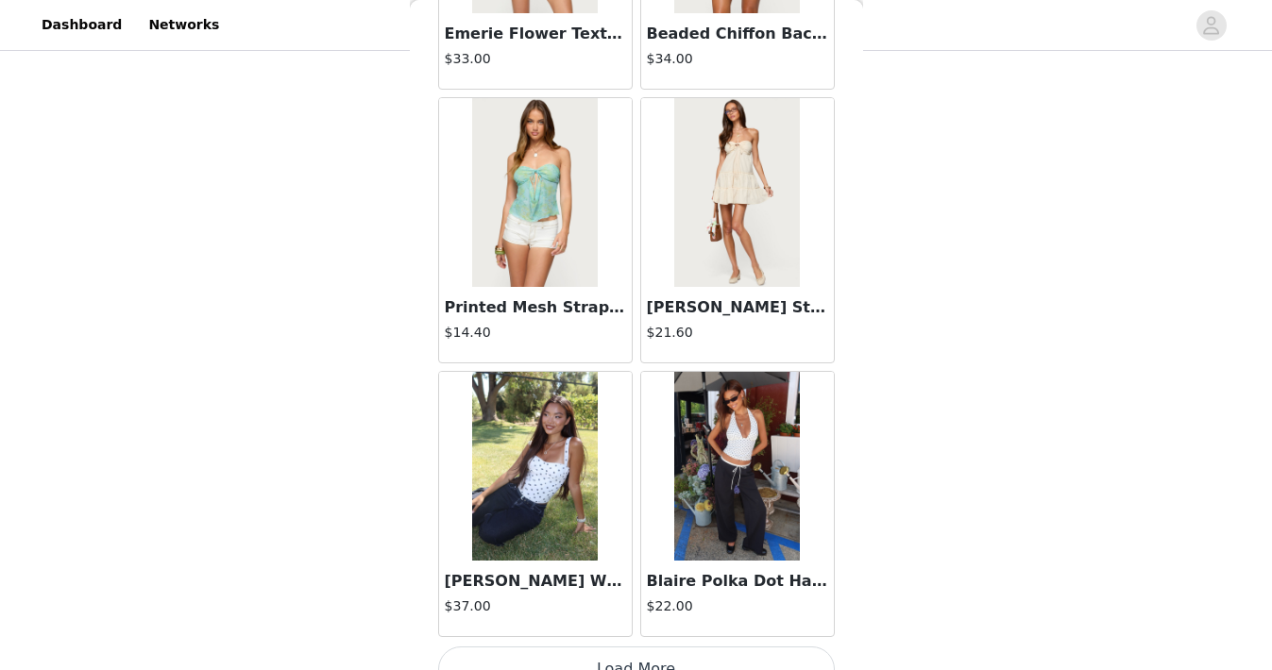
scroll to position [10435, 0]
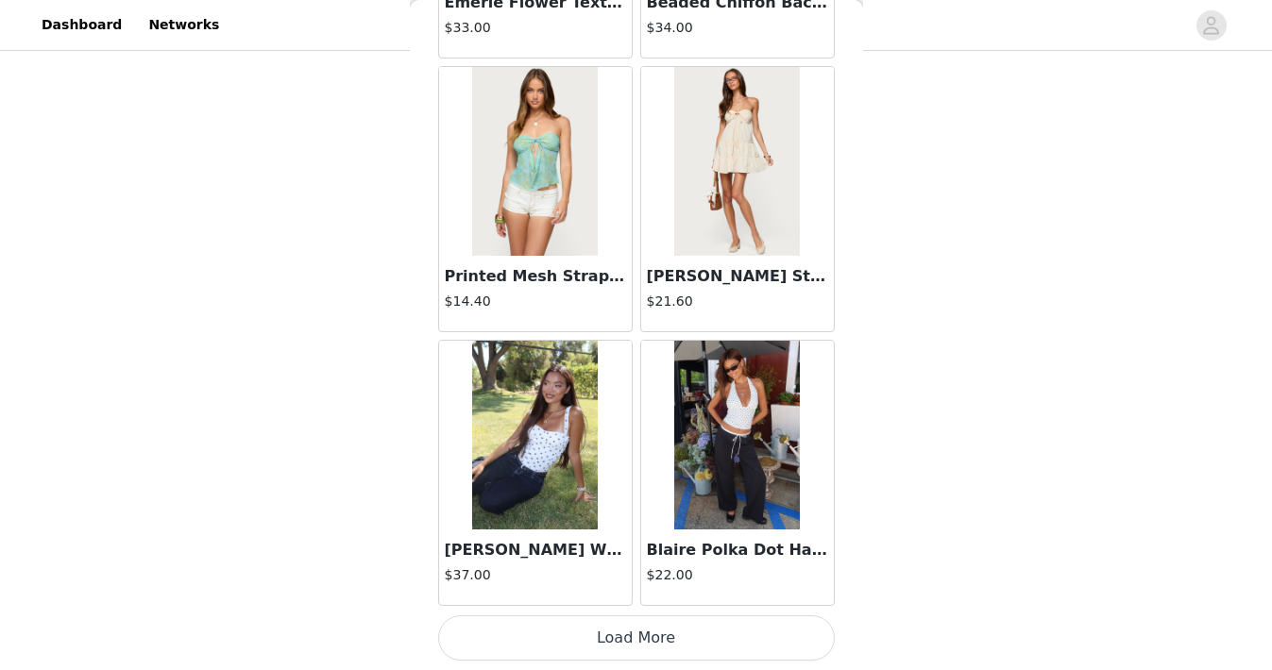
click at [624, 639] on button "Load More" at bounding box center [636, 638] width 397 height 45
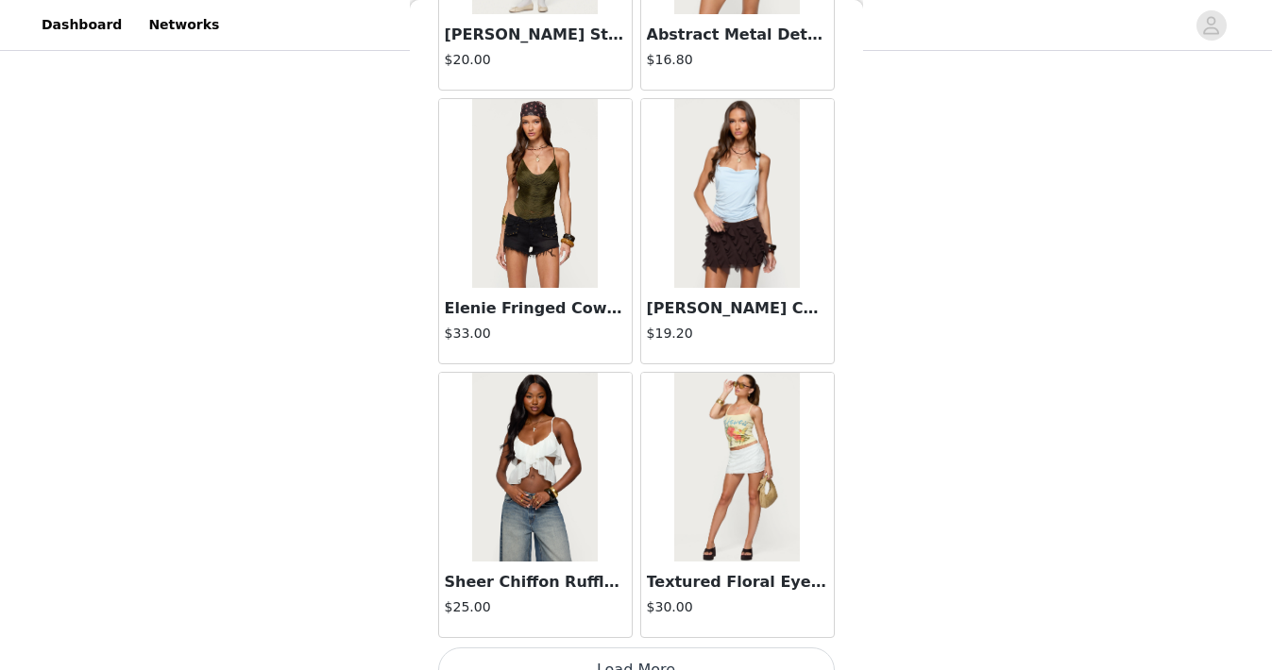
scroll to position [13173, 0]
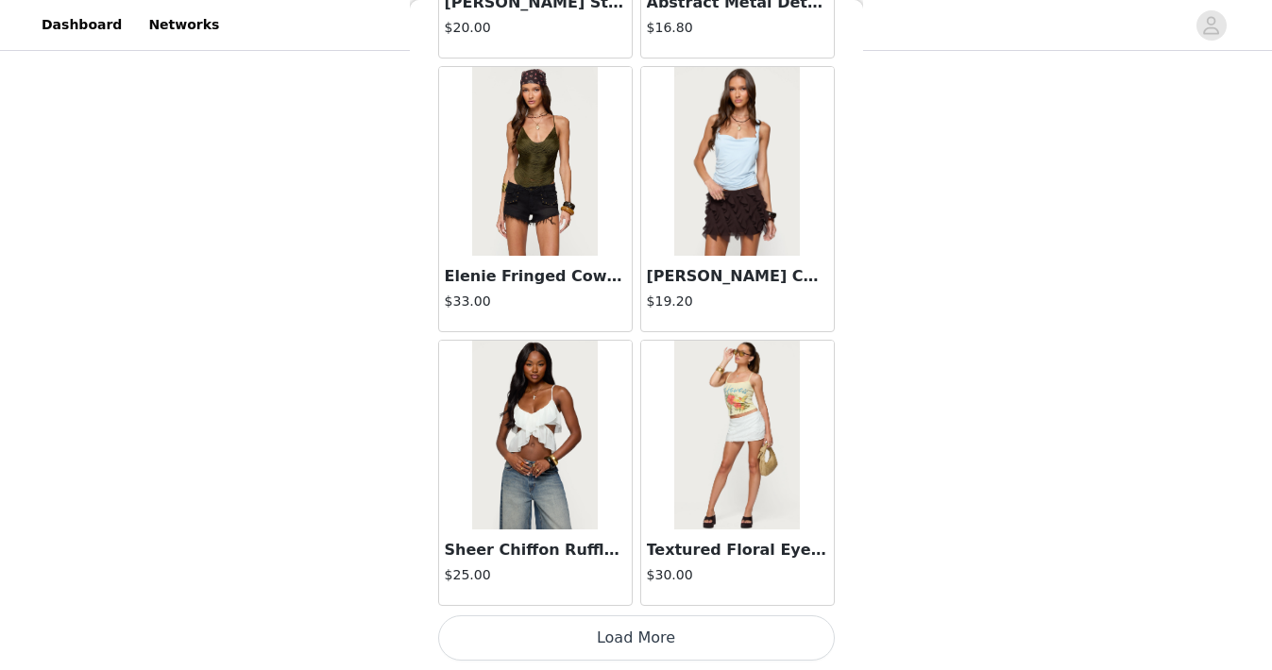
click at [624, 639] on button "Load More" at bounding box center [636, 638] width 397 height 45
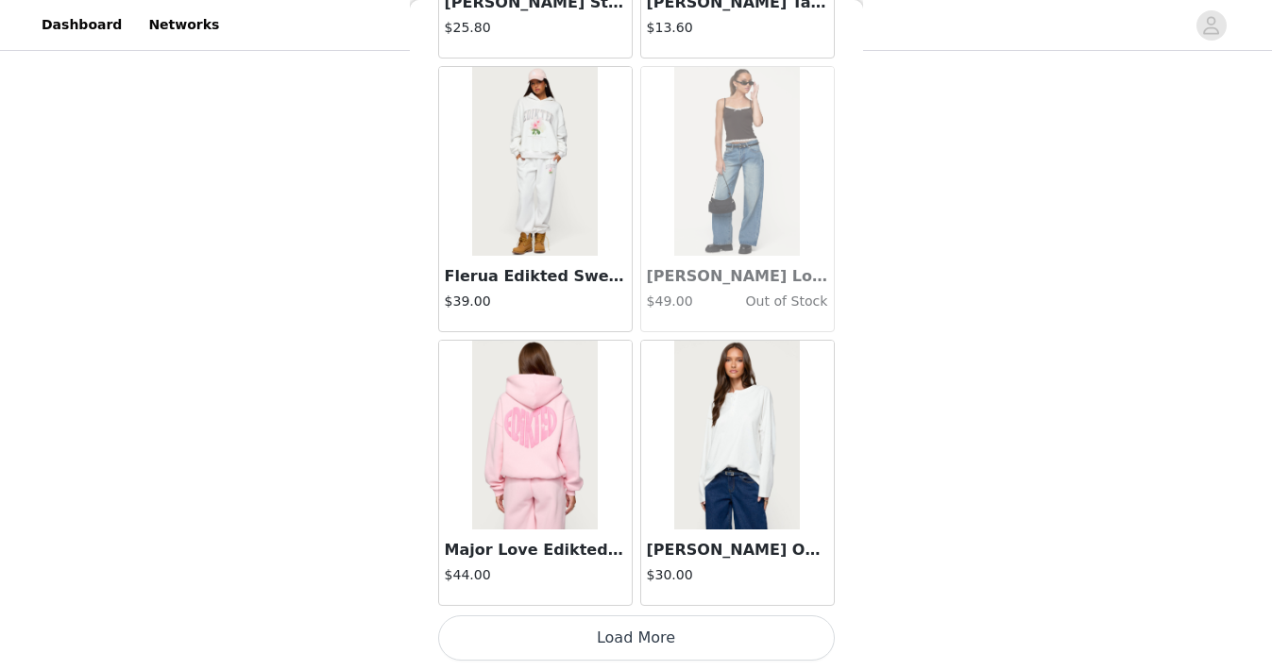
click at [624, 640] on button "Load More" at bounding box center [636, 638] width 397 height 45
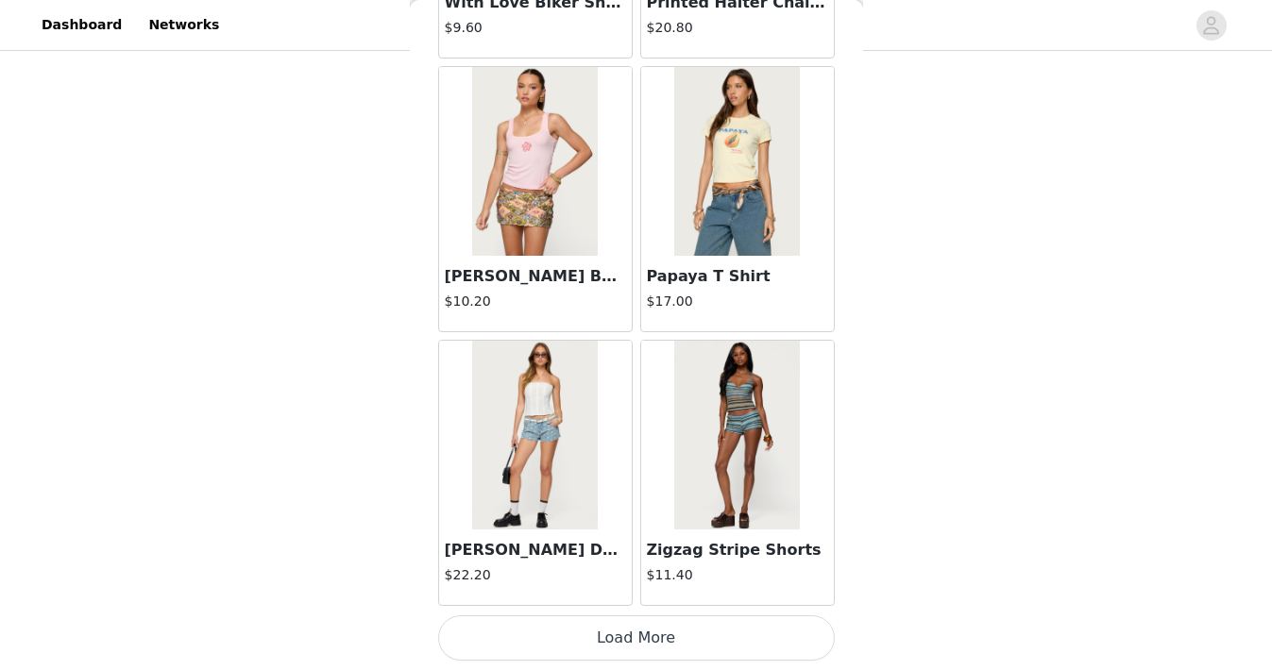
click at [624, 639] on button "Load More" at bounding box center [636, 638] width 397 height 45
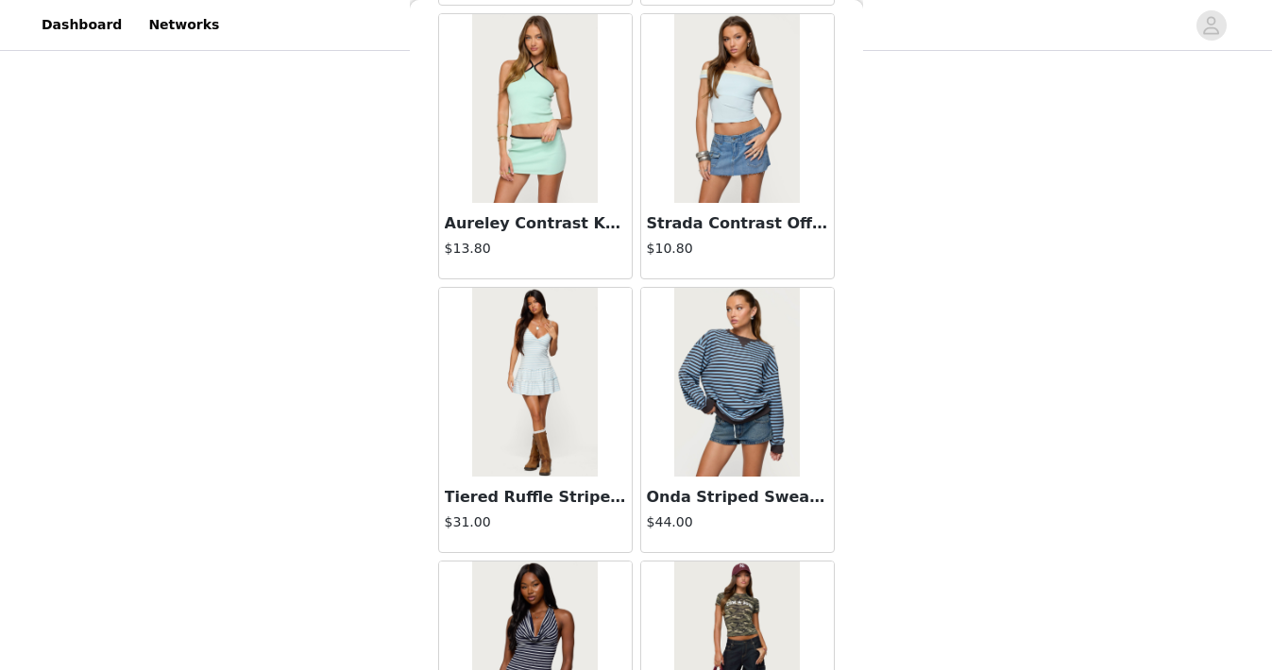
scroll to position [21389, 0]
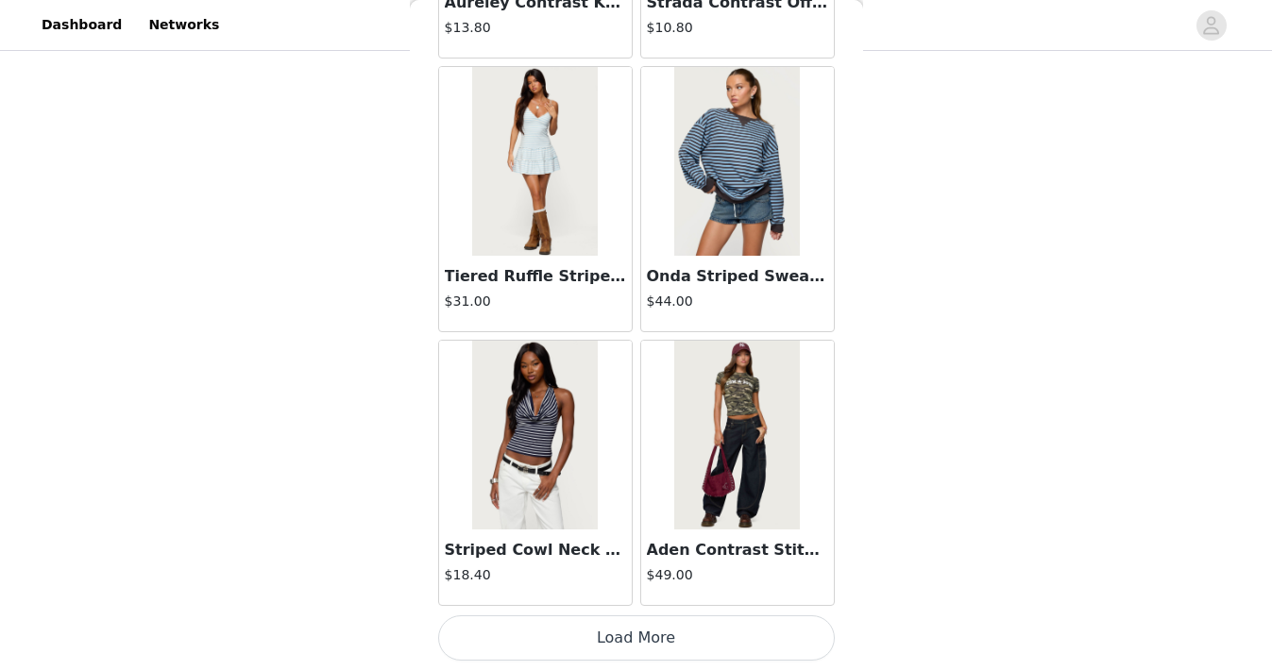
click at [624, 631] on button "Load More" at bounding box center [636, 638] width 397 height 45
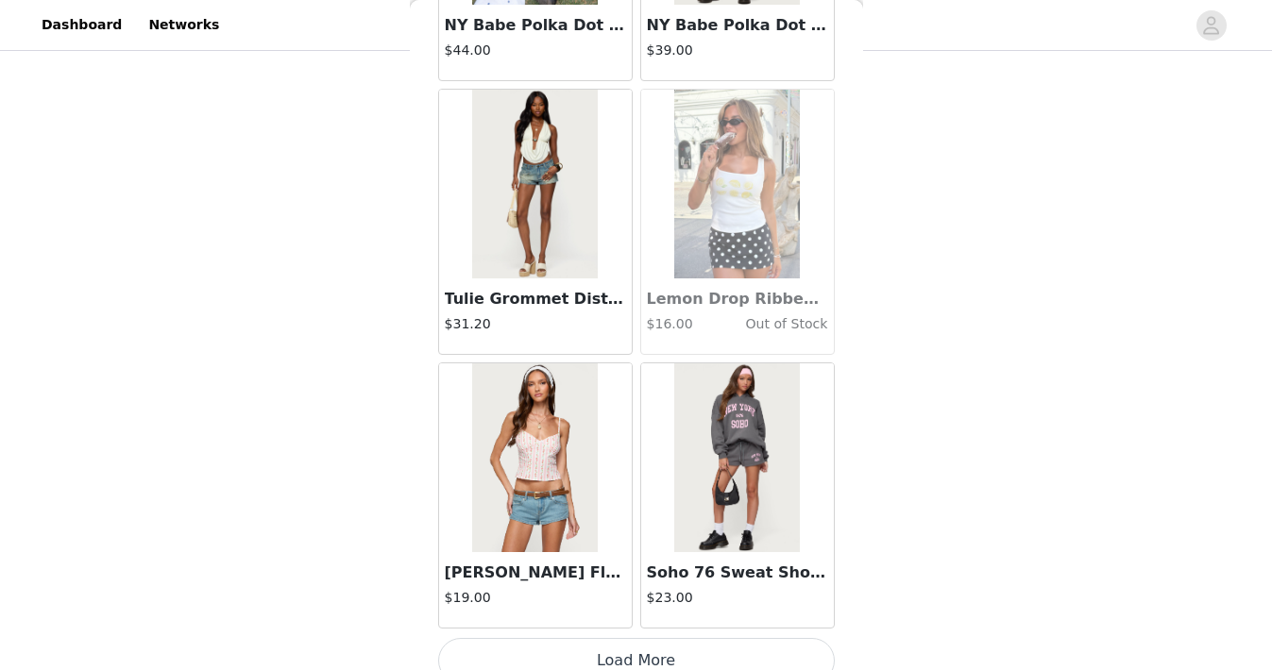
scroll to position [24127, 0]
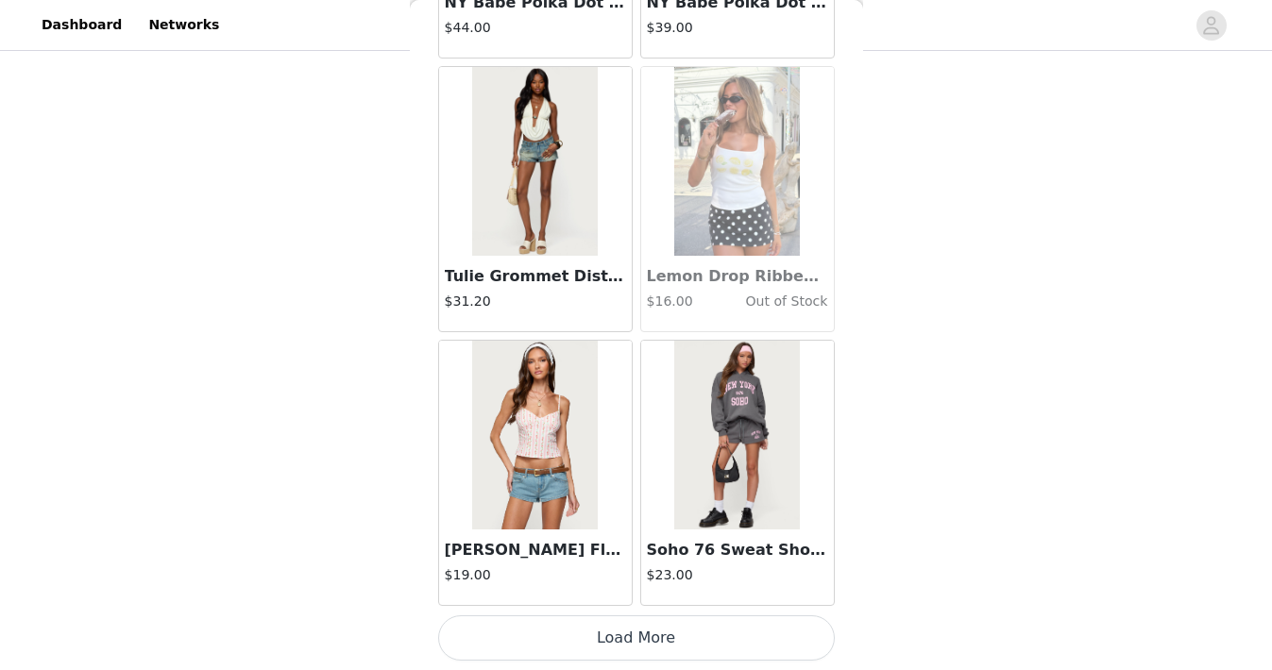
click at [624, 631] on button "Load More" at bounding box center [636, 638] width 397 height 45
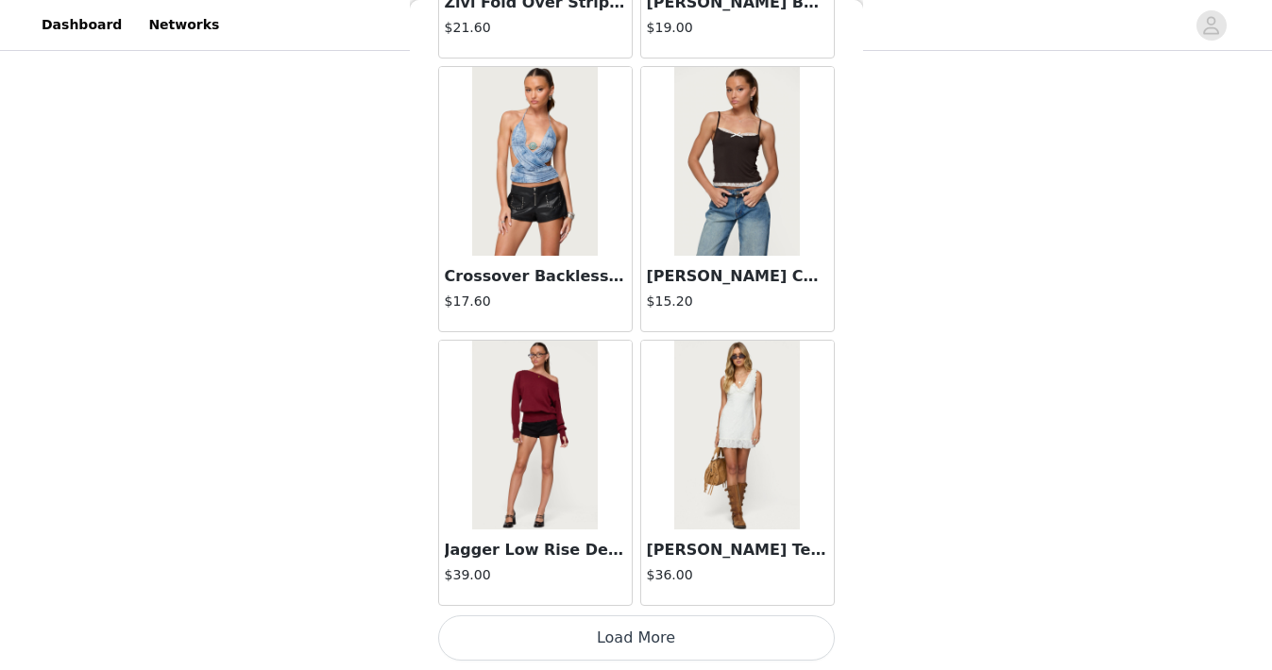
click at [624, 631] on button "Load More" at bounding box center [636, 638] width 397 height 45
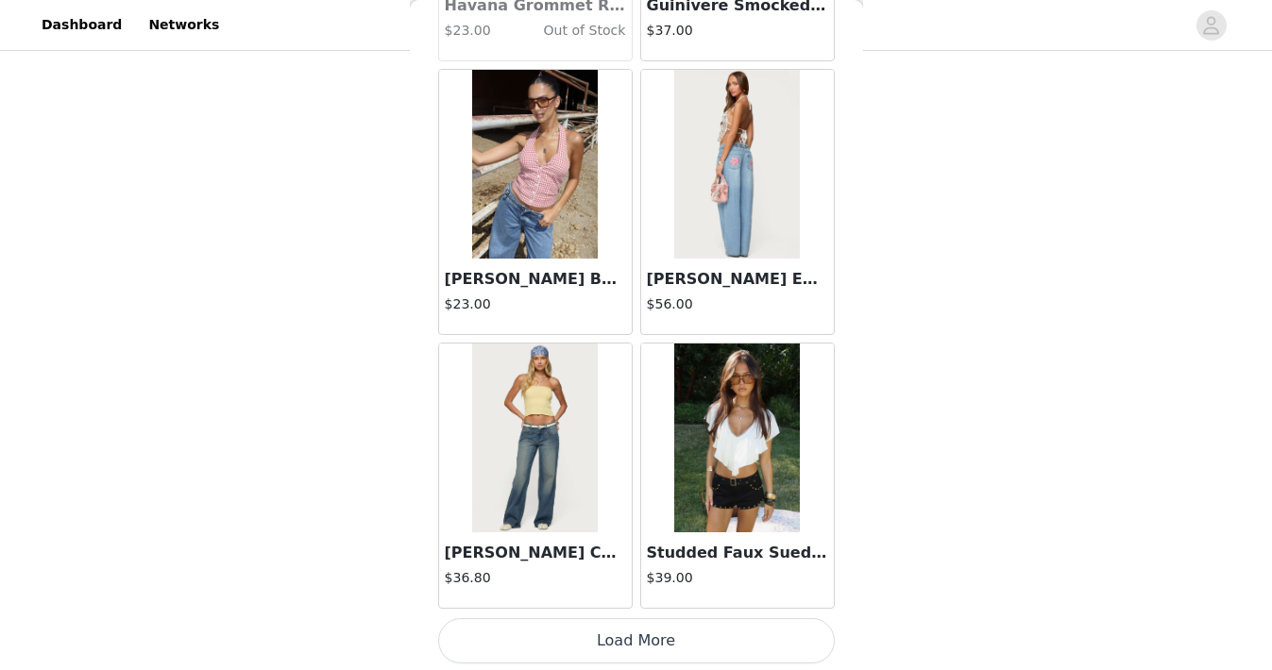
scroll to position [29604, 0]
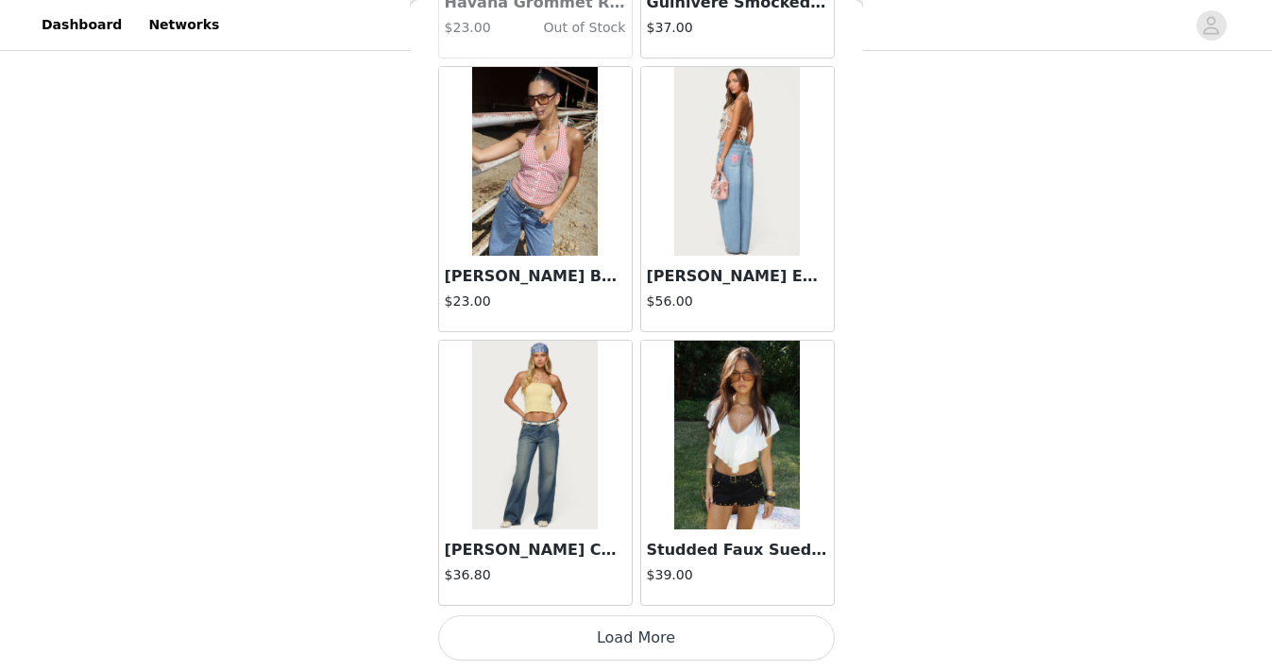
click at [624, 631] on button "Load More" at bounding box center [636, 638] width 397 height 45
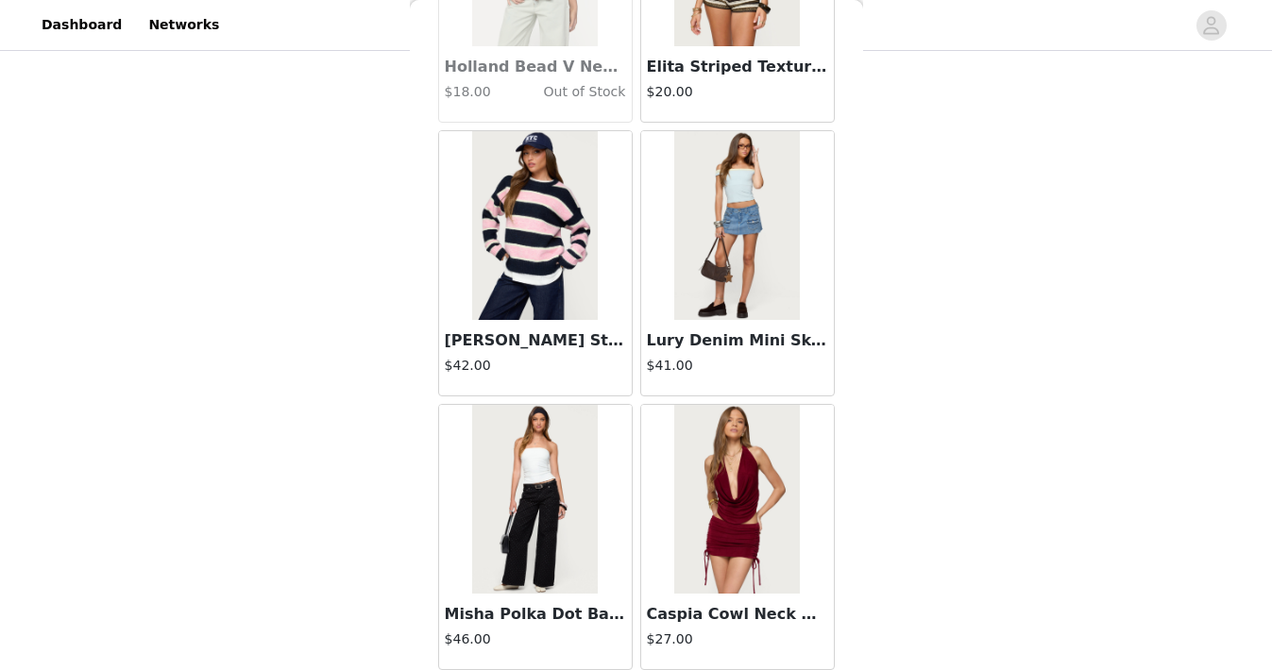
scroll to position [32343, 0]
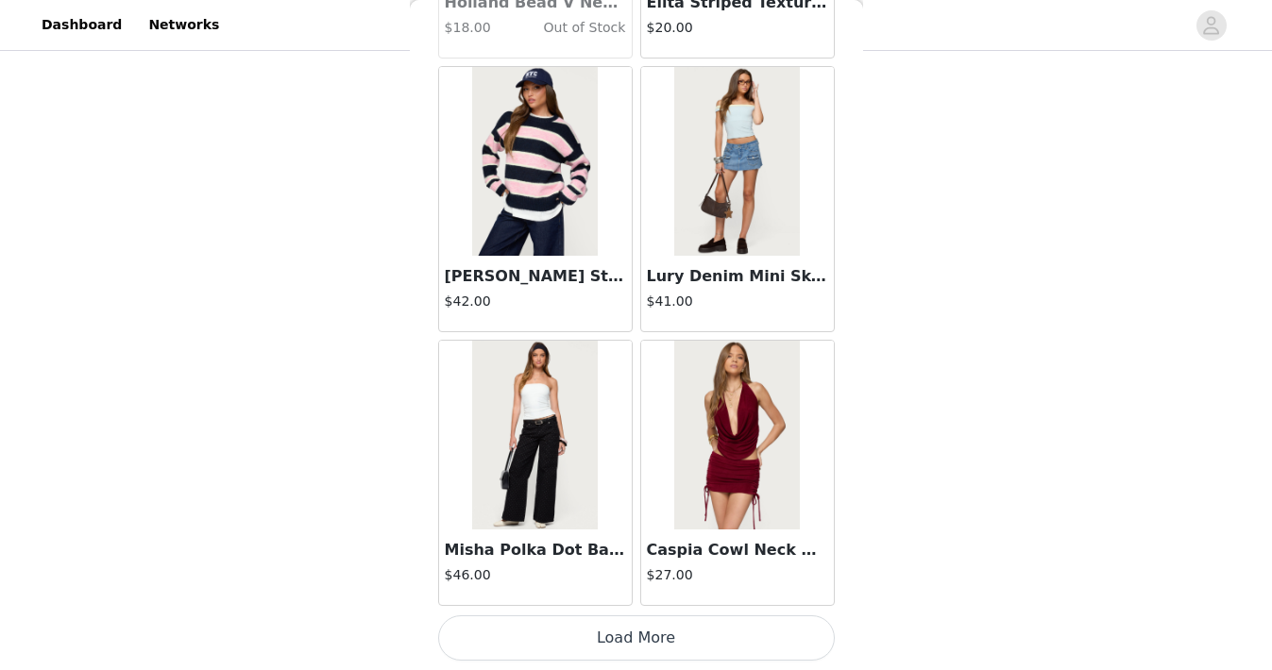
click at [624, 631] on button "Load More" at bounding box center [636, 638] width 397 height 45
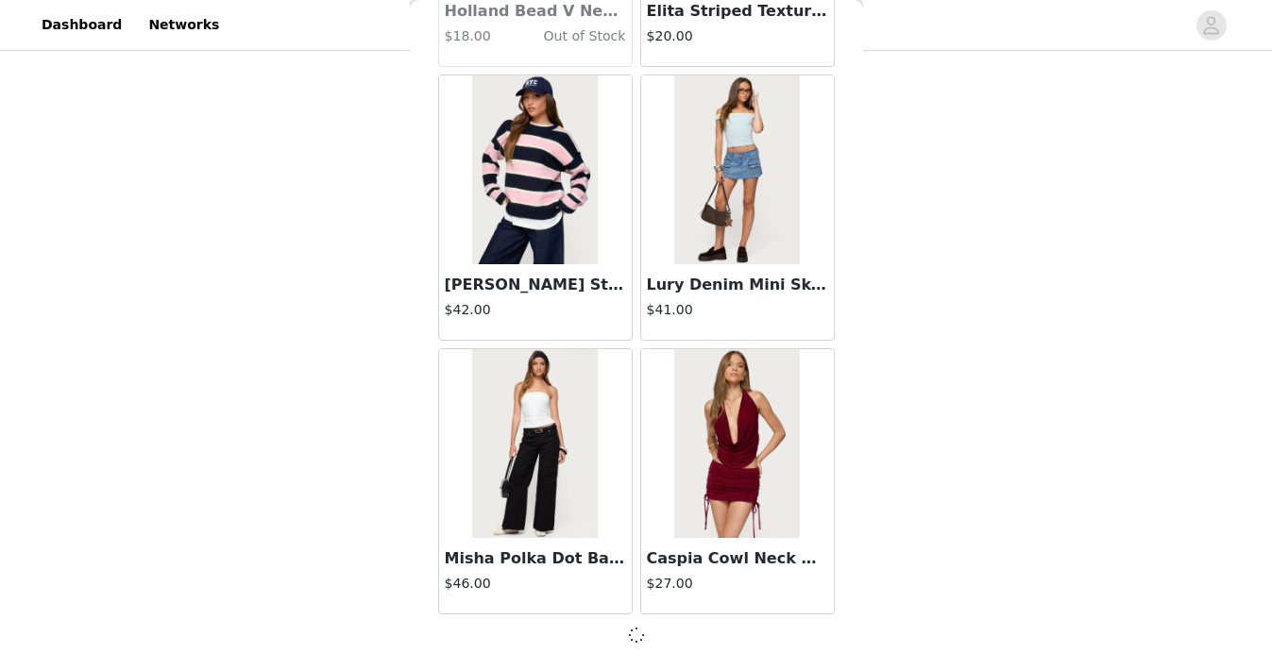
scroll to position [32334, 0]
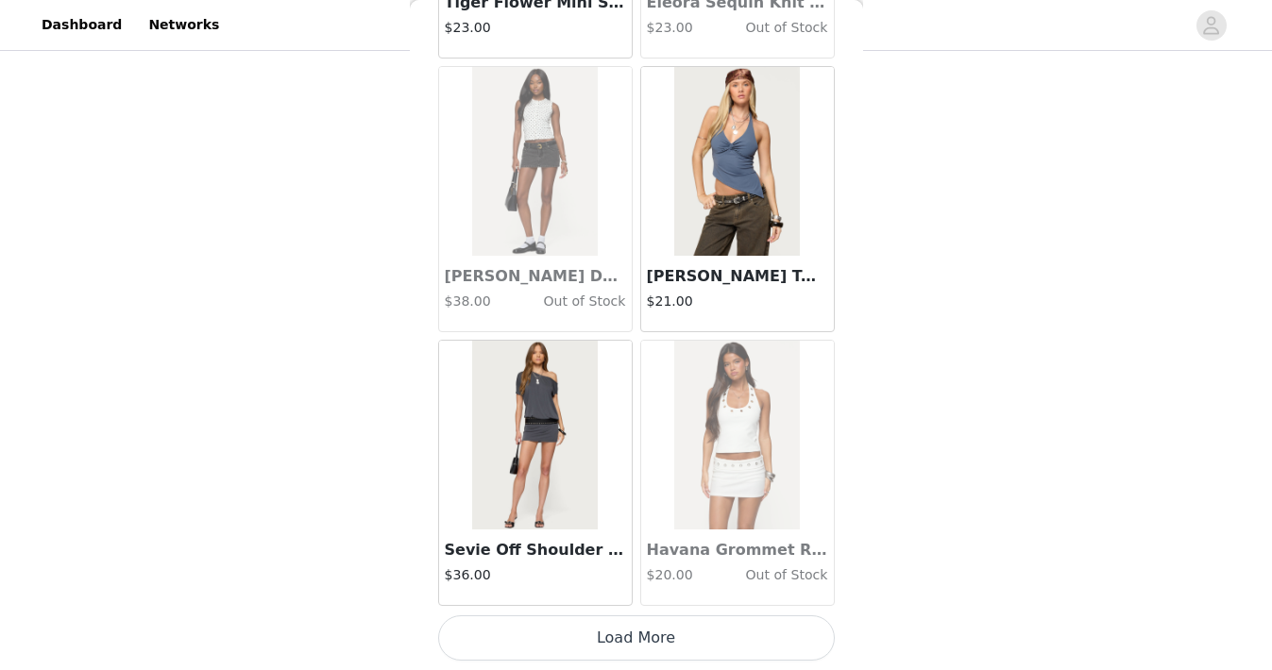
click at [624, 631] on button "Load More" at bounding box center [636, 638] width 397 height 45
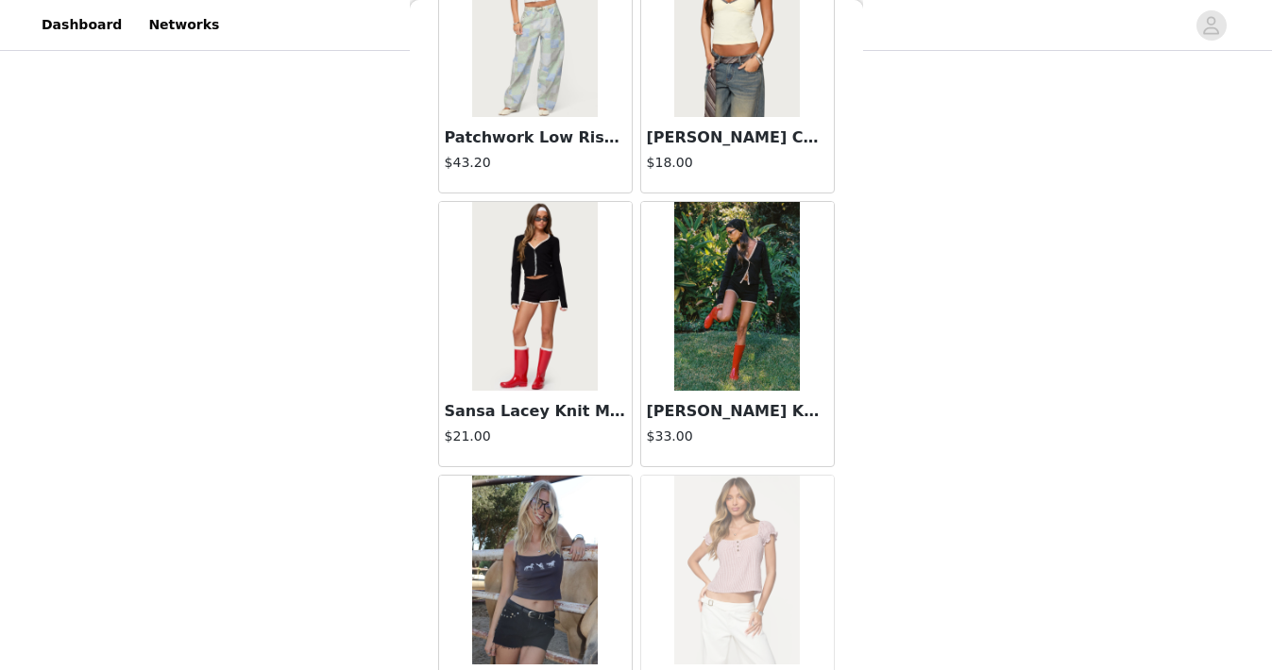
scroll to position [37820, 0]
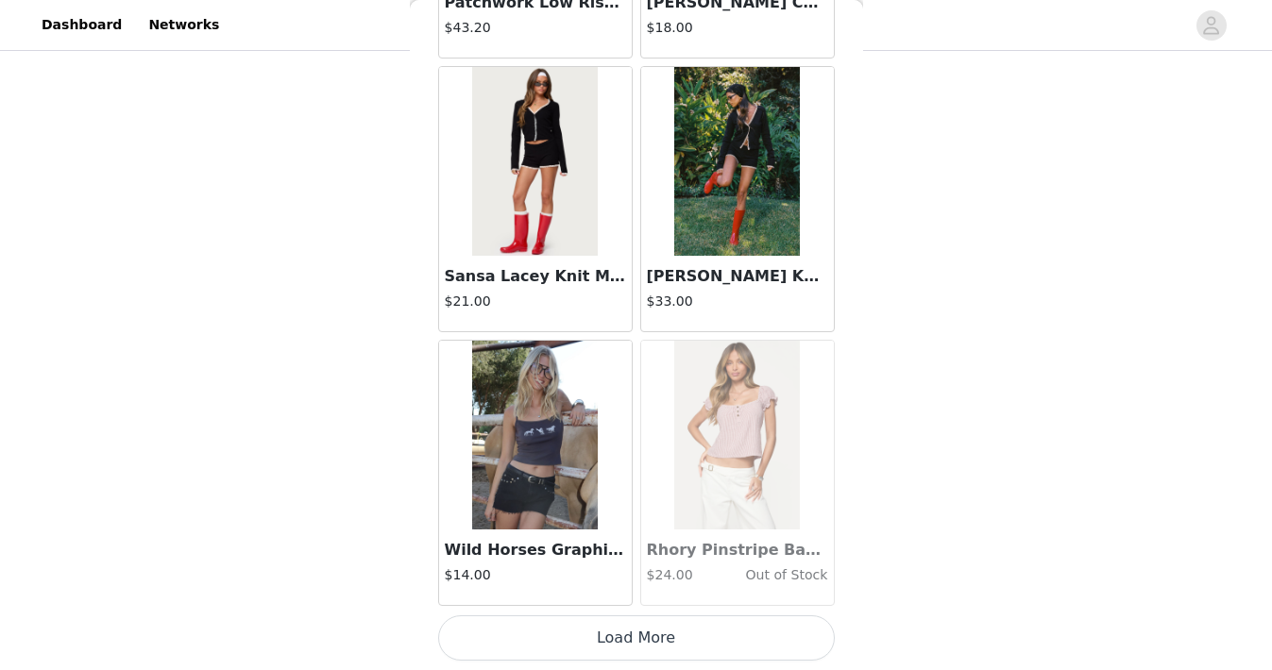
click at [624, 631] on button "Load More" at bounding box center [636, 638] width 397 height 45
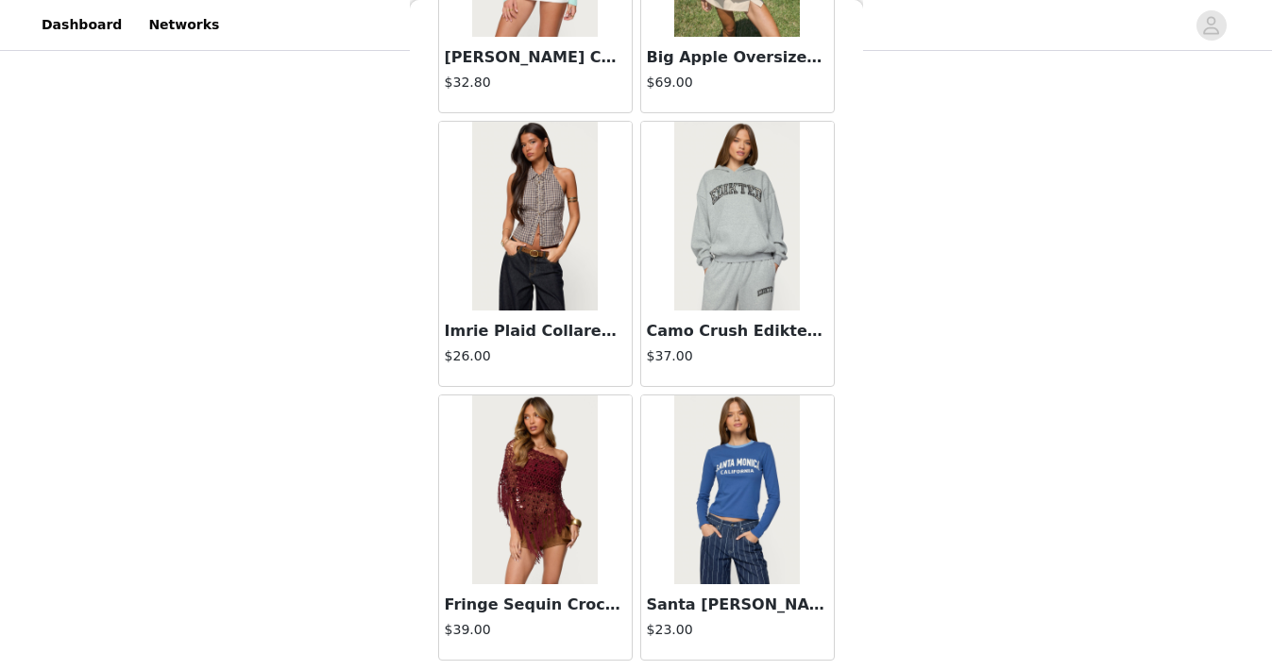
scroll to position [40558, 0]
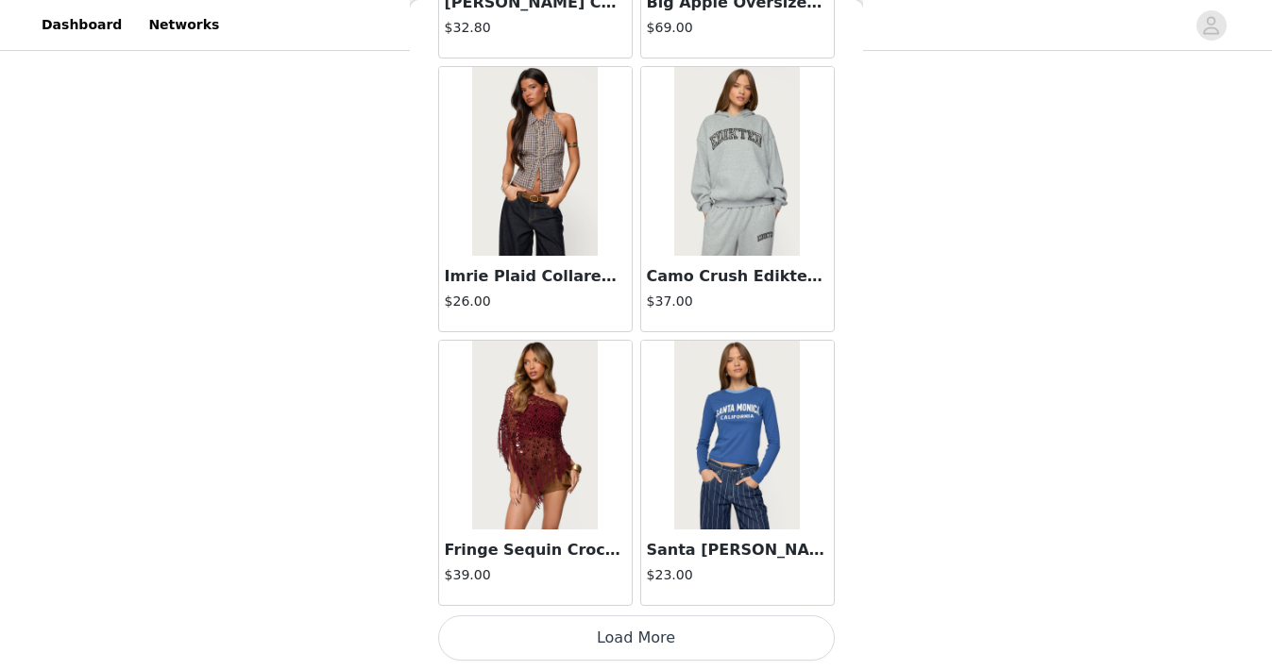
click at [624, 631] on button "Load More" at bounding box center [636, 638] width 397 height 45
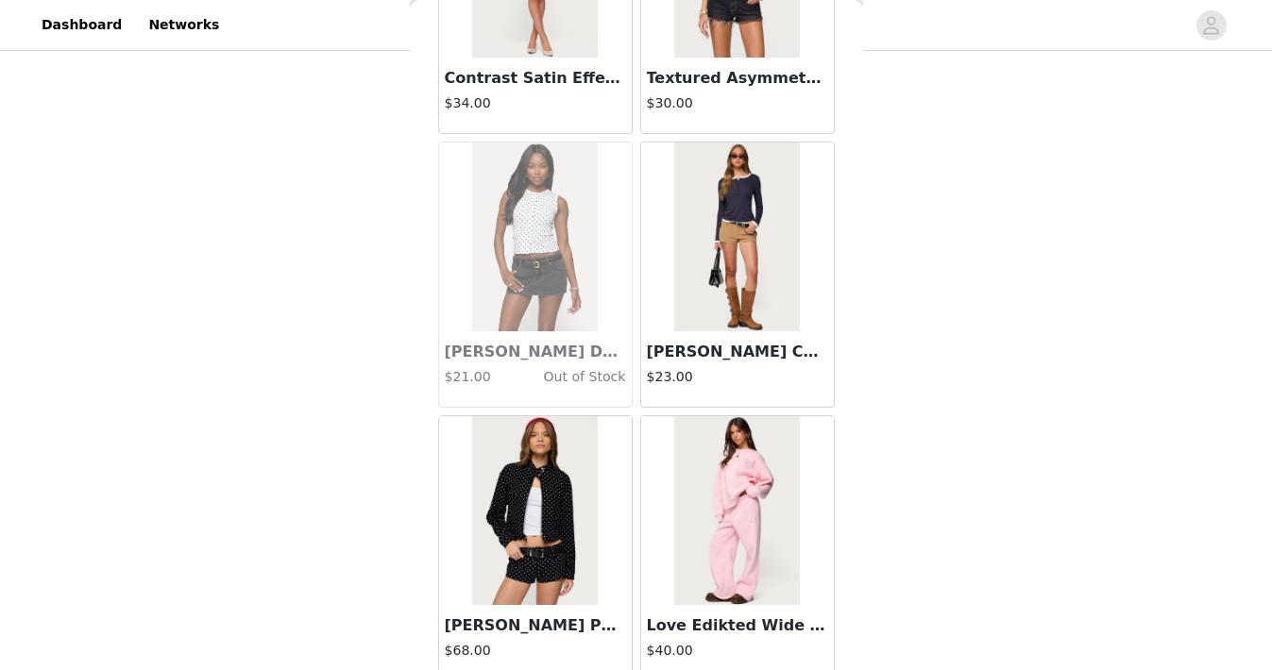
scroll to position [43297, 0]
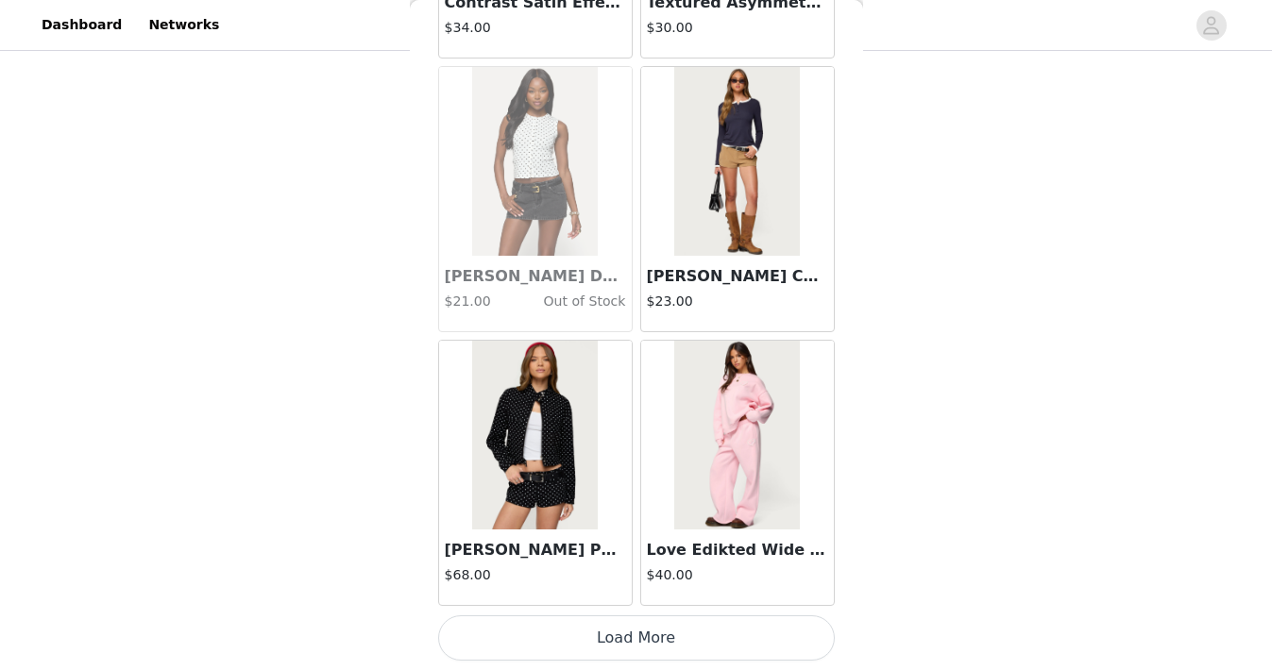
click at [624, 631] on button "Load More" at bounding box center [636, 638] width 397 height 45
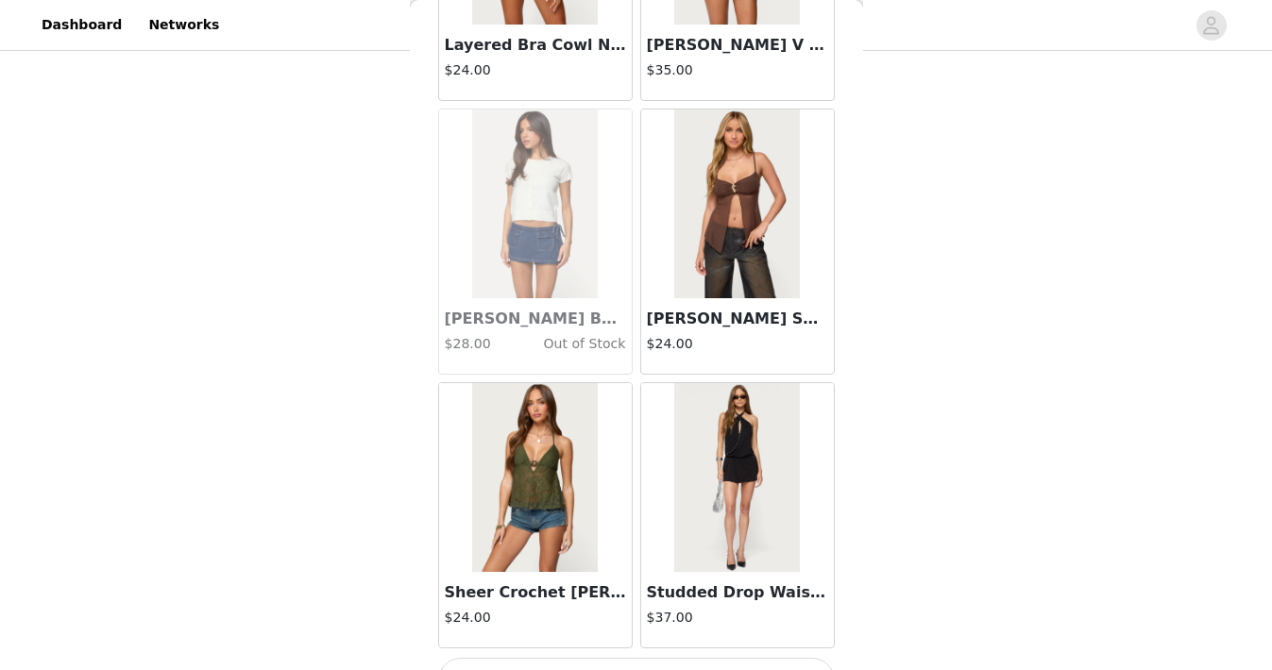
scroll to position [46035, 0]
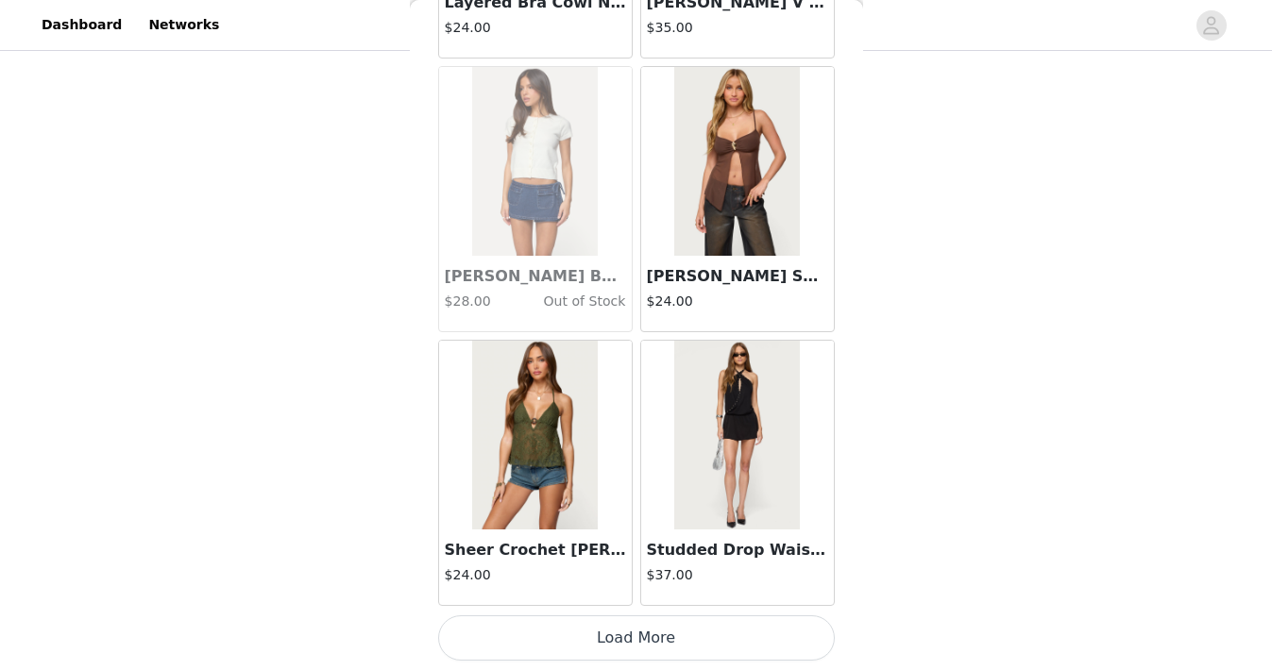
click at [624, 631] on button "Load More" at bounding box center [636, 638] width 397 height 45
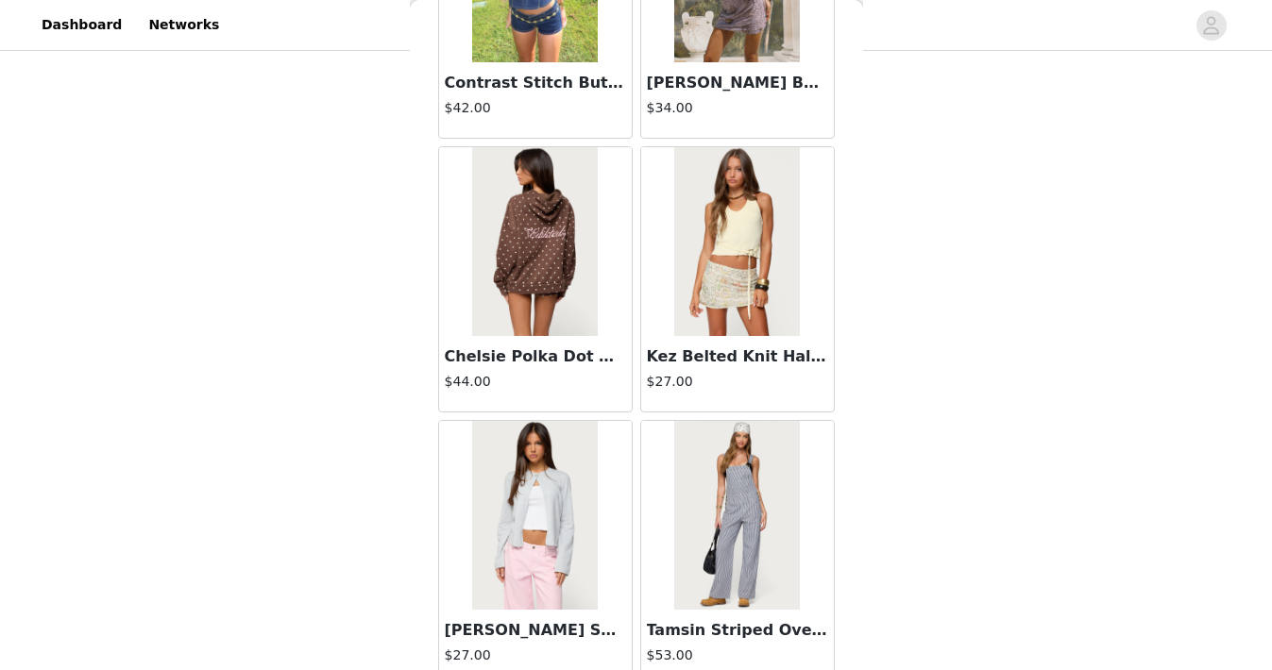
scroll to position [48774, 0]
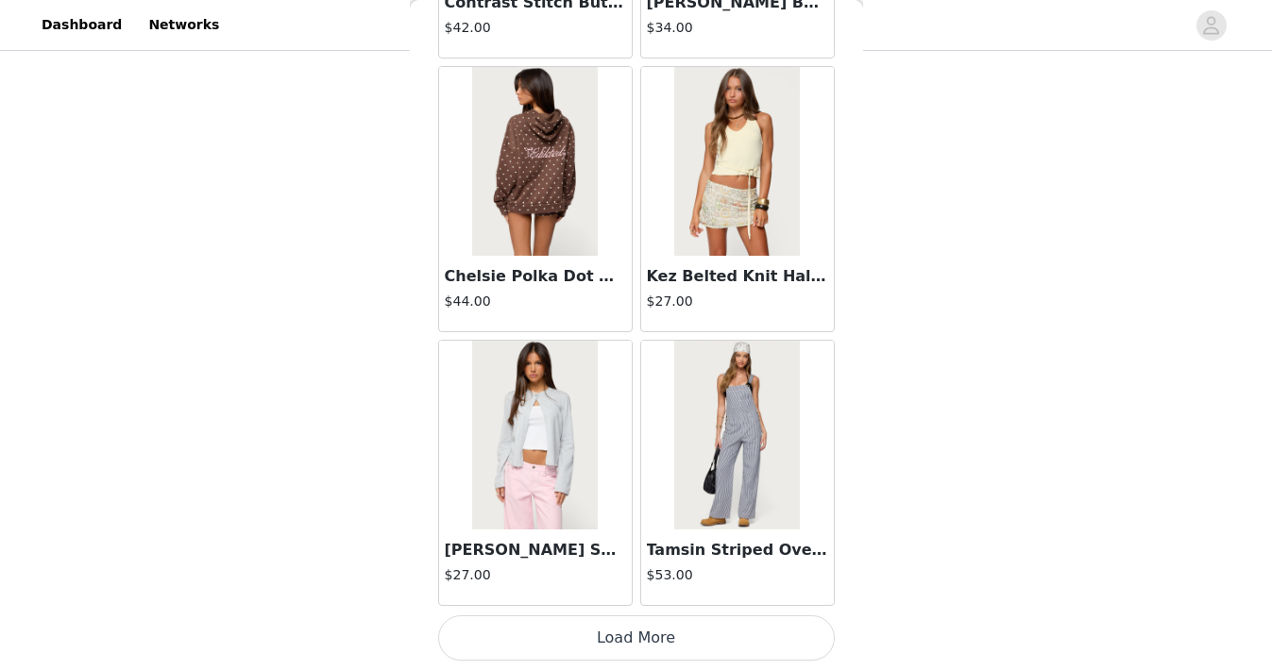
click at [624, 631] on button "Load More" at bounding box center [636, 638] width 397 height 45
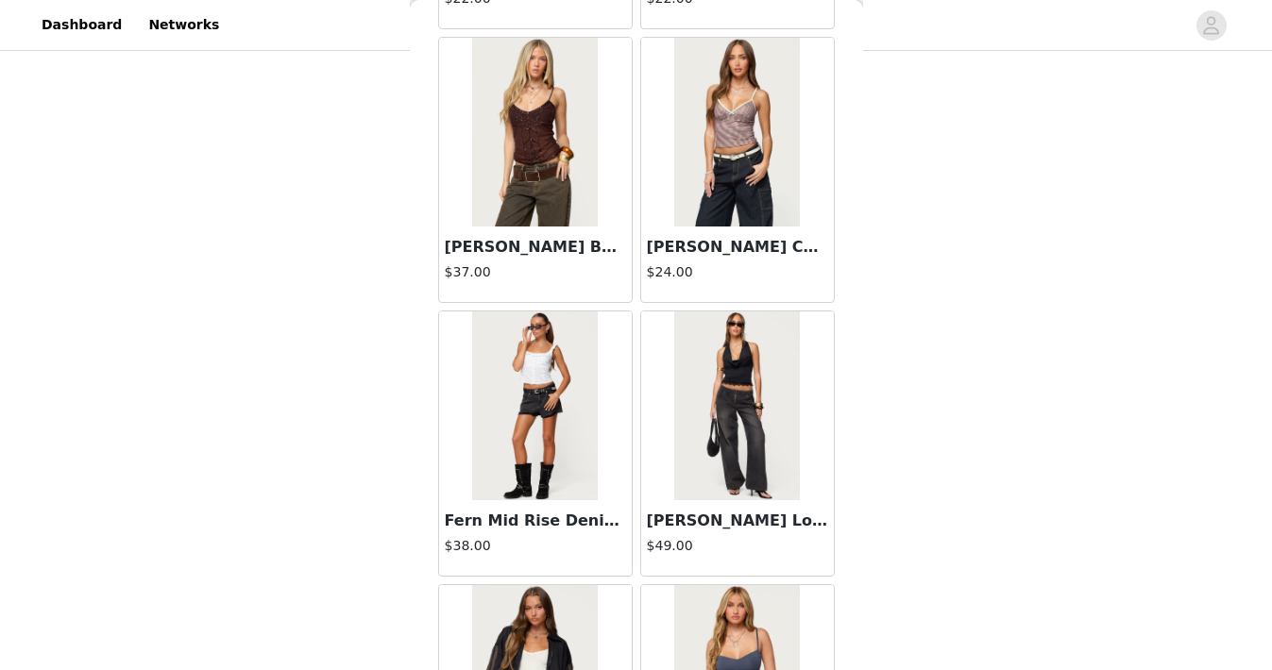
scroll to position [51512, 0]
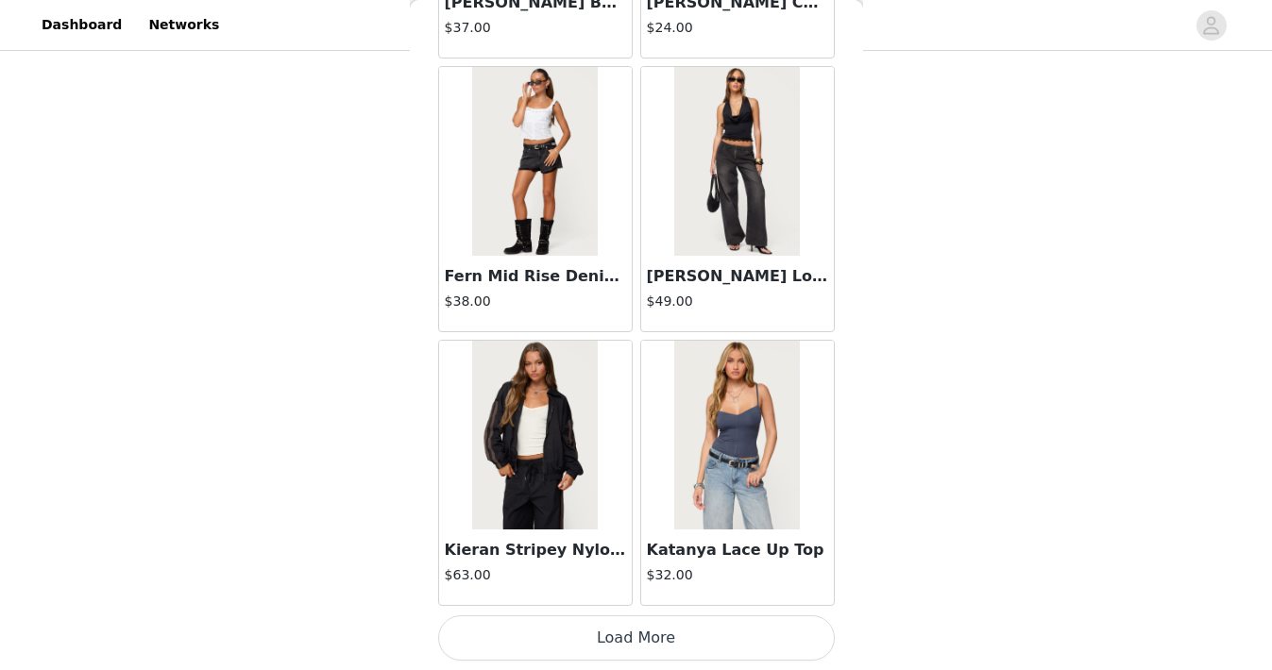
click at [624, 631] on button "Load More" at bounding box center [636, 638] width 397 height 45
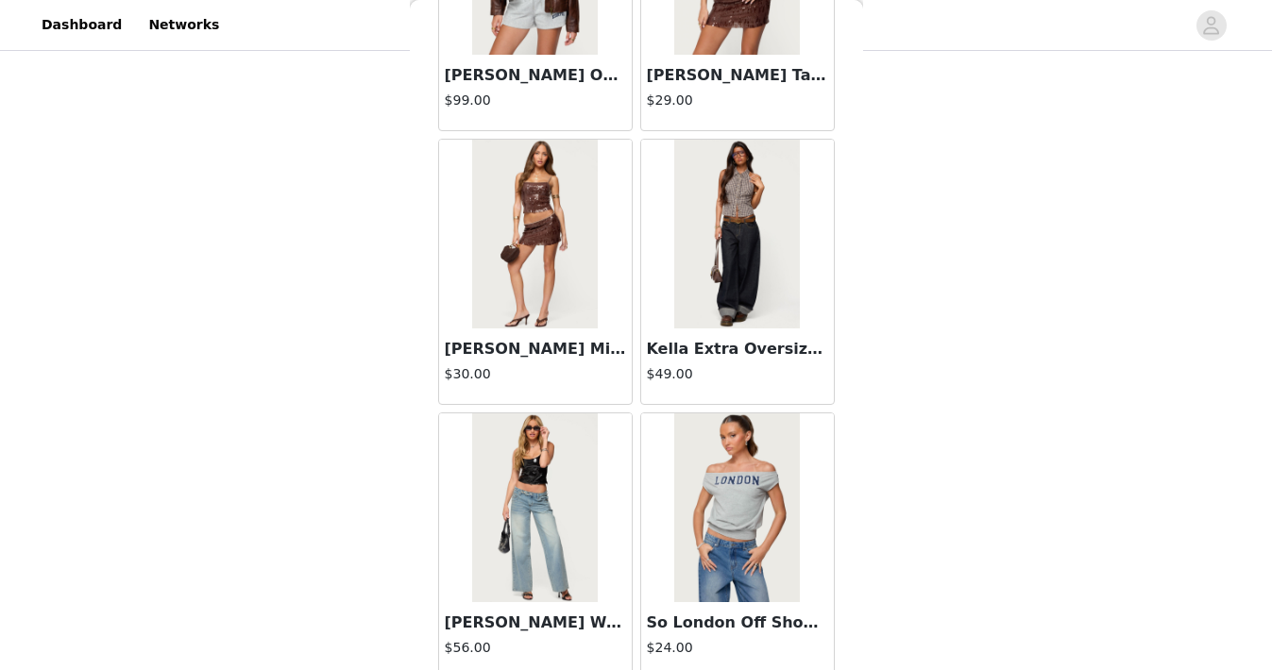
scroll to position [53908, 0]
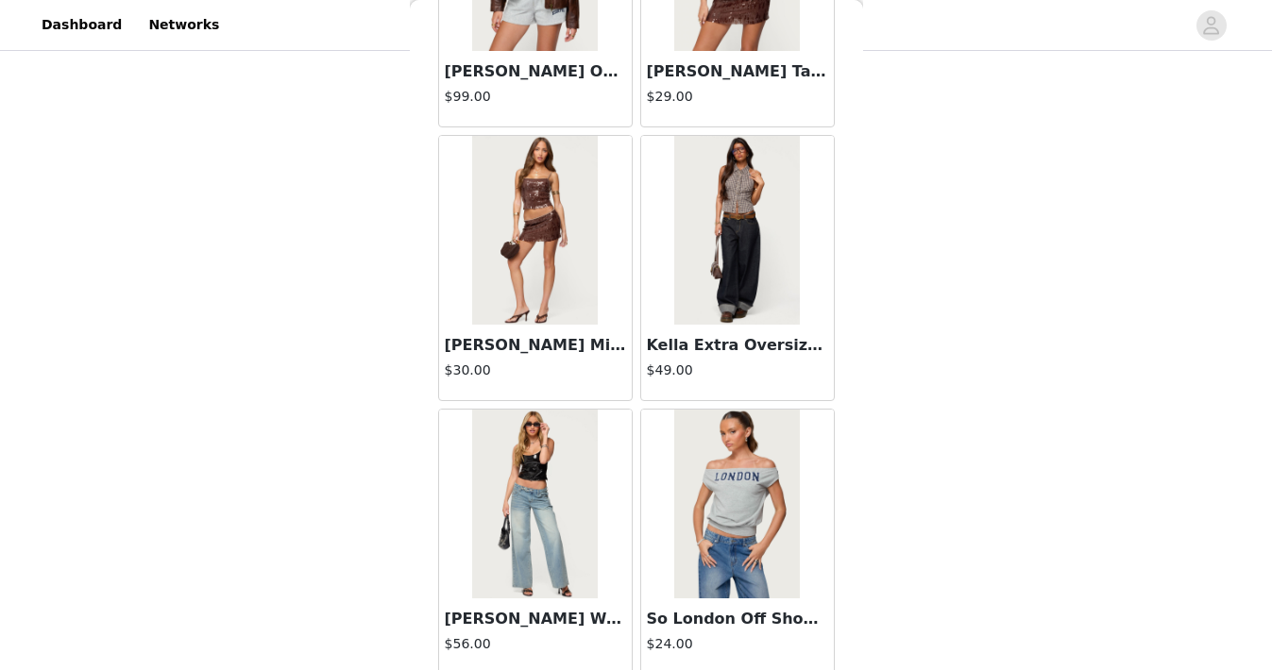
click at [739, 350] on h3 "Kella Extra Oversized Low Rise Jeans" at bounding box center [737, 345] width 181 height 23
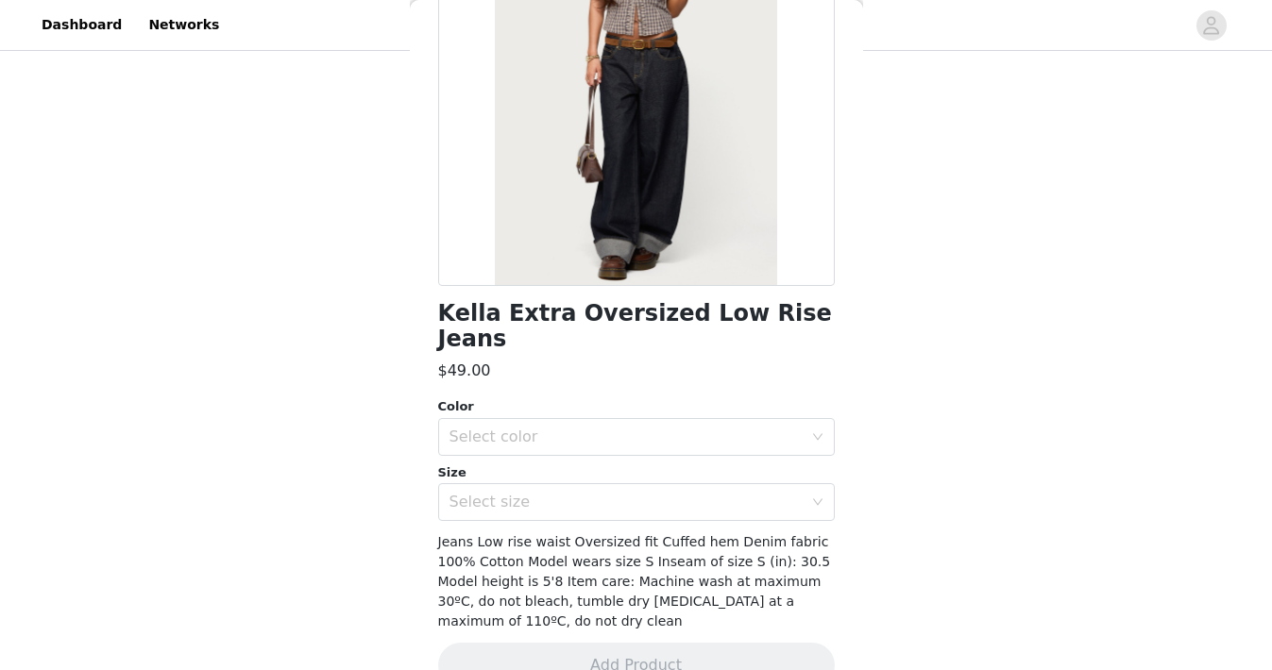
scroll to position [234, 0]
click at [677, 492] on div "Select size" at bounding box center [625, 501] width 353 height 19
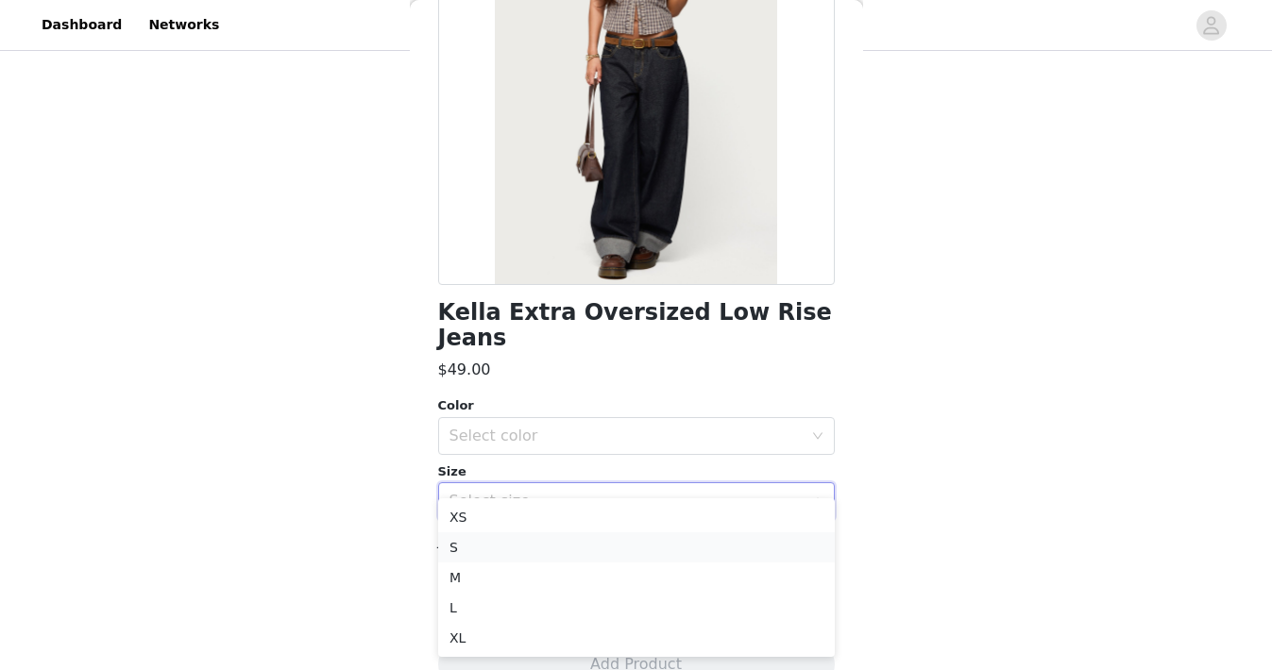
click at [669, 542] on li "S" at bounding box center [636, 548] width 397 height 30
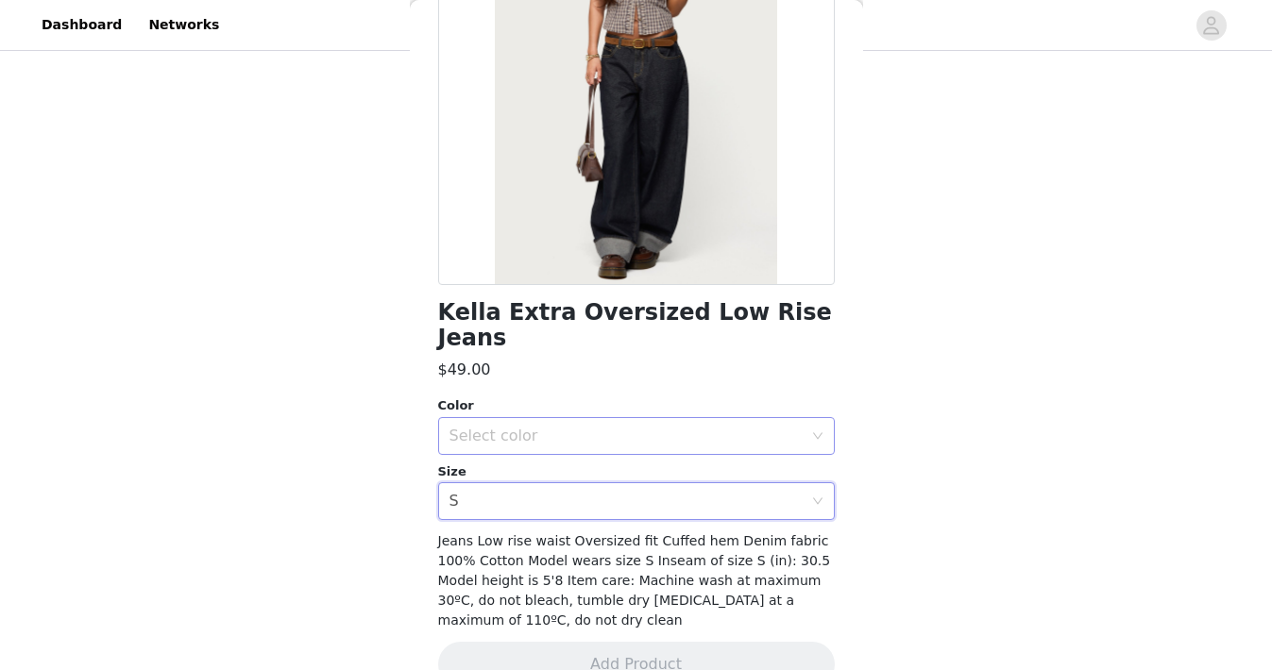
click at [663, 427] on div "Select color" at bounding box center [625, 436] width 353 height 19
click at [663, 455] on li "INDIGO BLUE RAW WASHED" at bounding box center [636, 452] width 397 height 30
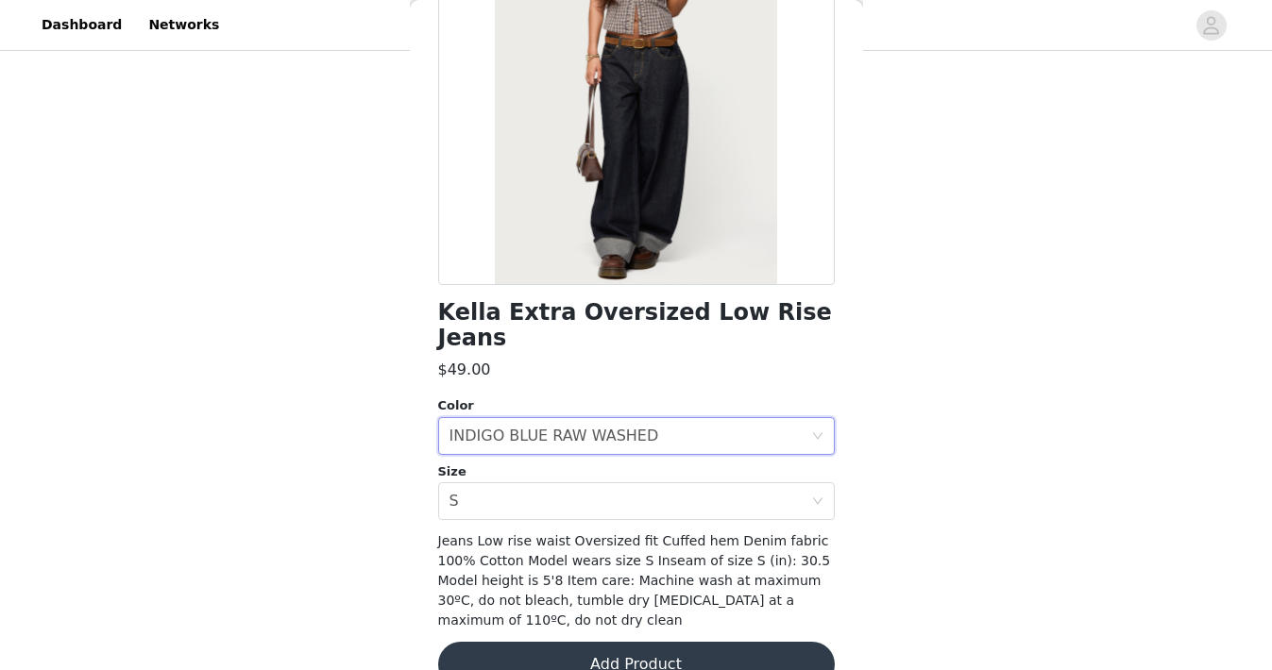
click at [674, 642] on button "Add Product" at bounding box center [636, 664] width 397 height 45
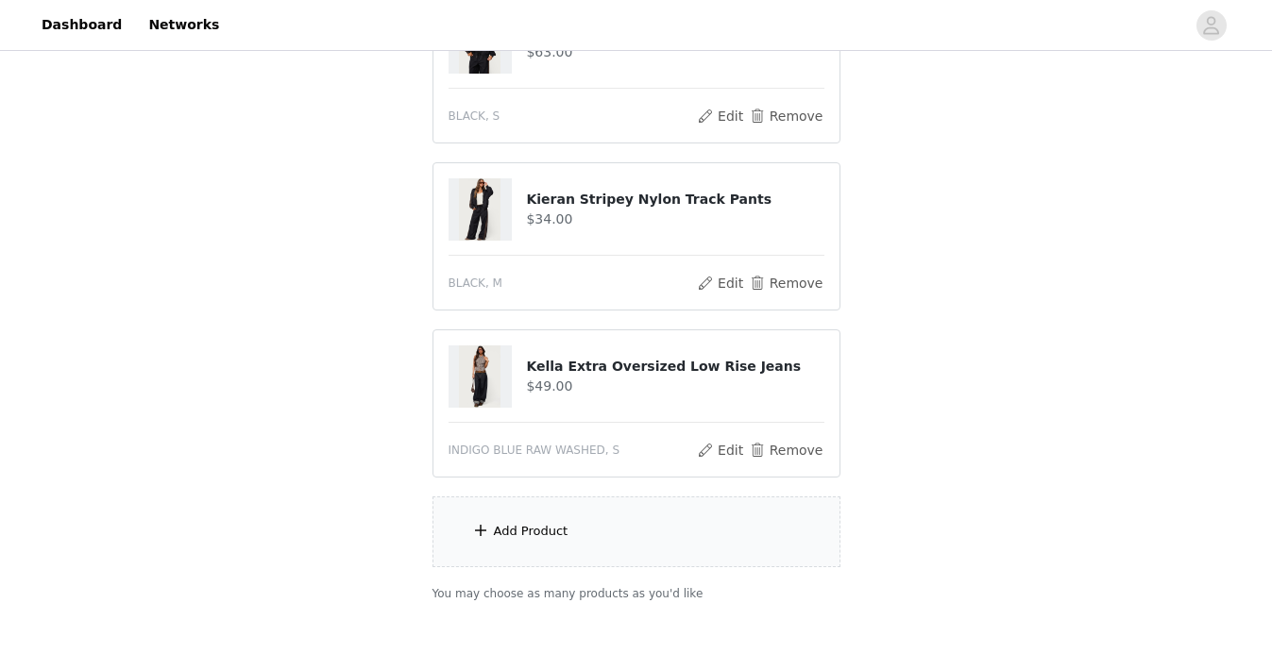
scroll to position [989, 0]
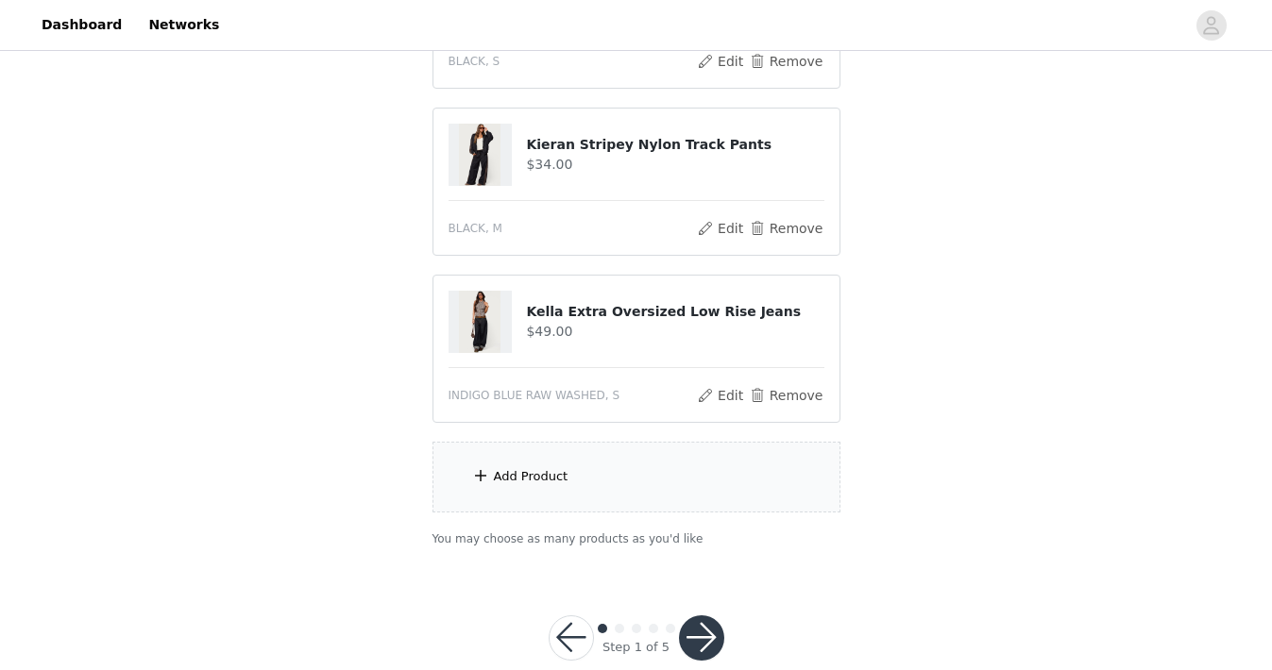
click at [654, 501] on div "Add Product" at bounding box center [636, 477] width 408 height 71
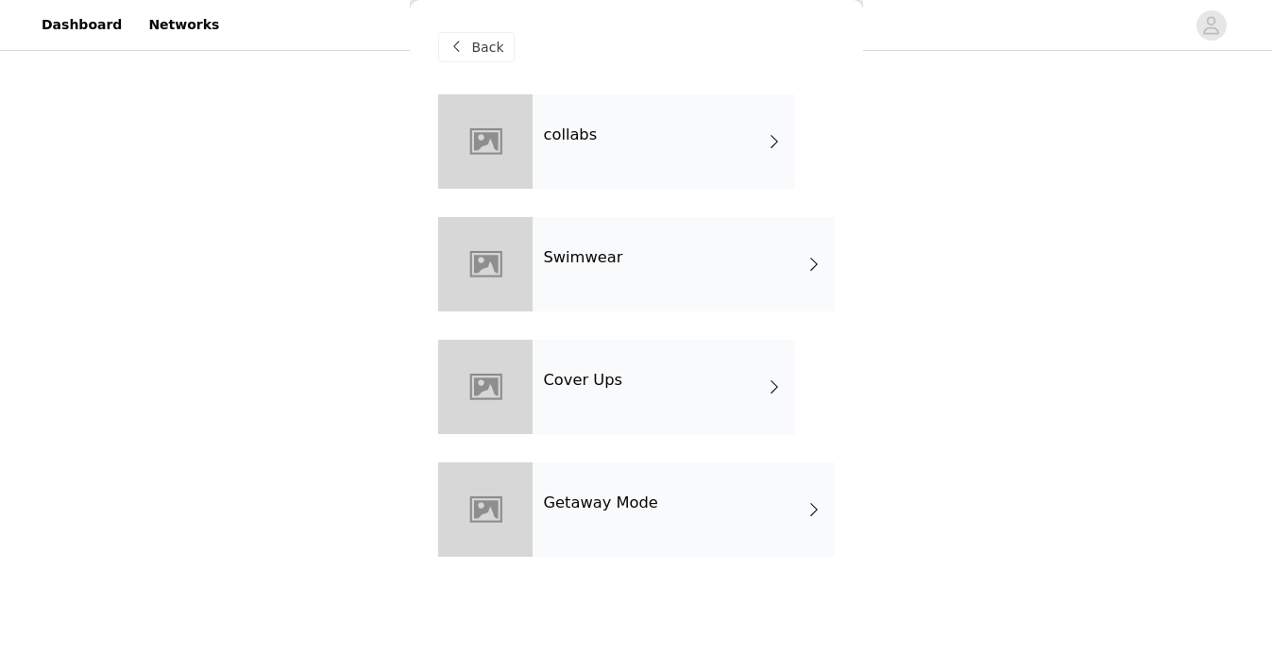
click at [691, 140] on div "collabs" at bounding box center [664, 141] width 263 height 94
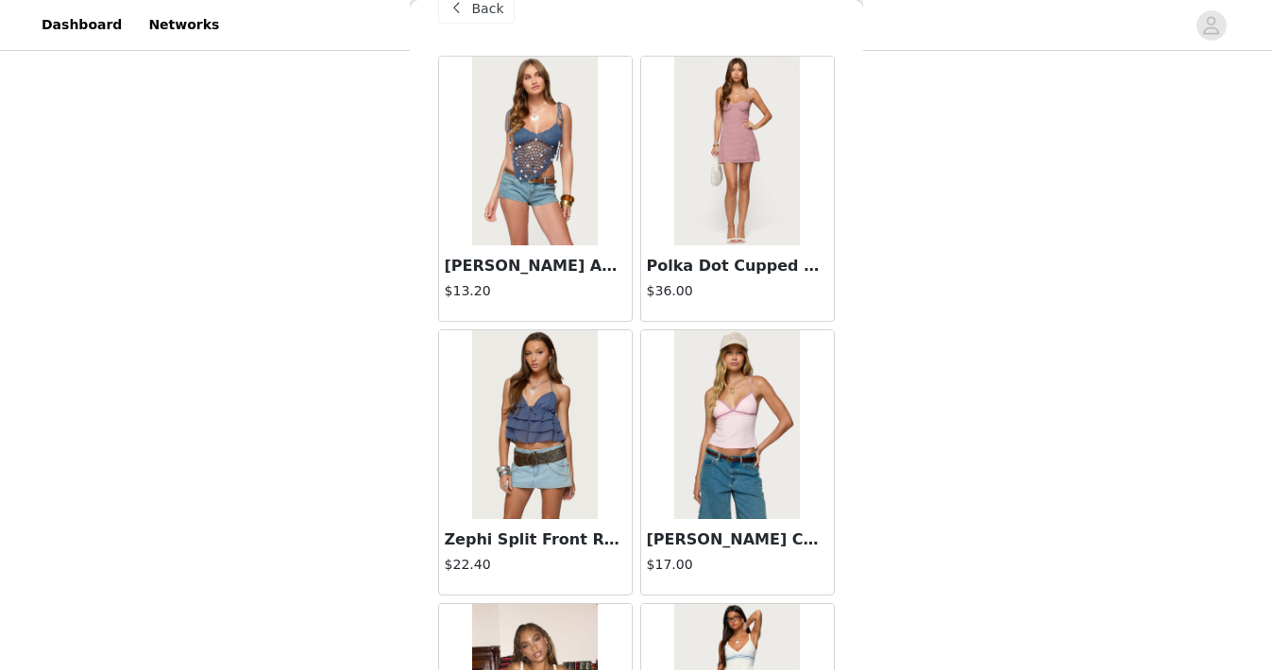
scroll to position [0, 0]
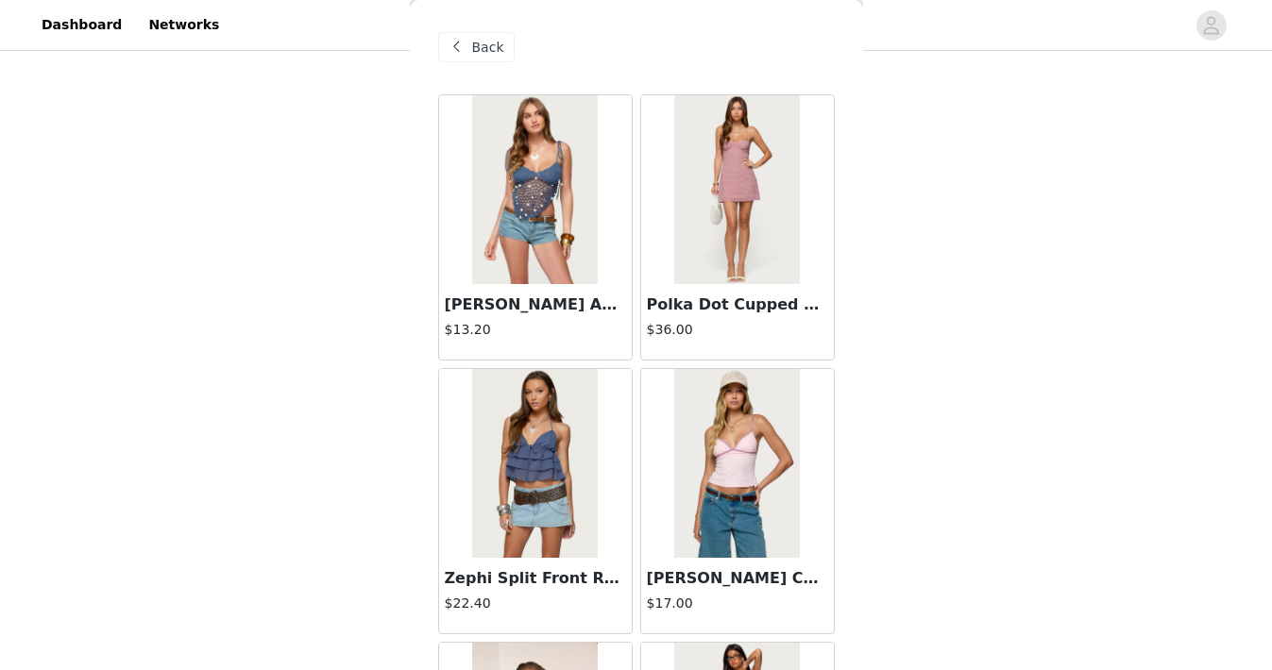
click at [676, 223] on img at bounding box center [737, 189] width 126 height 189
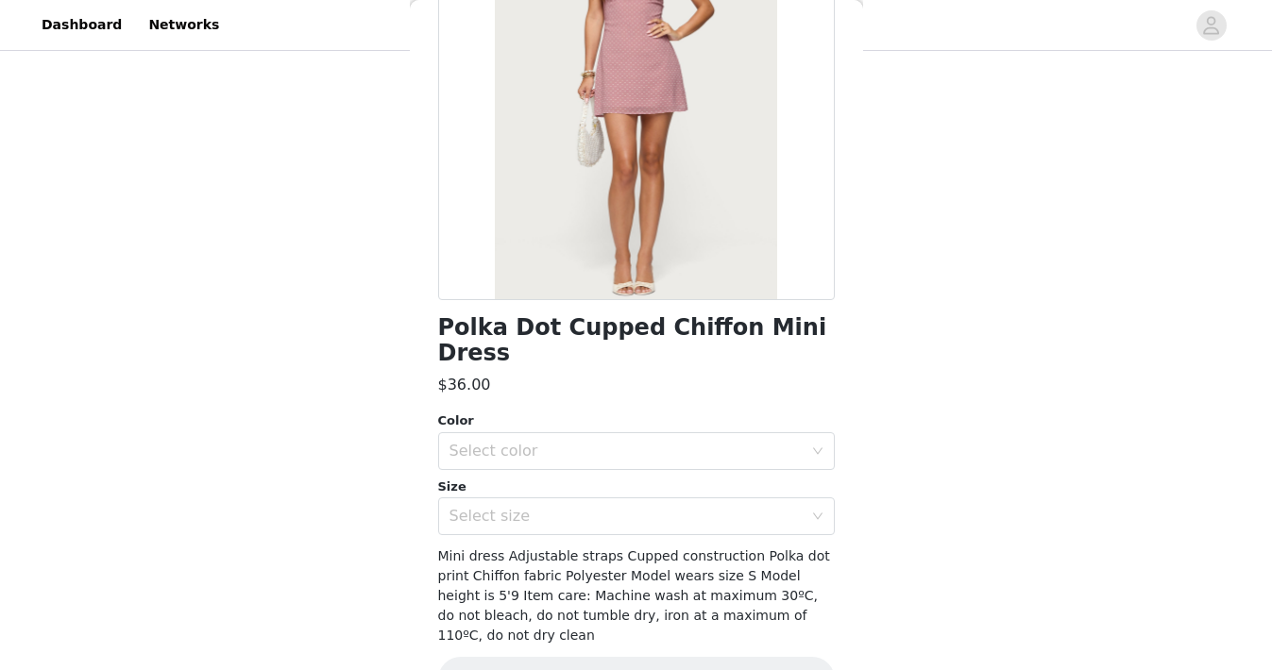
scroll to position [229, 0]
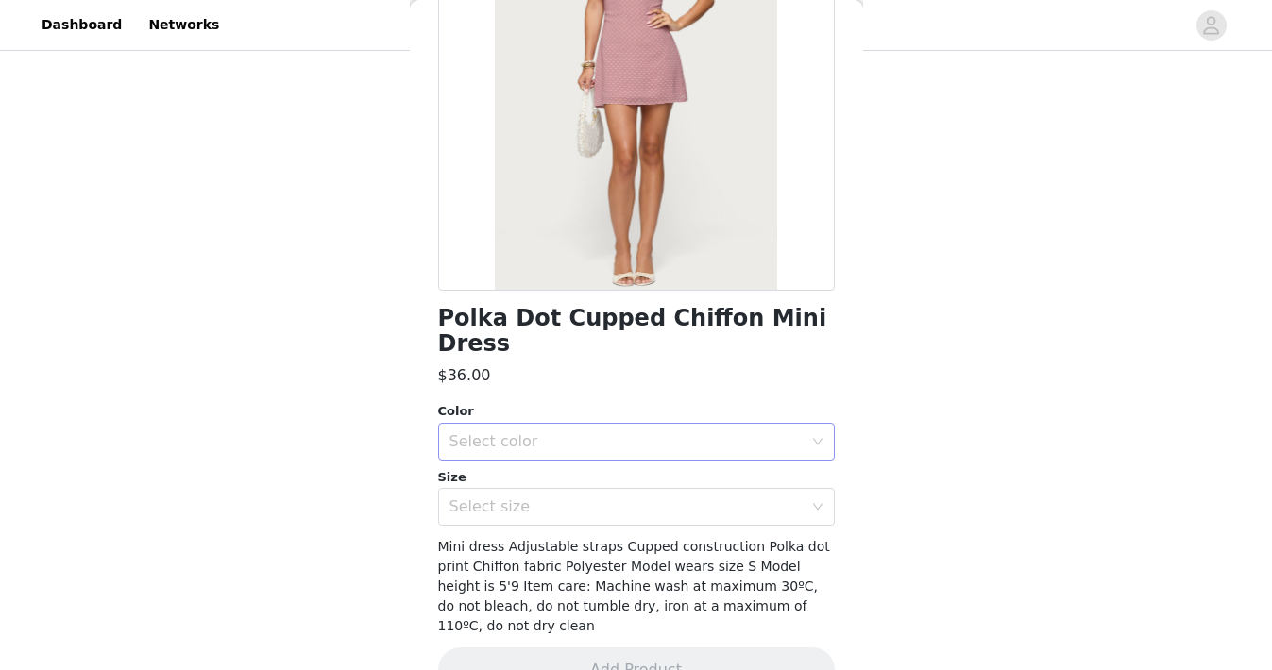
click at [666, 432] on div "Select color" at bounding box center [625, 441] width 353 height 19
click at [659, 463] on li "PINK" at bounding box center [636, 458] width 397 height 30
click at [659, 498] on div "Select size" at bounding box center [625, 507] width 353 height 19
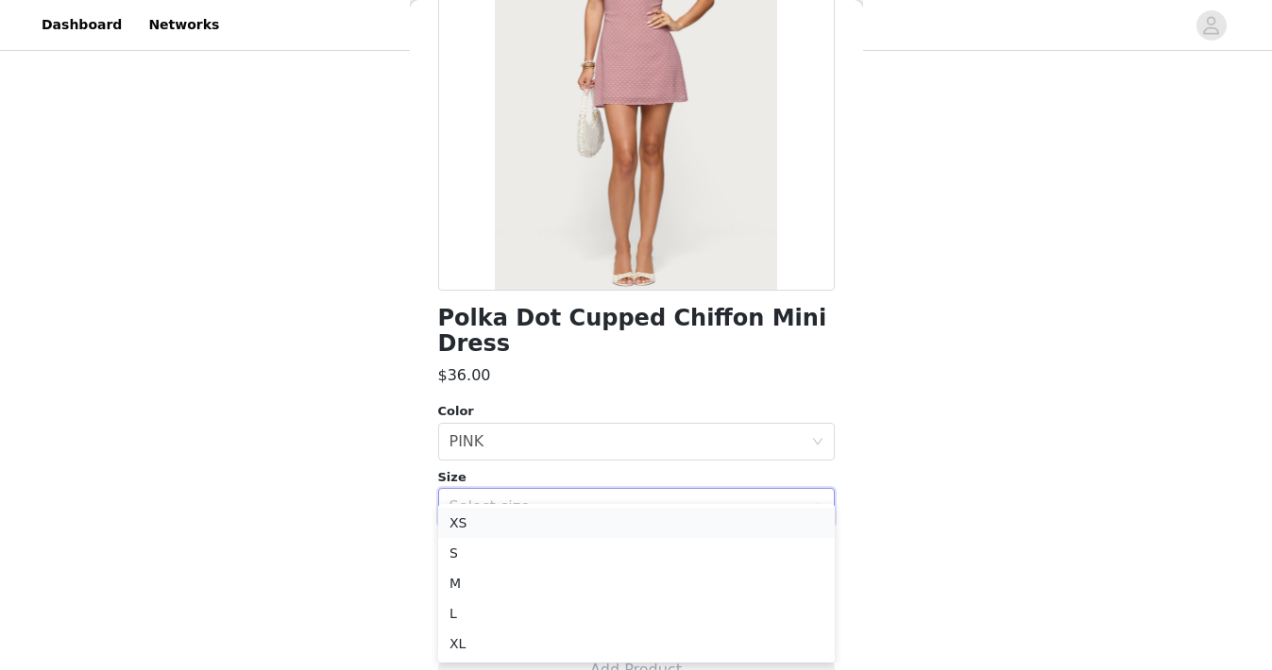
click at [645, 534] on li "XS" at bounding box center [636, 523] width 397 height 30
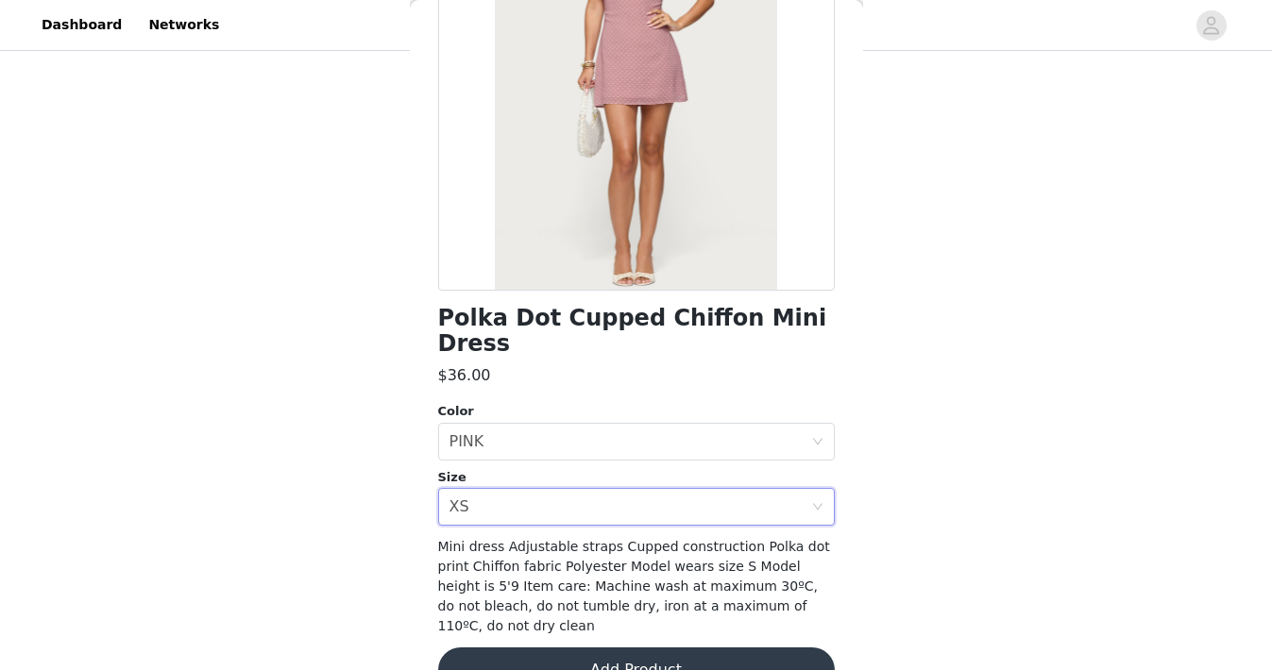
click at [655, 648] on button "Add Product" at bounding box center [636, 670] width 397 height 45
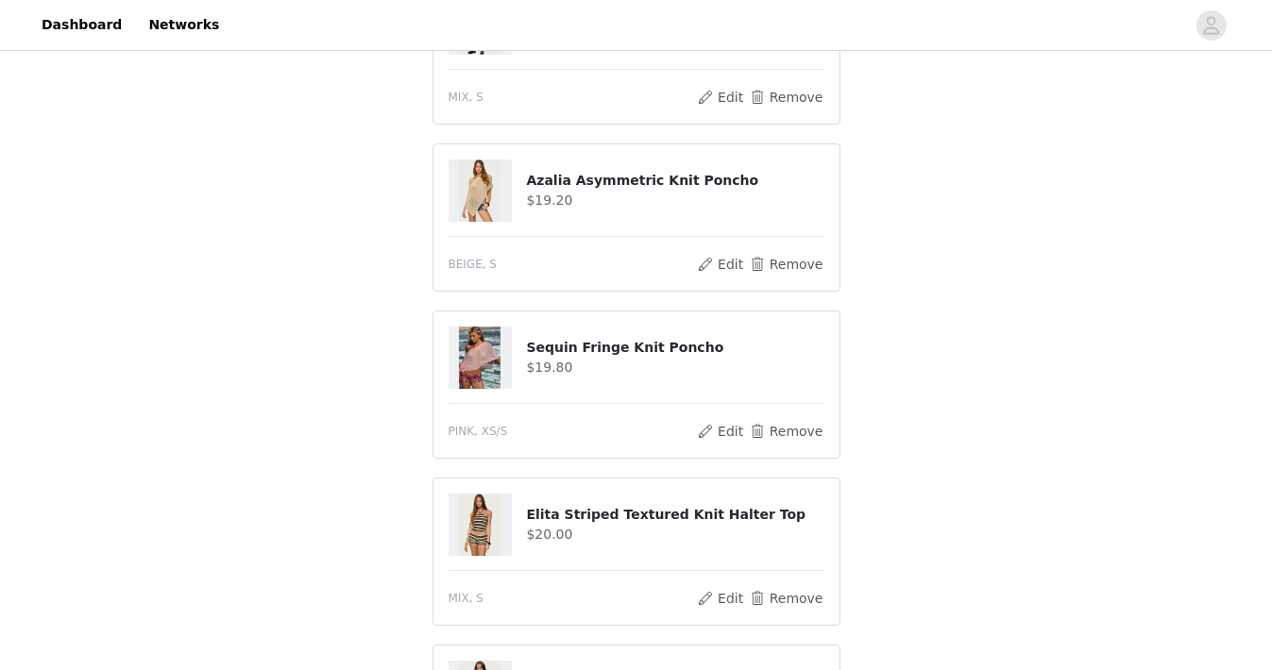
scroll to position [1192, 0]
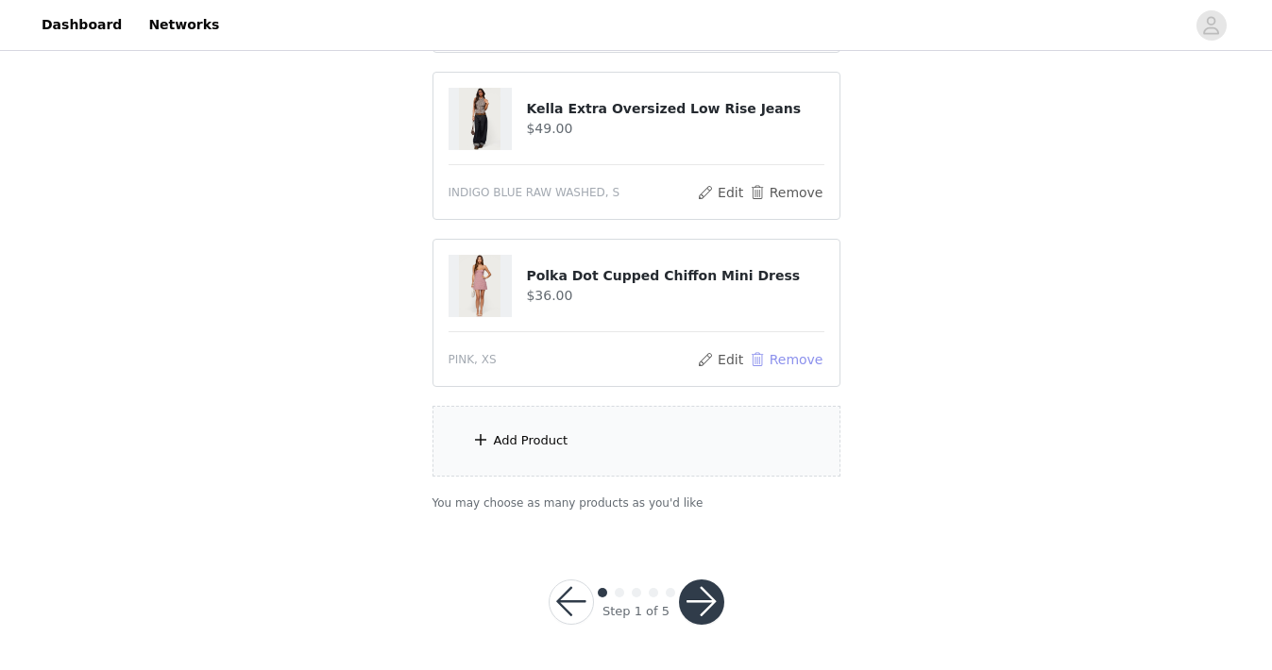
click at [772, 365] on button "Remove" at bounding box center [786, 359] width 76 height 23
click at [736, 449] on div "Add Product" at bounding box center [636, 441] width 408 height 71
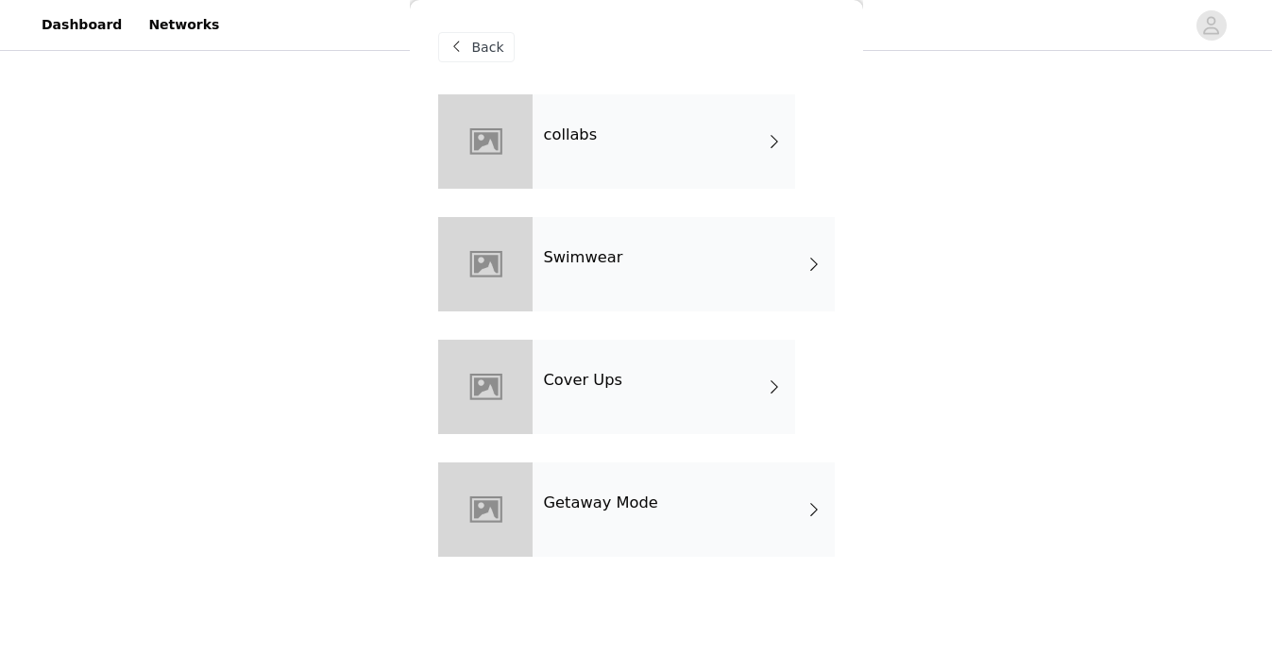
click at [676, 126] on div "collabs" at bounding box center [664, 141] width 263 height 94
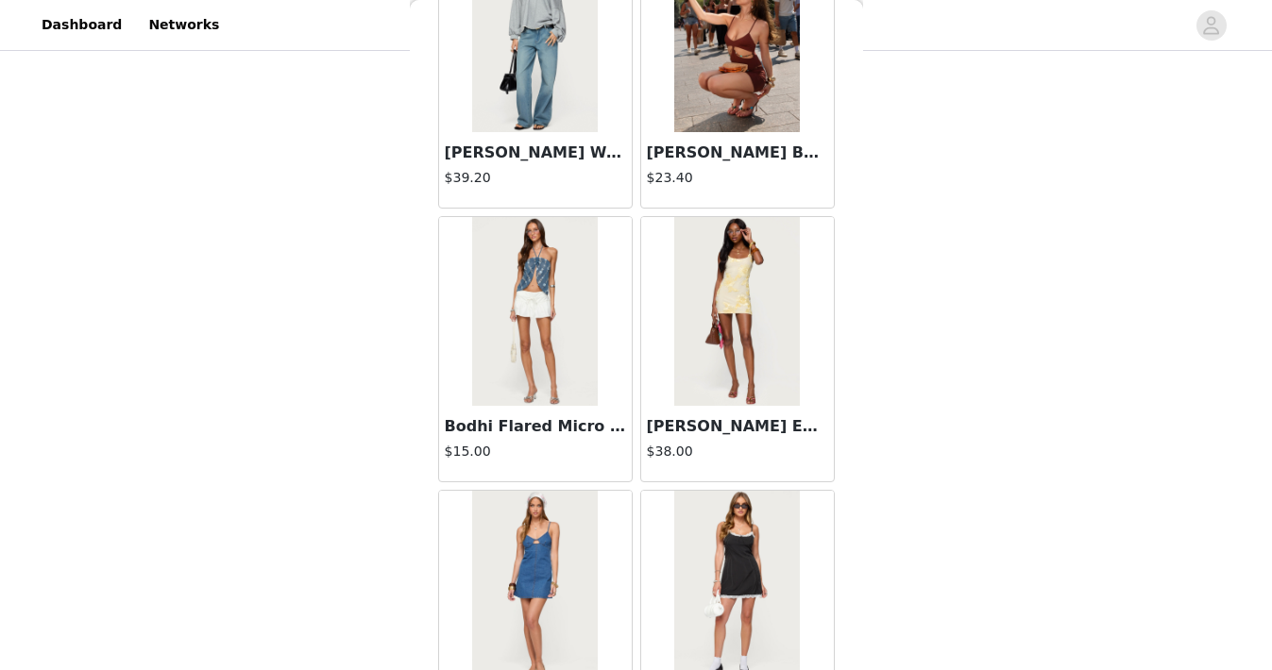
scroll to position [2219, 0]
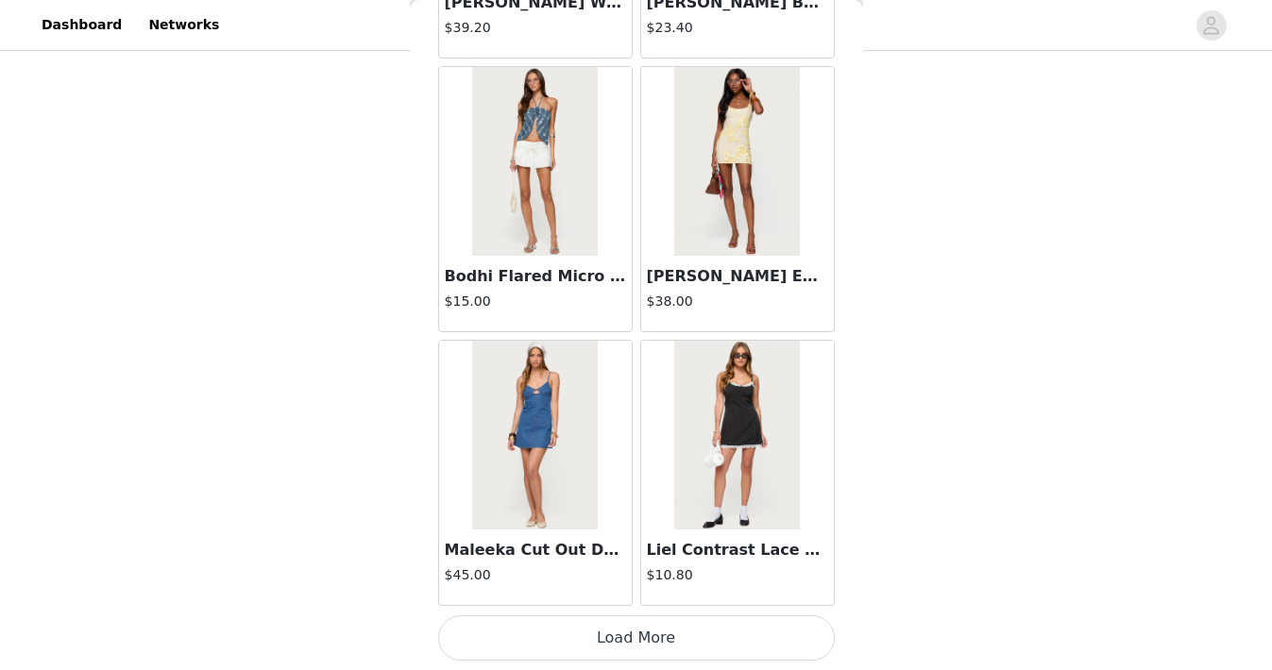
click at [619, 630] on button "Load More" at bounding box center [636, 638] width 397 height 45
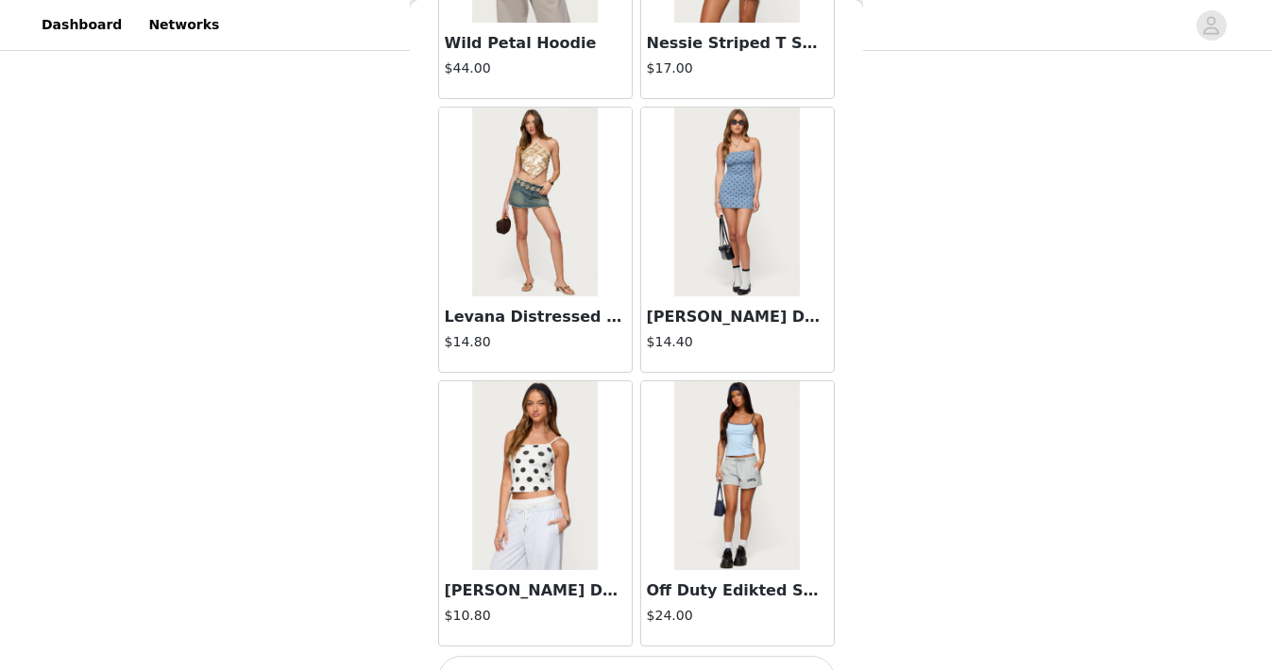
scroll to position [4958, 0]
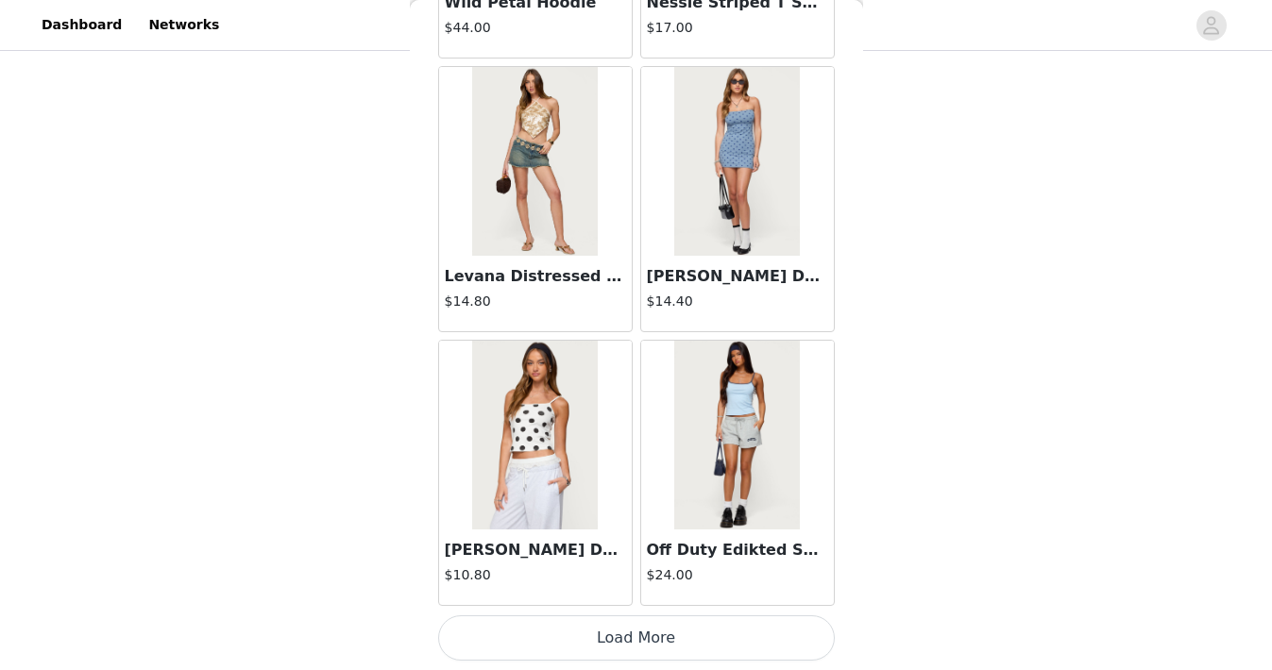
click at [619, 617] on button "Load More" at bounding box center [636, 638] width 397 height 45
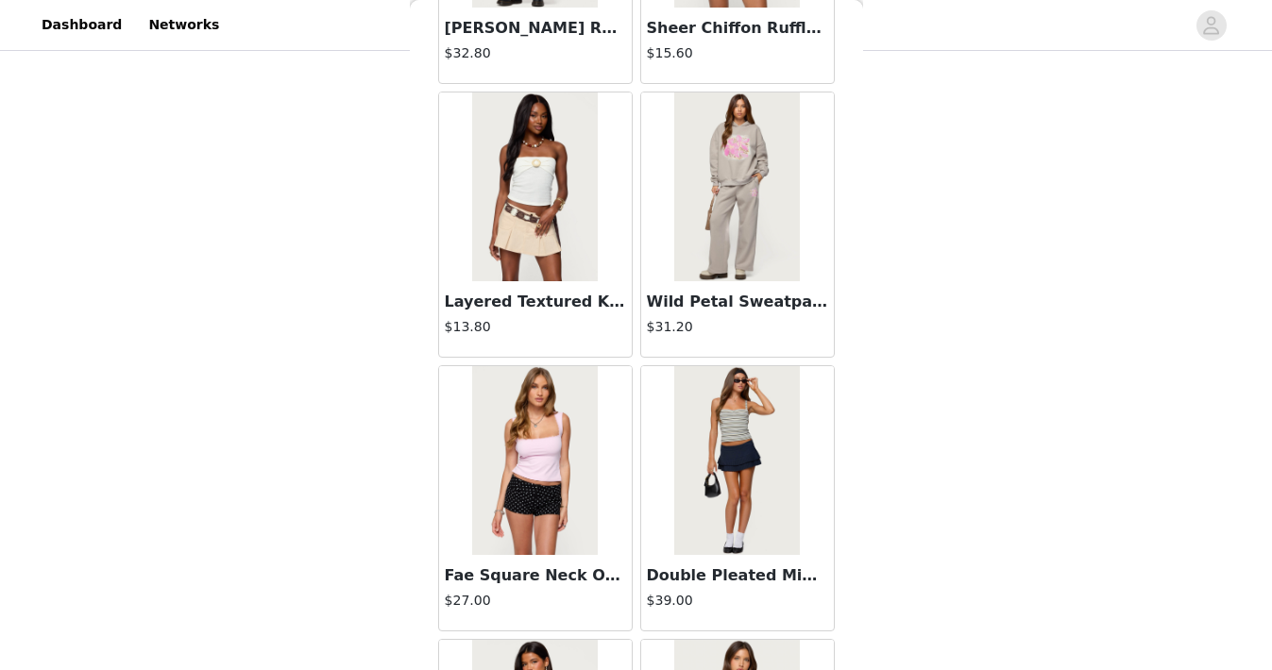
scroll to position [7696, 0]
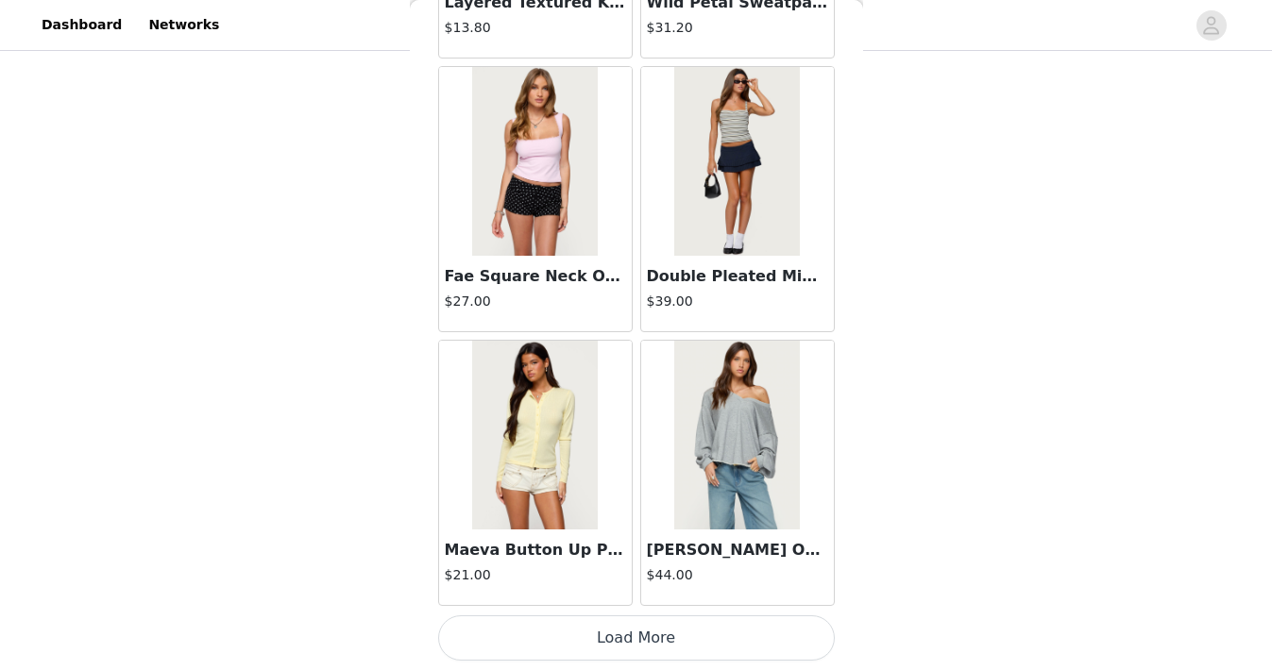
click at [621, 606] on div "Maeva Button Up Pointelle Top $21.00" at bounding box center [535, 473] width 202 height 274
click at [625, 643] on button "Load More" at bounding box center [636, 638] width 397 height 45
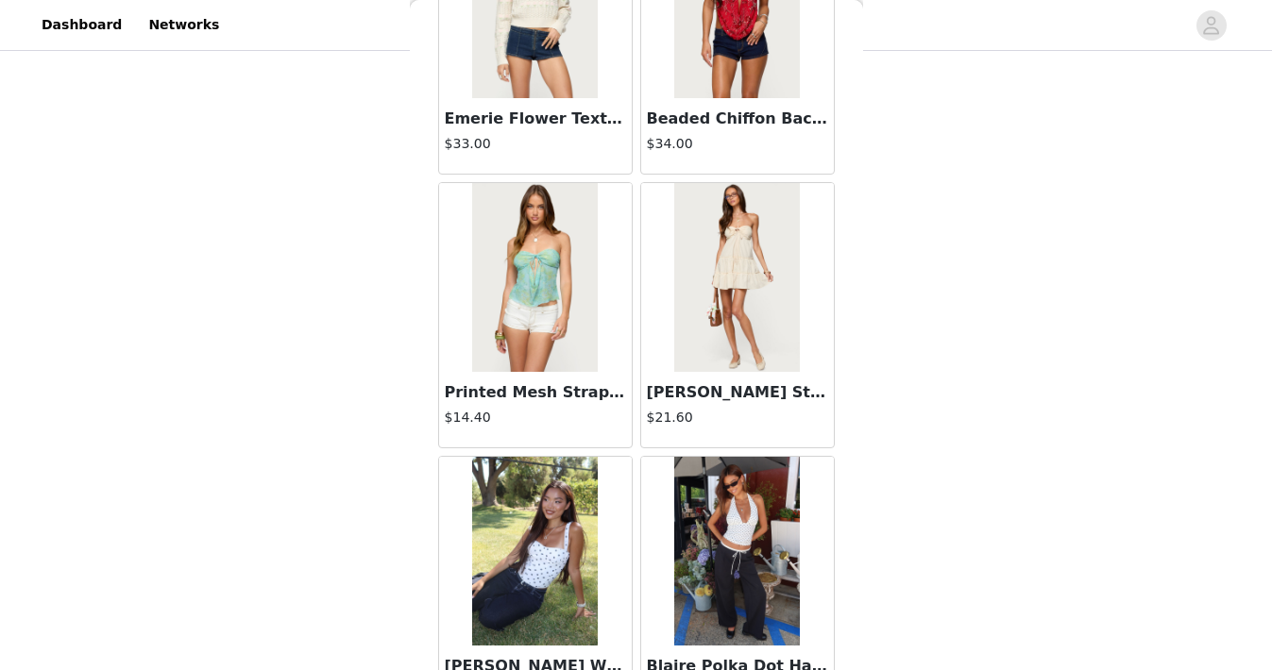
scroll to position [10435, 0]
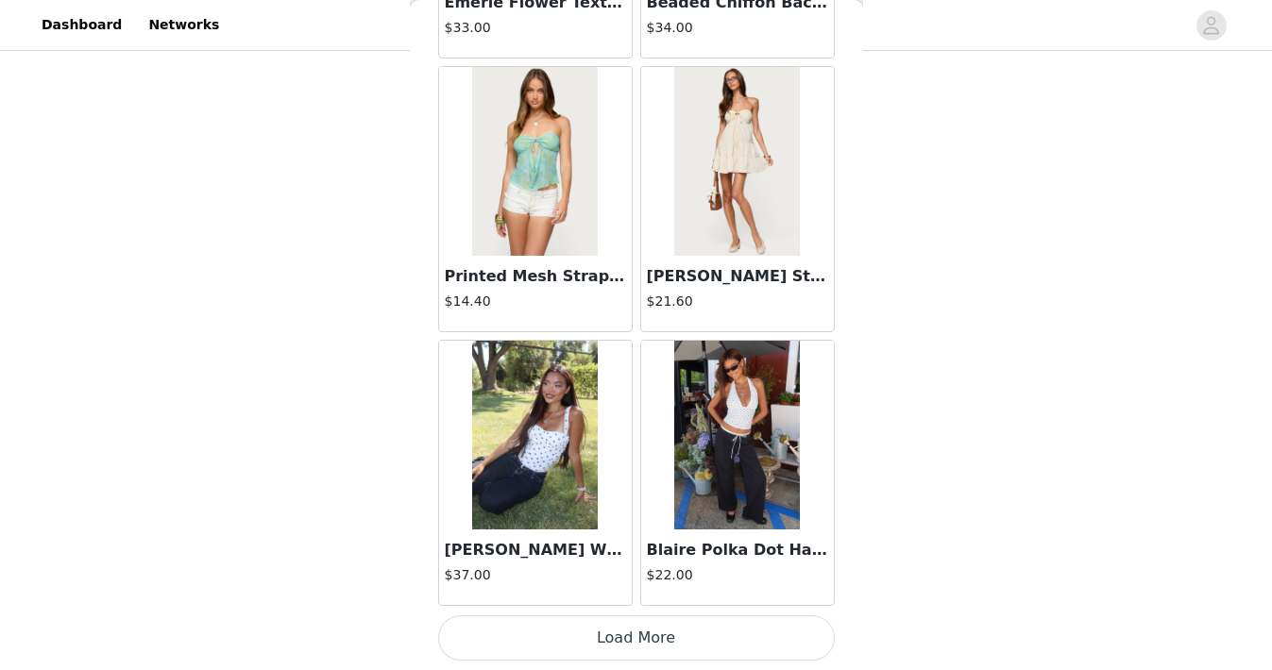
click at [625, 640] on button "Load More" at bounding box center [636, 638] width 397 height 45
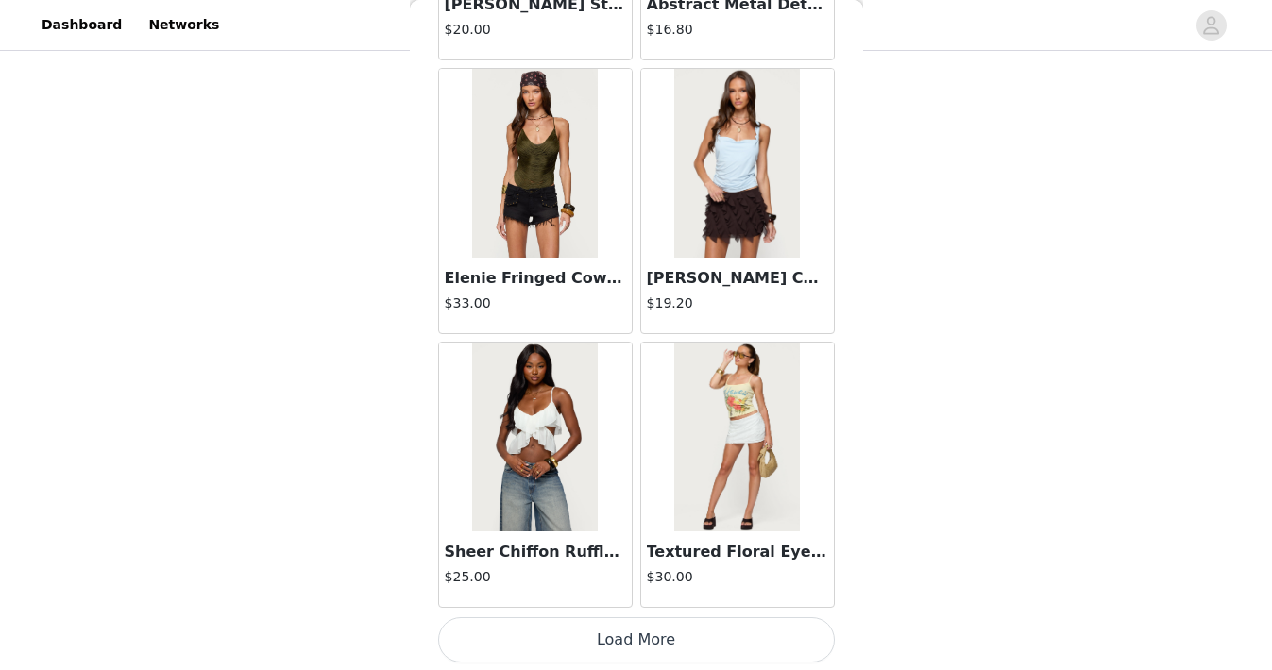
scroll to position [13173, 0]
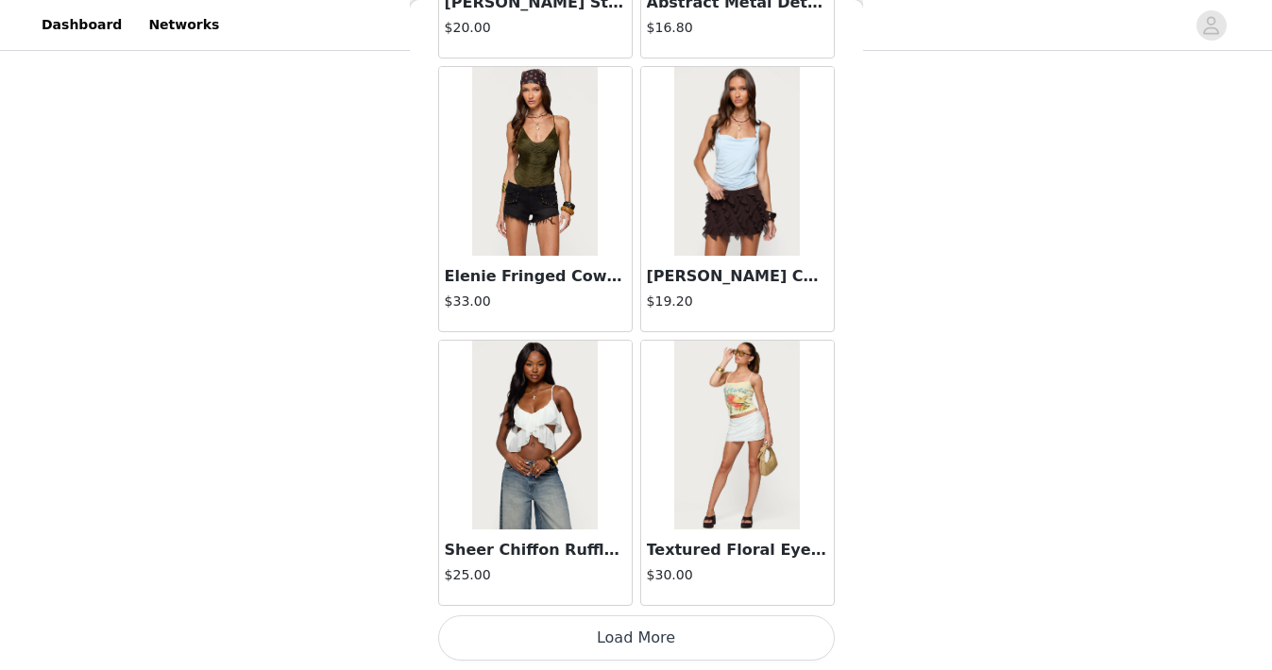
click at [625, 640] on button "Load More" at bounding box center [636, 638] width 397 height 45
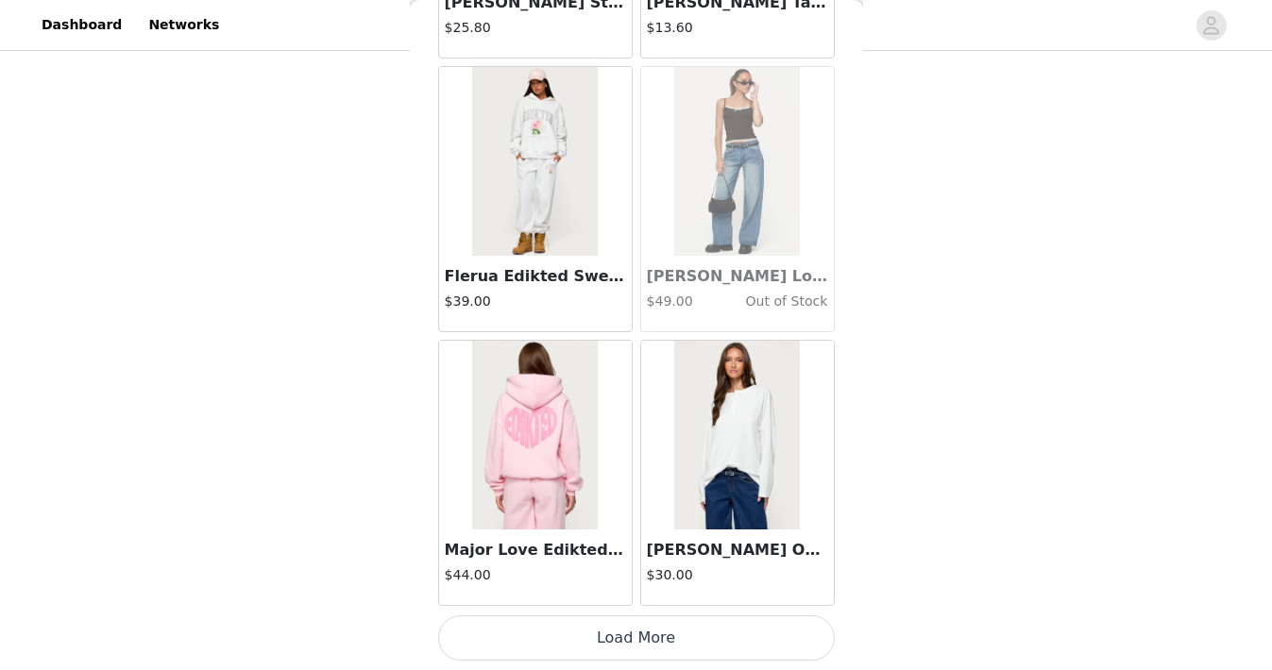
scroll to position [15912, 0]
click at [625, 637] on button "Load More" at bounding box center [636, 638] width 397 height 45
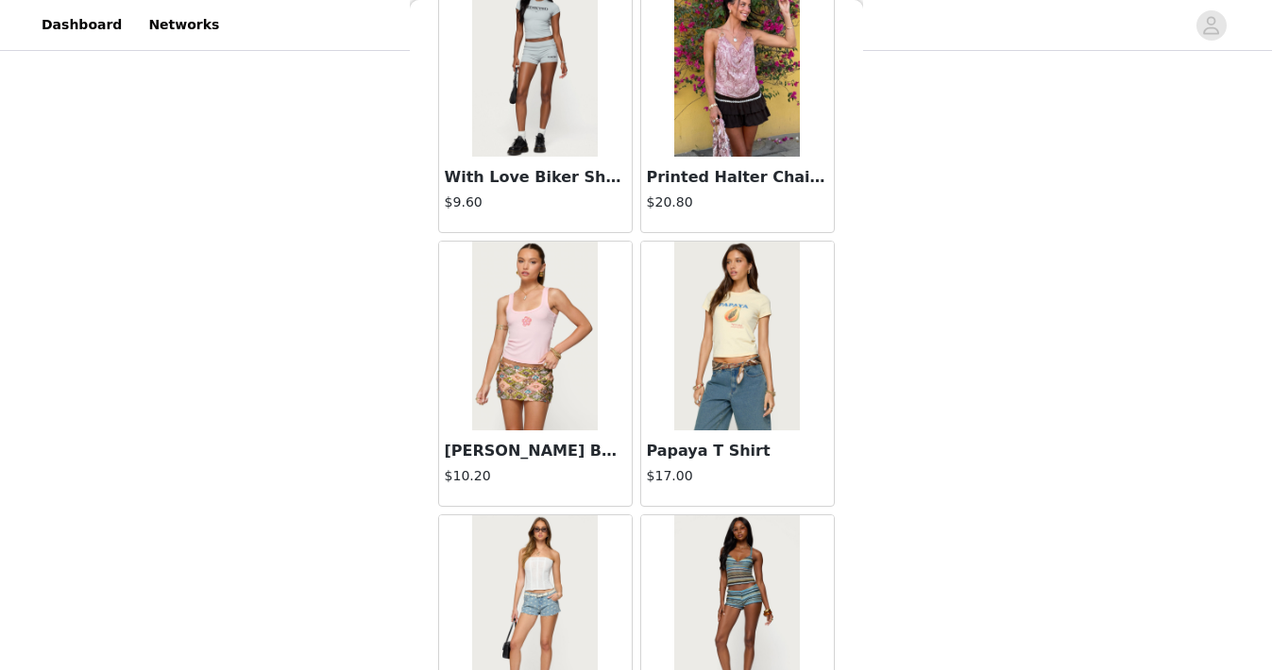
scroll to position [18650, 0]
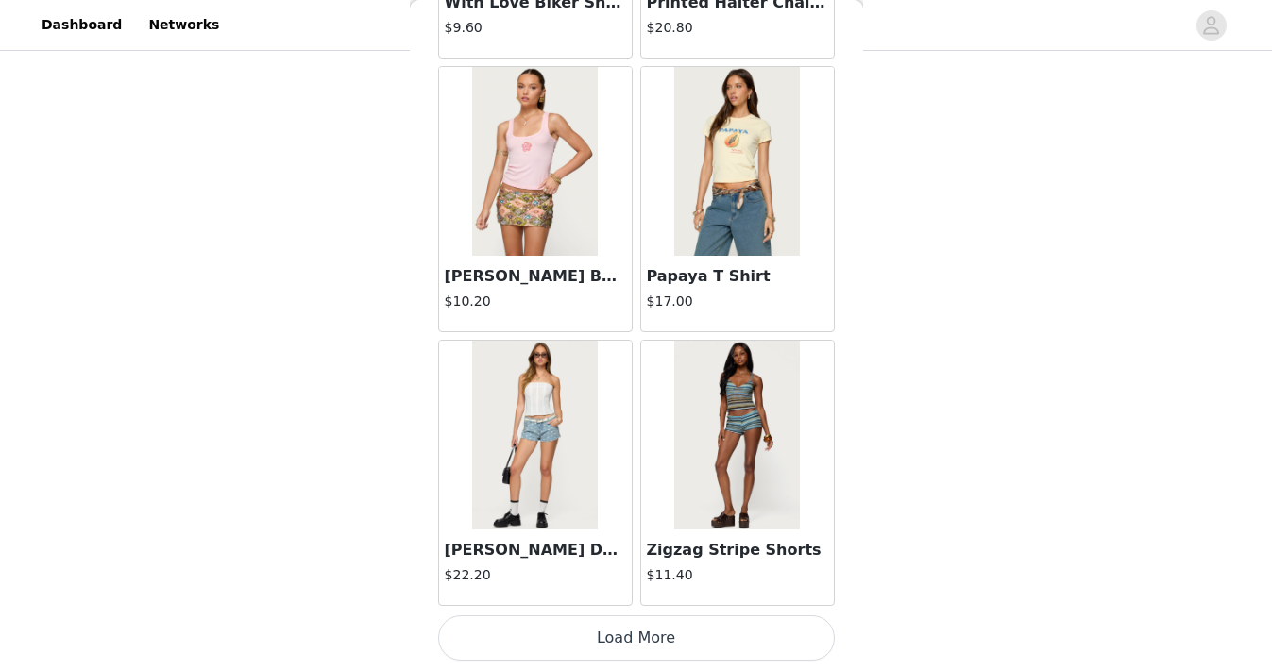
click at [626, 626] on button "Load More" at bounding box center [636, 638] width 397 height 45
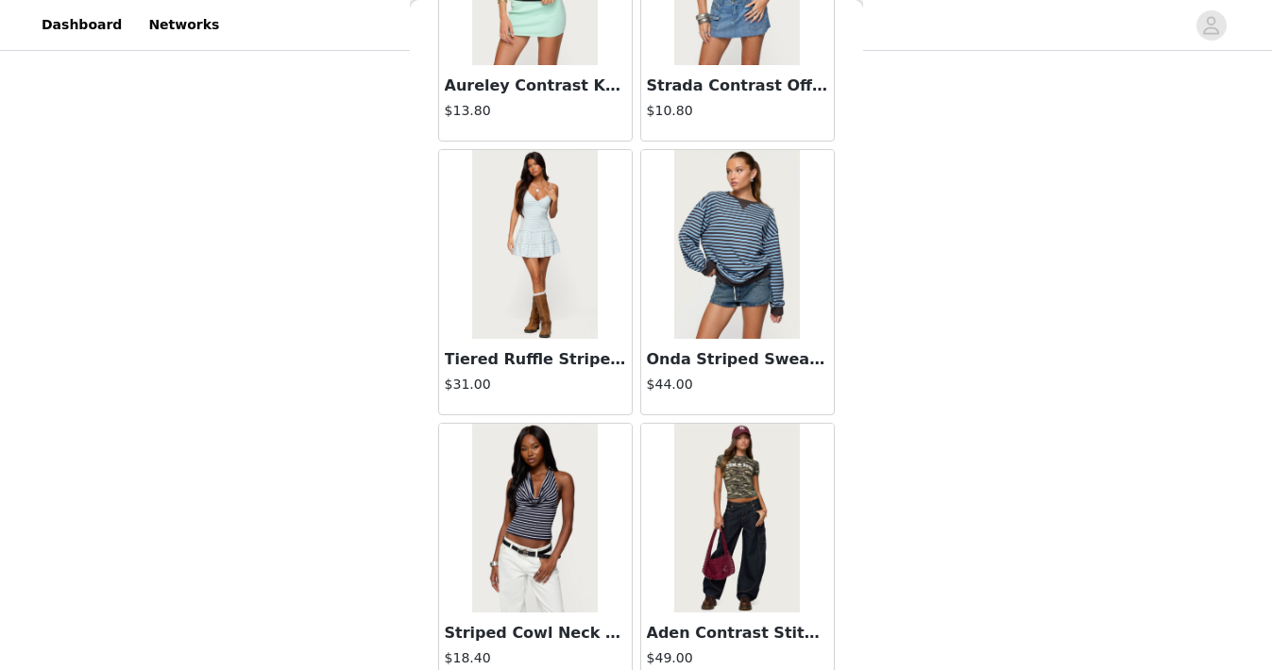
scroll to position [21389, 0]
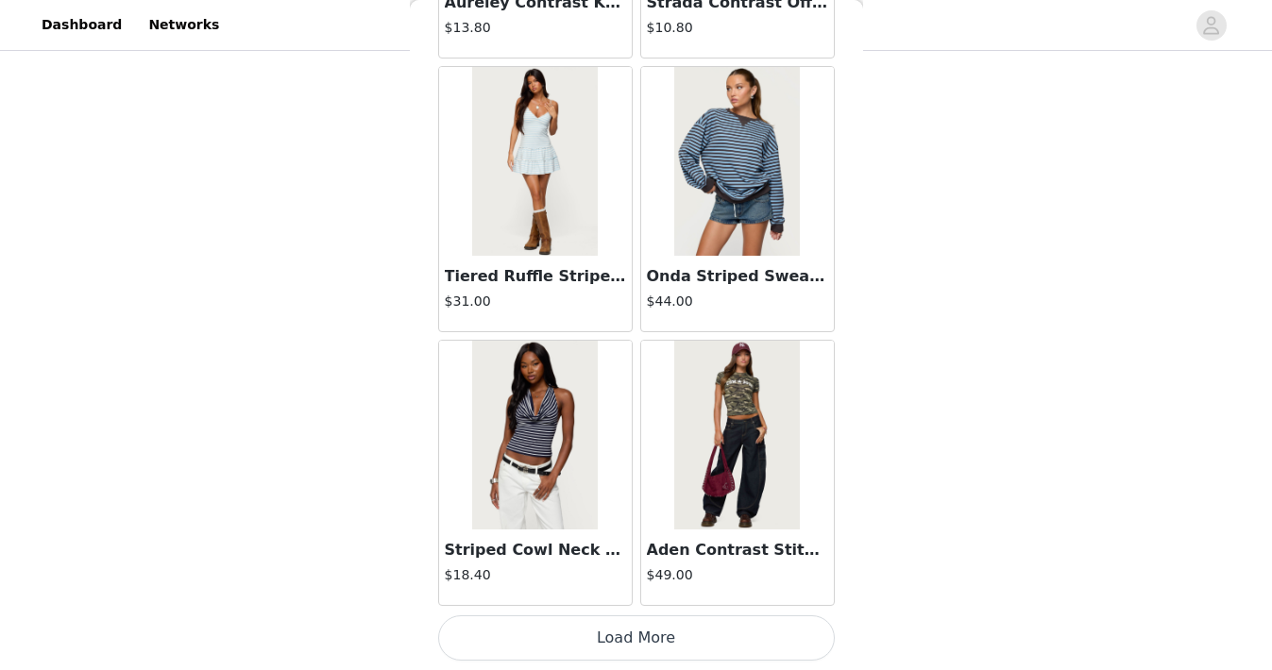
click at [633, 639] on button "Load More" at bounding box center [636, 638] width 397 height 45
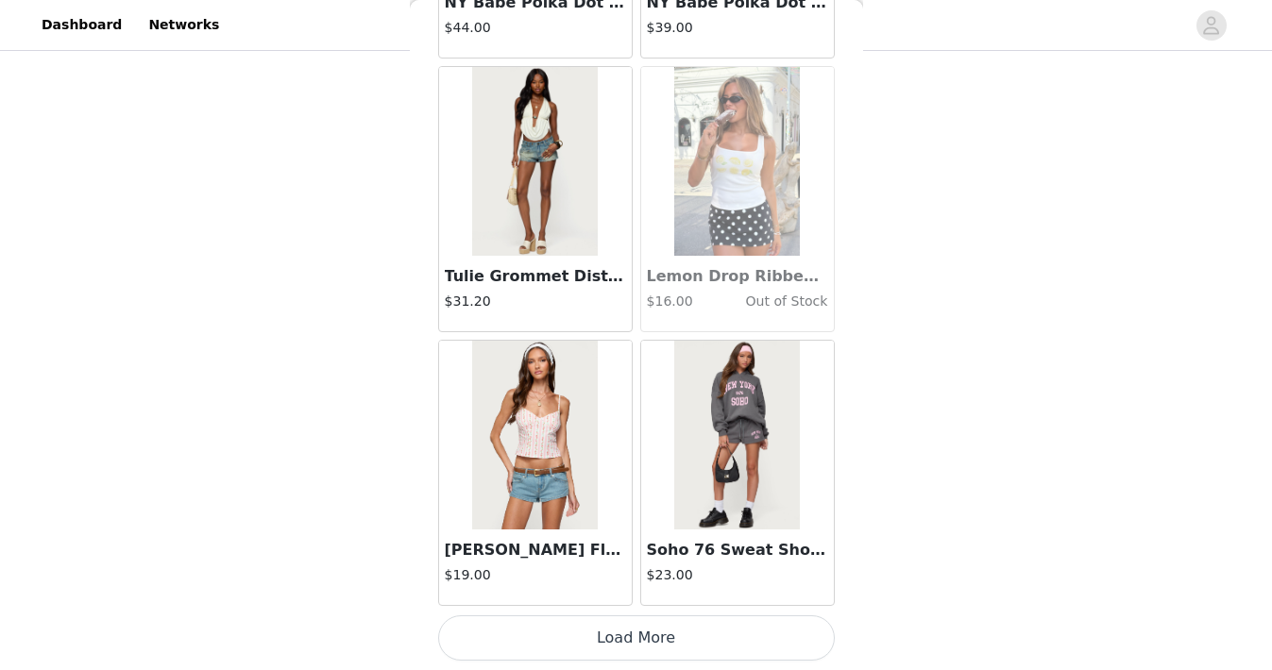
click at [633, 639] on button "Load More" at bounding box center [636, 638] width 397 height 45
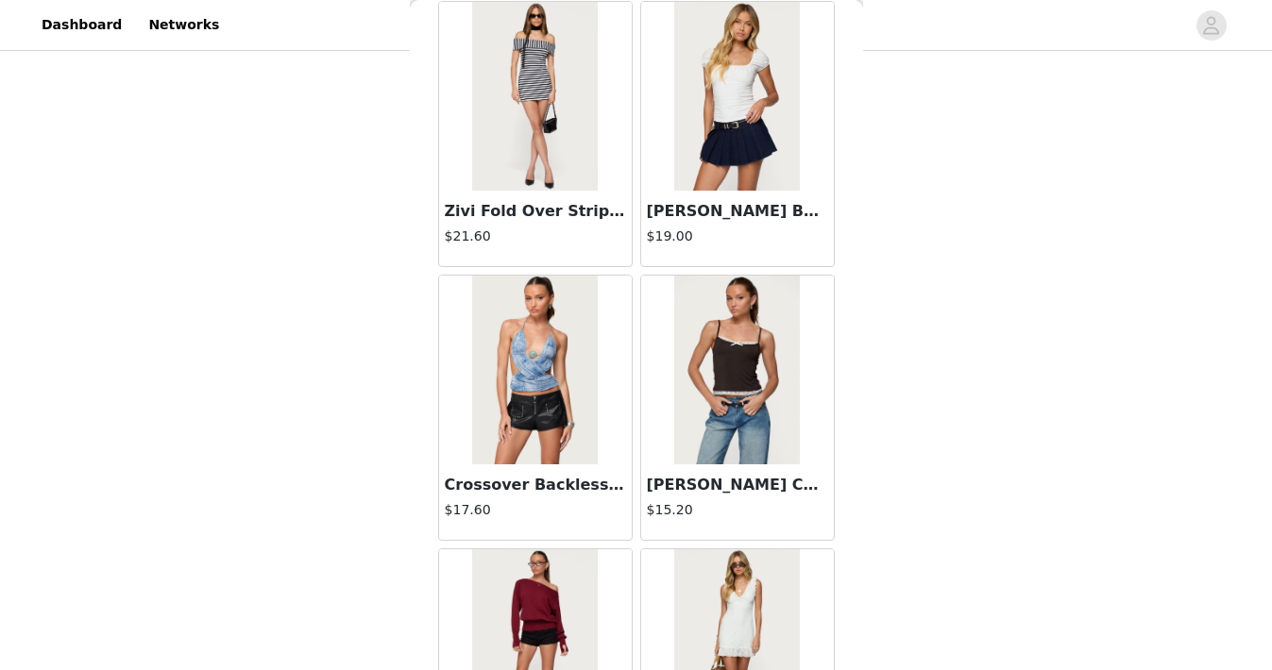
scroll to position [26866, 0]
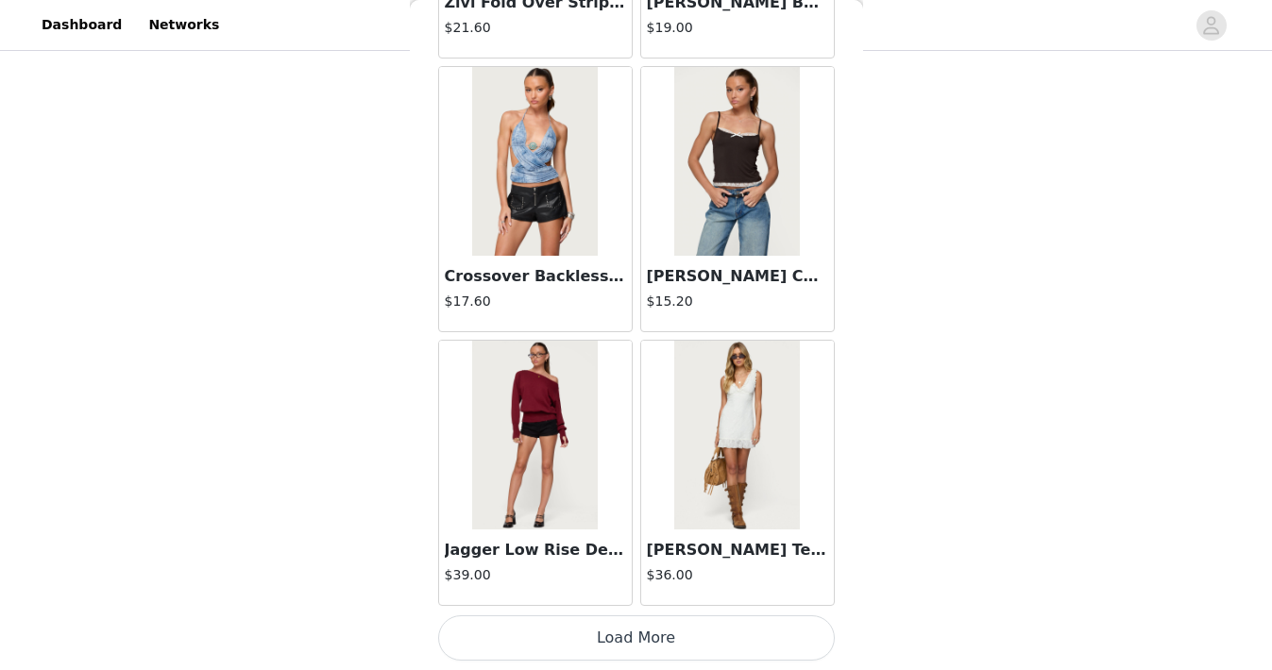
click at [633, 636] on button "Load More" at bounding box center [636, 638] width 397 height 45
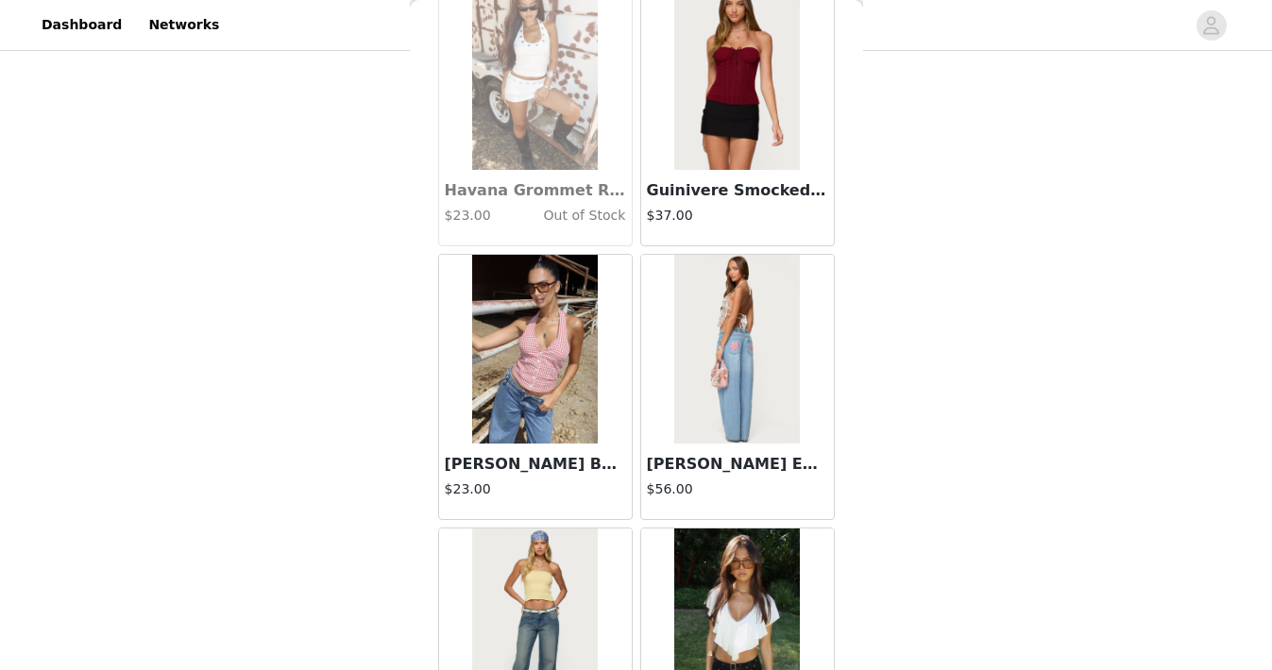
scroll to position [29604, 0]
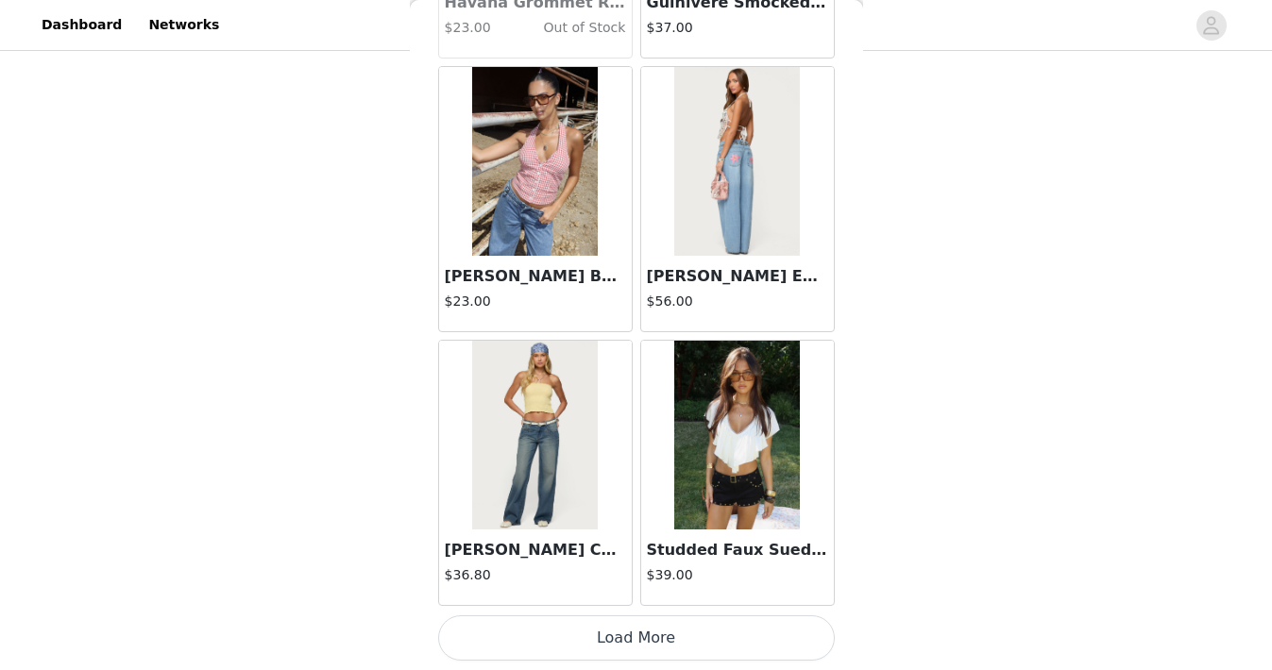
click at [623, 650] on button "Load More" at bounding box center [636, 638] width 397 height 45
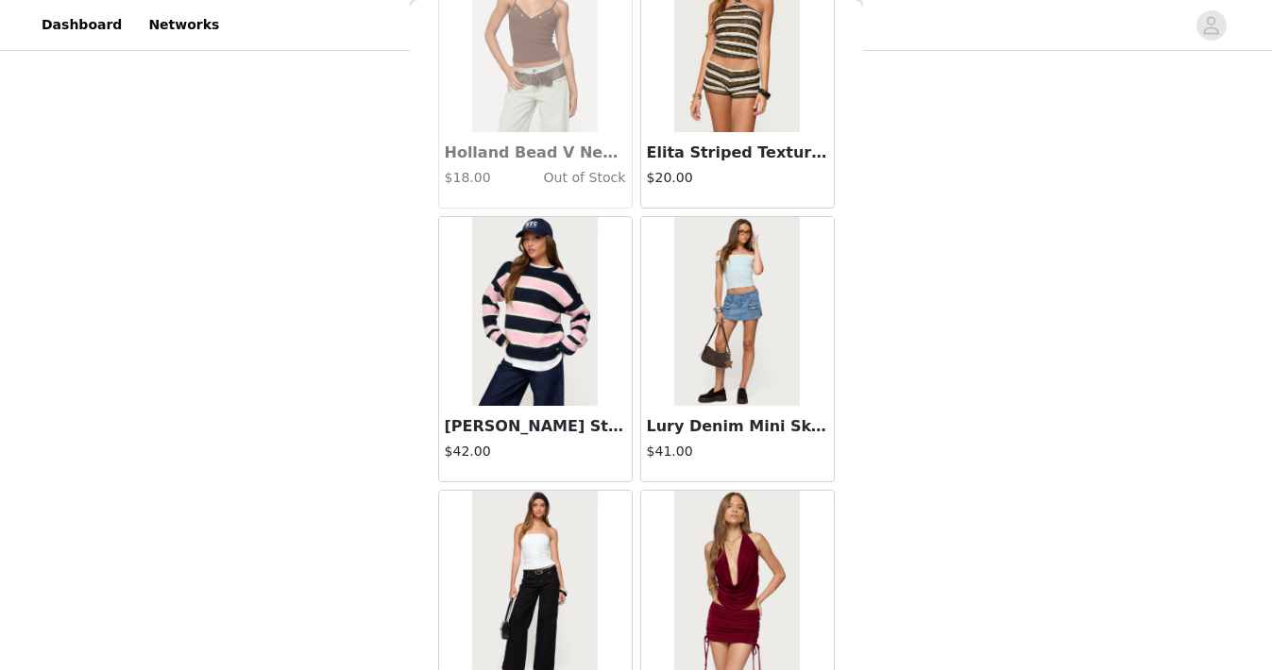
scroll to position [32343, 0]
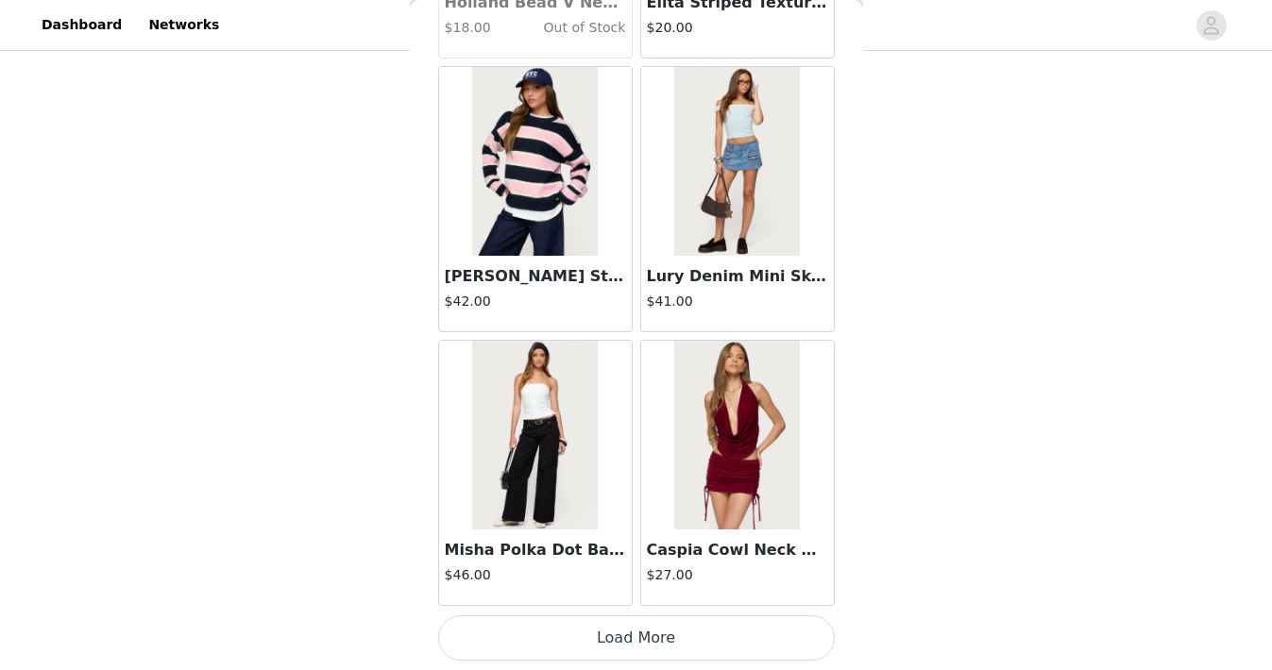
click at [623, 650] on button "Load More" at bounding box center [636, 638] width 397 height 45
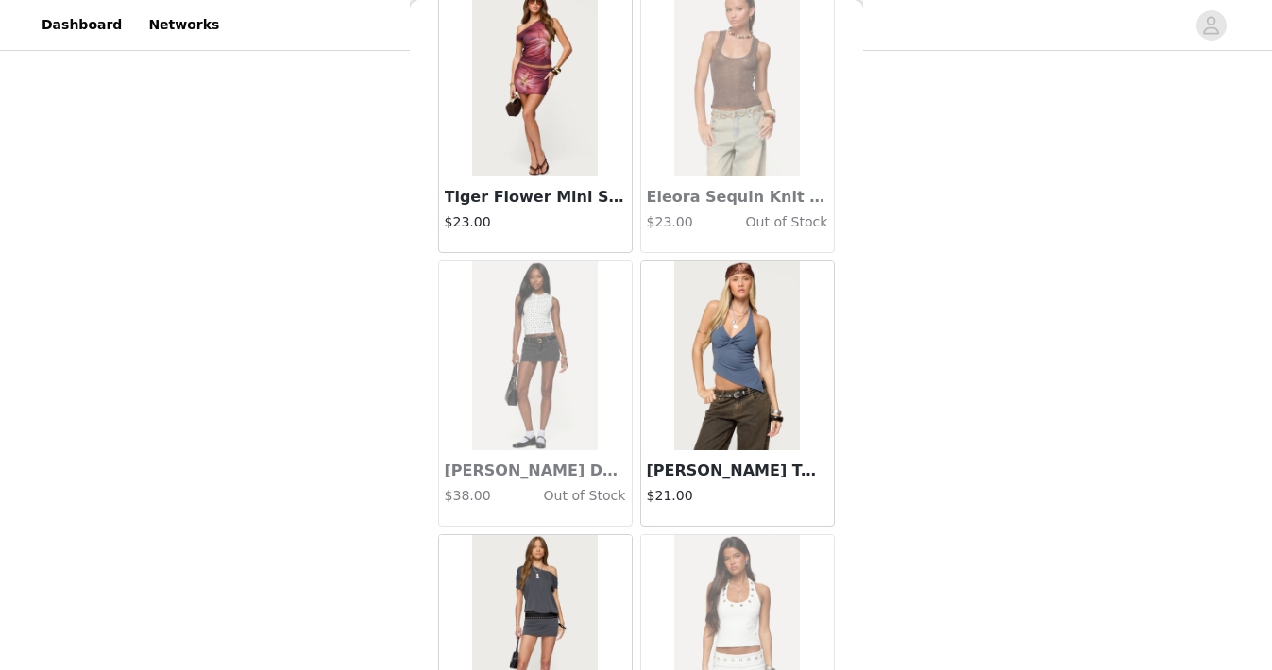
scroll to position [35081, 0]
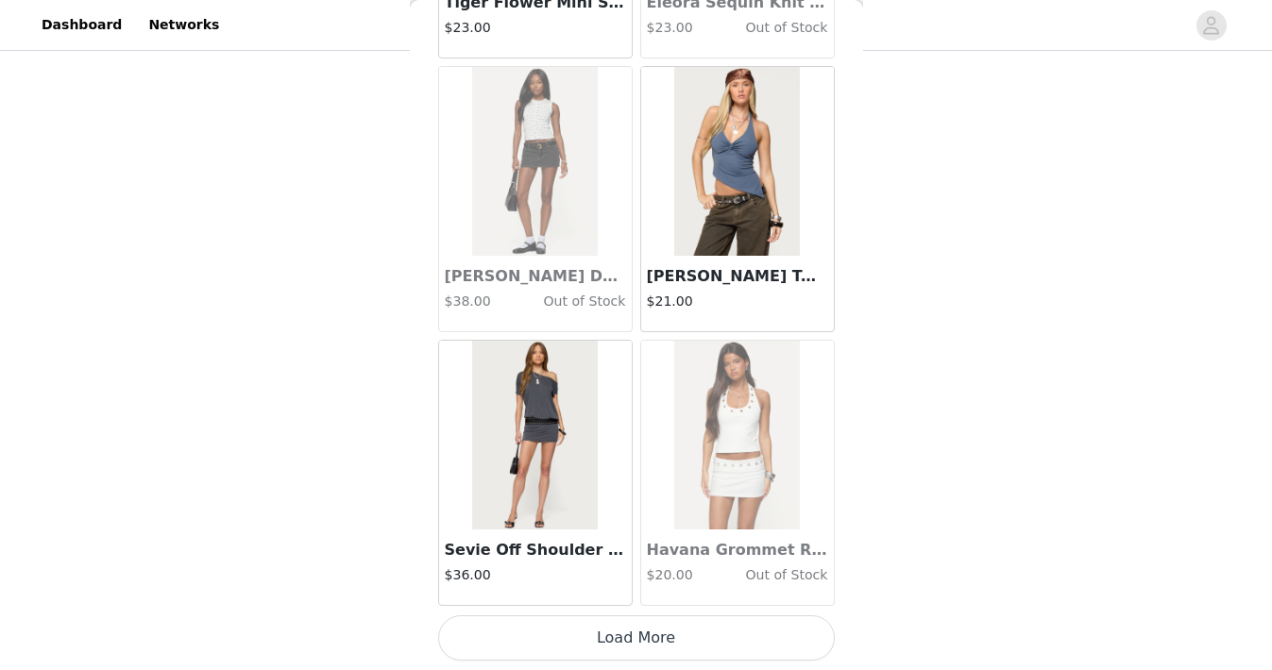
click at [623, 648] on button "Load More" at bounding box center [636, 638] width 397 height 45
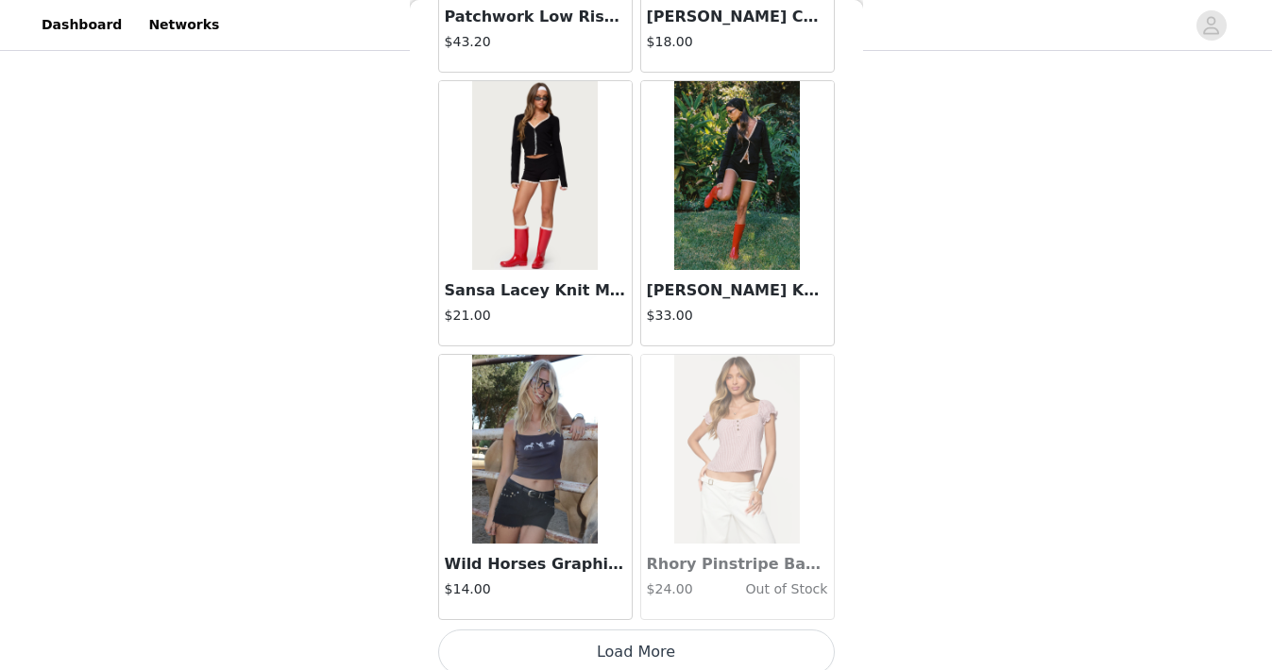
scroll to position [37820, 0]
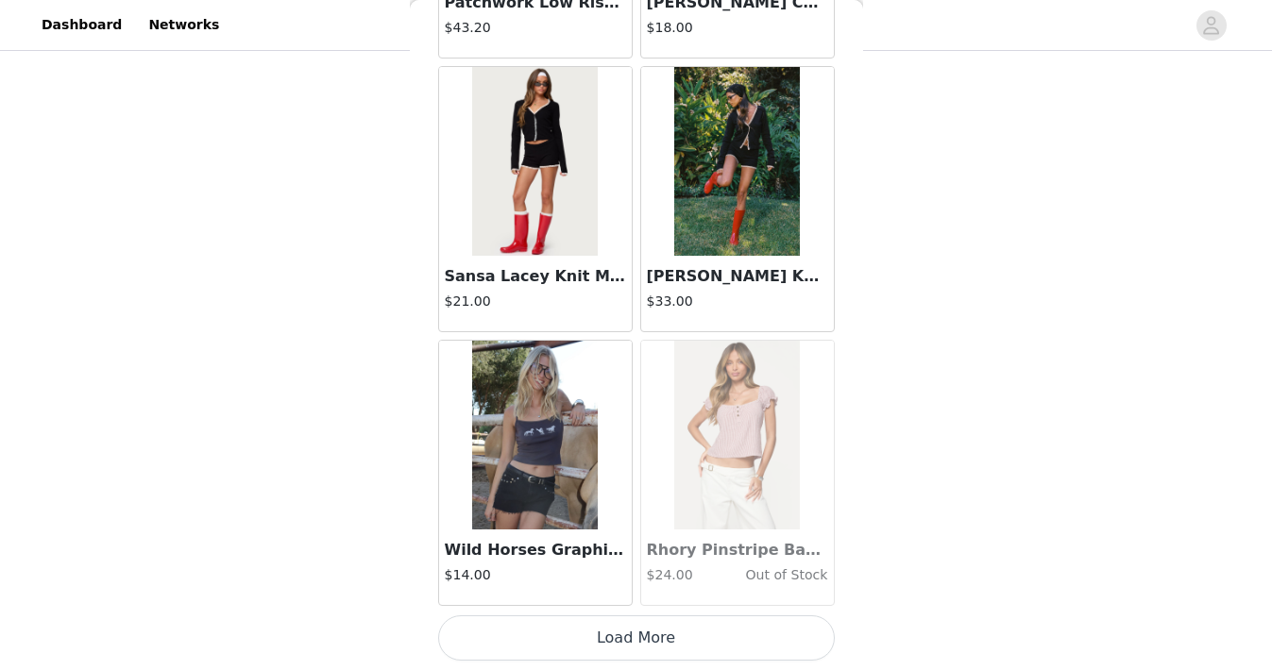
click at [622, 641] on button "Load More" at bounding box center [636, 638] width 397 height 45
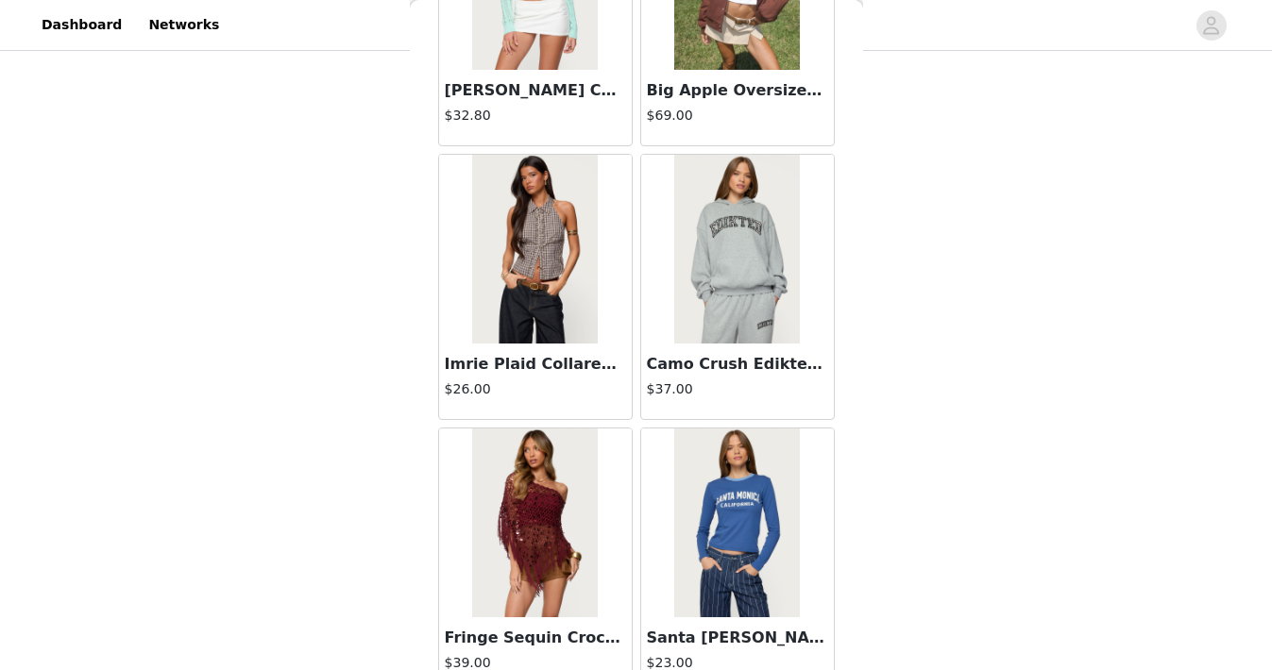
scroll to position [40558, 0]
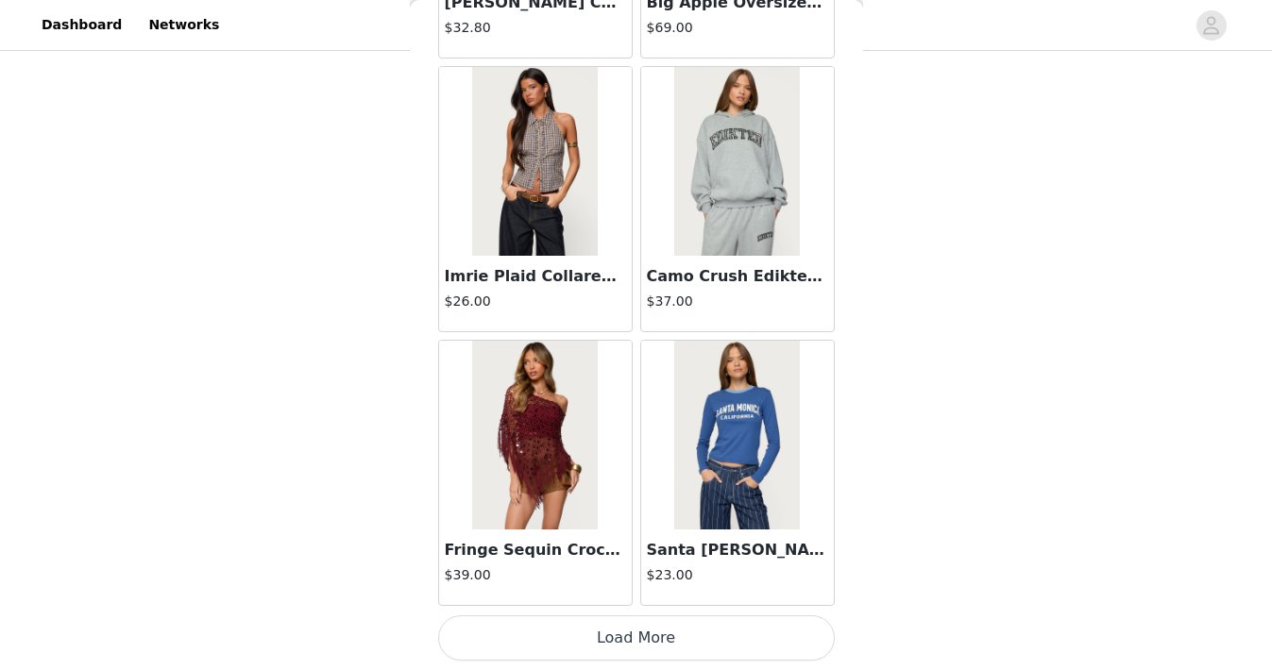
click at [622, 634] on button "Load More" at bounding box center [636, 638] width 397 height 45
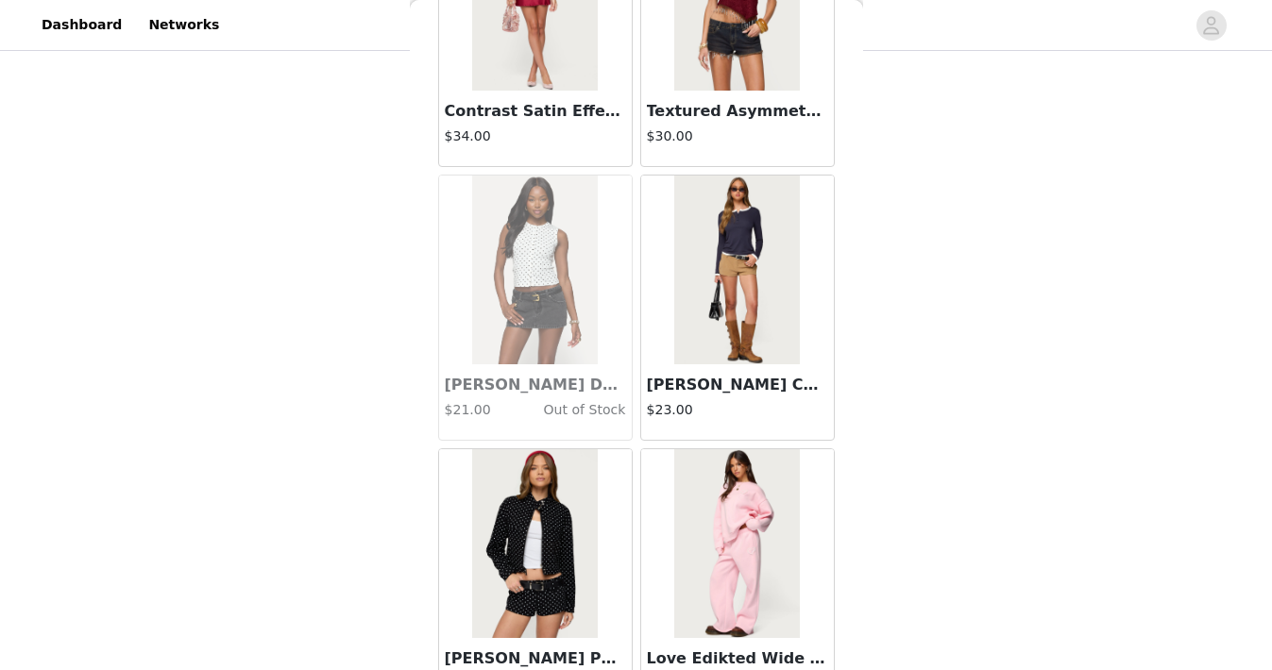
scroll to position [43297, 0]
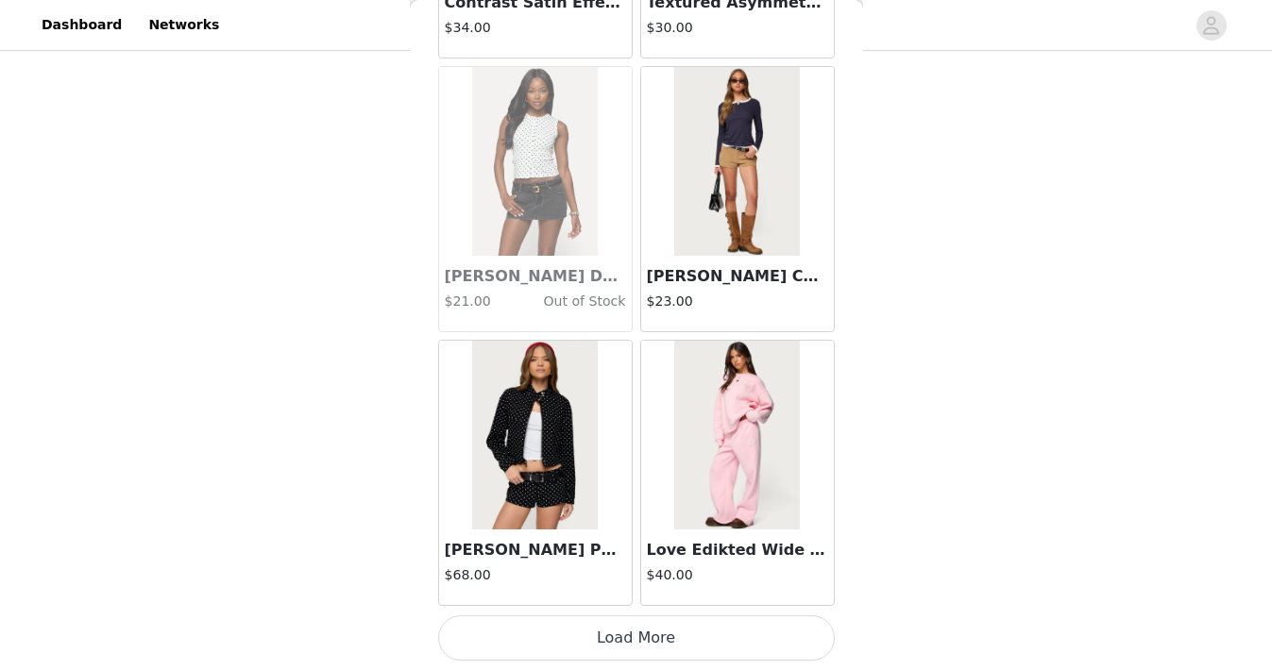
click at [622, 632] on button "Load More" at bounding box center [636, 638] width 397 height 45
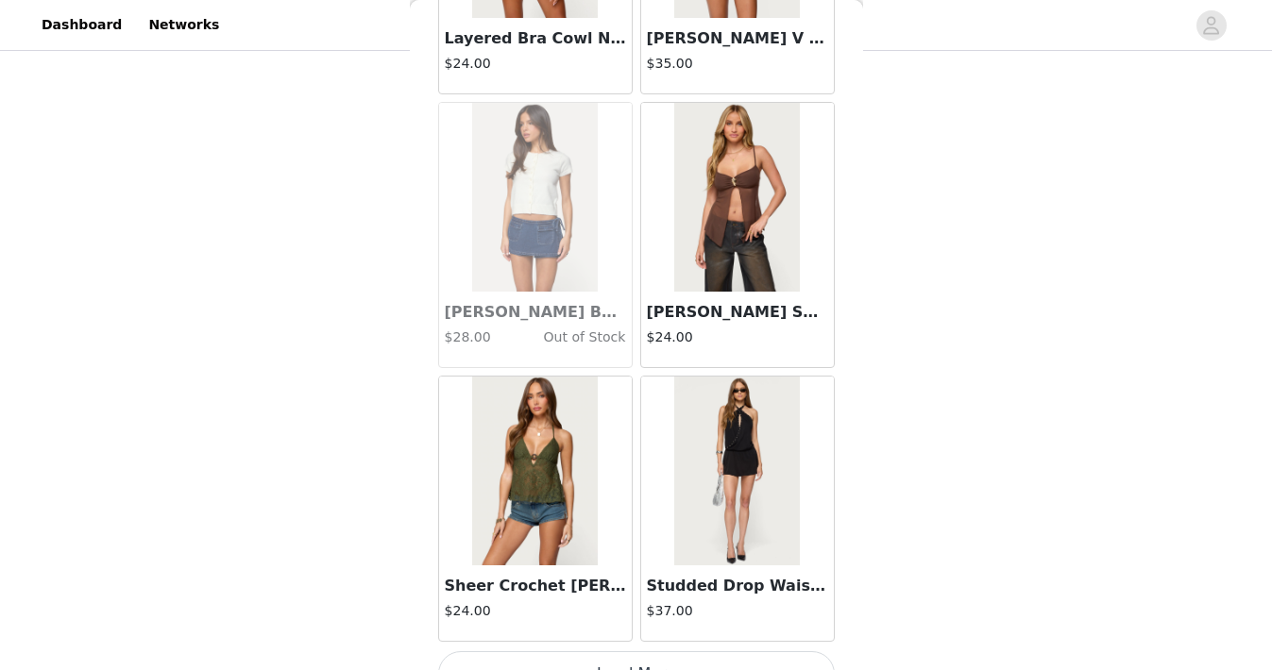
scroll to position [46035, 0]
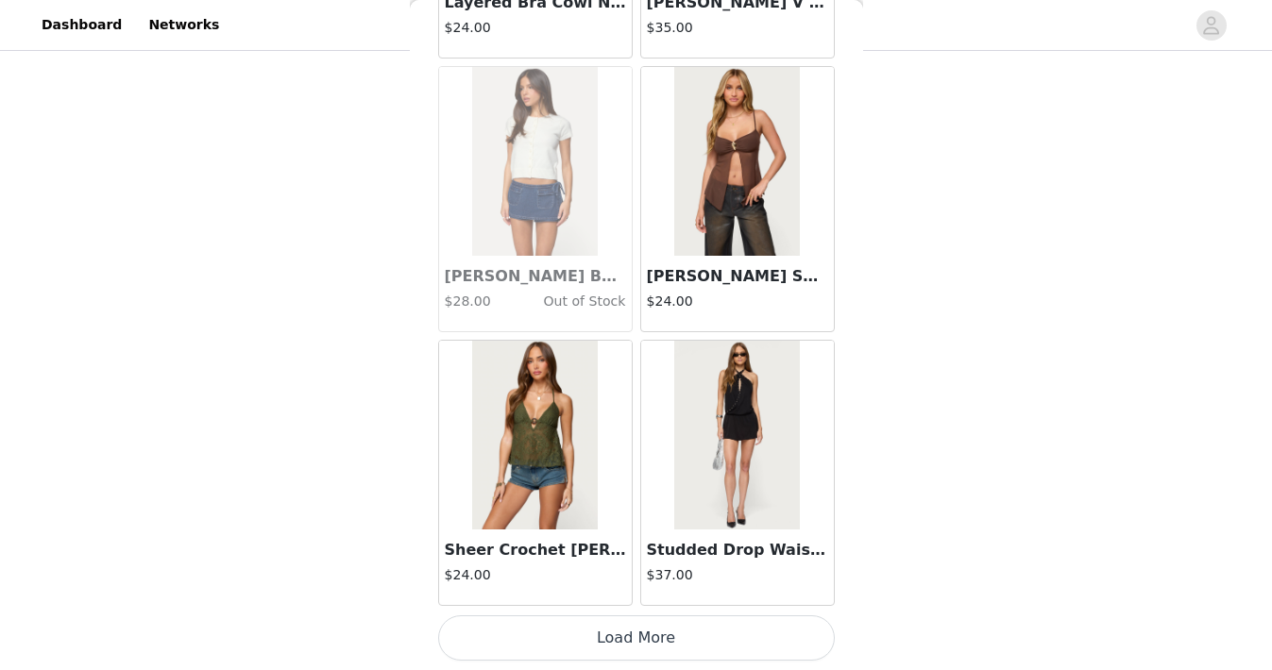
click at [628, 639] on button "Load More" at bounding box center [636, 638] width 397 height 45
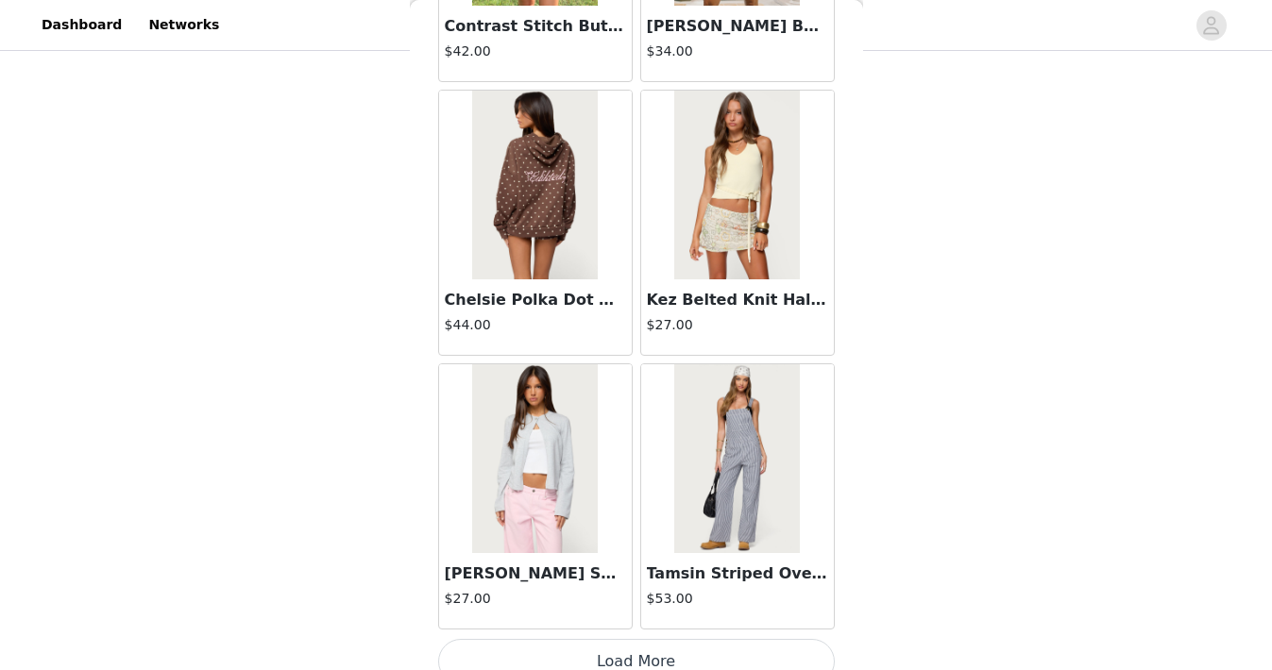
scroll to position [48774, 0]
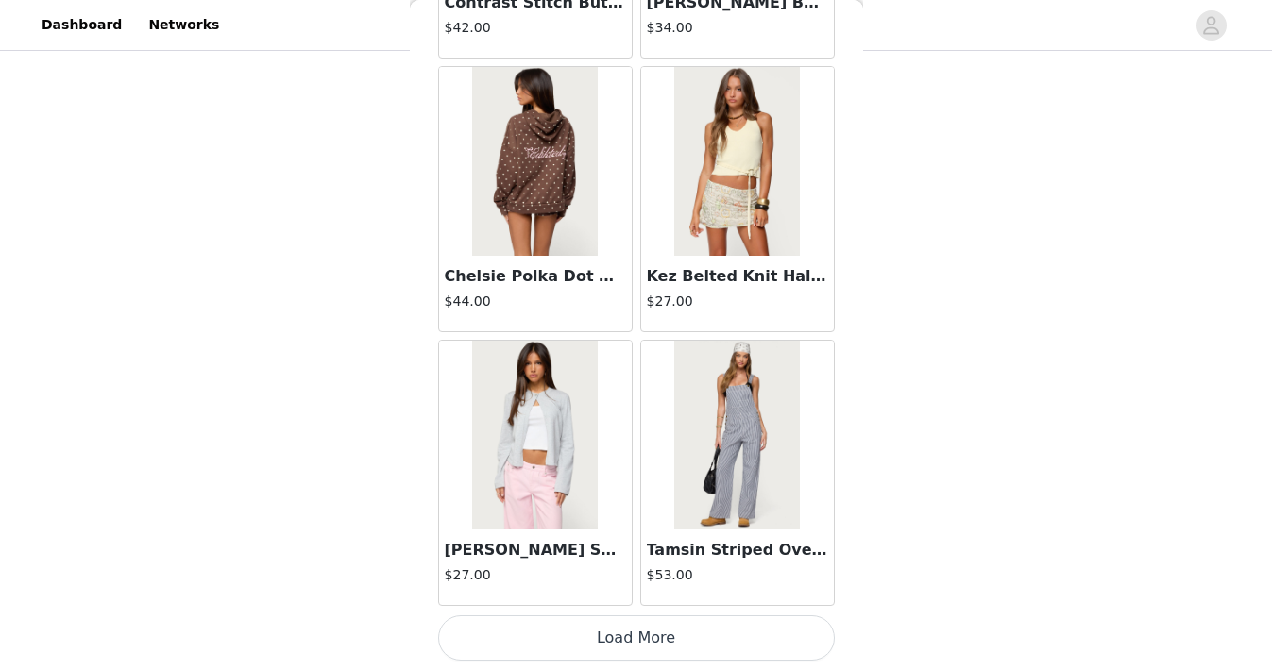
click at [632, 637] on button "Load More" at bounding box center [636, 638] width 397 height 45
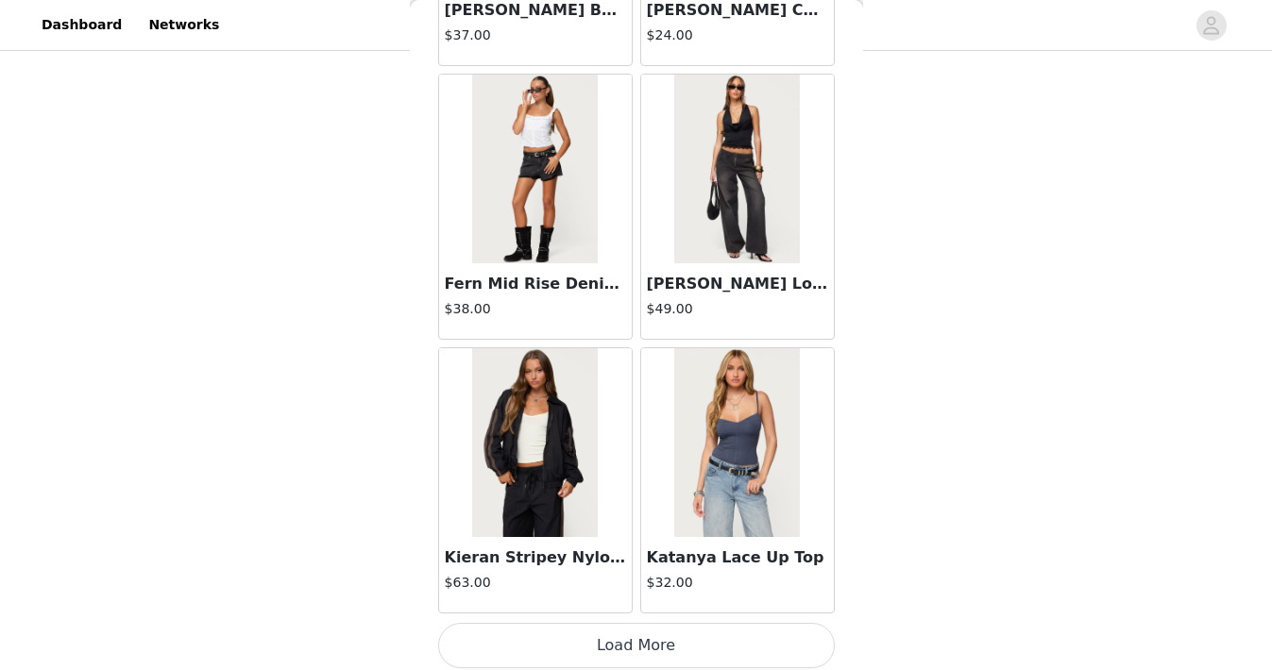
scroll to position [51512, 0]
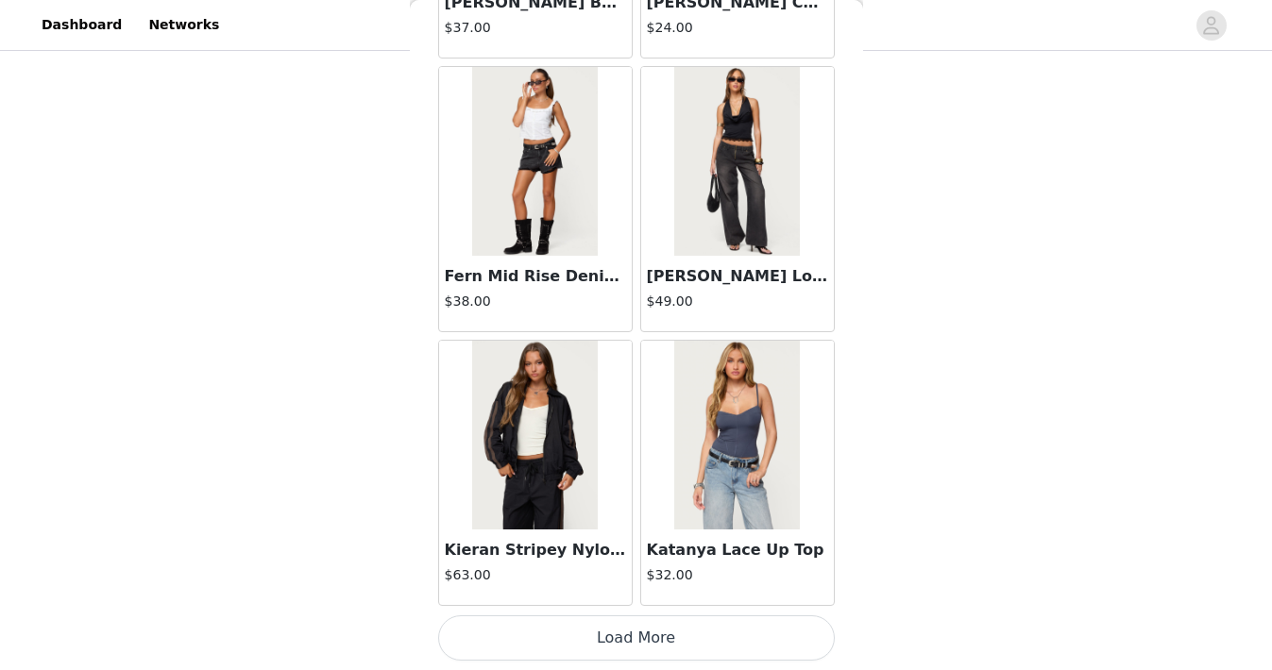
click at [643, 634] on button "Load More" at bounding box center [636, 638] width 397 height 45
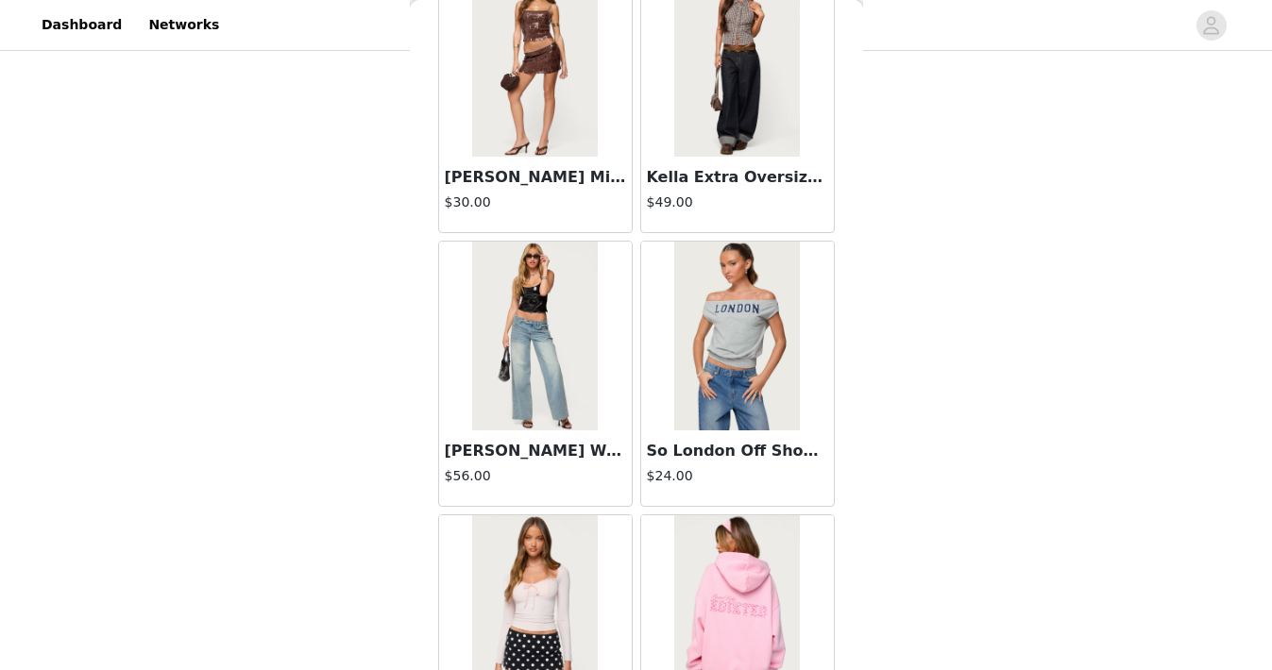
scroll to position [54251, 0]
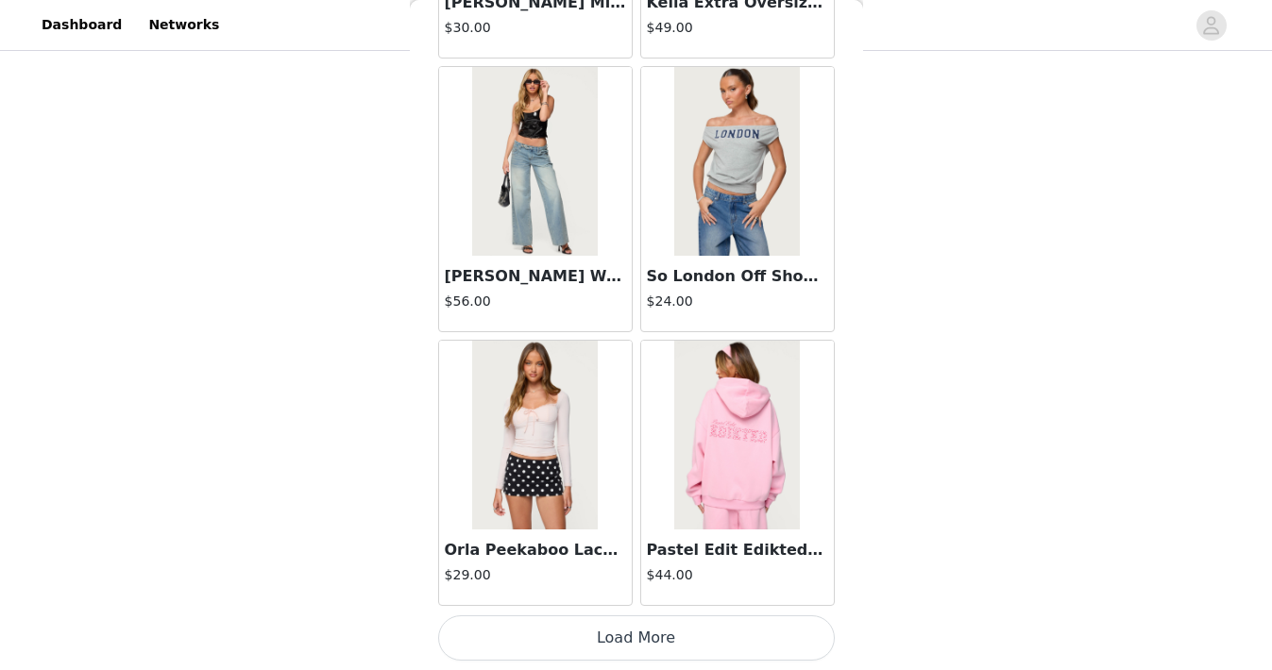
click at [647, 641] on button "Load More" at bounding box center [636, 638] width 397 height 45
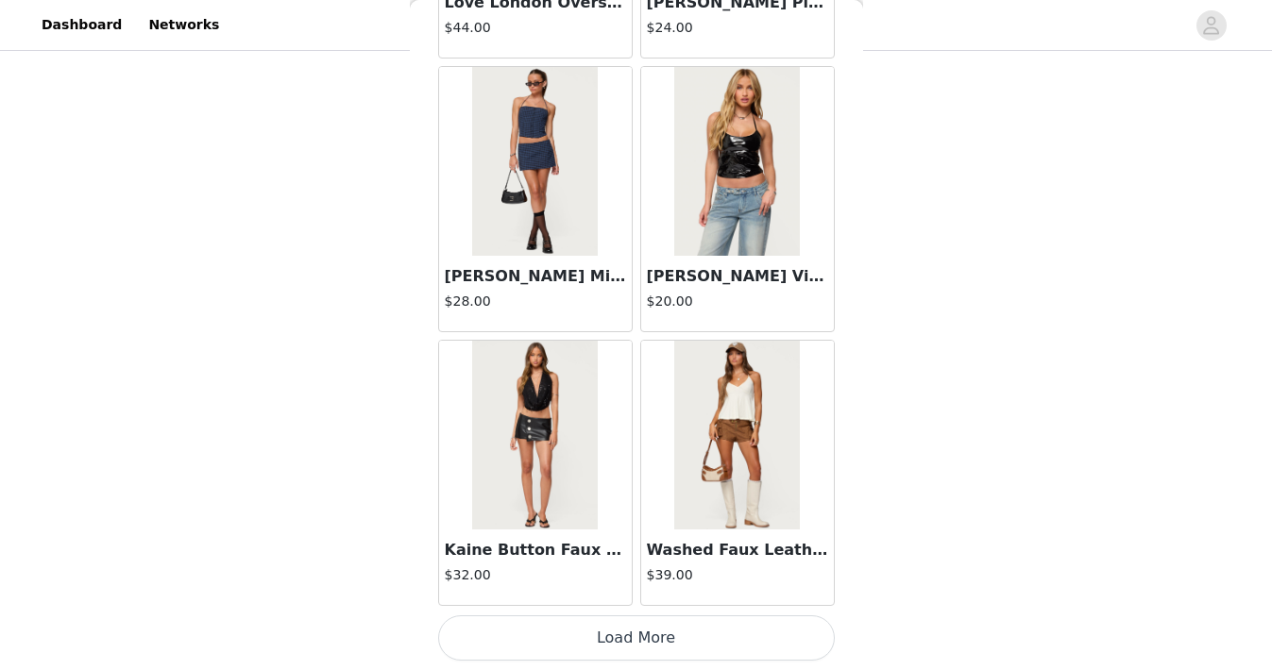
scroll to position [56988, 0]
click at [631, 628] on button "Load More" at bounding box center [636, 639] width 397 height 45
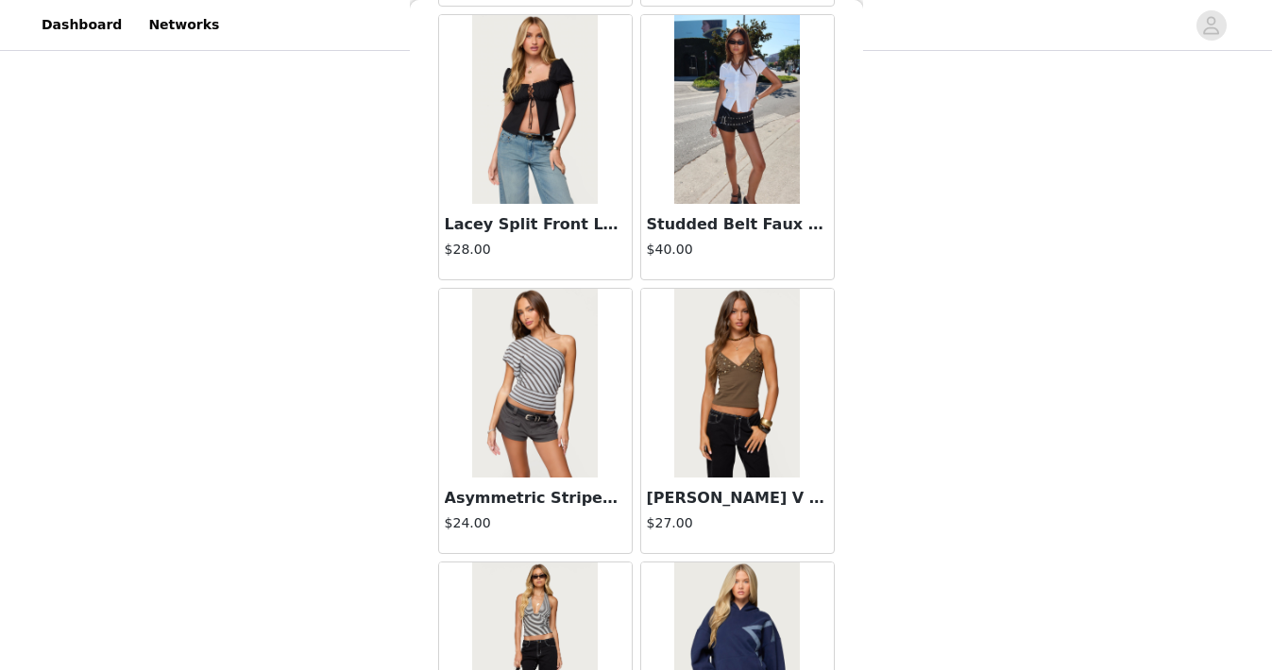
scroll to position [58130, 0]
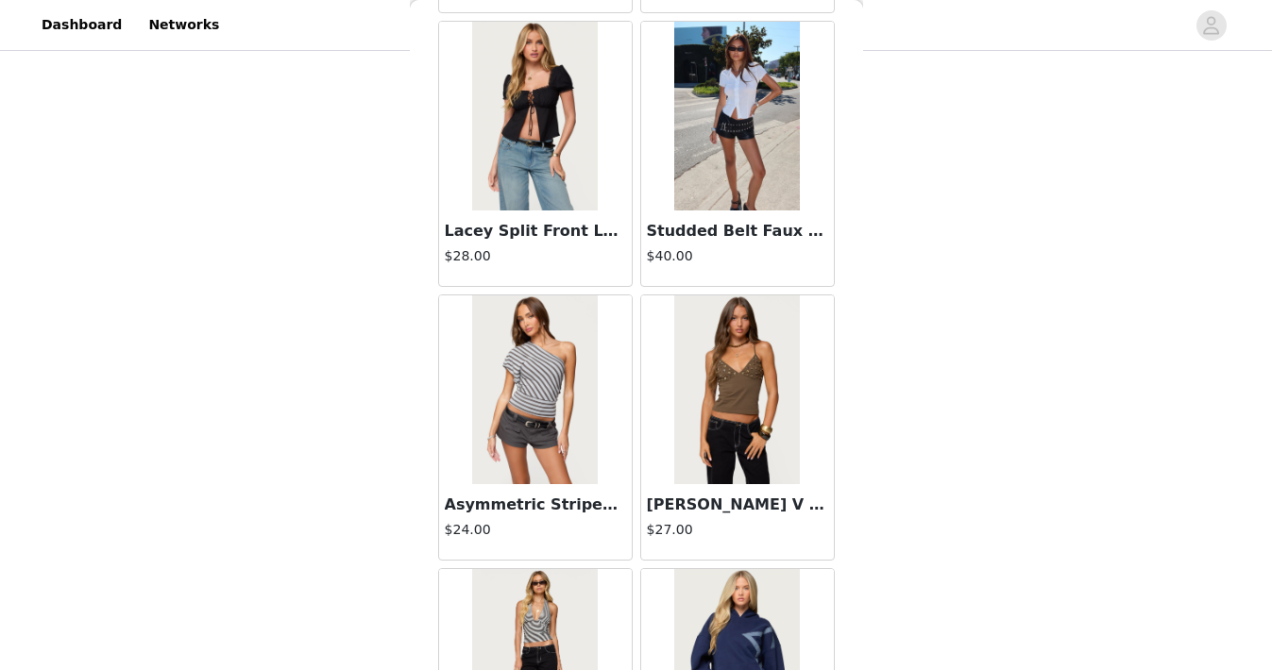
click at [595, 464] on img at bounding box center [535, 390] width 126 height 189
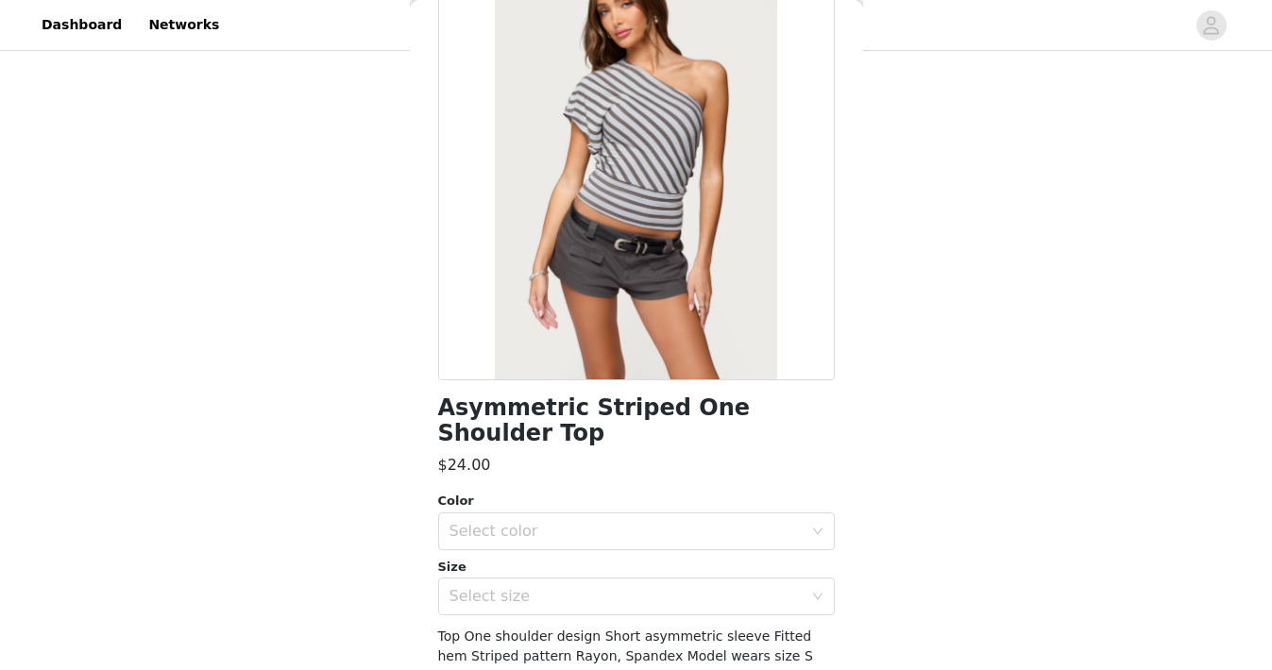
scroll to position [156, 0]
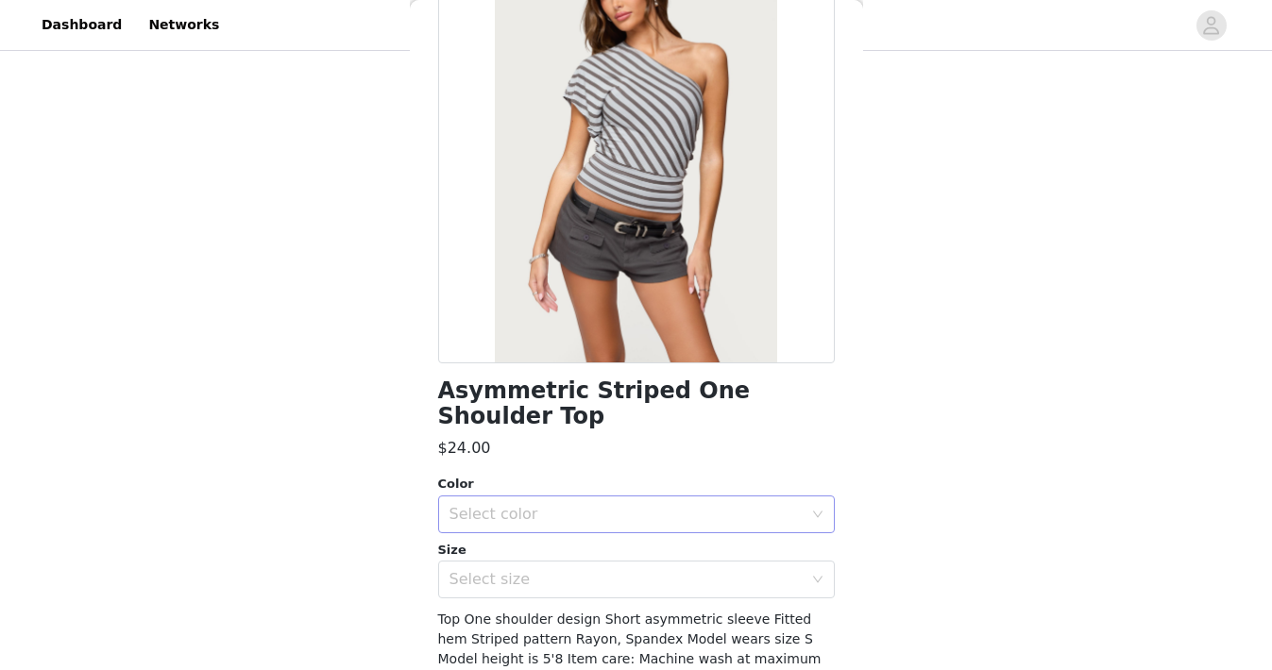
click at [600, 506] on div "Select color" at bounding box center [625, 514] width 353 height 19
click at [601, 553] on li "GRAY" at bounding box center [636, 556] width 397 height 30
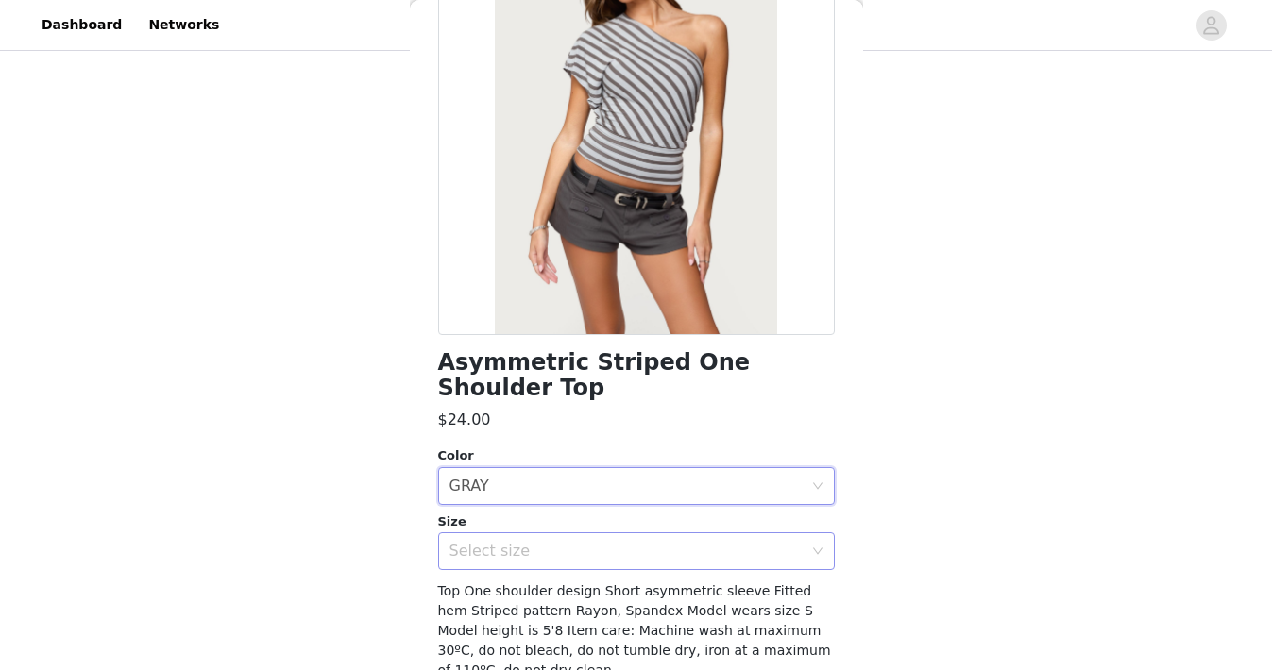
scroll to position [197, 0]
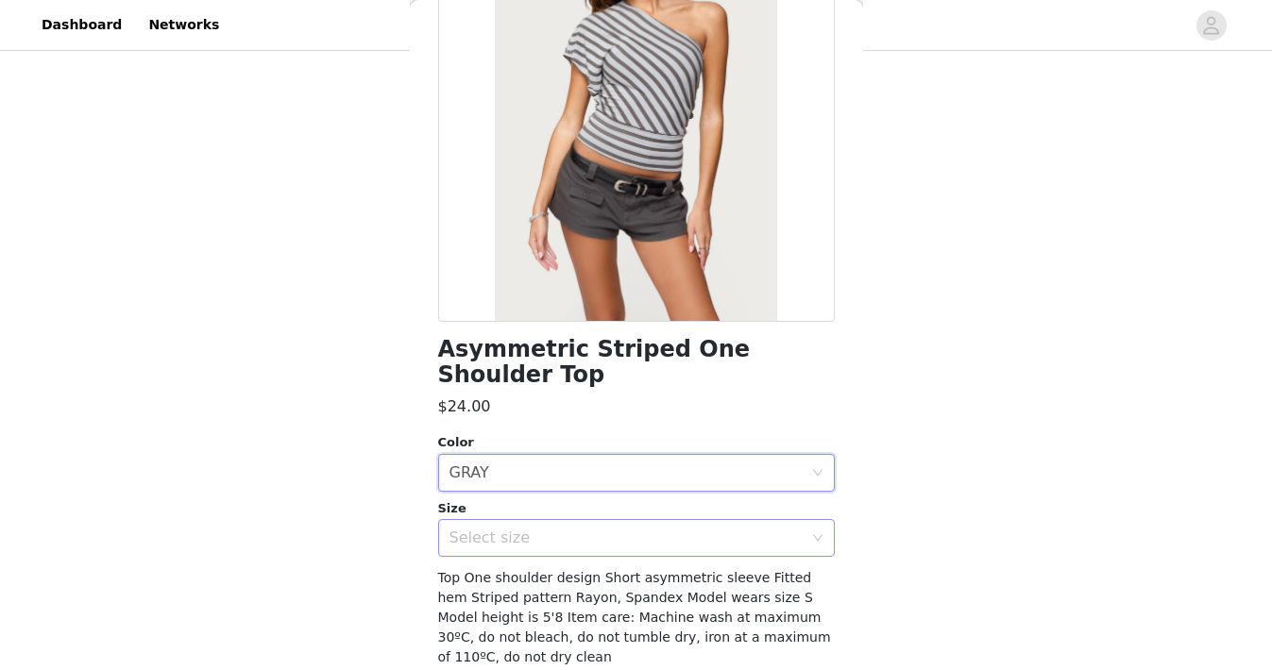
click at [610, 535] on div "Select size" at bounding box center [625, 538] width 353 height 19
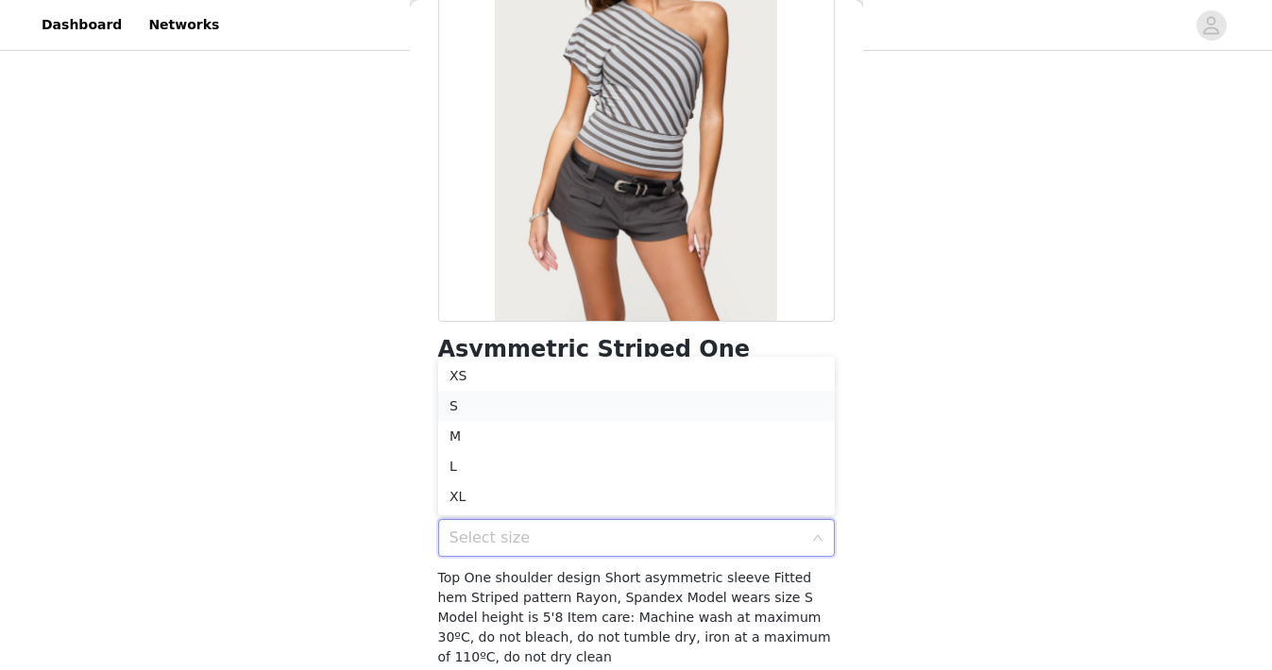
click at [585, 412] on li "S" at bounding box center [636, 406] width 397 height 30
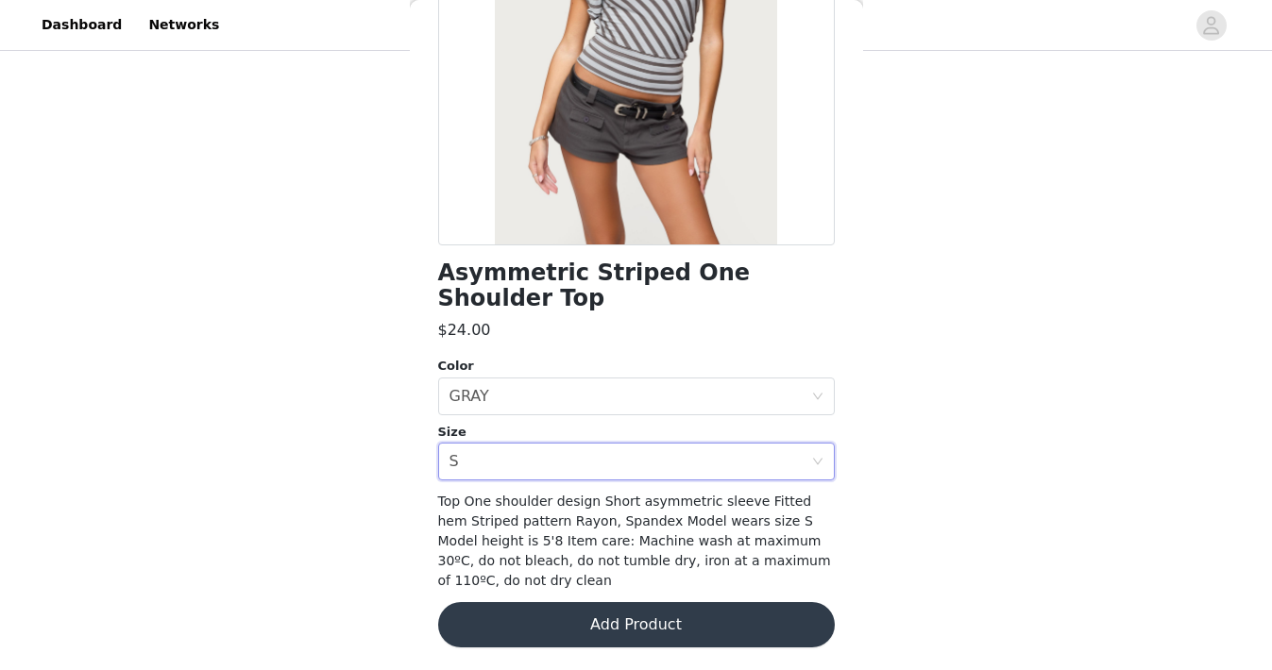
click at [599, 636] on button "Add Product" at bounding box center [636, 624] width 397 height 45
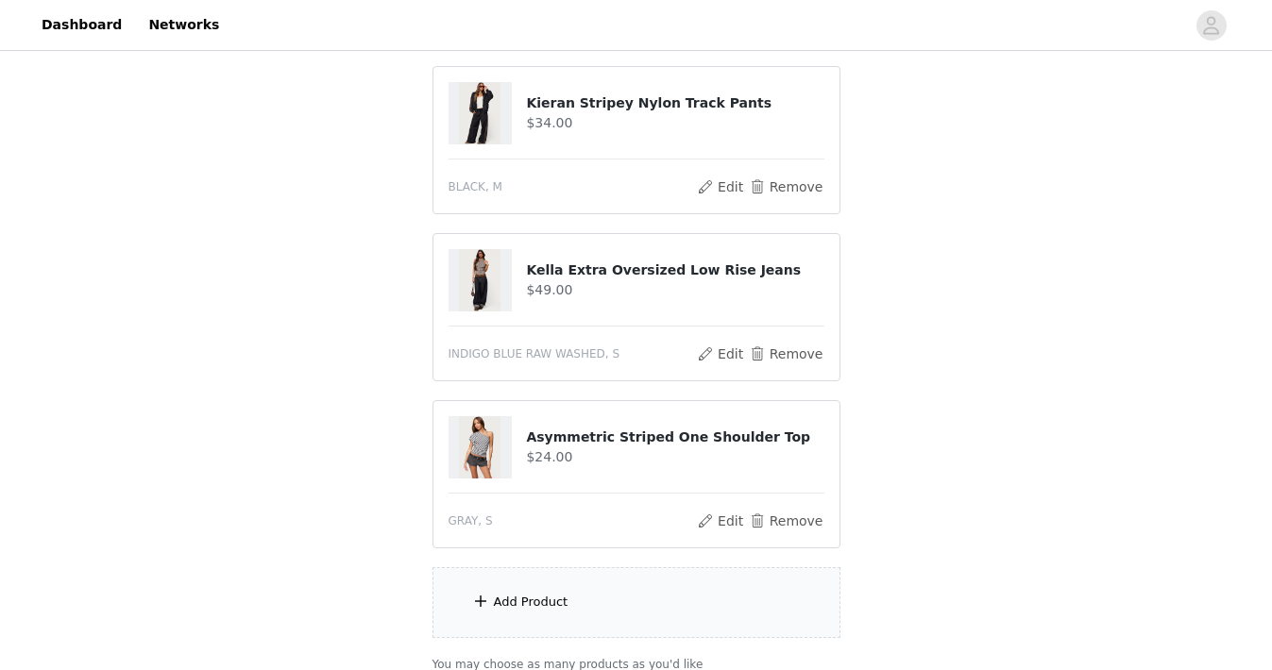
scroll to position [1148, 0]
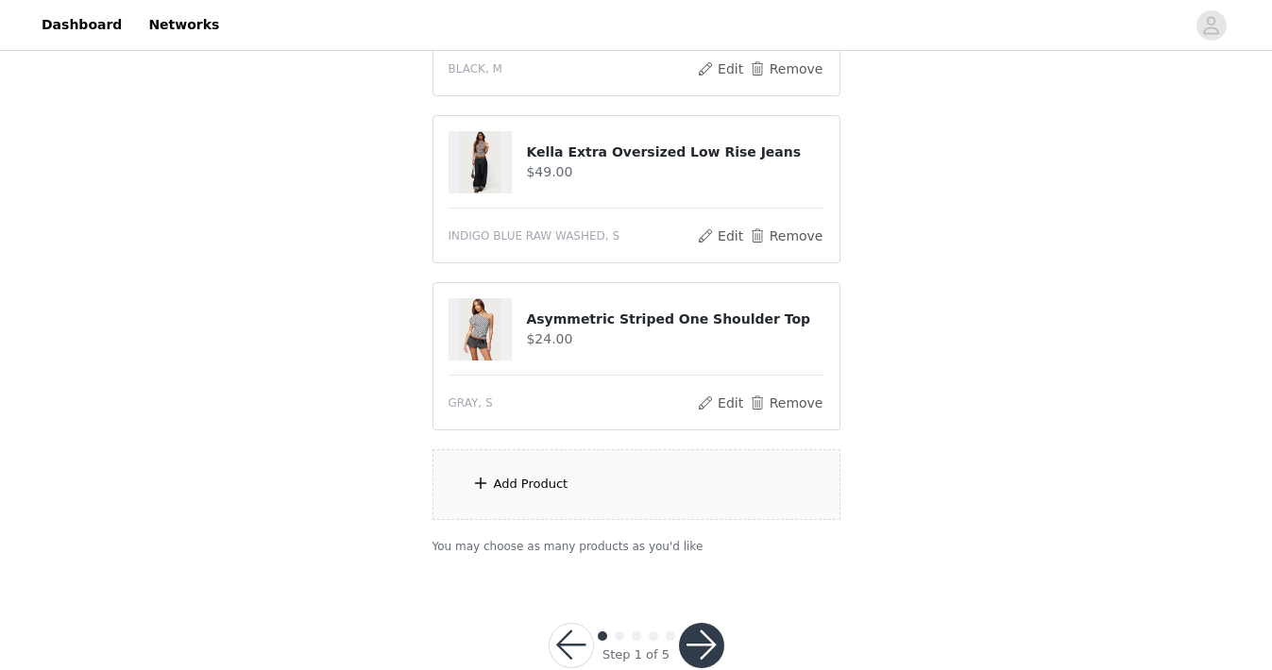
click at [594, 478] on div "Add Product" at bounding box center [636, 484] width 408 height 71
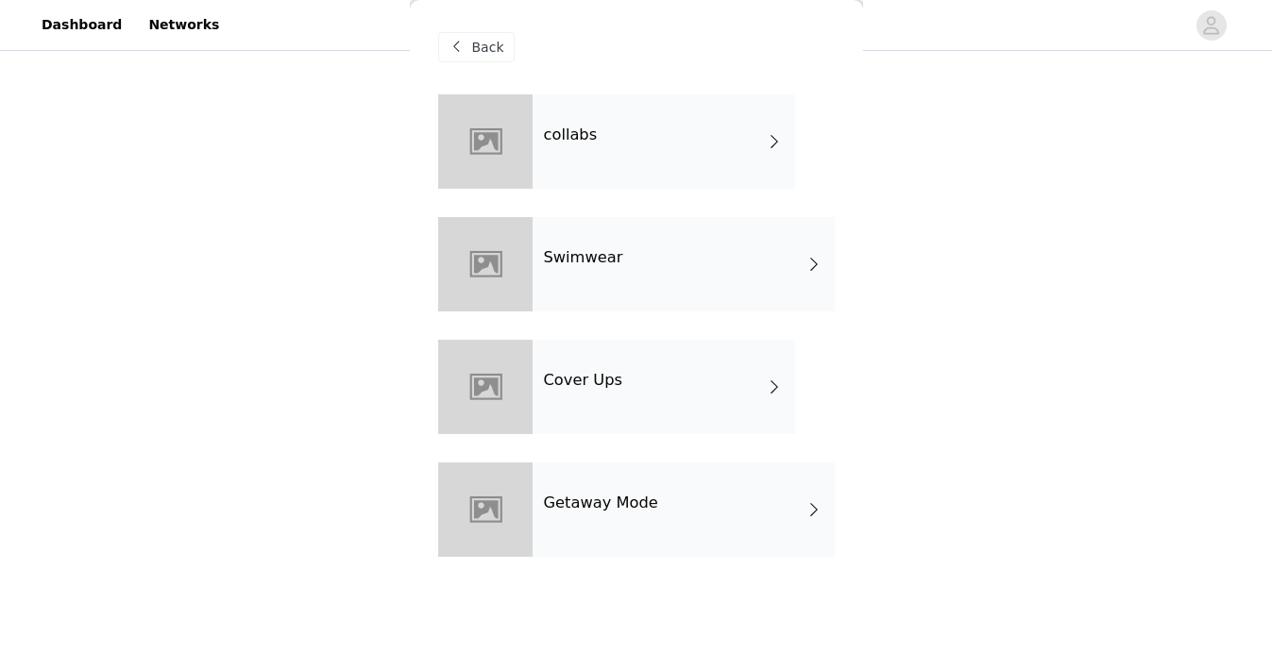
click at [679, 142] on div "collabs" at bounding box center [664, 141] width 263 height 94
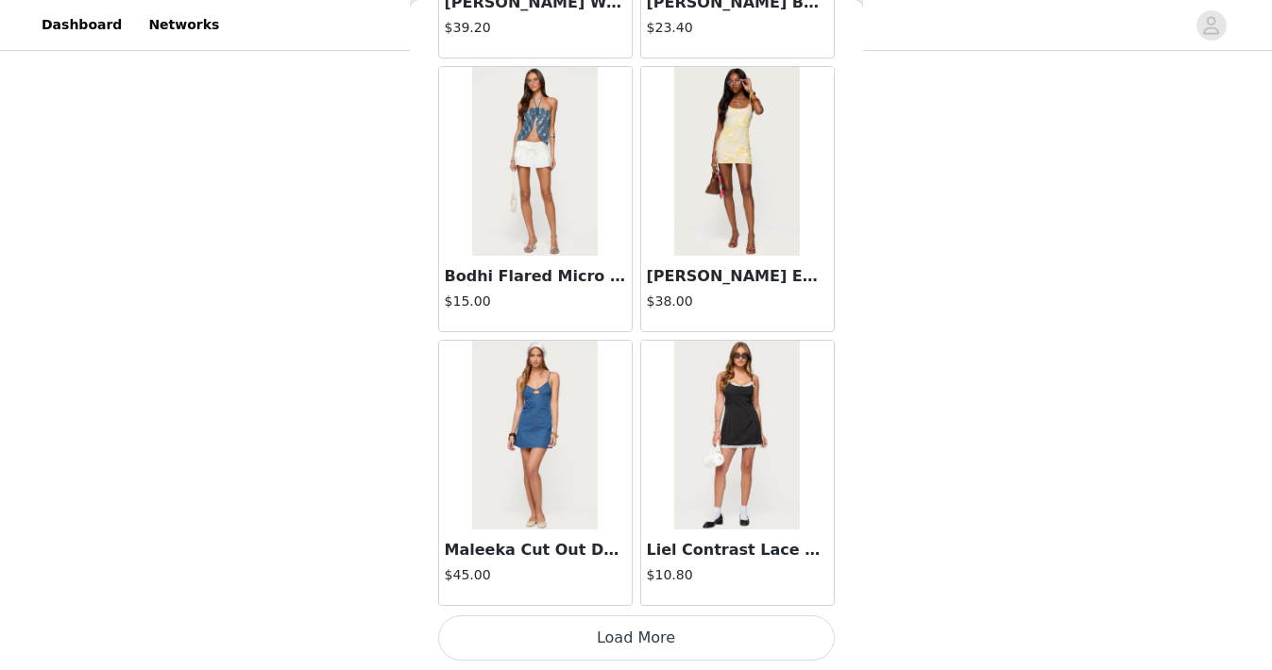
scroll to position [1182, 0]
click at [620, 641] on button "Load More" at bounding box center [636, 638] width 397 height 45
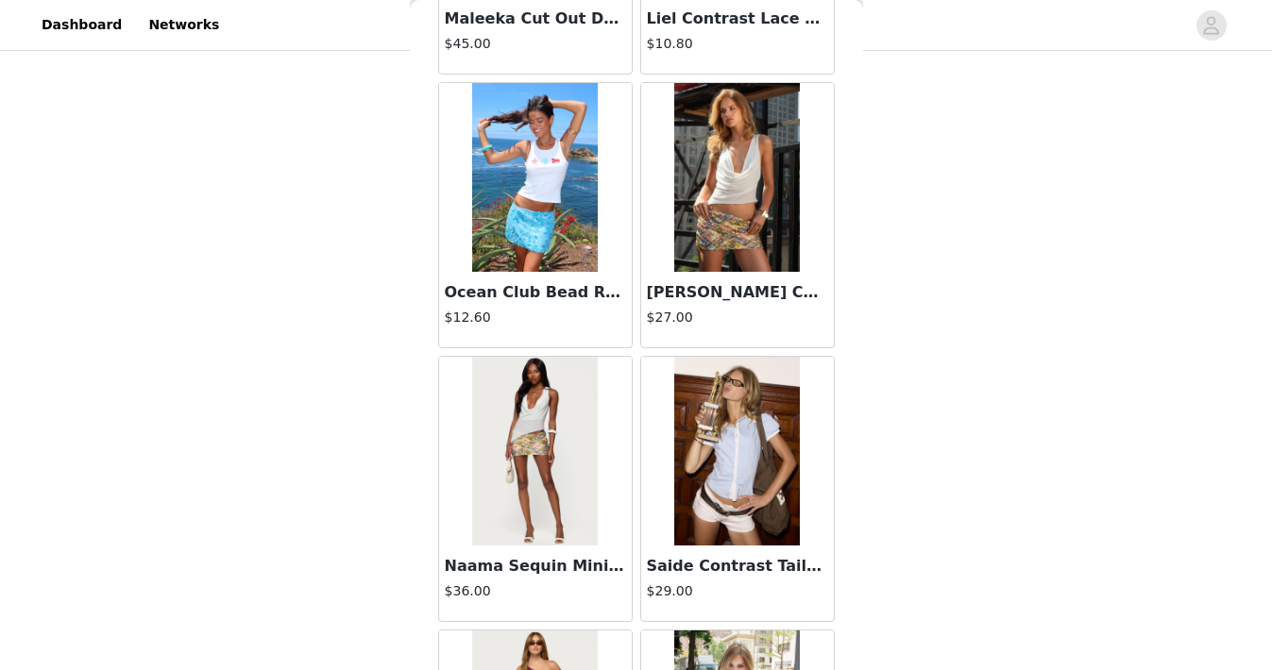
scroll to position [2750, 0]
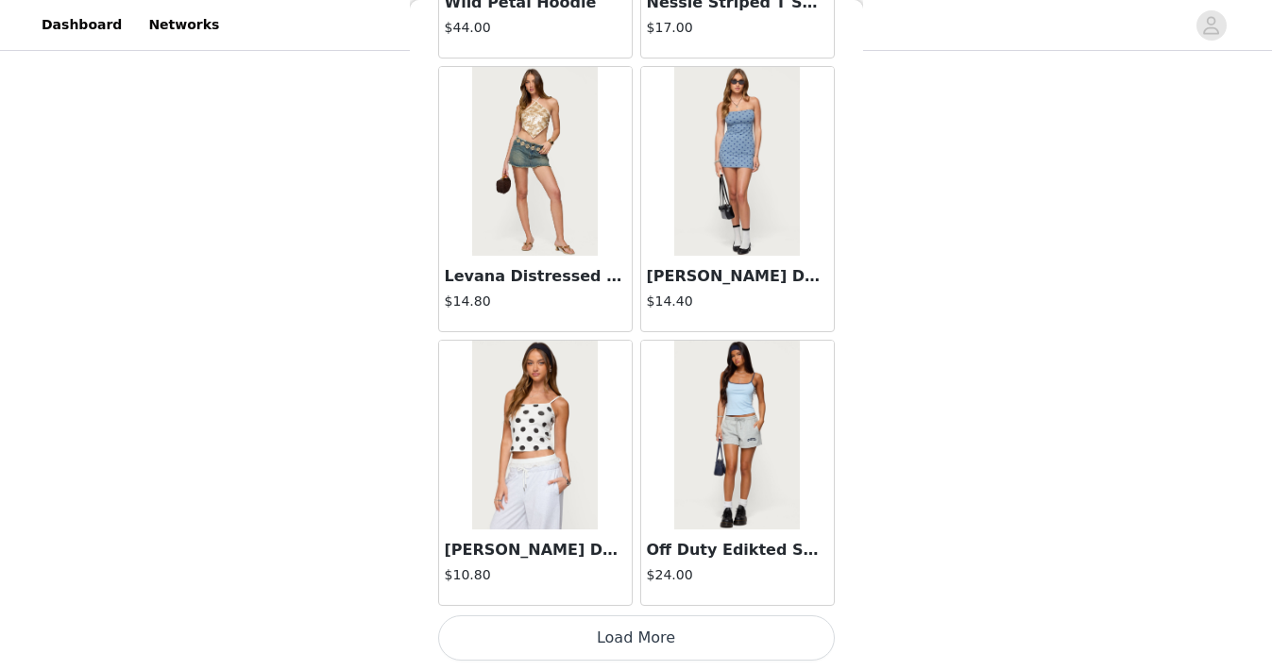
click at [623, 639] on button "Load More" at bounding box center [636, 638] width 397 height 45
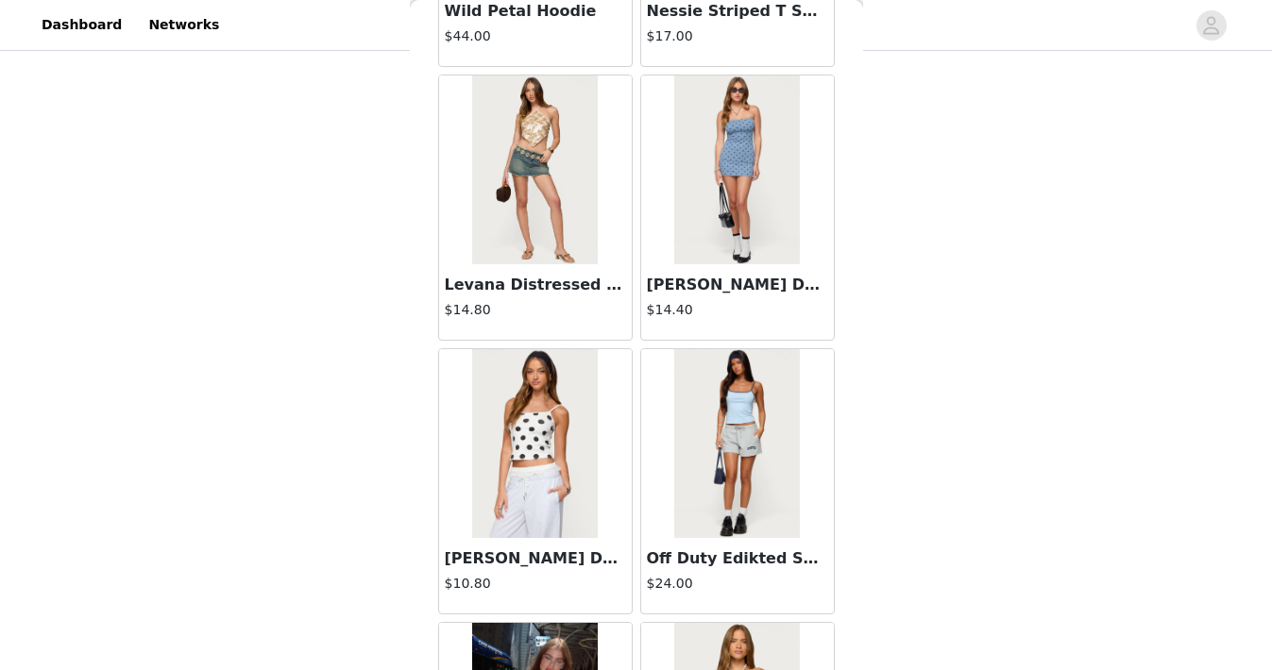
scroll to position [4958, 0]
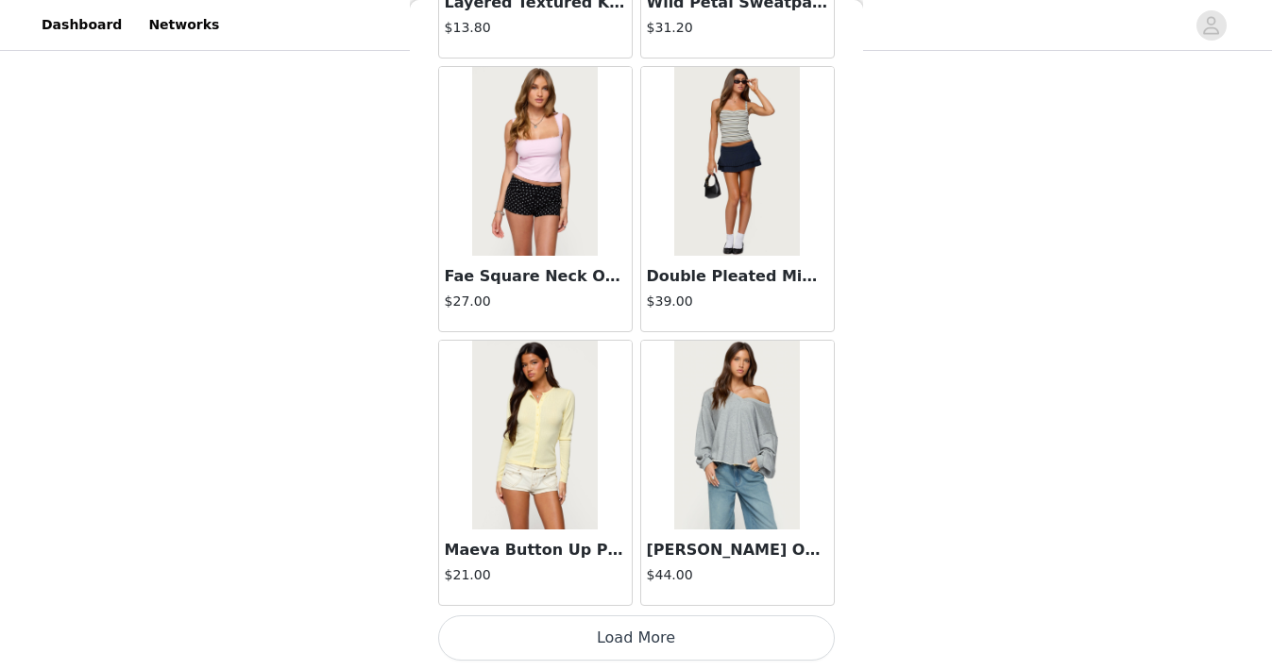
click at [610, 645] on button "Load More" at bounding box center [636, 638] width 397 height 45
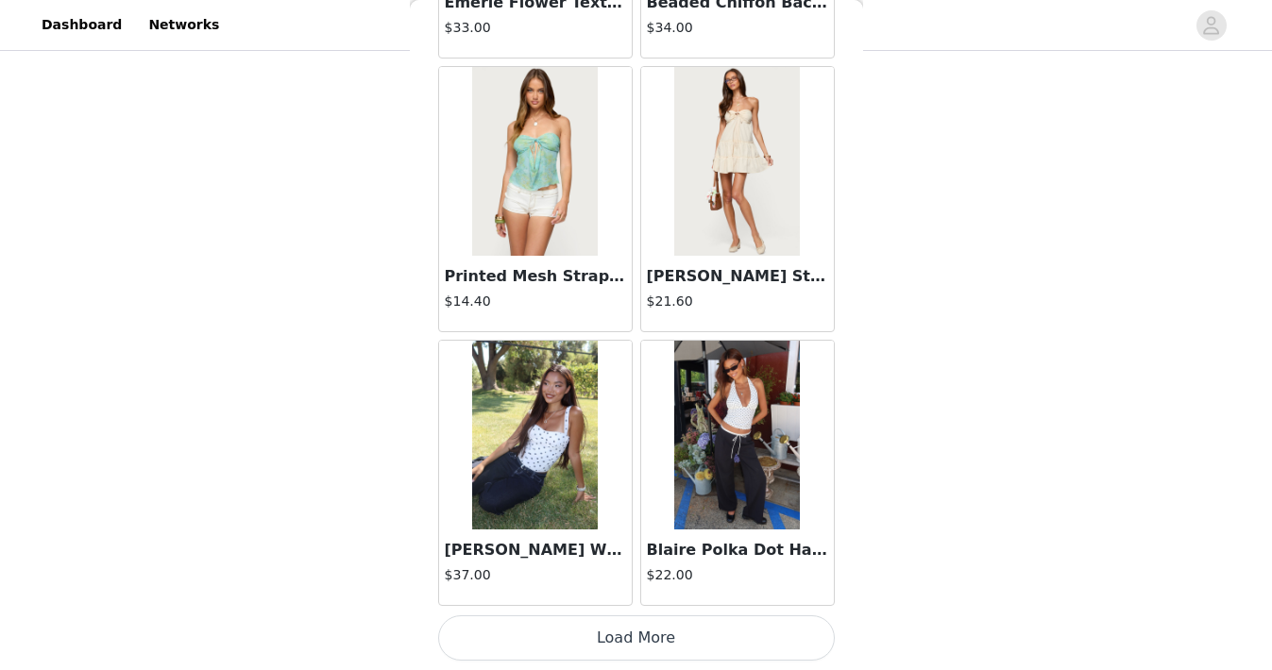
click at [619, 646] on button "Load More" at bounding box center [636, 638] width 397 height 45
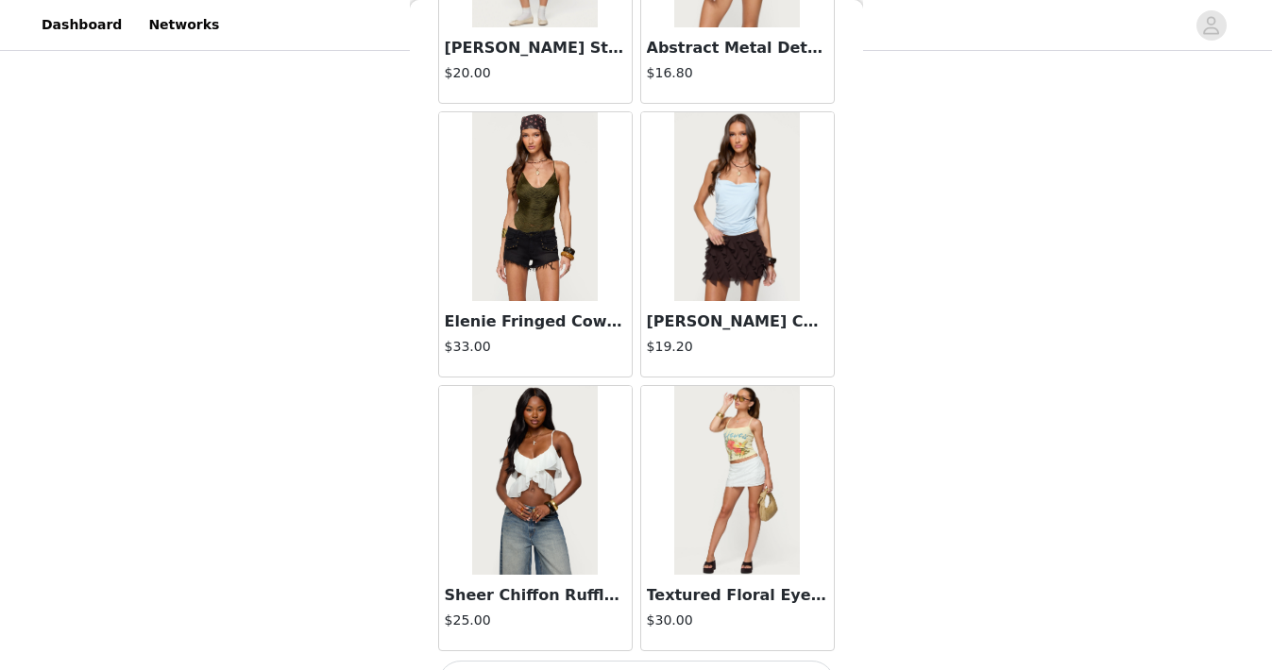
scroll to position [13173, 0]
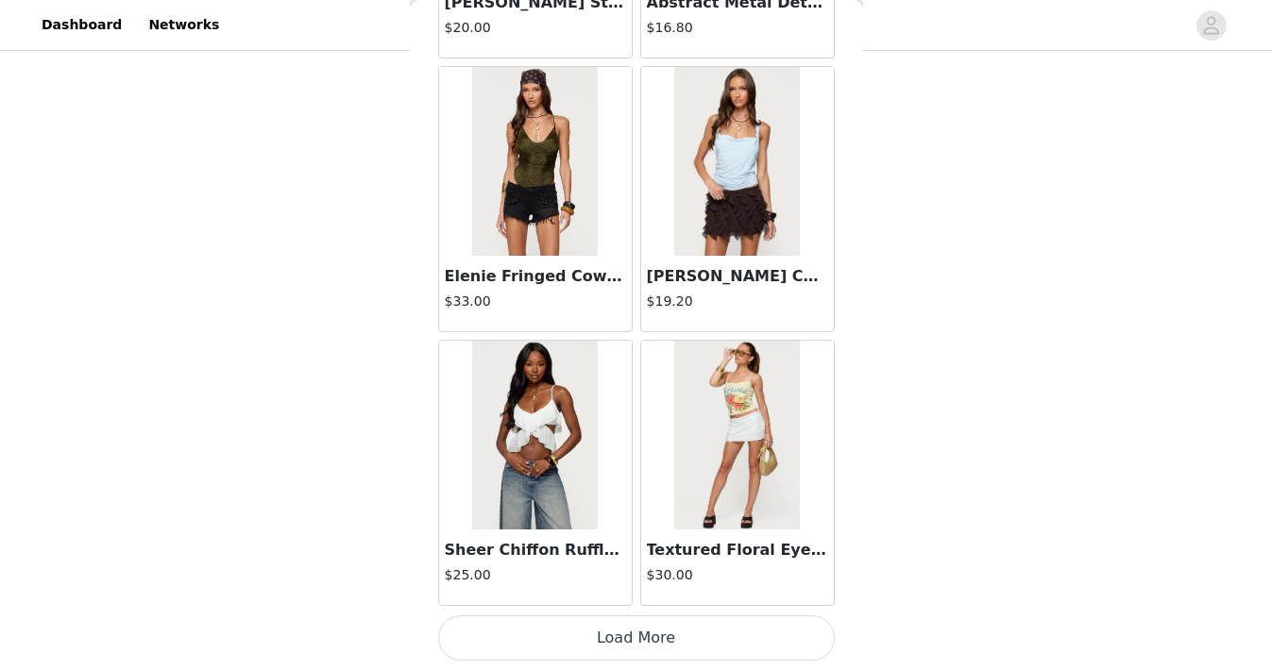
click at [608, 639] on button "Load More" at bounding box center [636, 638] width 397 height 45
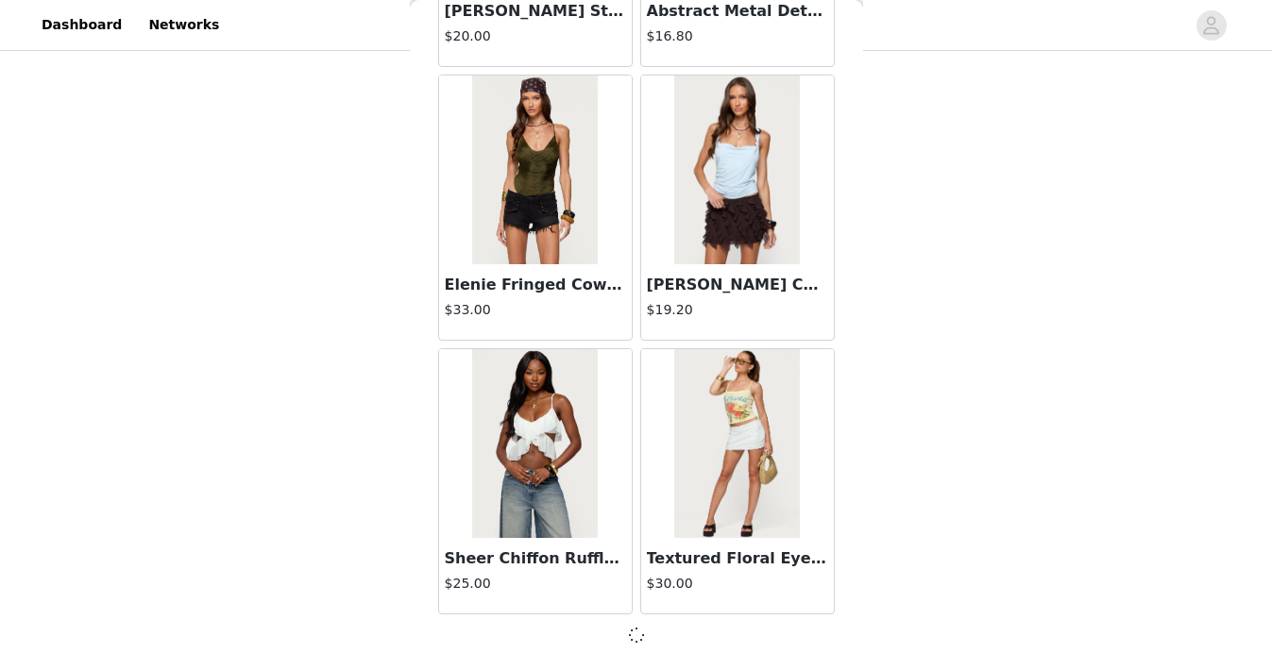
scroll to position [13165, 0]
click at [619, 639] on div at bounding box center [636, 635] width 397 height 23
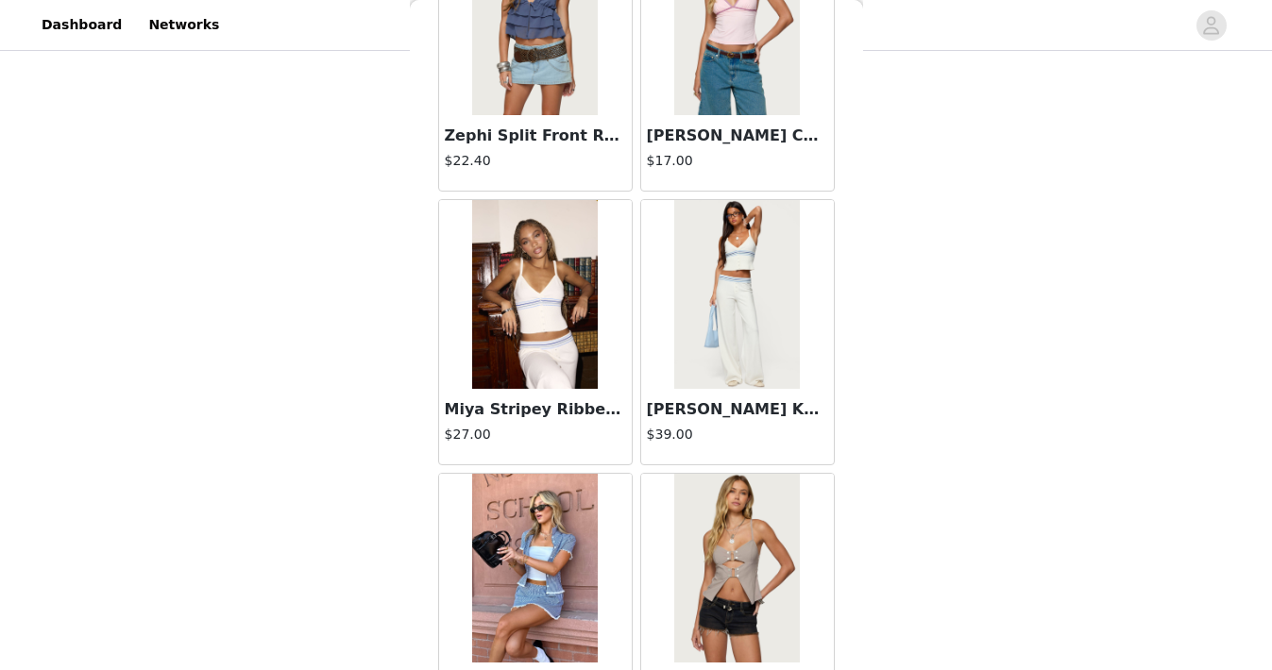
scroll to position [0, 0]
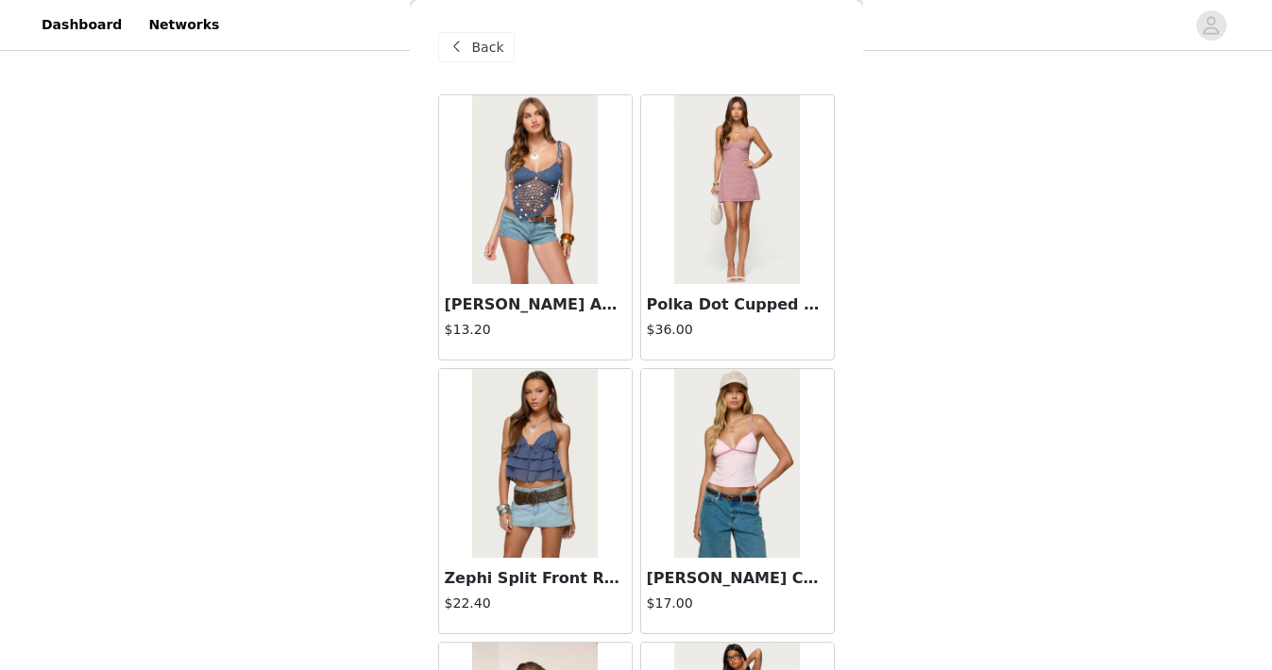
click at [491, 45] on span "Back" at bounding box center [488, 48] width 32 height 20
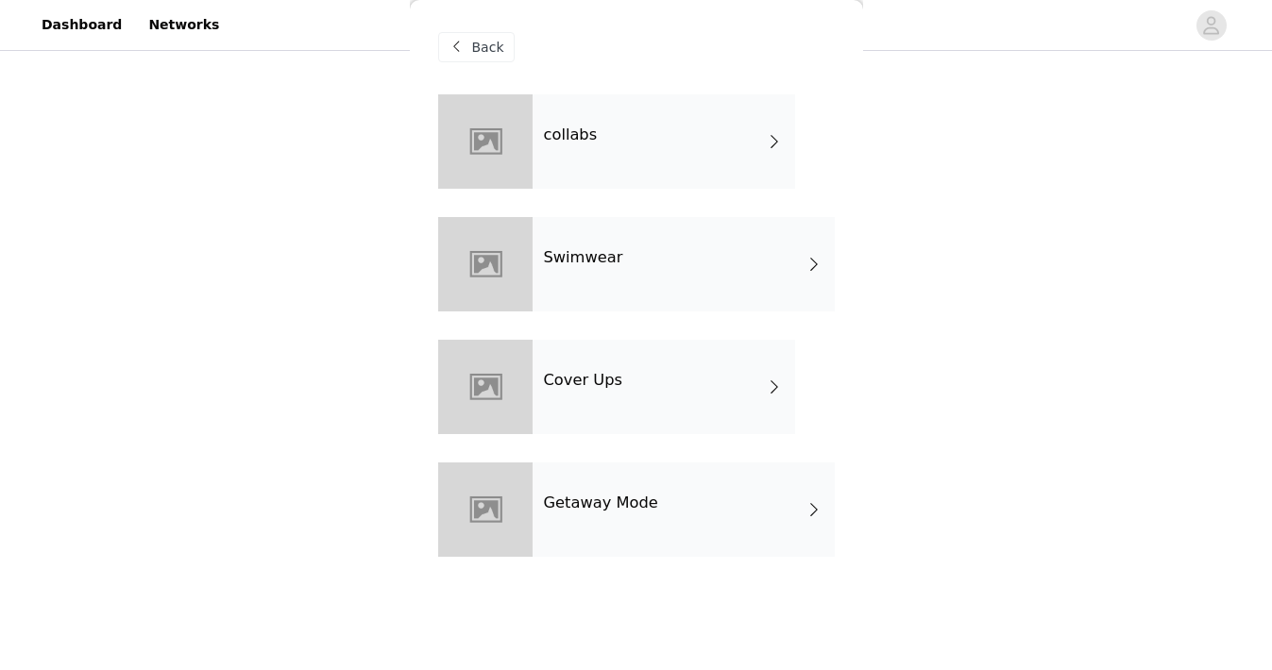
click at [493, 45] on span "Back" at bounding box center [488, 48] width 32 height 20
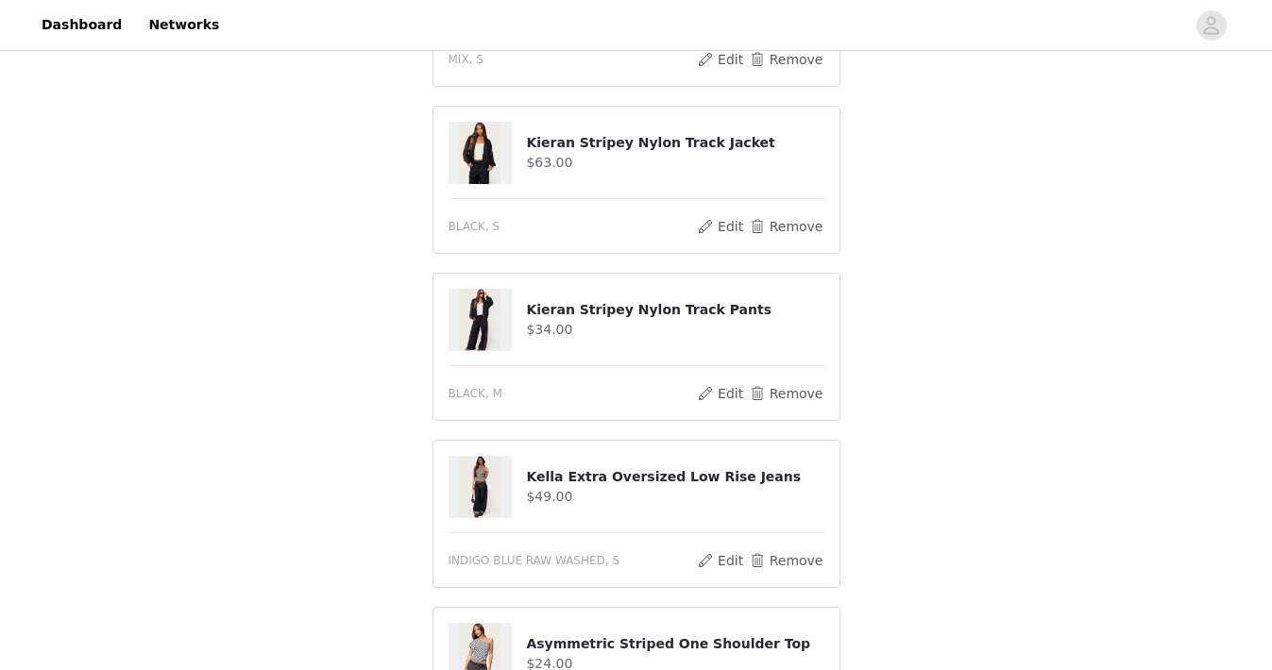
scroll to position [1192, 0]
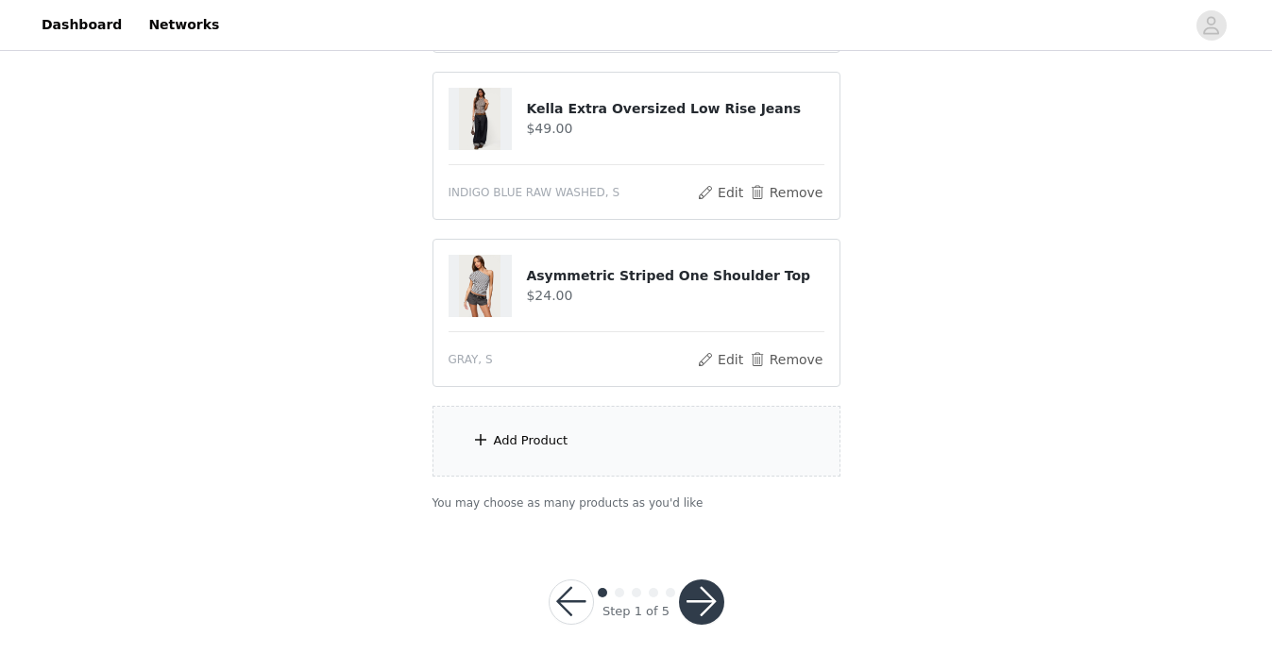
click at [697, 608] on button "button" at bounding box center [701, 602] width 45 height 45
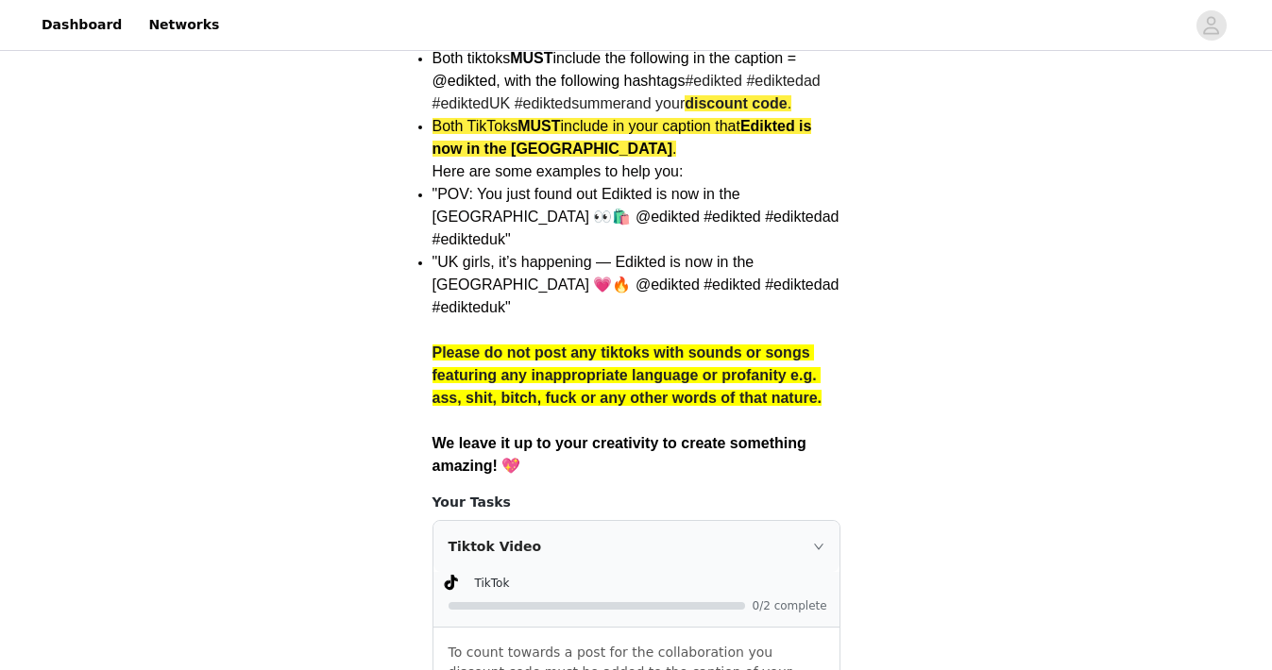
scroll to position [1407, 0]
click at [818, 543] on icon "icon: right" at bounding box center [817, 546] width 9 height 6
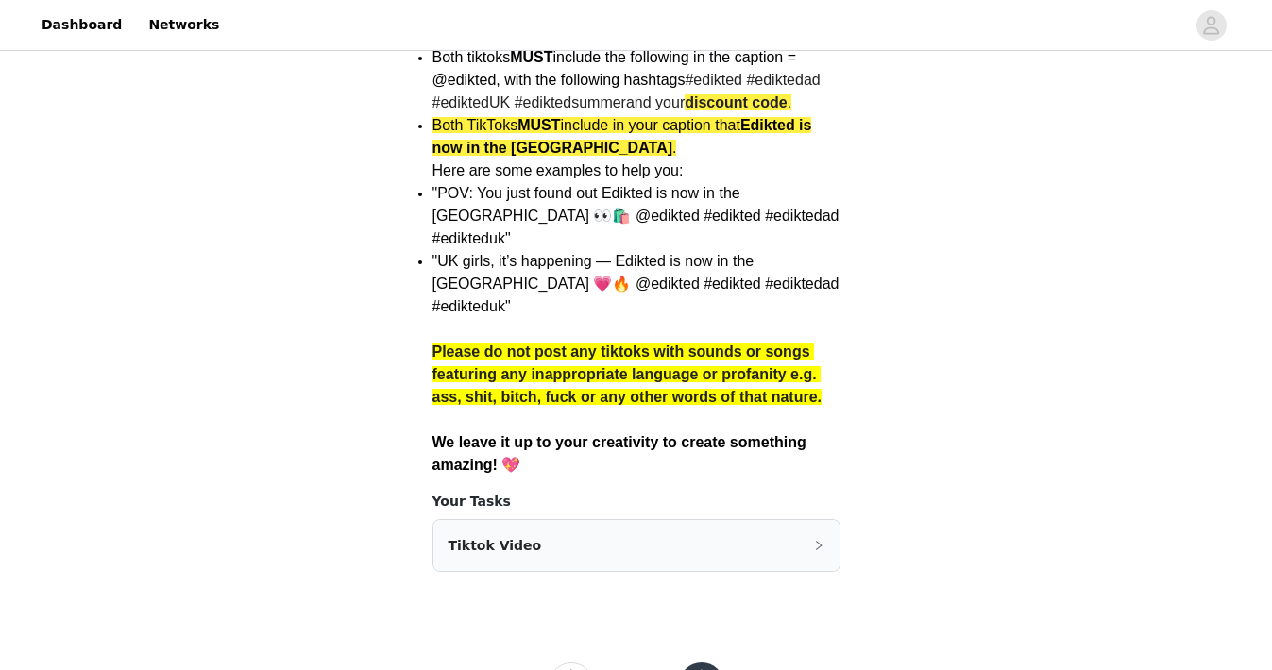
click at [817, 540] on icon "icon: right" at bounding box center [818, 545] width 11 height 11
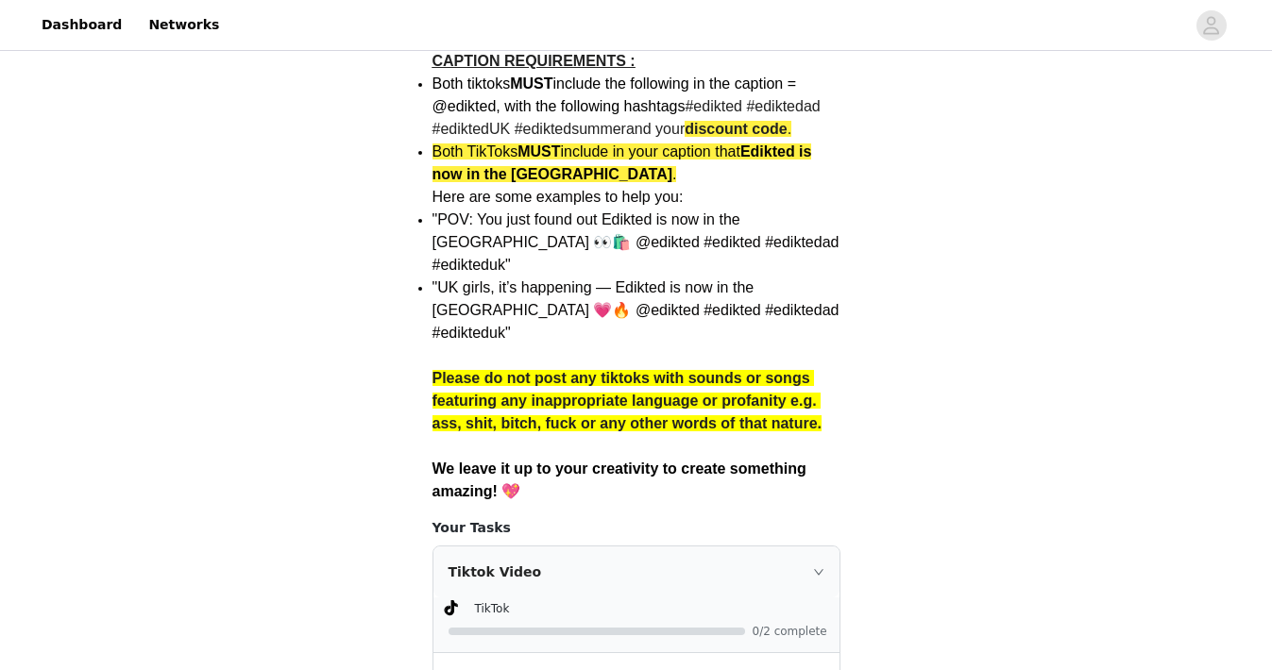
scroll to position [1535, 0]
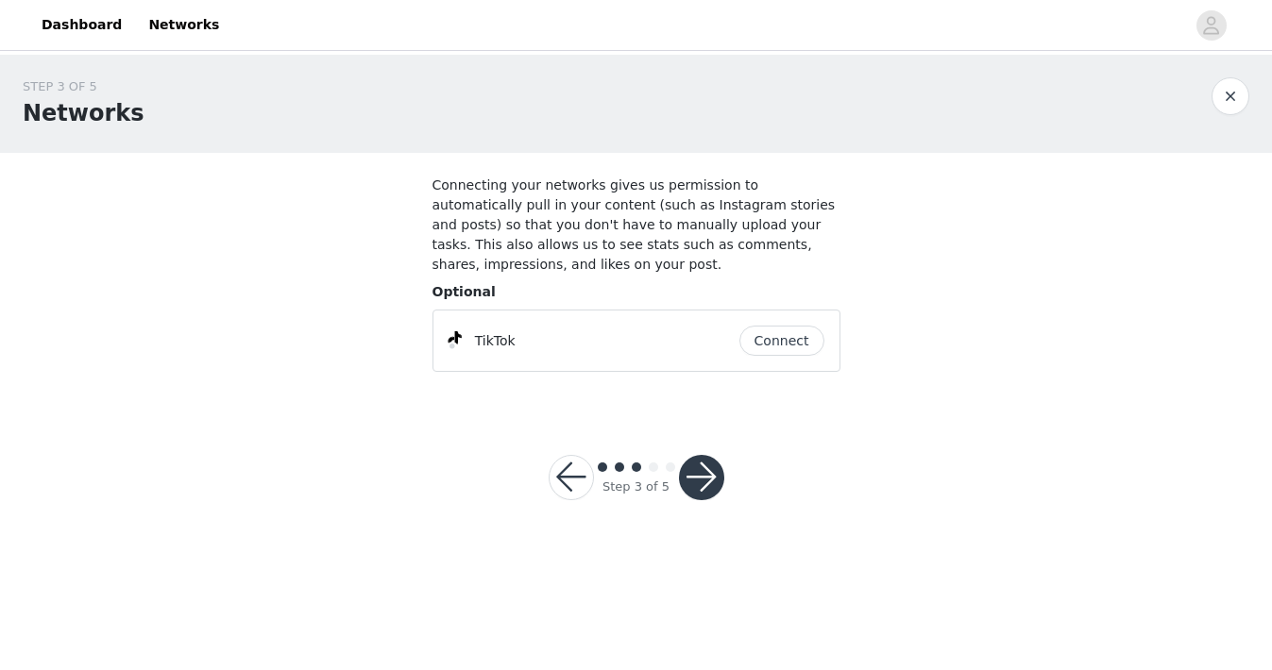
click at [790, 345] on button "Connect" at bounding box center [781, 341] width 85 height 30
click at [717, 472] on button "button" at bounding box center [701, 477] width 45 height 45
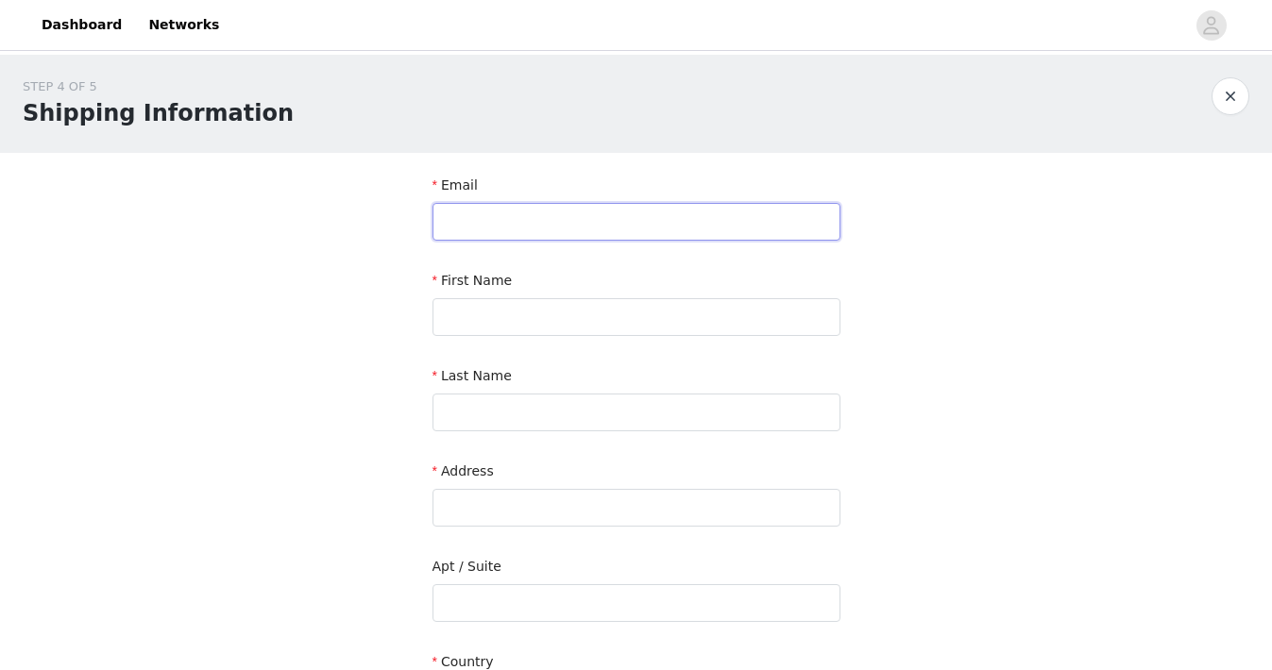
click at [624, 221] on input "text" at bounding box center [636, 222] width 408 height 38
type input "[EMAIL_ADDRESS][DOMAIN_NAME]"
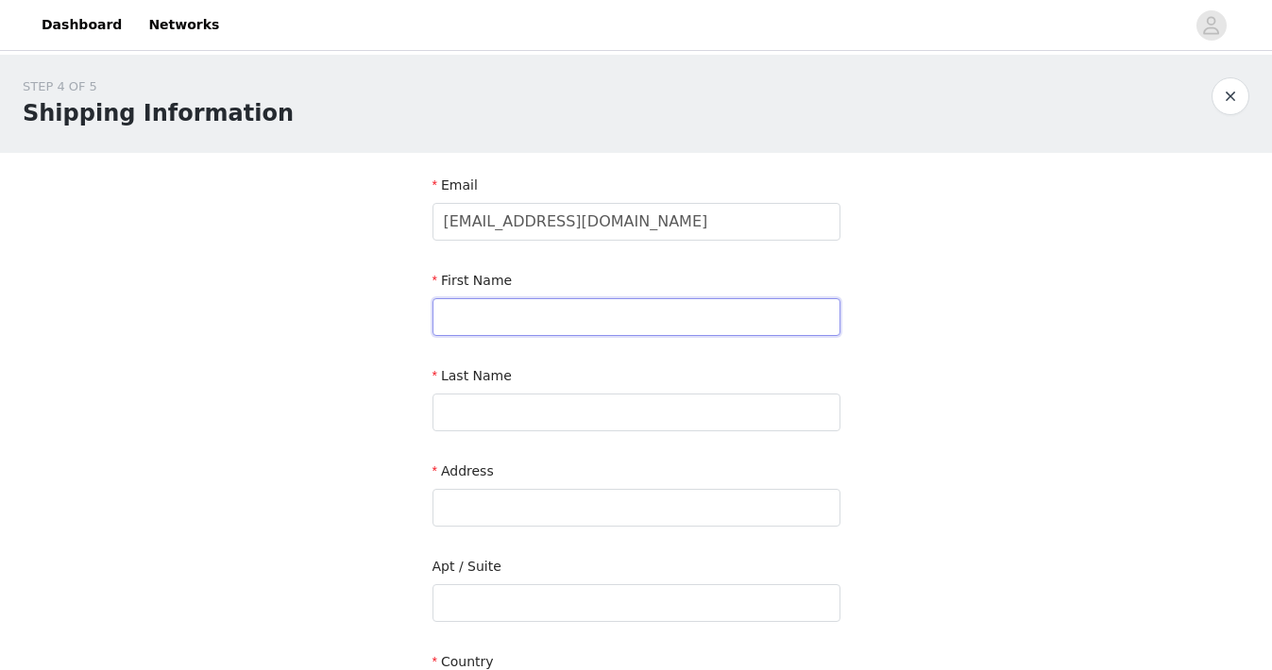
click at [626, 312] on input "text" at bounding box center [636, 317] width 408 height 38
type input "Lea"
click at [612, 415] on input "text" at bounding box center [636, 413] width 408 height 38
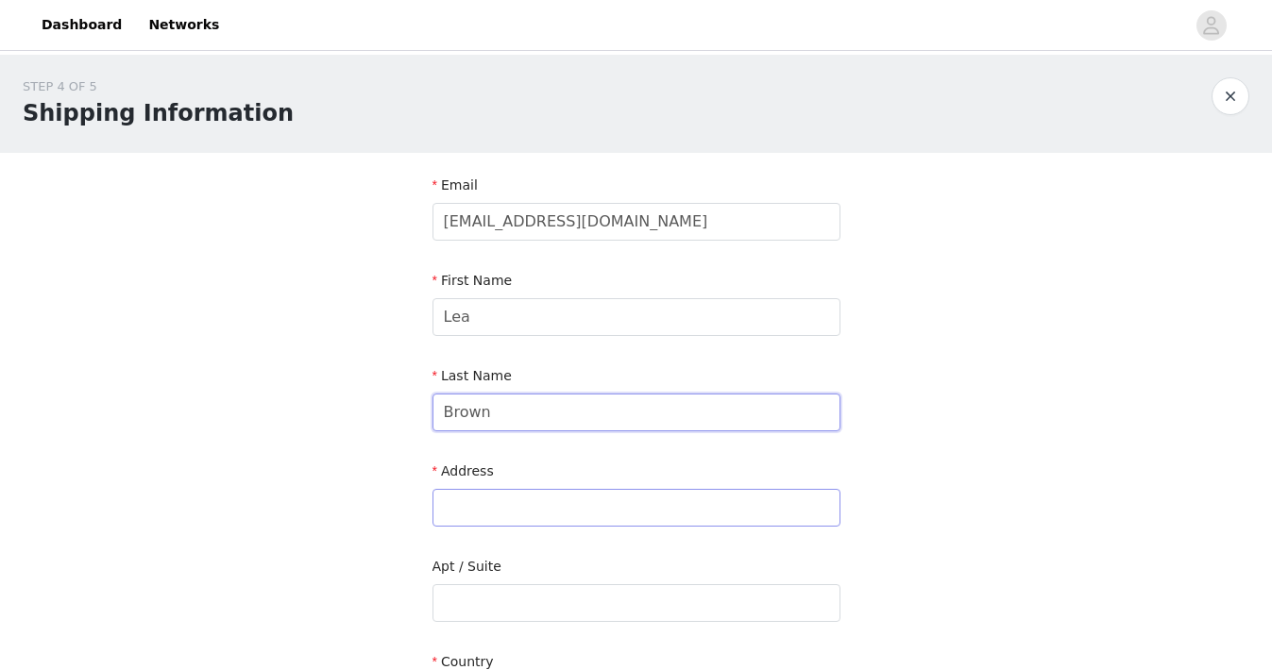
type input "Brown"
click at [606, 501] on input "text" at bounding box center [636, 508] width 408 height 38
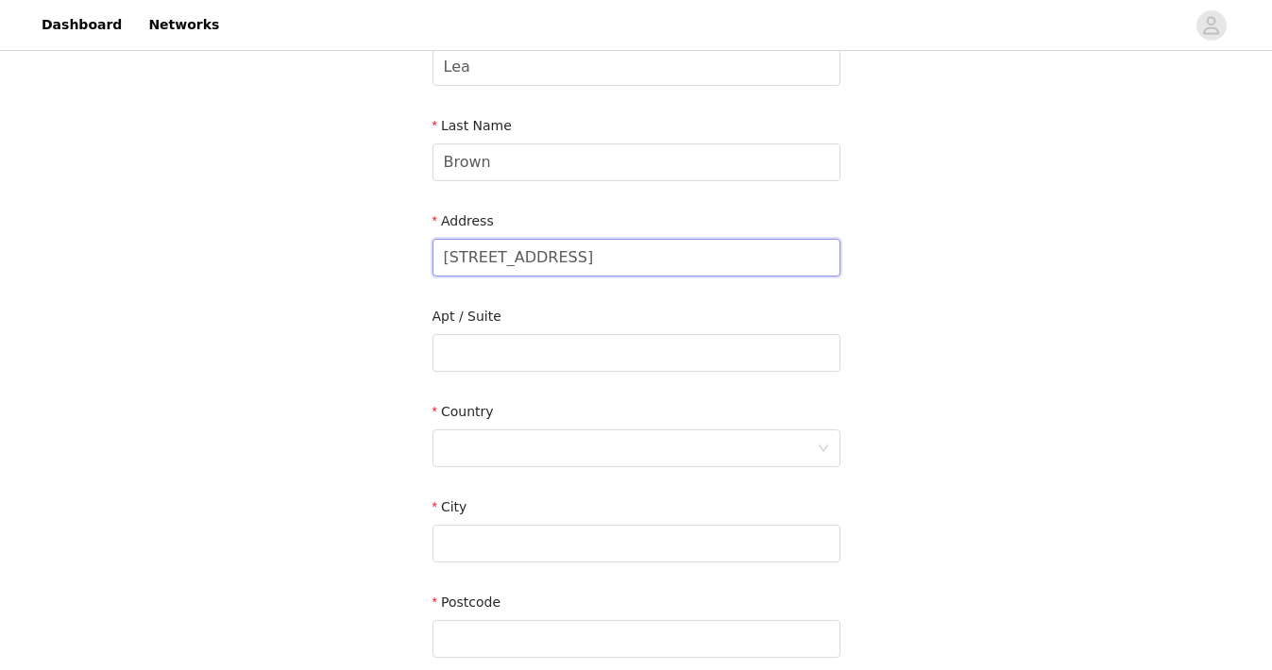
scroll to position [289, 0]
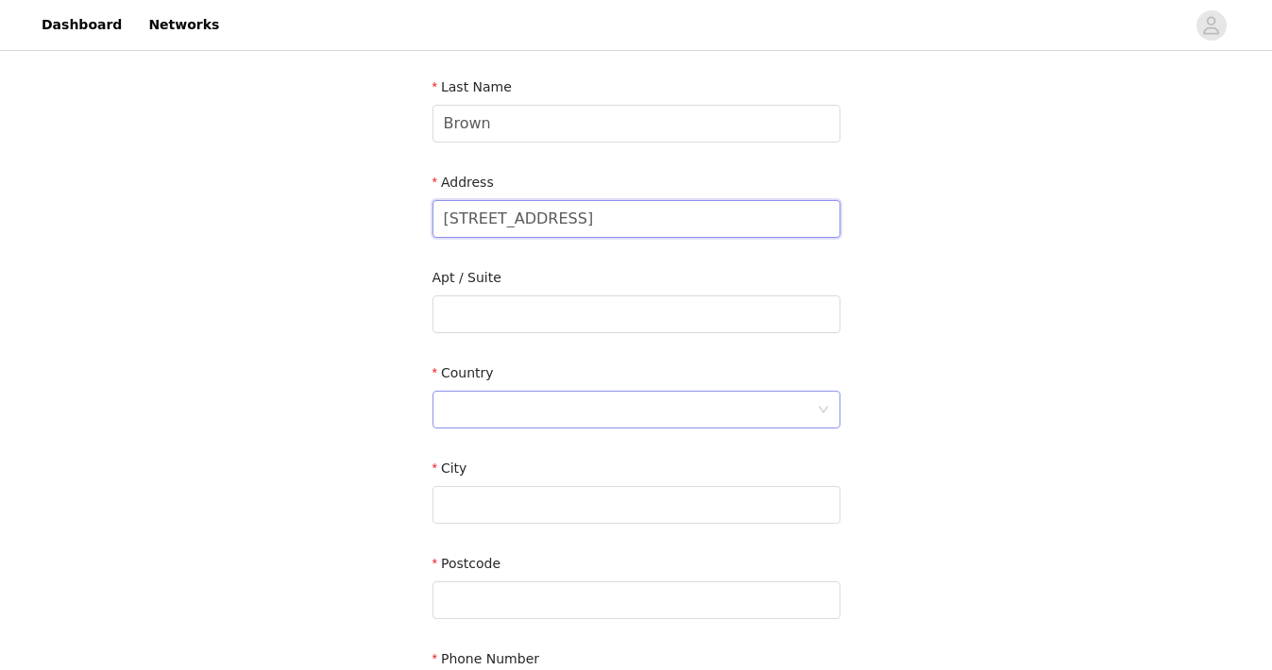
type input "[STREET_ADDRESS]"
click at [819, 405] on icon "icon: down" at bounding box center [823, 409] width 11 height 11
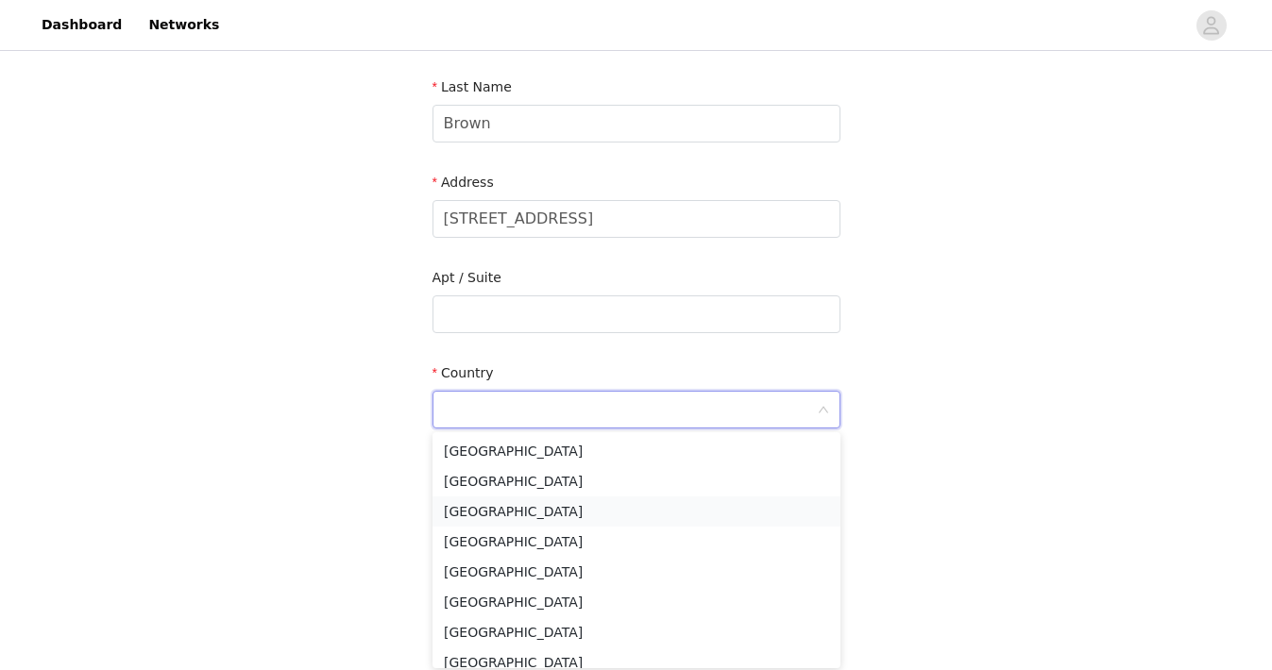
click at [656, 505] on li "[GEOGRAPHIC_DATA]" at bounding box center [636, 512] width 408 height 30
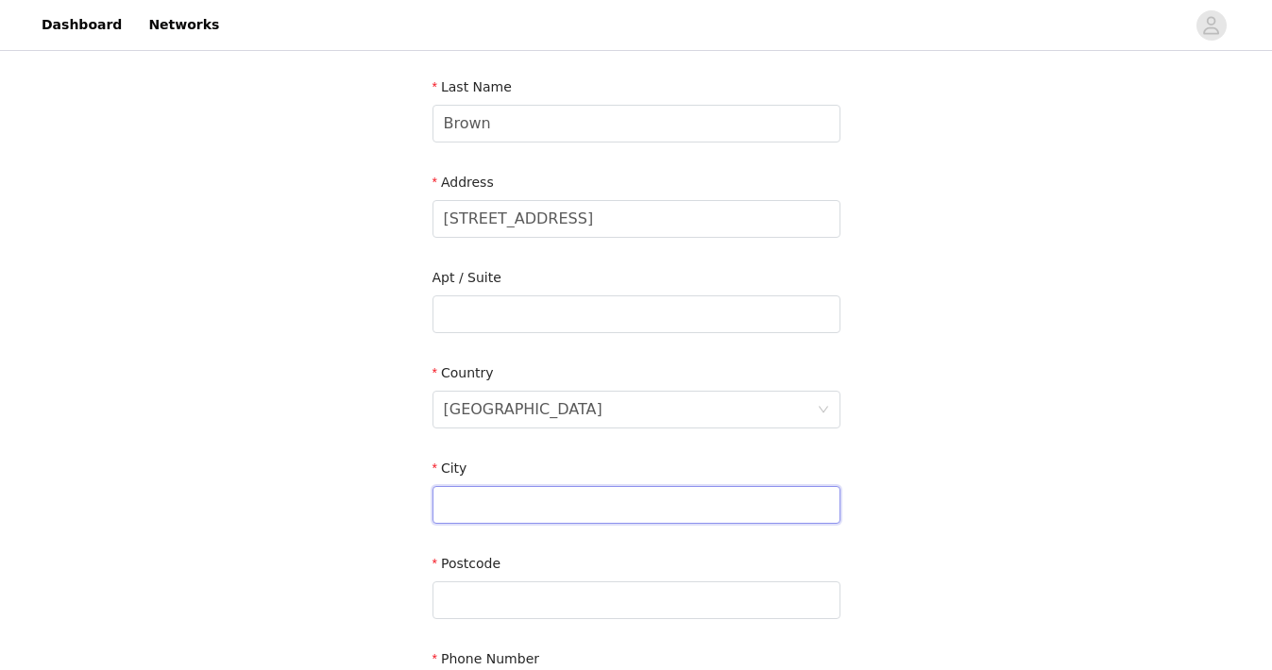
click at [615, 502] on input "text" at bounding box center [636, 505] width 408 height 38
type input "Peterborough"
click at [612, 599] on input "text" at bounding box center [636, 601] width 408 height 38
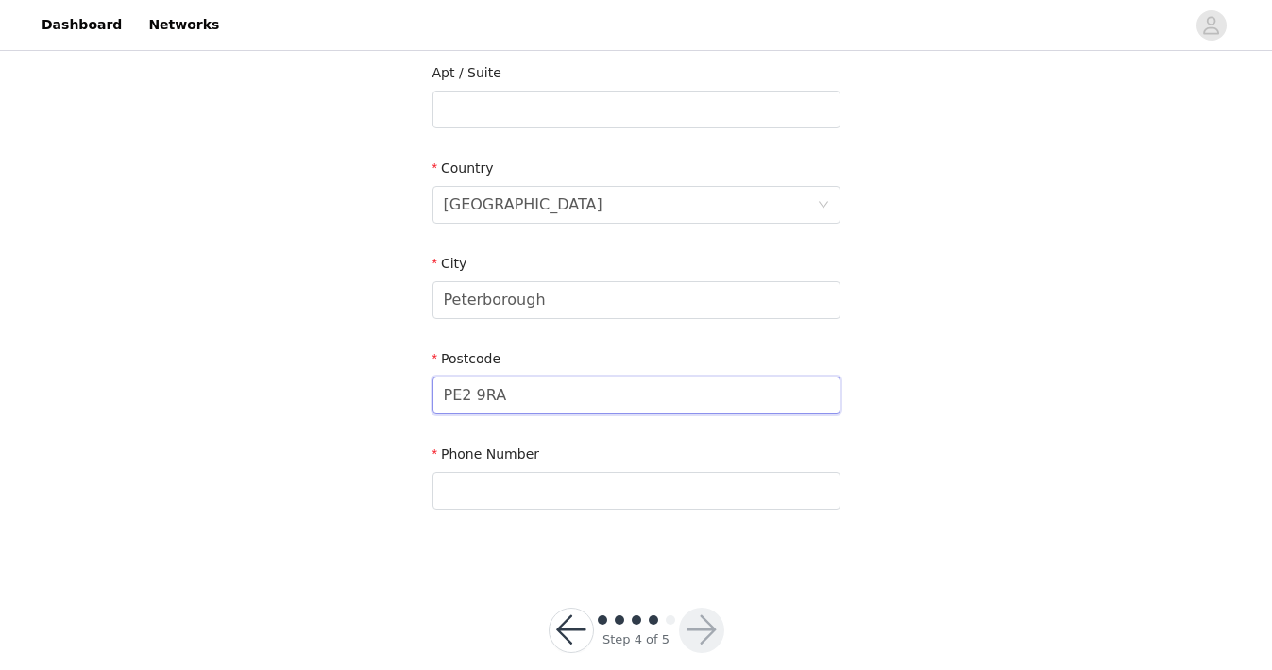
scroll to position [521, 0]
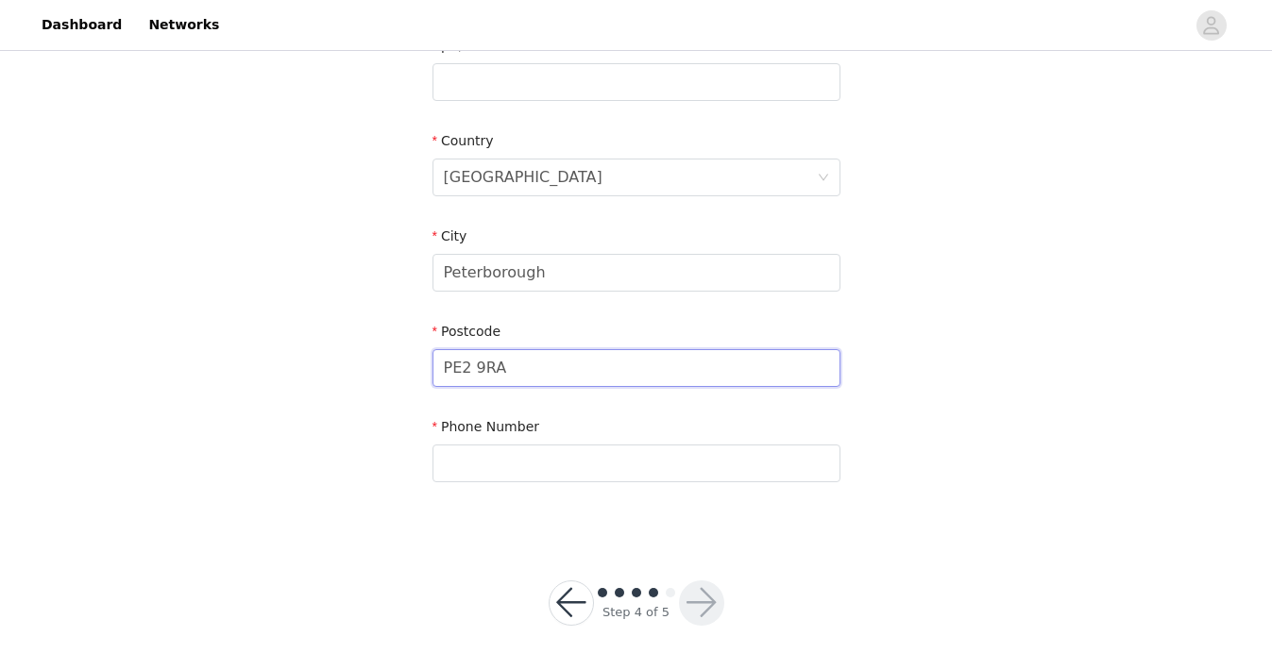
type input "PE2 9RA"
click at [582, 489] on section "Email [EMAIL_ADDRESS][DOMAIN_NAME] First Name [PERSON_NAME] Last Name [PERSON_N…" at bounding box center [636, 84] width 453 height 904
click at [581, 467] on input "text" at bounding box center [636, 464] width 408 height 38
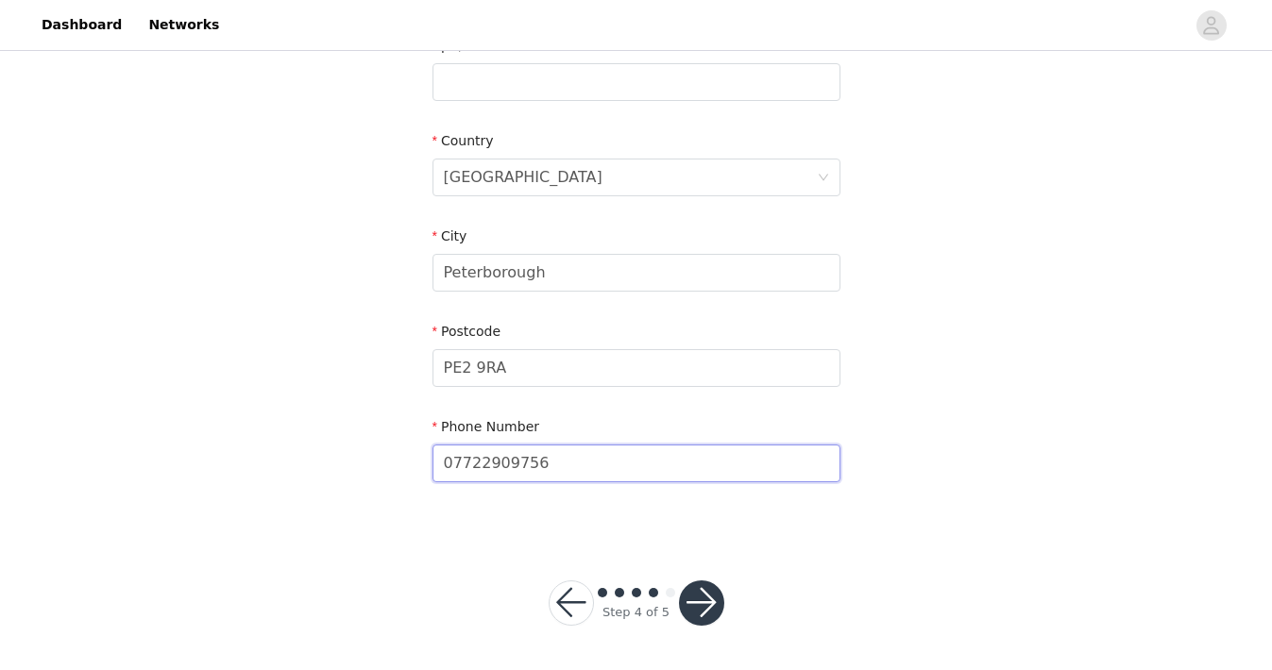
type input "07722909756"
click at [710, 592] on button "button" at bounding box center [701, 603] width 45 height 45
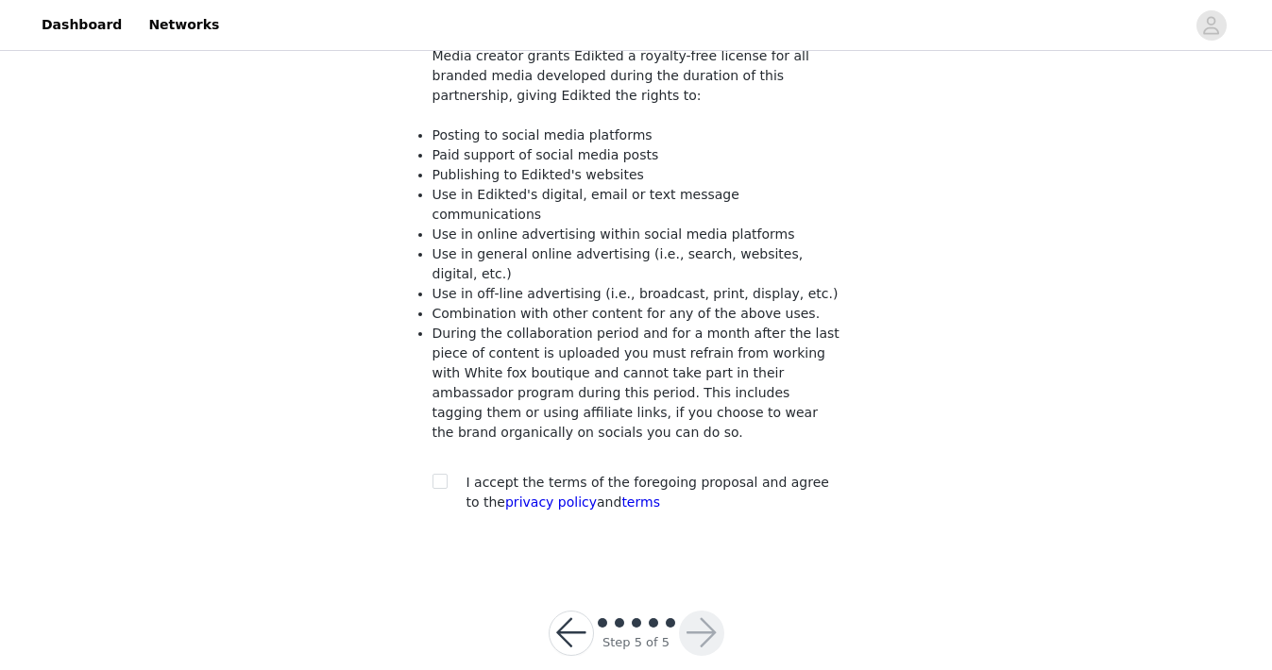
scroll to position [202, 0]
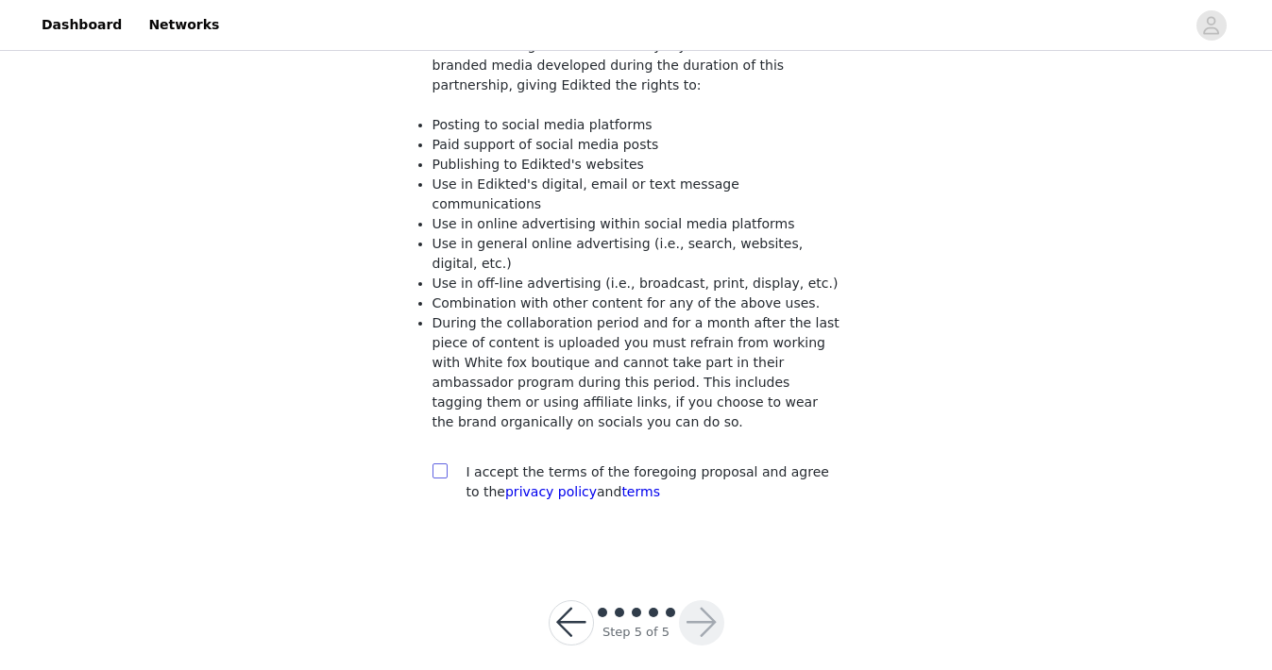
click at [434, 464] on input "checkbox" at bounding box center [438, 470] width 13 height 13
checkbox input "true"
click at [721, 608] on button "button" at bounding box center [701, 623] width 45 height 45
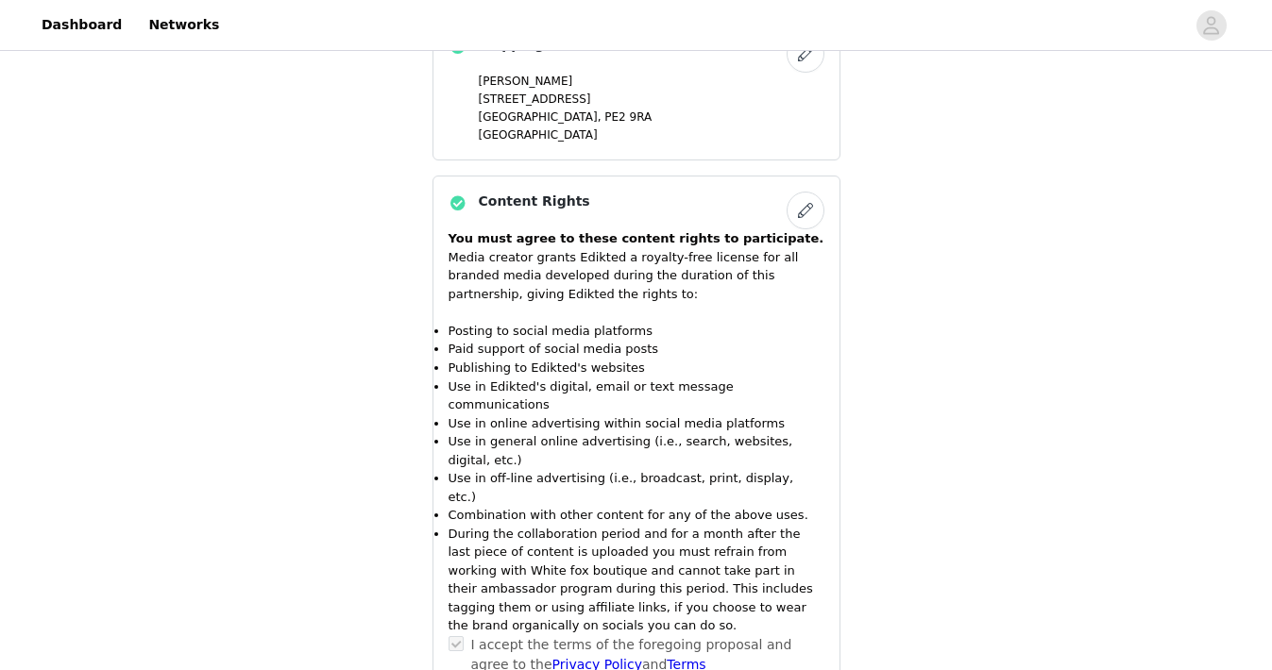
scroll to position [1955, 0]
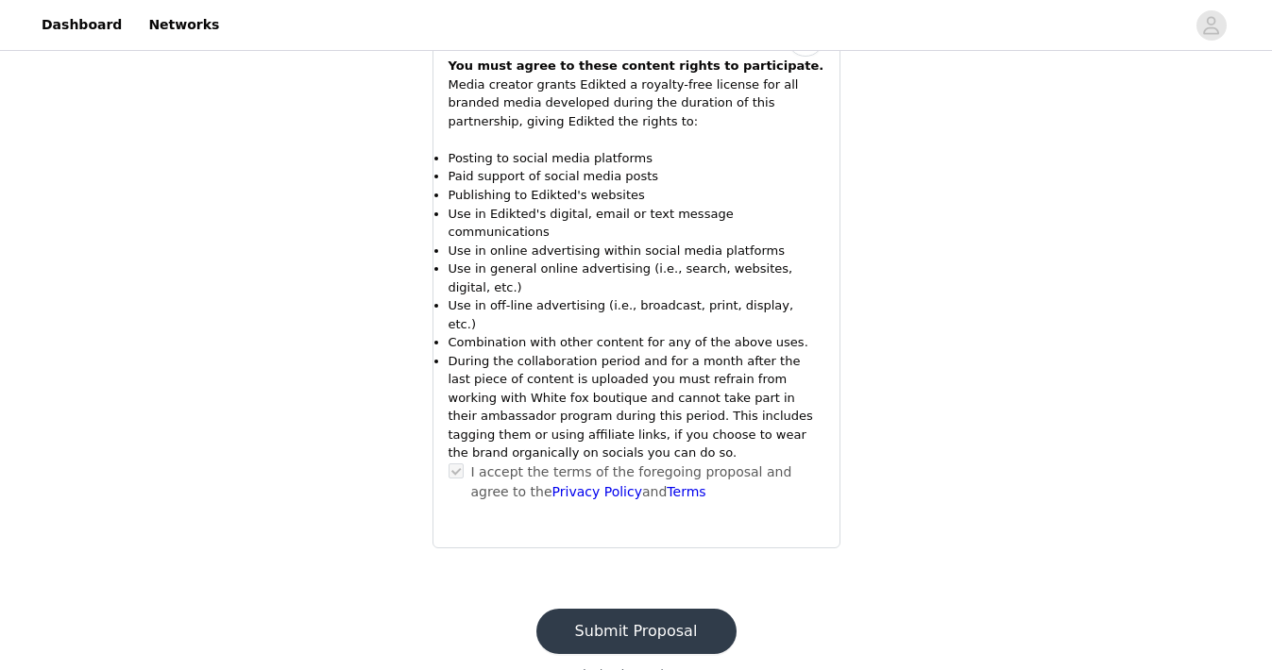
click at [688, 609] on button "Submit Proposal" at bounding box center [636, 631] width 200 height 45
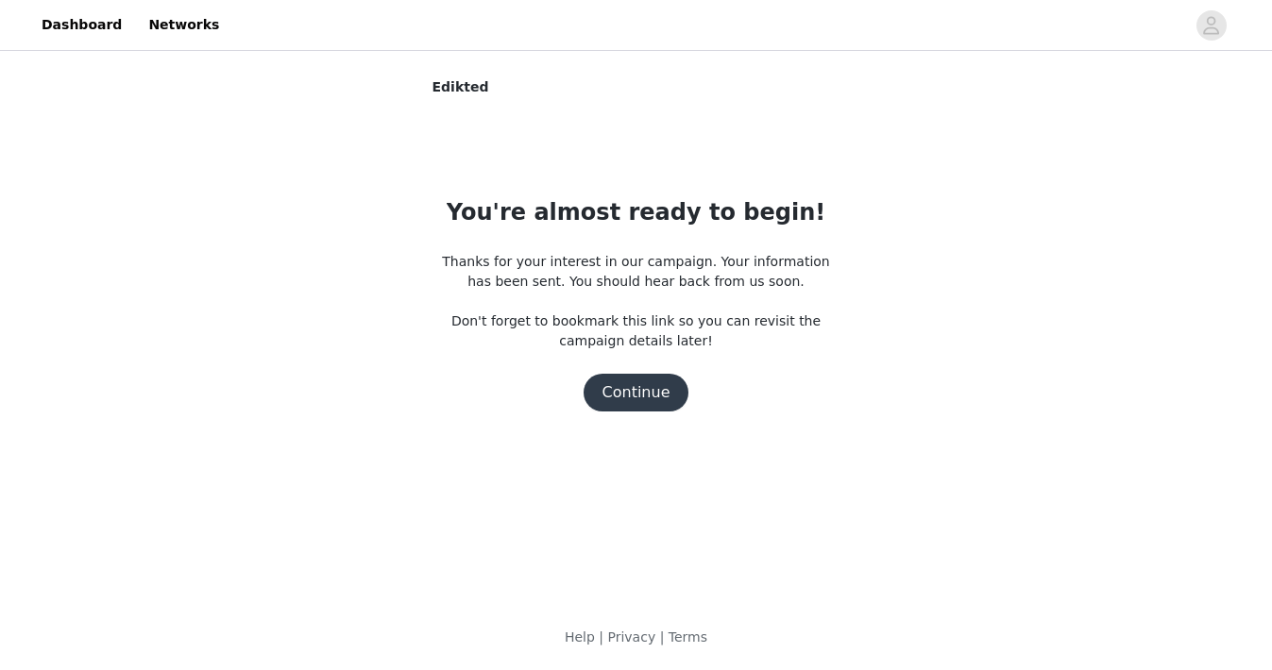
scroll to position [0, 0]
click at [636, 398] on button "Continue" at bounding box center [637, 393] width 106 height 38
